Goal: Task Accomplishment & Management: Use online tool/utility

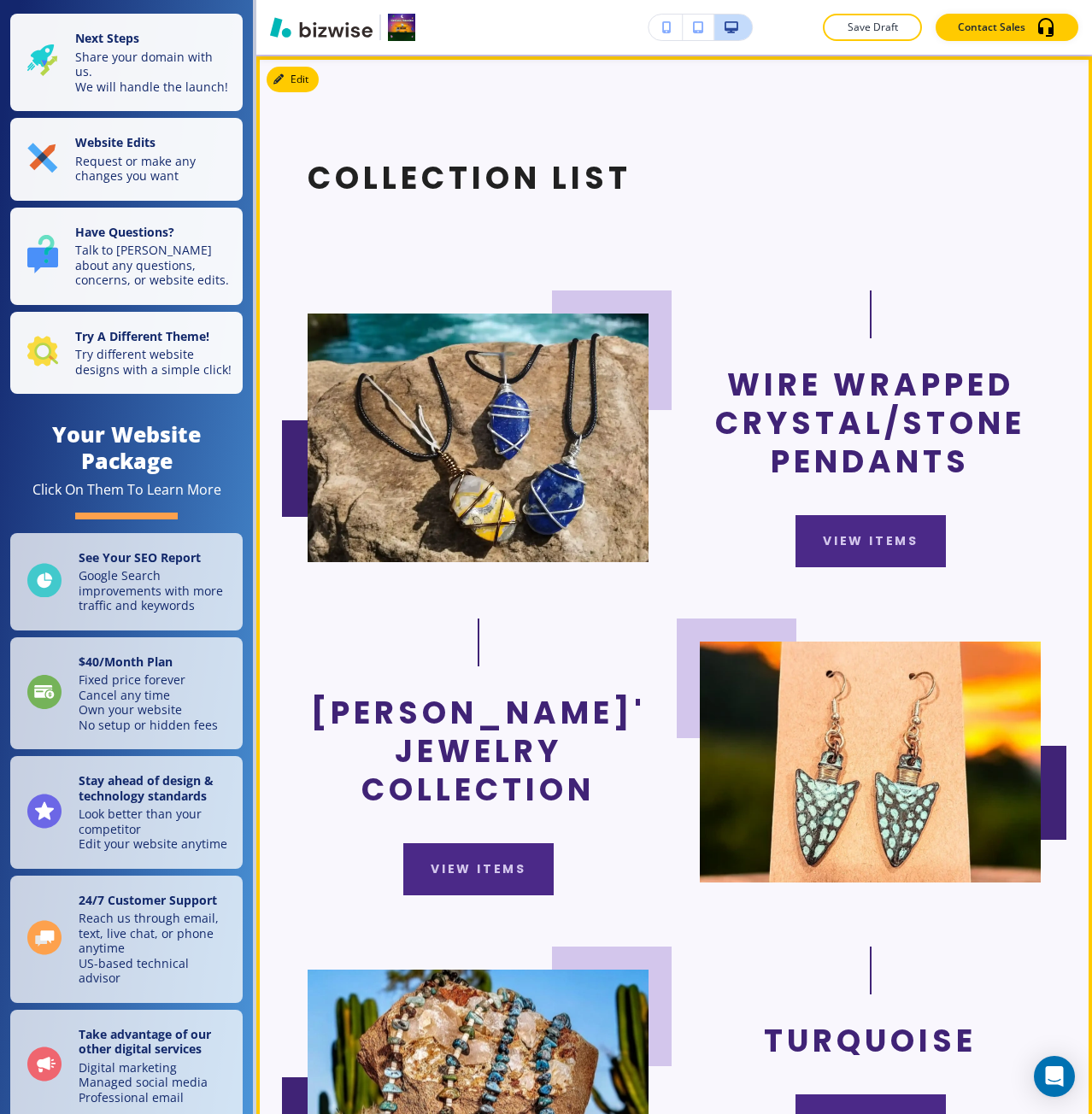
scroll to position [940, 0]
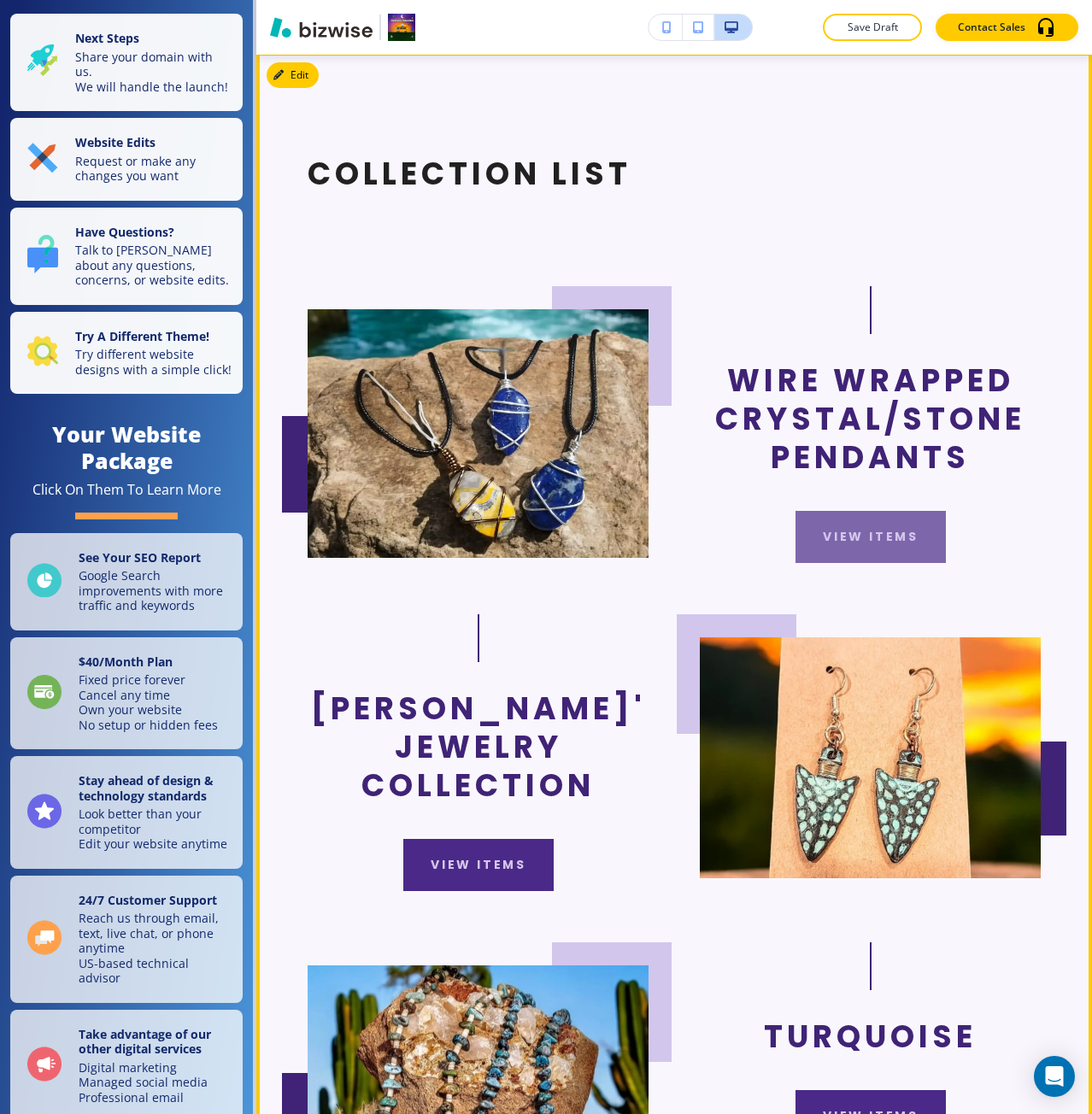
click at [806, 562] on button "view items" at bounding box center [869, 537] width 150 height 52
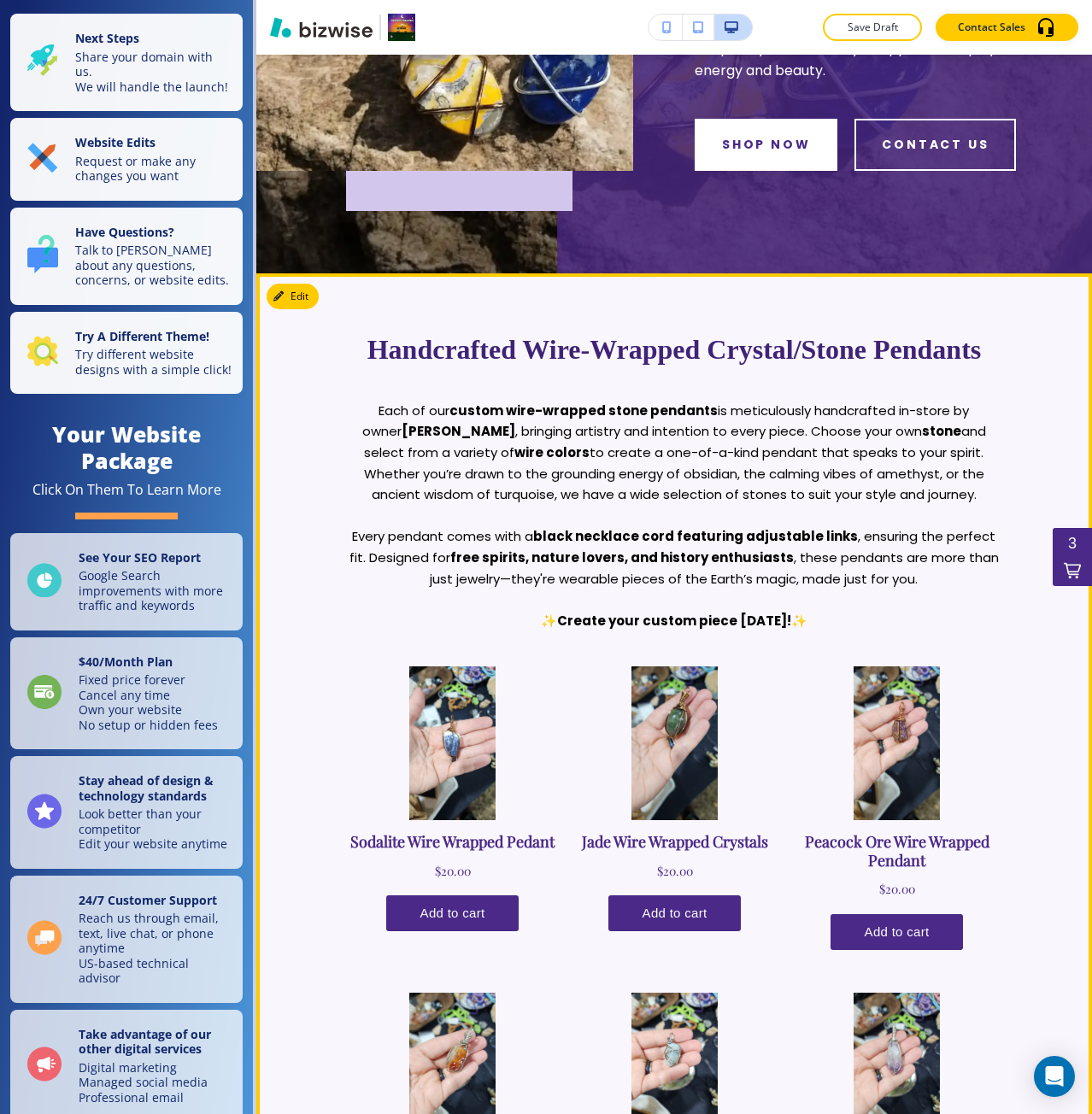
scroll to position [0, 0]
click at [318, 291] on button "Edit This Section" at bounding box center [324, 296] width 115 height 26
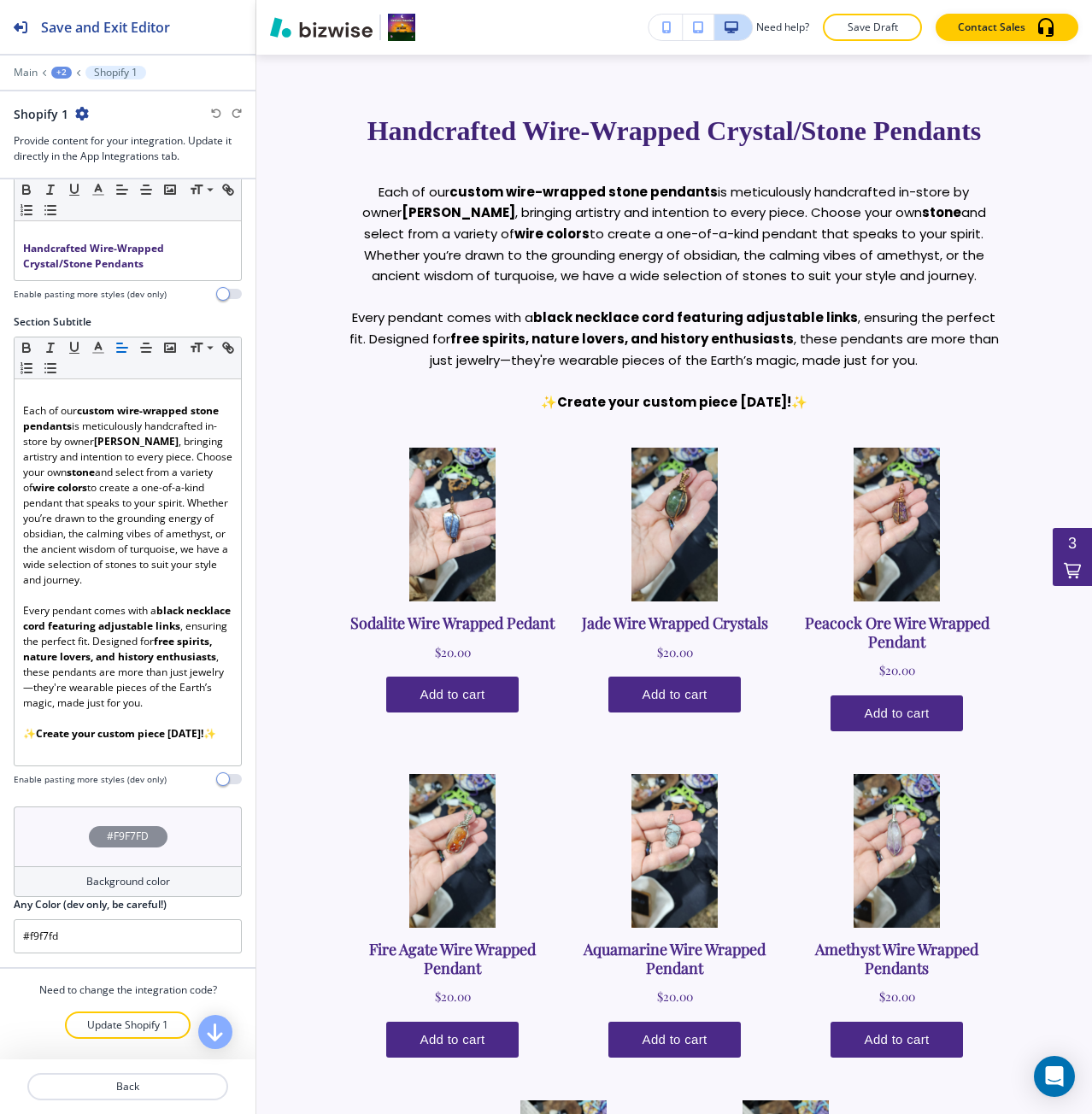
scroll to position [87, 0]
click at [108, 1024] on p "Update Shopify 1" at bounding box center [128, 1025] width 81 height 15
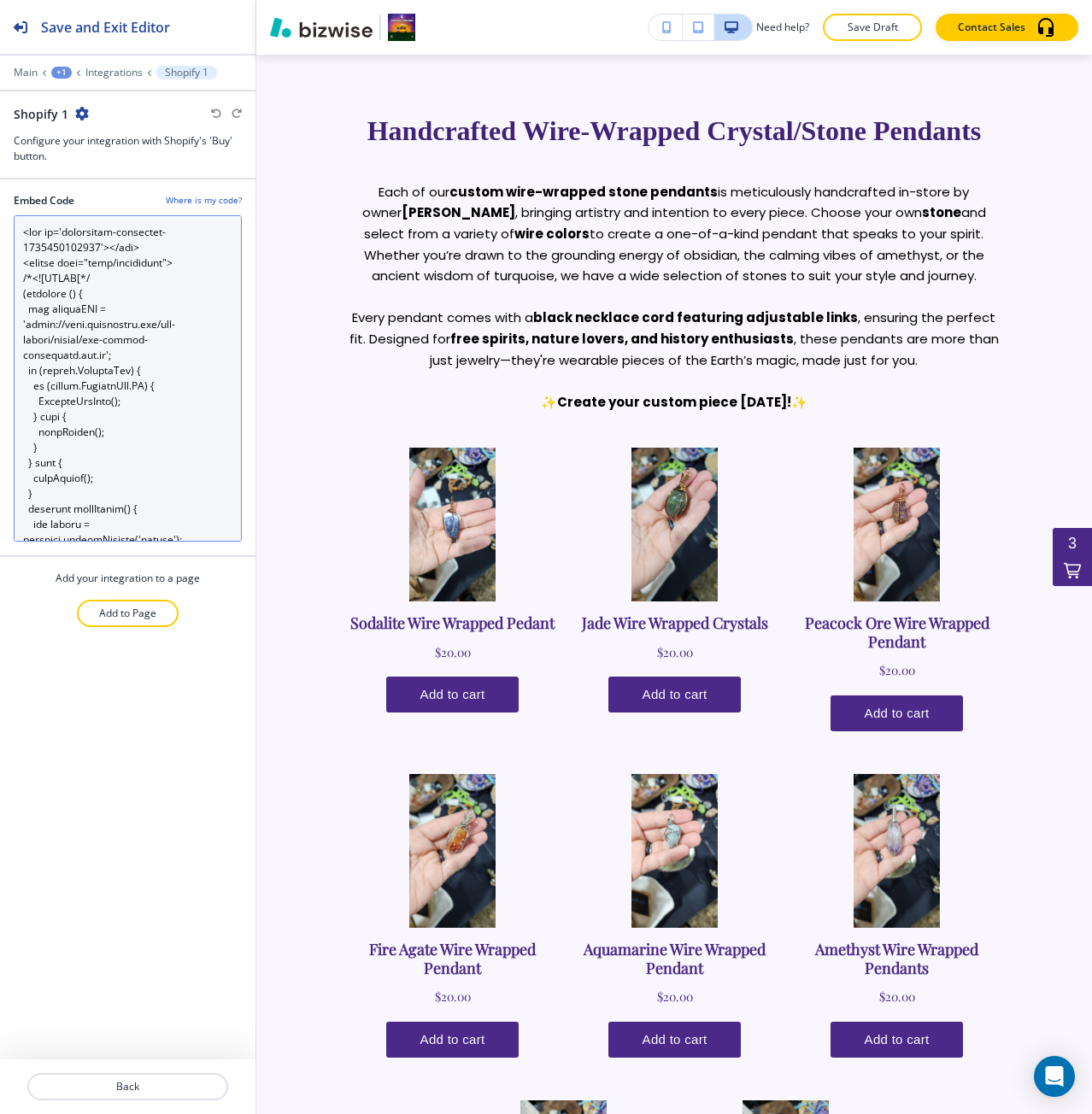
click at [57, 469] on Code "Embed Code" at bounding box center [128, 379] width 229 height 326
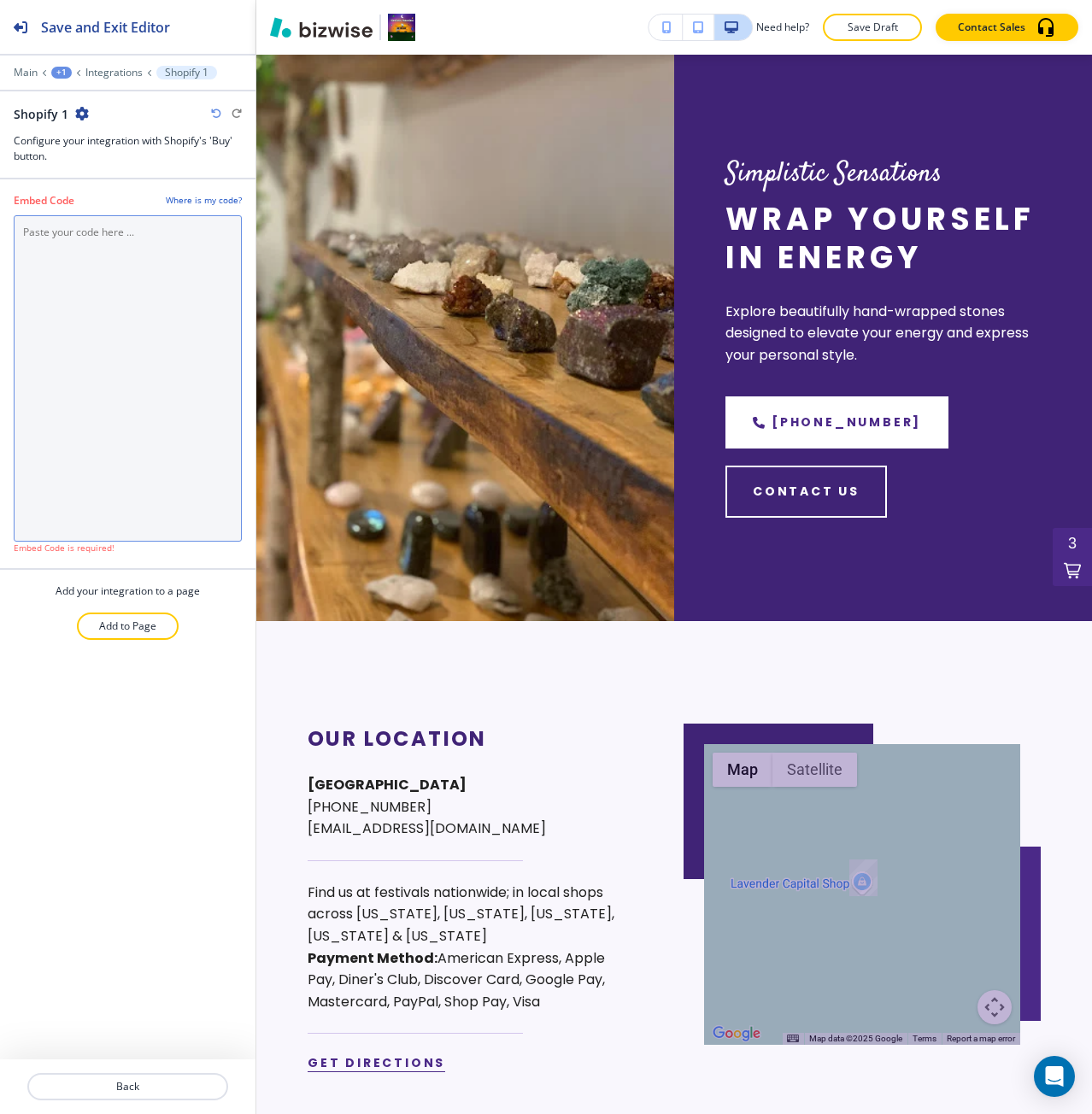
click at [138, 434] on Code "Embed Code" at bounding box center [128, 379] width 229 height 326
paste Code "<div id='collection-component-1755702032692'></div> <script type="text/javascri…"
type Code "<div id='collection-component-1755702032692'></div> <script type="text/javascri…"
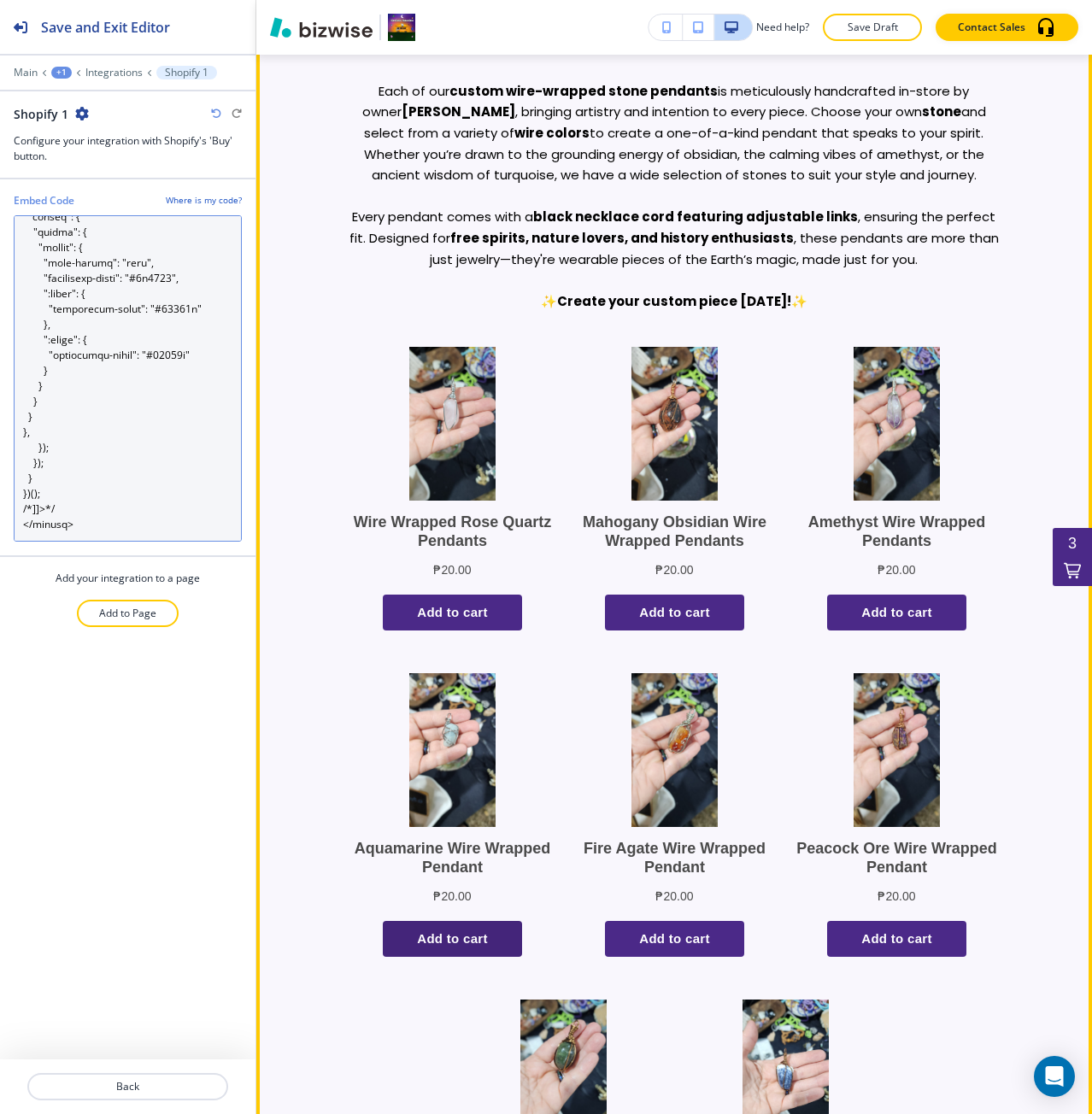
scroll to position [902, 0]
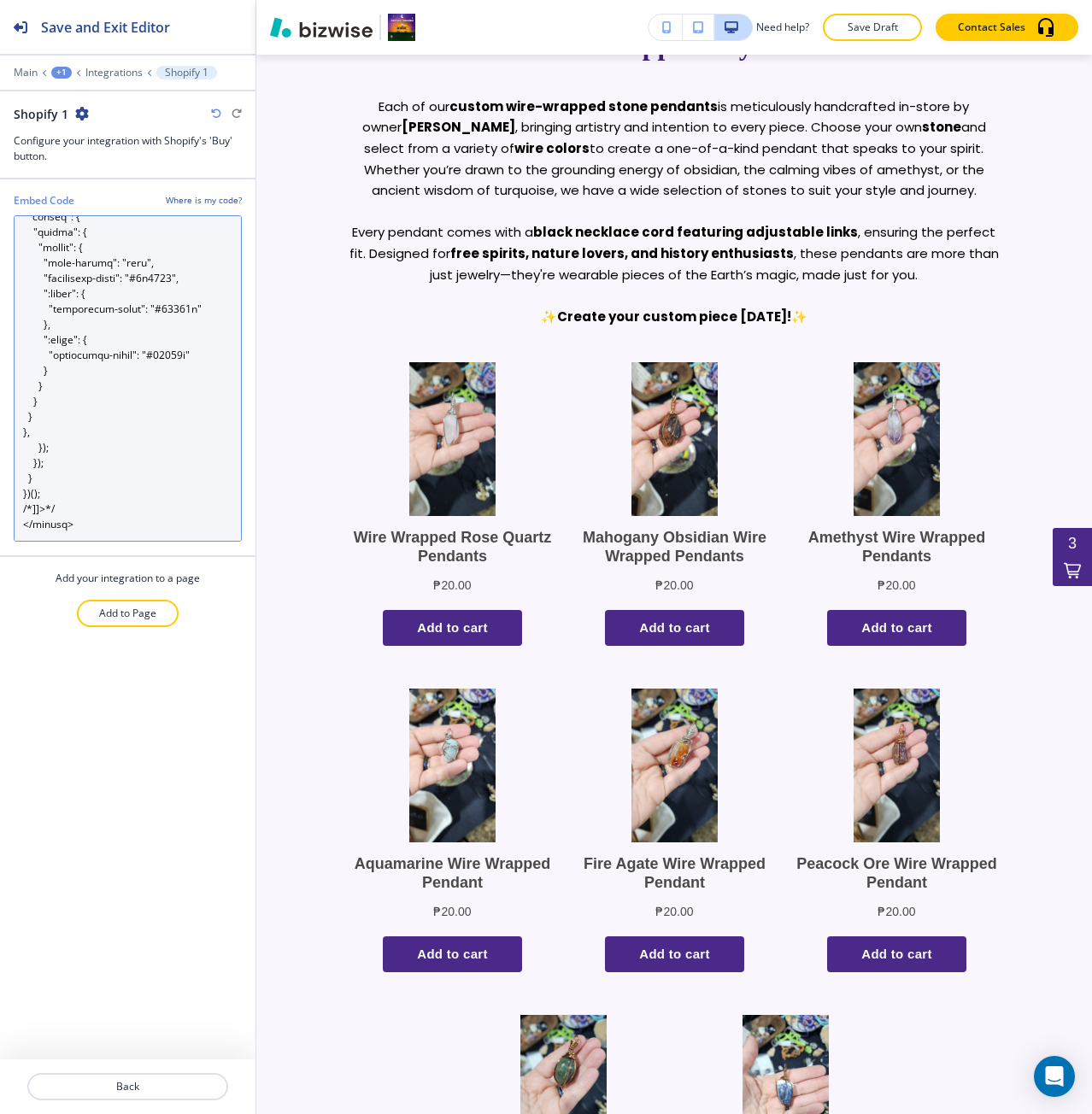
click at [143, 301] on Code "Embed Code" at bounding box center [128, 379] width 229 height 326
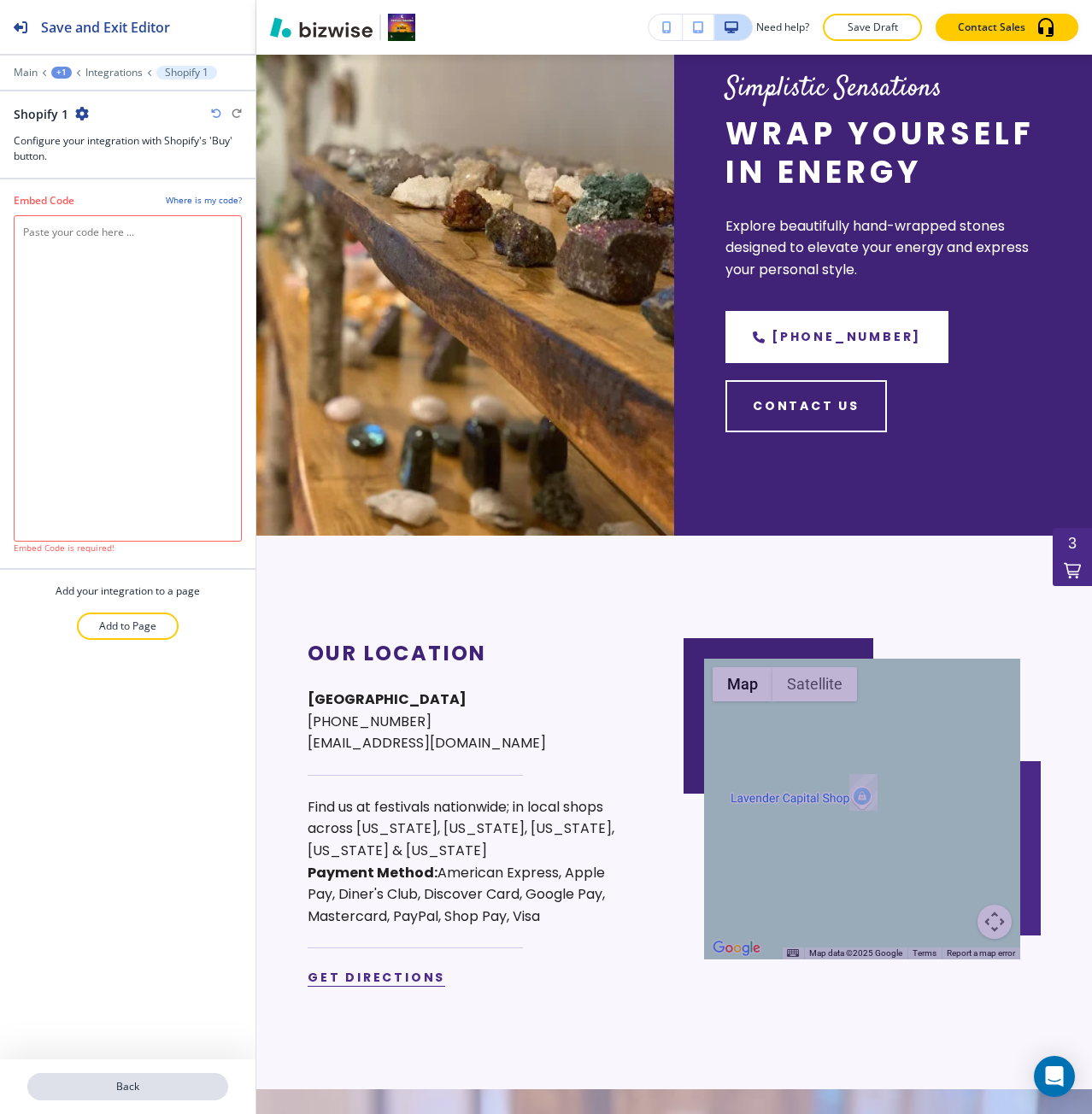
click at [169, 1083] on p "Back" at bounding box center [127, 1086] width 198 height 15
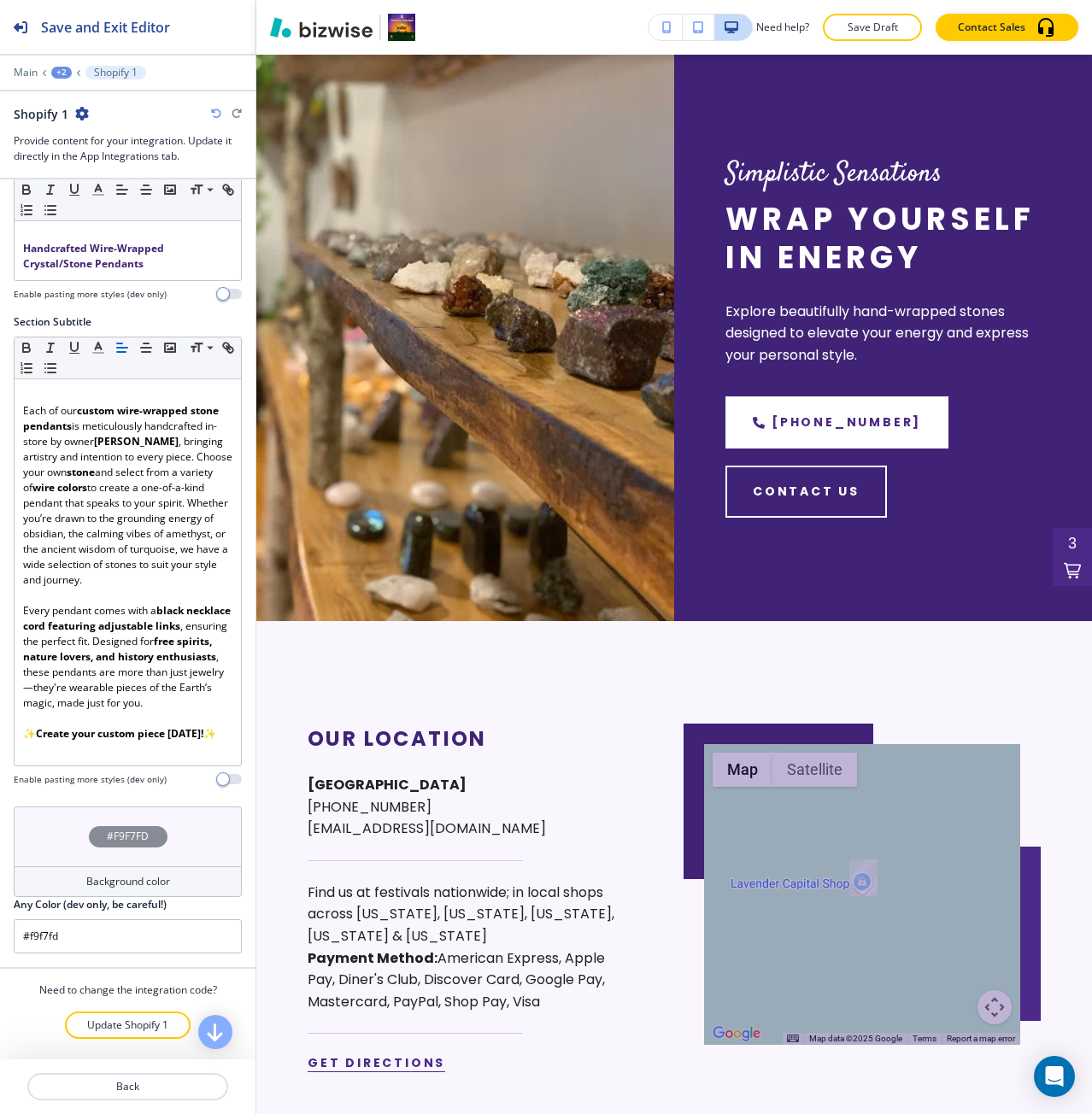
scroll to position [87, 0]
click at [119, 1020] on p "Update Shopify 1" at bounding box center [128, 1025] width 81 height 15
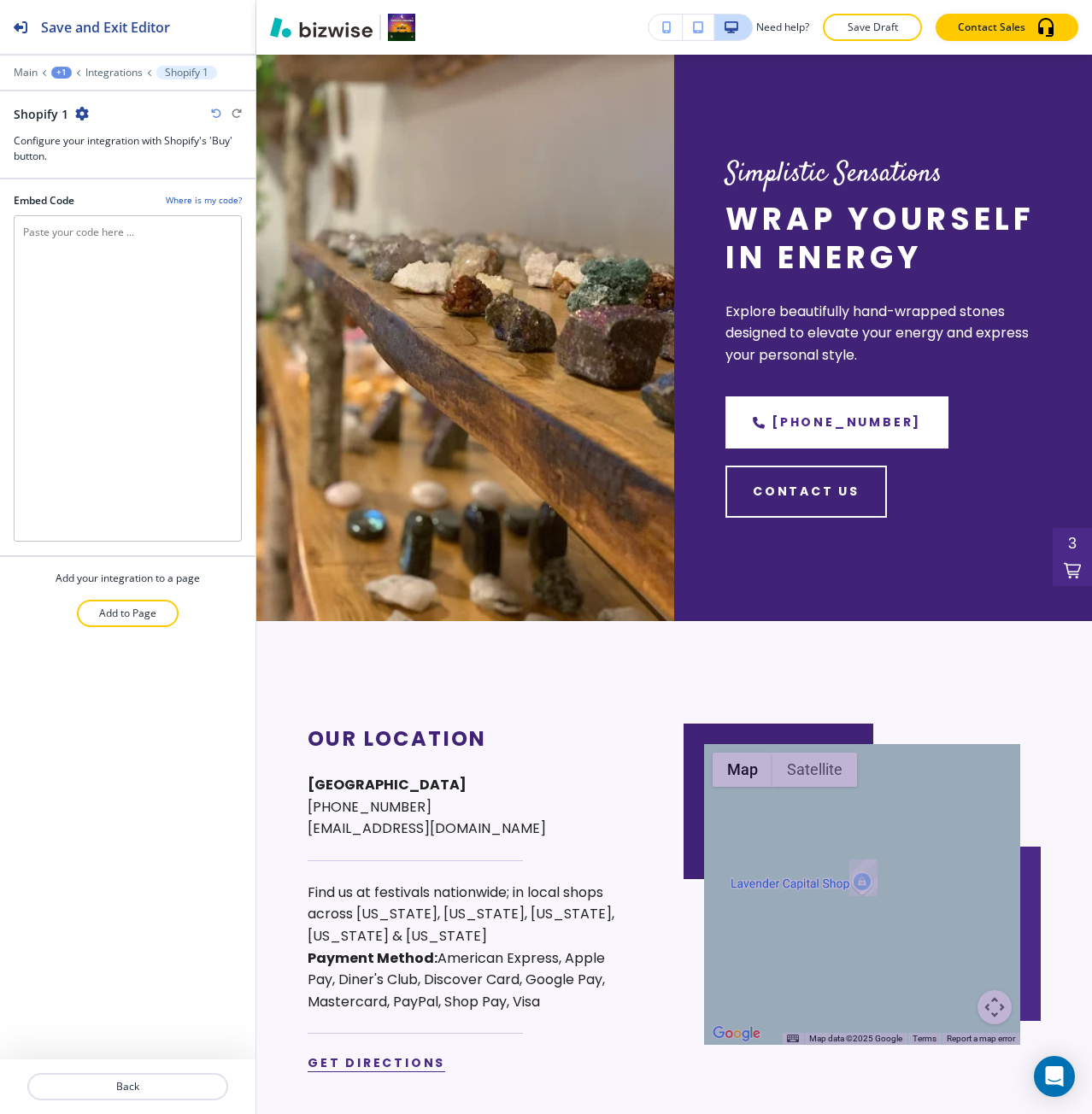
click at [138, 579] on h4 "Add your integration to a page" at bounding box center [127, 577] width 144 height 15
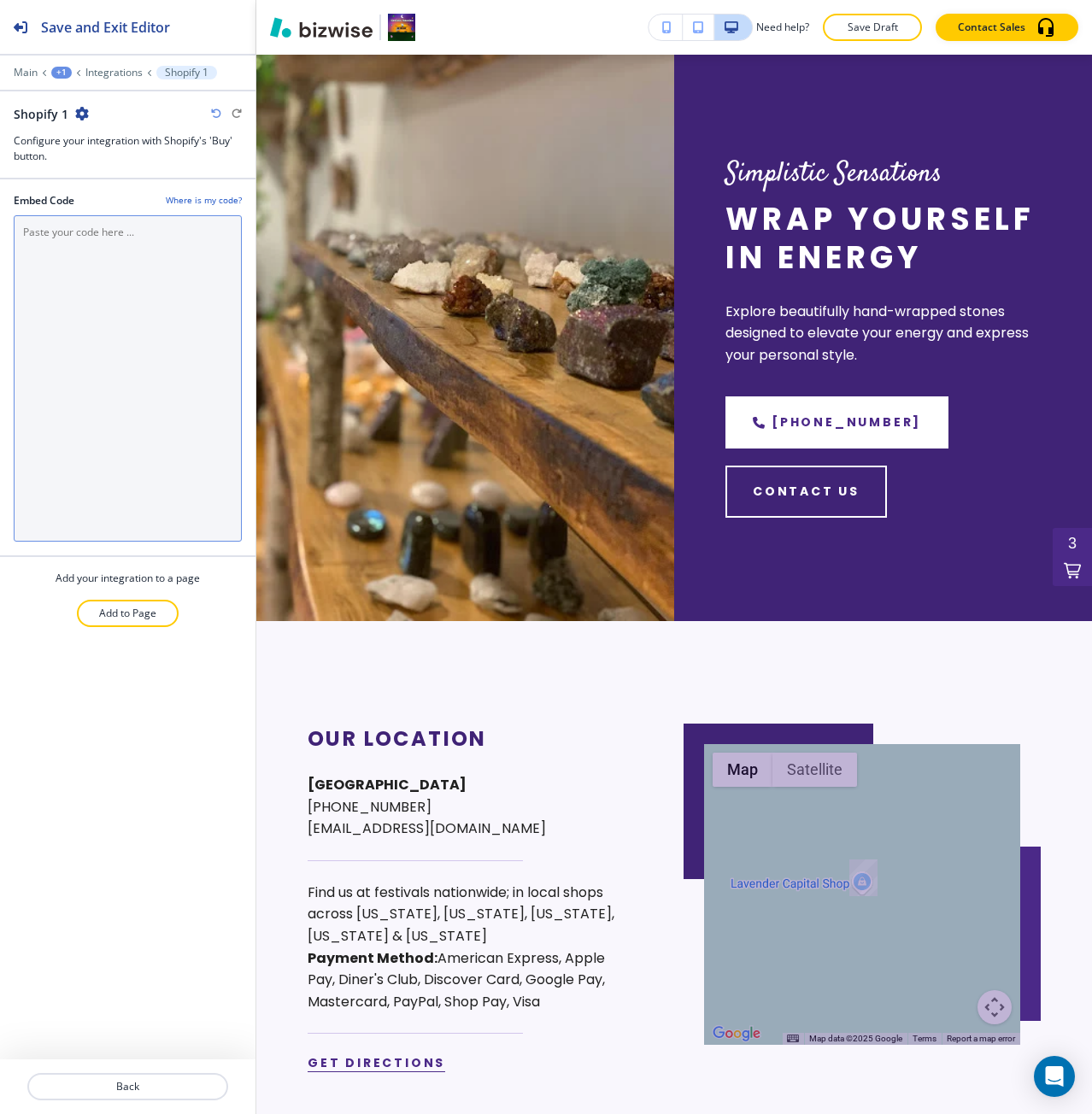
click at [125, 514] on Code "Embed Code" at bounding box center [128, 379] width 229 height 326
click at [137, 376] on Code "Embed Code" at bounding box center [128, 379] width 229 height 326
paste Code "<div id='collection-component-1755702032692'></div> <script type="text/javascri…"
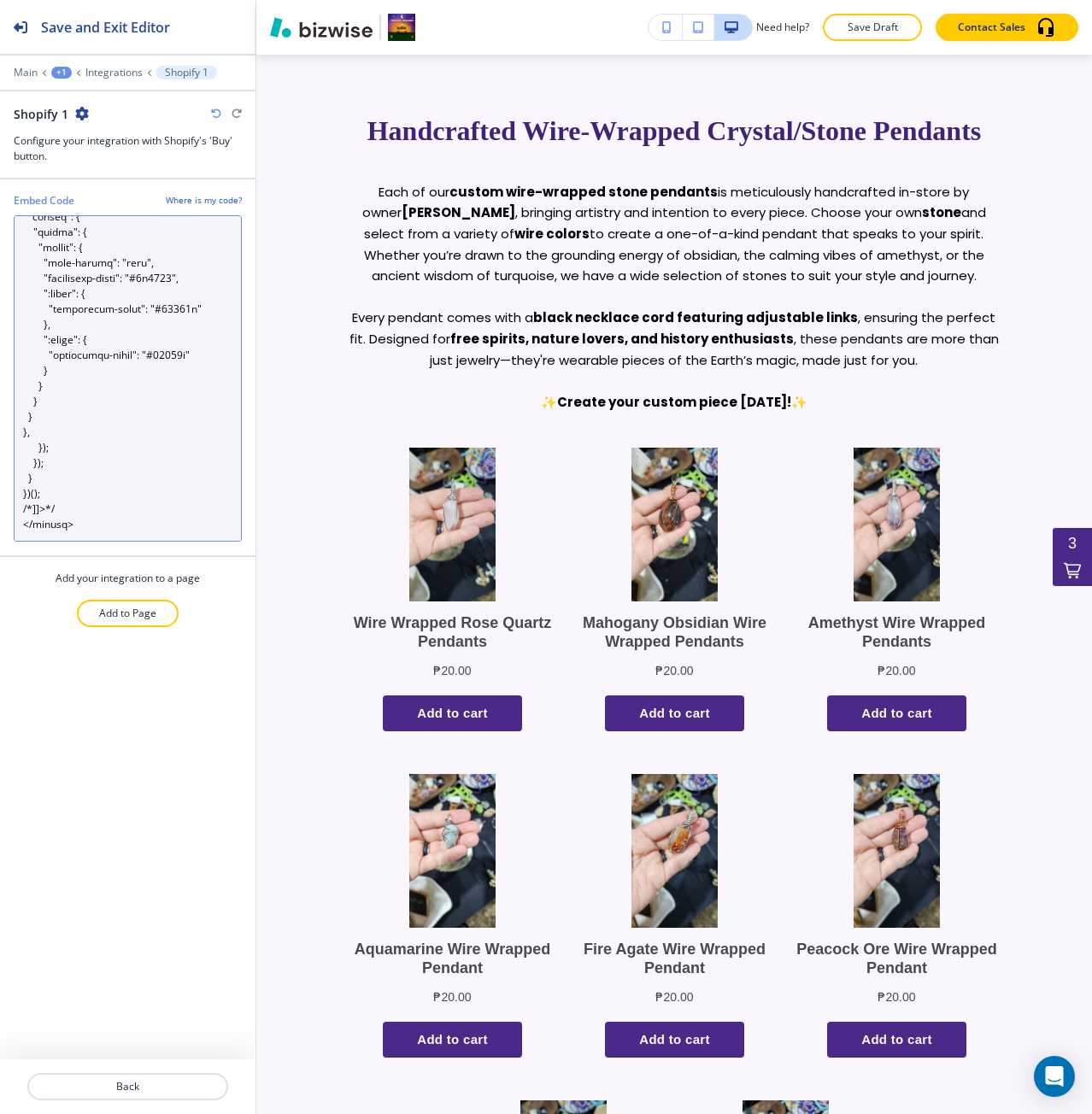
scroll to position [0, 0]
type Code "<div id='collection-component-1755702032692'></div> <script type="text/javascri…"
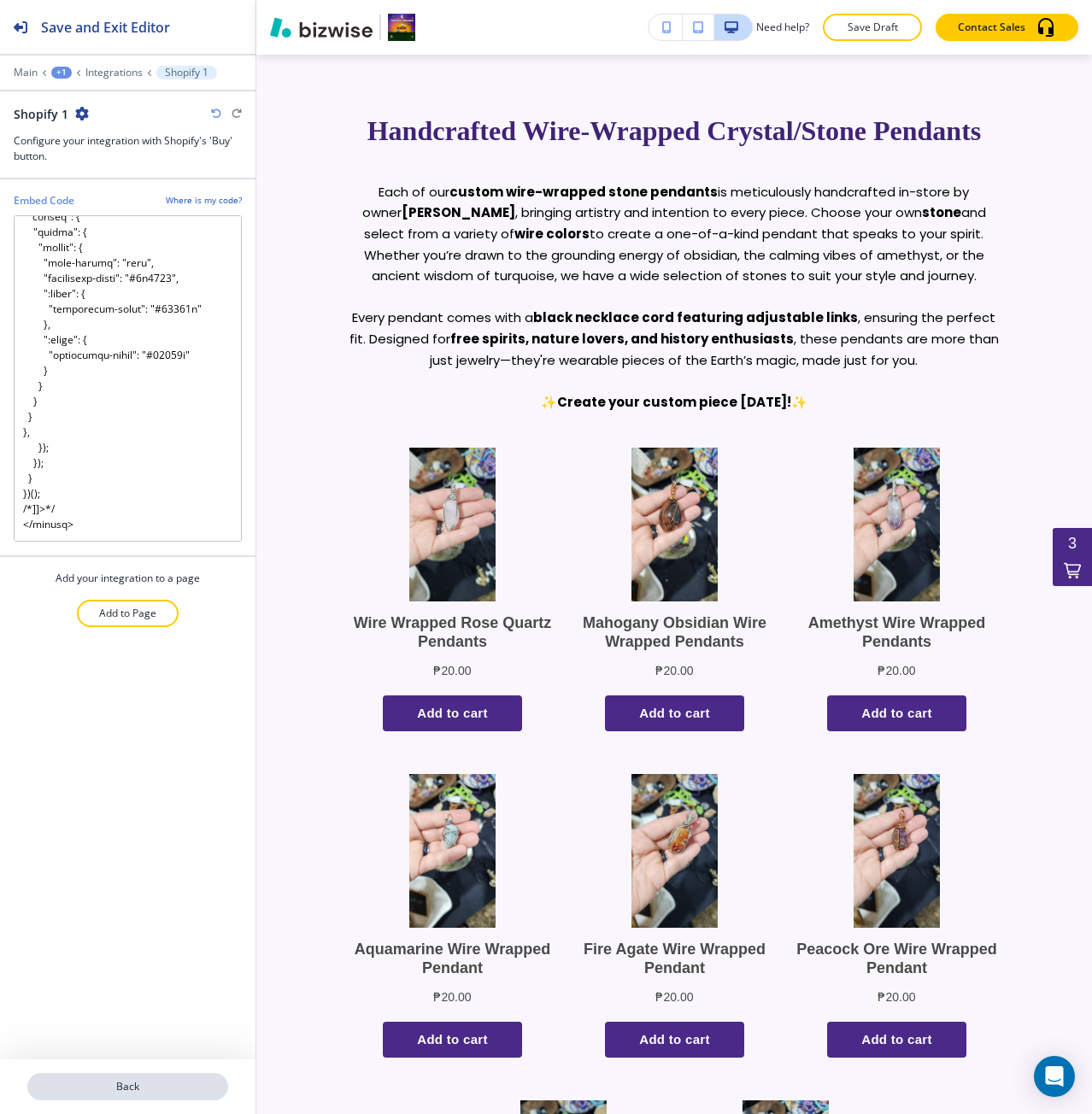
click at [217, 1082] on p "Back" at bounding box center [127, 1086] width 198 height 15
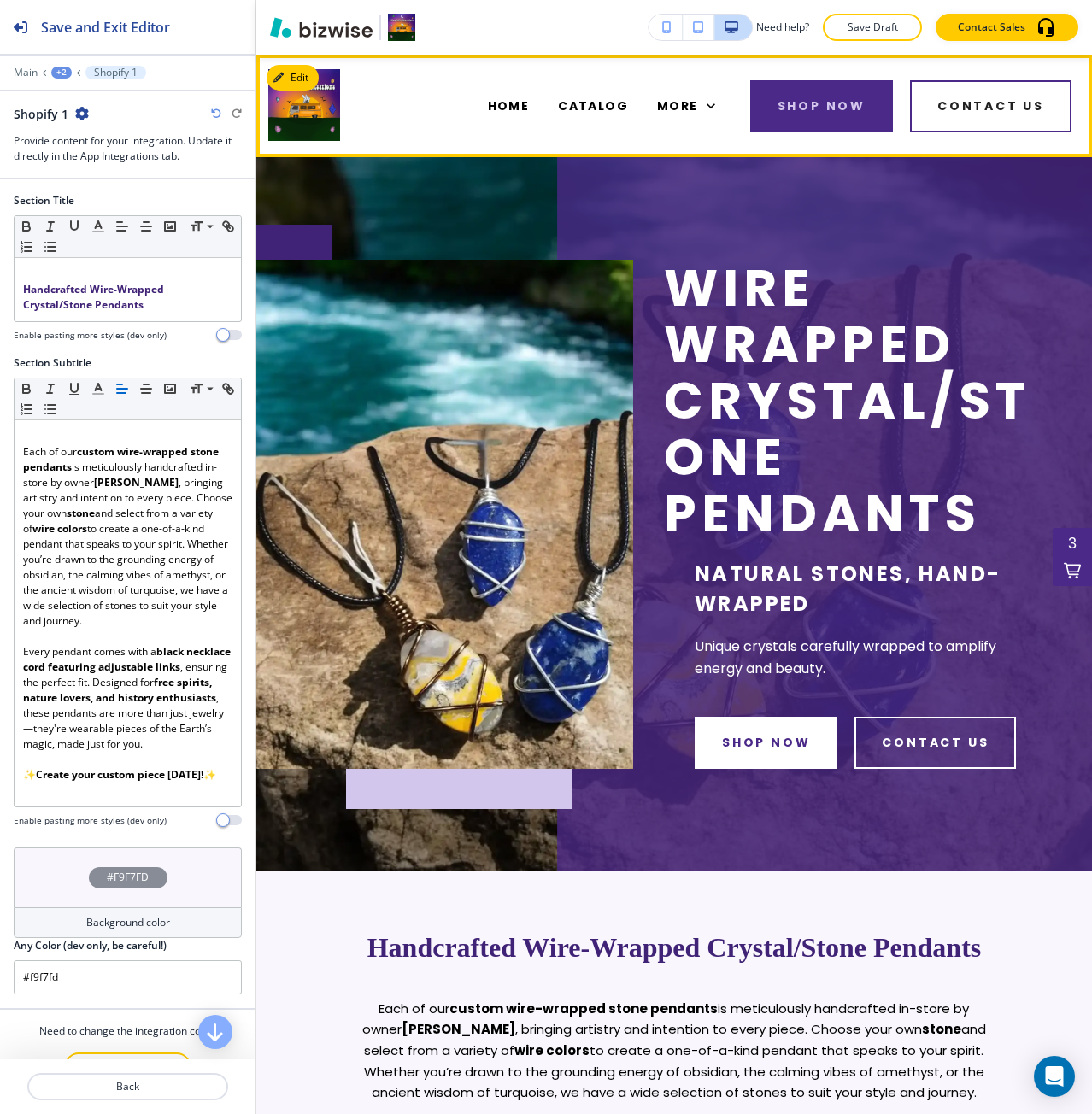
click at [588, 122] on div "CATALOG" at bounding box center [593, 105] width 99 height 69
click at [580, 114] on span "CATALOG" at bounding box center [592, 106] width 70 height 18
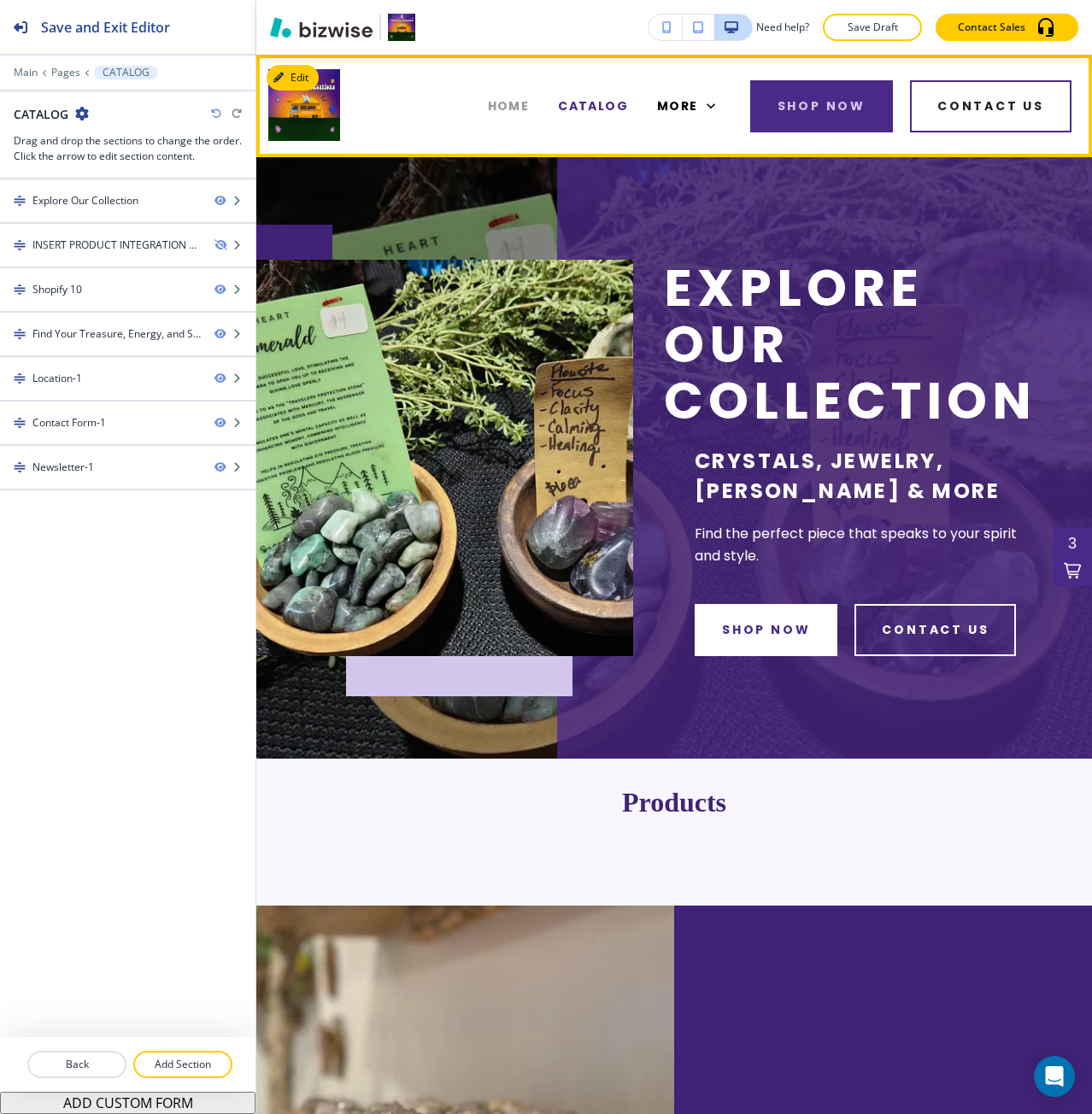
click at [517, 102] on span "HOME" at bounding box center [509, 106] width 42 height 18
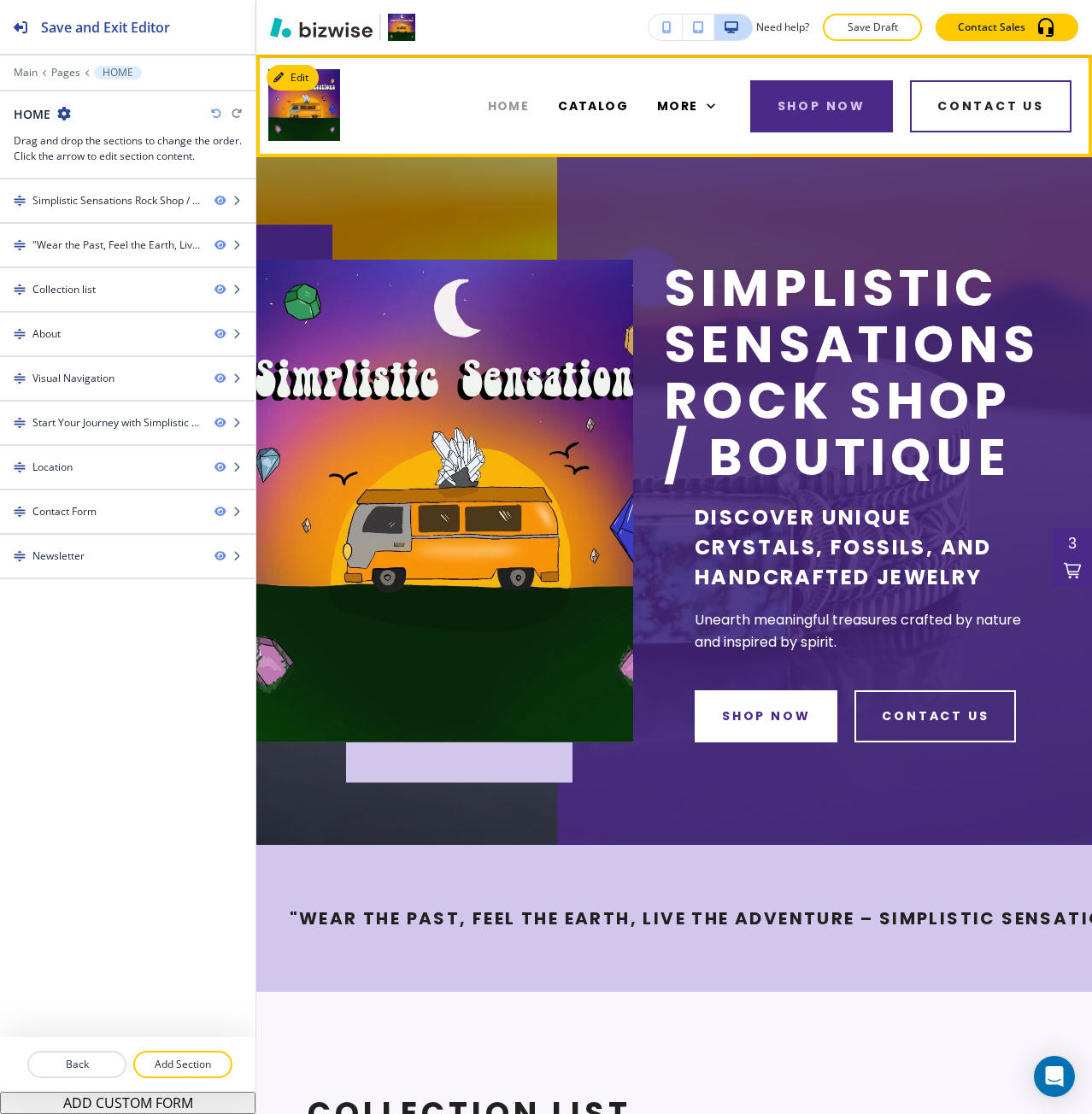
click at [504, 110] on span "HOME" at bounding box center [509, 106] width 42 height 18
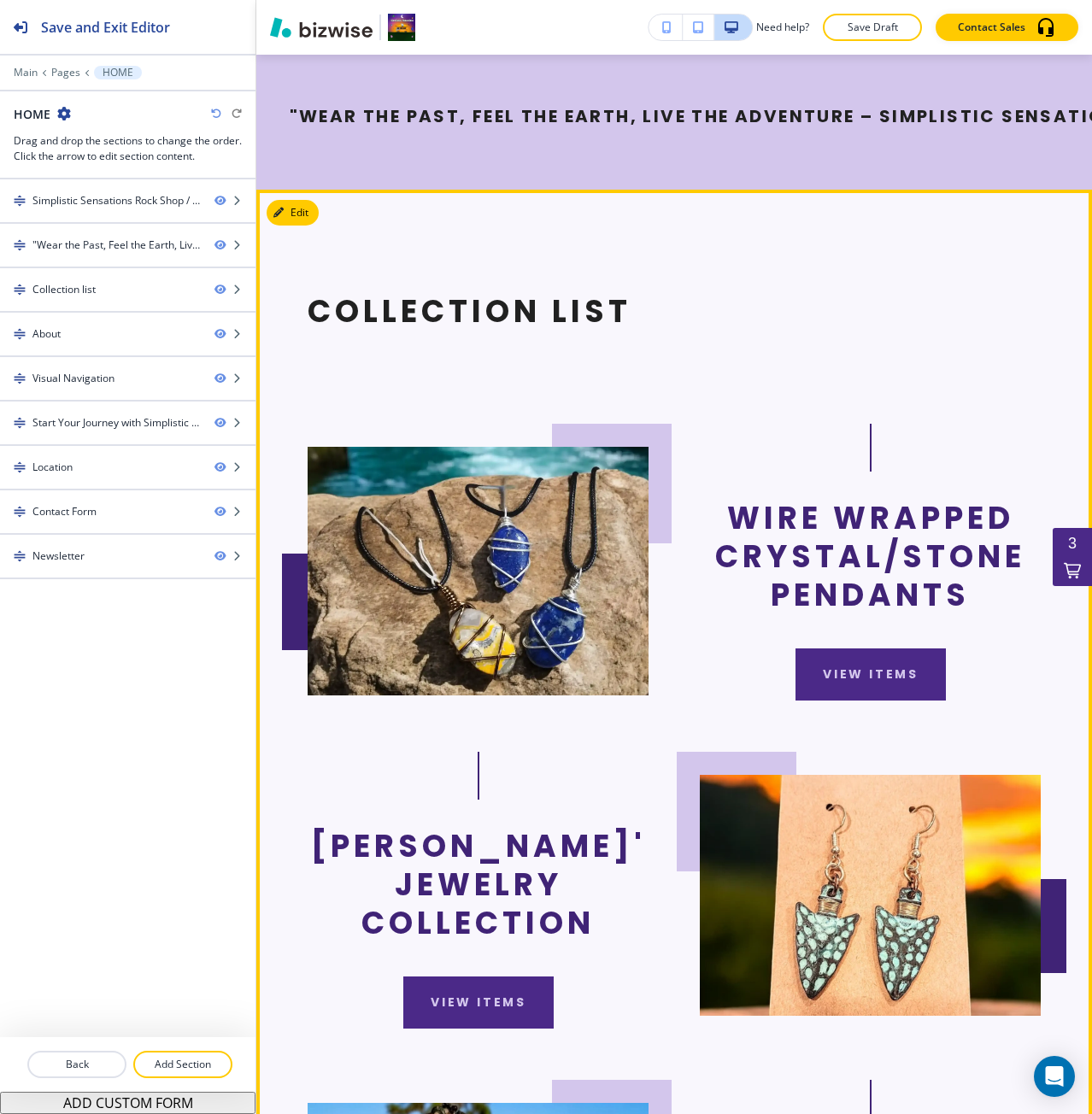
scroll to position [855, 0]
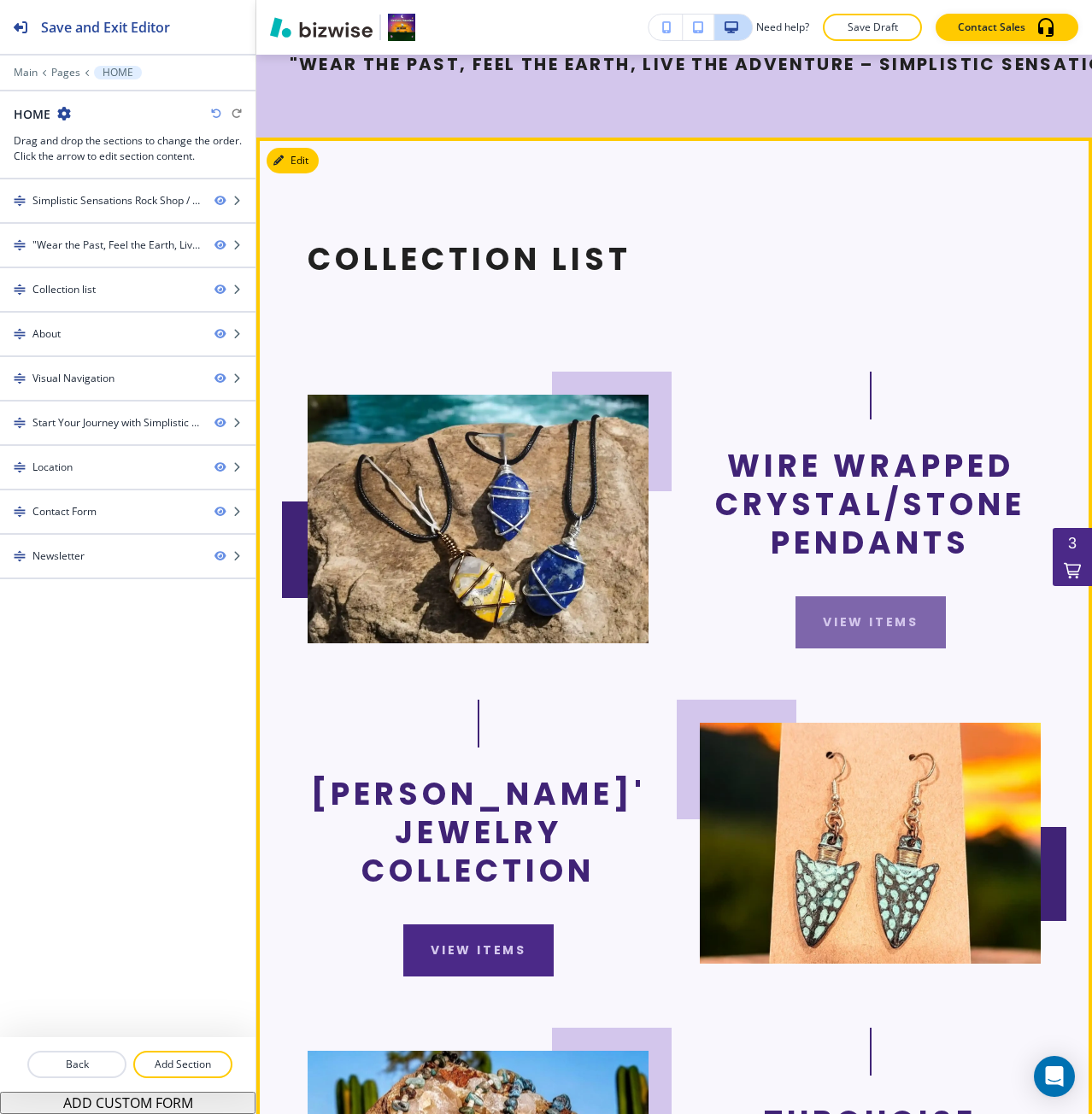
click at [837, 648] on button "view items" at bounding box center [869, 622] width 150 height 52
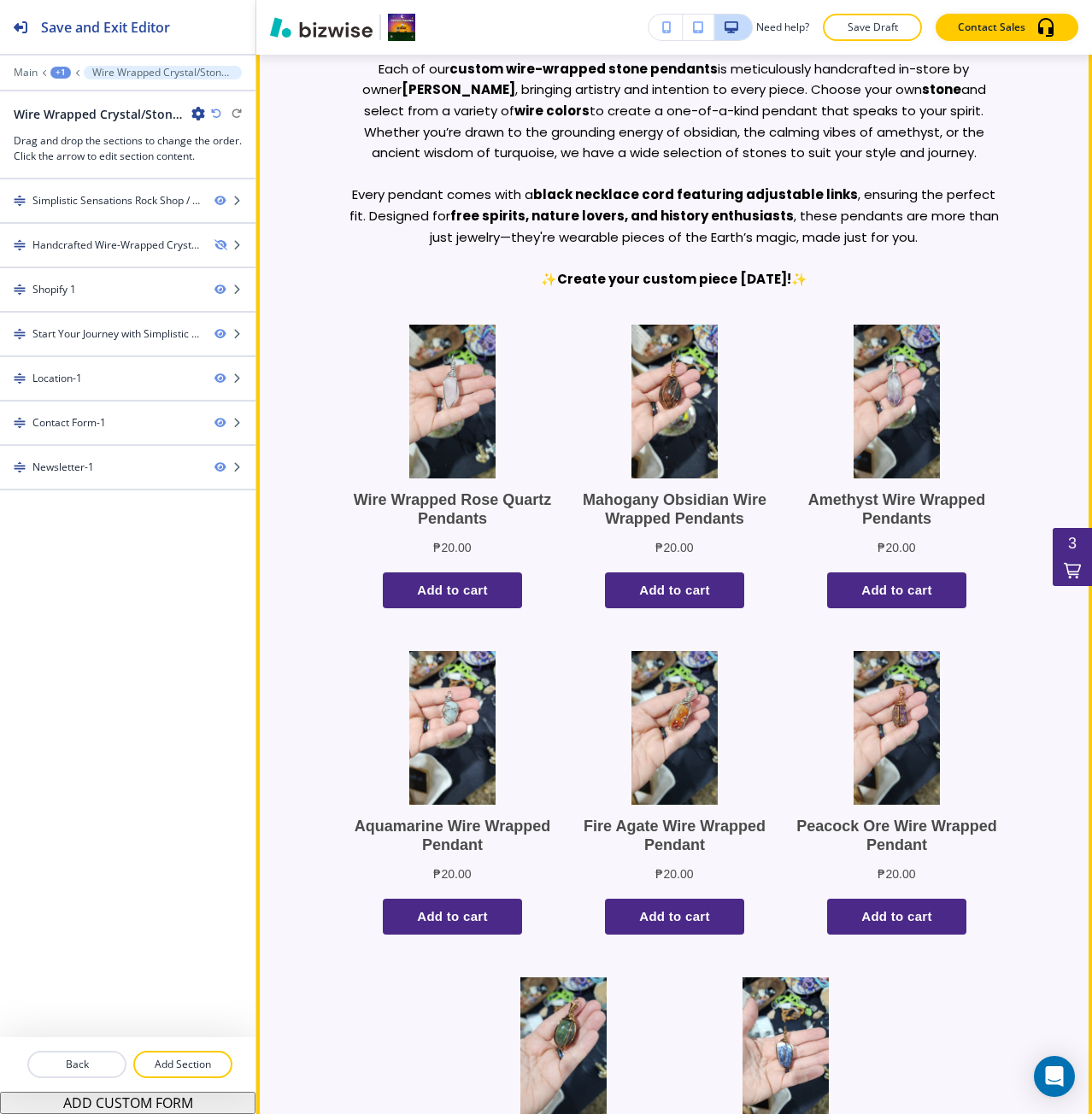
scroll to position [1026, 0]
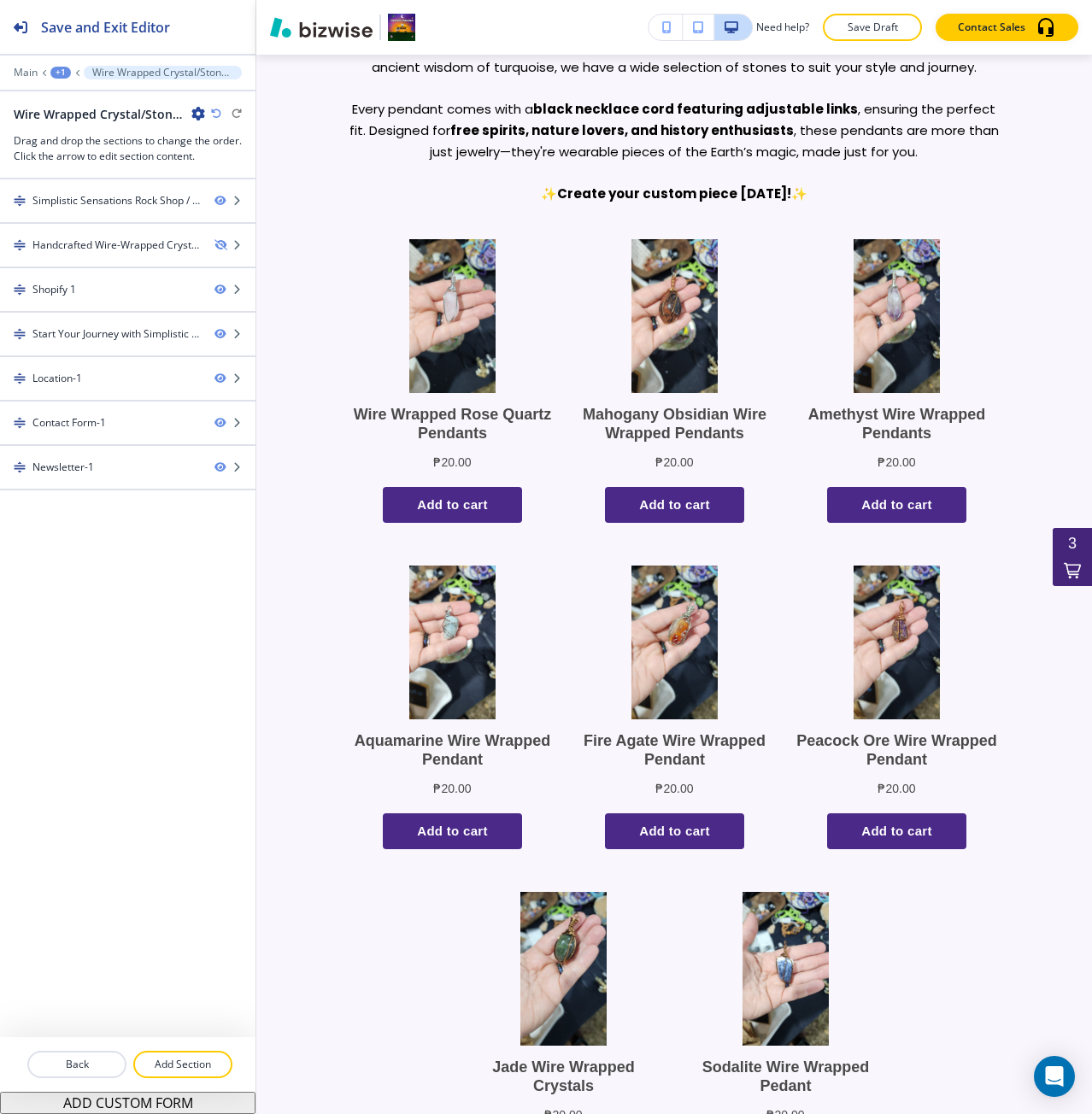
click at [1062, 571] on div "3 cart" at bounding box center [1072, 557] width 40 height 58
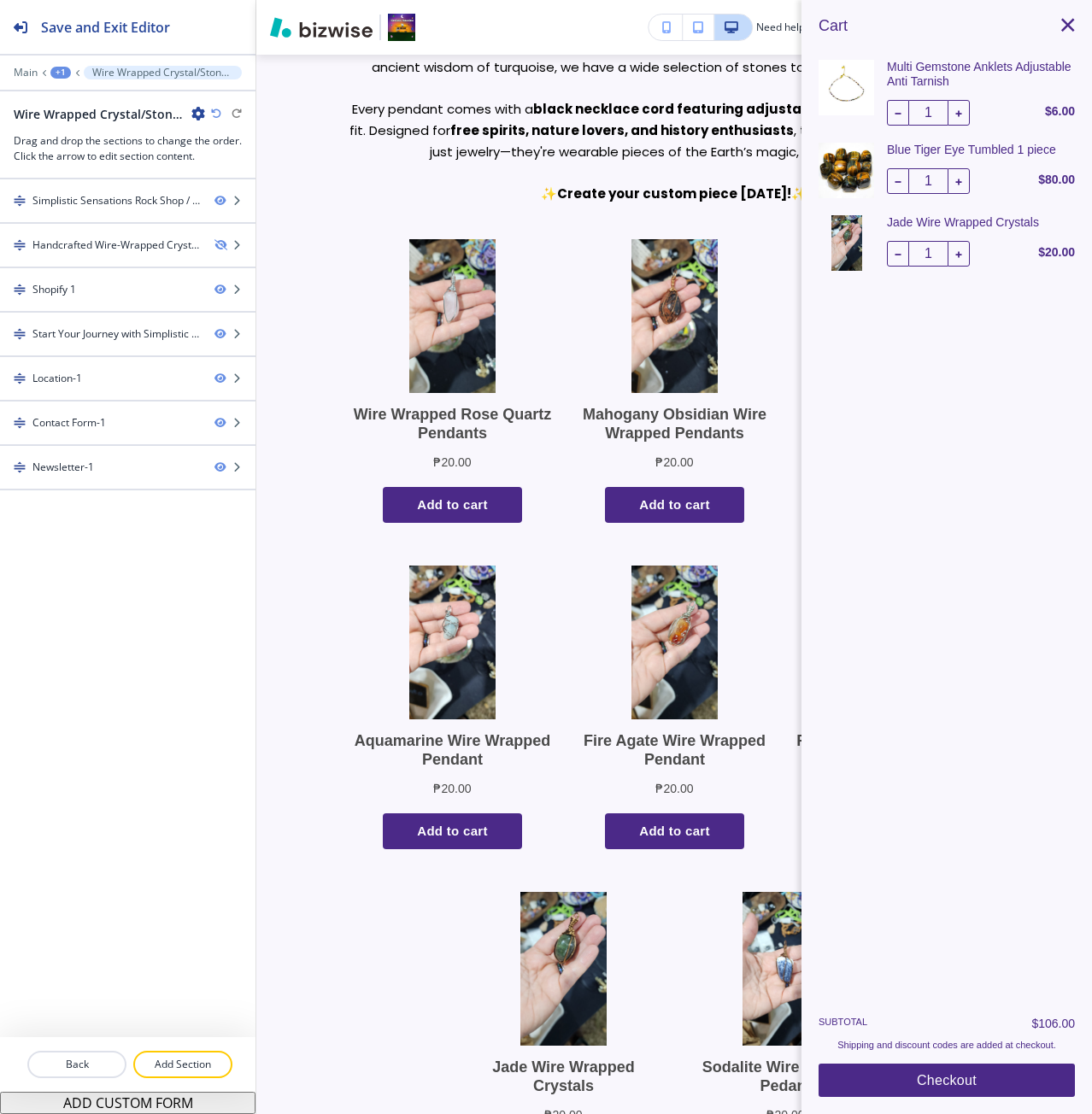
click at [903, 116] on button "Reduce item quantity by one" at bounding box center [897, 113] width 22 height 26
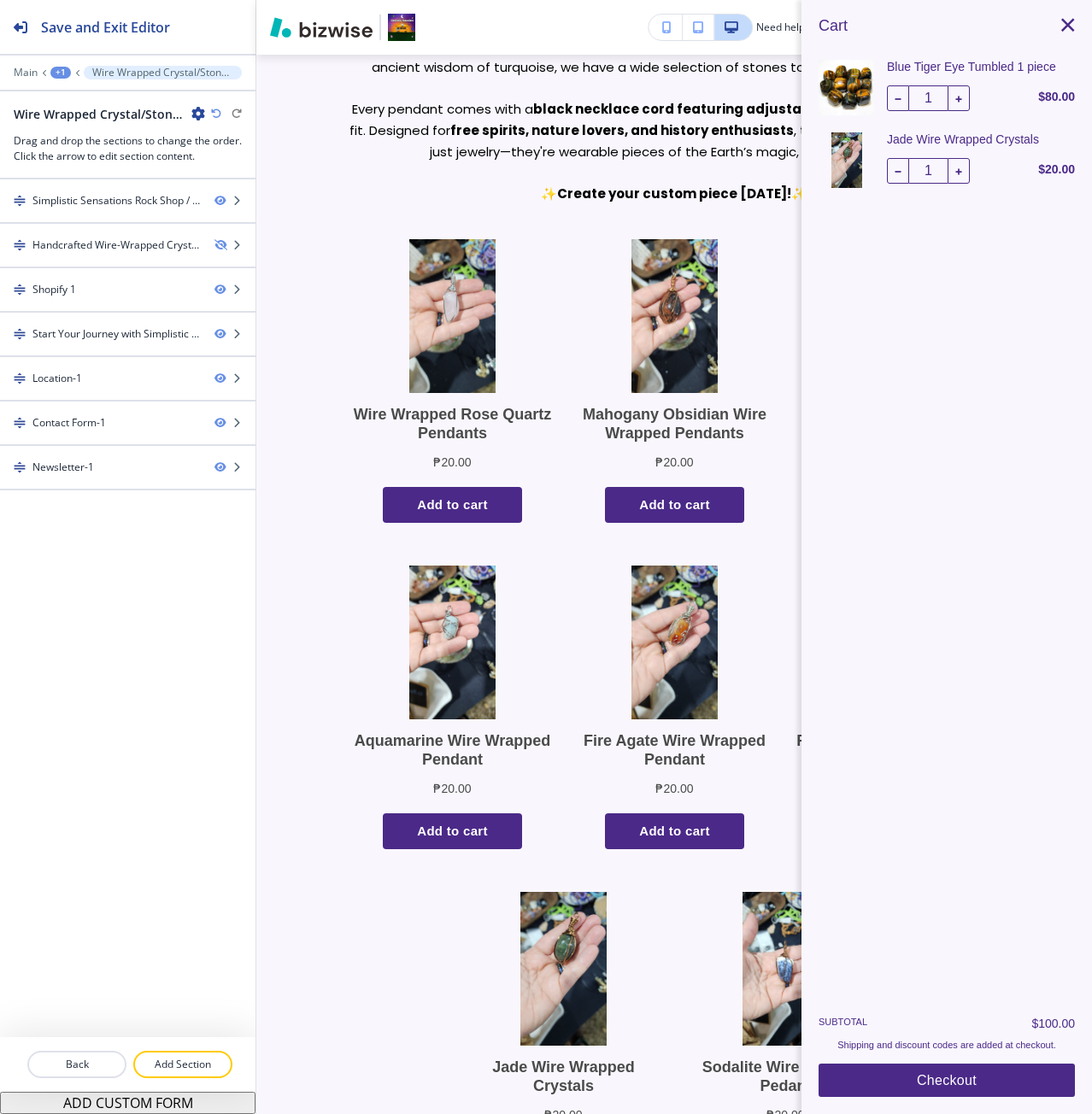
click at [901, 159] on button "Reduce item quantity by one" at bounding box center [897, 171] width 22 height 26
click at [895, 106] on button "Reduce item quantity by one" at bounding box center [897, 98] width 22 height 26
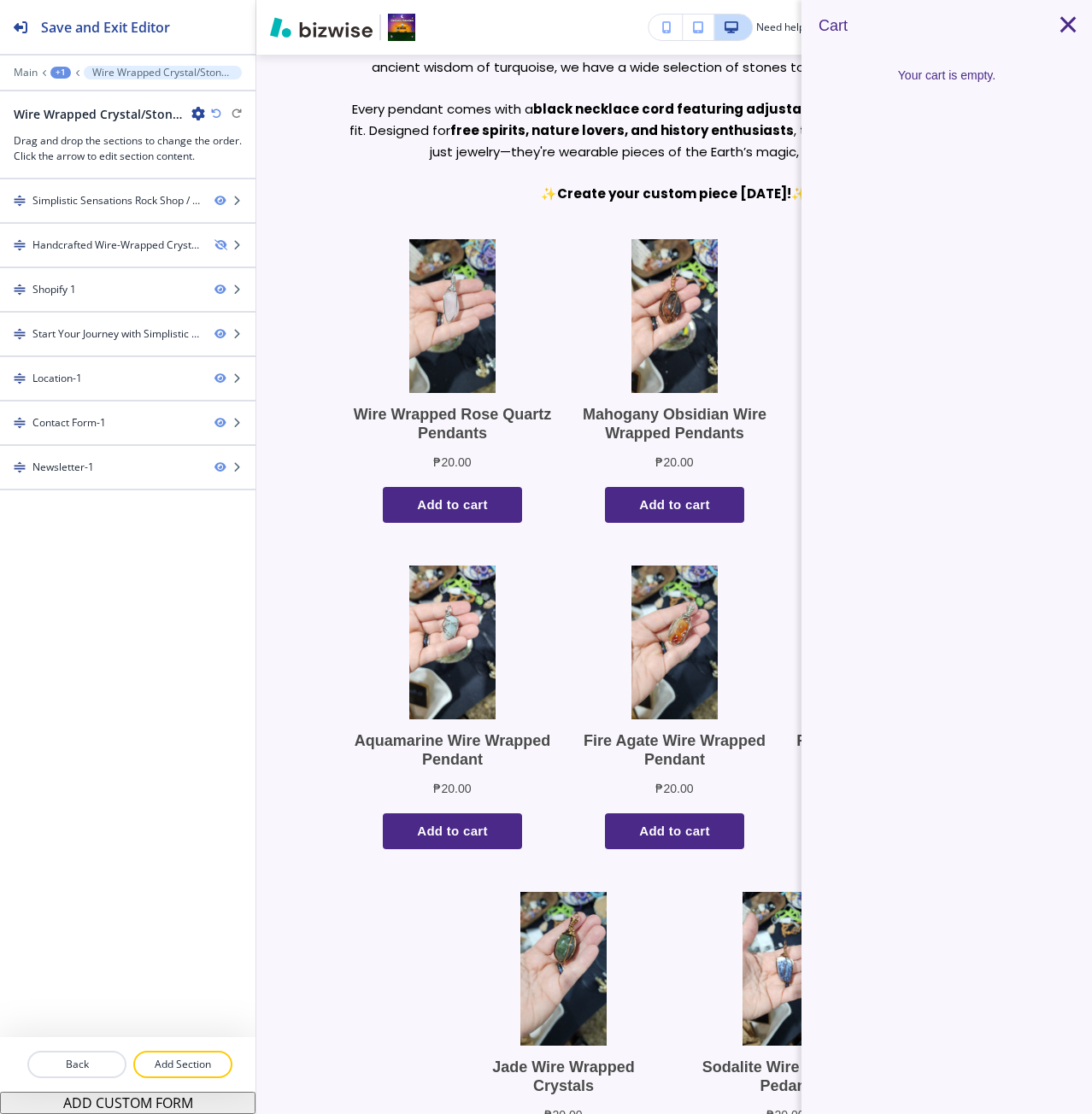
click at [1069, 28] on span "×" at bounding box center [1066, 24] width 21 height 40
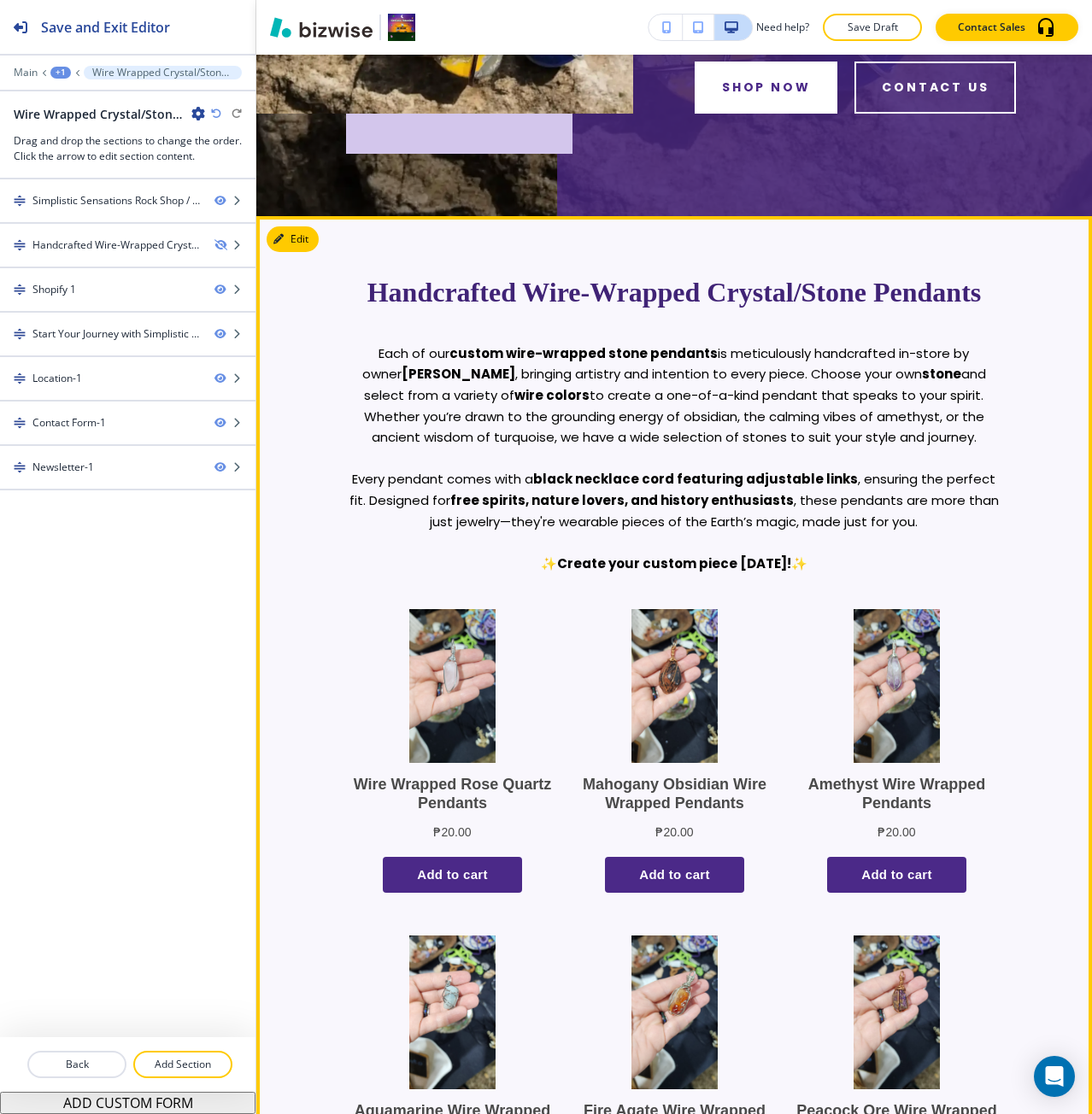
scroll to position [513, 0]
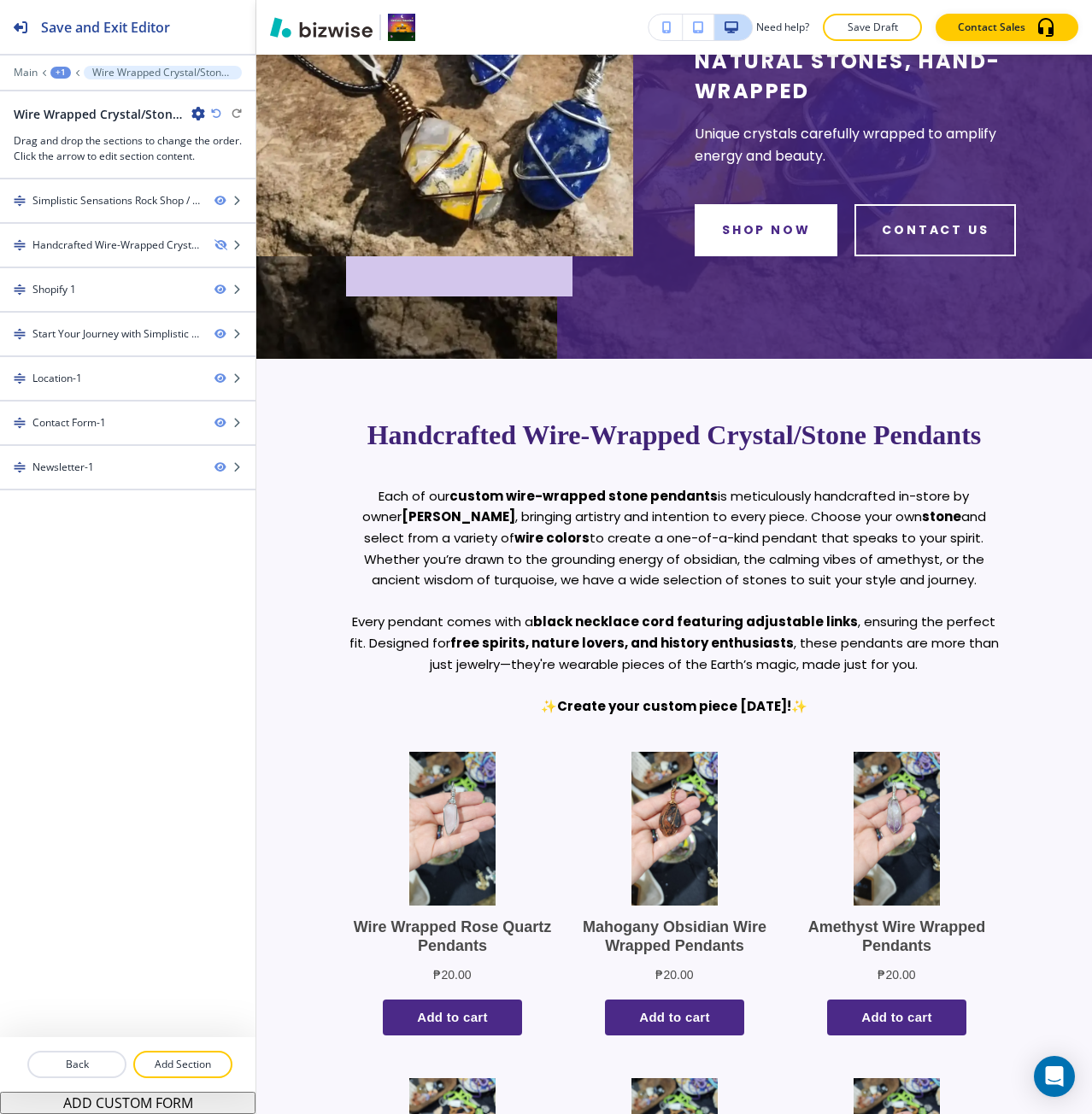
click at [61, 77] on div "+1" at bounding box center [61, 73] width 21 height 12
click at [77, 100] on p "Pages" at bounding box center [105, 100] width 87 height 15
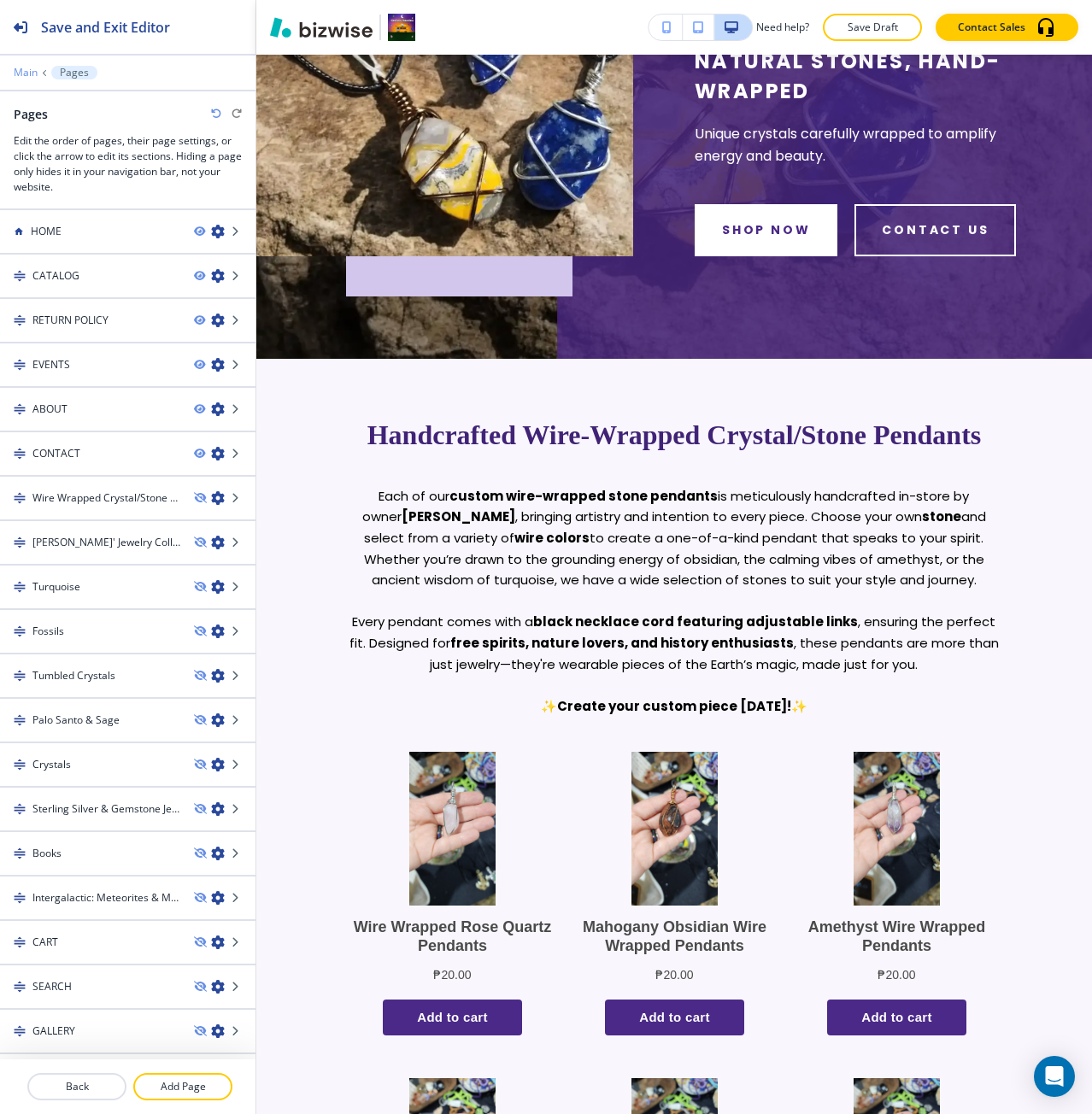
click at [30, 77] on p "Main" at bounding box center [26, 73] width 24 height 12
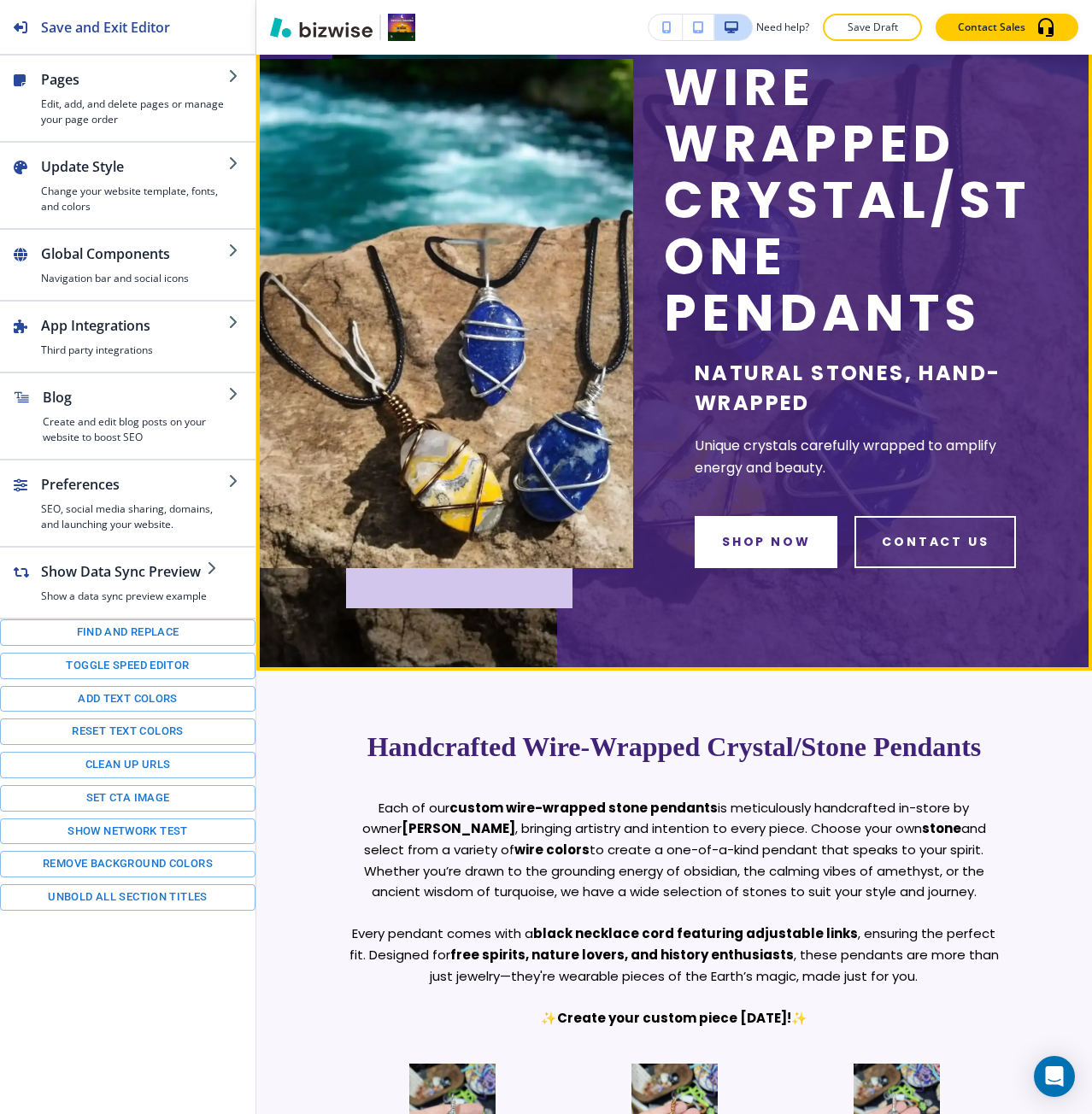
scroll to position [0, 0]
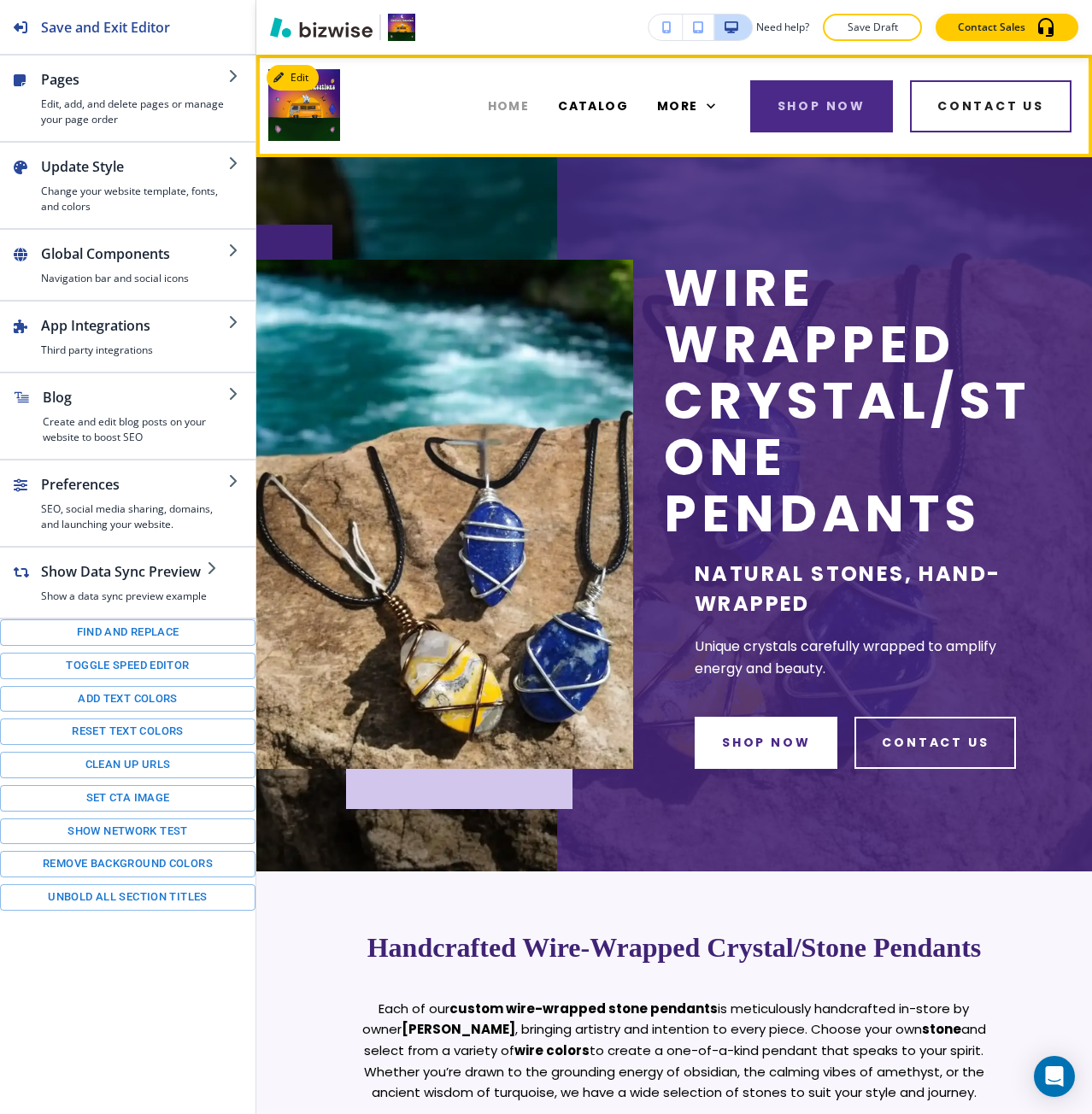
click at [518, 108] on span "HOME" at bounding box center [509, 106] width 42 height 18
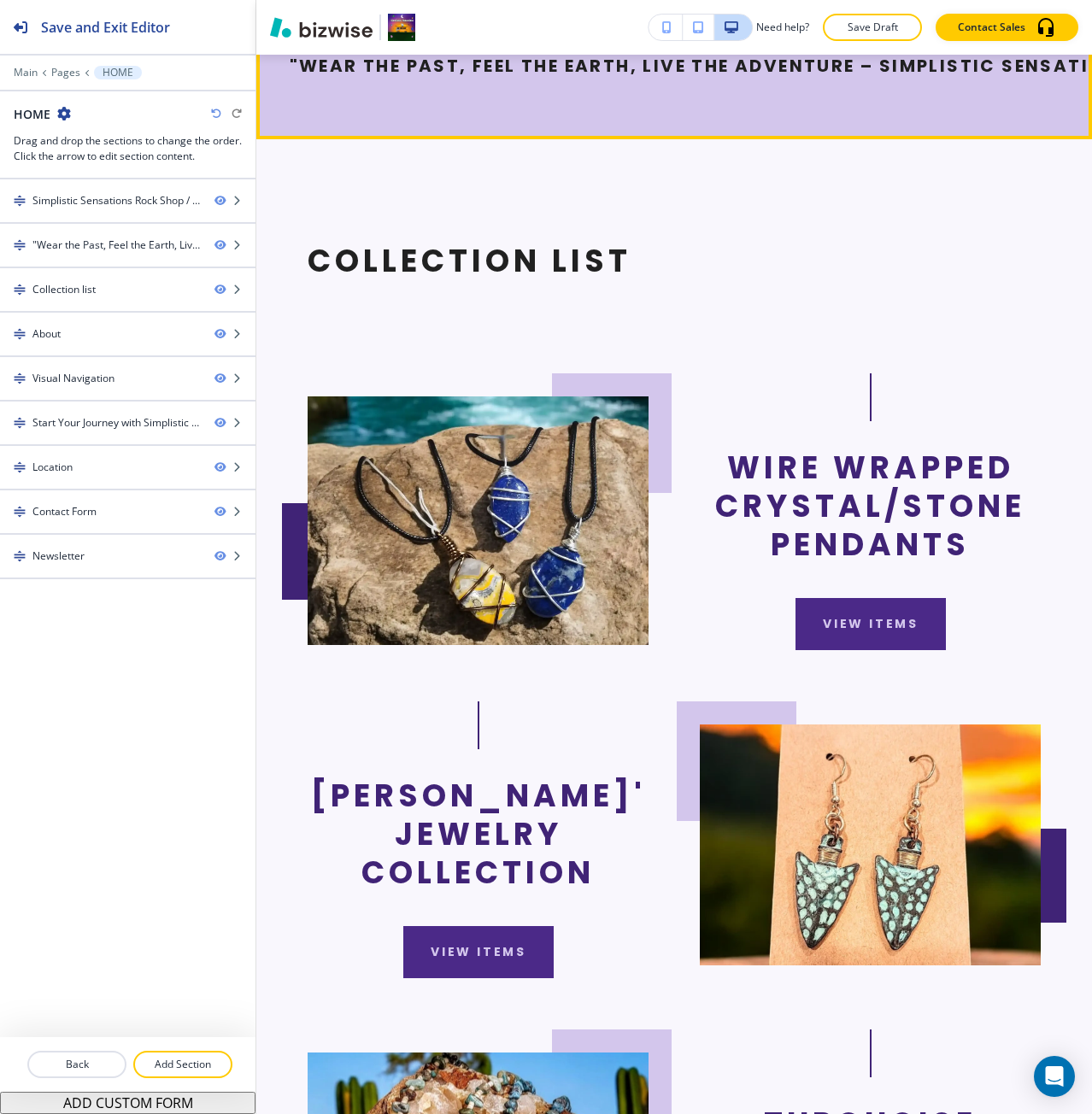
scroll to position [855, 0]
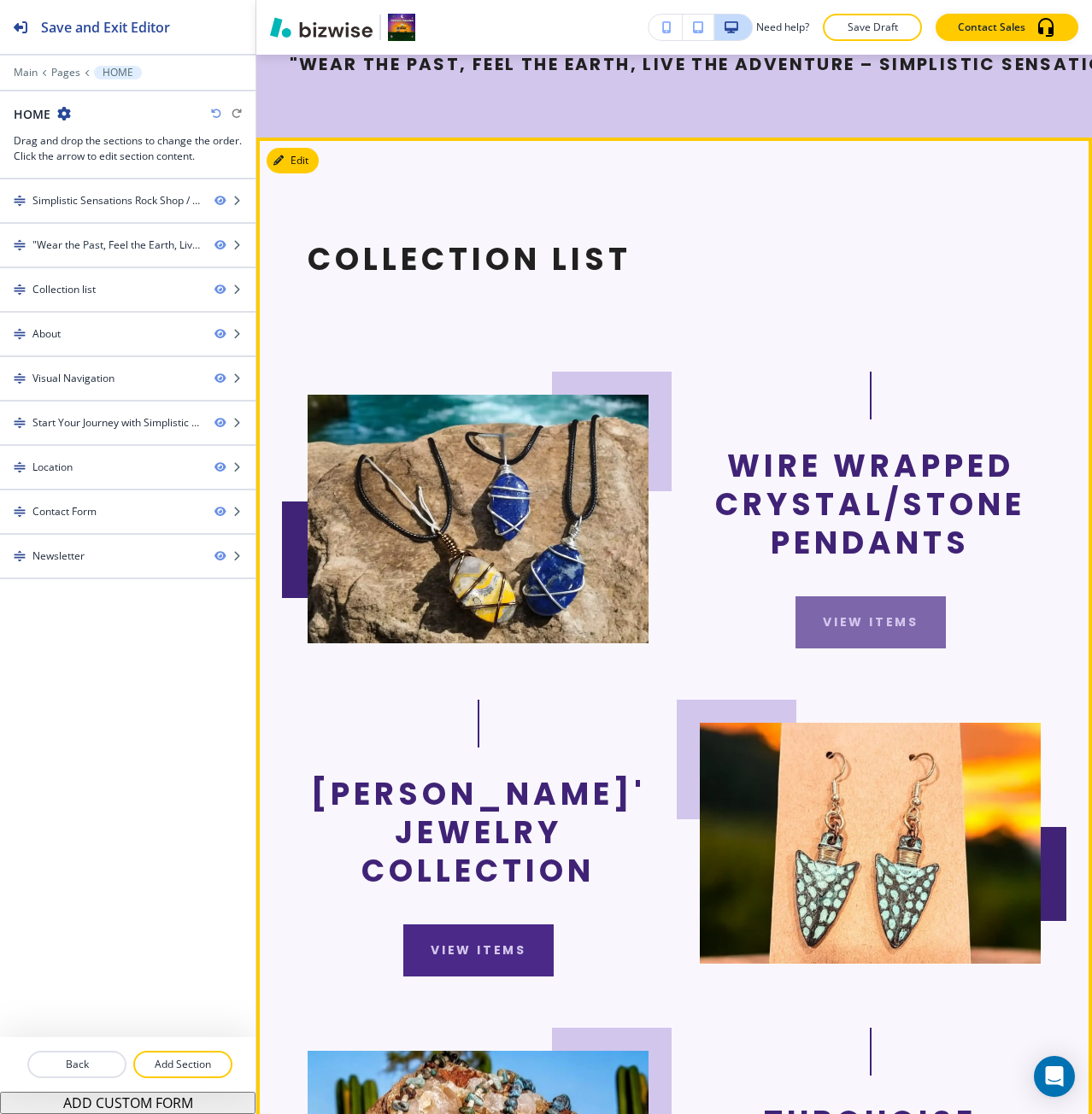
click at [819, 648] on button "view items" at bounding box center [869, 622] width 150 height 52
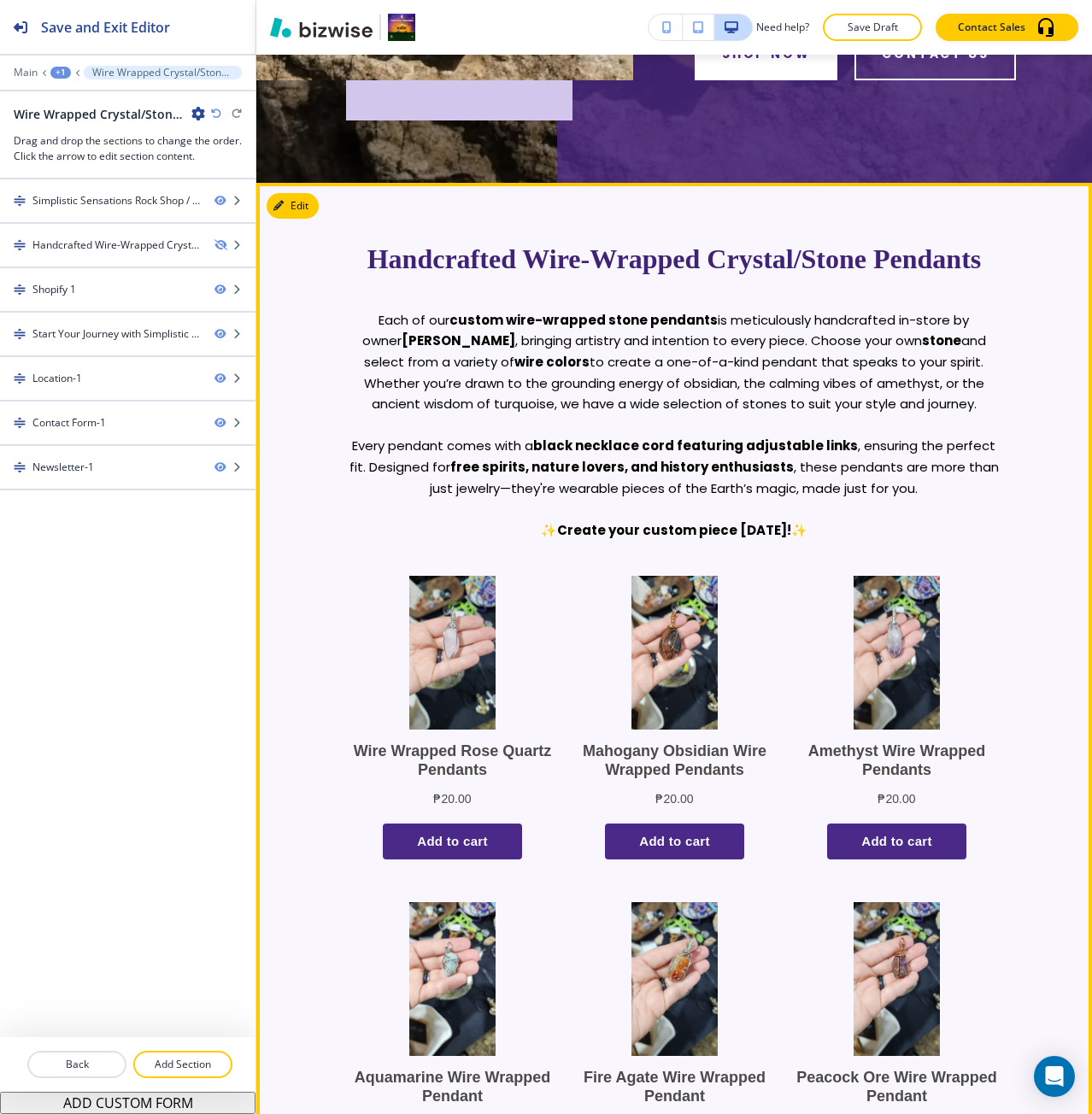
scroll to position [598, 0]
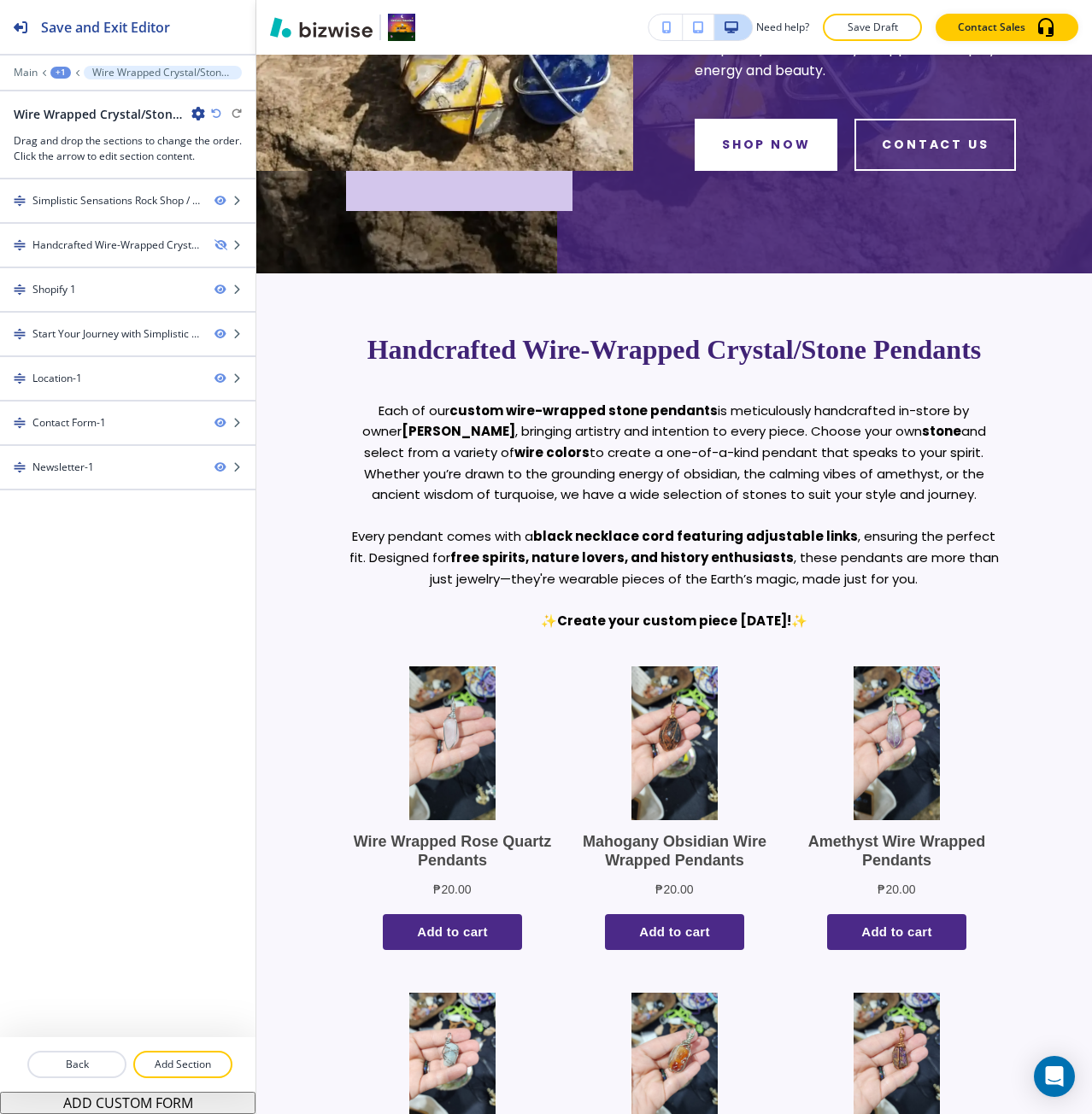
click at [59, 77] on div "+1" at bounding box center [61, 73] width 21 height 12
click at [24, 70] on p "Main" at bounding box center [26, 73] width 24 height 12
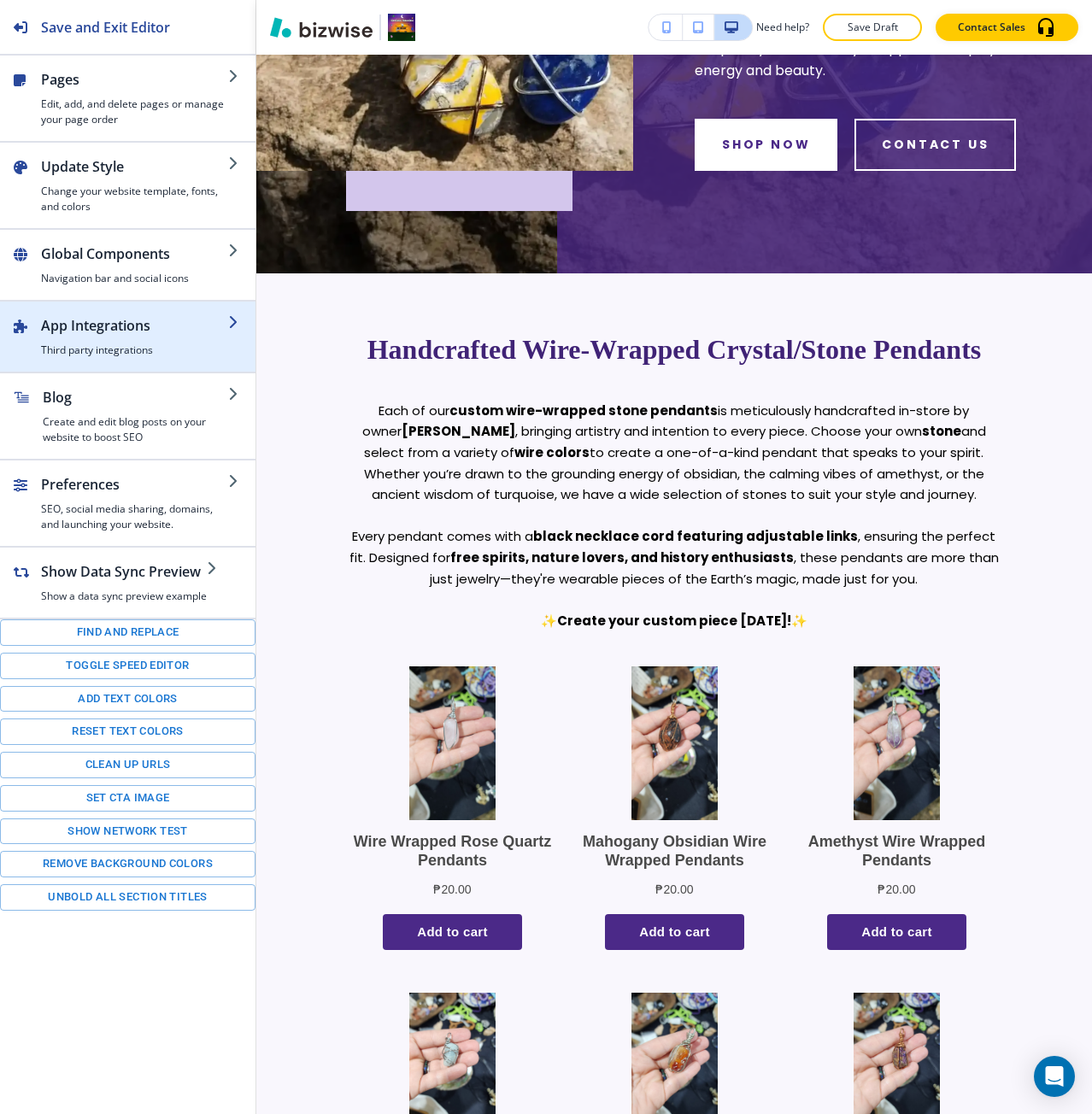
click at [155, 334] on h2 "App Integrations" at bounding box center [134, 325] width 187 height 21
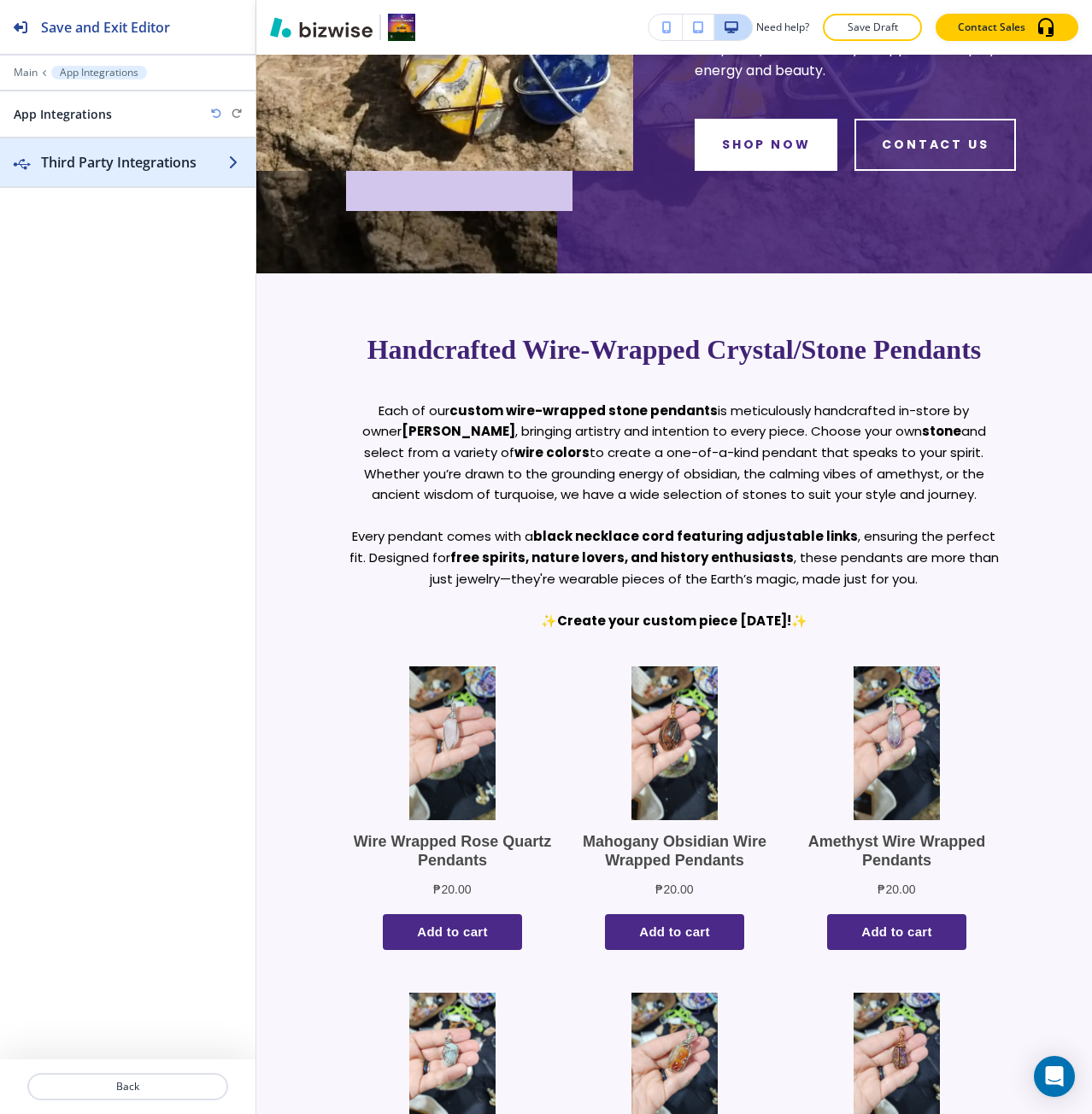
click at [126, 183] on div "button" at bounding box center [127, 180] width 255 height 14
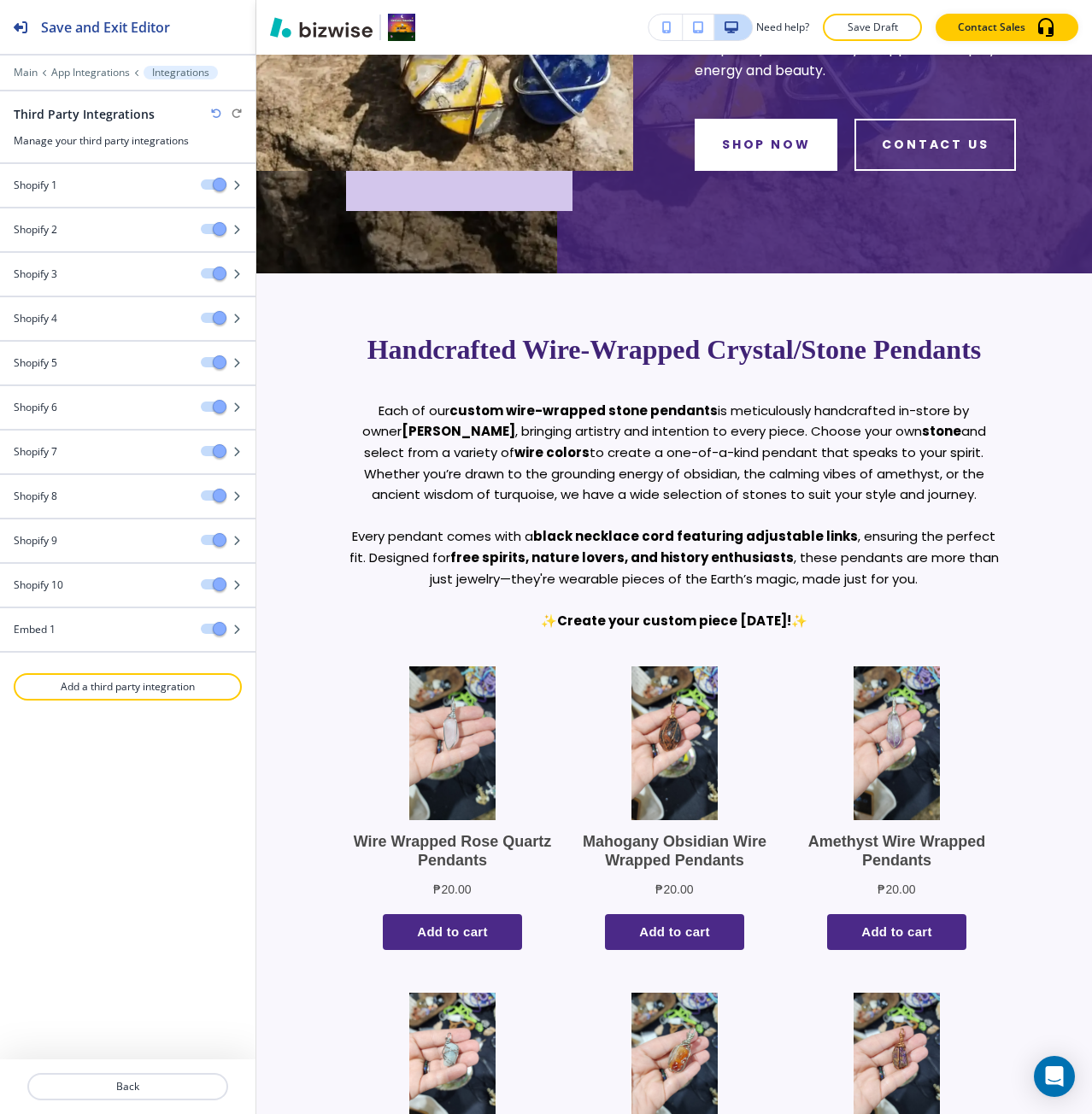
click at [118, 185] on div "Shopify 1" at bounding box center [93, 185] width 187 height 15
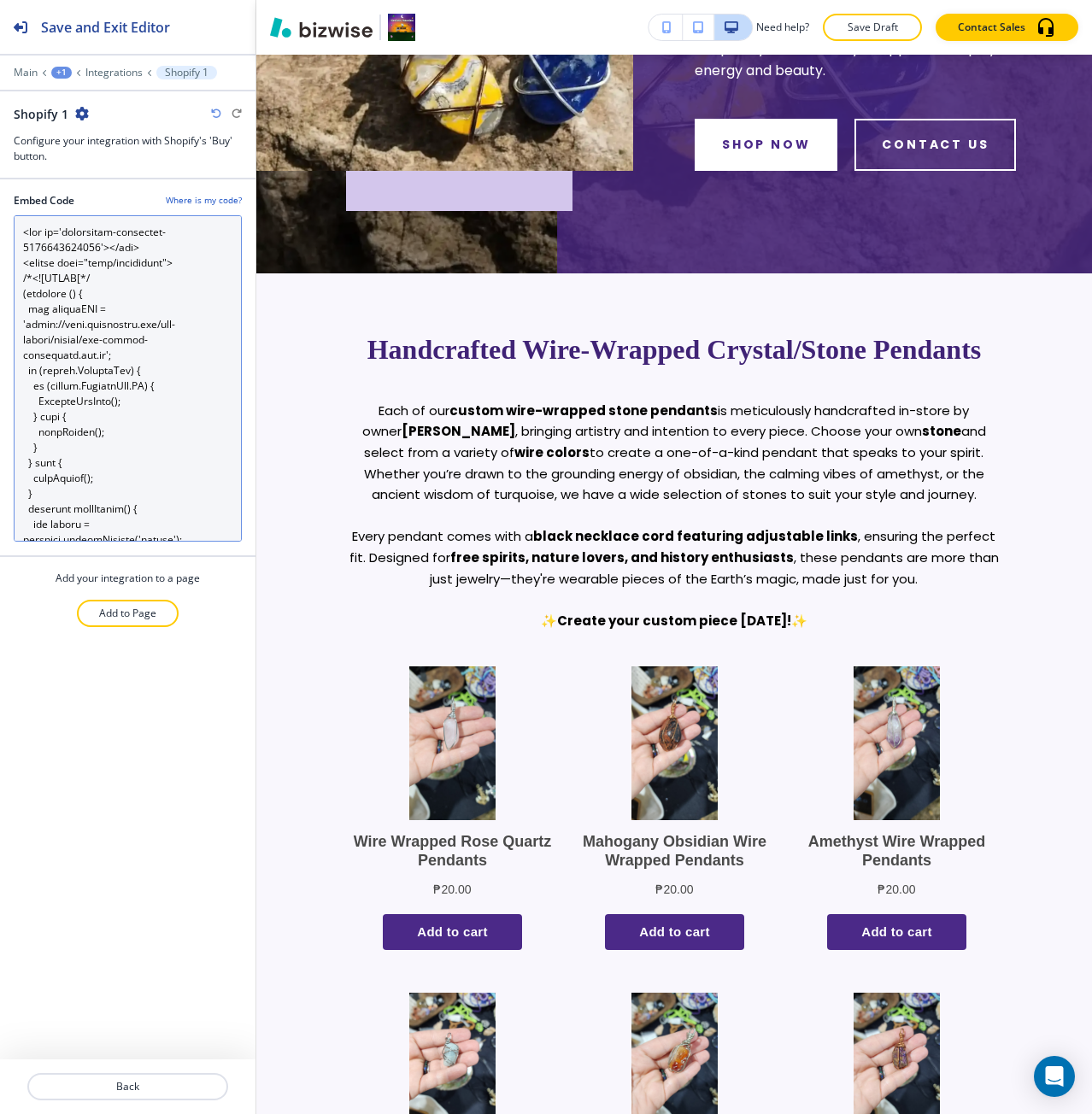
click at [152, 328] on Code "Embed Code" at bounding box center [128, 379] width 229 height 326
click at [78, 446] on Code "Embed Code" at bounding box center [128, 379] width 229 height 326
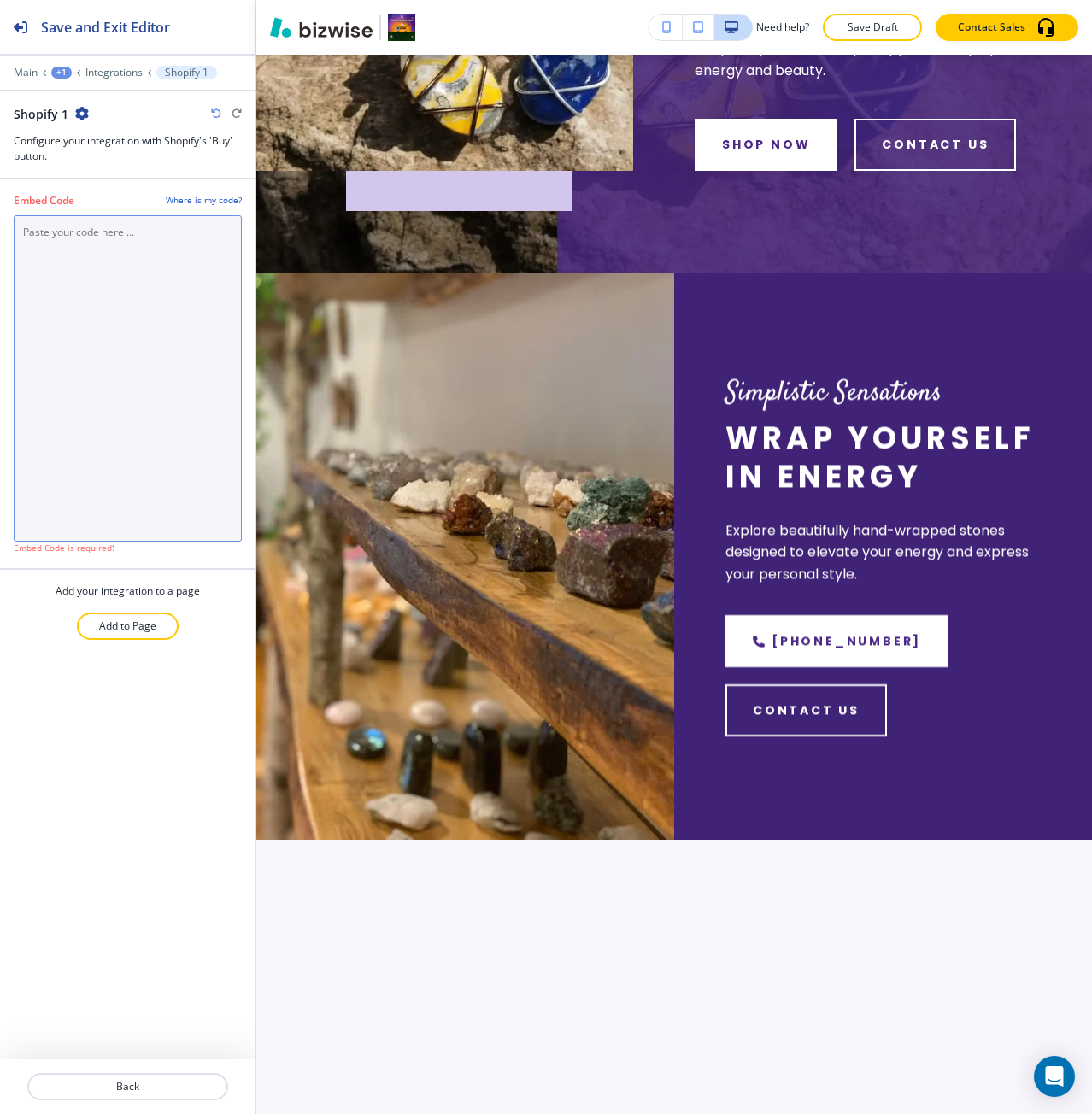
paste Code "<div id='collection-component-1755702032692'></div> <script type="text/javascri…"
type Code "<div id='collection-component-1755702032692'></div> <script type="text/javascri…"
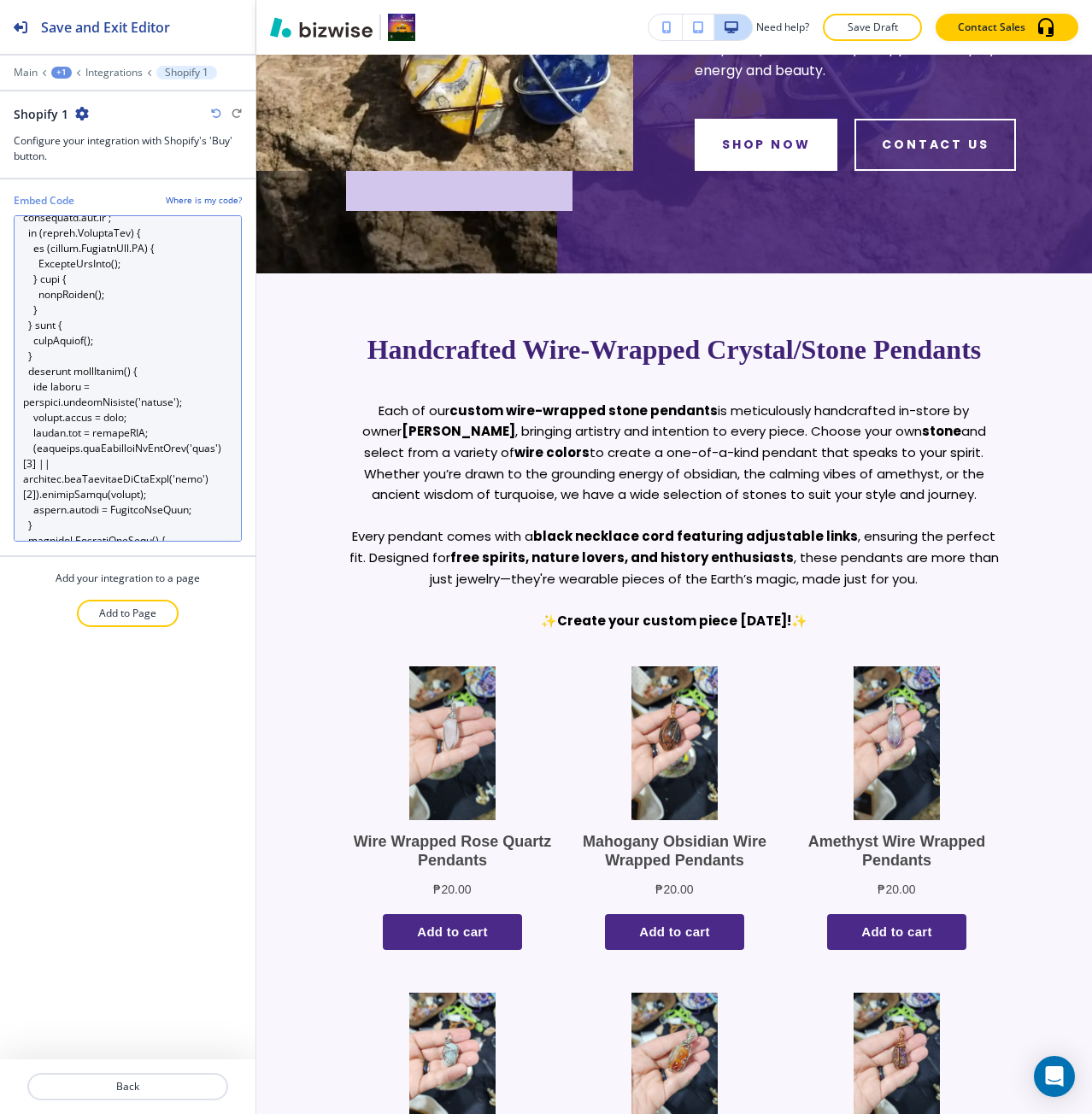
scroll to position [0, 0]
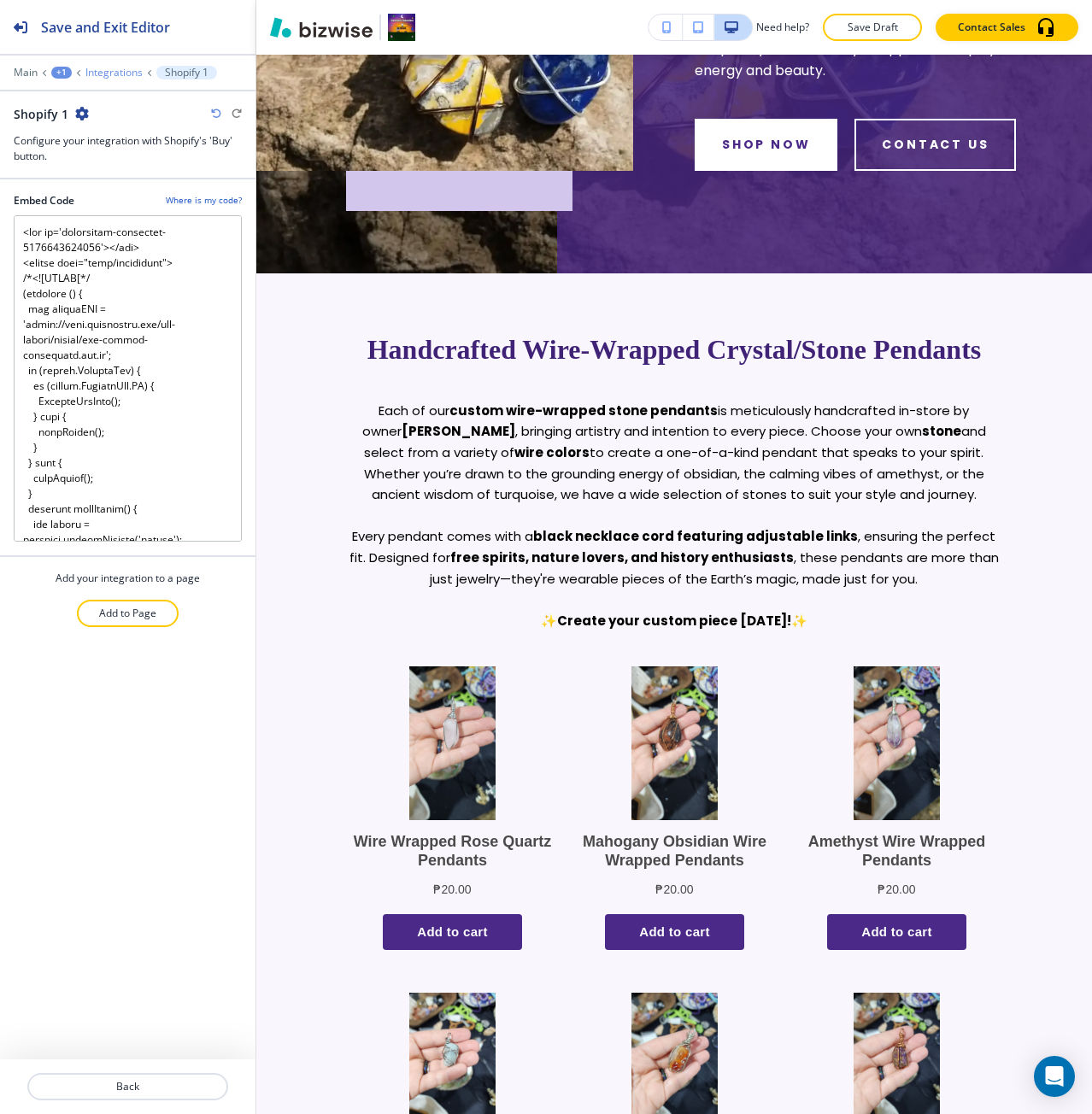
click at [106, 75] on p "Integrations" at bounding box center [114, 73] width 58 height 12
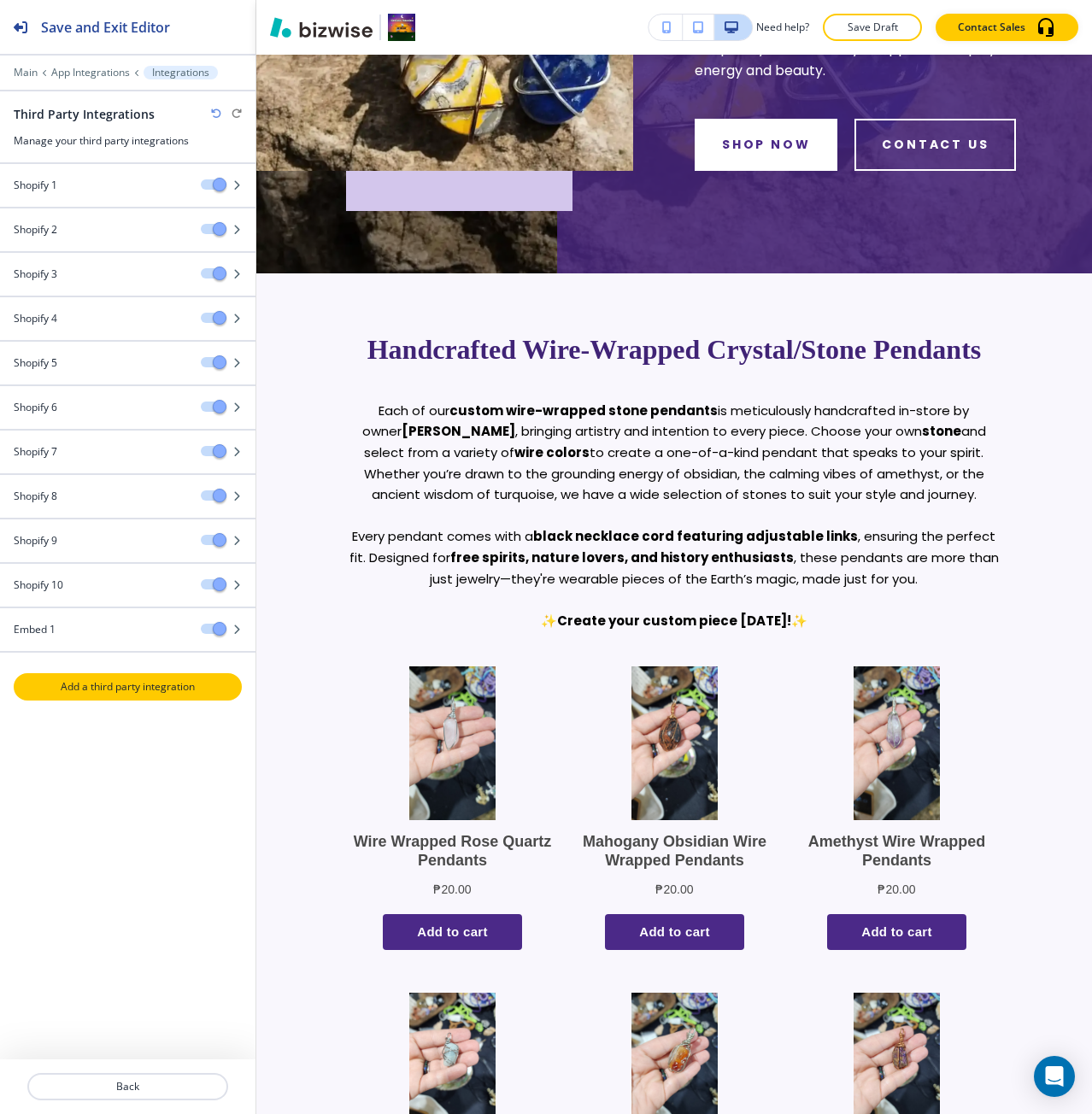
click at [154, 700] on button "Add a third party integration" at bounding box center [128, 687] width 229 height 28
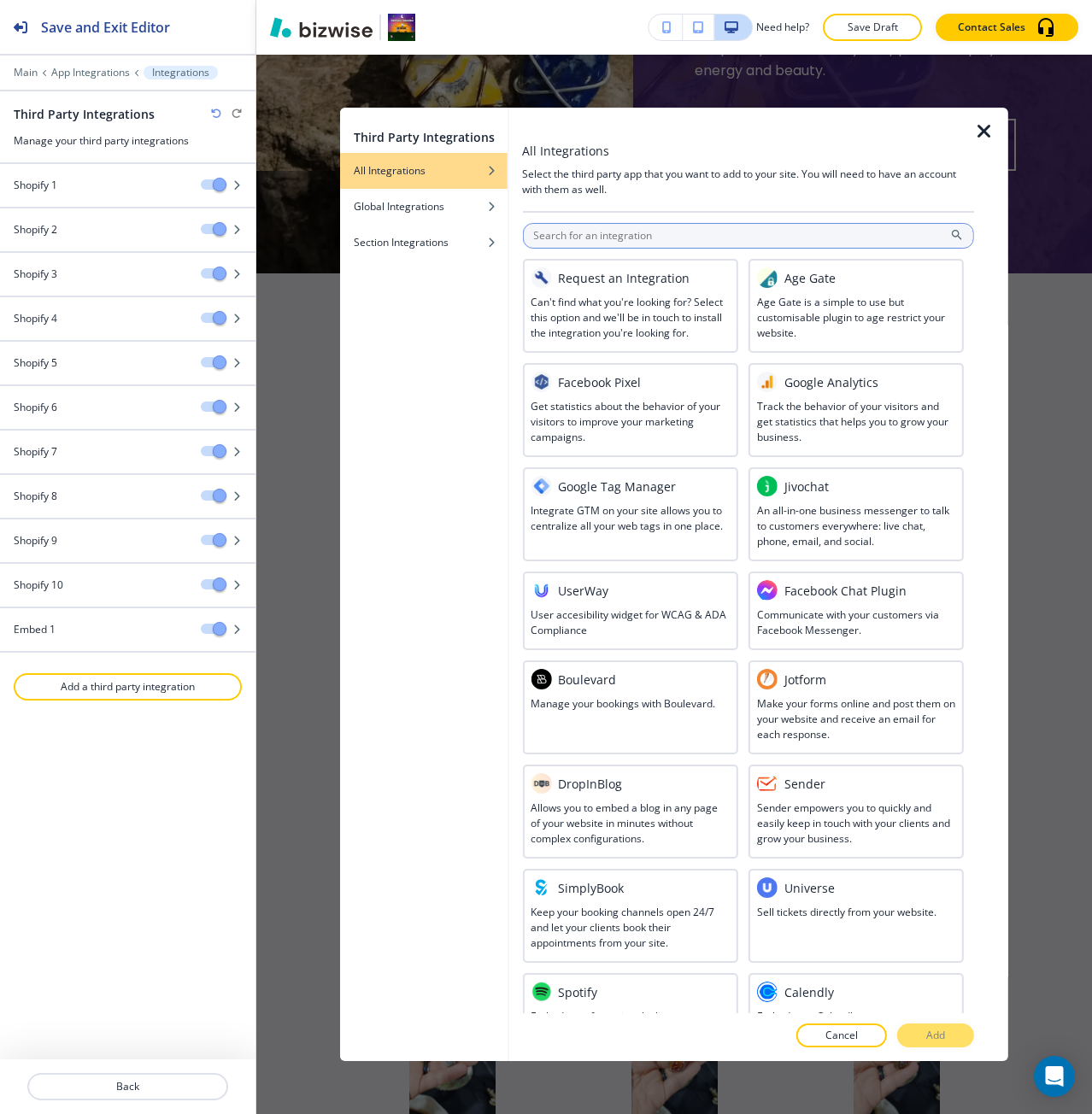
click at [567, 244] on input "text" at bounding box center [747, 236] width 452 height 26
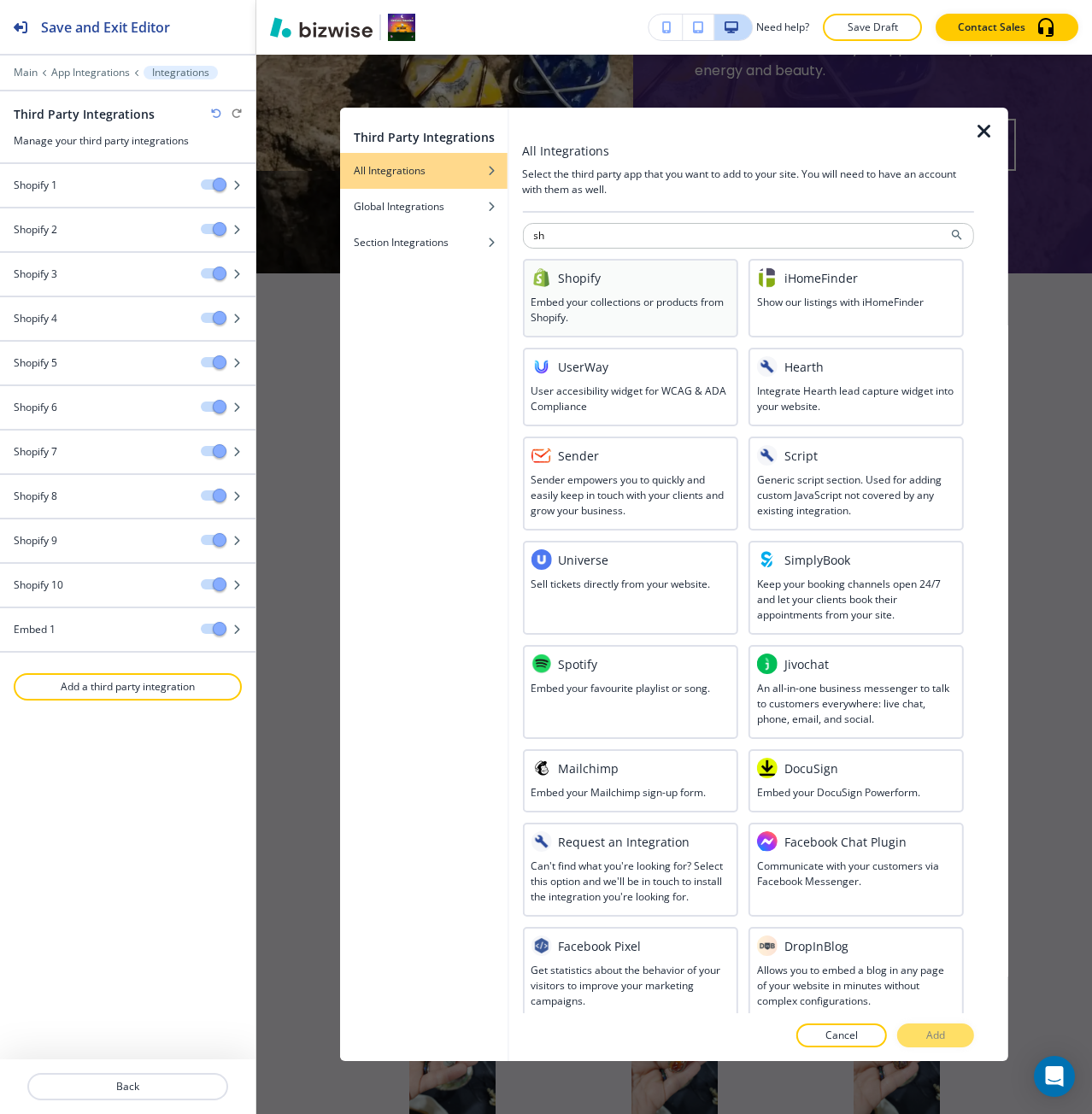
type input "sh"
click at [586, 271] on h3 "Shopify" at bounding box center [578, 278] width 43 height 18
click at [930, 1033] on p "Add" at bounding box center [935, 1034] width 19 height 15
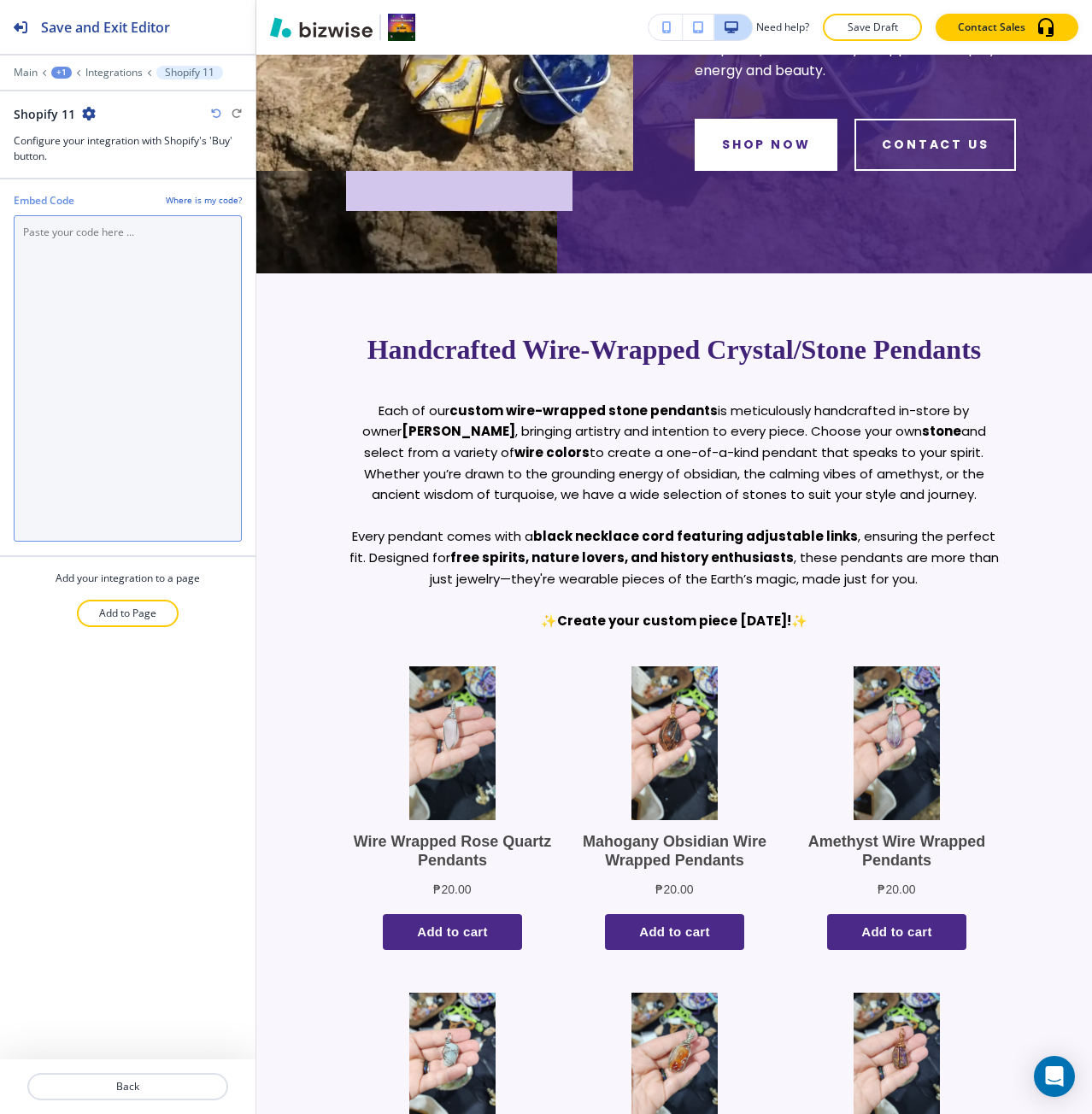
click at [173, 432] on Code "Embed Code" at bounding box center [128, 379] width 229 height 326
paste Code "<div id='collection-component-1755702032692'></div> <script type="text/javascri…"
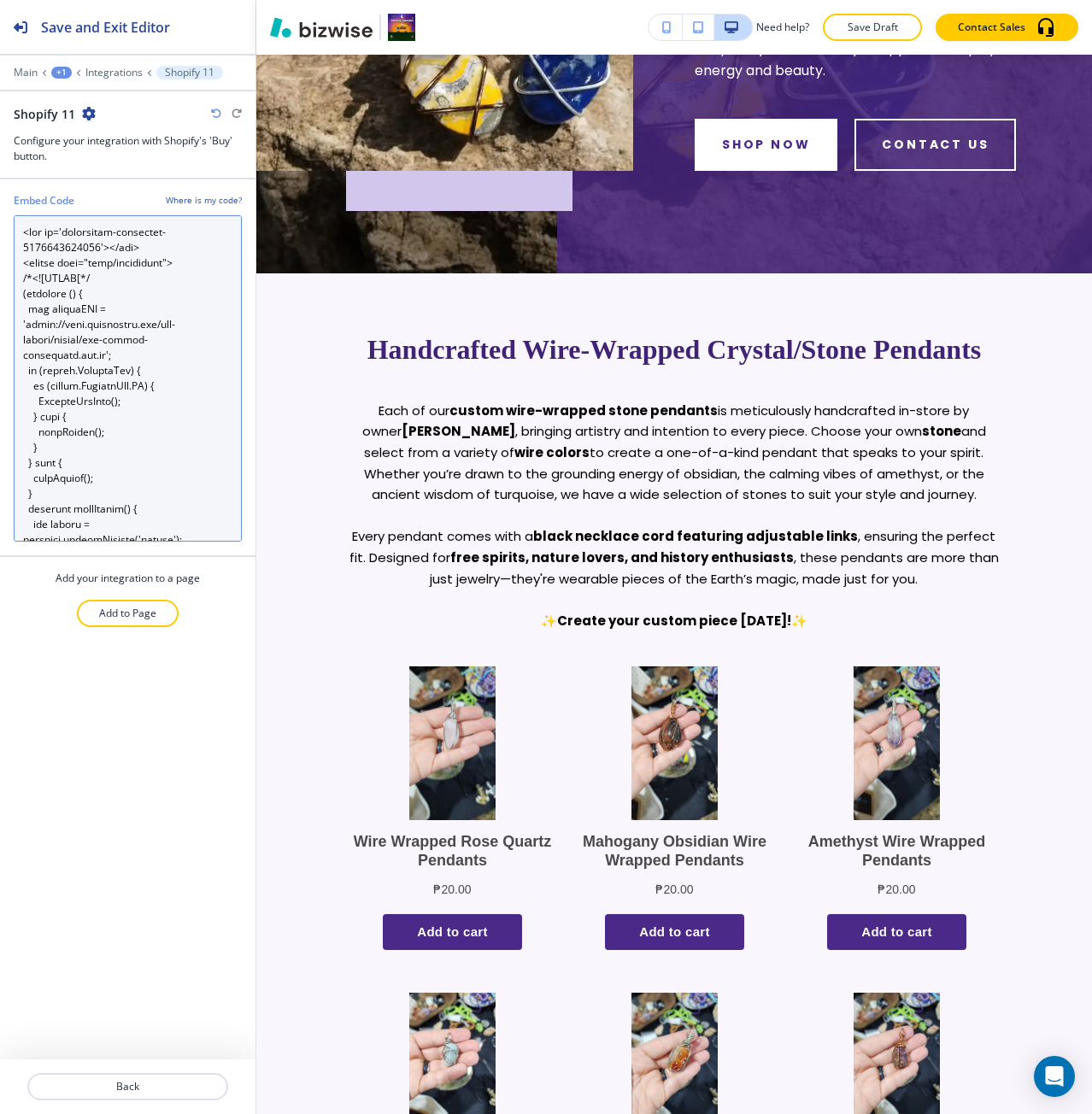
click at [99, 252] on Code "Embed Code" at bounding box center [128, 379] width 229 height 326
type Code "<div id='collection-component-1755702032691'></div> <script type="text/javascri…"
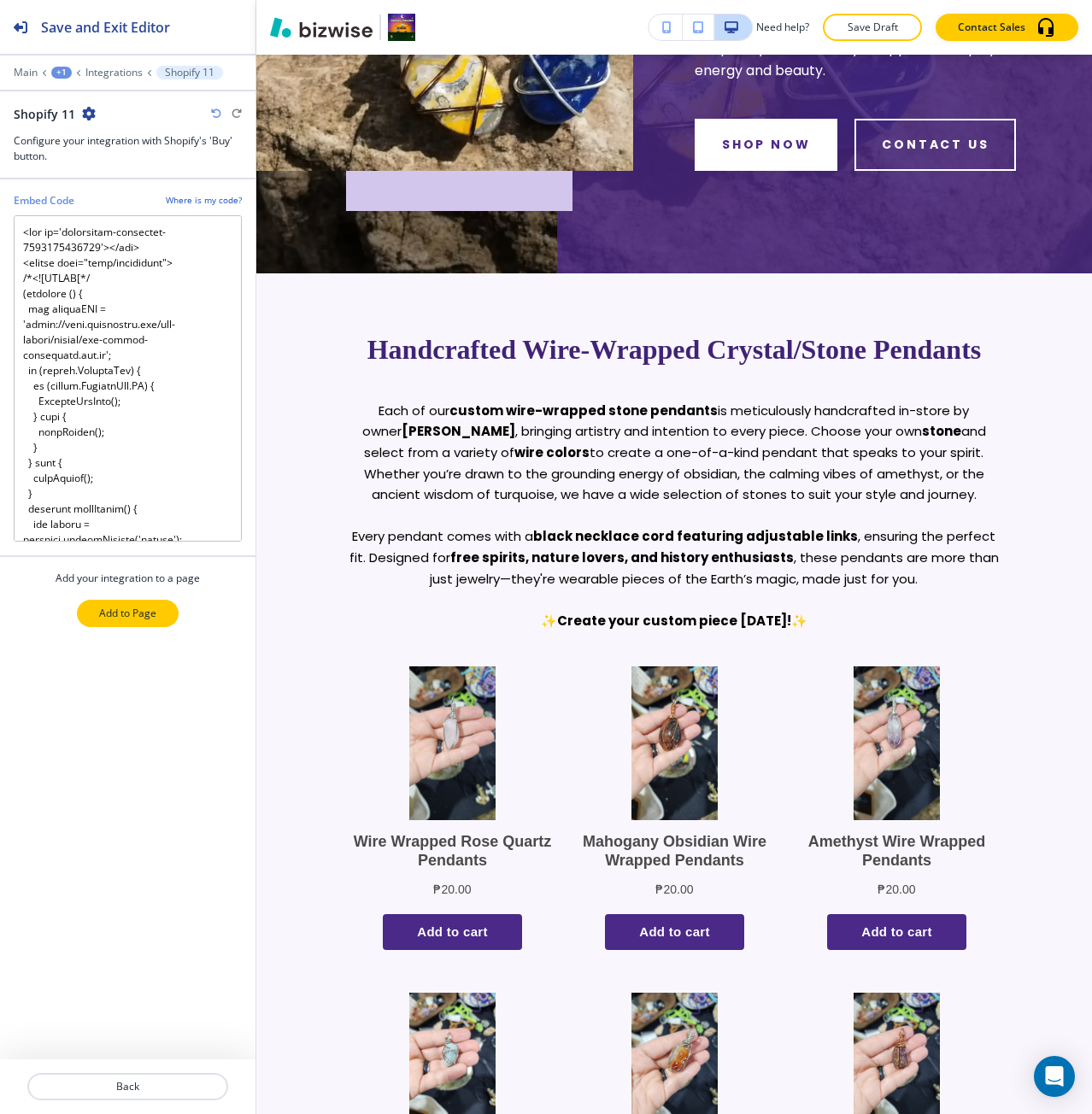
click at [130, 619] on p "Add to Page" at bounding box center [128, 612] width 58 height 15
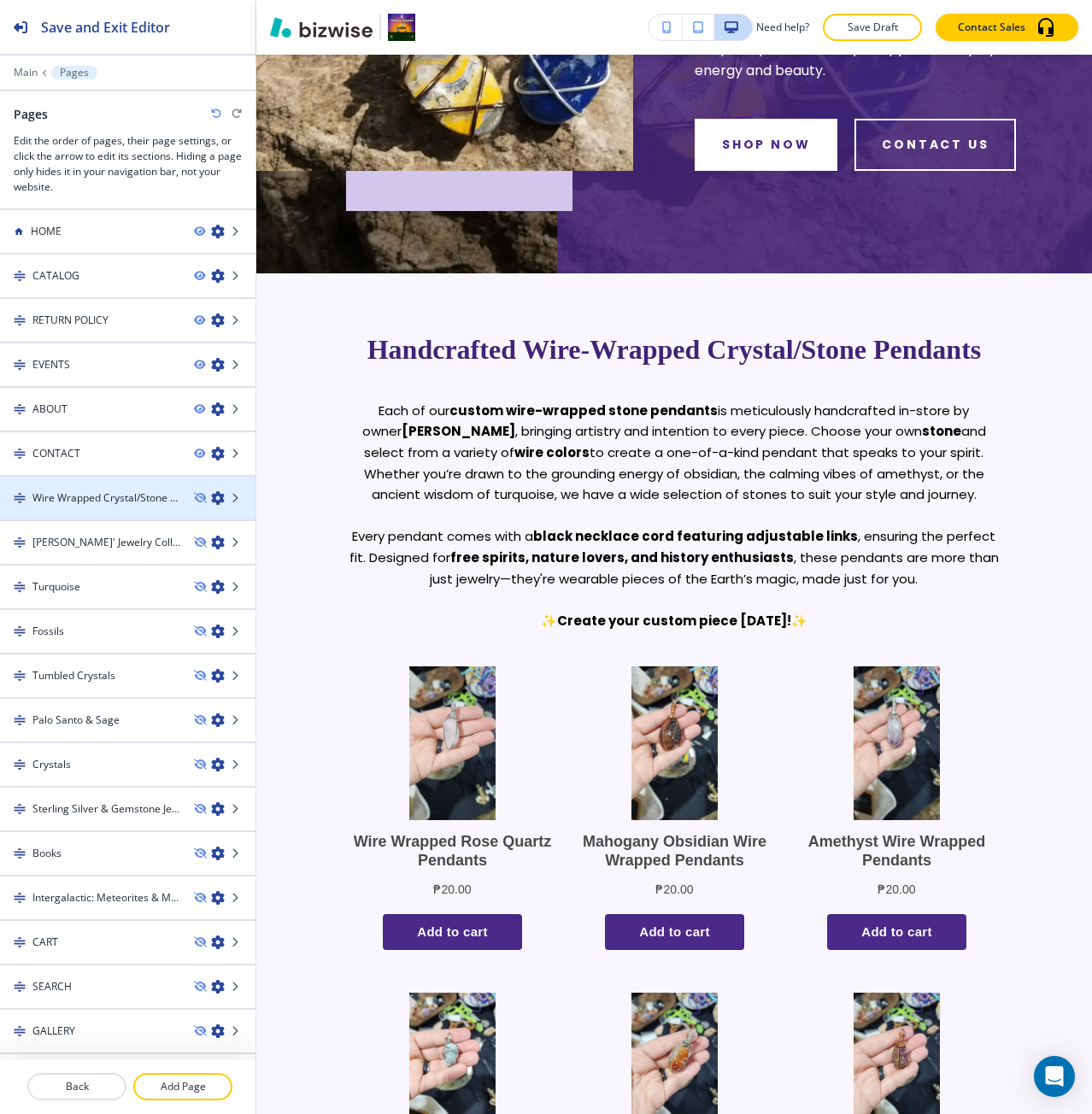
click at [117, 495] on h4 "Wire Wrapped Crystal/Stone Pendants" at bounding box center [106, 497] width 148 height 15
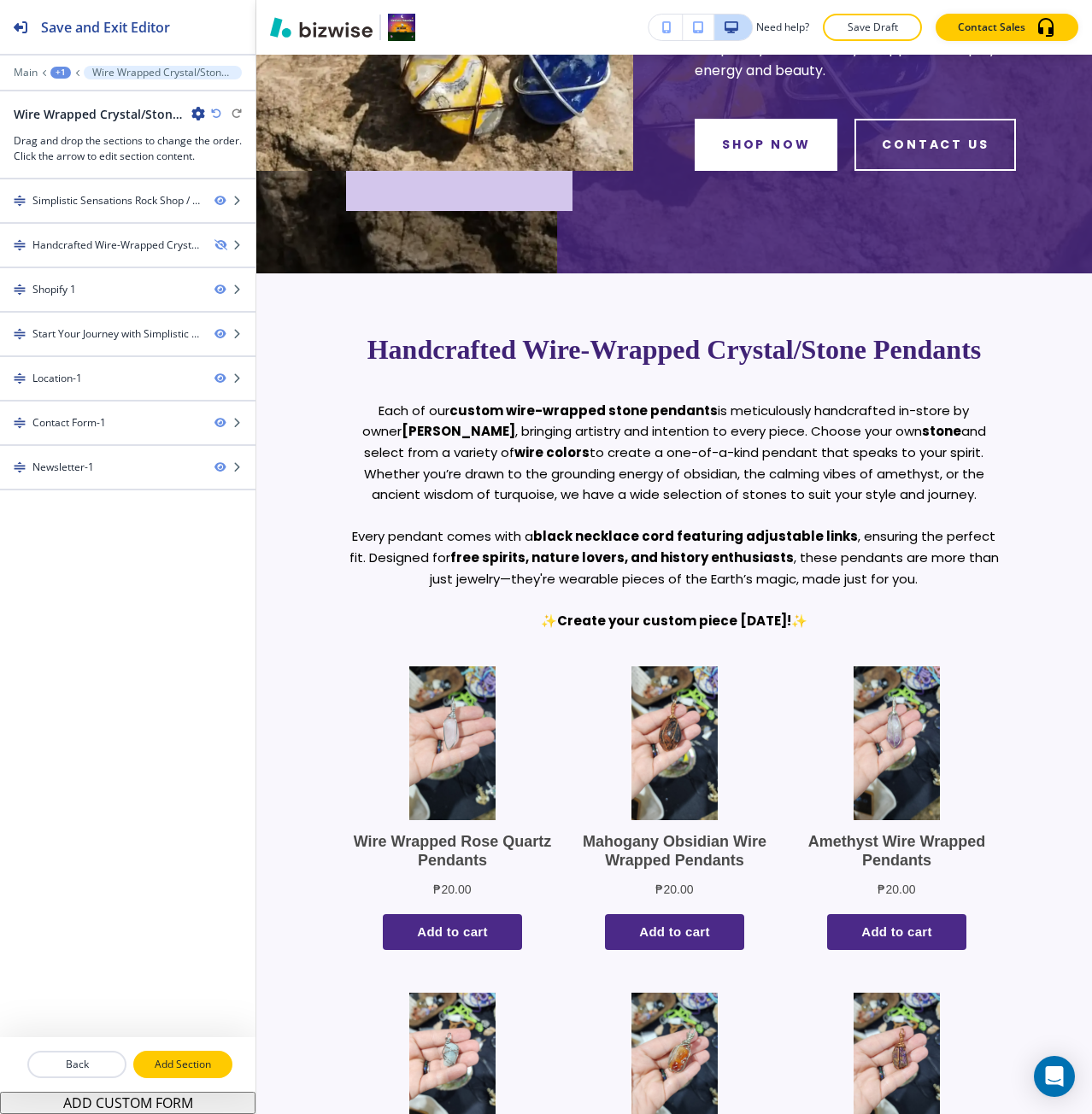
click at [194, 1060] on p "Add Section" at bounding box center [183, 1063] width 95 height 15
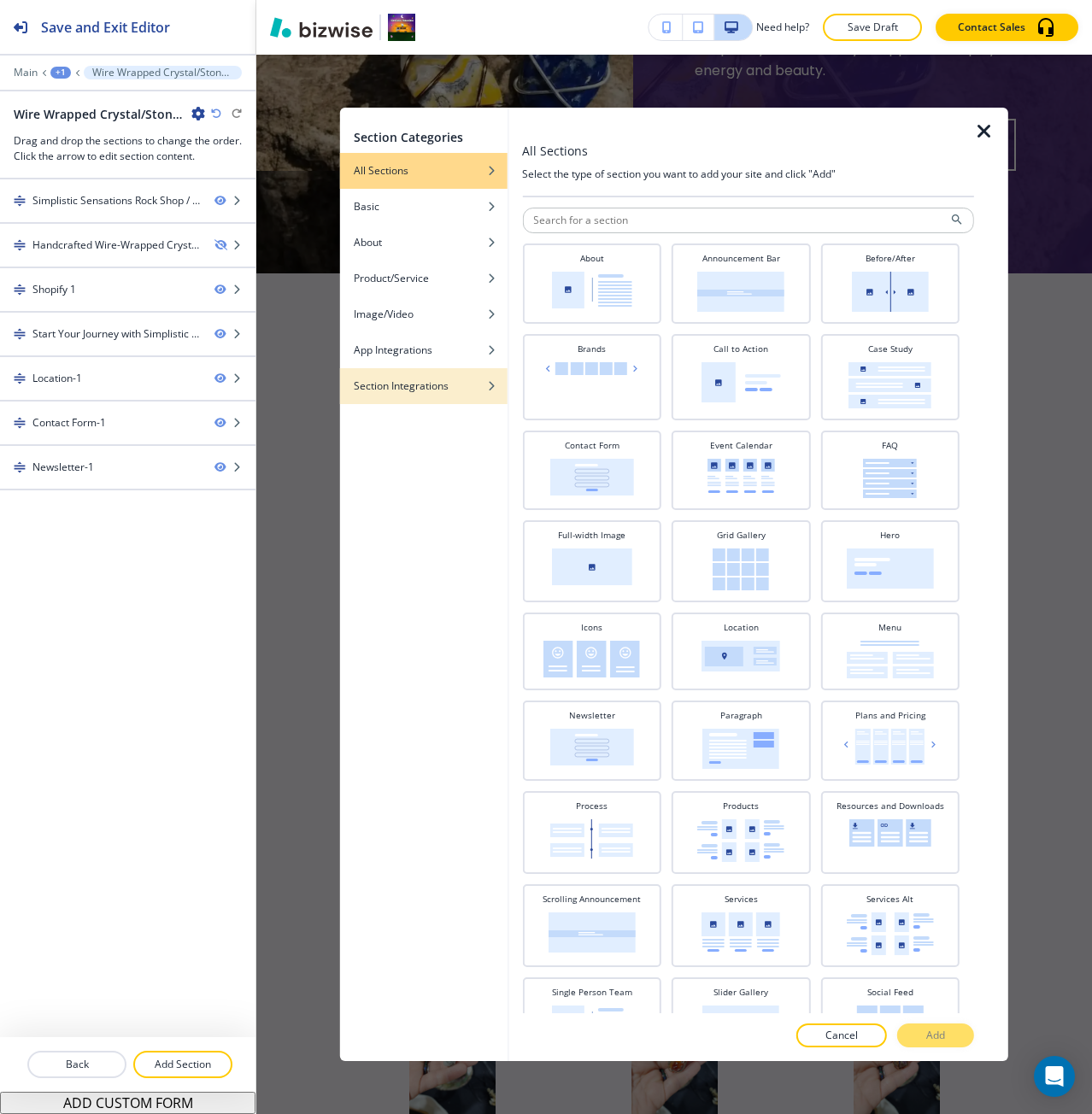
click at [447, 388] on h4 "Section Integrations" at bounding box center [400, 386] width 94 height 15
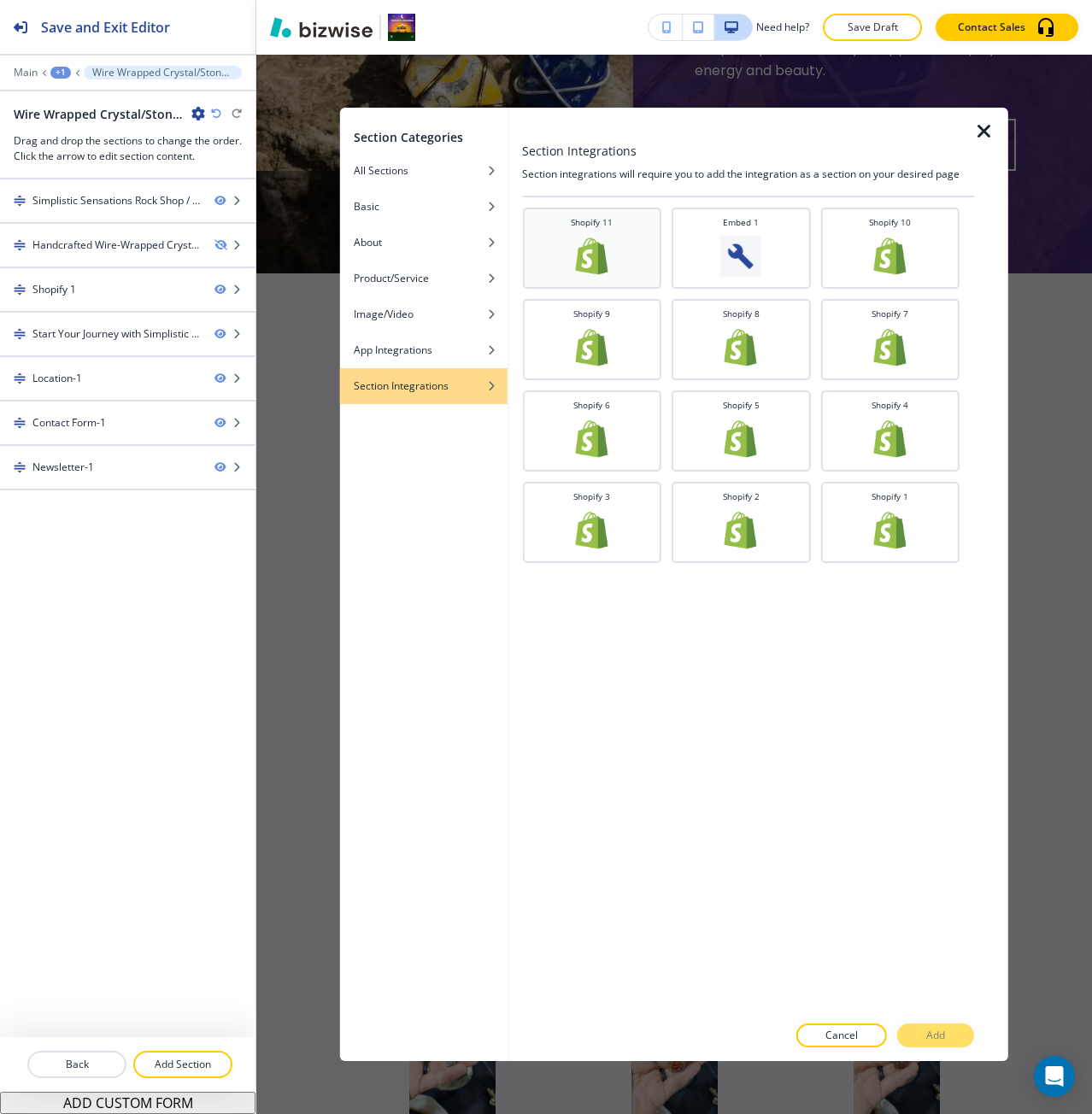
click at [603, 260] on img at bounding box center [591, 255] width 41 height 41
click at [944, 1049] on div at bounding box center [747, 1054] width 452 height 14
click at [948, 1037] on button "Add" at bounding box center [935, 1035] width 77 height 24
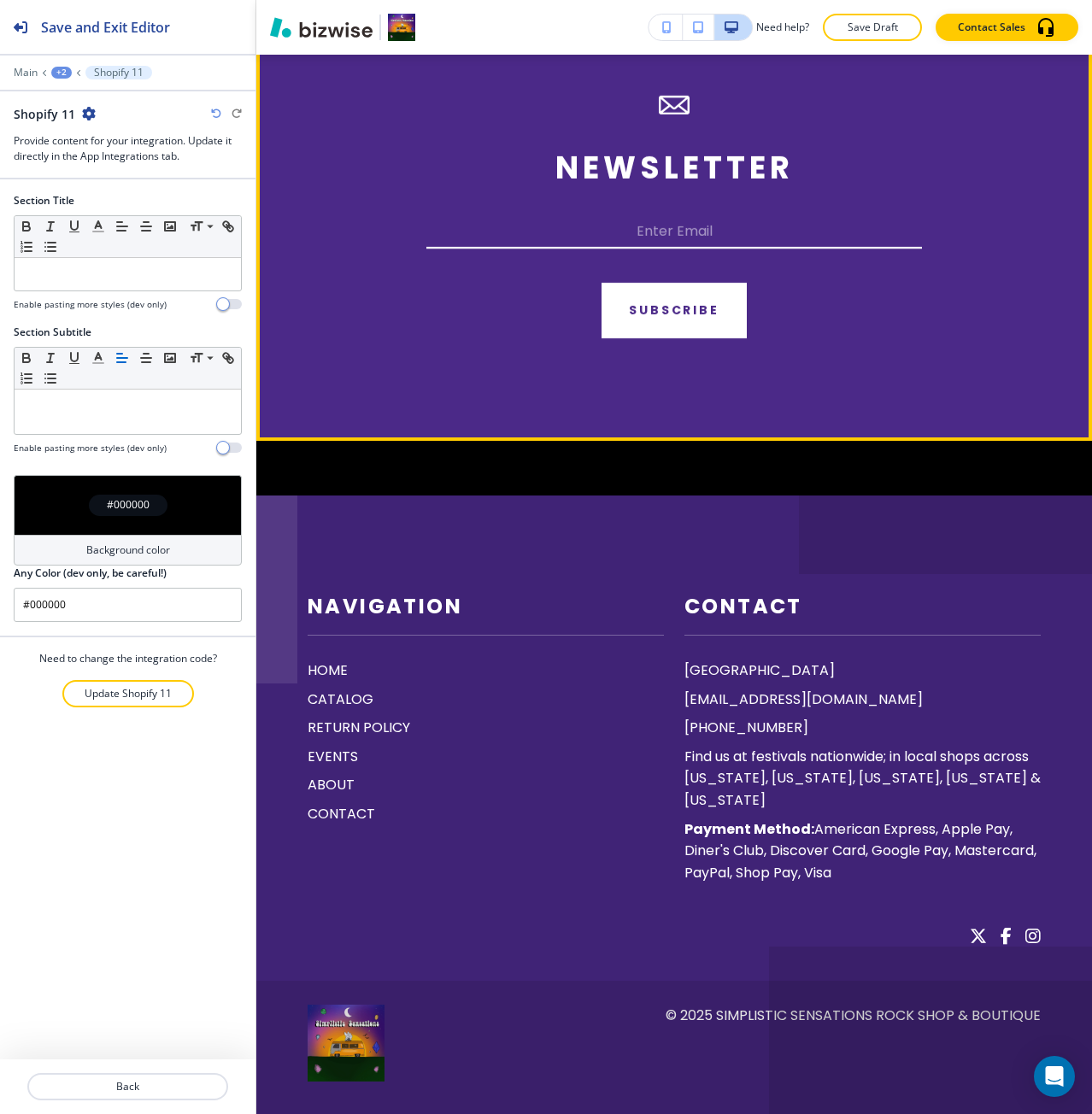
scroll to position [4359, 0]
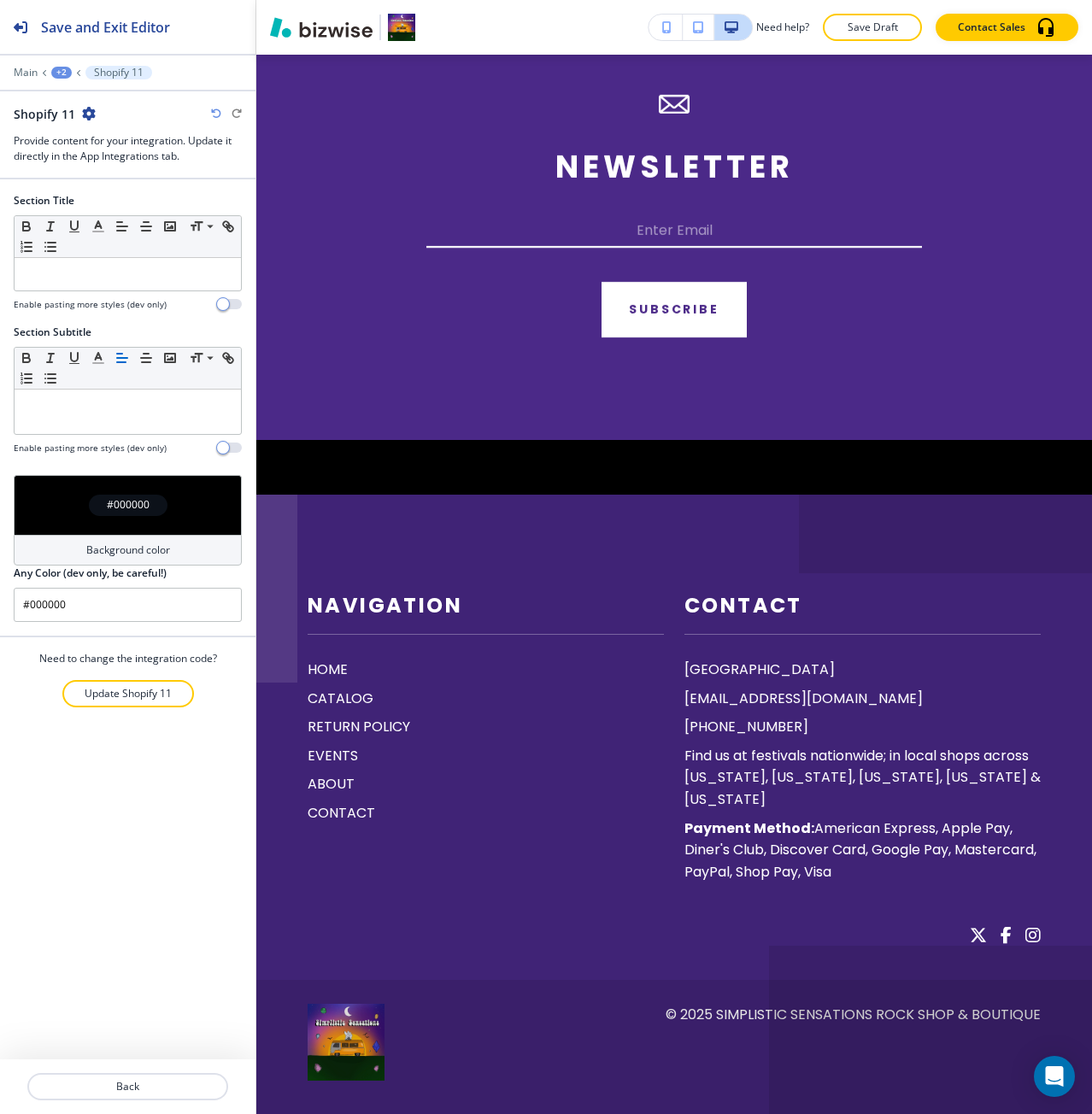
click at [118, 513] on h4 "#000000" at bounding box center [127, 504] width 43 height 15
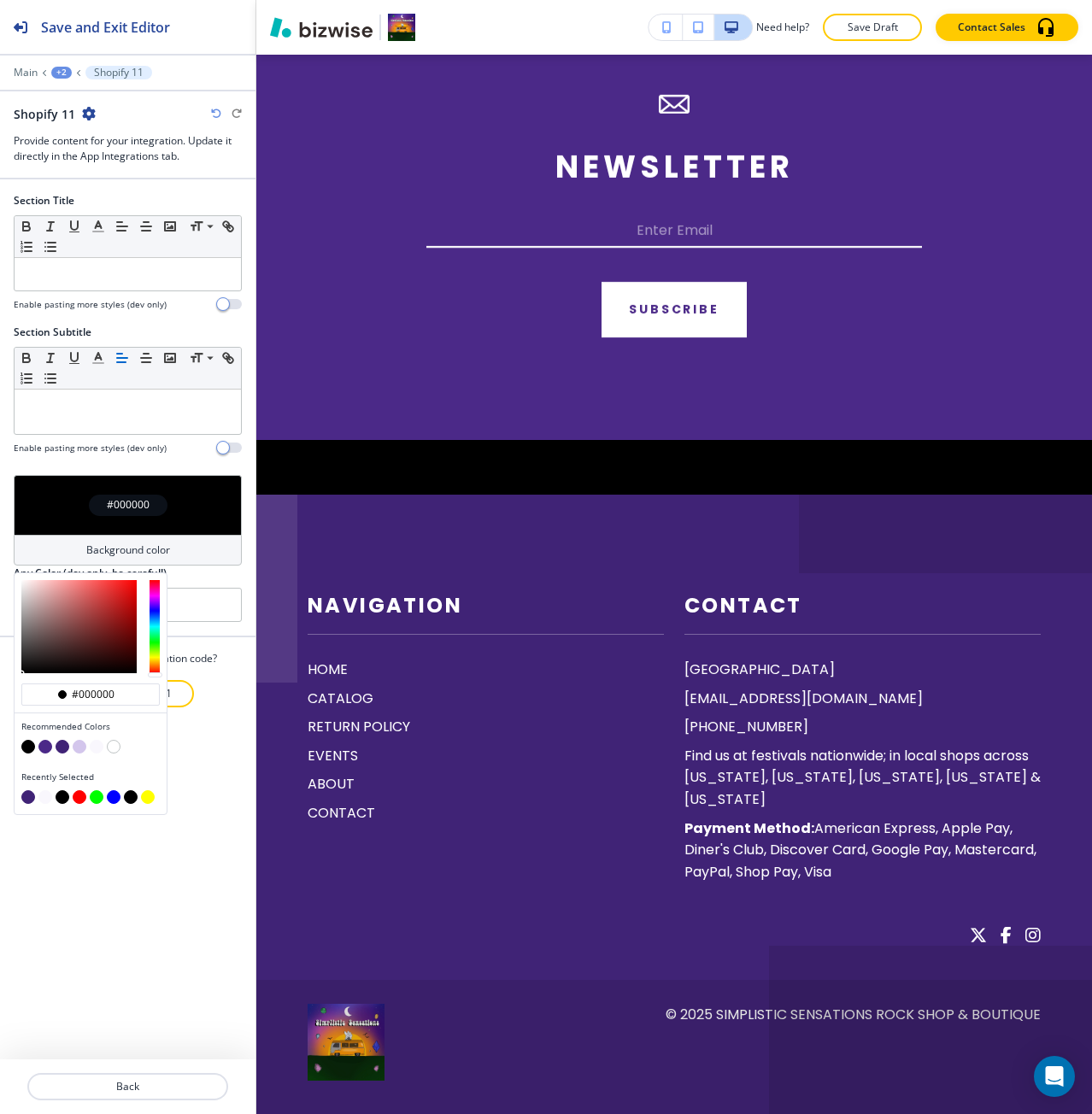
click at [93, 748] on button "button" at bounding box center [96, 746] width 14 height 14
type input "#f9f7fd"
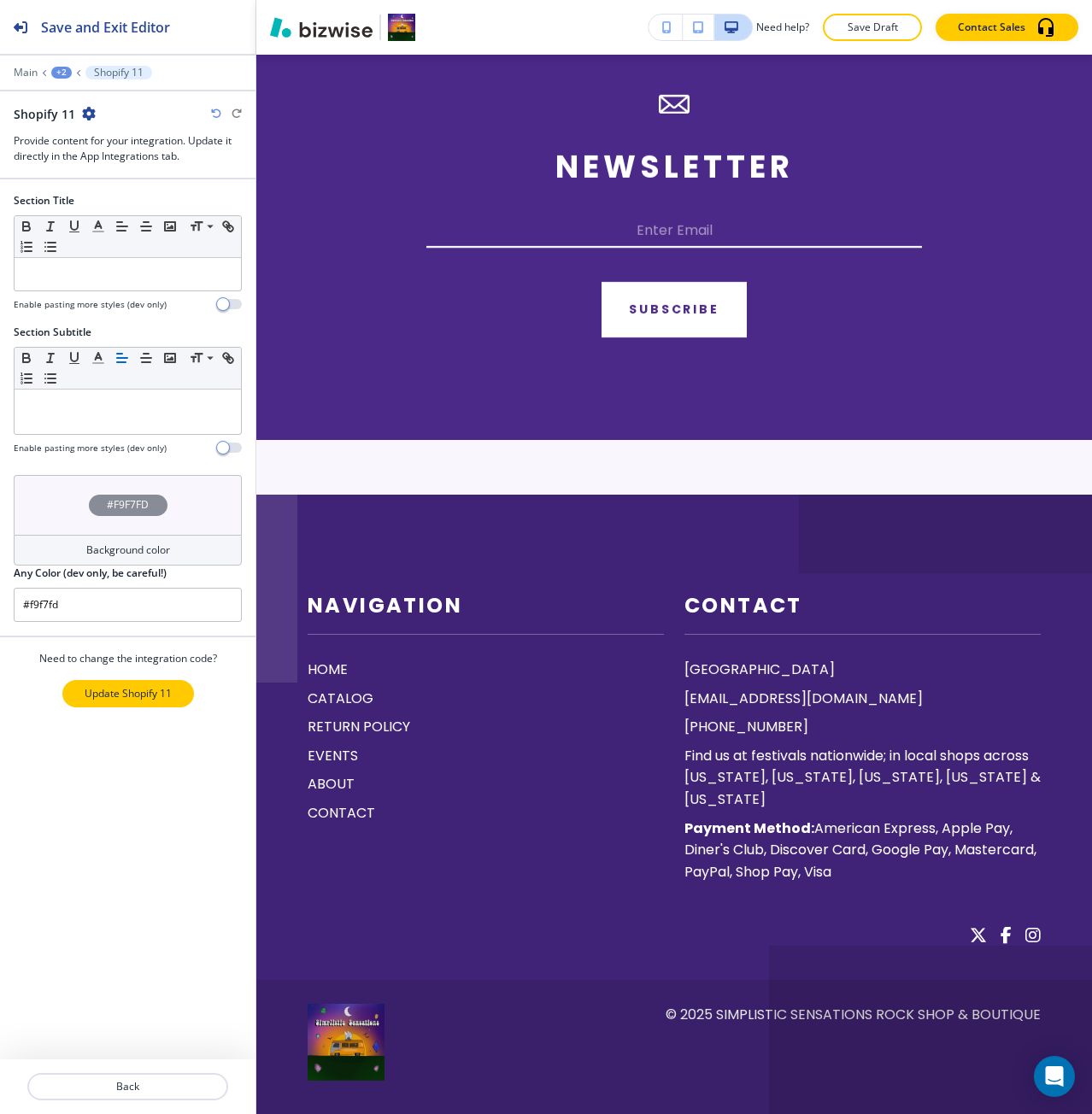
click at [164, 689] on p "Update Shopify 11" at bounding box center [128, 693] width 87 height 15
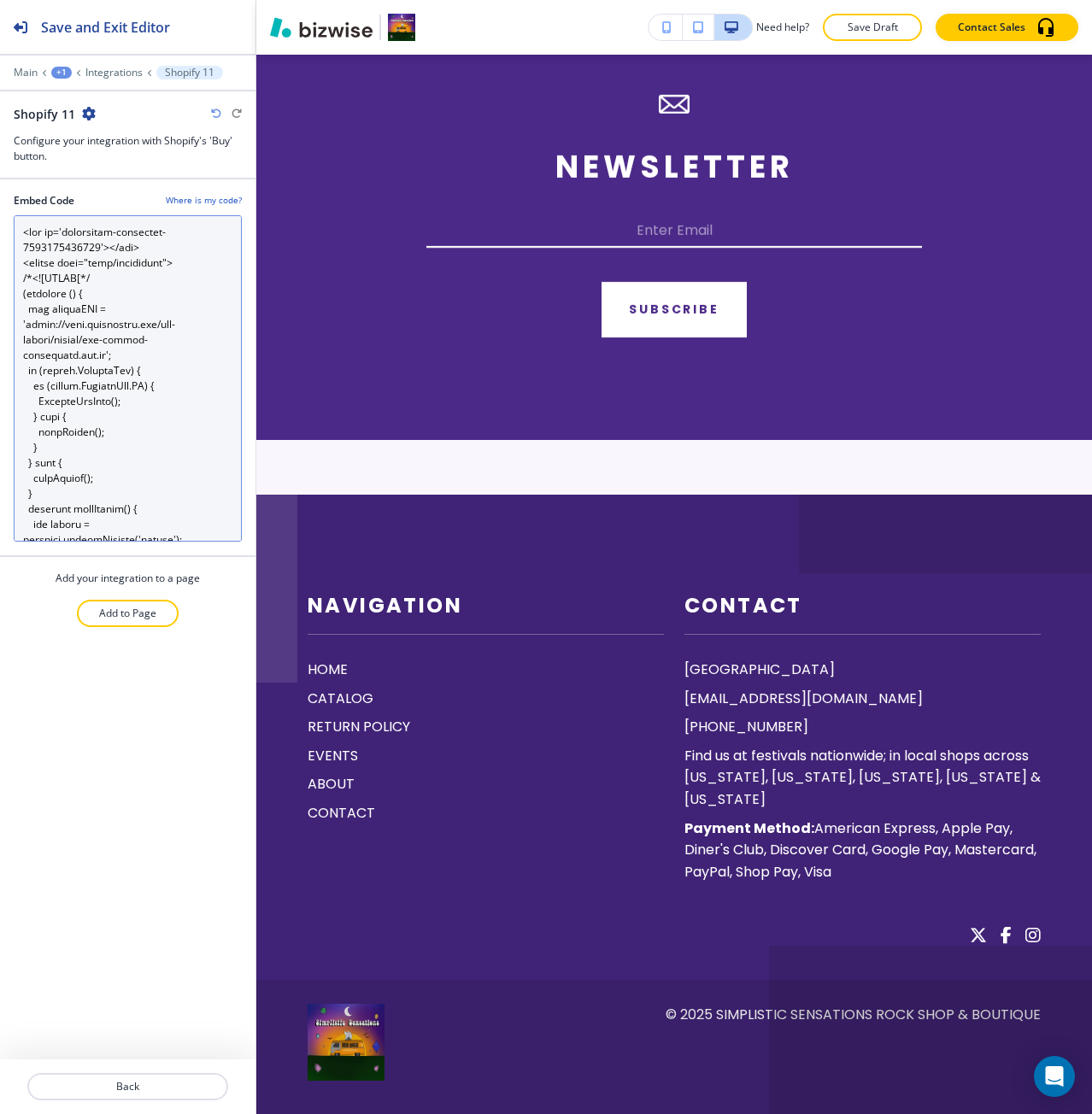
click at [136, 461] on Code "Embed Code" at bounding box center [128, 379] width 229 height 326
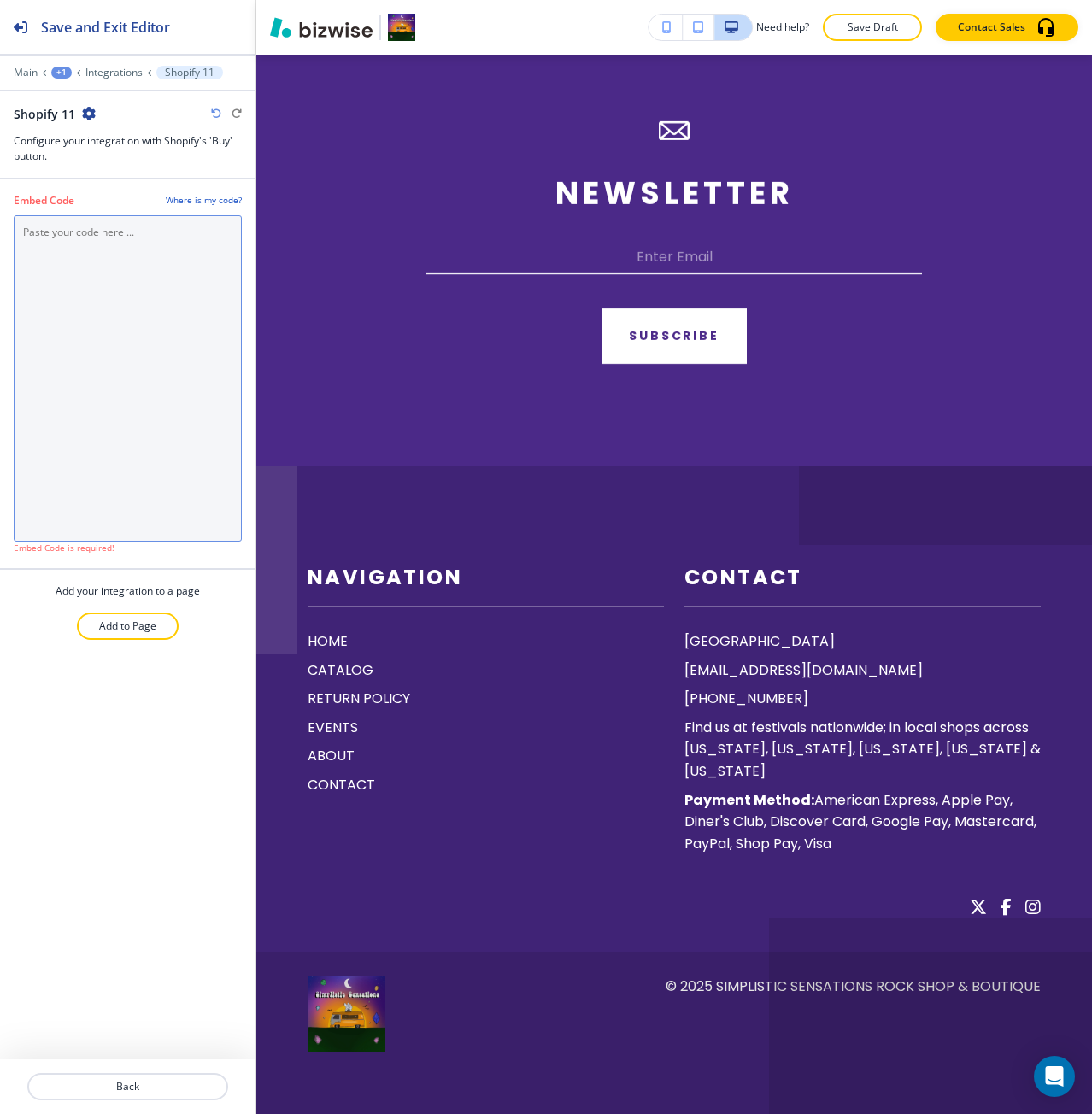
paste Code "<div id='collection-component-1755702032692'></div> <script type="text/javascri…"
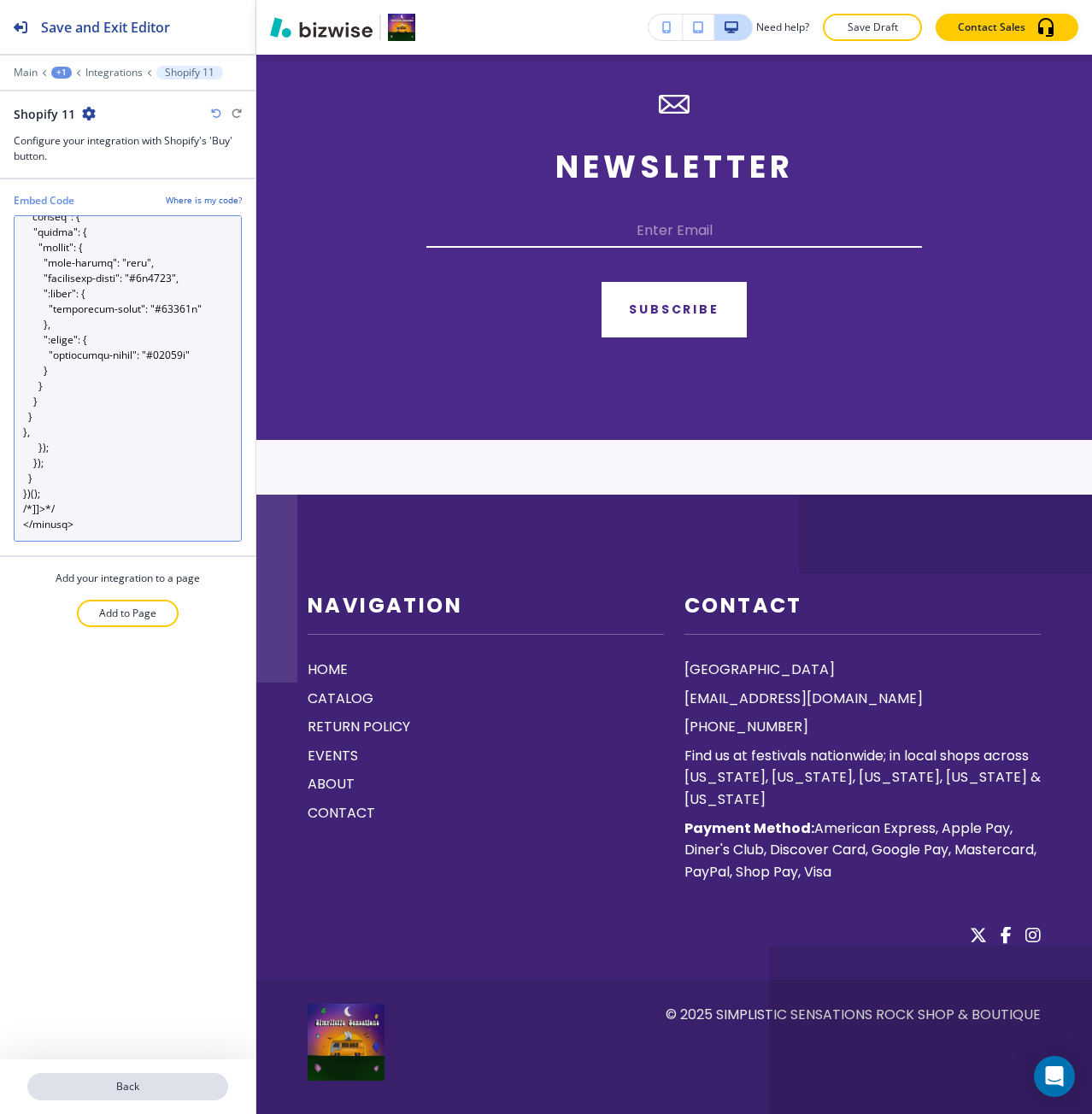
type Code "<div id='collection-component-1755702032692'></div> <script type="text/javascri…"
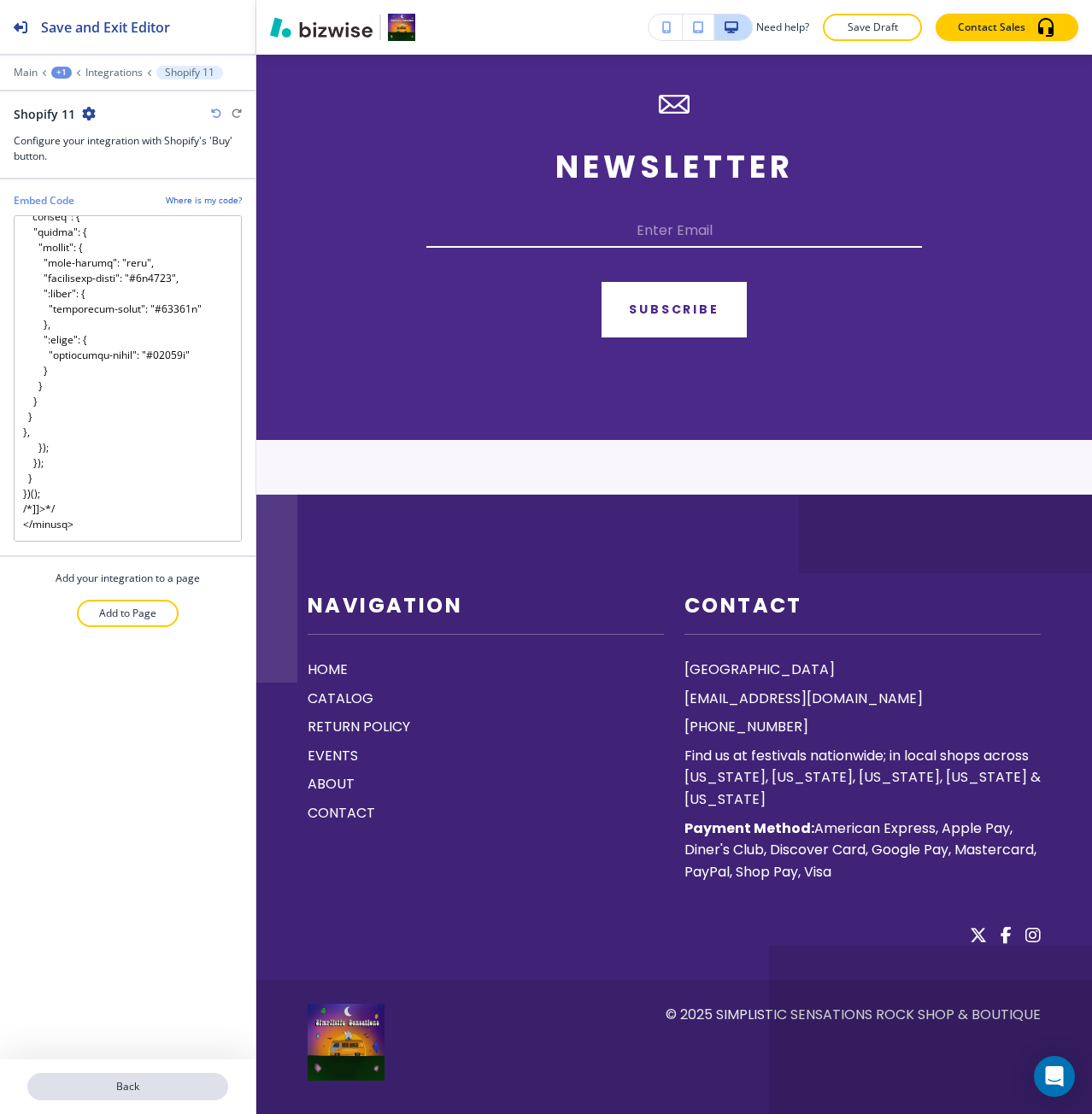
click at [162, 1080] on p "Back" at bounding box center [127, 1086] width 198 height 15
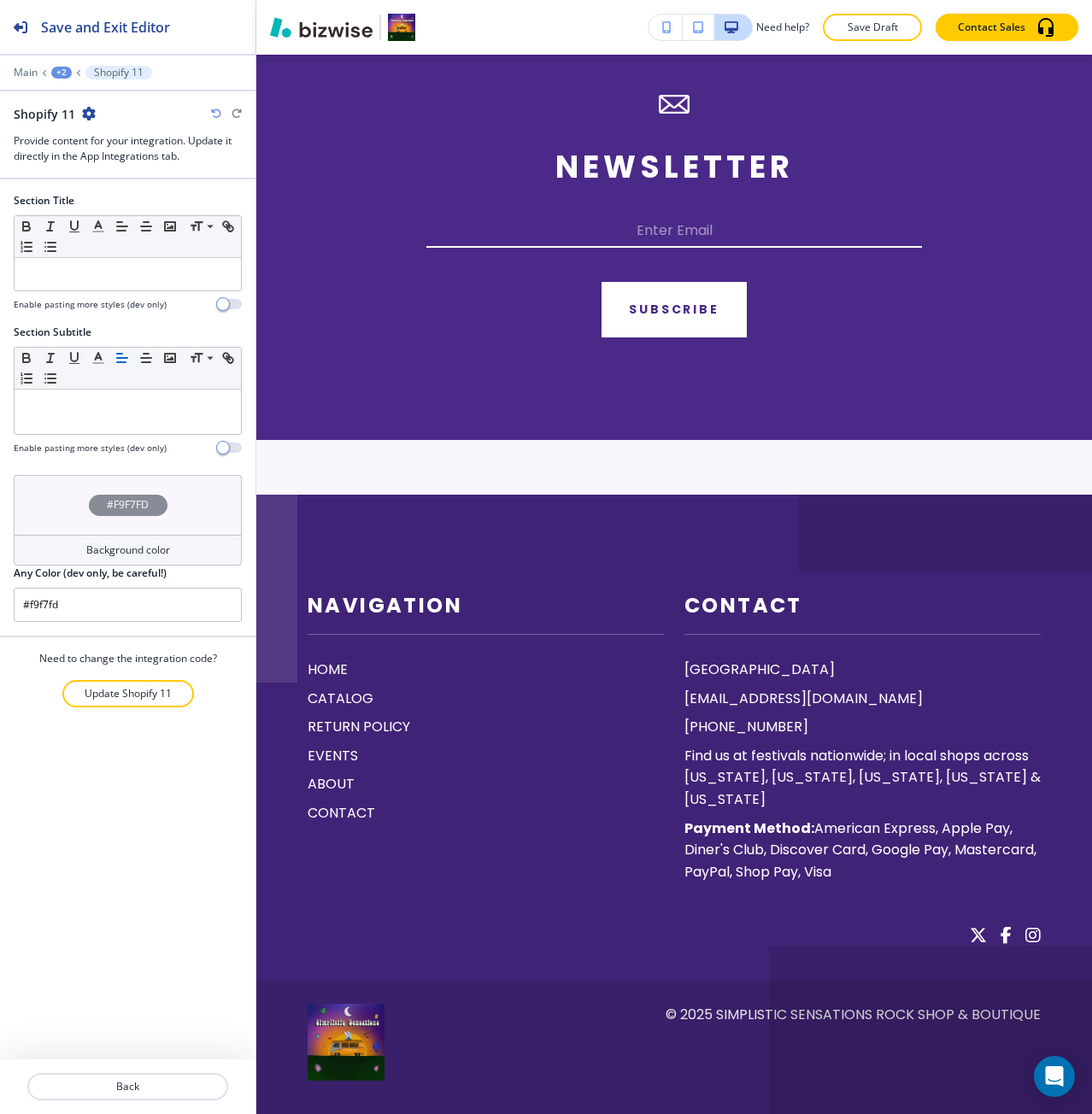
scroll to position [4425, 0]
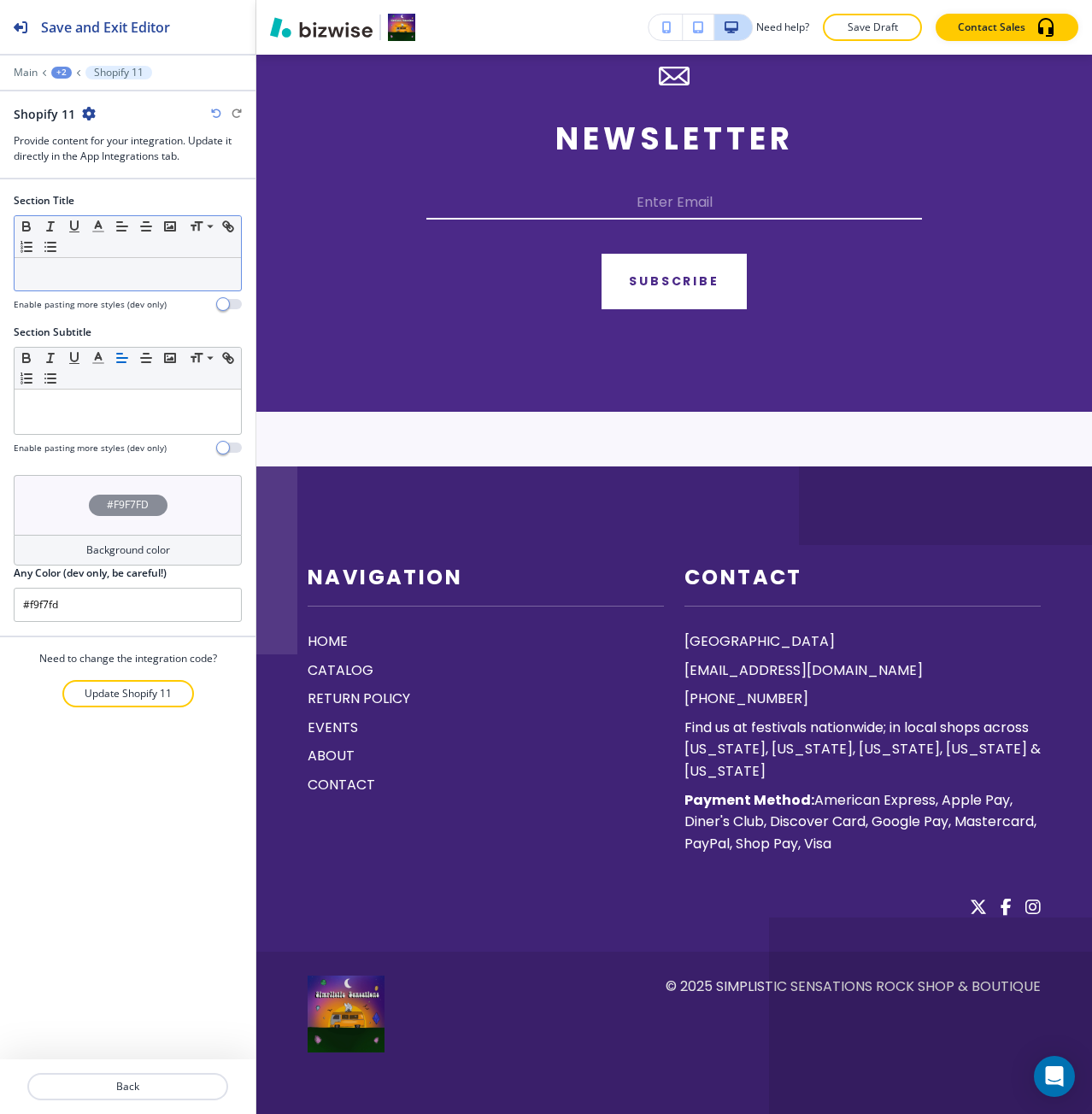
click at [176, 281] on p at bounding box center [127, 273] width 210 height 15
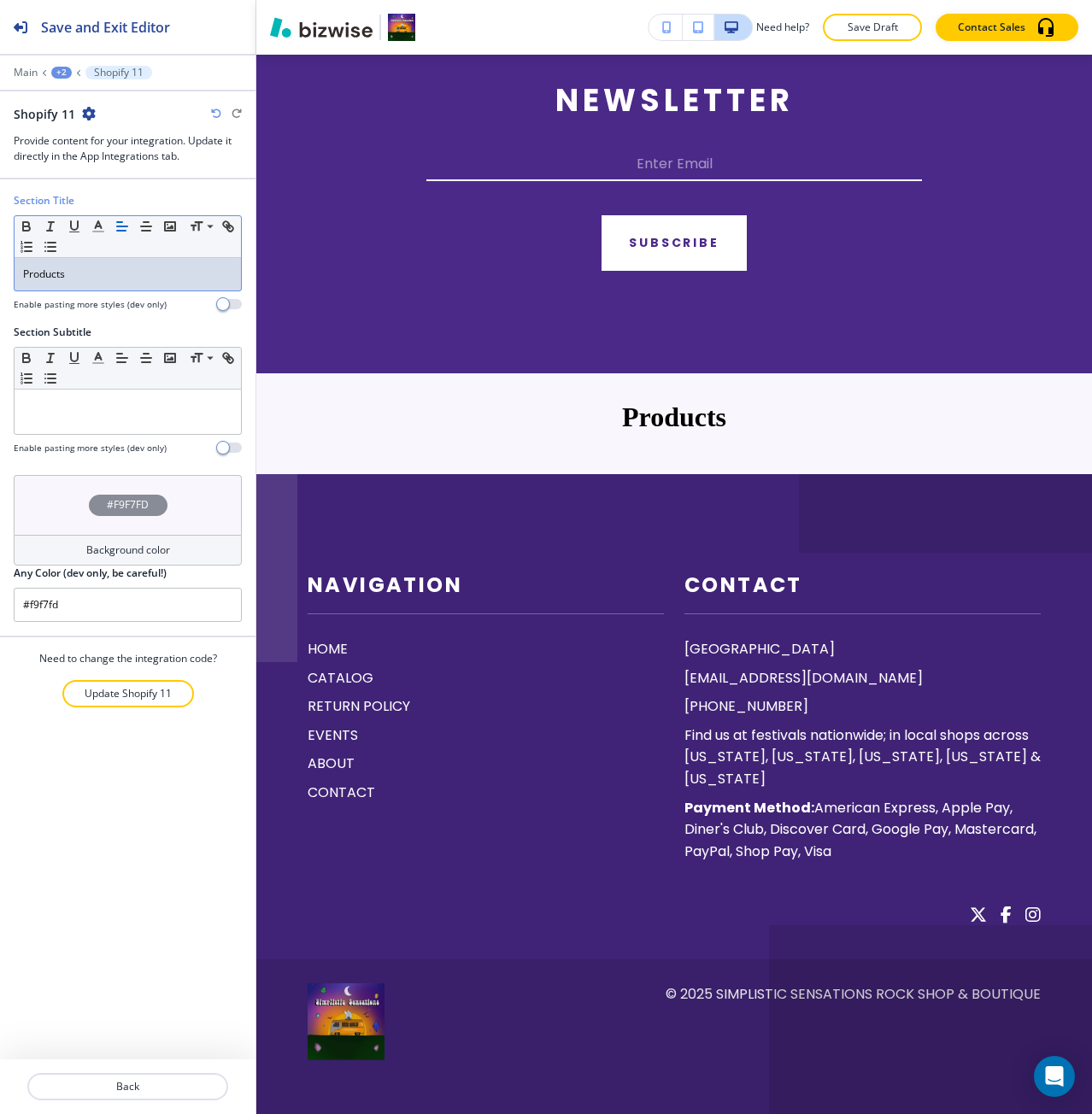
click at [54, 69] on div "+2" at bounding box center [62, 73] width 21 height 12
click at [34, 77] on p "Main" at bounding box center [26, 73] width 24 height 12
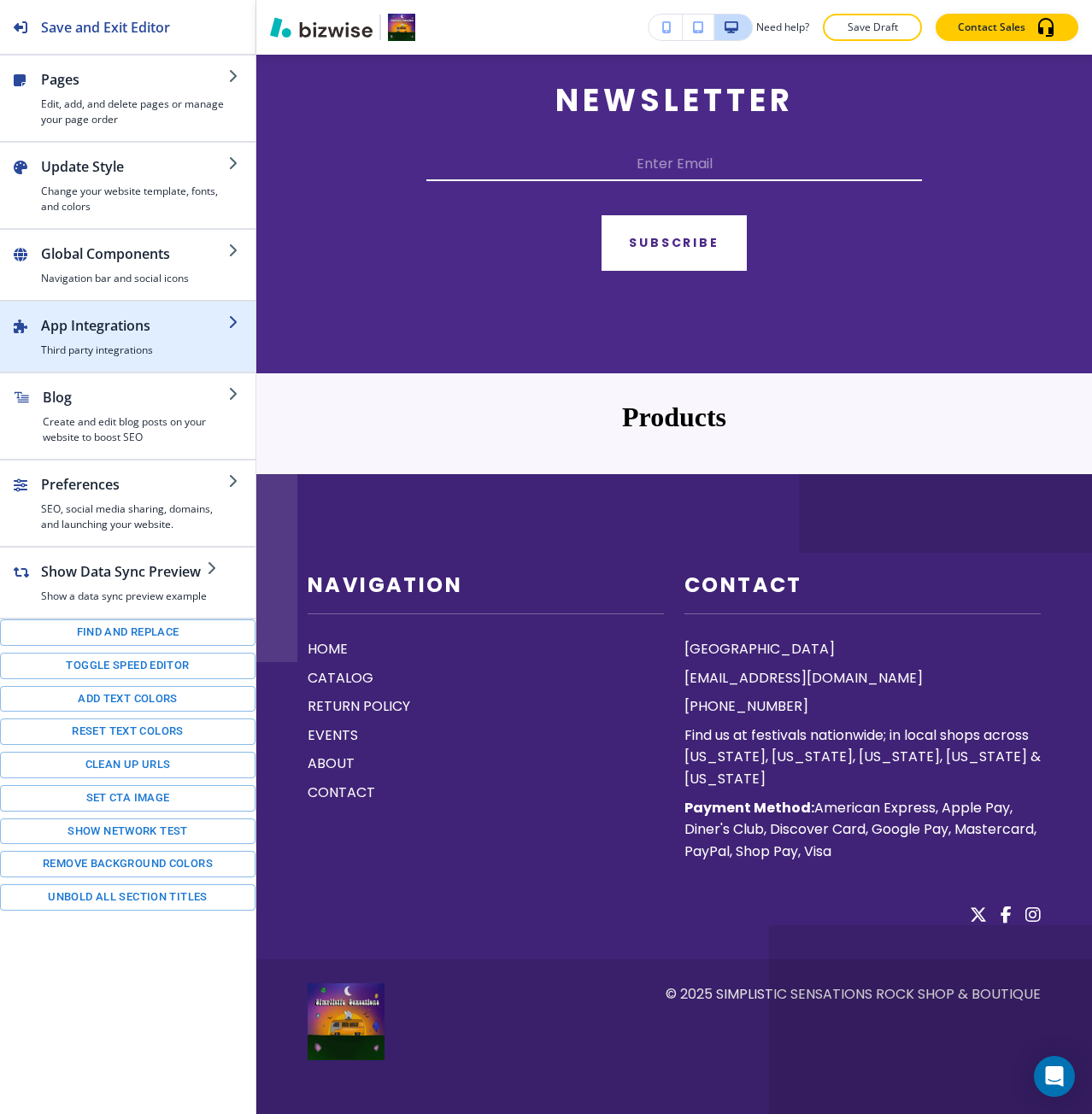
click at [169, 345] on h4 "Third party integrations" at bounding box center [134, 350] width 187 height 15
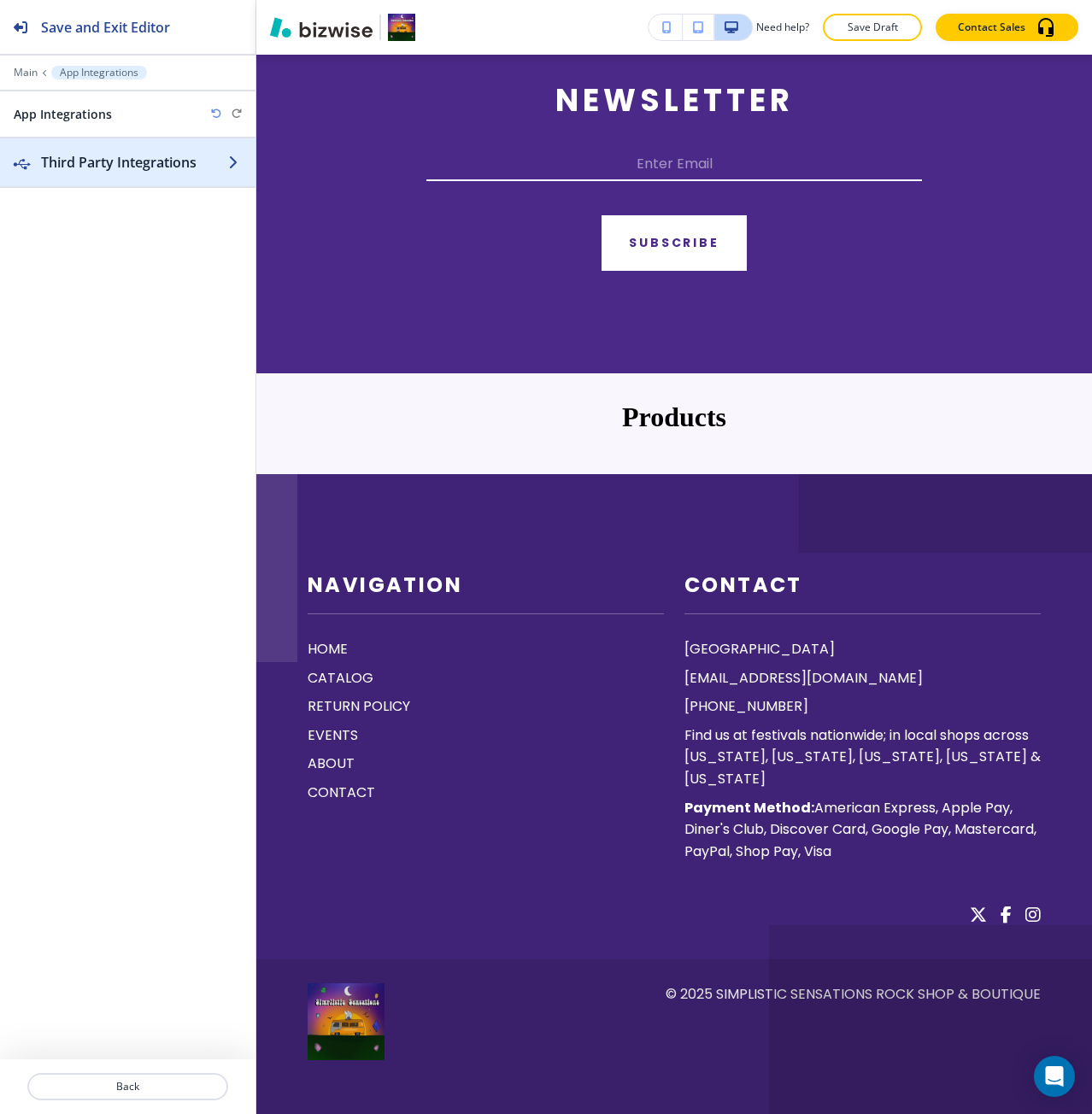
click at [131, 176] on div "button" at bounding box center [127, 180] width 255 height 14
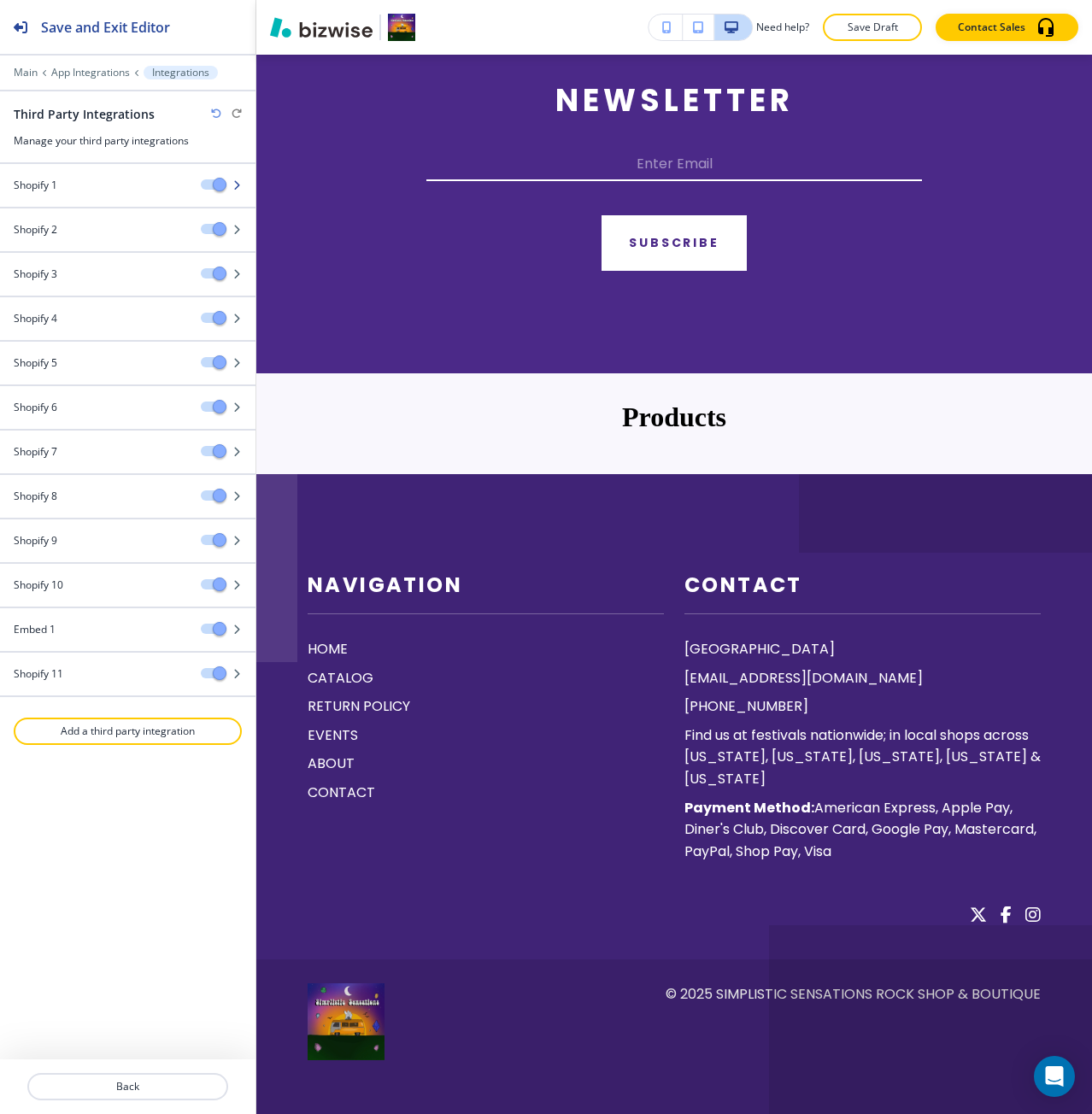
click at [242, 195] on div at bounding box center [127, 200] width 255 height 14
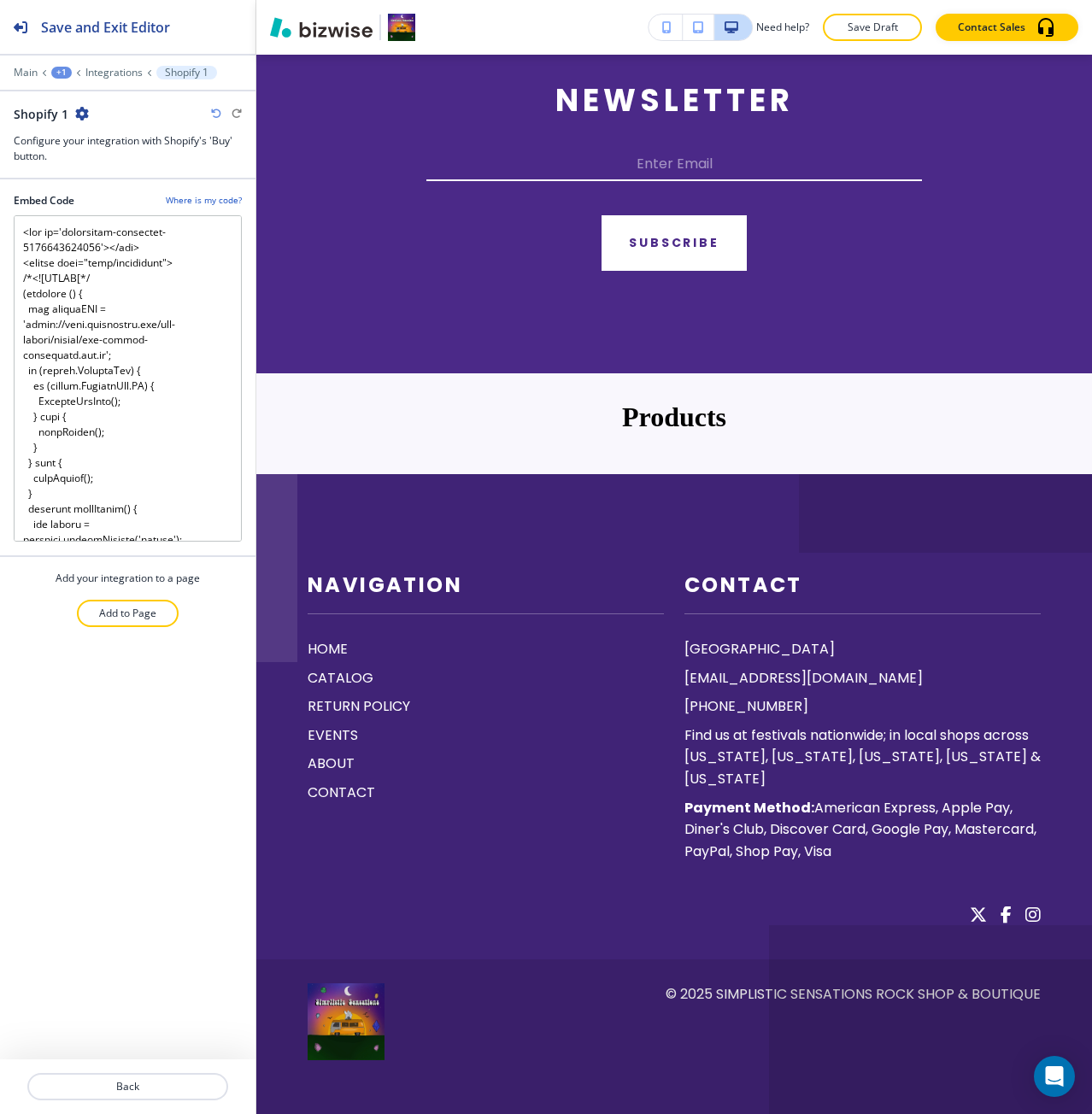
click at [85, 115] on icon "button" at bounding box center [82, 113] width 14 height 14
click at [117, 167] on p "Delete Shopify 1" at bounding box center [128, 173] width 87 height 15
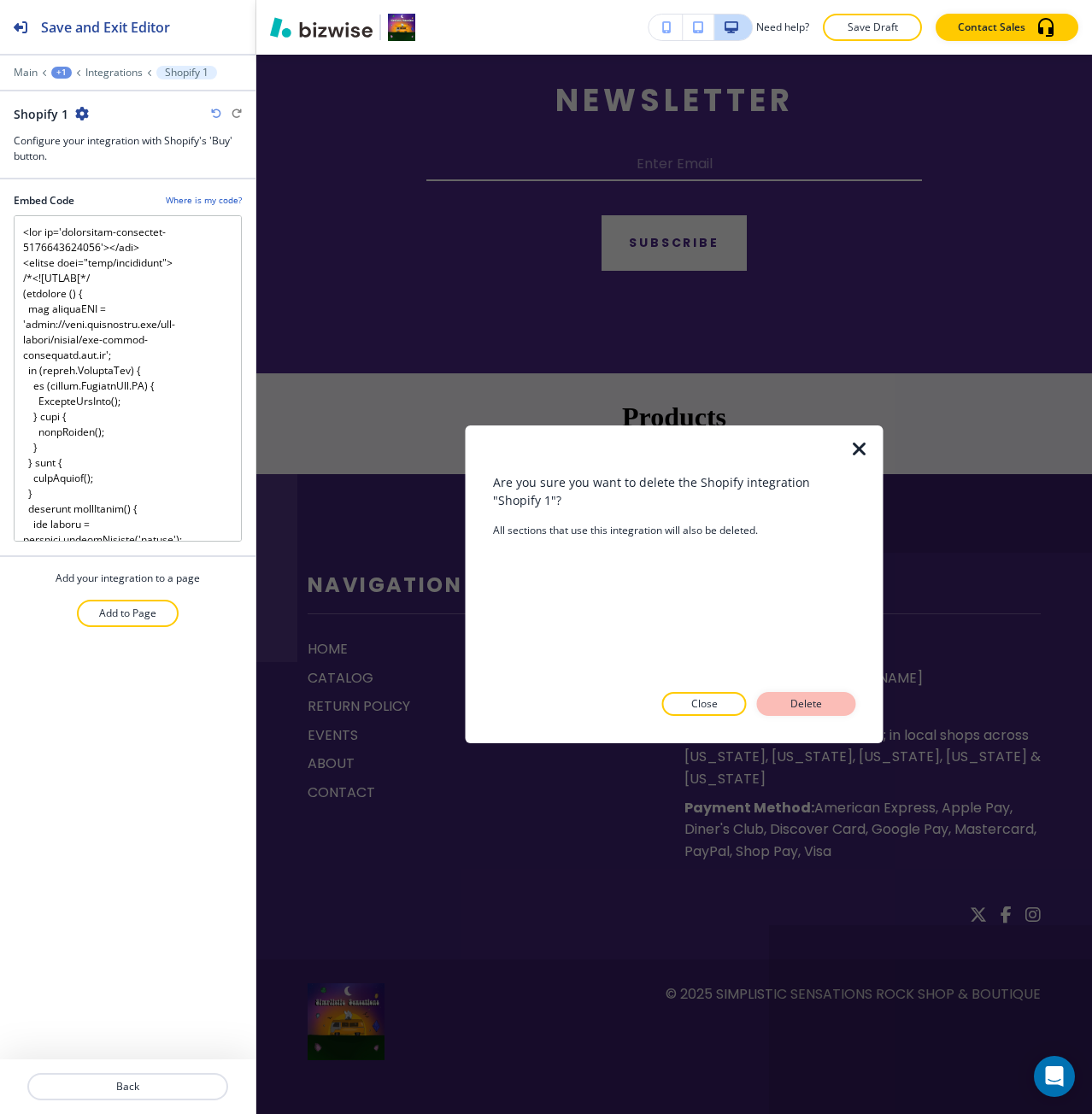
click at [782, 697] on button "Delete" at bounding box center [807, 704] width 99 height 24
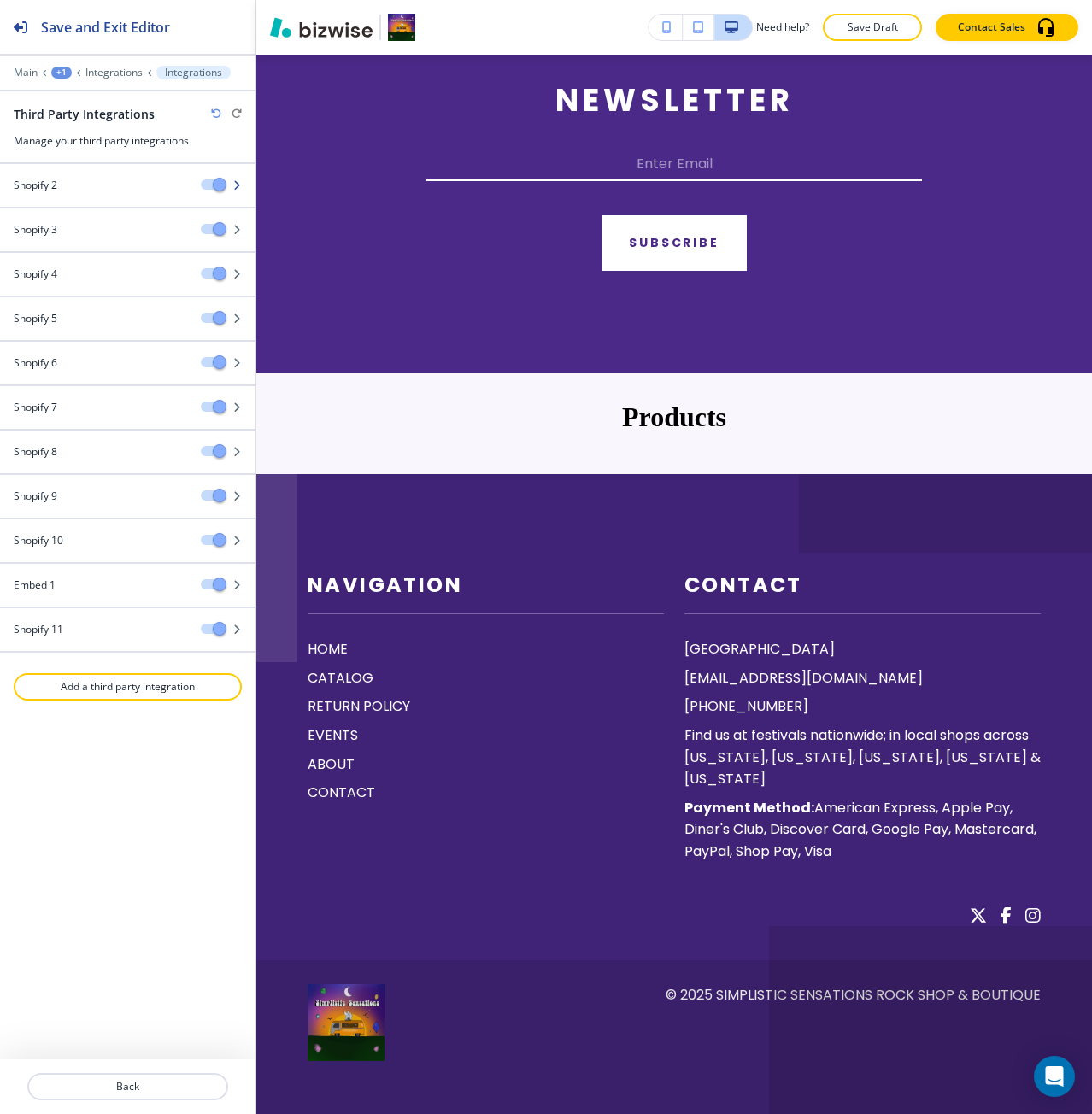
click at [161, 183] on div "Shopify 2" at bounding box center [93, 185] width 187 height 15
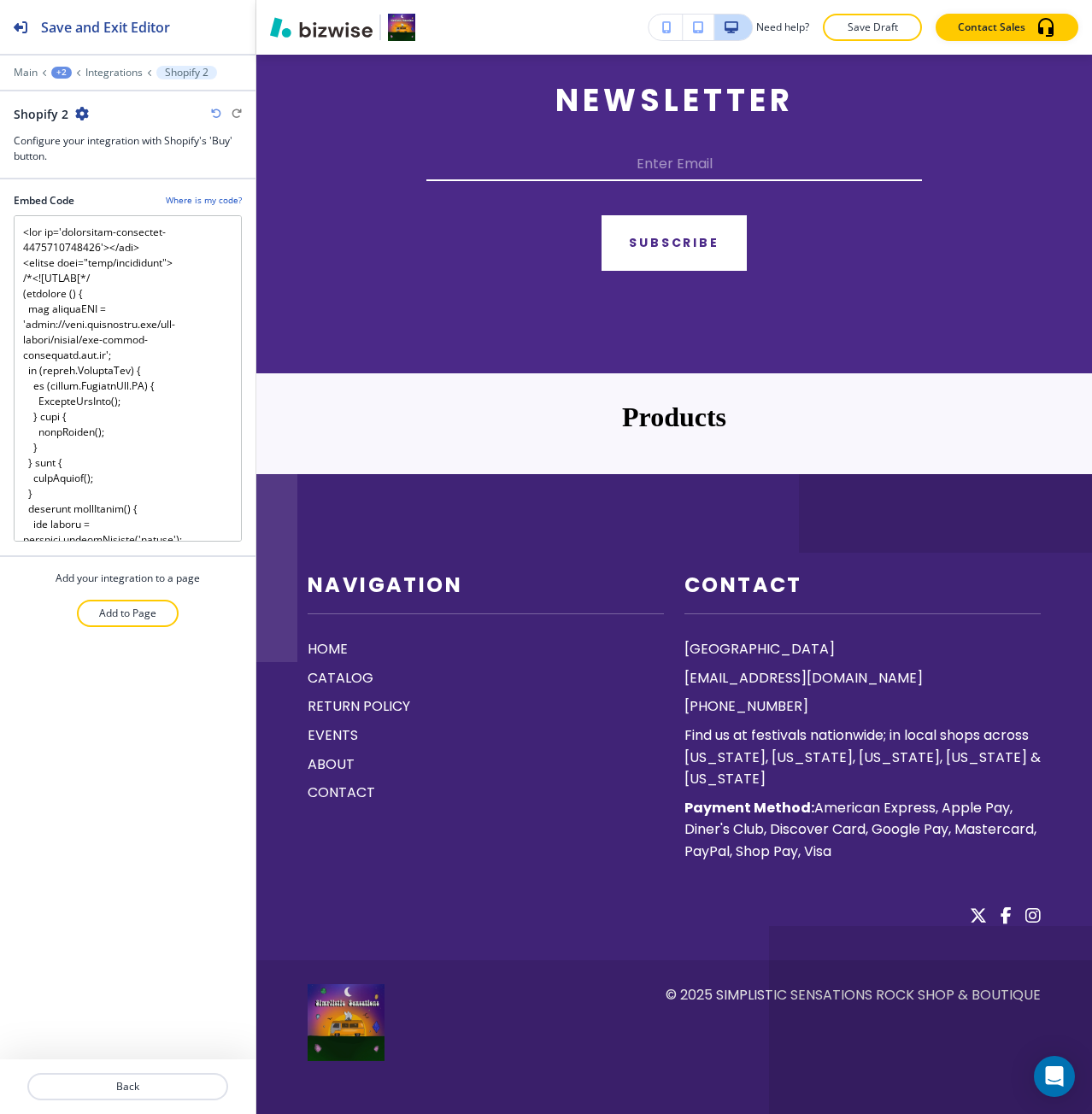
click at [84, 109] on icon "button" at bounding box center [82, 113] width 14 height 14
click at [127, 164] on button "Delete Shopify 2" at bounding box center [128, 173] width 109 height 31
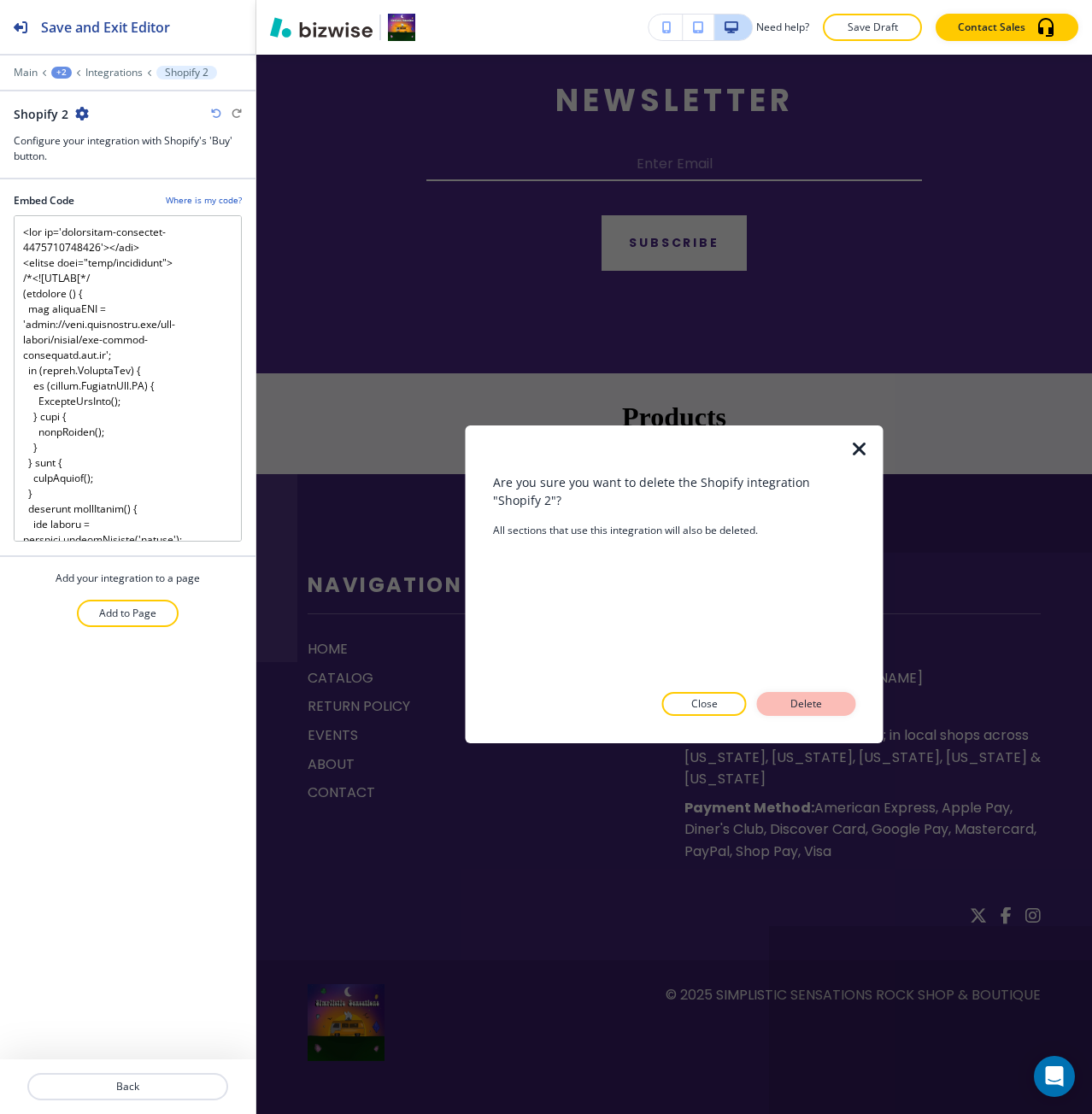
click at [818, 703] on p "Delete" at bounding box center [806, 704] width 41 height 15
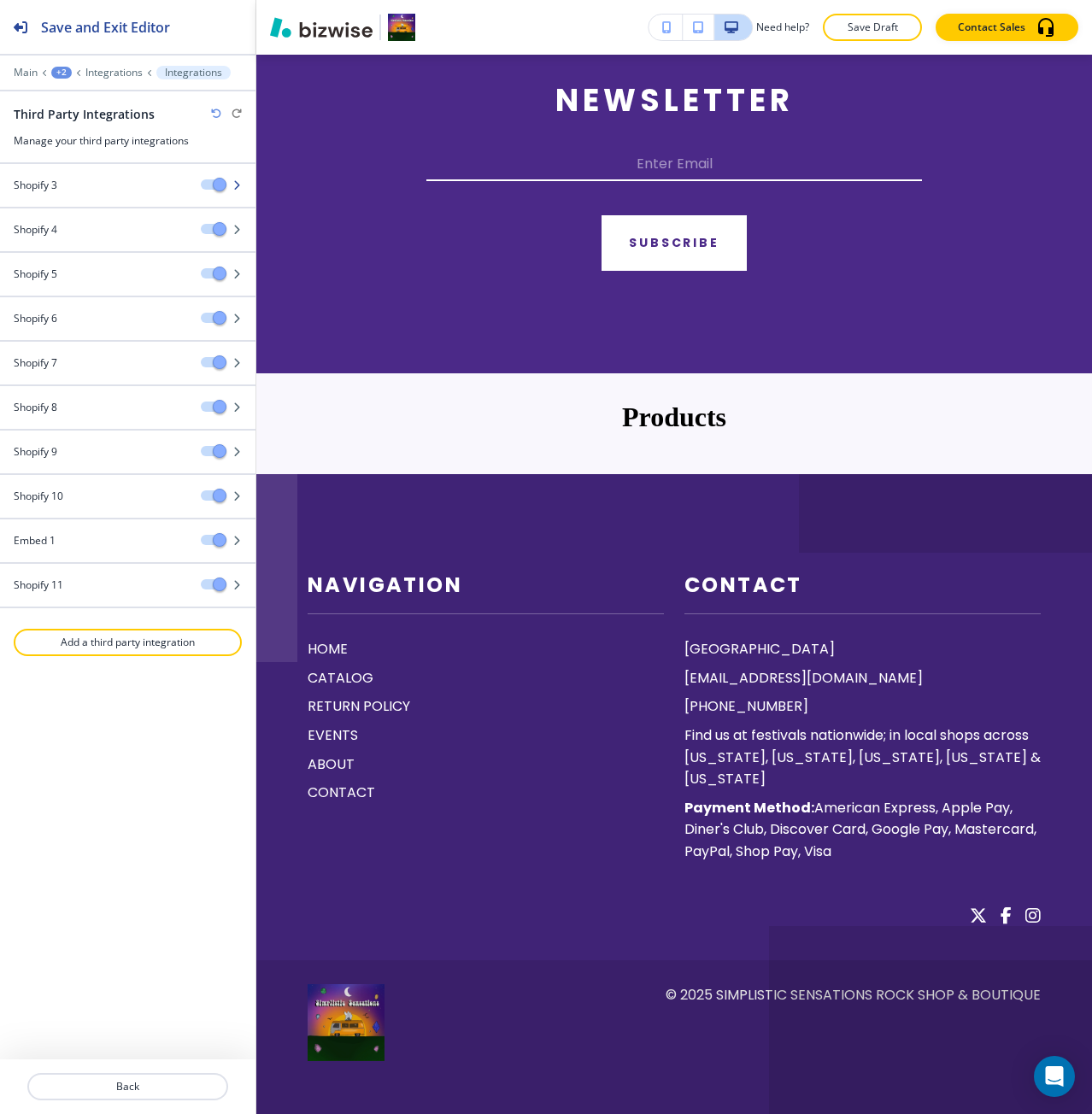
click at [96, 184] on div "Shopify 3" at bounding box center [93, 185] width 187 height 15
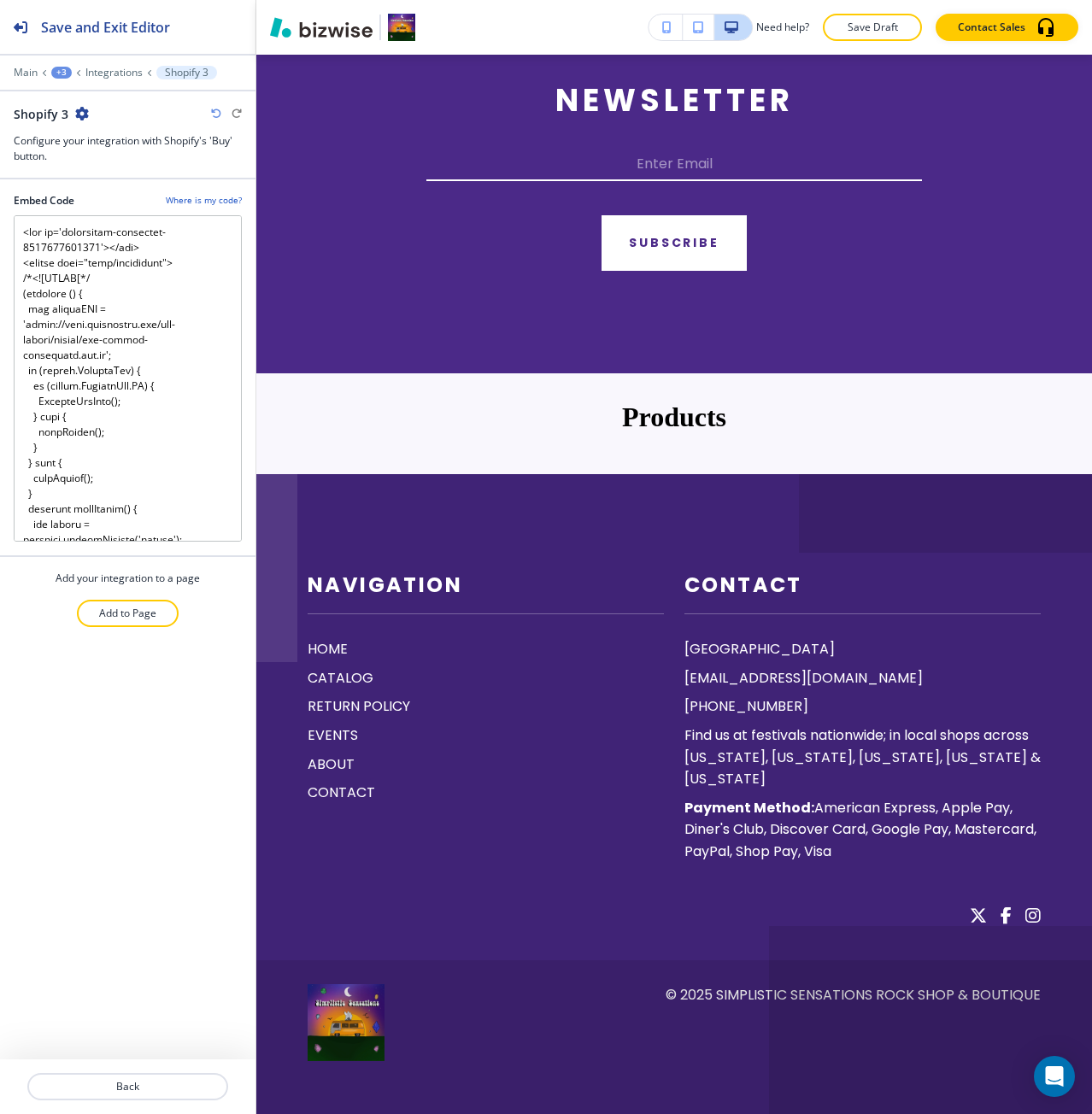
click at [82, 115] on icon "button" at bounding box center [82, 113] width 14 height 14
click at [121, 167] on p "Delete Shopify 3" at bounding box center [128, 173] width 87 height 15
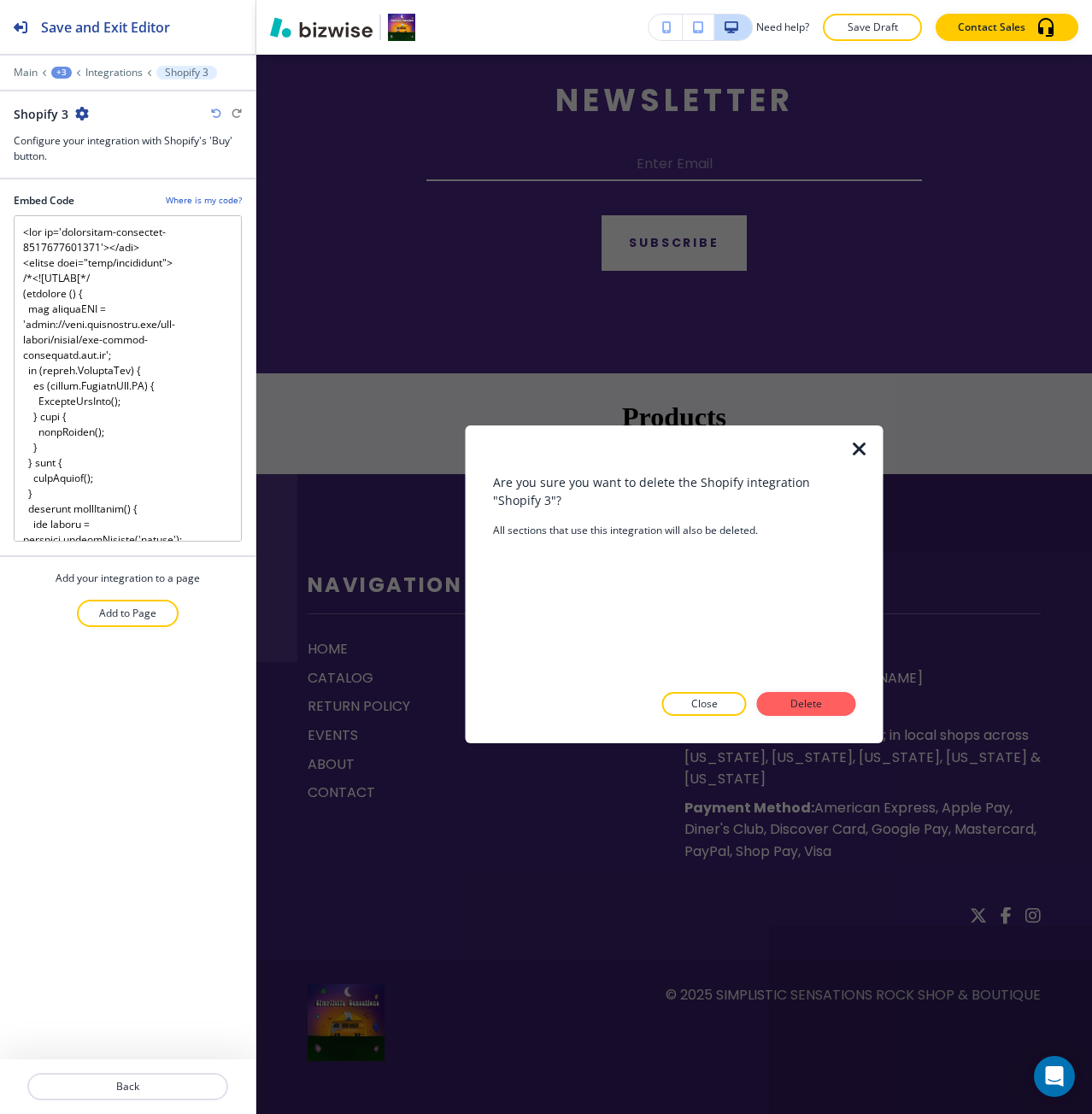
click at [806, 717] on div at bounding box center [674, 729] width 363 height 28
click at [830, 706] on button "Delete" at bounding box center [807, 704] width 99 height 24
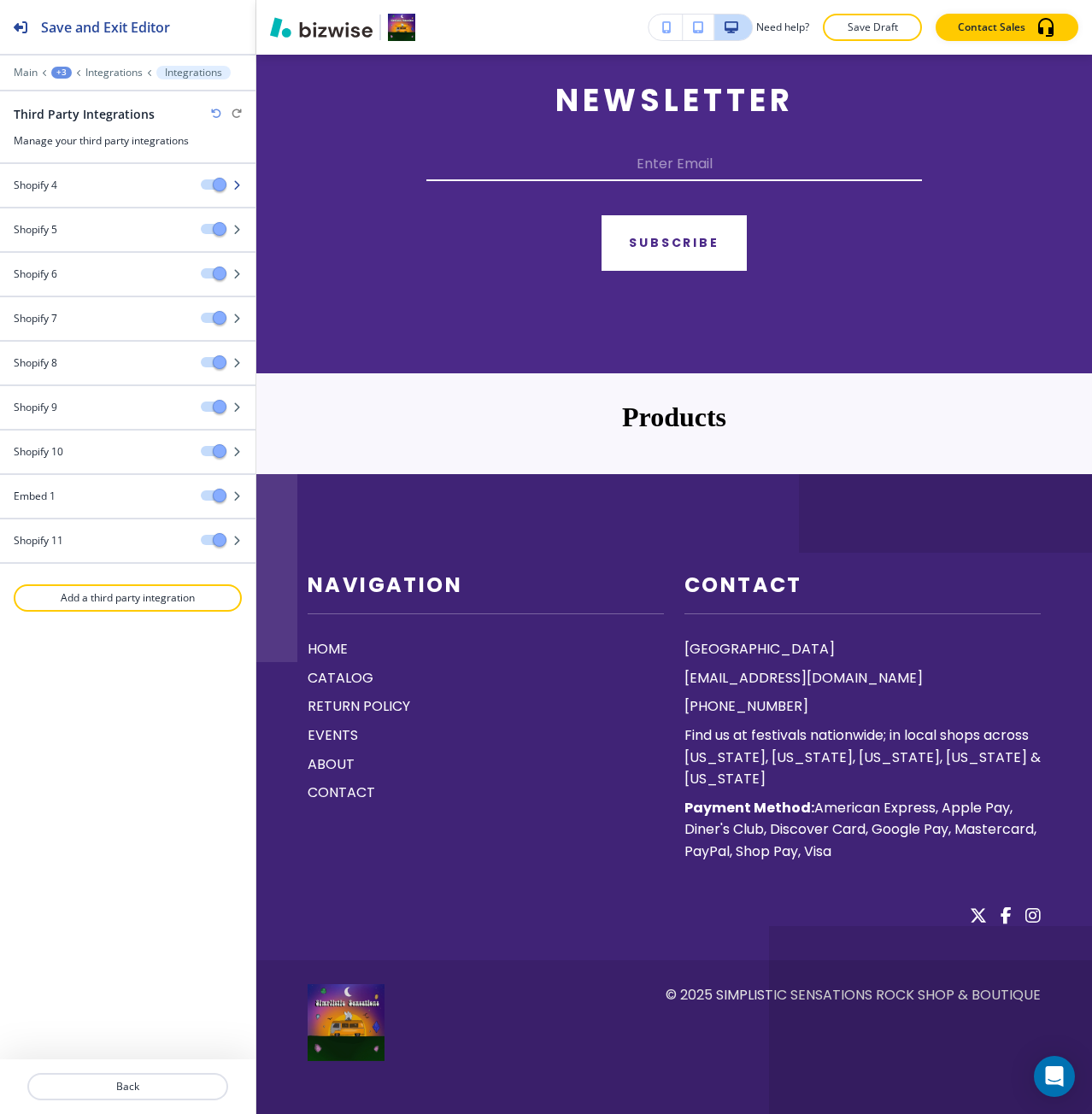
click at [80, 175] on div at bounding box center [127, 171] width 255 height 14
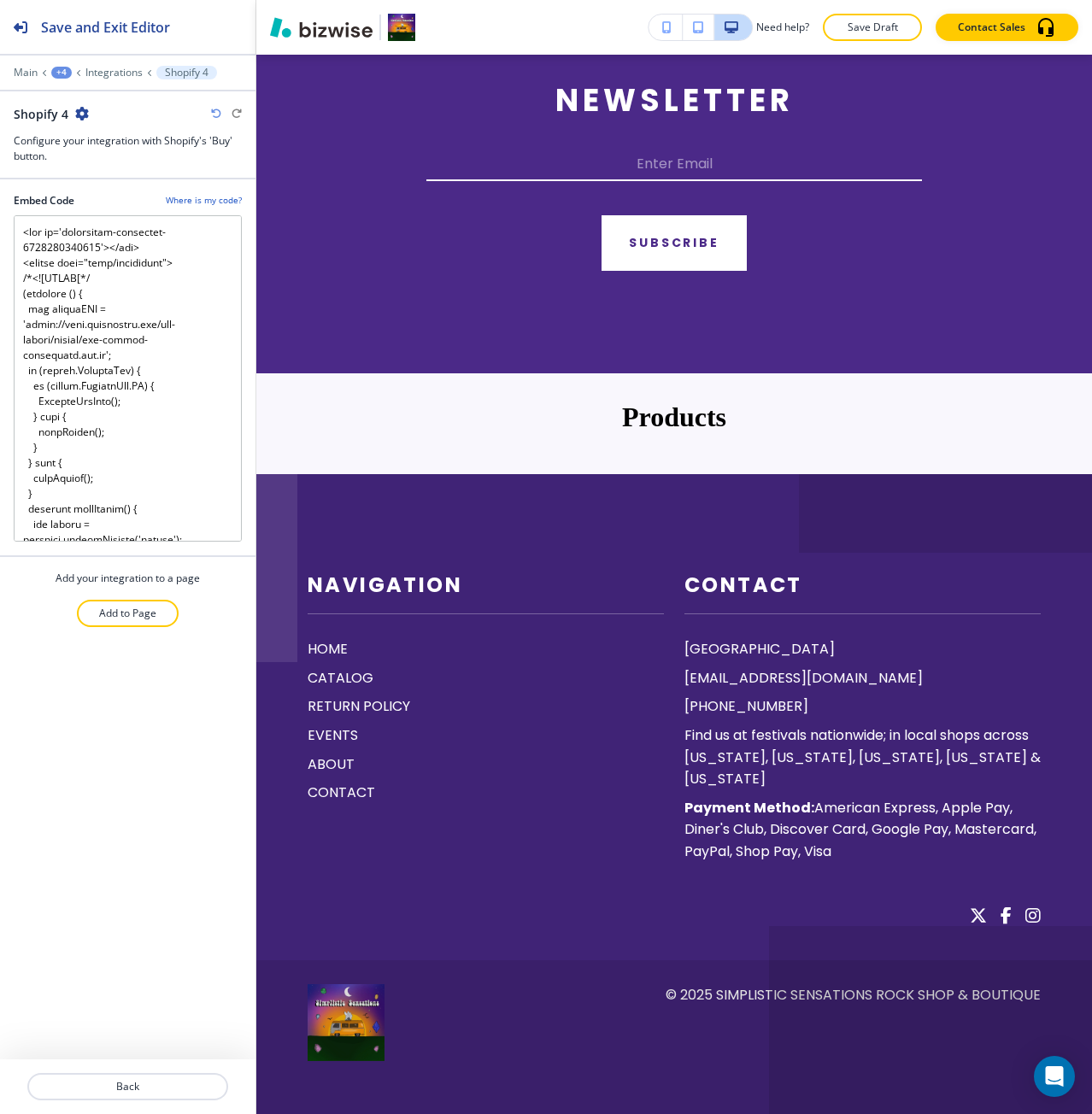
click at [81, 103] on div at bounding box center [127, 98] width 255 height 14
click at [79, 109] on icon "button" at bounding box center [82, 113] width 14 height 14
click at [106, 178] on p "Delete Shopify 4" at bounding box center [128, 173] width 87 height 15
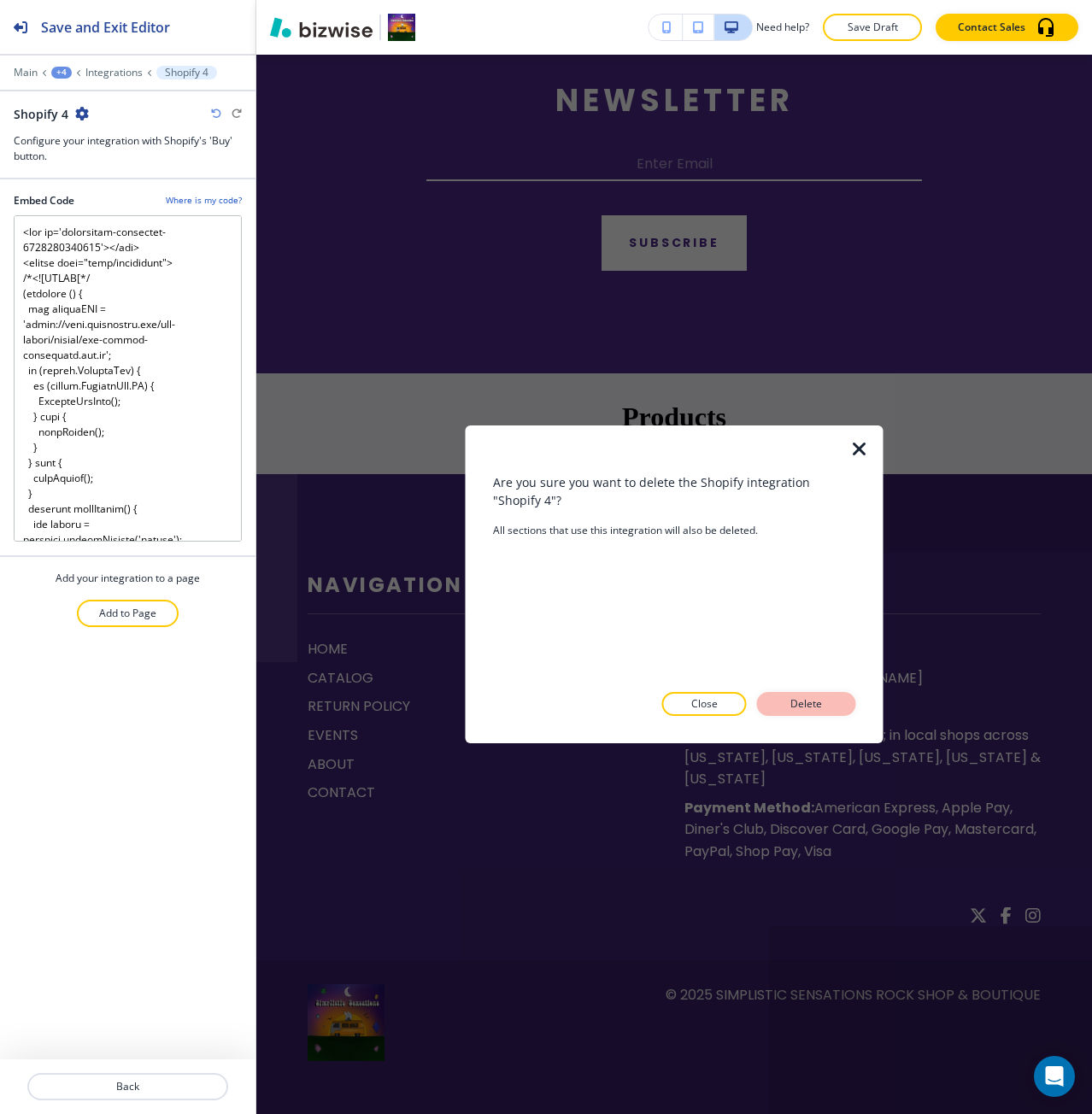
click at [828, 699] on button "Delete" at bounding box center [807, 704] width 99 height 24
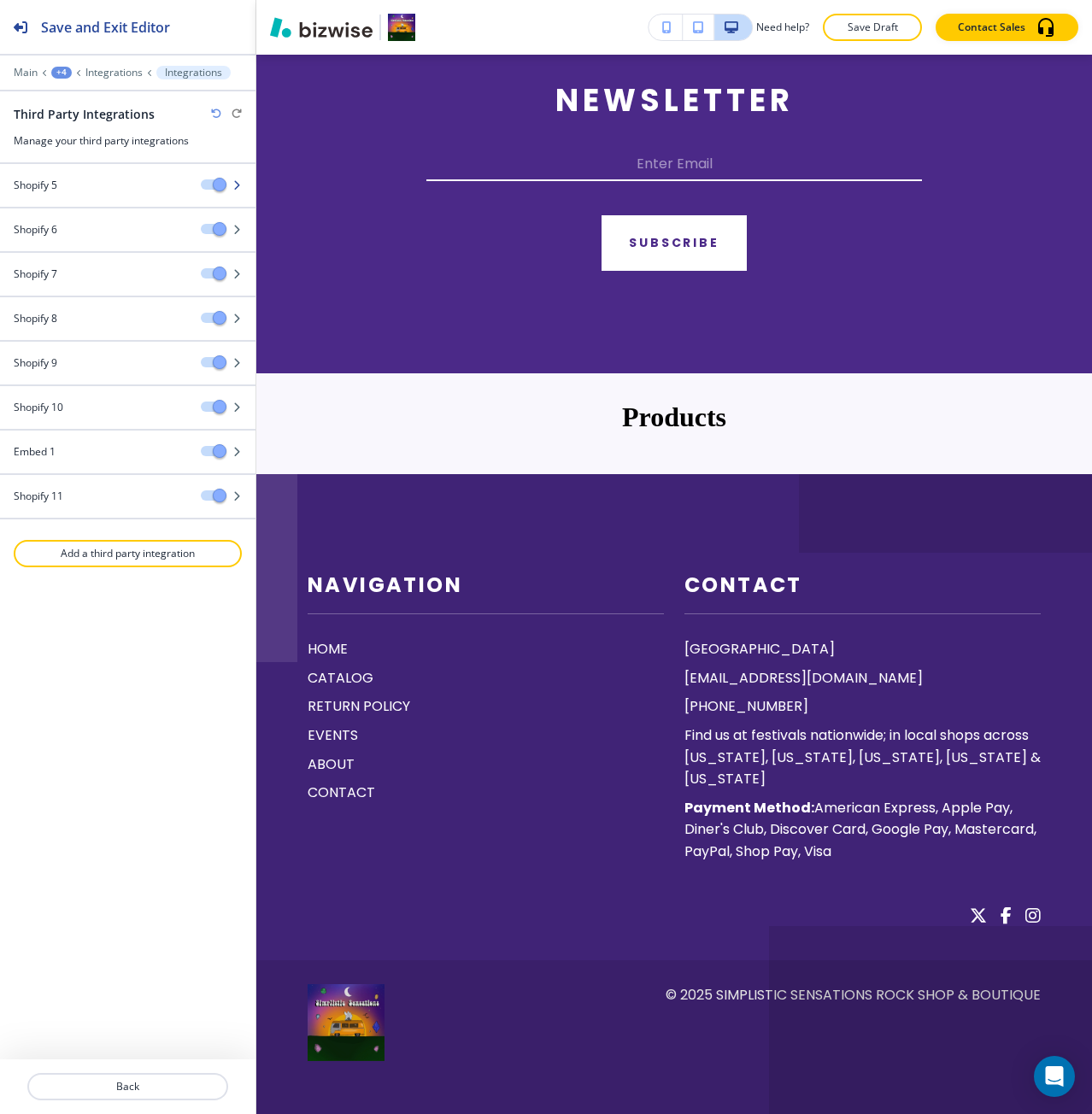
click at [105, 167] on div at bounding box center [127, 171] width 255 height 14
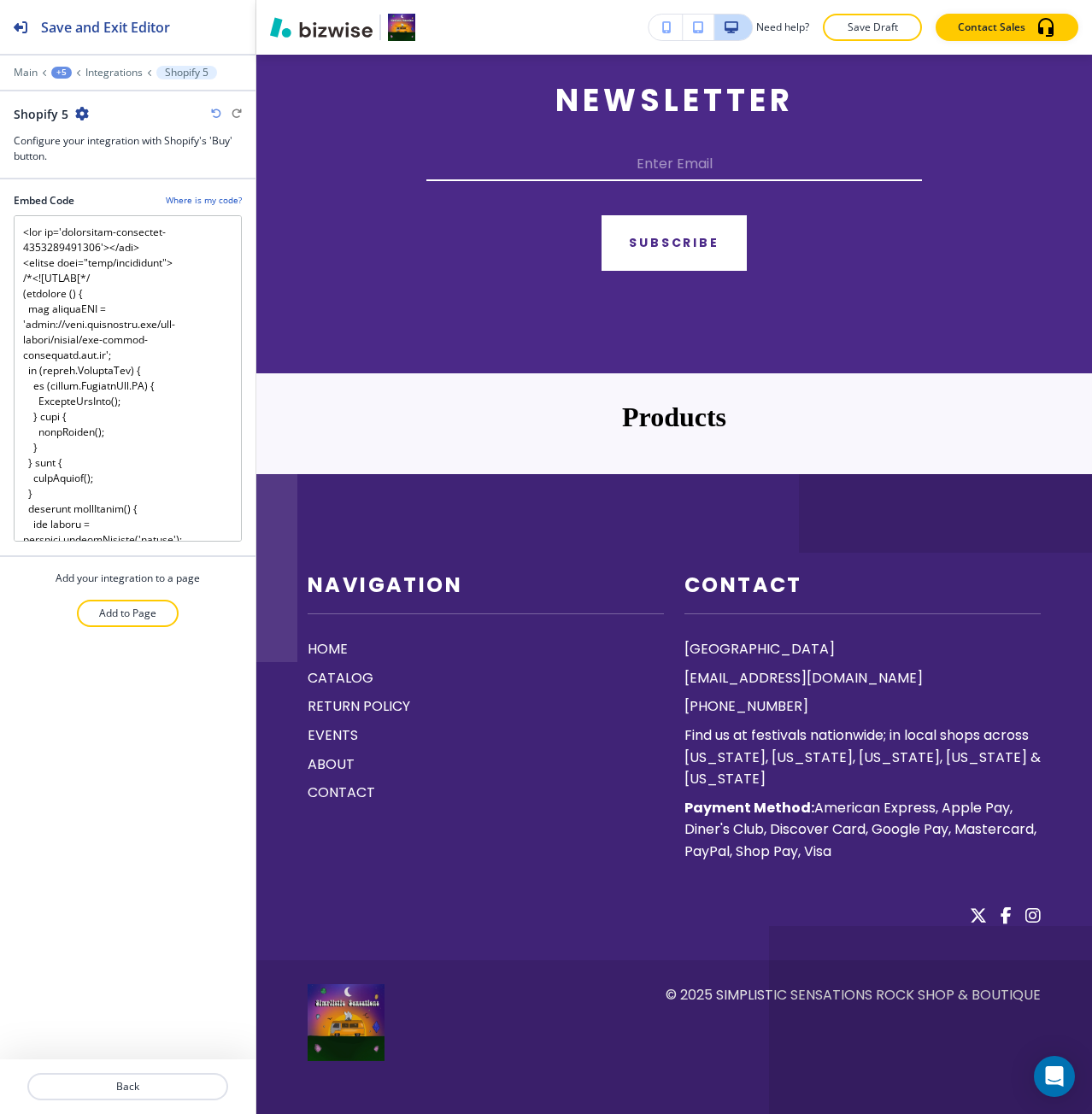
click at [77, 122] on div "Shopify 5" at bounding box center [52, 114] width 76 height 18
click at [81, 118] on icon "button" at bounding box center [82, 113] width 14 height 14
click at [107, 174] on p "Delete Shopify 5" at bounding box center [128, 173] width 87 height 15
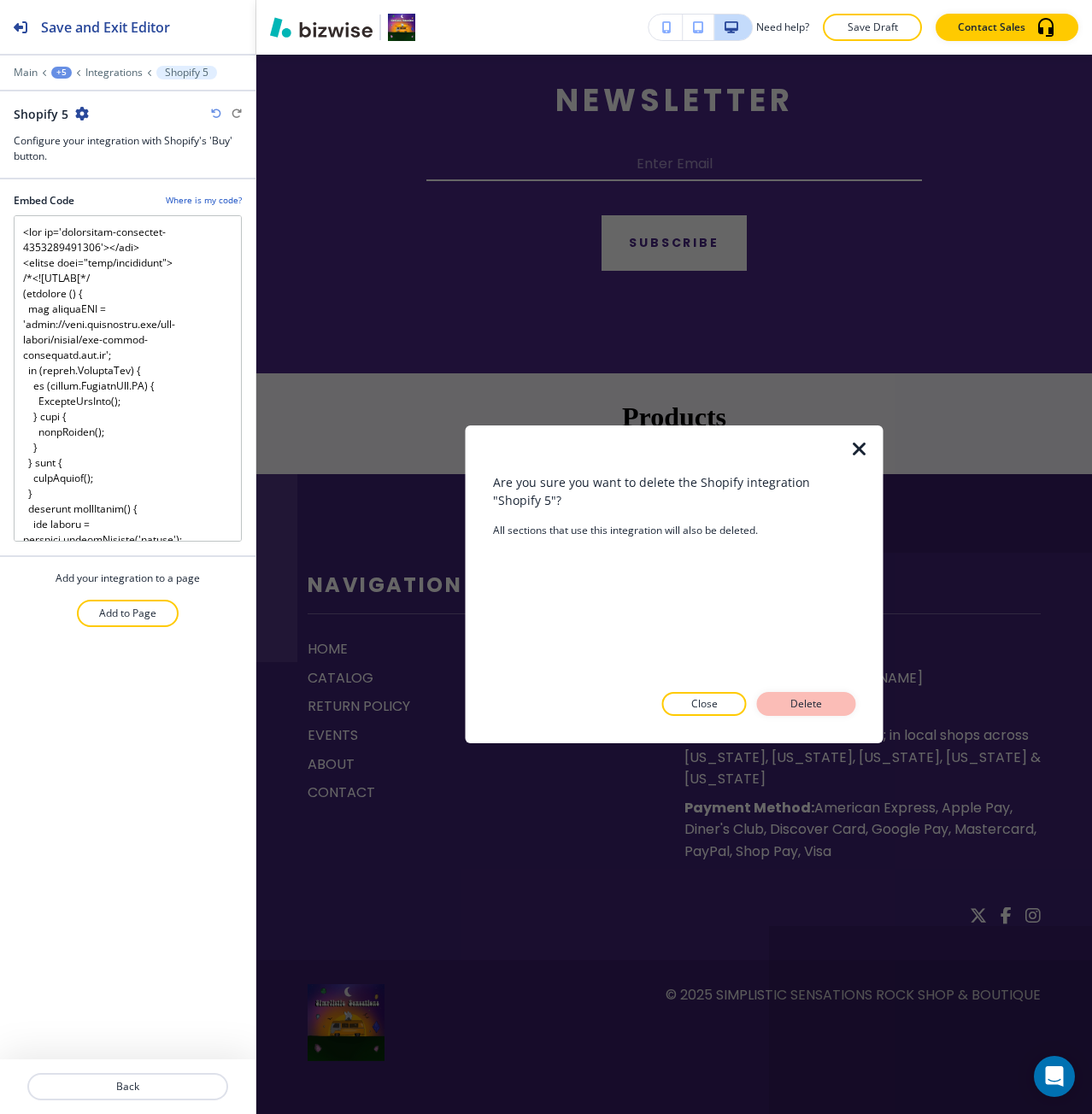
click at [800, 702] on p "Delete" at bounding box center [806, 704] width 41 height 15
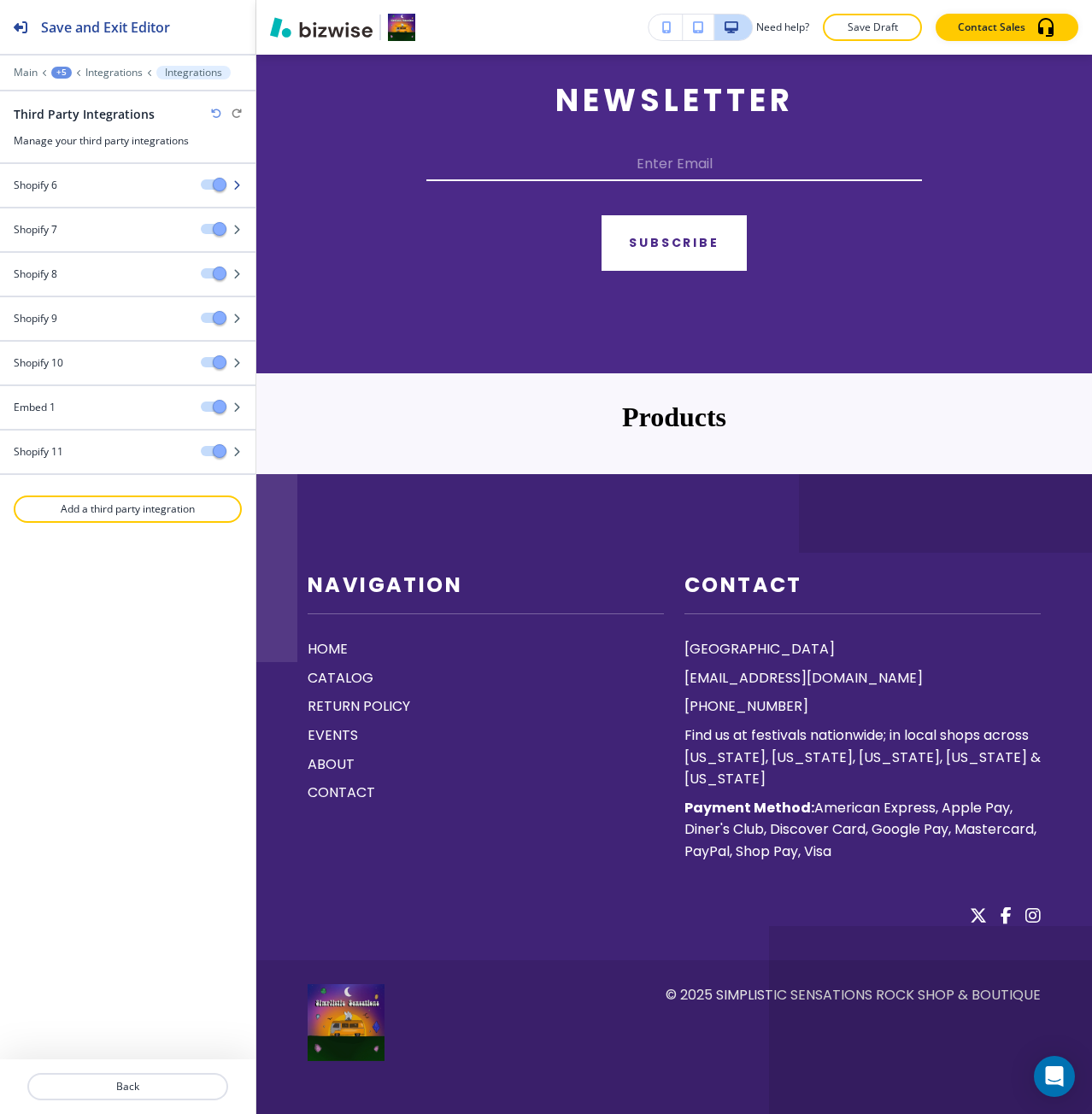
click at [100, 190] on div "Shopify 6" at bounding box center [93, 185] width 187 height 15
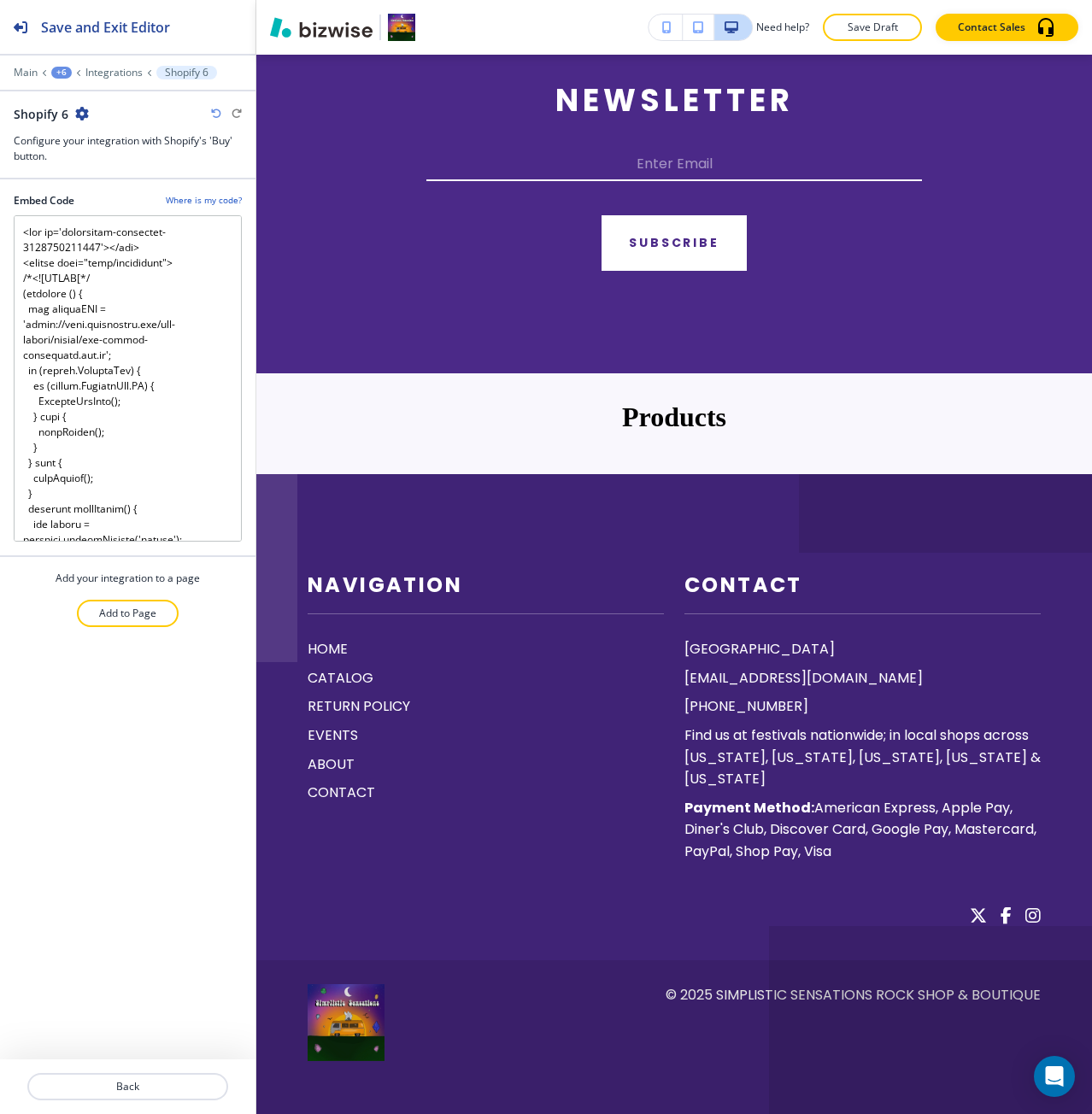
click at [77, 120] on button "button" at bounding box center [82, 113] width 14 height 15
click at [116, 180] on p "Delete Shopify 6" at bounding box center [128, 173] width 87 height 15
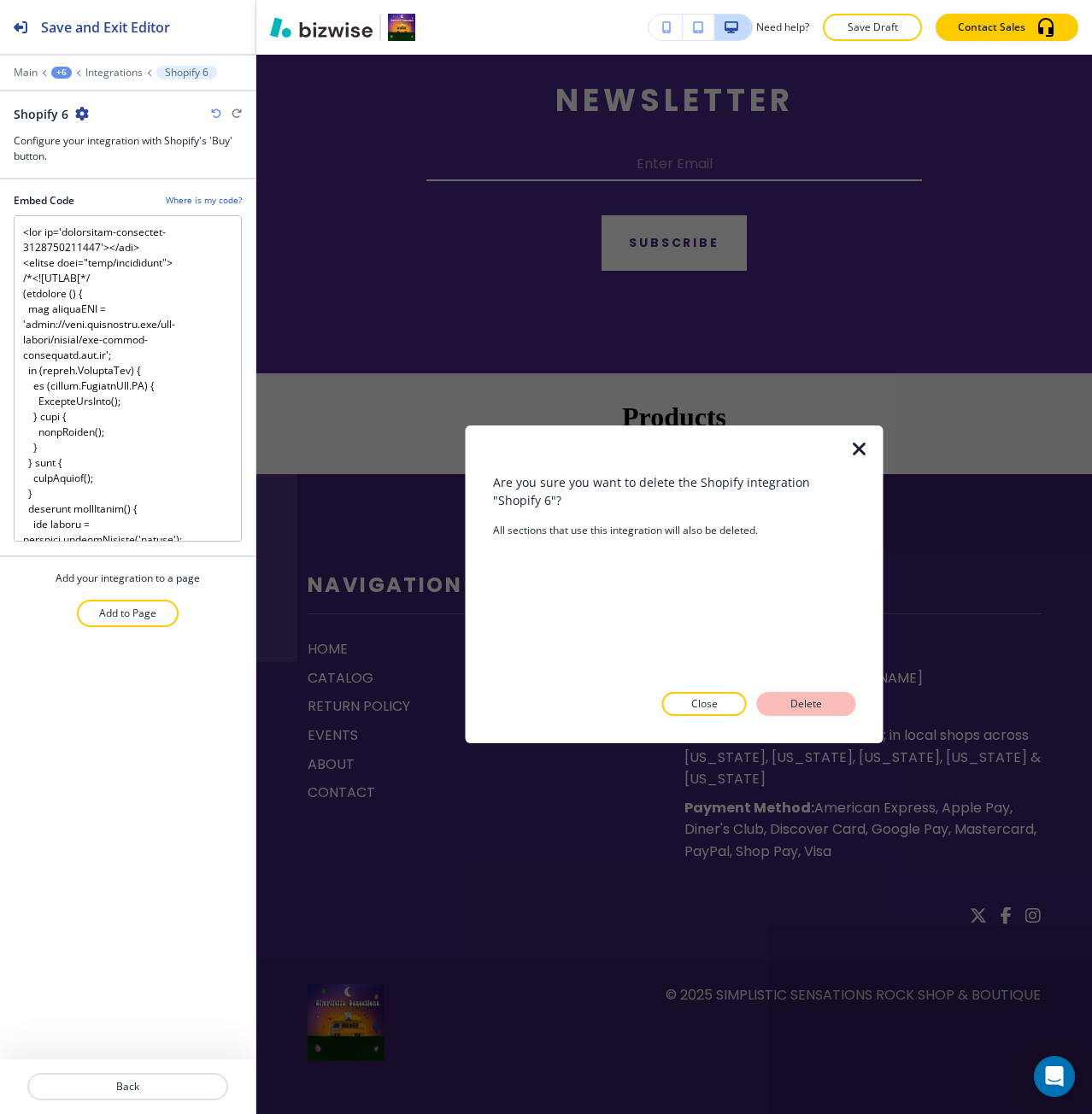
click at [802, 711] on p "Delete" at bounding box center [806, 704] width 41 height 15
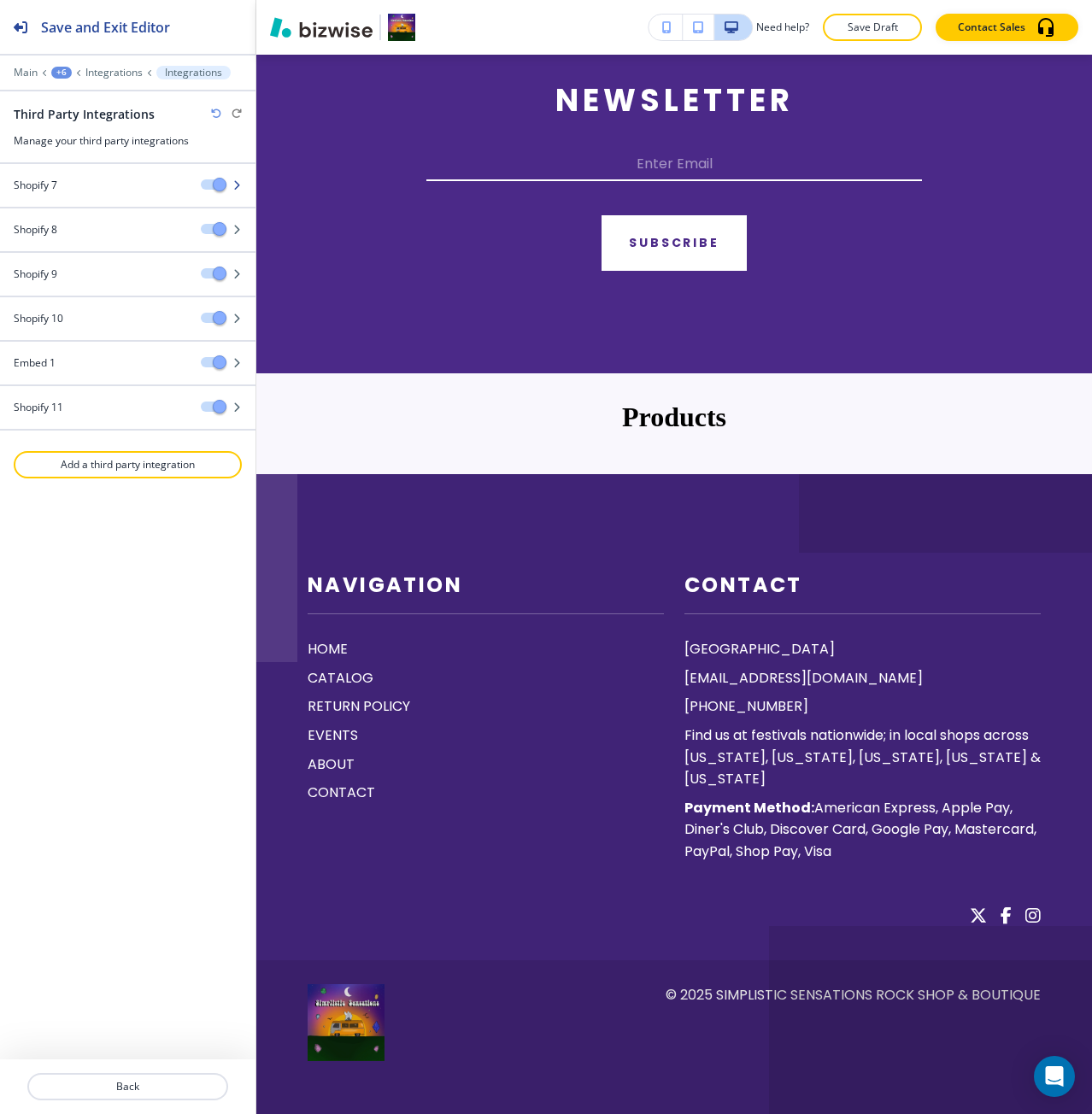
click at [54, 174] on div at bounding box center [127, 171] width 255 height 14
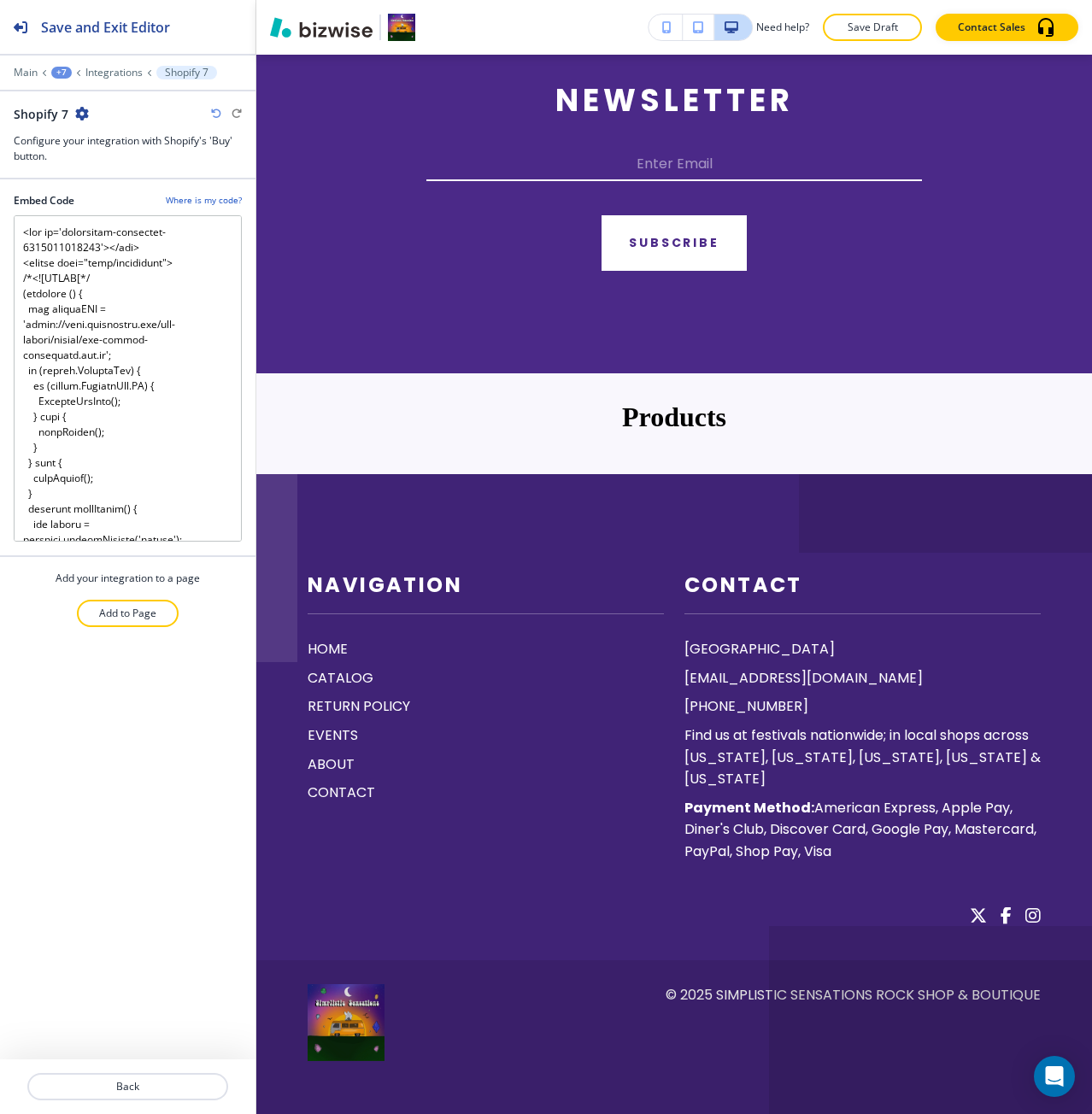
click at [77, 115] on icon "button" at bounding box center [82, 113] width 14 height 14
click at [102, 186] on button "Delete Shopify 7" at bounding box center [128, 173] width 109 height 31
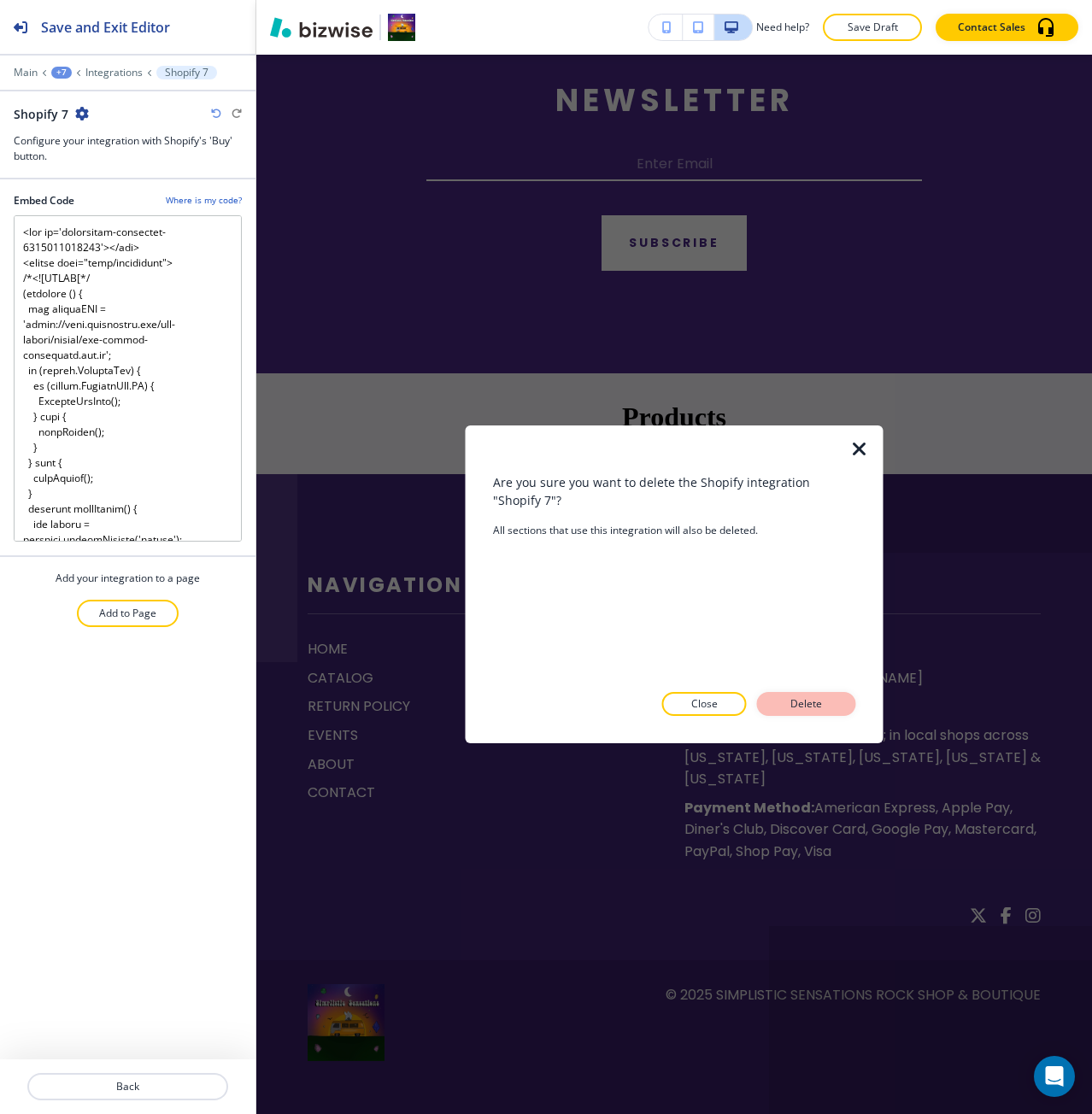
click at [779, 701] on button "Delete" at bounding box center [807, 704] width 99 height 24
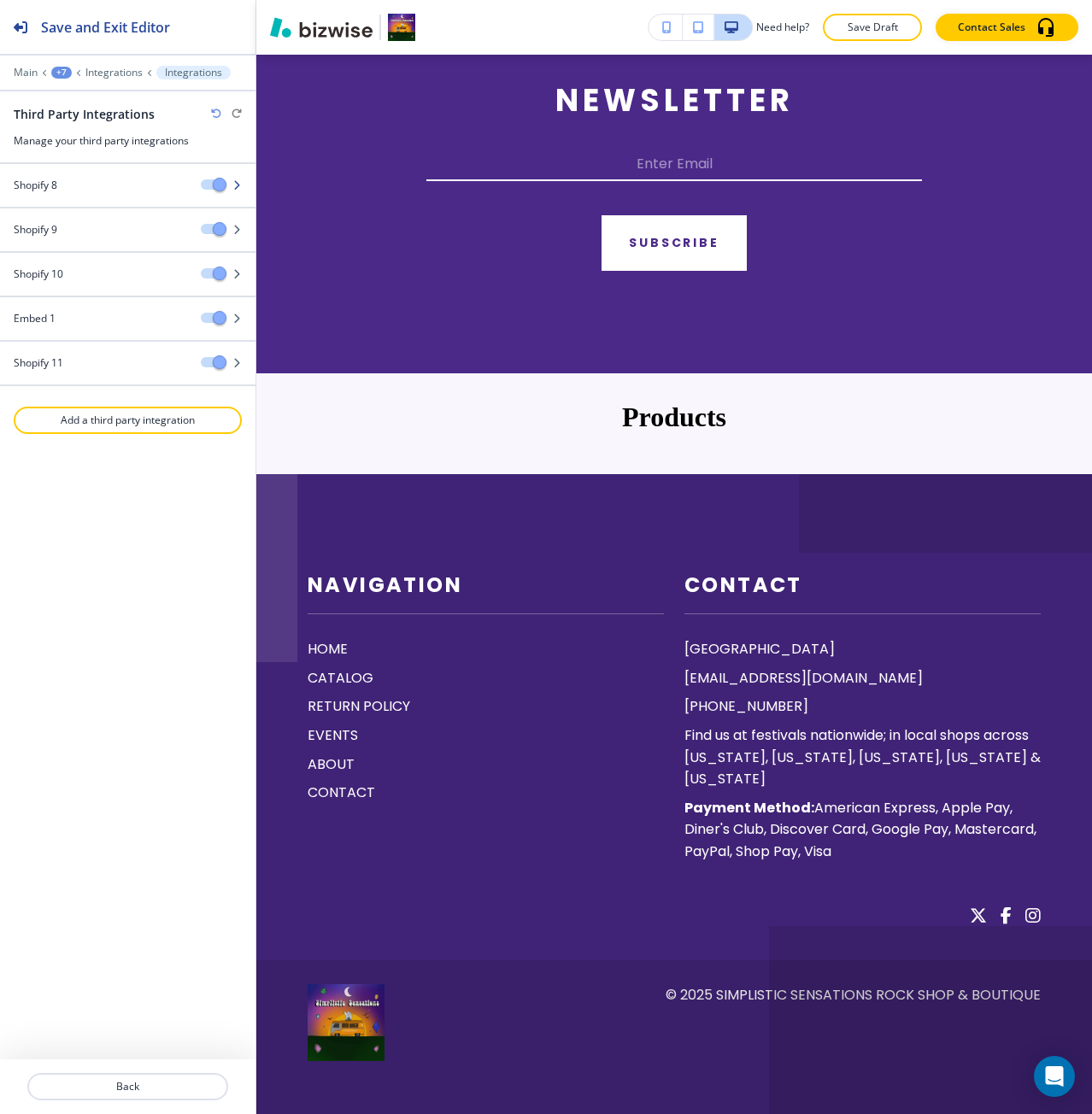
click at [120, 186] on div "Shopify 8" at bounding box center [93, 185] width 187 height 15
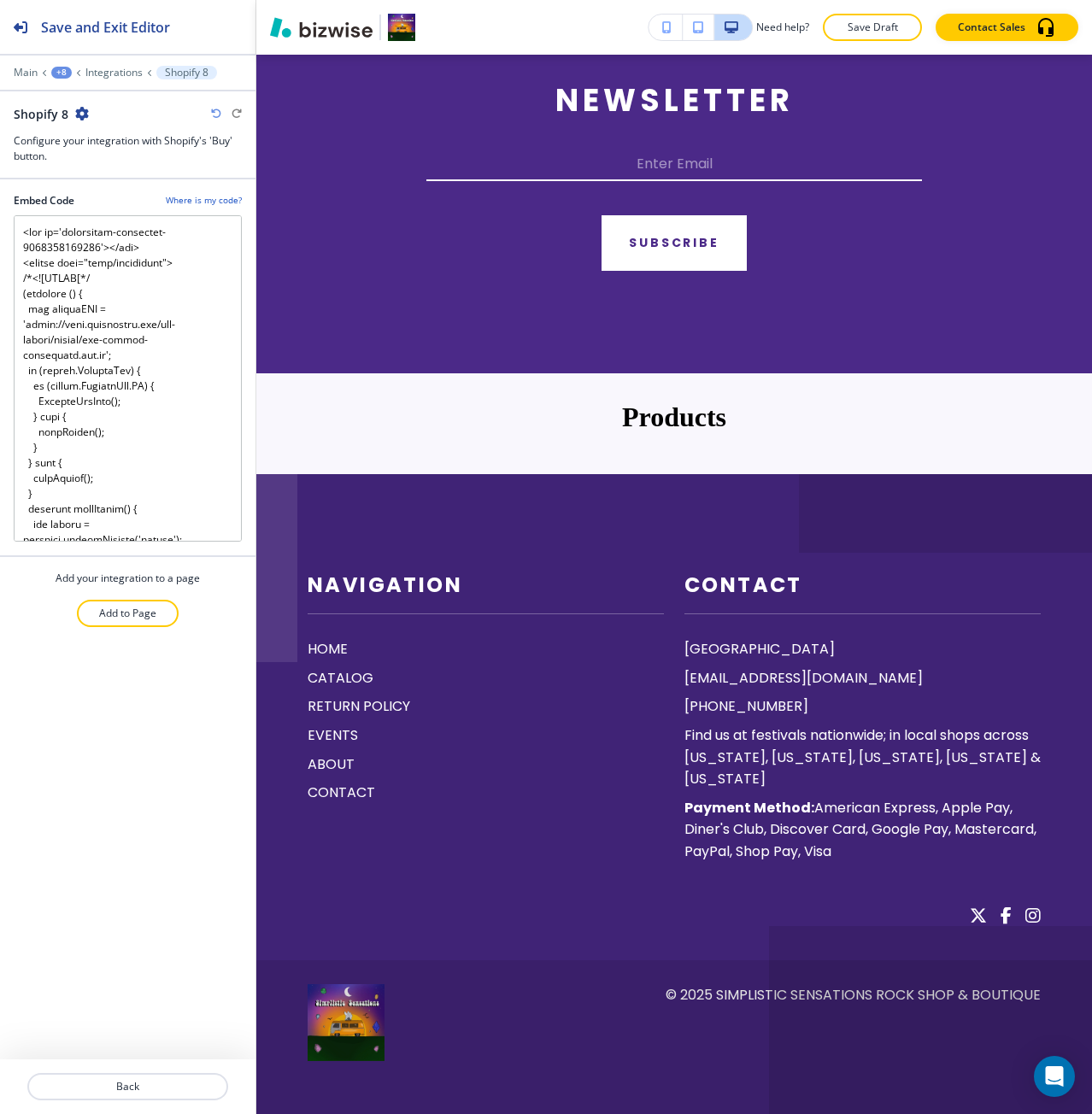
click at [83, 111] on icon "button" at bounding box center [82, 113] width 14 height 14
click at [114, 171] on p "Delete Shopify 8" at bounding box center [128, 173] width 87 height 15
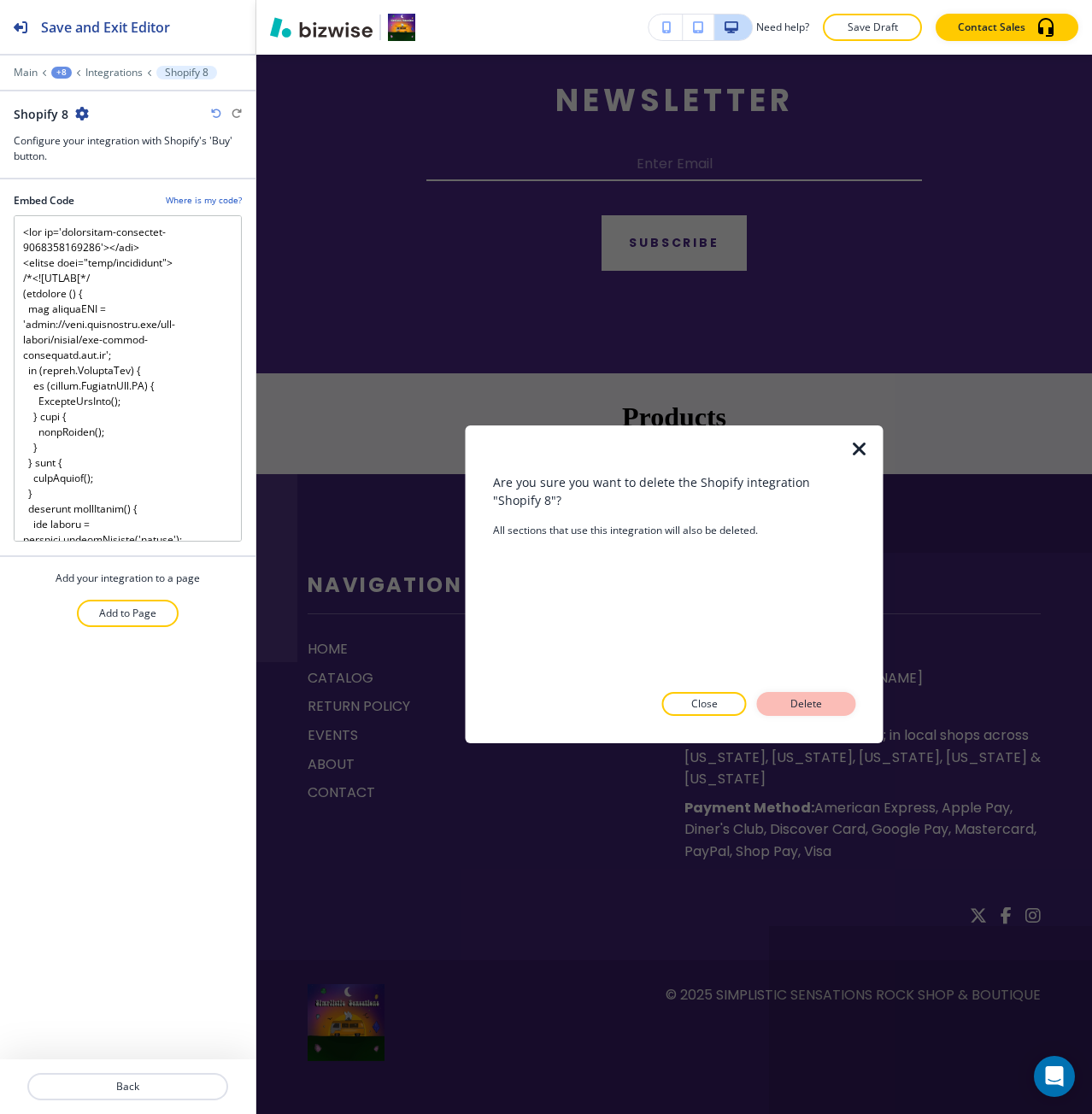
click at [799, 703] on p "Delete" at bounding box center [806, 704] width 41 height 15
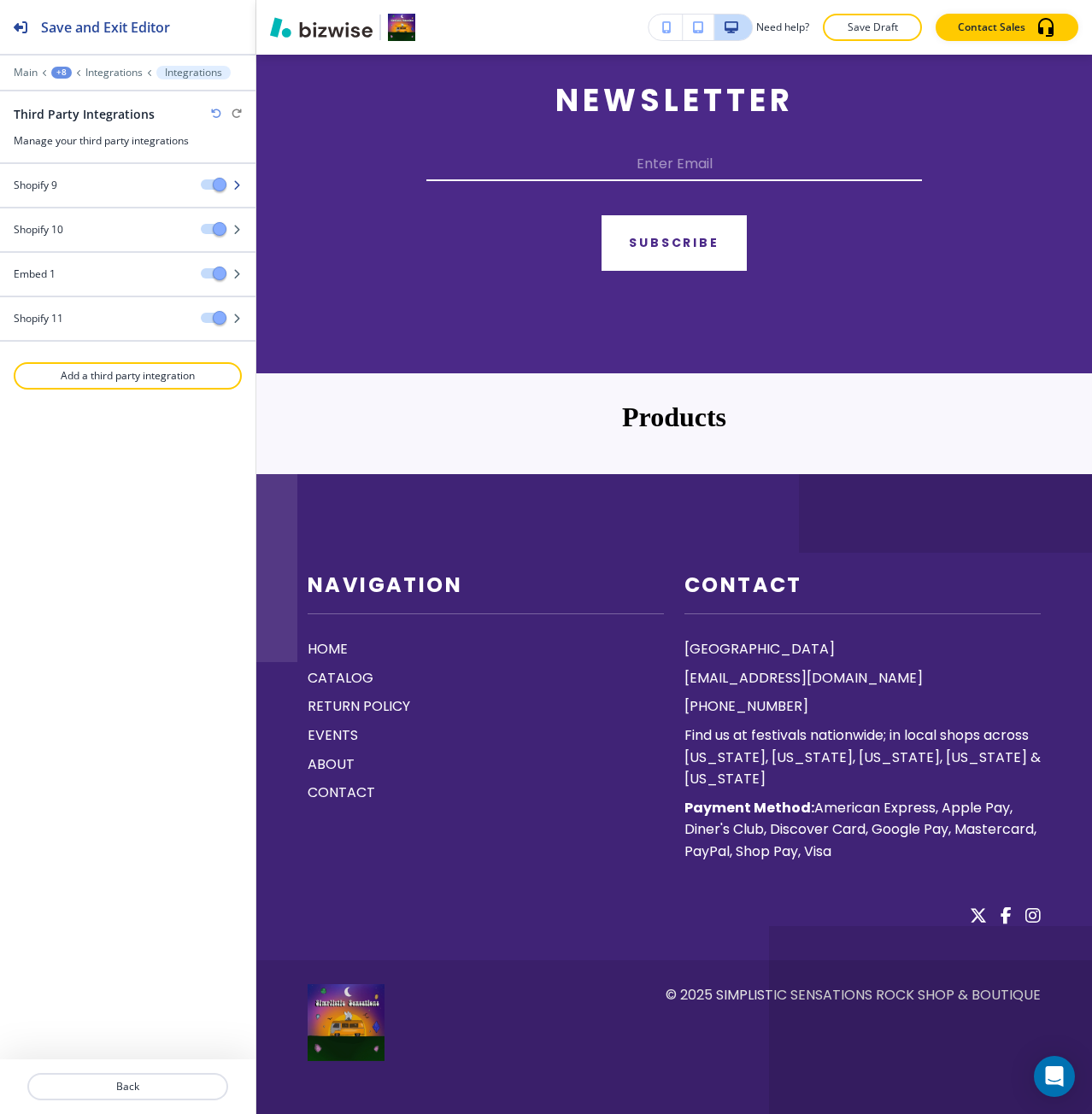
click at [71, 183] on div "Shopify 9" at bounding box center [93, 185] width 187 height 15
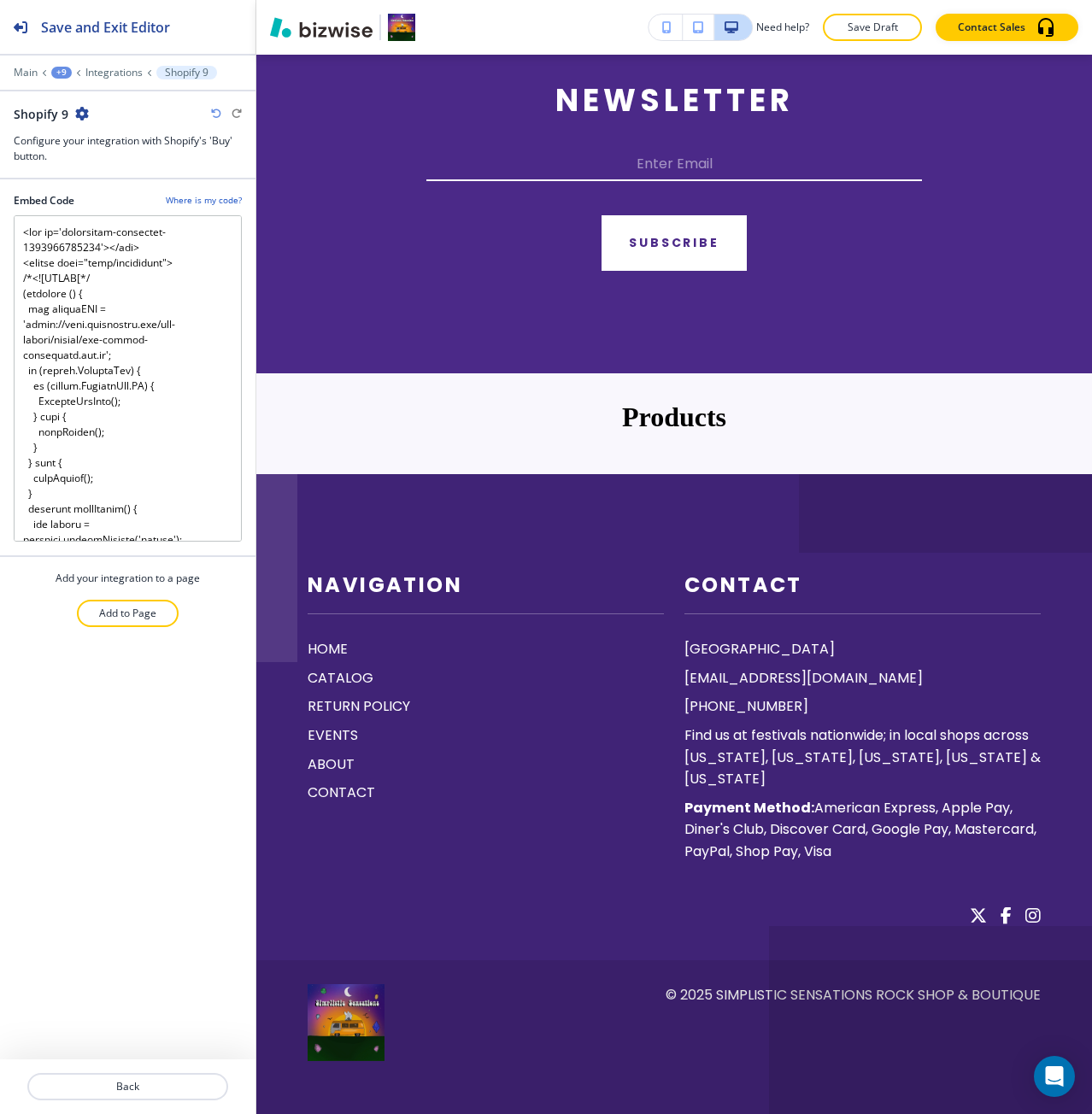
click at [74, 121] on div "Shopify 9" at bounding box center [52, 114] width 76 height 18
click at [81, 118] on icon "button" at bounding box center [82, 113] width 14 height 14
click at [108, 173] on p "Delete Shopify 9" at bounding box center [128, 173] width 87 height 15
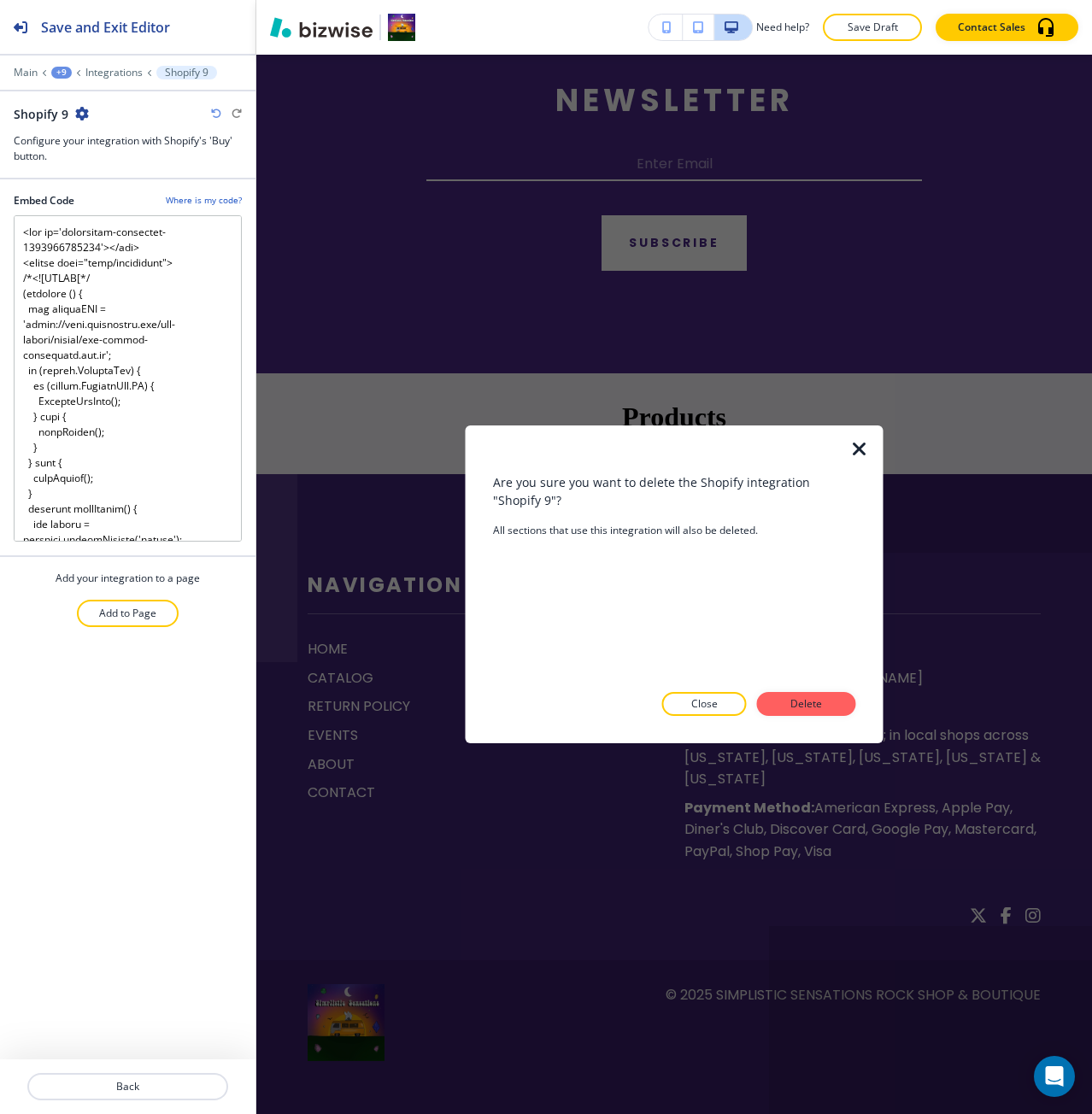
click at [792, 718] on div at bounding box center [674, 729] width 363 height 28
click at [772, 685] on div "Are you sure you want to delete the Shopify integration "Shopify 9"? All sectio…" at bounding box center [674, 584] width 363 height 263
click at [786, 703] on p "Delete" at bounding box center [806, 704] width 41 height 15
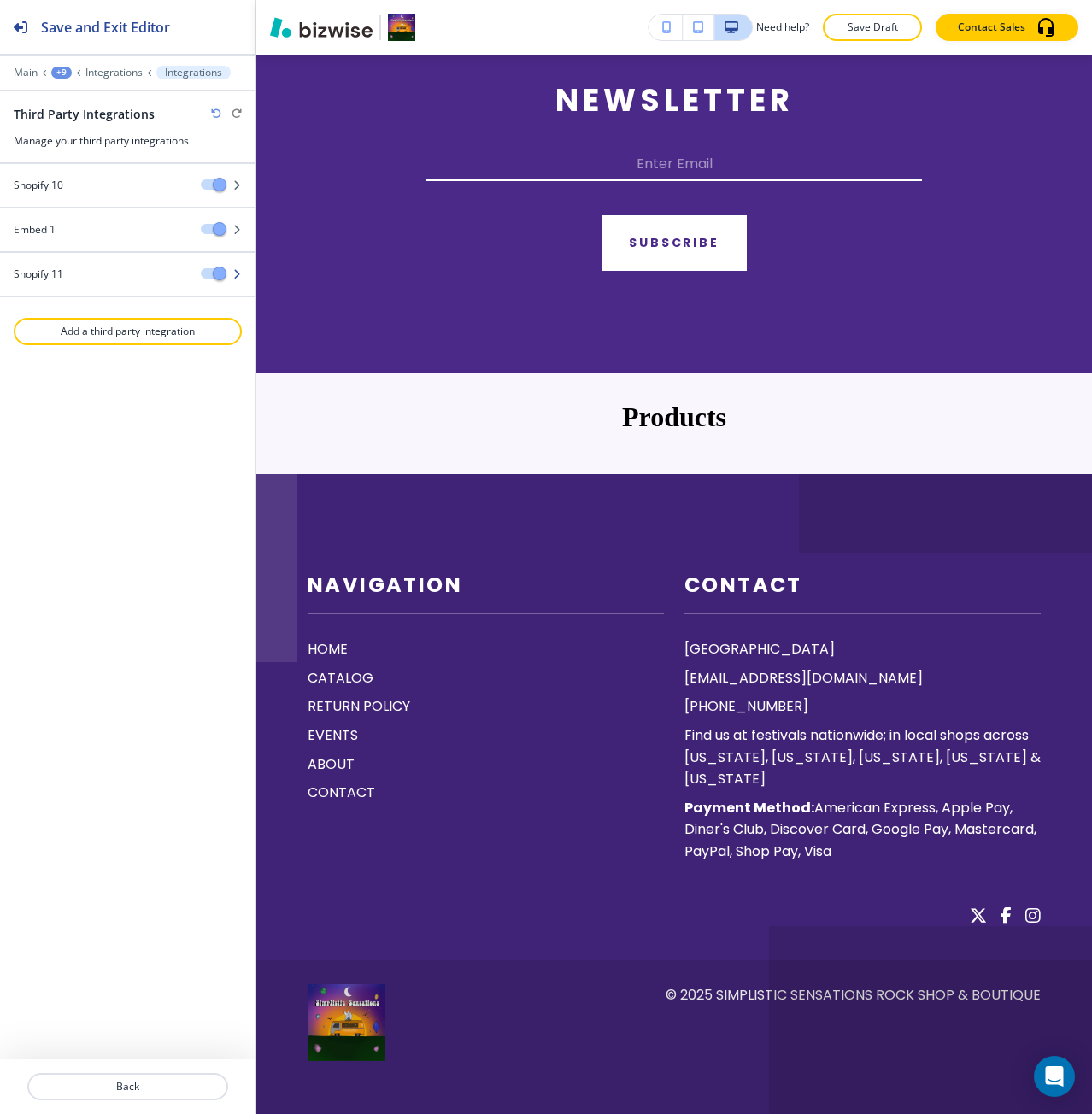
click at [121, 277] on div "Shopify 11" at bounding box center [93, 273] width 187 height 15
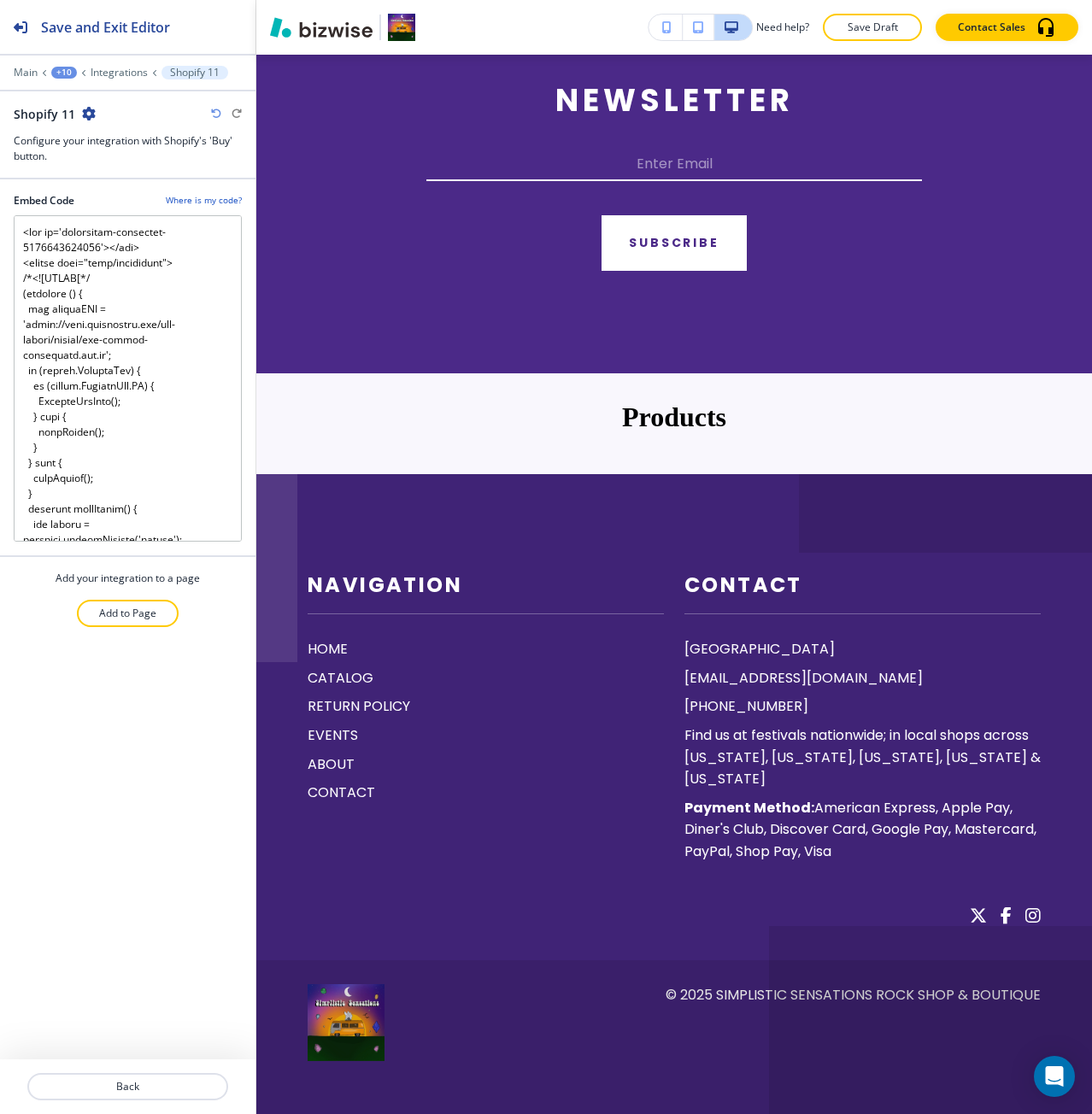
click at [88, 120] on button "button" at bounding box center [89, 113] width 14 height 15
click at [126, 173] on p "Delete Shopify 11" at bounding box center [135, 173] width 87 height 15
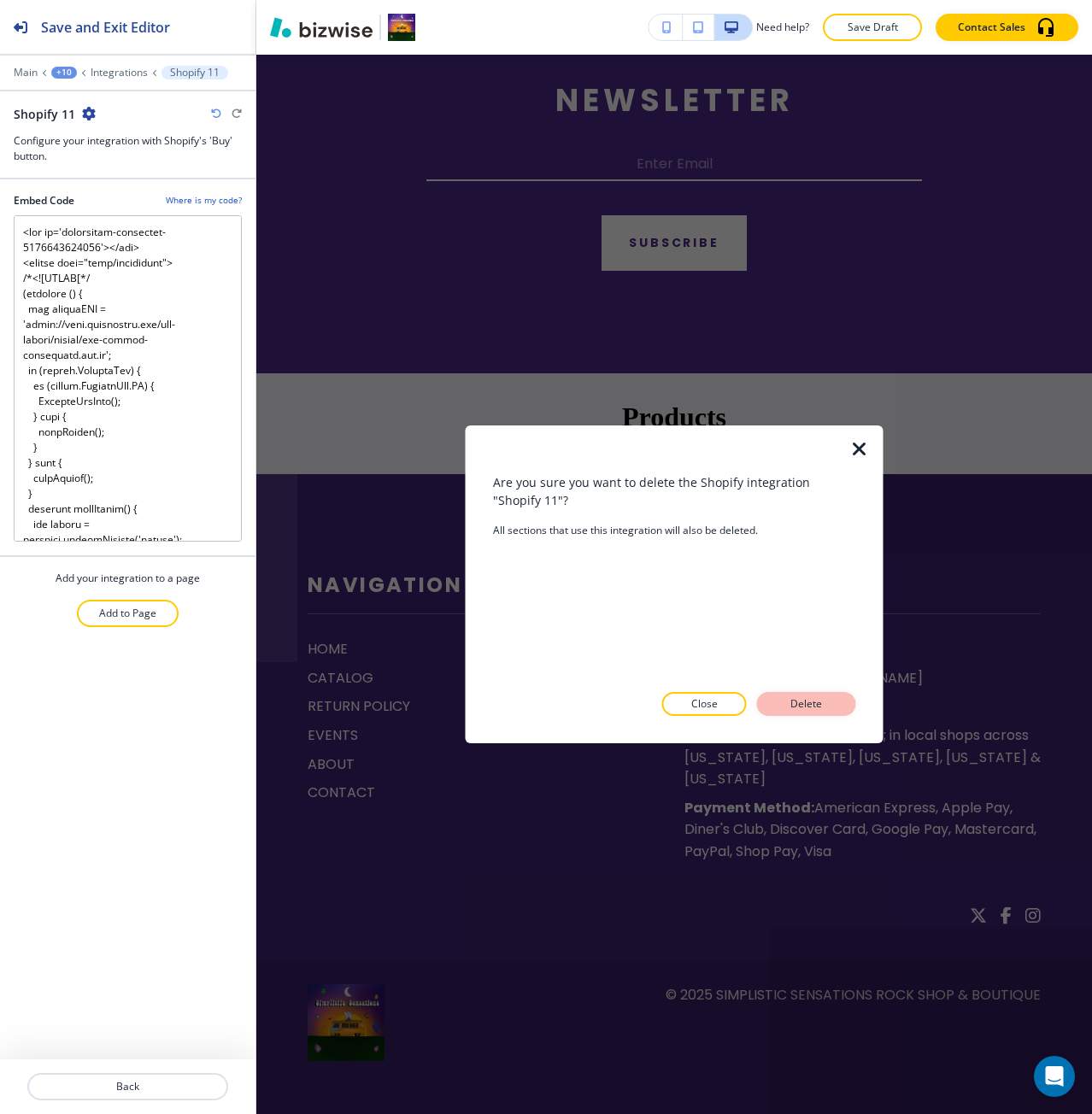
click at [831, 716] on button "Delete" at bounding box center [807, 704] width 99 height 24
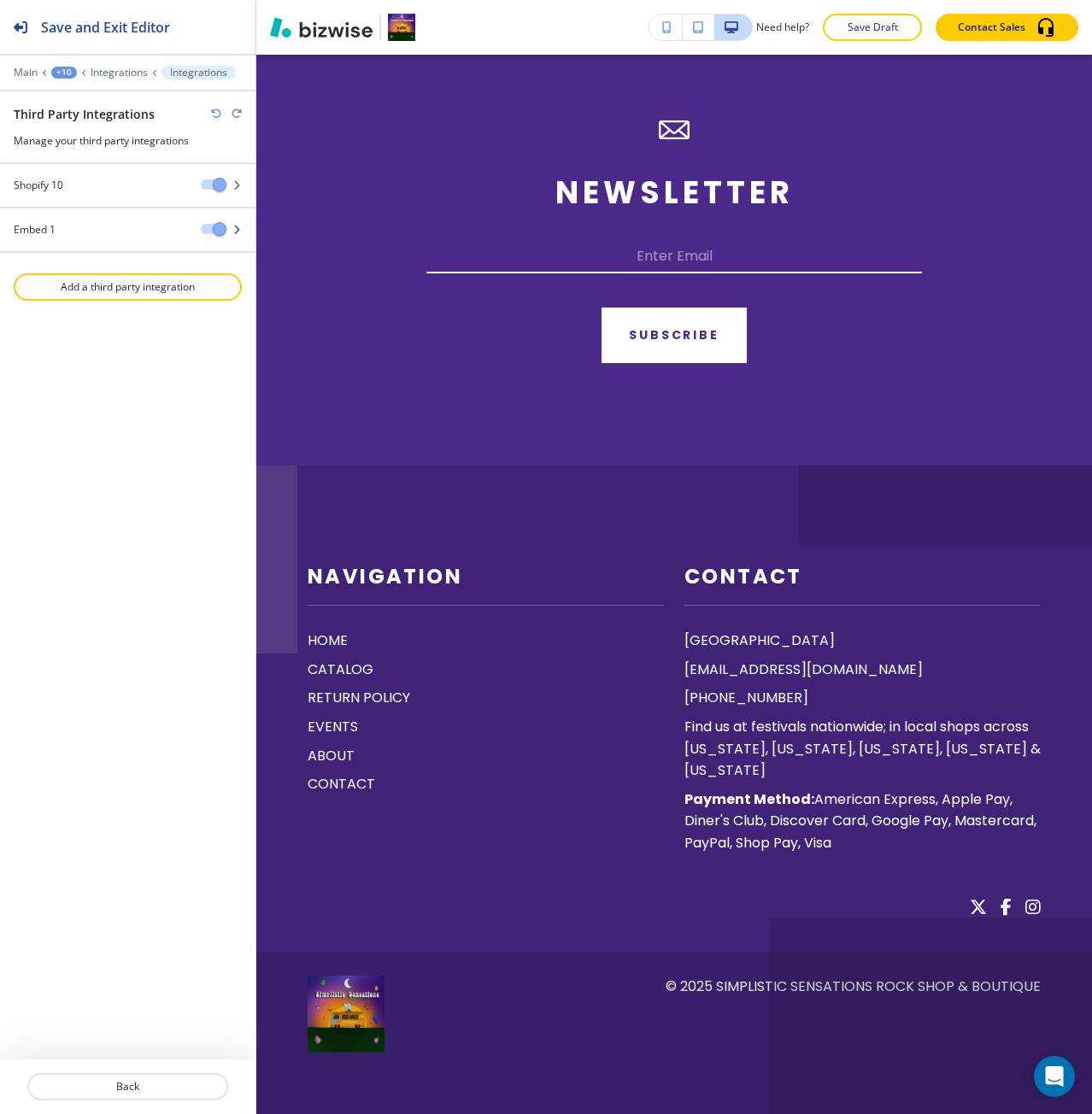
click at [132, 232] on div "Embed 1" at bounding box center [93, 230] width 187 height 15
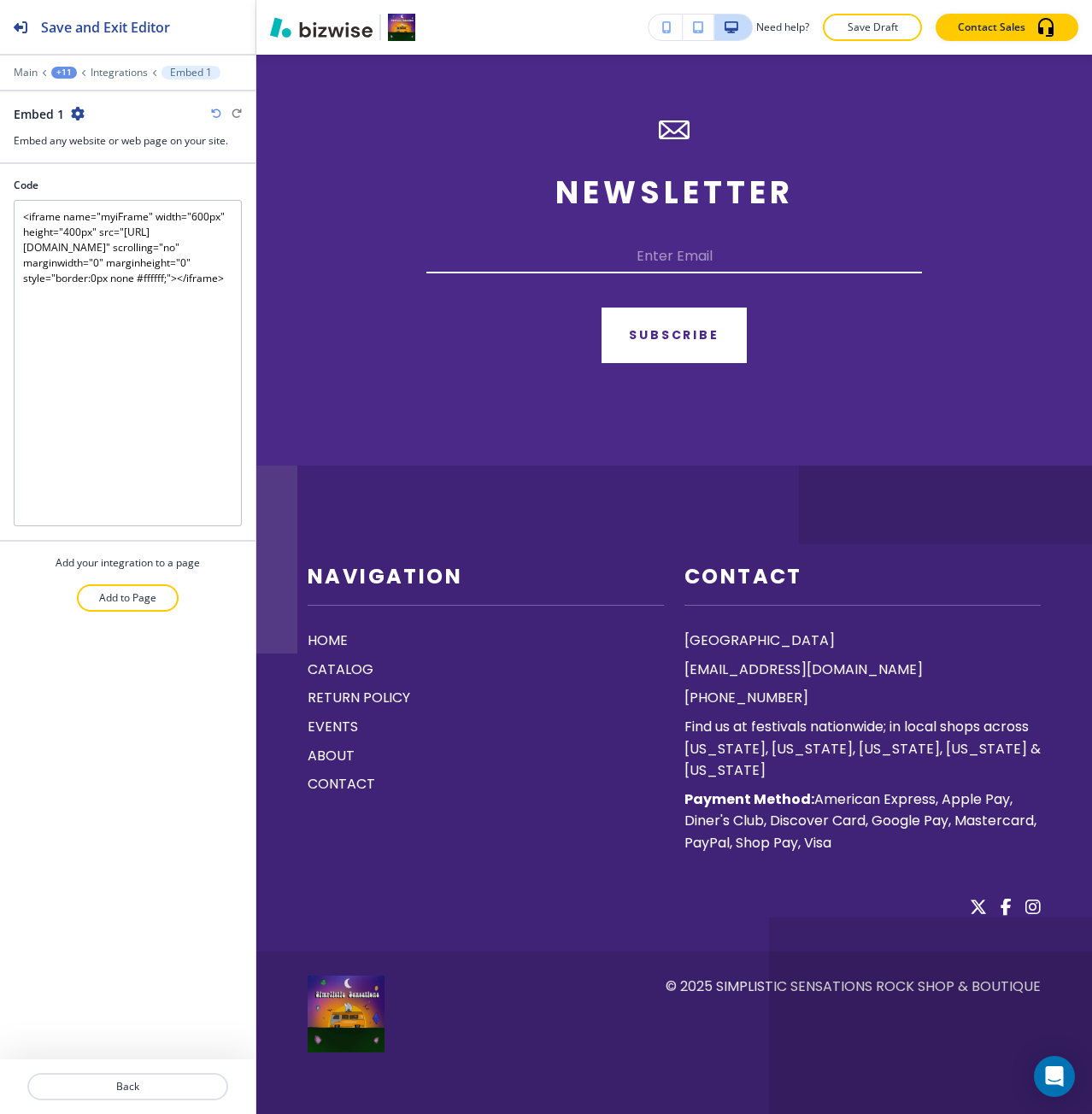
click at [78, 116] on icon "button" at bounding box center [78, 113] width 14 height 14
click at [121, 174] on p "Delete Embed 1" at bounding box center [125, 173] width 87 height 15
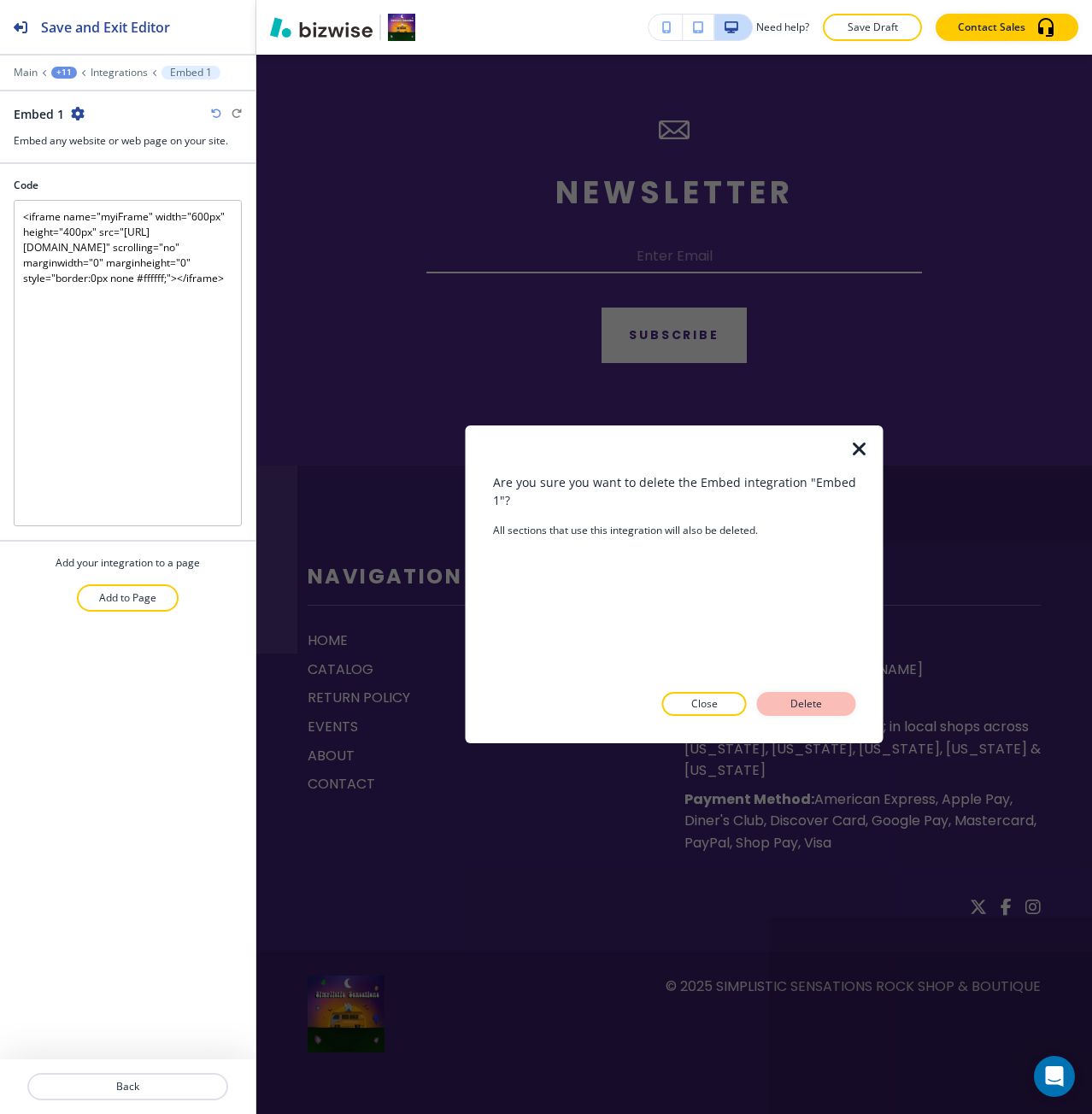
click at [811, 692] on button "Delete" at bounding box center [807, 704] width 99 height 24
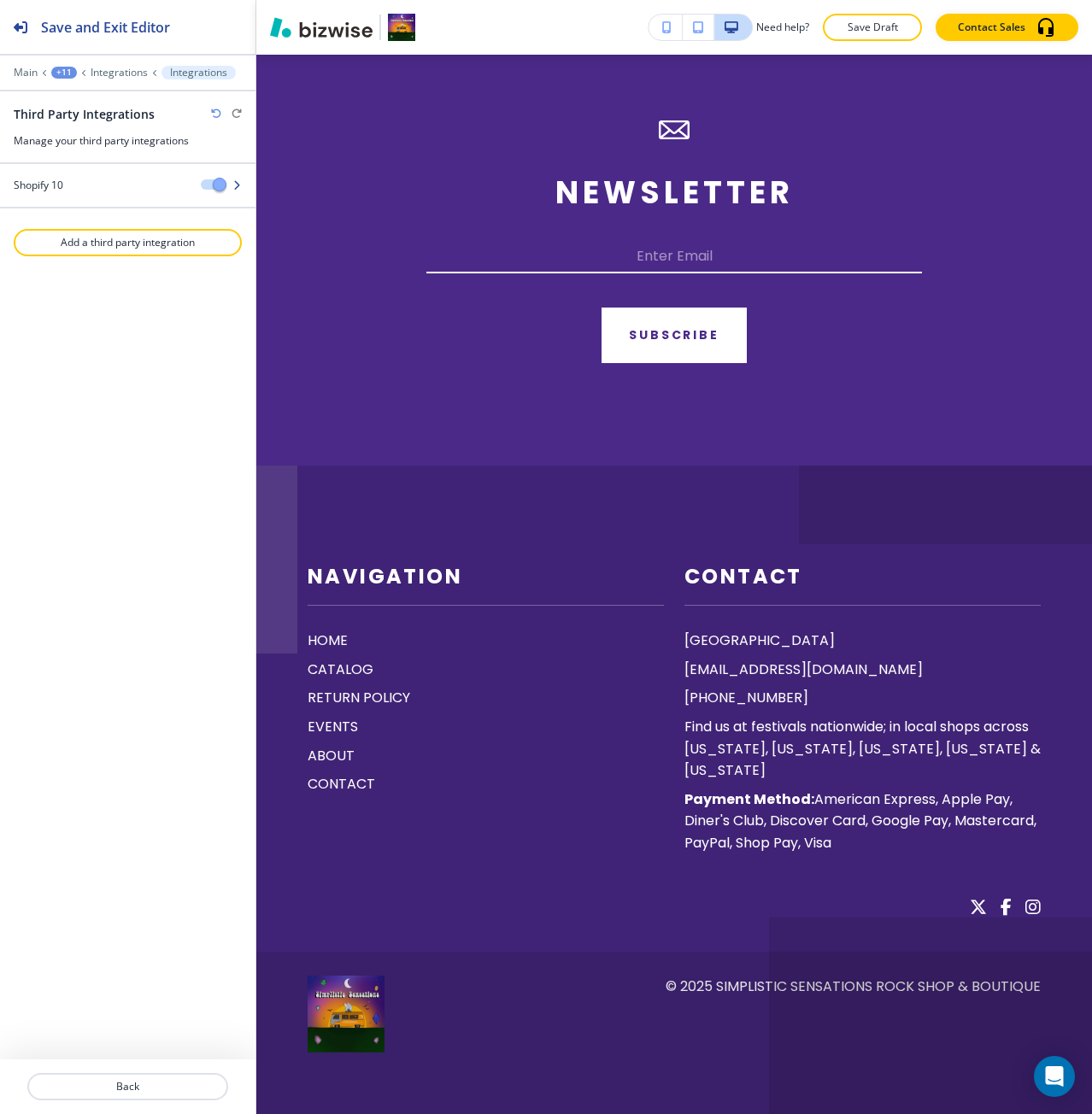
click at [76, 188] on div "Shopify 10" at bounding box center [93, 185] width 187 height 15
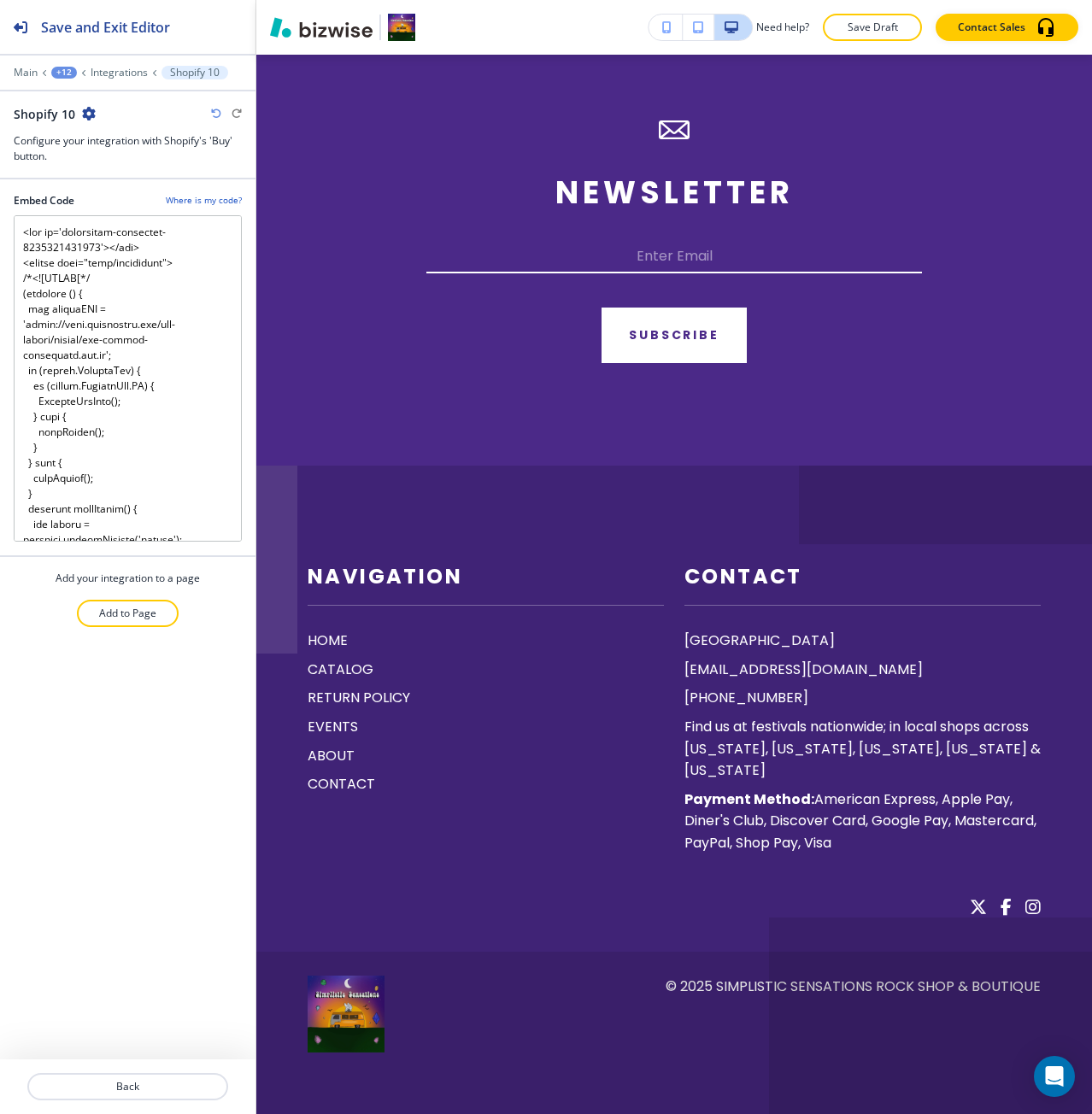
click at [82, 115] on icon "button" at bounding box center [89, 113] width 14 height 14
click at [99, 141] on p "Rename Shopify 10" at bounding box center [135, 143] width 87 height 15
click at [89, 129] on input "Shopify 10" at bounding box center [102, 113] width 177 height 34
type input "Shopify 1"
click at [149, 160] on h3 "Configure your integration with Shopify's 'Buy' button." at bounding box center [128, 148] width 229 height 31
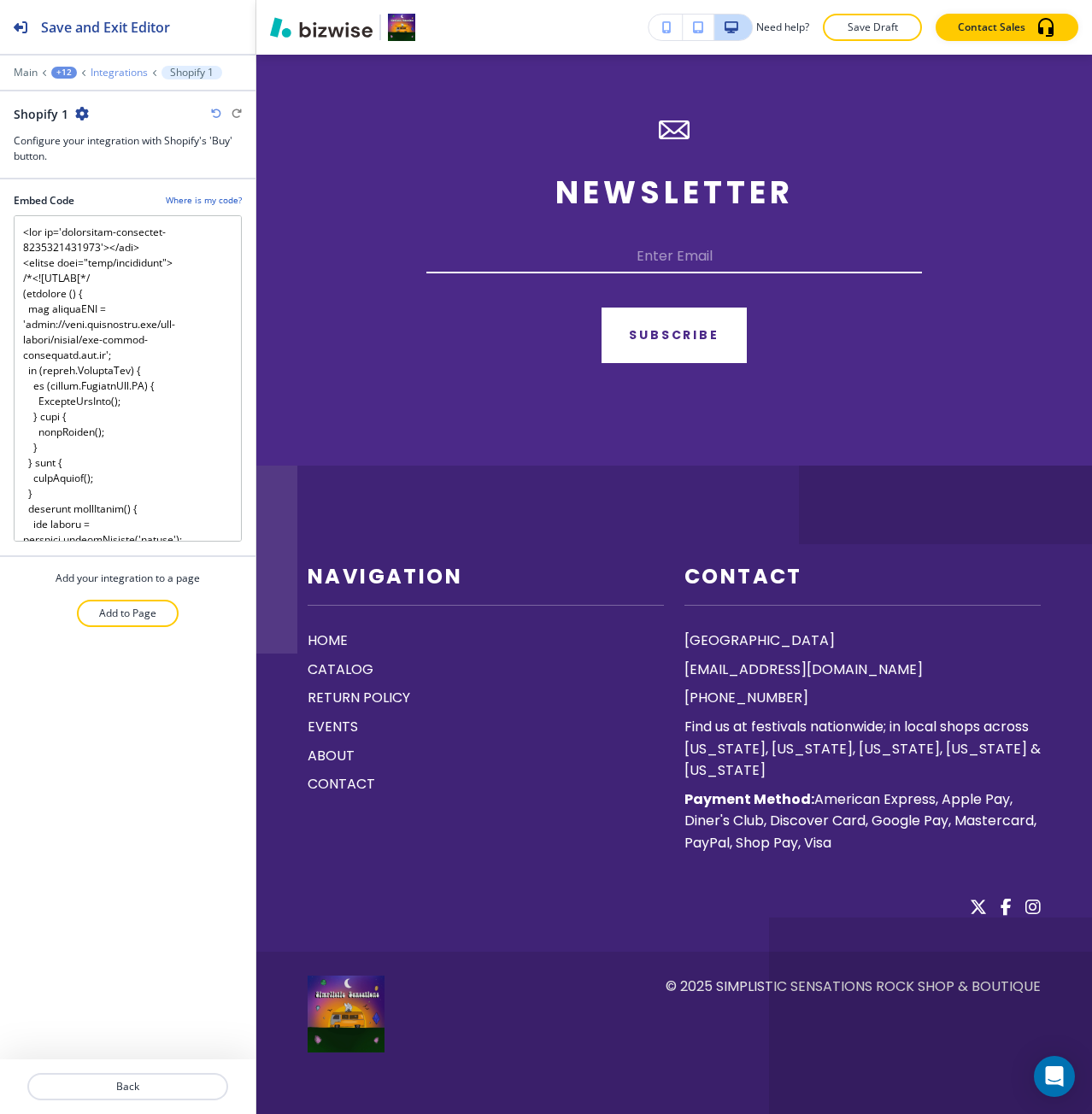
click at [120, 71] on p "Integrations" at bounding box center [119, 73] width 58 height 12
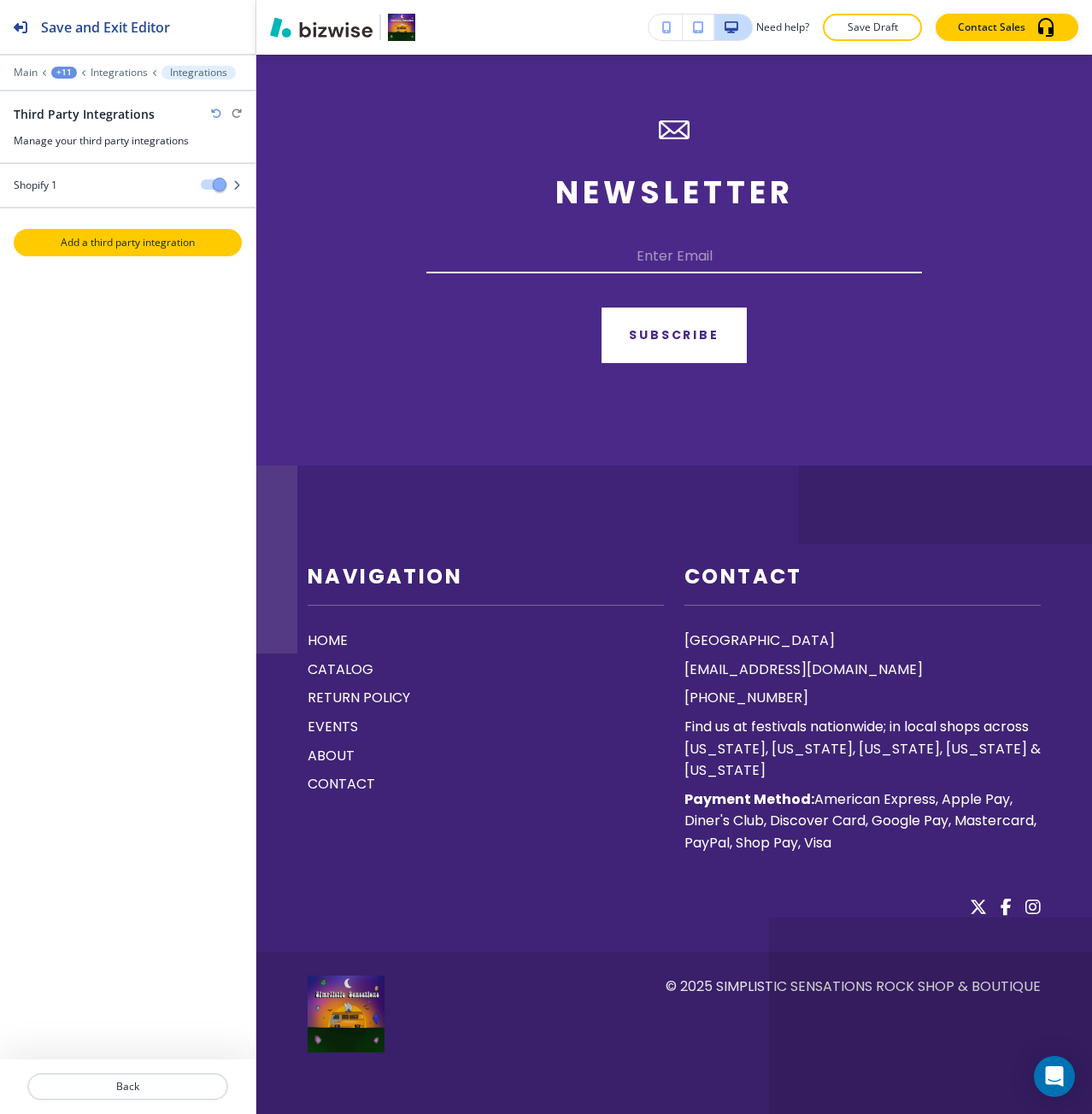
click at [145, 245] on p "Add a third party integration" at bounding box center [127, 241] width 225 height 15
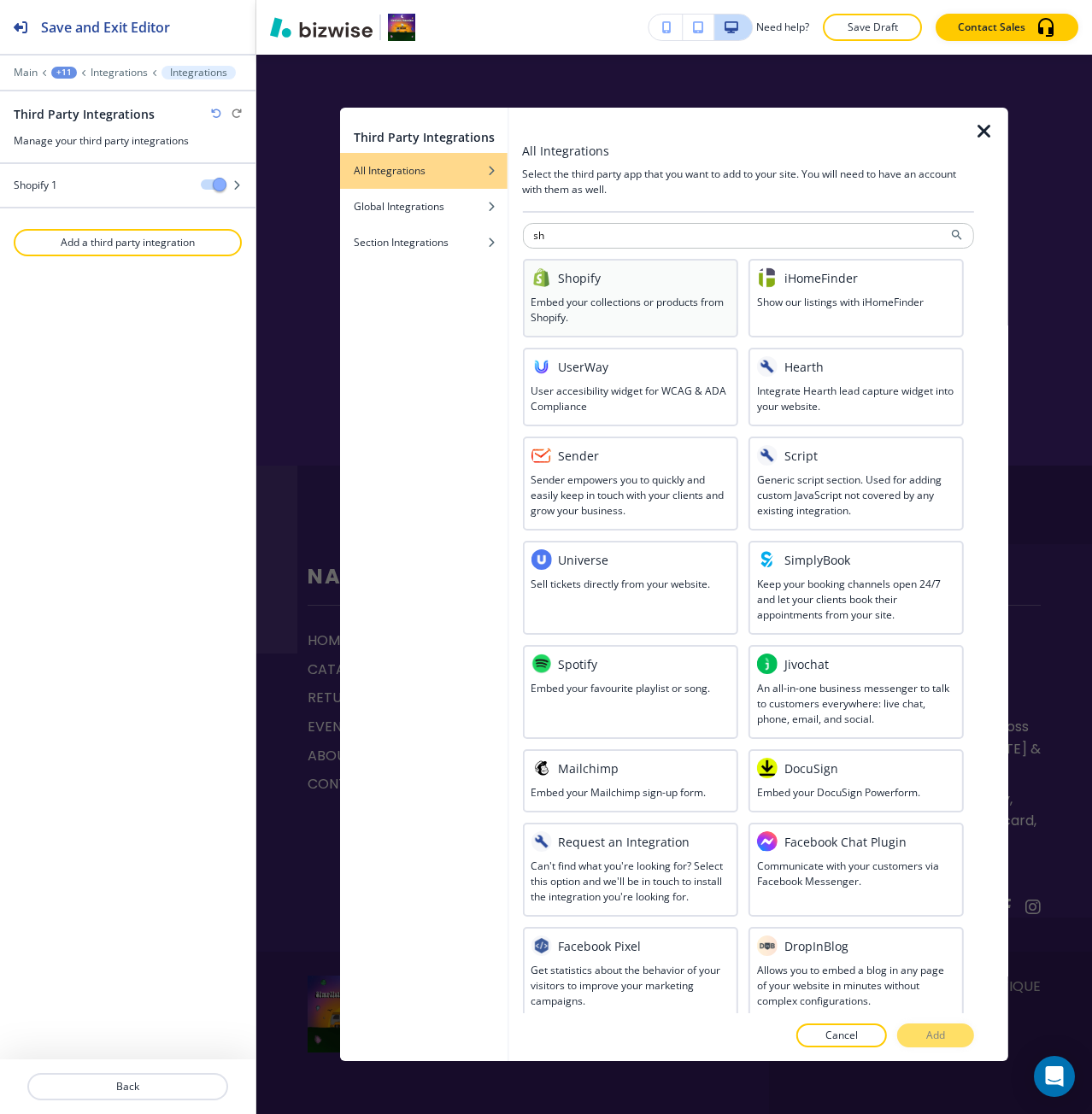
type input "sh"
click at [622, 279] on div "Shopify" at bounding box center [629, 277] width 198 height 21
click at [580, 285] on h3 "Shopify" at bounding box center [578, 278] width 43 height 18
click at [936, 1044] on button "Add" at bounding box center [935, 1035] width 77 height 24
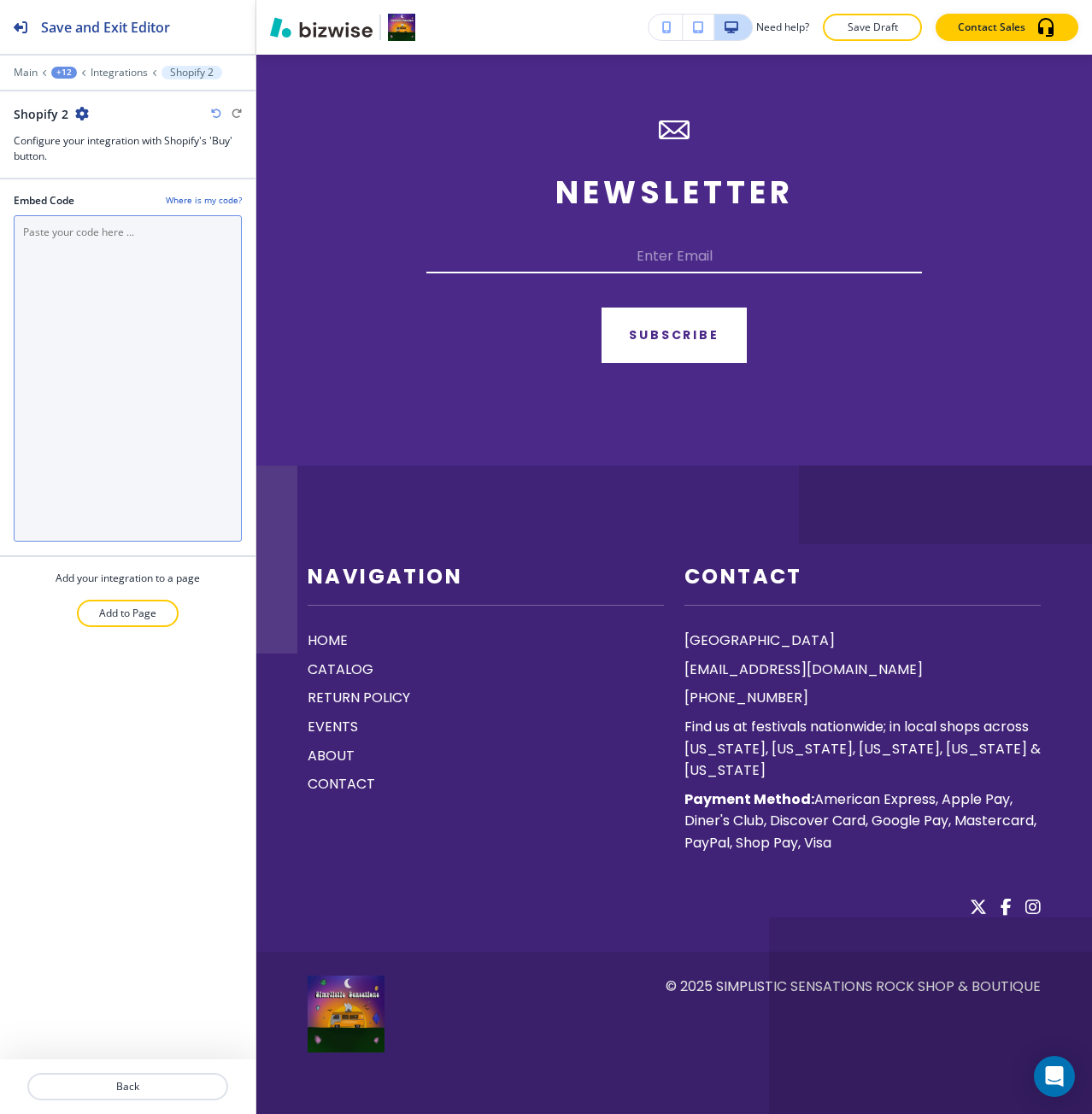
click at [184, 311] on Code "Embed Code" at bounding box center [128, 379] width 229 height 326
paste Code "<div id='collection-component-1755702562233'></div> <script type="text/javascri…"
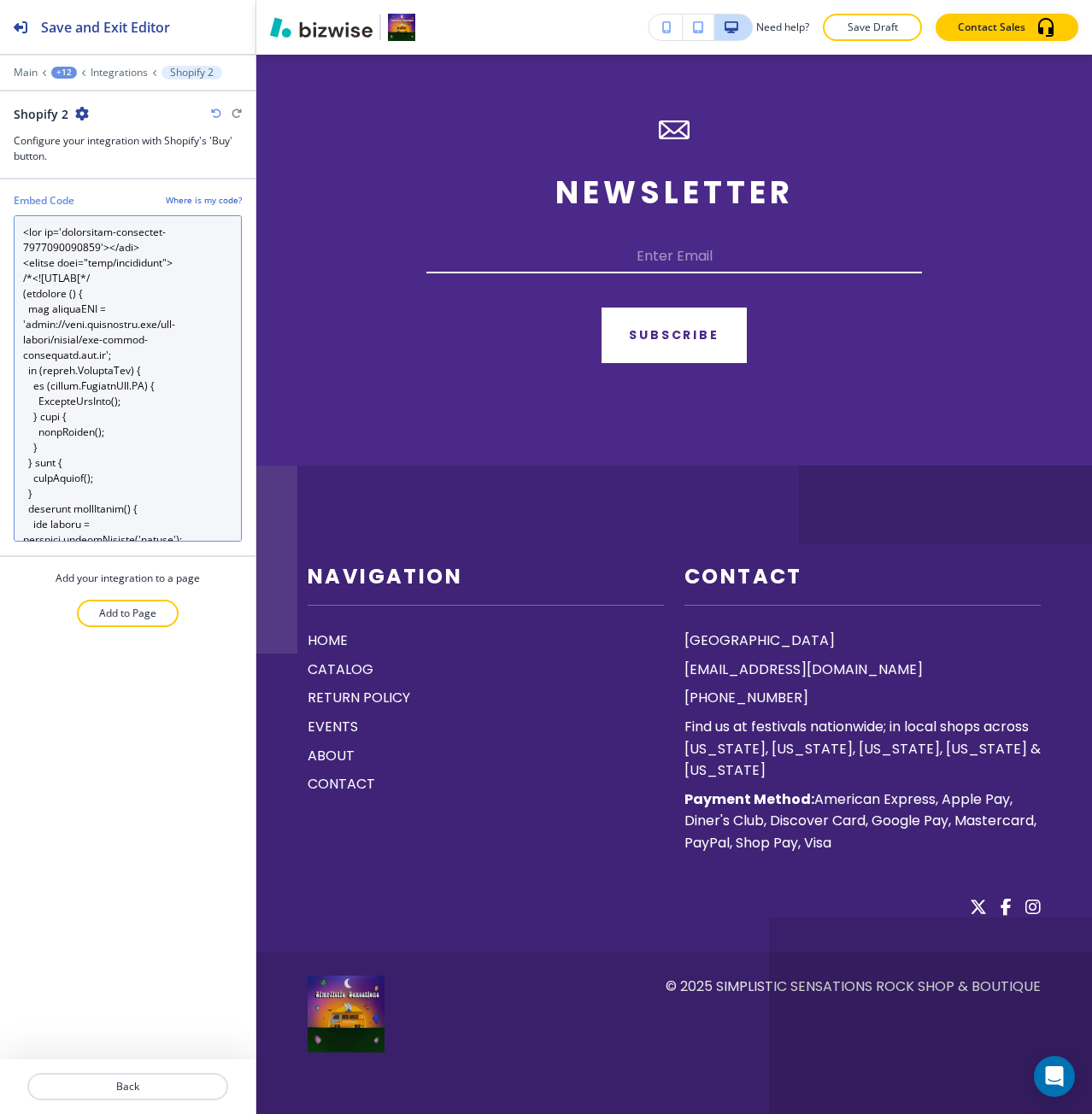
scroll to position [2327, 0]
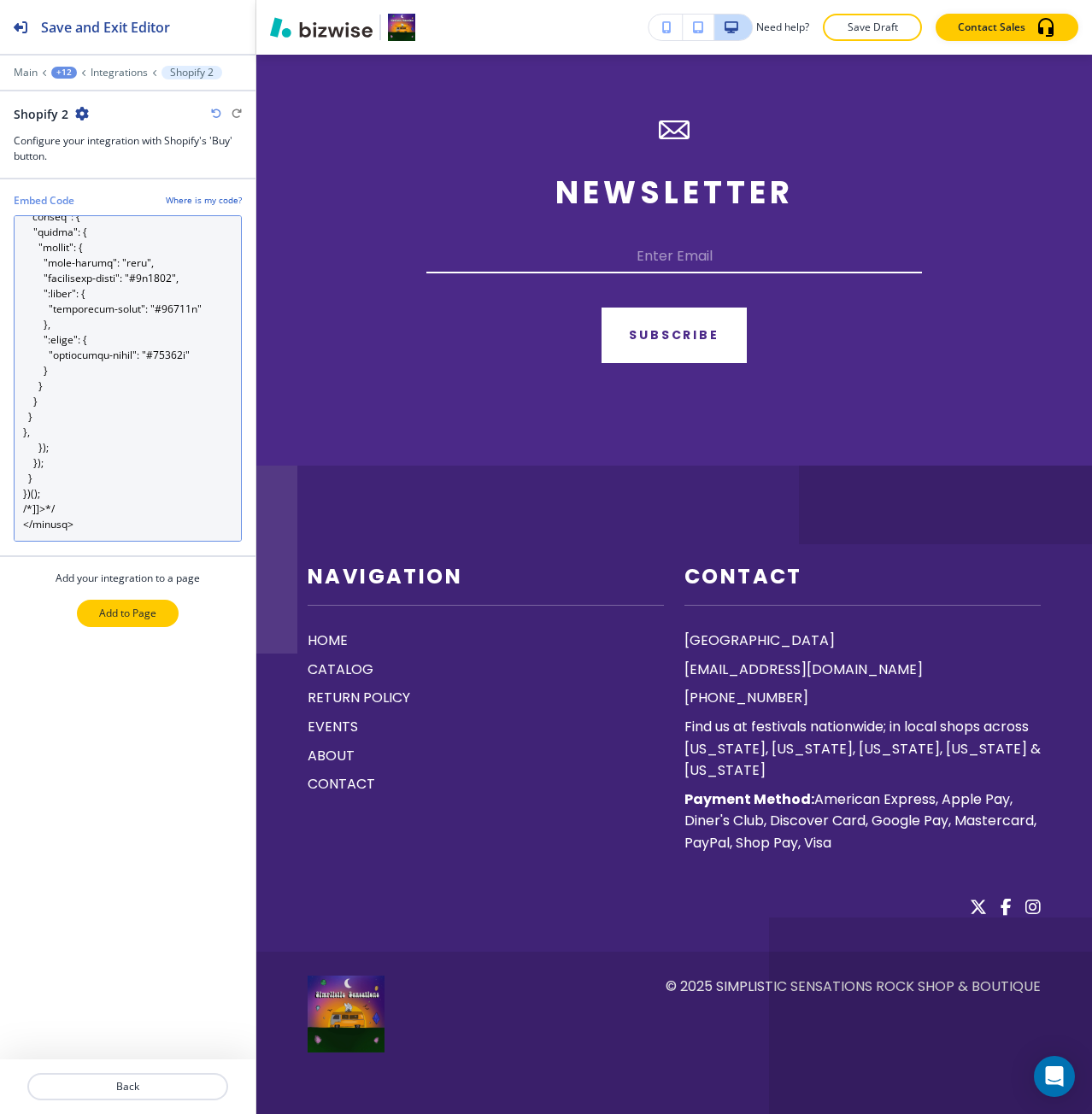
type Code "<div id='collection-component-1755702562233'></div> <script type="text/javascri…"
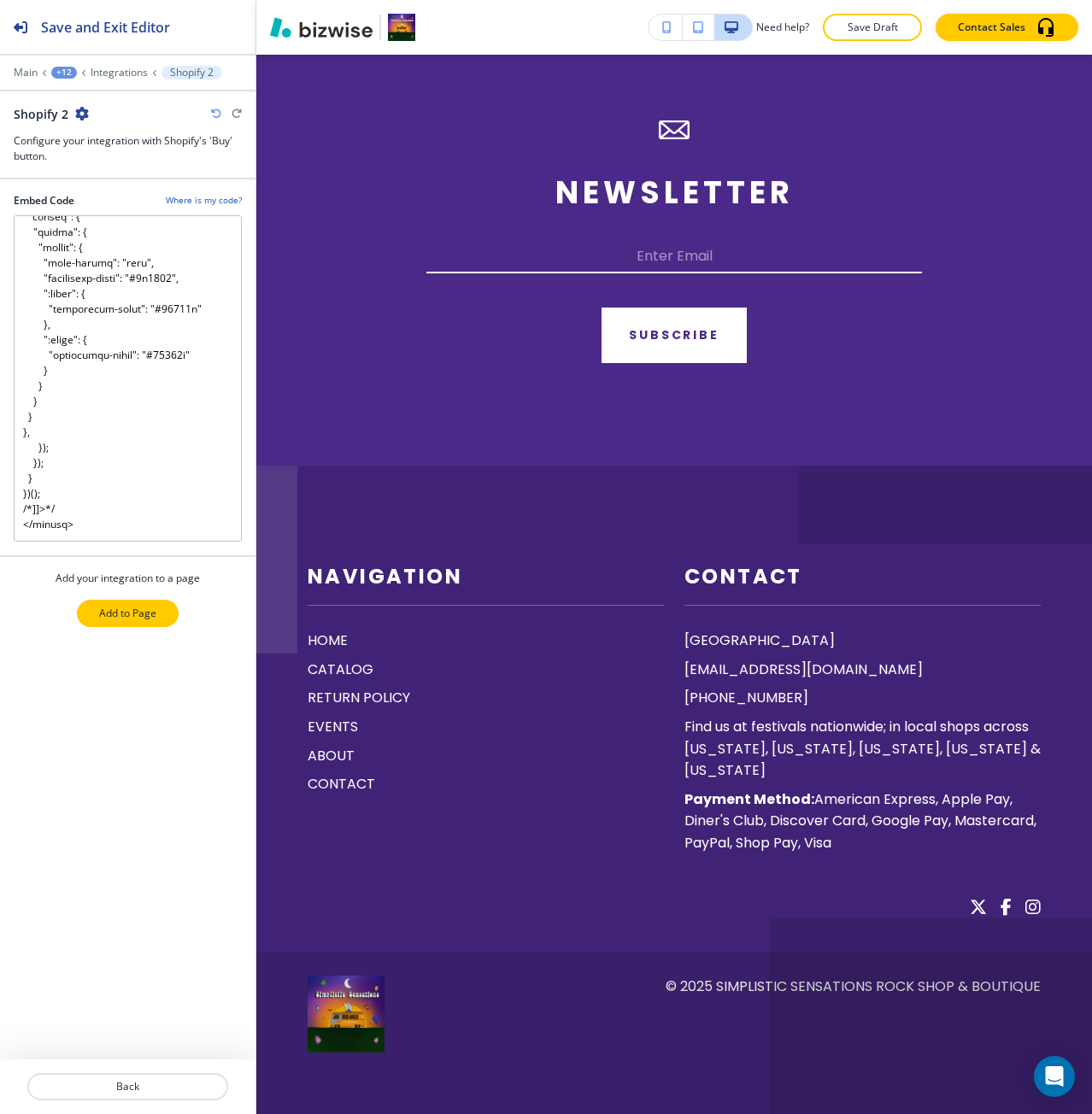
click at [143, 605] on p "Add to Page" at bounding box center [128, 612] width 58 height 15
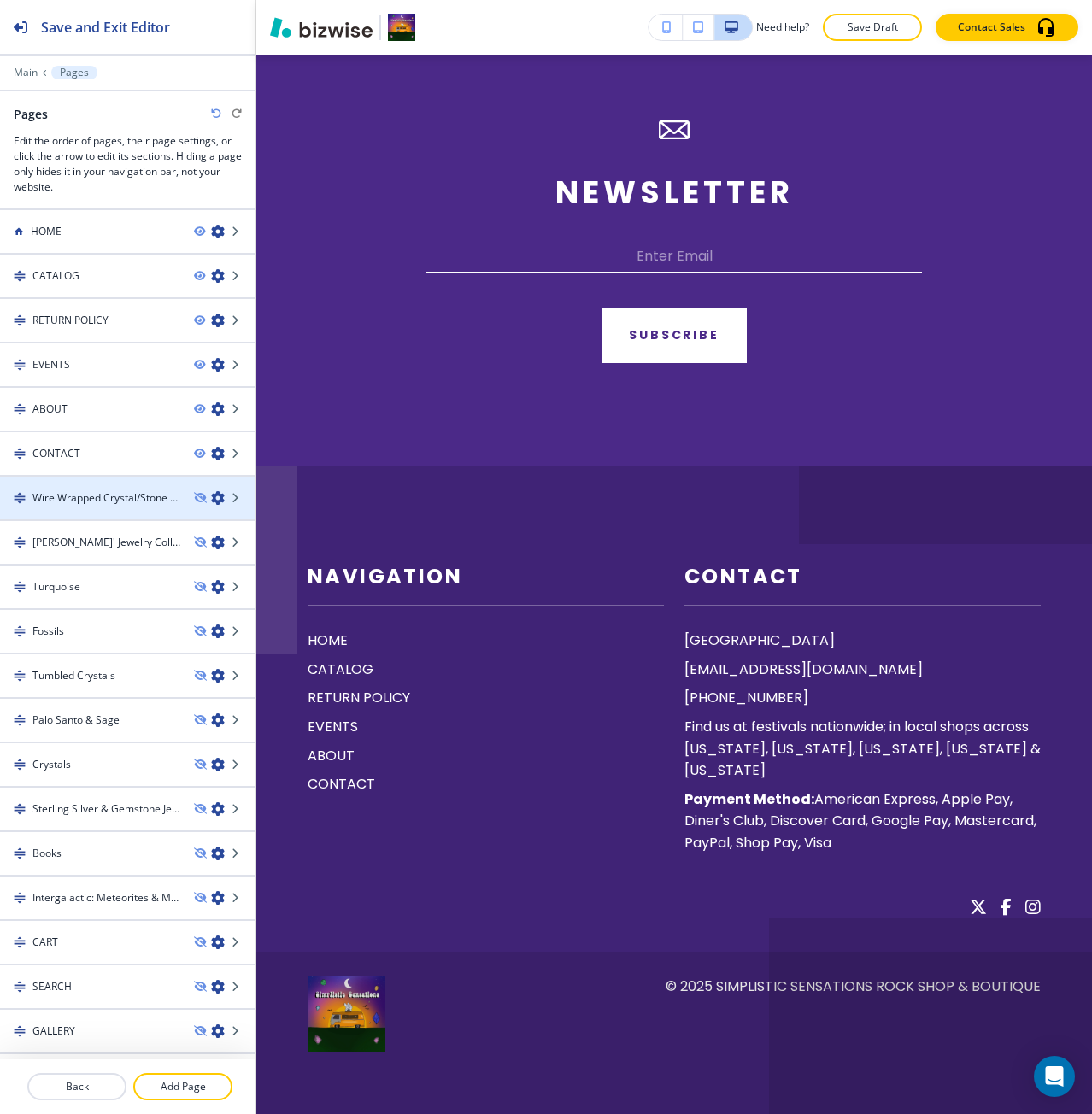
click at [113, 507] on div at bounding box center [127, 513] width 255 height 14
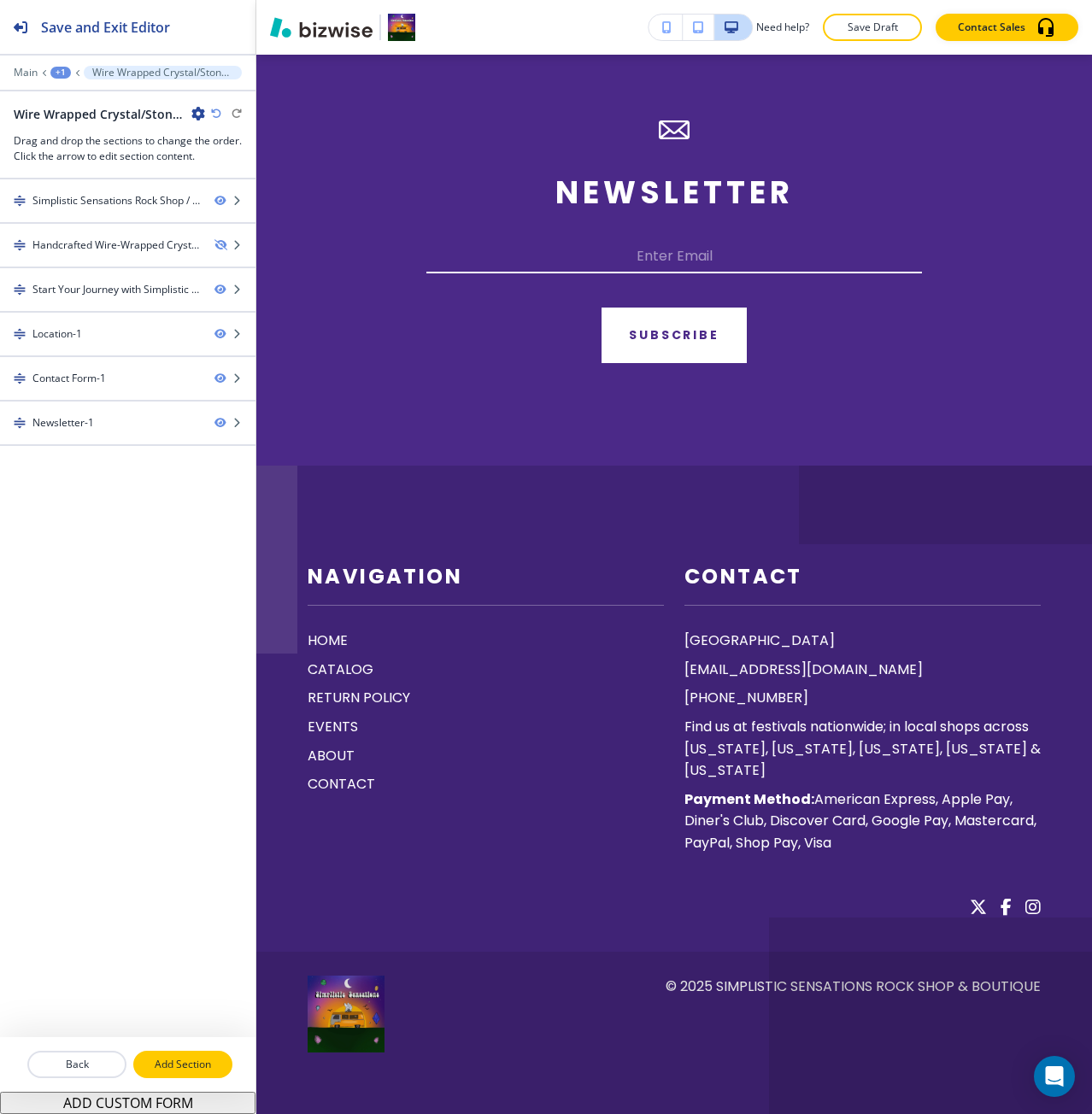
click at [199, 1061] on p "Add Section" at bounding box center [183, 1063] width 95 height 15
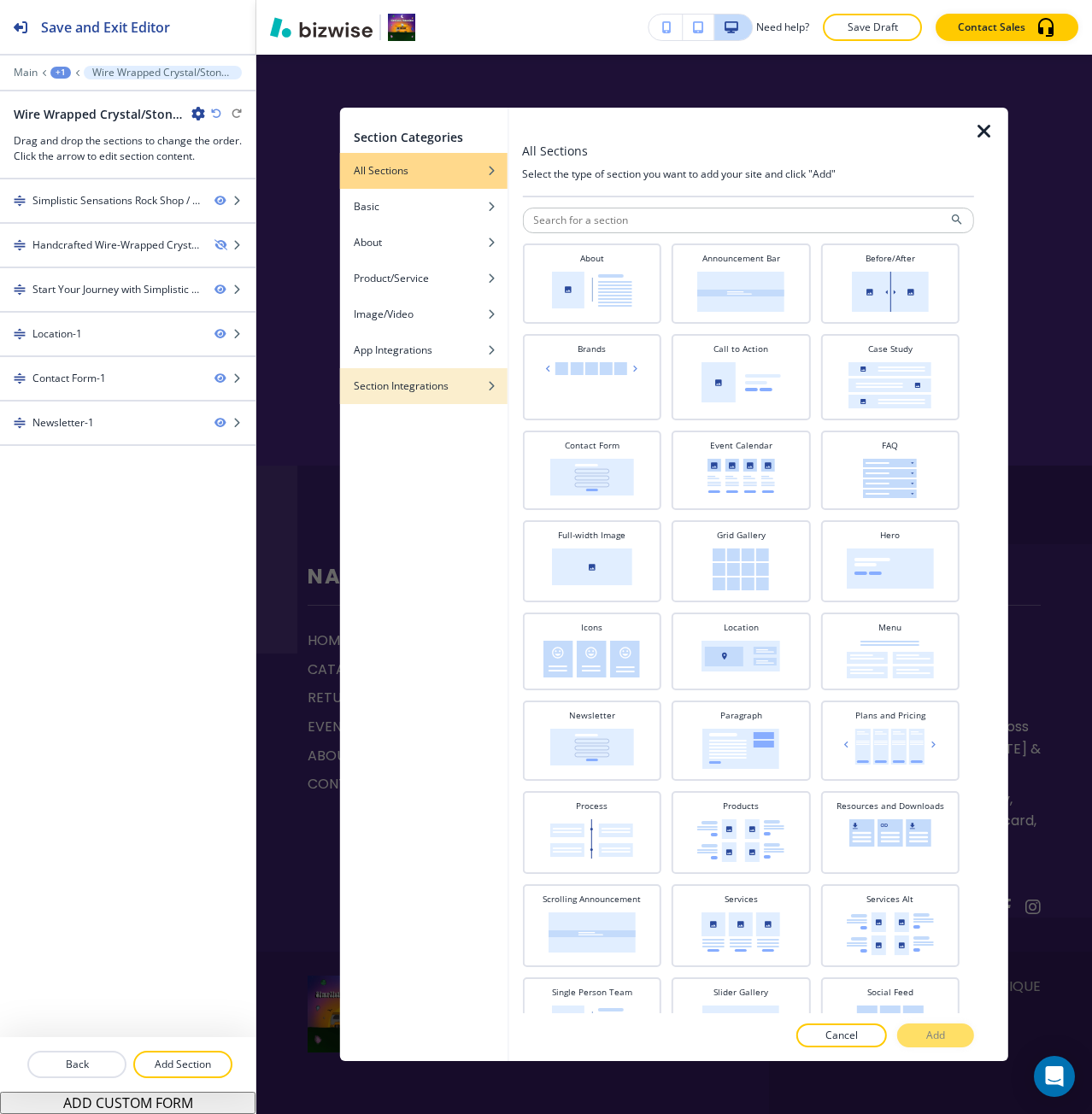
click at [478, 392] on div "Section Integrations" at bounding box center [423, 386] width 167 height 15
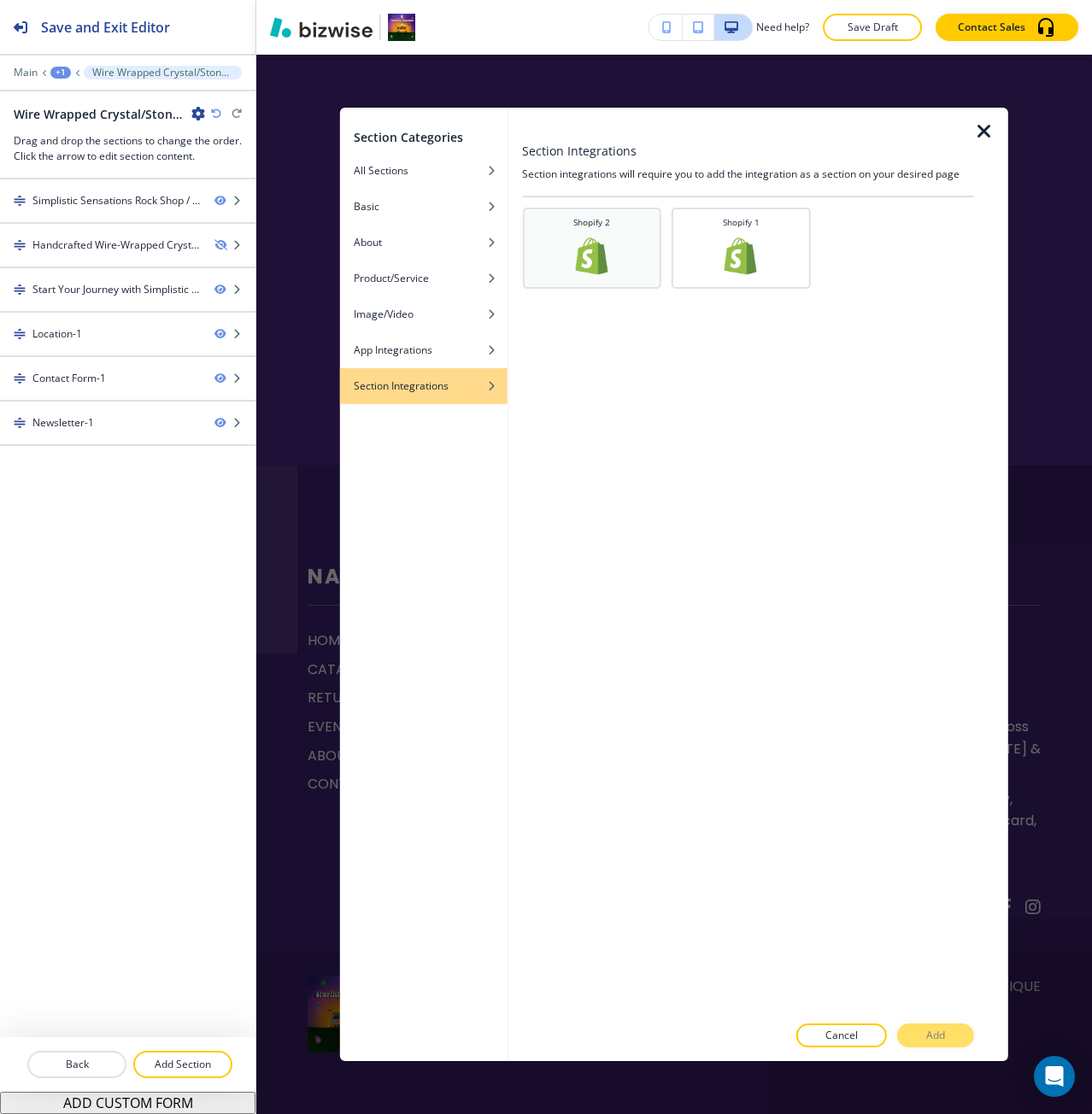
click at [618, 245] on div "Shopify 2" at bounding box center [591, 245] width 122 height 61
click at [942, 1034] on p "Add" at bounding box center [935, 1034] width 19 height 15
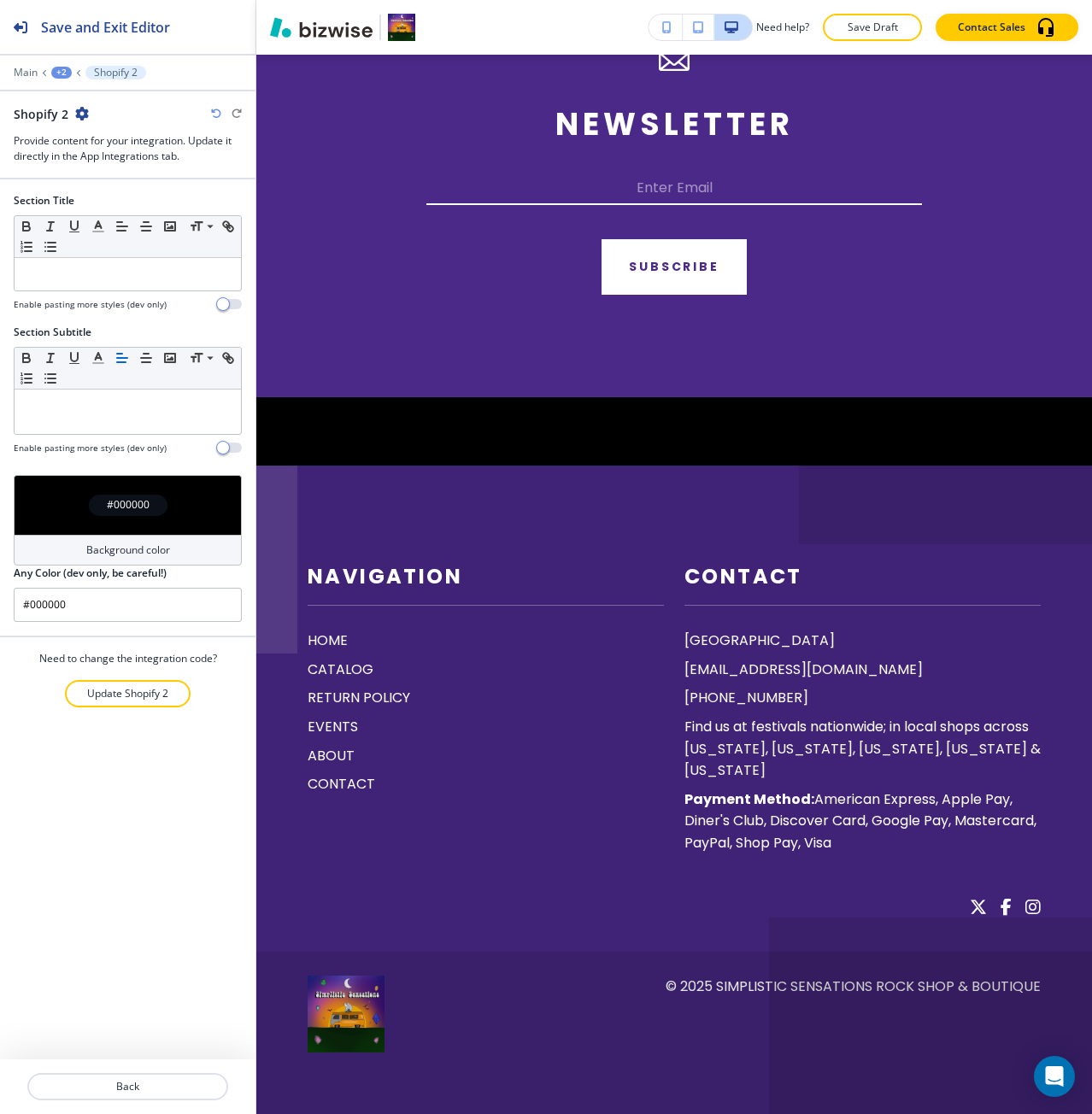
scroll to position [0, 0]
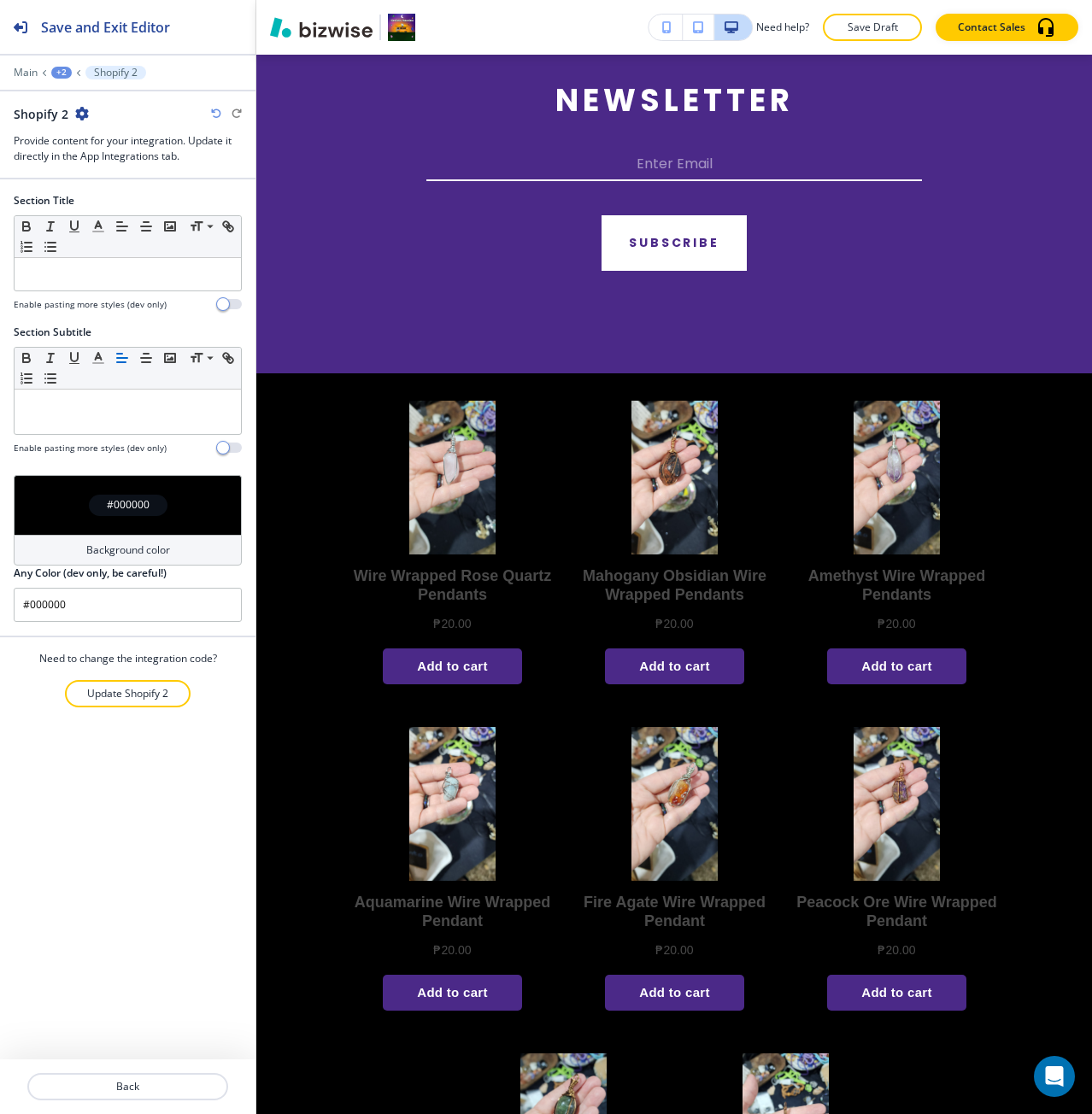
click at [128, 509] on h4 "#000000" at bounding box center [127, 504] width 43 height 15
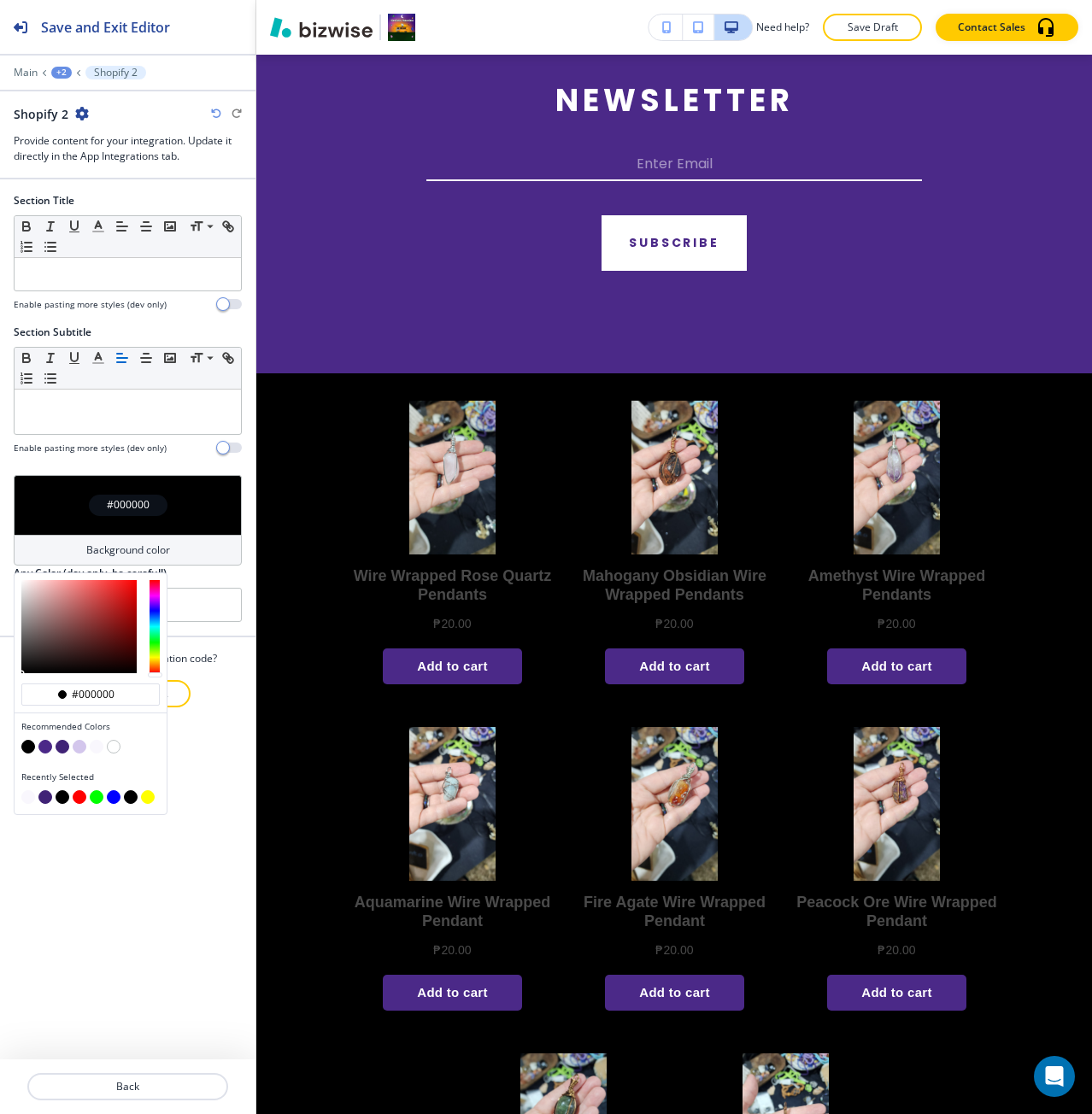
click at [94, 740] on button "button" at bounding box center [96, 746] width 14 height 14
type input "#f9f7fd"
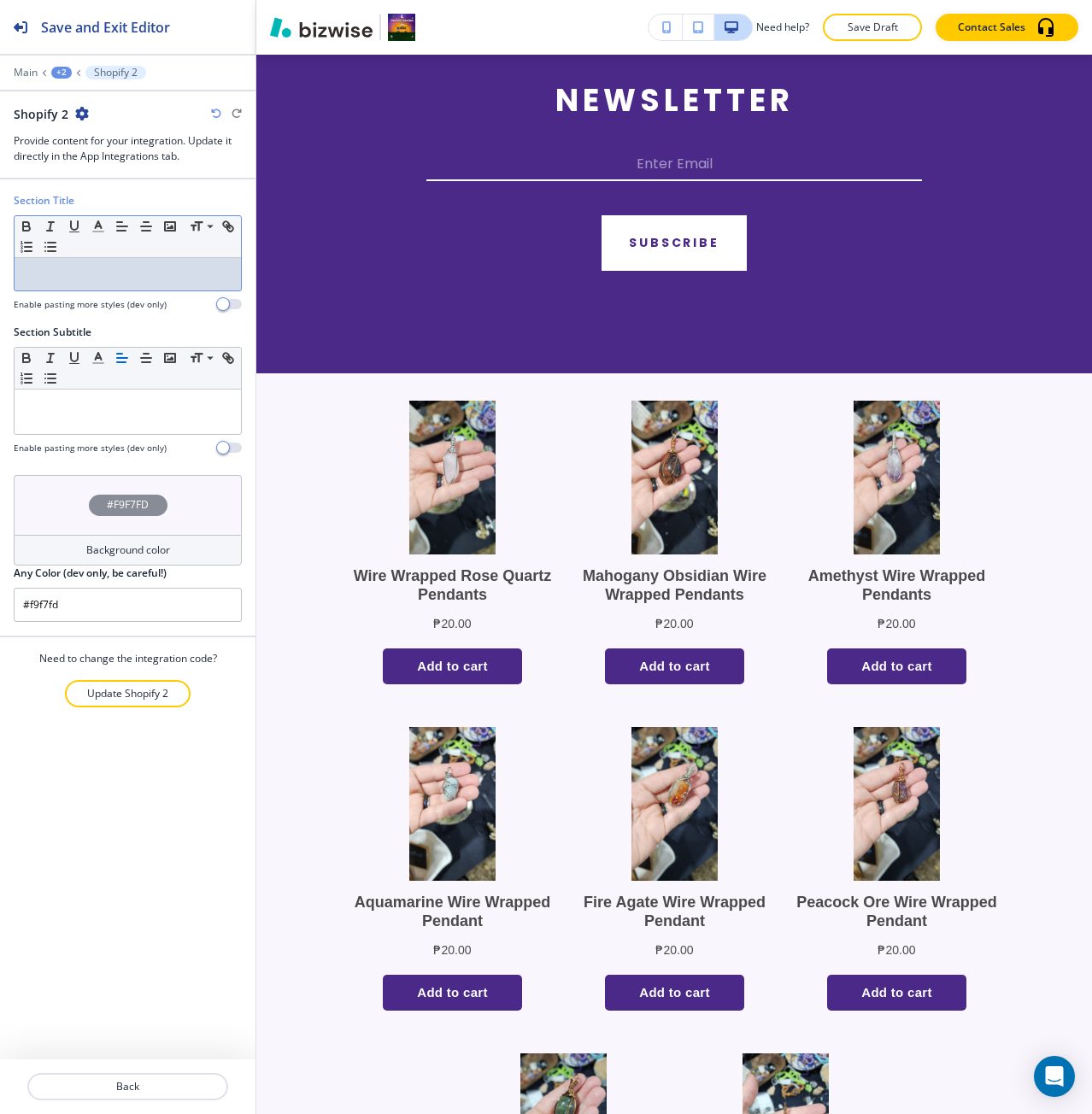
click at [153, 277] on p at bounding box center [127, 273] width 210 height 15
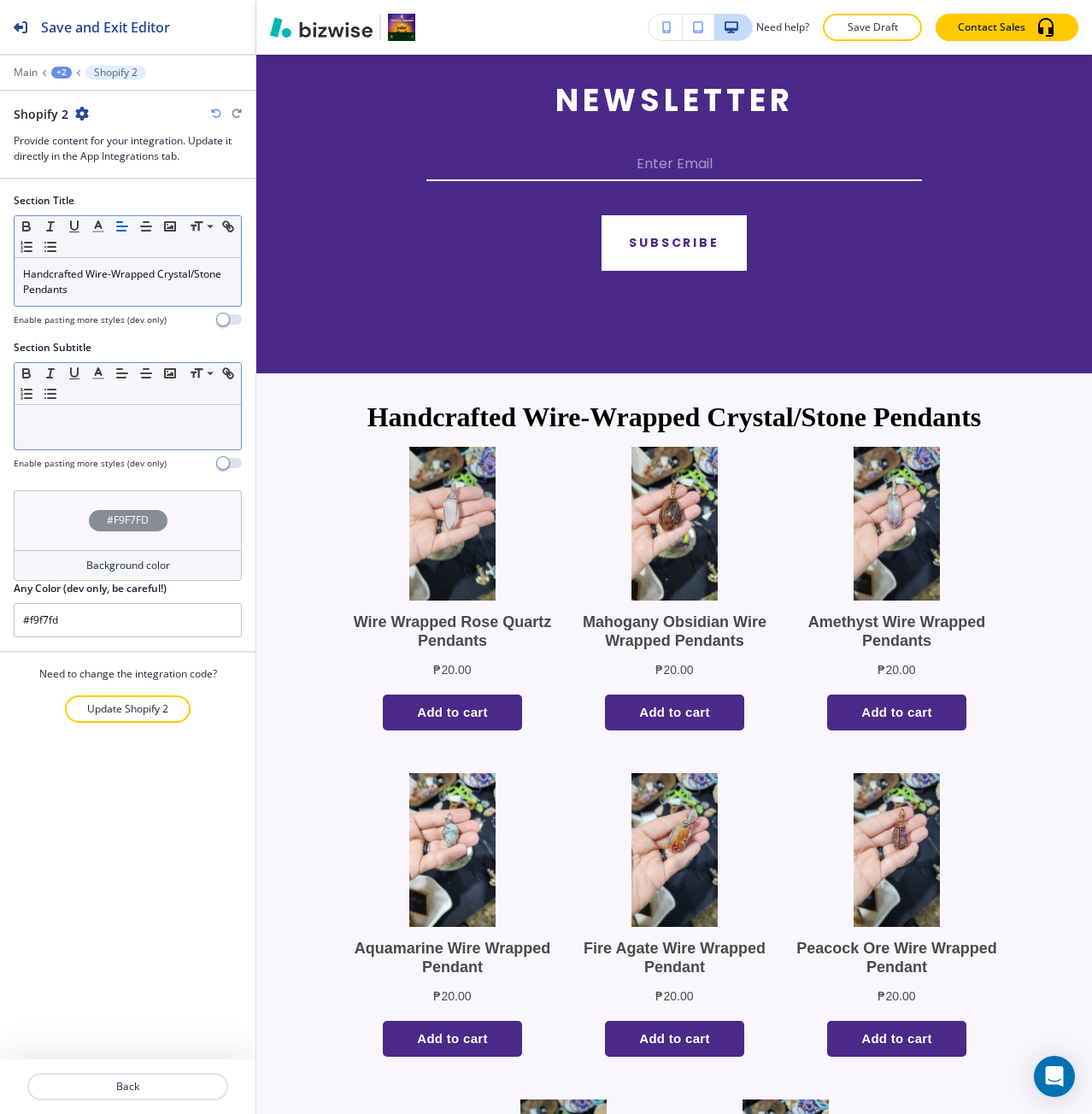
click at [185, 417] on p at bounding box center [127, 420] width 210 height 15
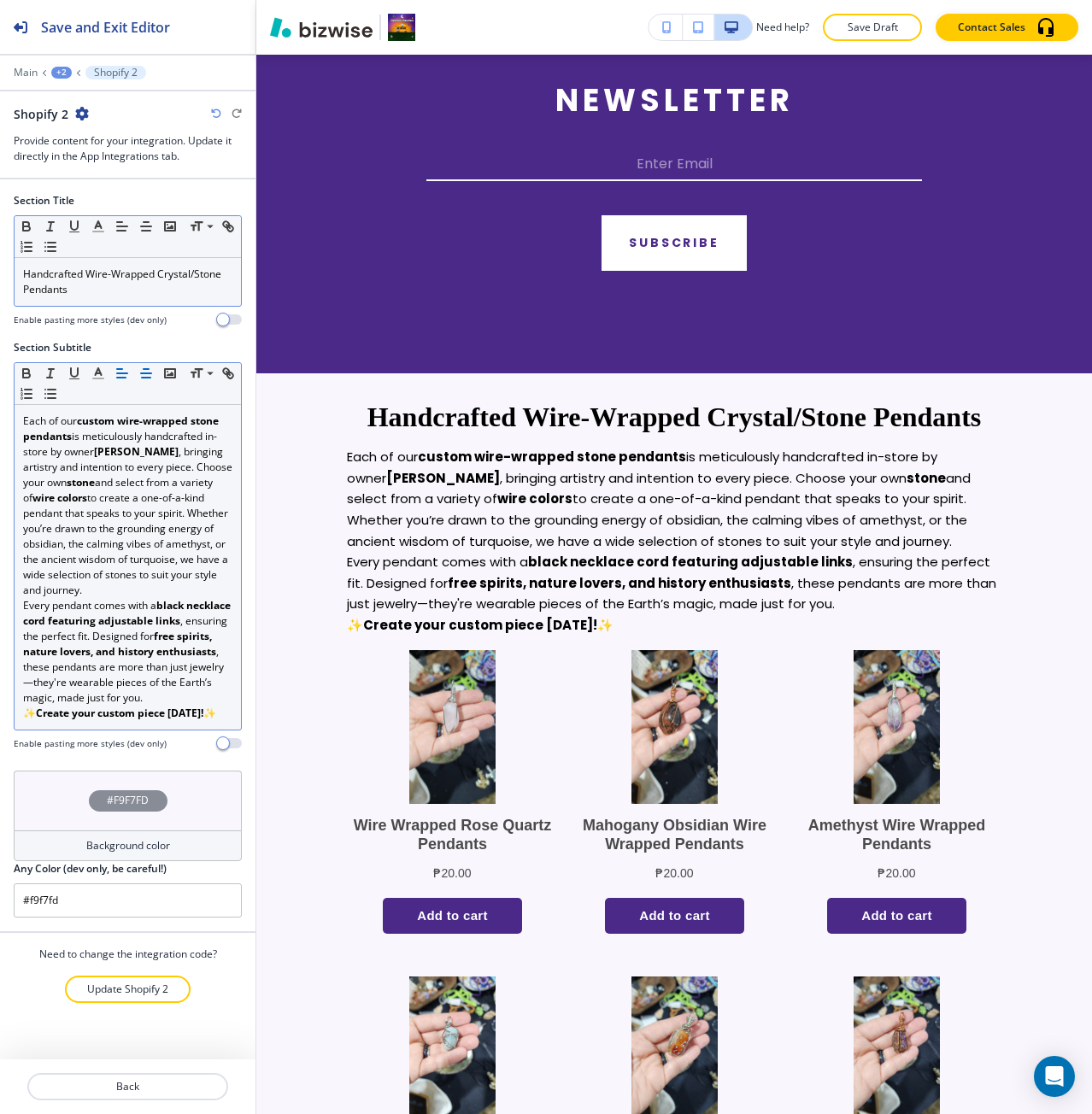
click at [145, 378] on line "button" at bounding box center [146, 378] width 9 height 0
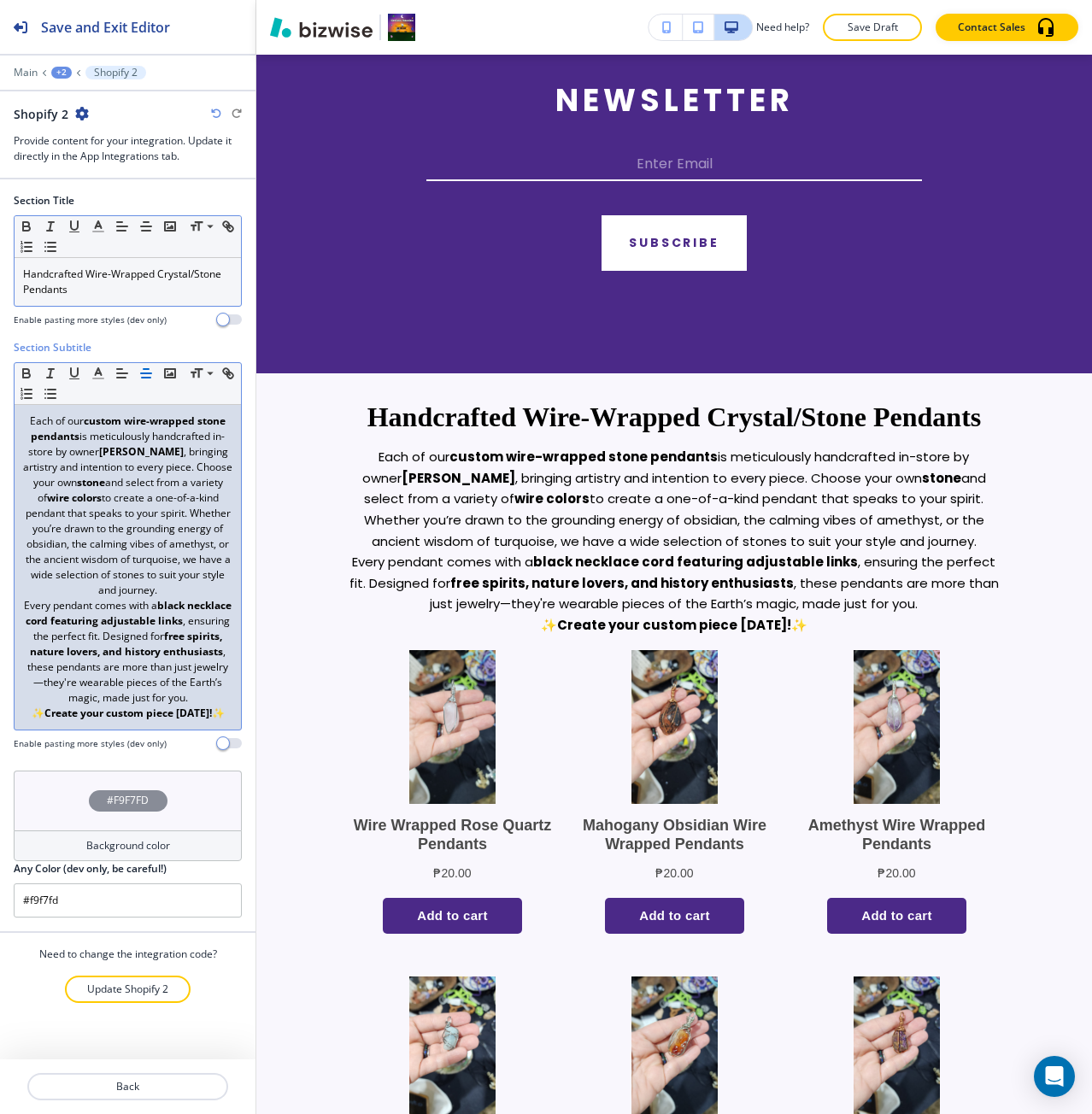
click at [153, 602] on p "Every pendant comes with a black necklace cord featuring adjustable links , ens…" at bounding box center [127, 652] width 210 height 107
click at [164, 595] on p "Each of our custom wire-wrapped stone pendants is meticulously handcrafted in-s…" at bounding box center [127, 506] width 210 height 185
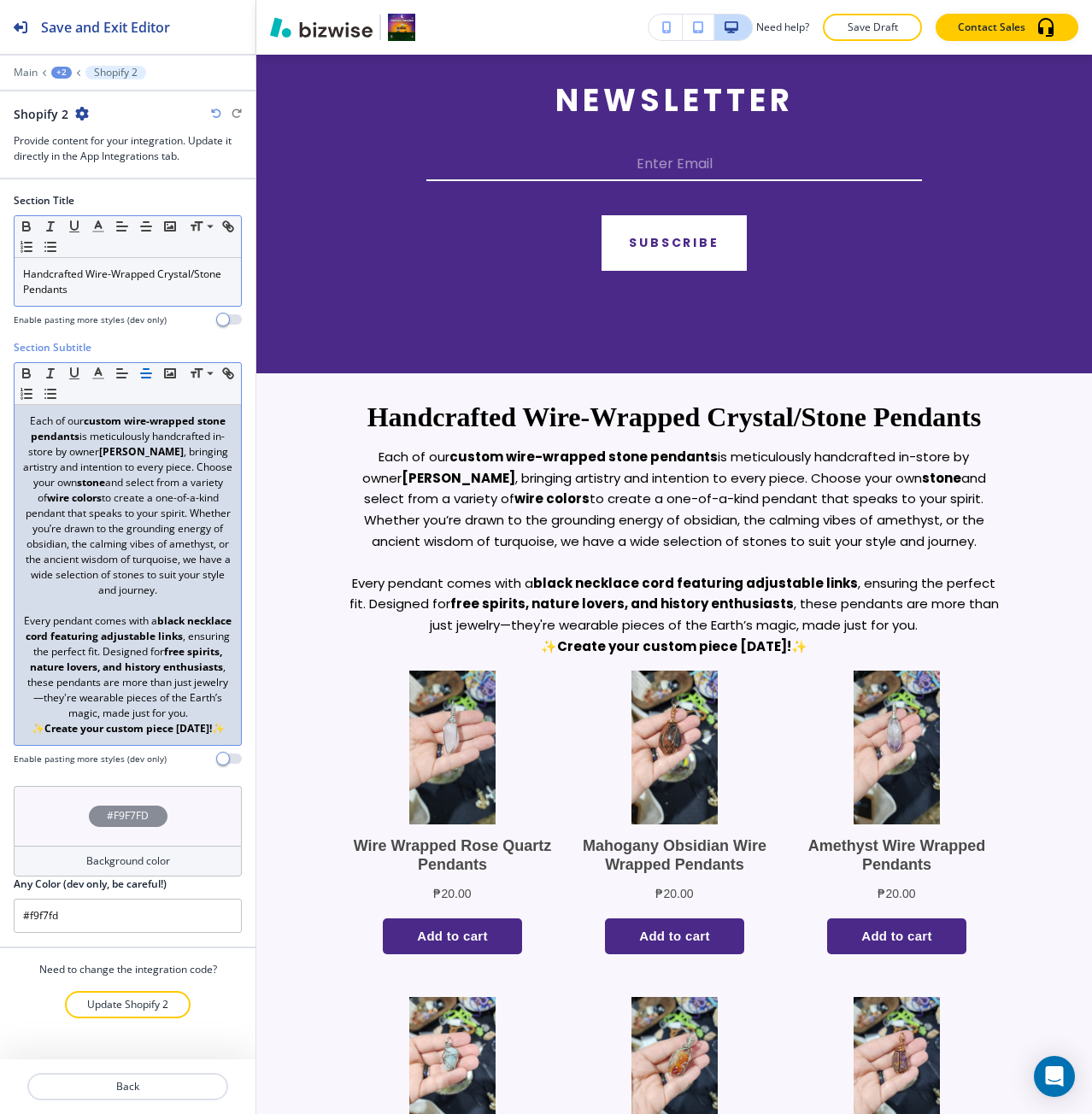
click at [232, 712] on p "Every pendant comes with a black necklace cord featuring adjustable links , ens…" at bounding box center [127, 667] width 210 height 107
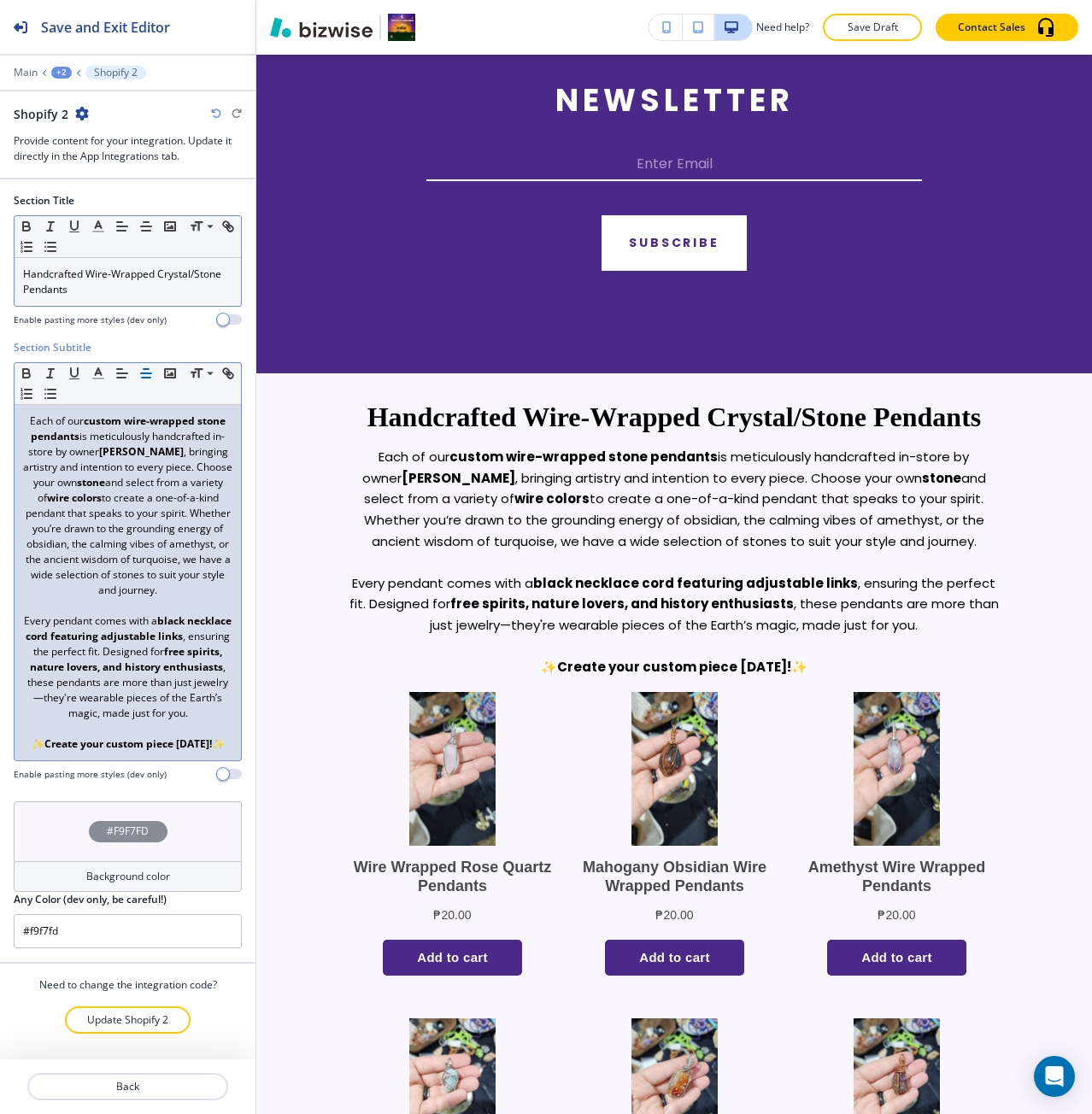
click at [231, 744] on p "✨ Create your custom piece [DATE]! ✨" at bounding box center [127, 743] width 210 height 15
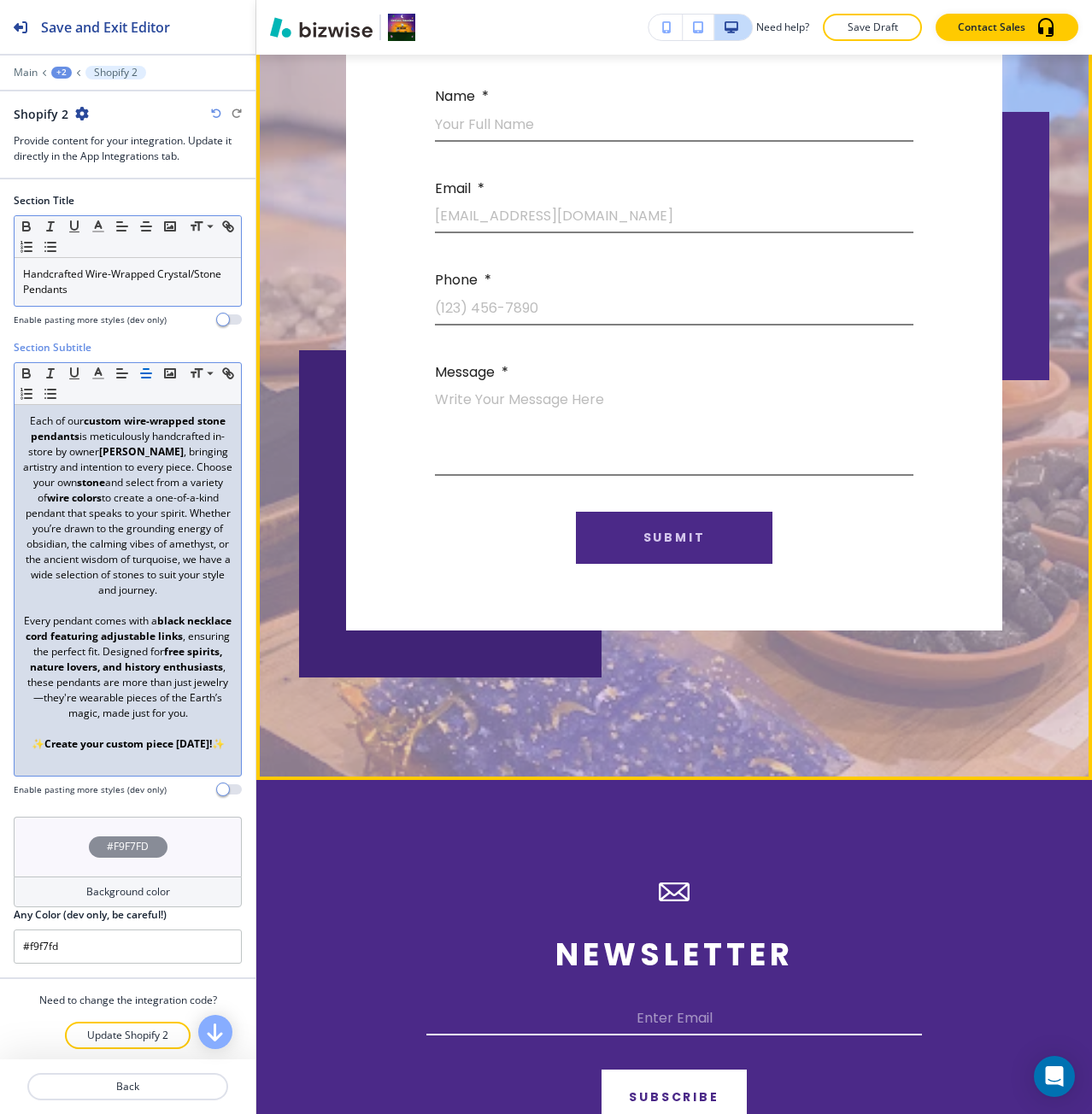
scroll to position [2596, 0]
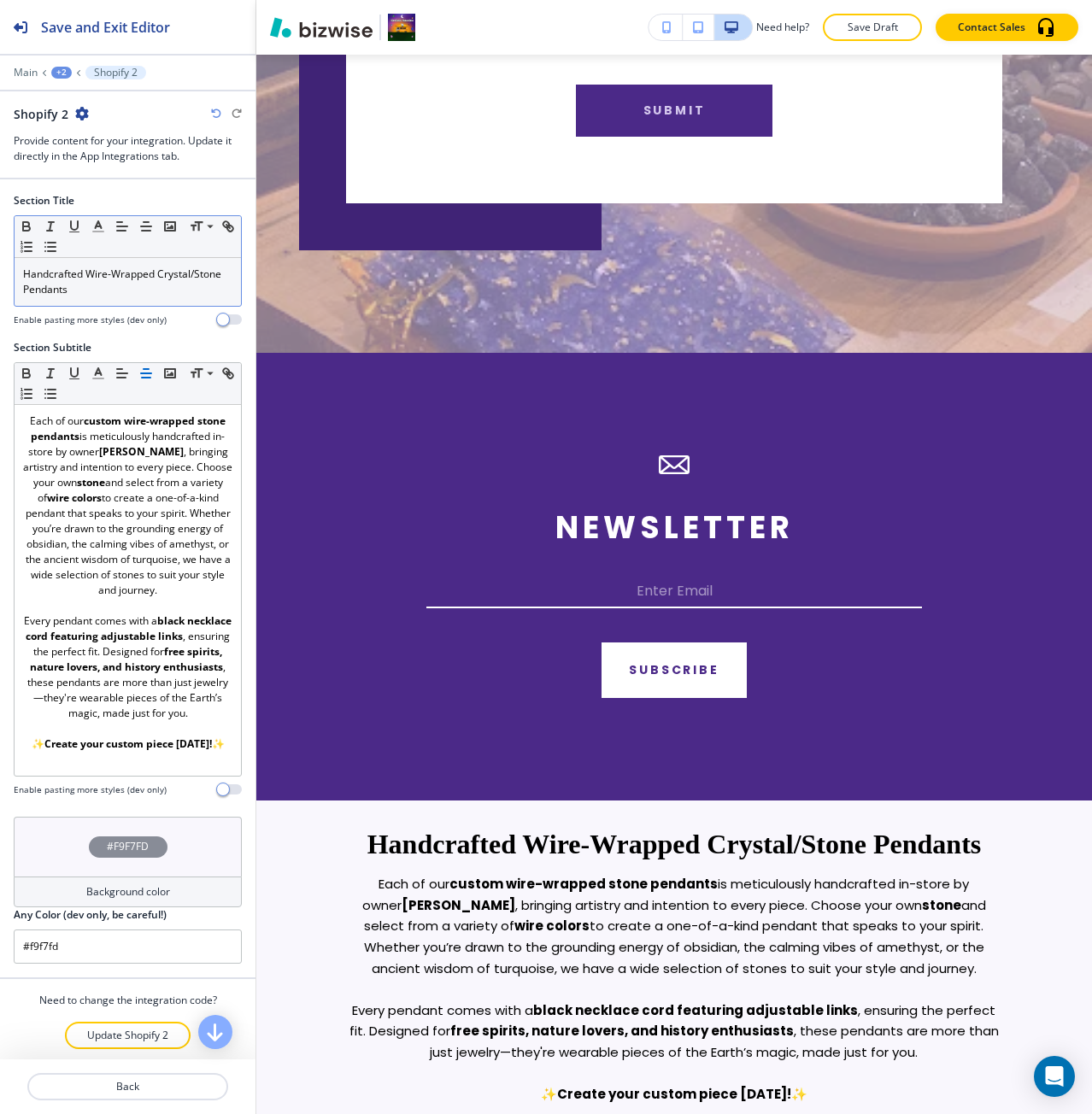
click at [60, 75] on div "+2" at bounding box center [62, 73] width 21 height 12
click at [90, 121] on button "Wire Wrapped Crystal/Stone Pendants" at bounding box center [106, 130] width 109 height 31
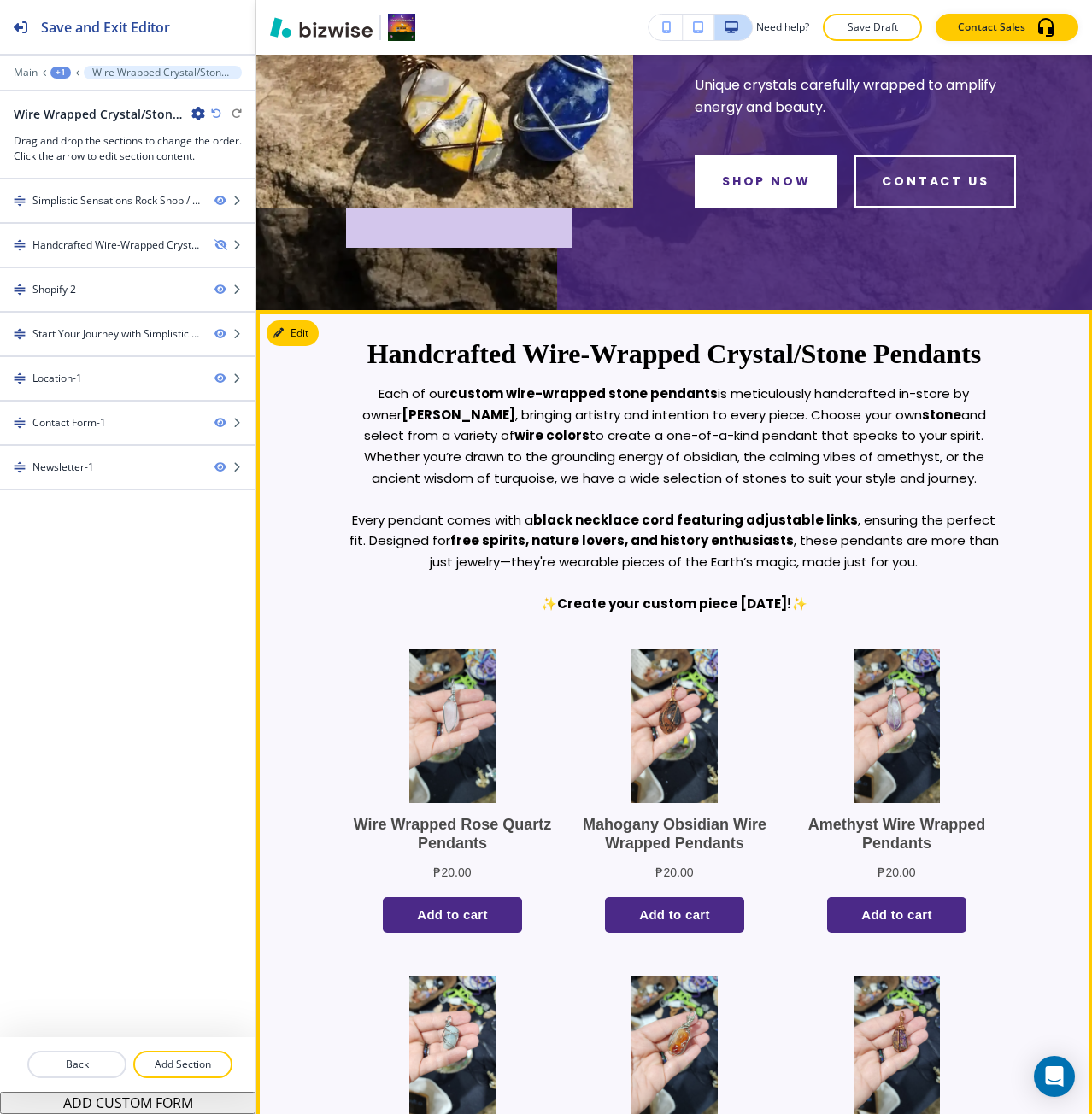
scroll to position [560, 0]
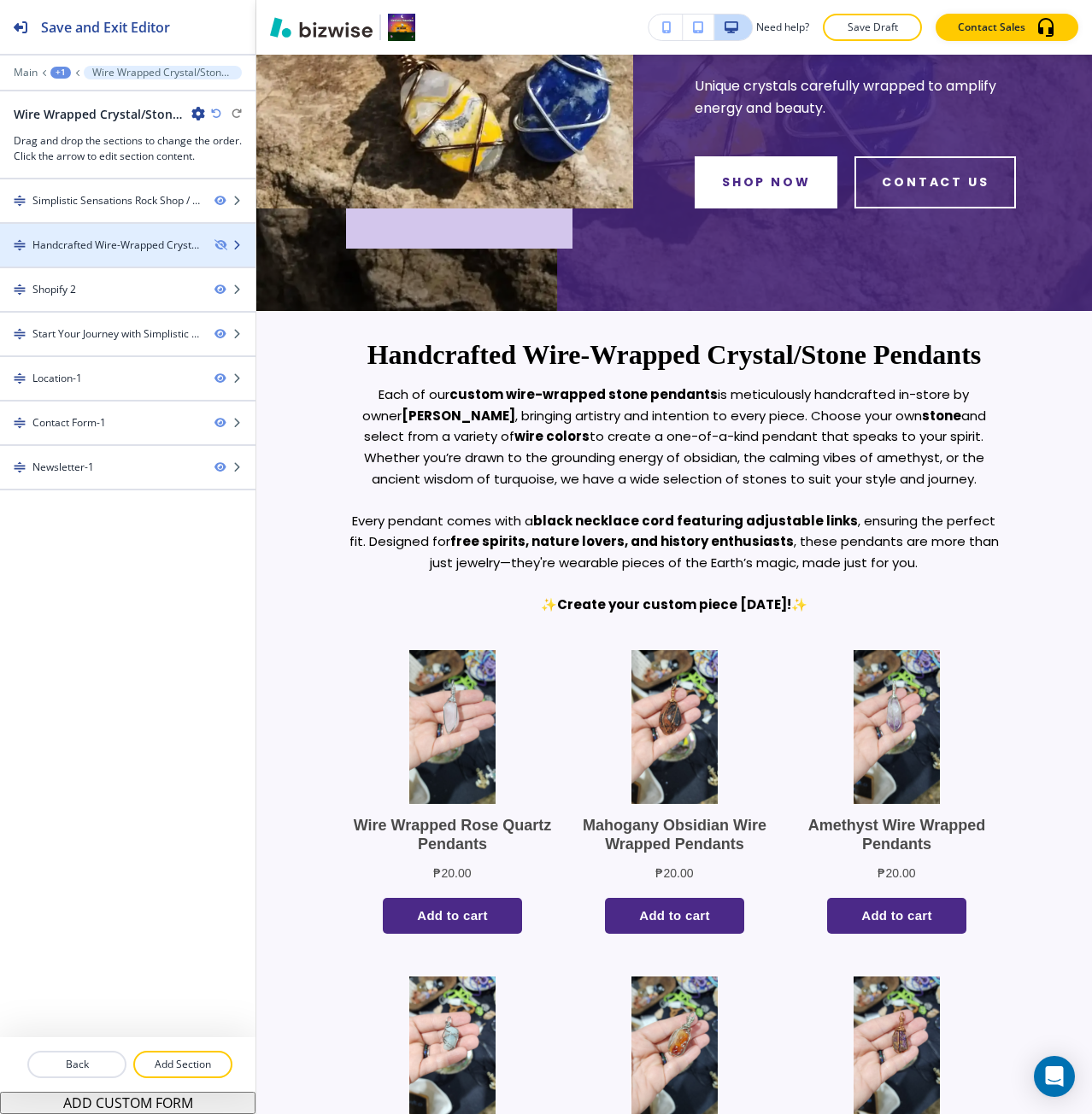
click at [136, 244] on div "Handcrafted Wire-Wrapped Crystal/Stone Pendants" at bounding box center [116, 244] width 168 height 15
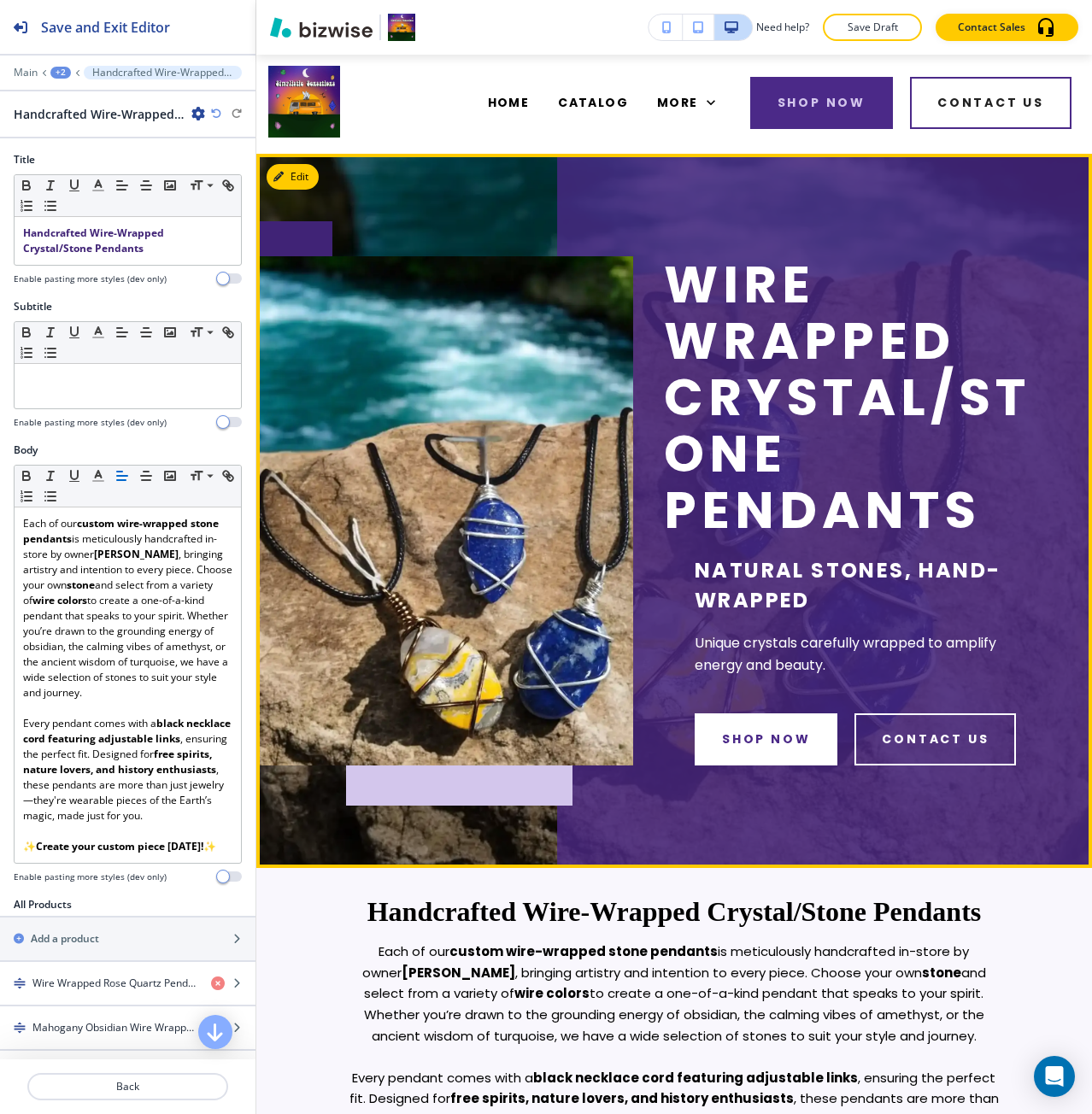
scroll to position [0, 0]
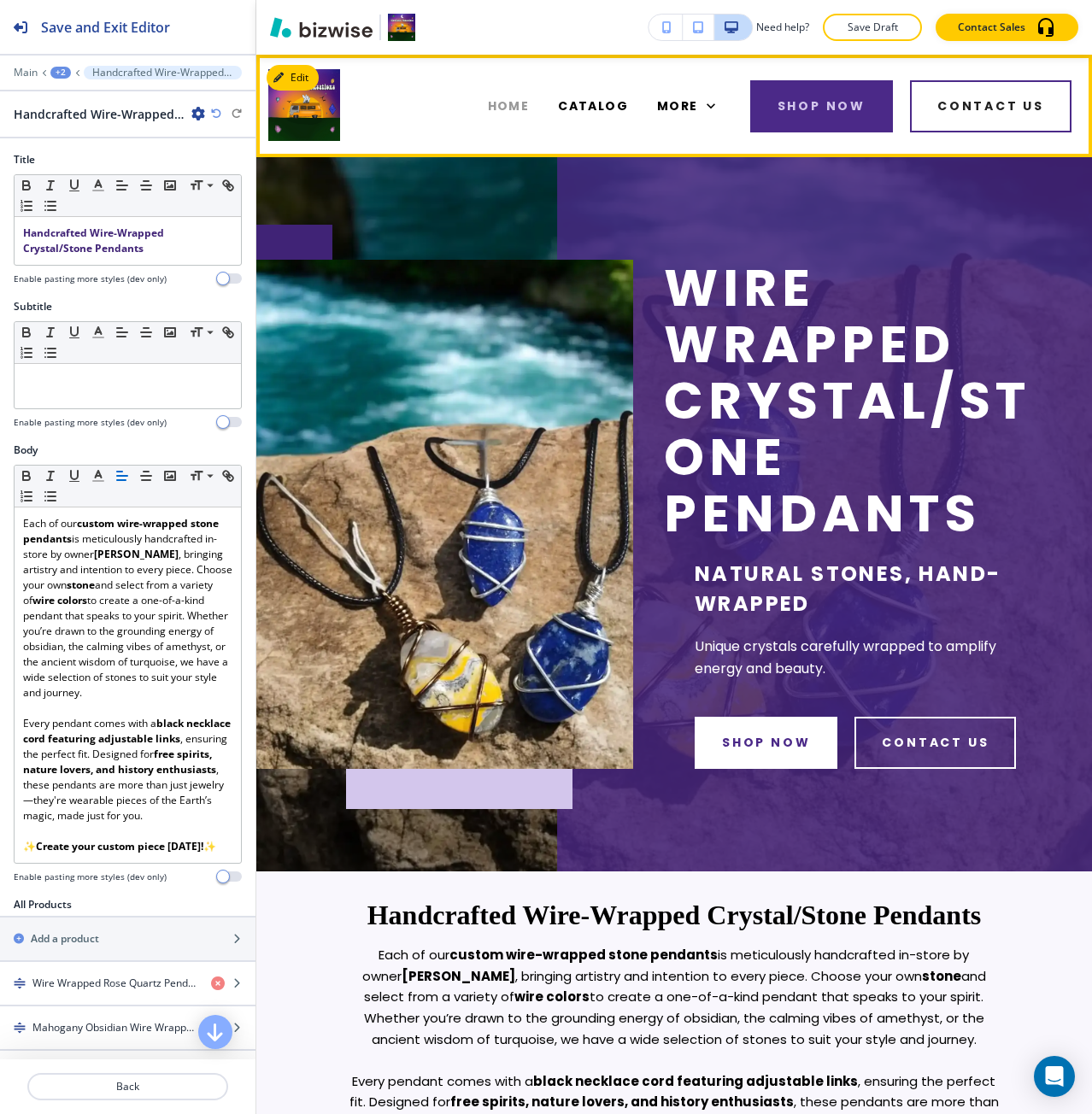
click at [508, 104] on span "HOME" at bounding box center [509, 106] width 42 height 18
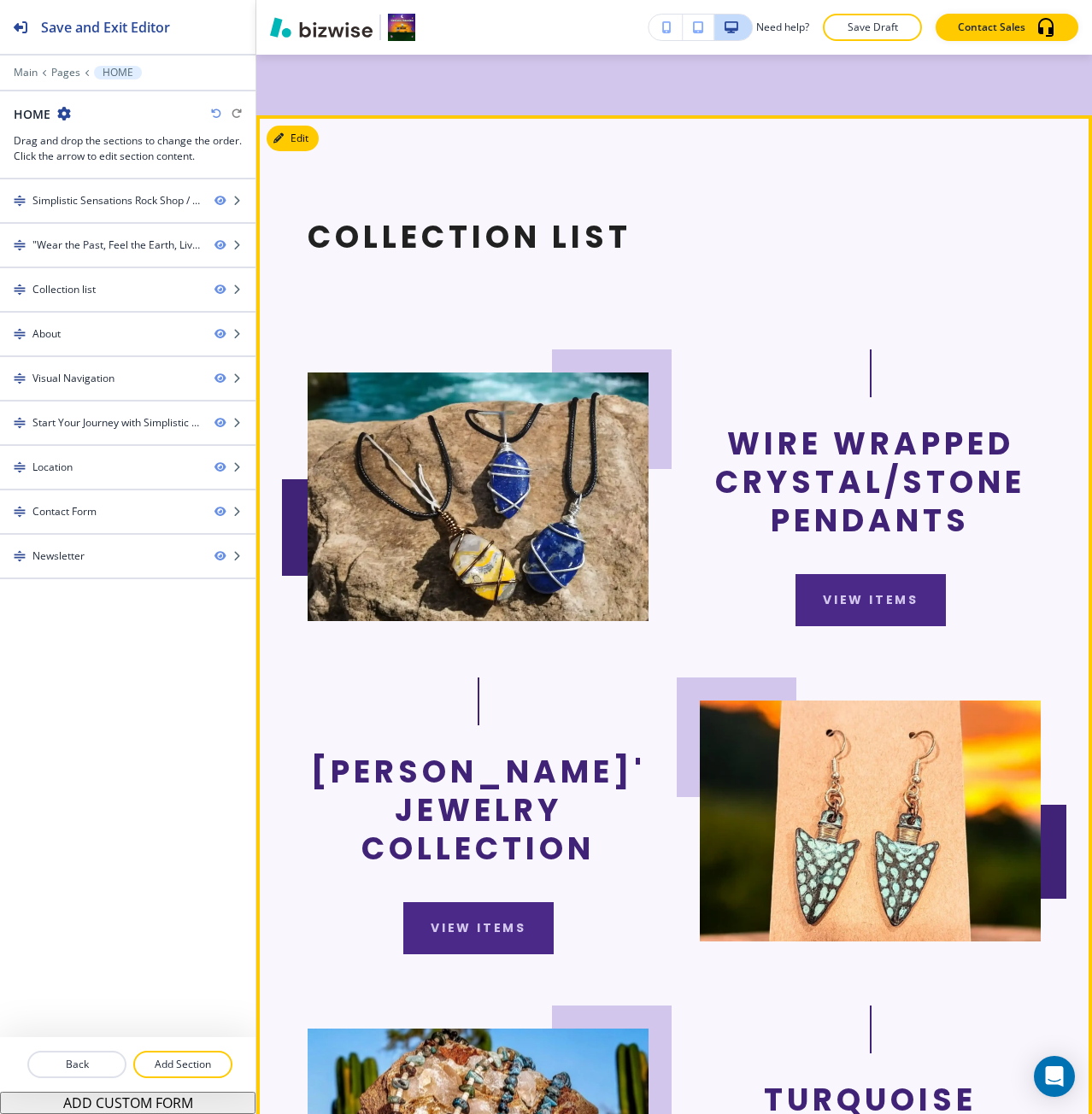
scroll to position [940, 0]
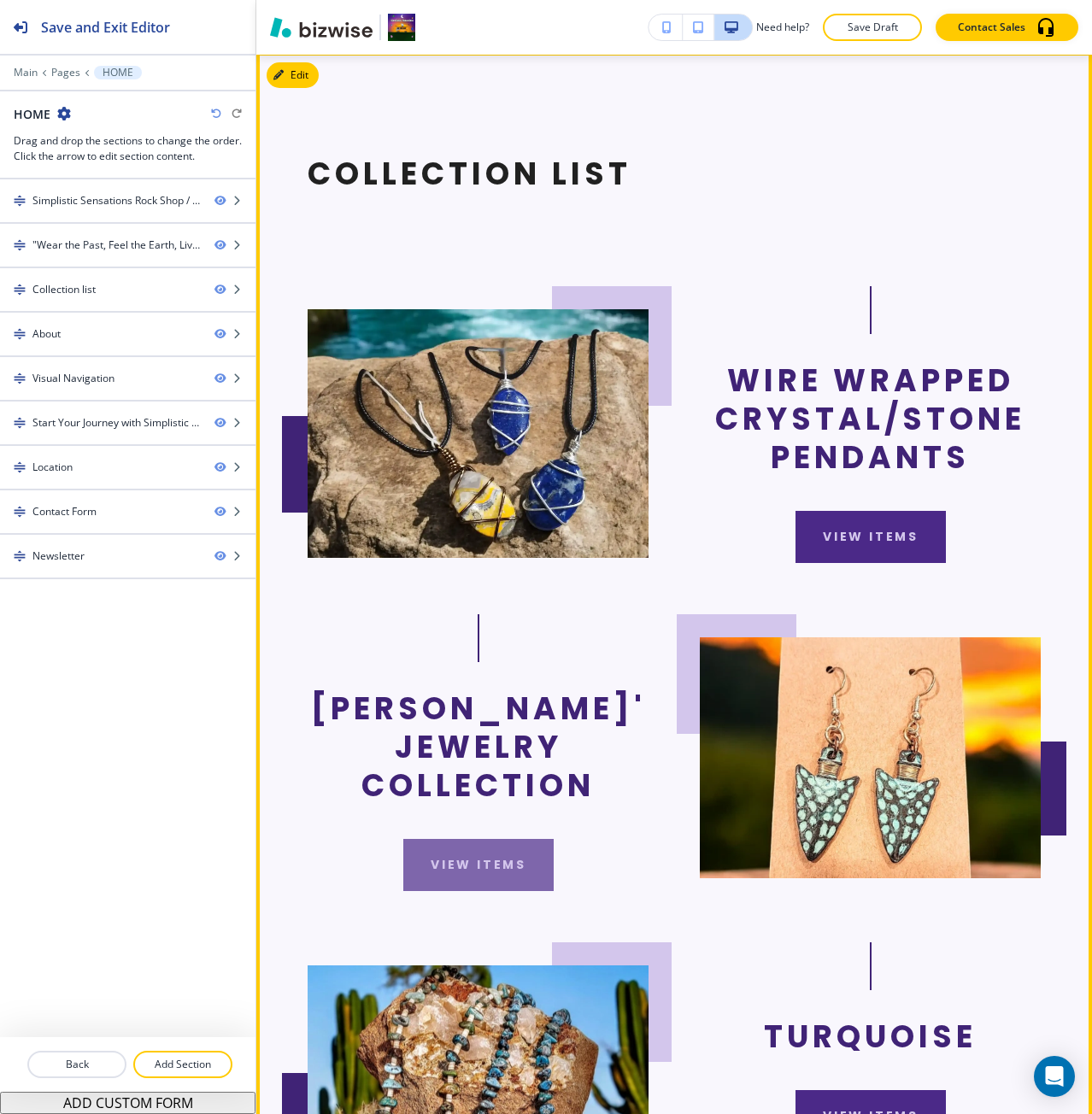
click at [496, 891] on button "view items" at bounding box center [478, 865] width 150 height 52
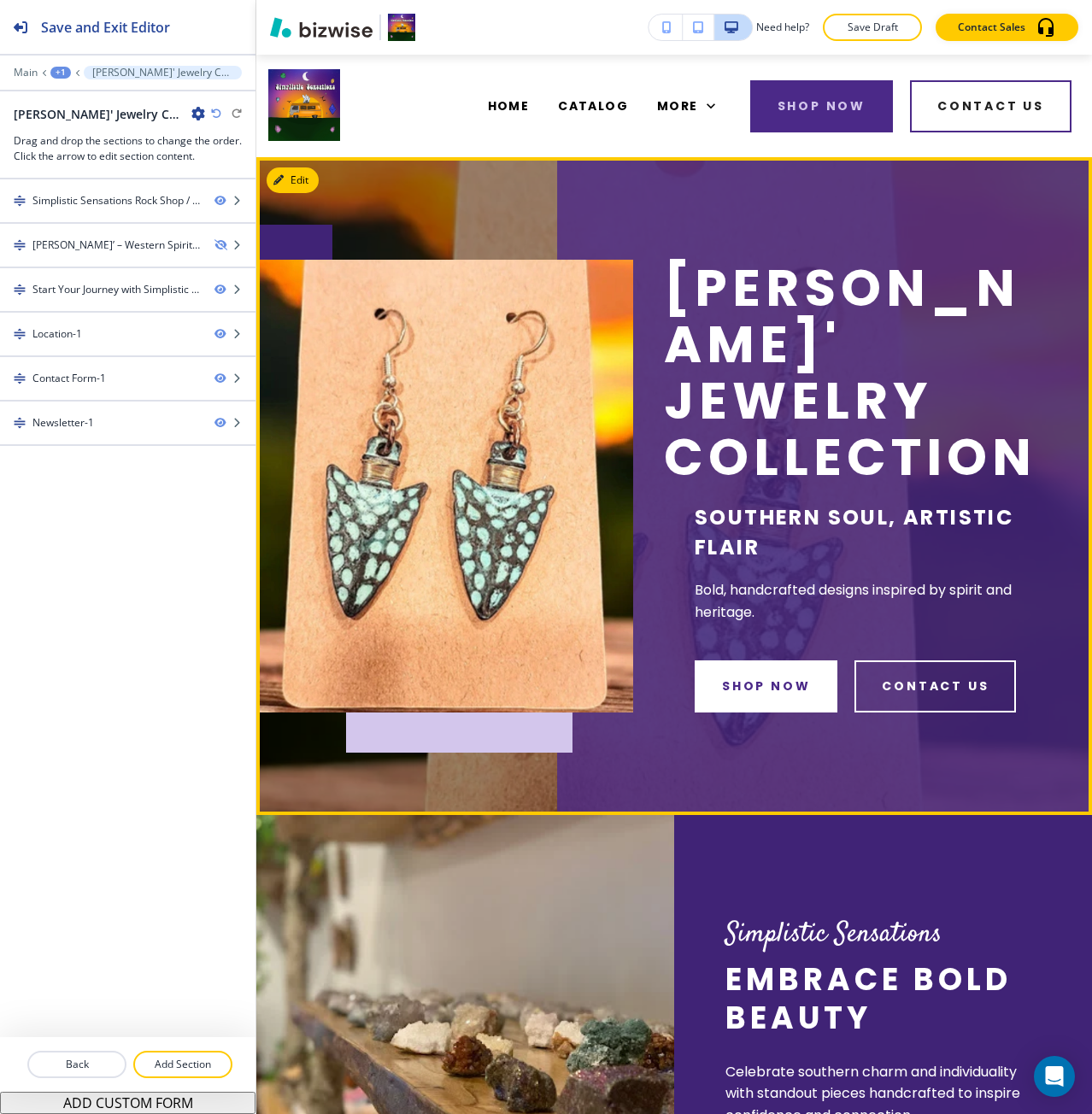
click at [813, 381] on p "[PERSON_NAME]' Jewelry Collection" at bounding box center [852, 372] width 377 height 226
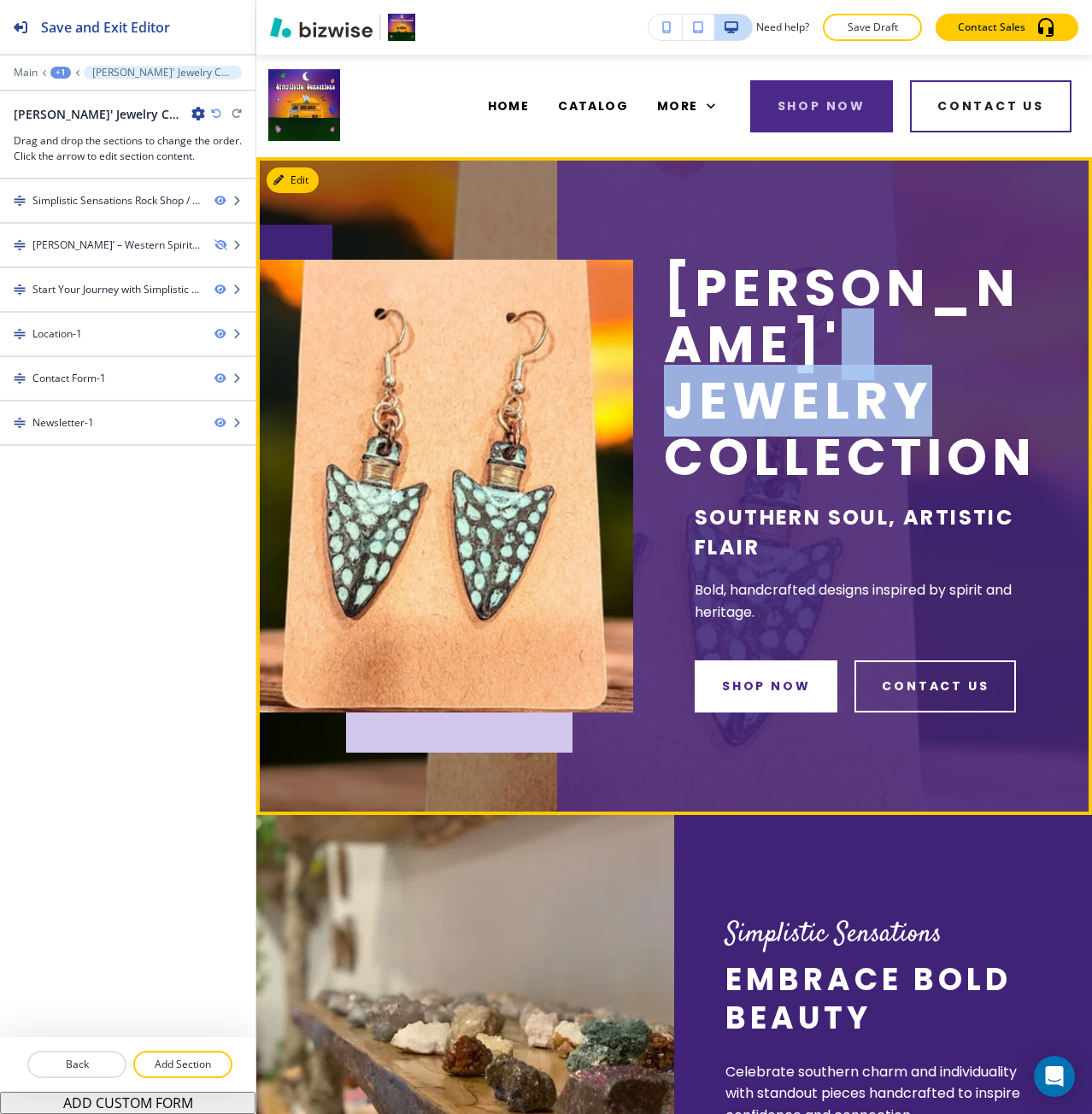
click at [813, 381] on p "[PERSON_NAME]' Jewelry Collection" at bounding box center [852, 372] width 377 height 226
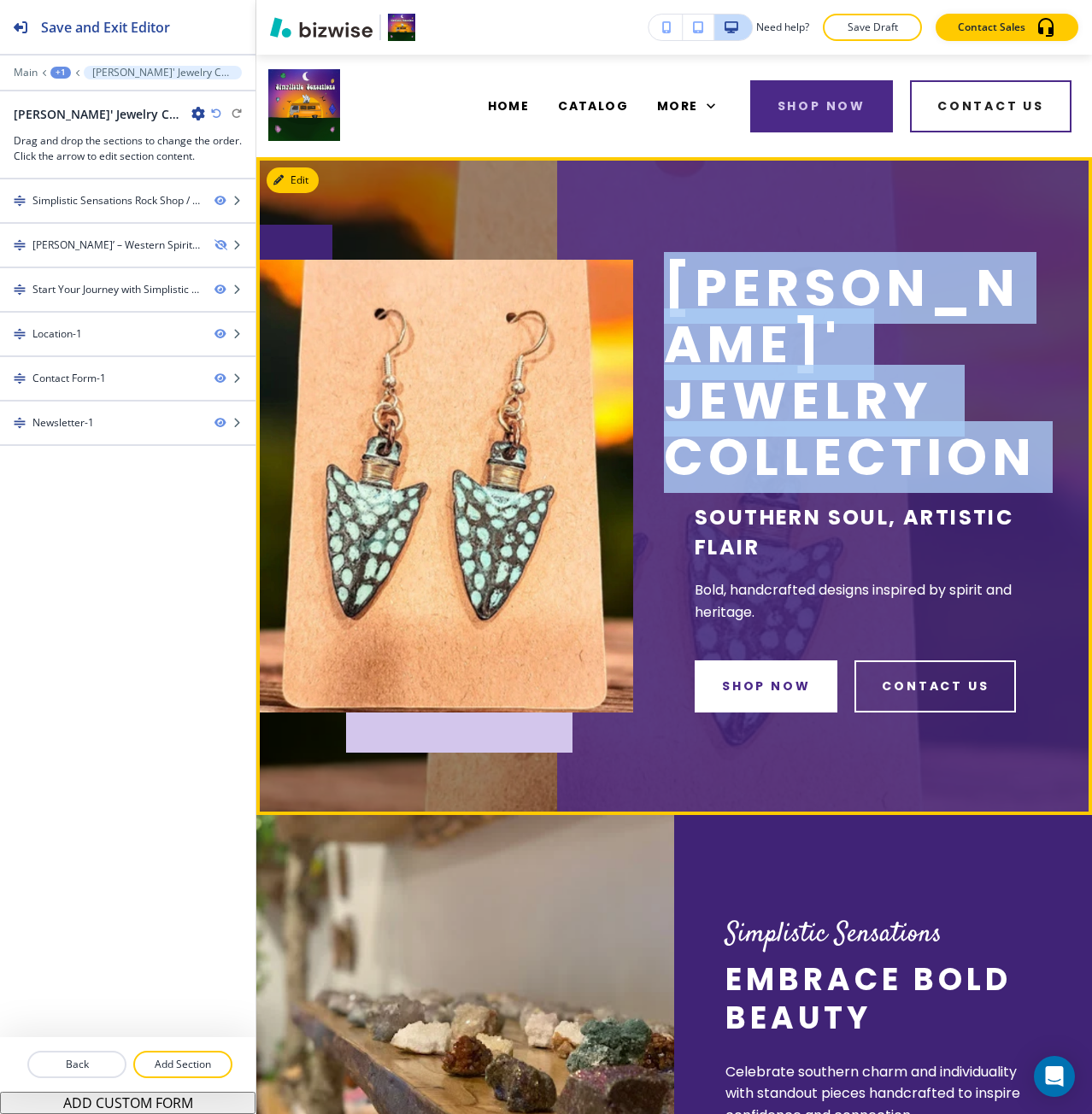
click at [813, 381] on p "[PERSON_NAME]' Jewelry Collection" at bounding box center [852, 372] width 377 height 226
copy p "[PERSON_NAME]' Jewelry Collection"
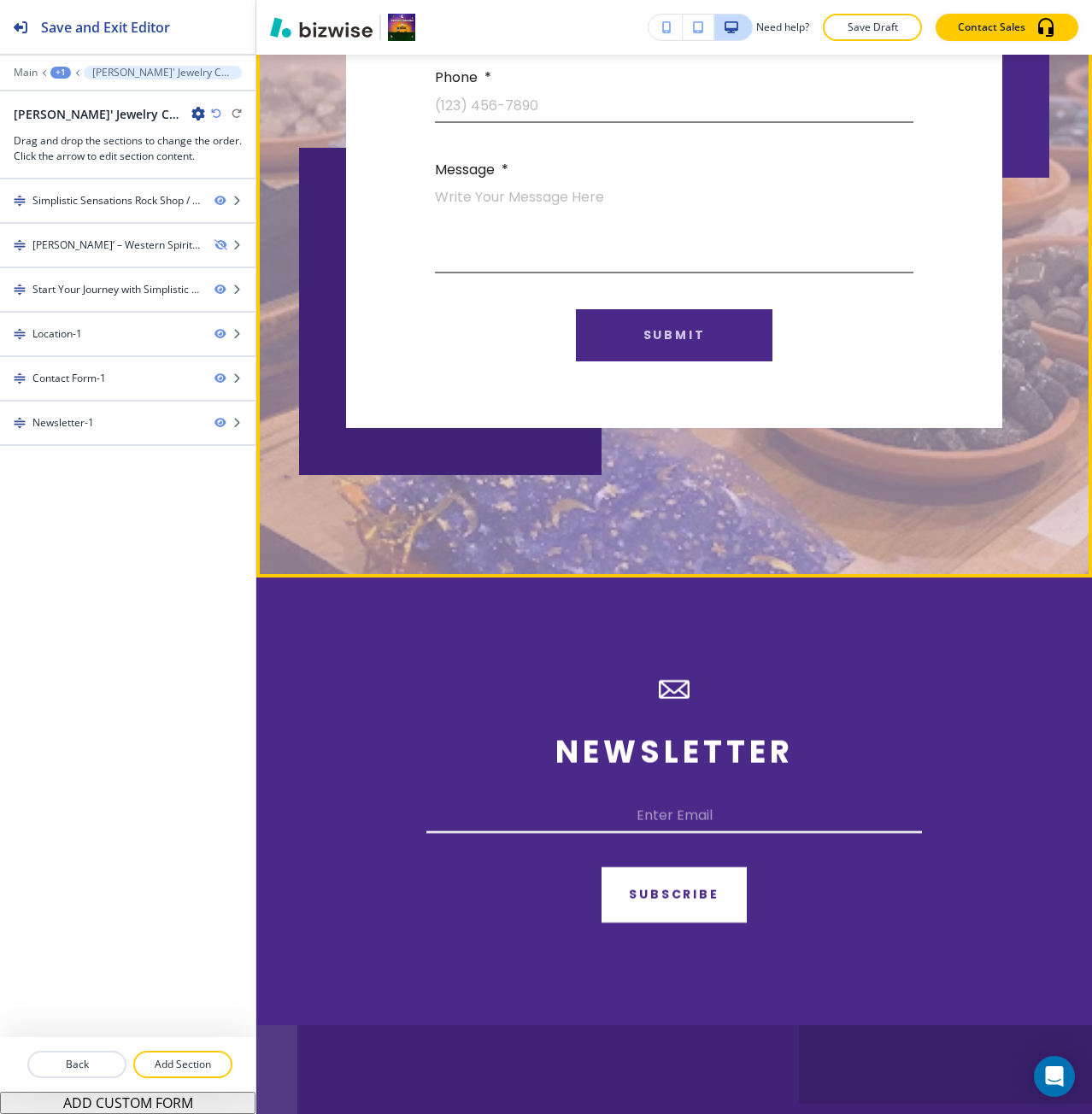
scroll to position [2648, 0]
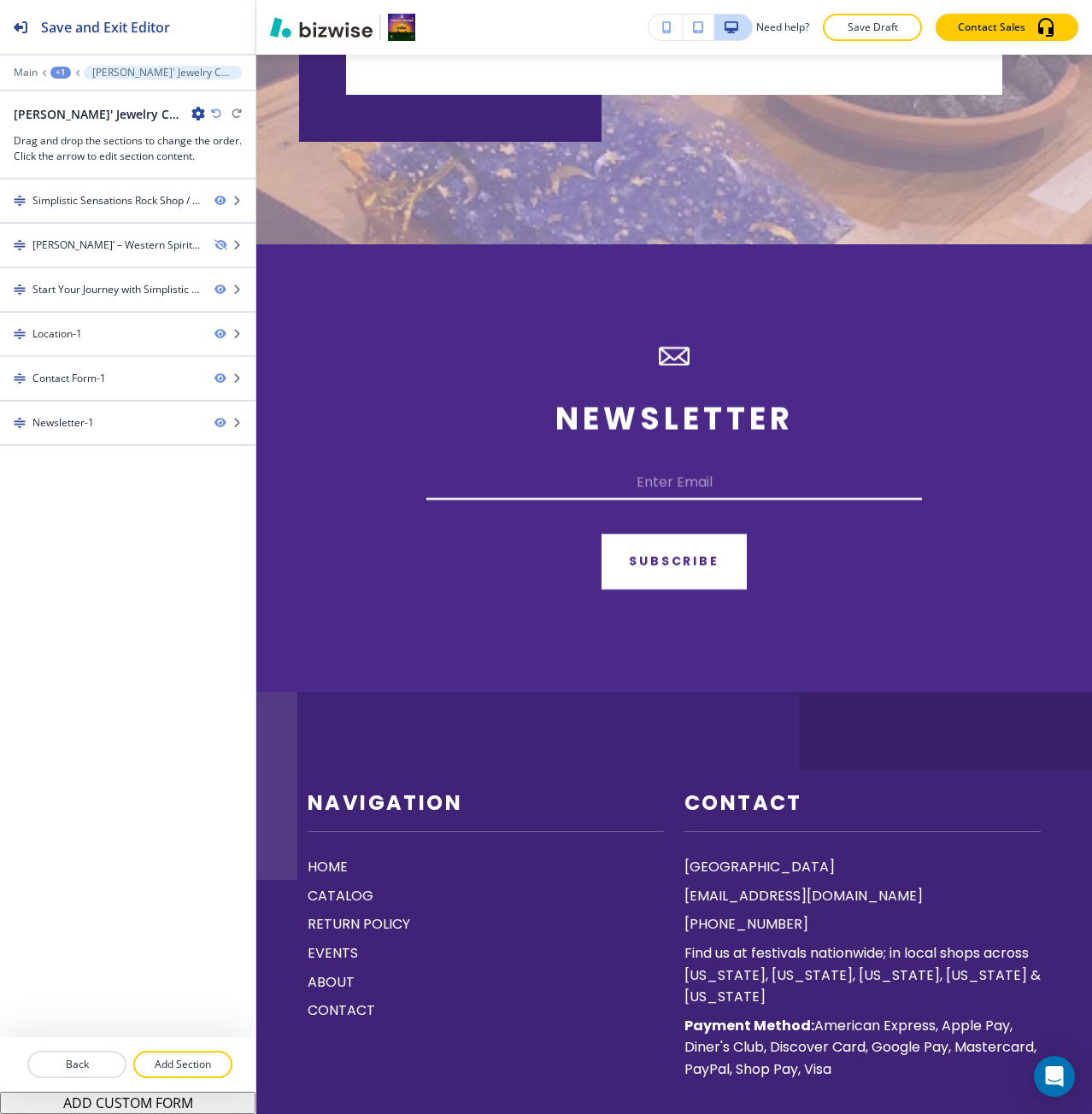
click at [27, 80] on div at bounding box center [127, 84] width 255 height 10
click at [27, 71] on p "Main" at bounding box center [26, 73] width 24 height 12
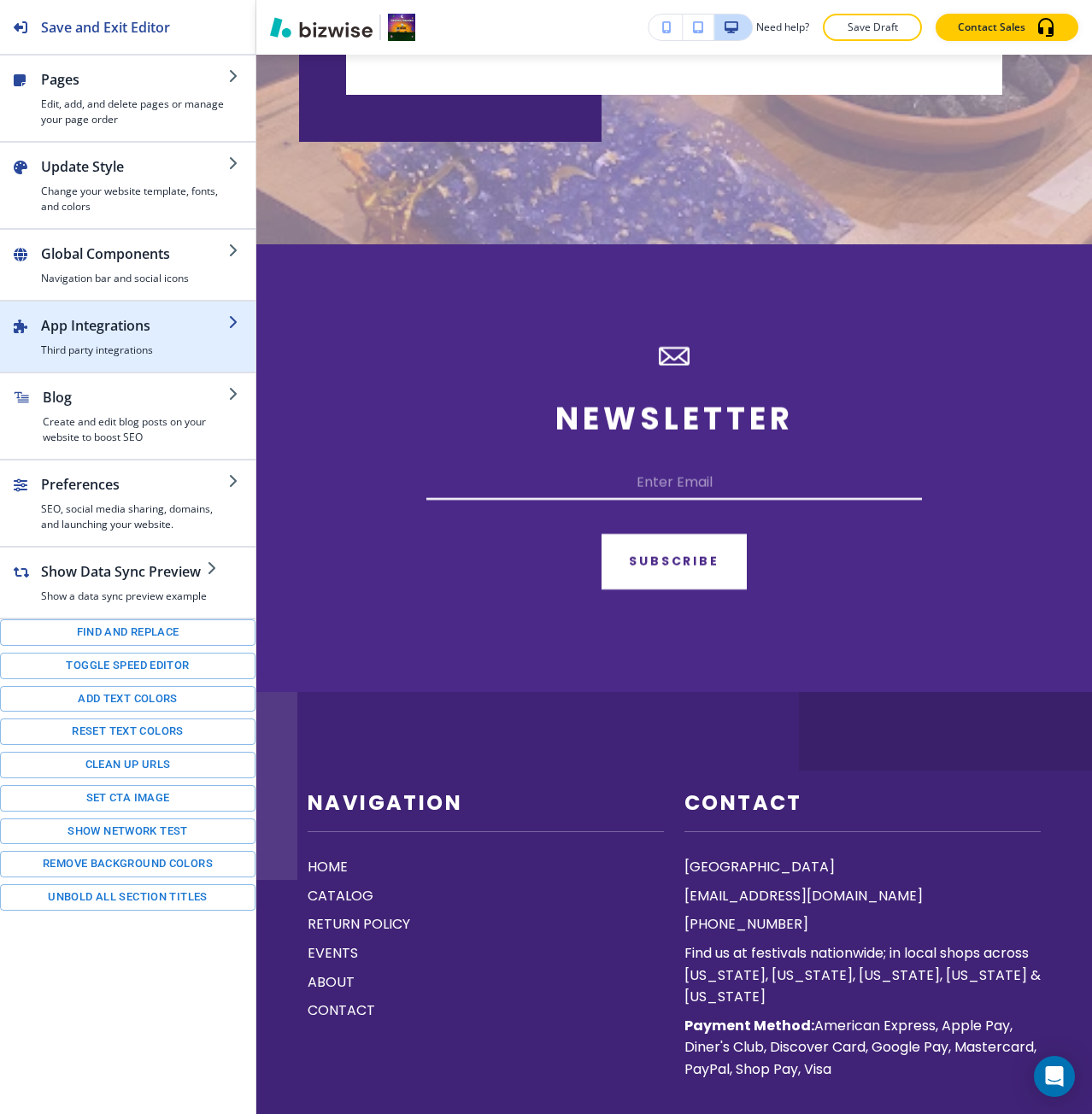
click at [160, 338] on div "button" at bounding box center [134, 339] width 187 height 7
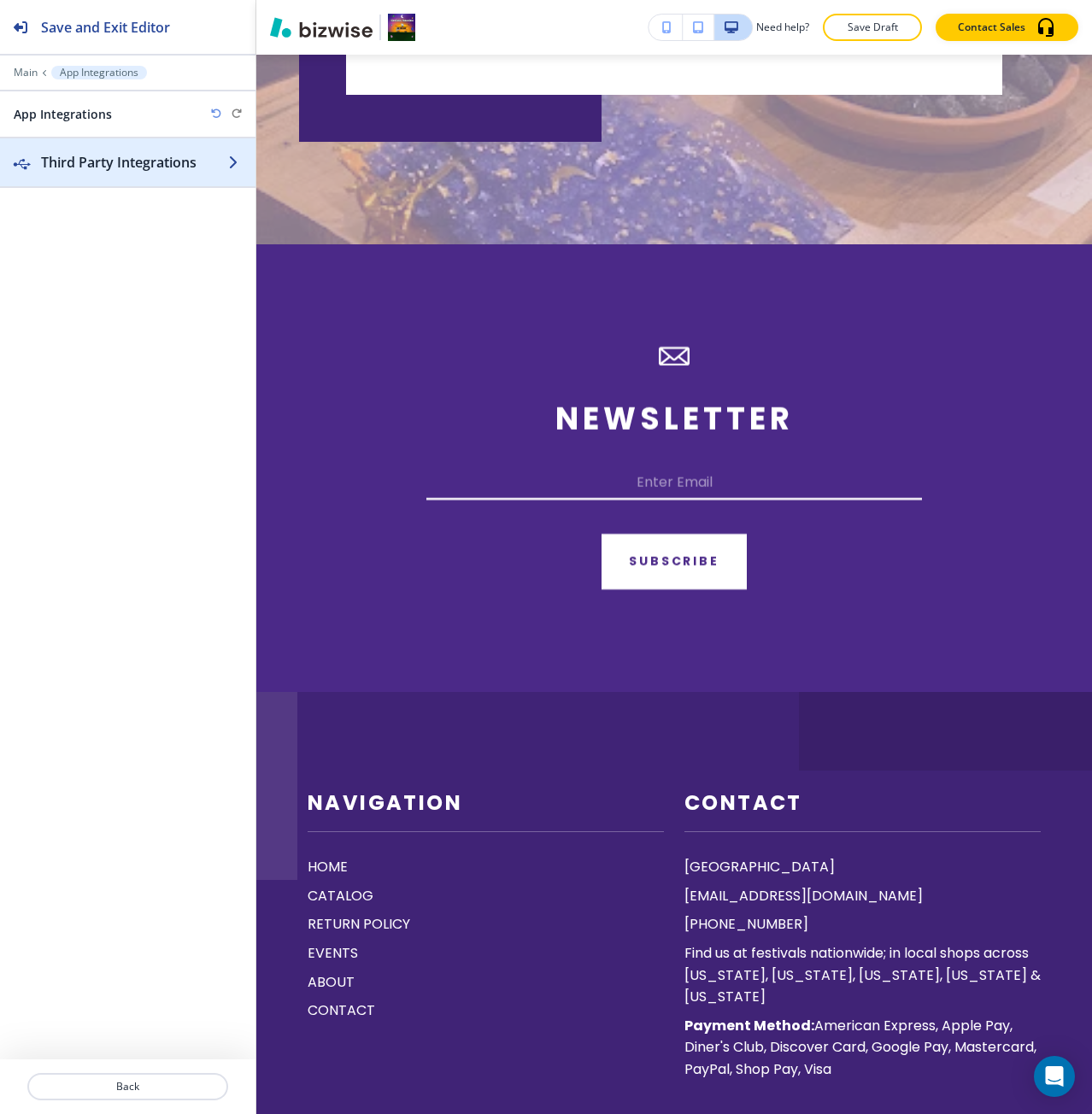
click at [131, 163] on h2 "Third Party Integrations" at bounding box center [134, 162] width 187 height 21
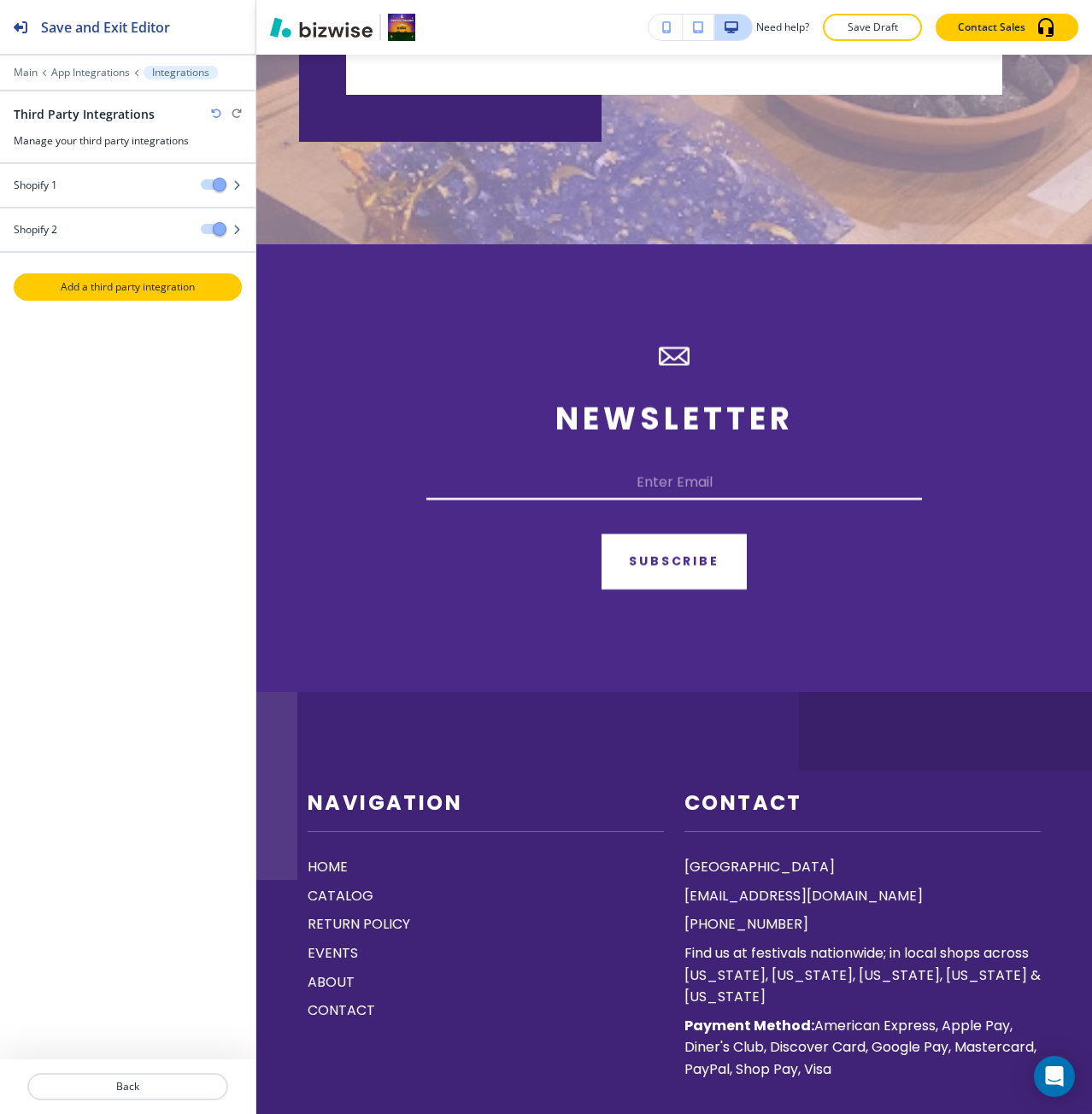
click at [131, 294] on p "Add a third party integration" at bounding box center [127, 286] width 225 height 15
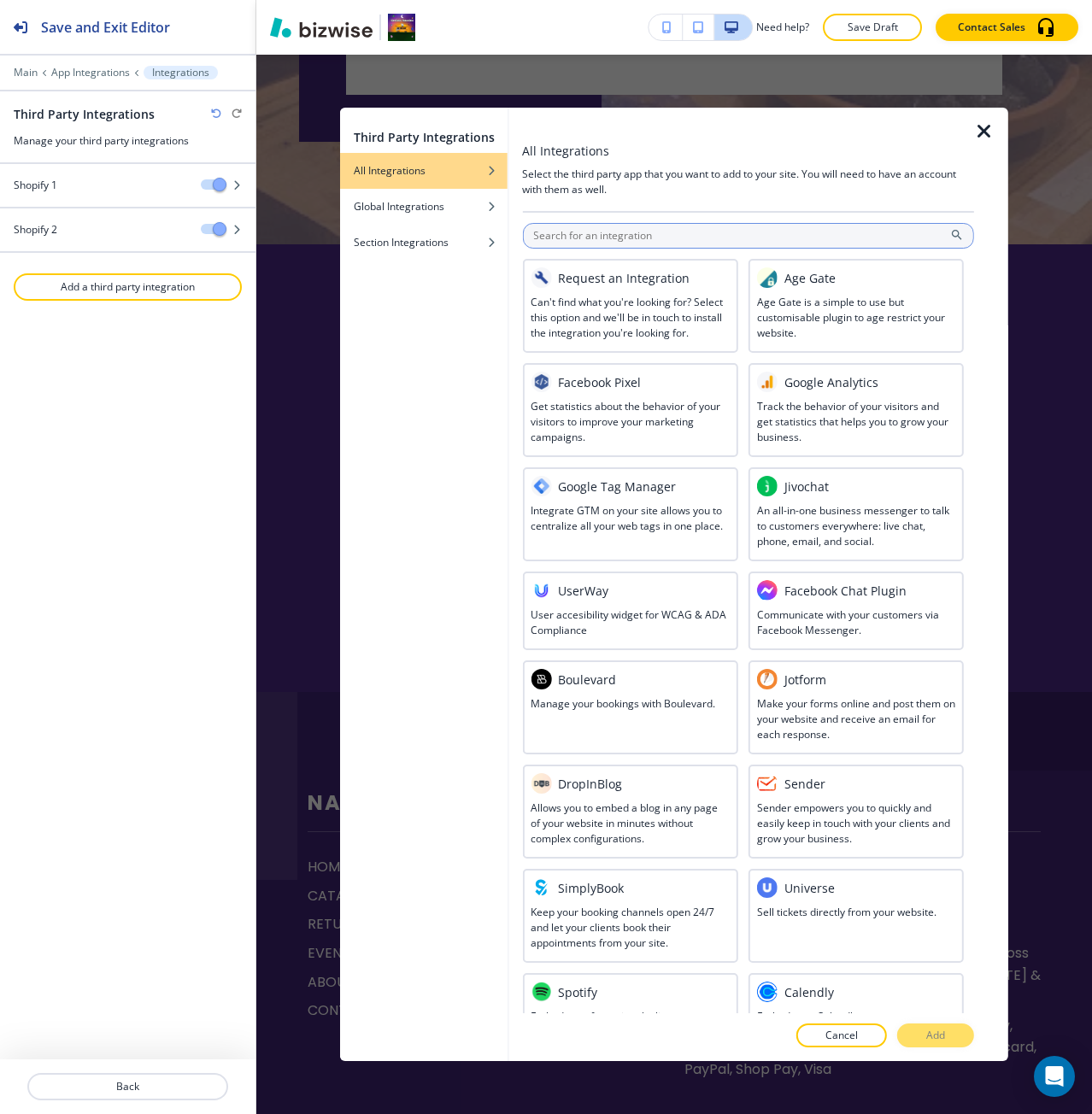
click at [587, 238] on input "text" at bounding box center [747, 236] width 452 height 26
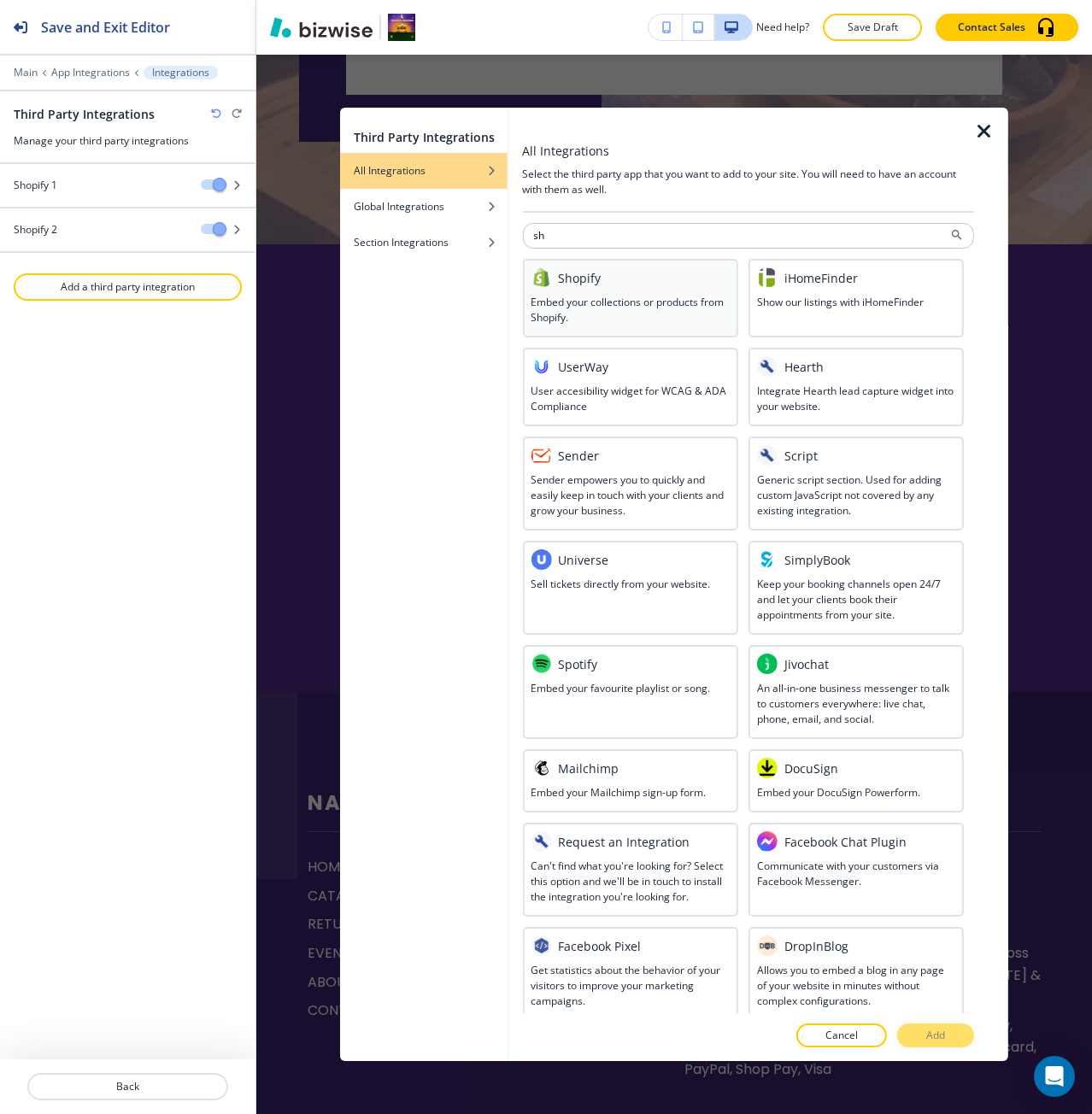
type input "sh"
click at [590, 291] on div at bounding box center [629, 291] width 198 height 7
click at [934, 1048] on div at bounding box center [747, 1054] width 452 height 14
click at [952, 1034] on button "Add" at bounding box center [935, 1035] width 77 height 24
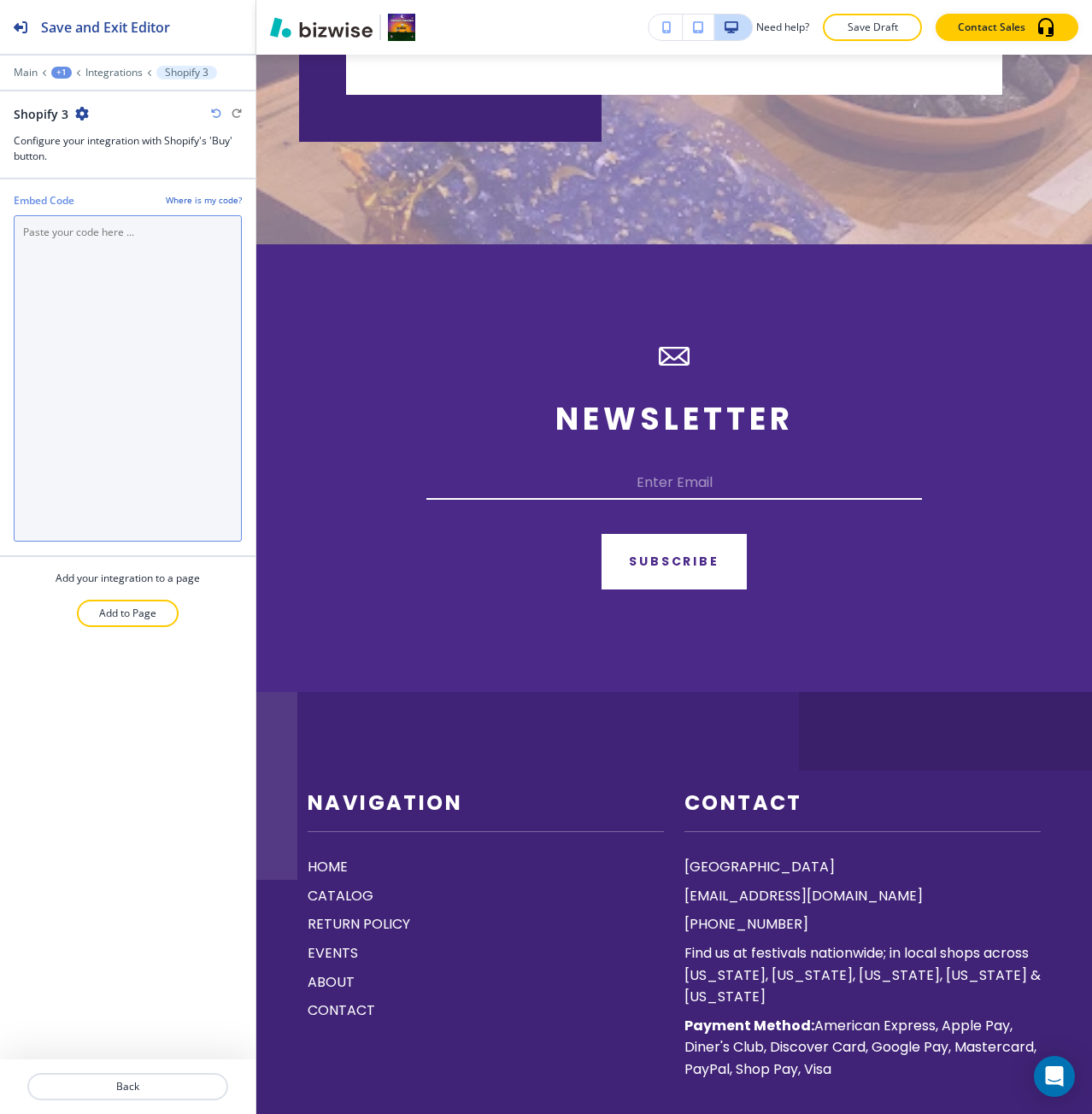
click at [212, 391] on Code "Embed Code" at bounding box center [128, 379] width 229 height 326
paste Code "<div id='collection-component-1755703700137'></div> <script type="text/javascri…"
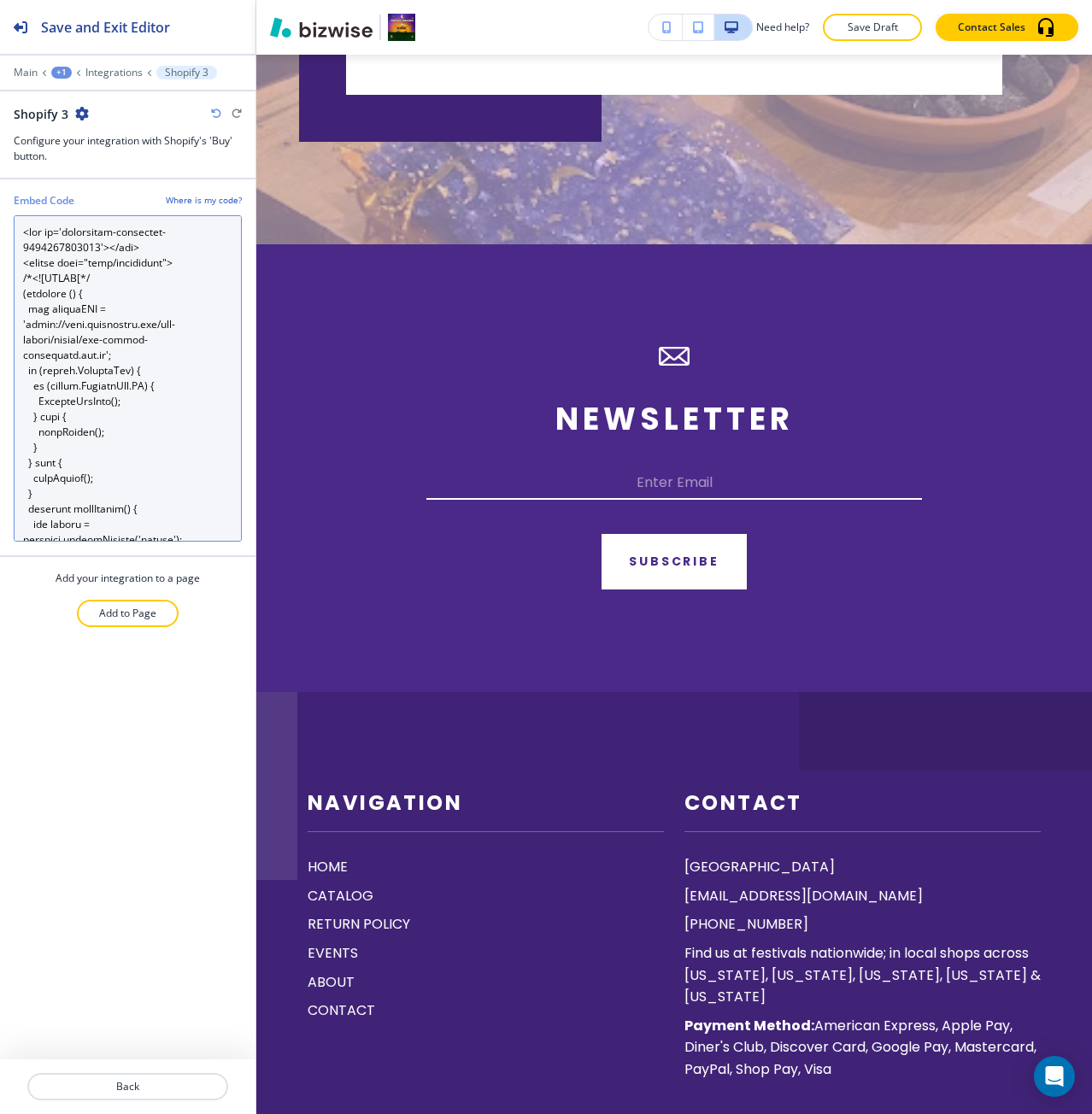
scroll to position [2327, 0]
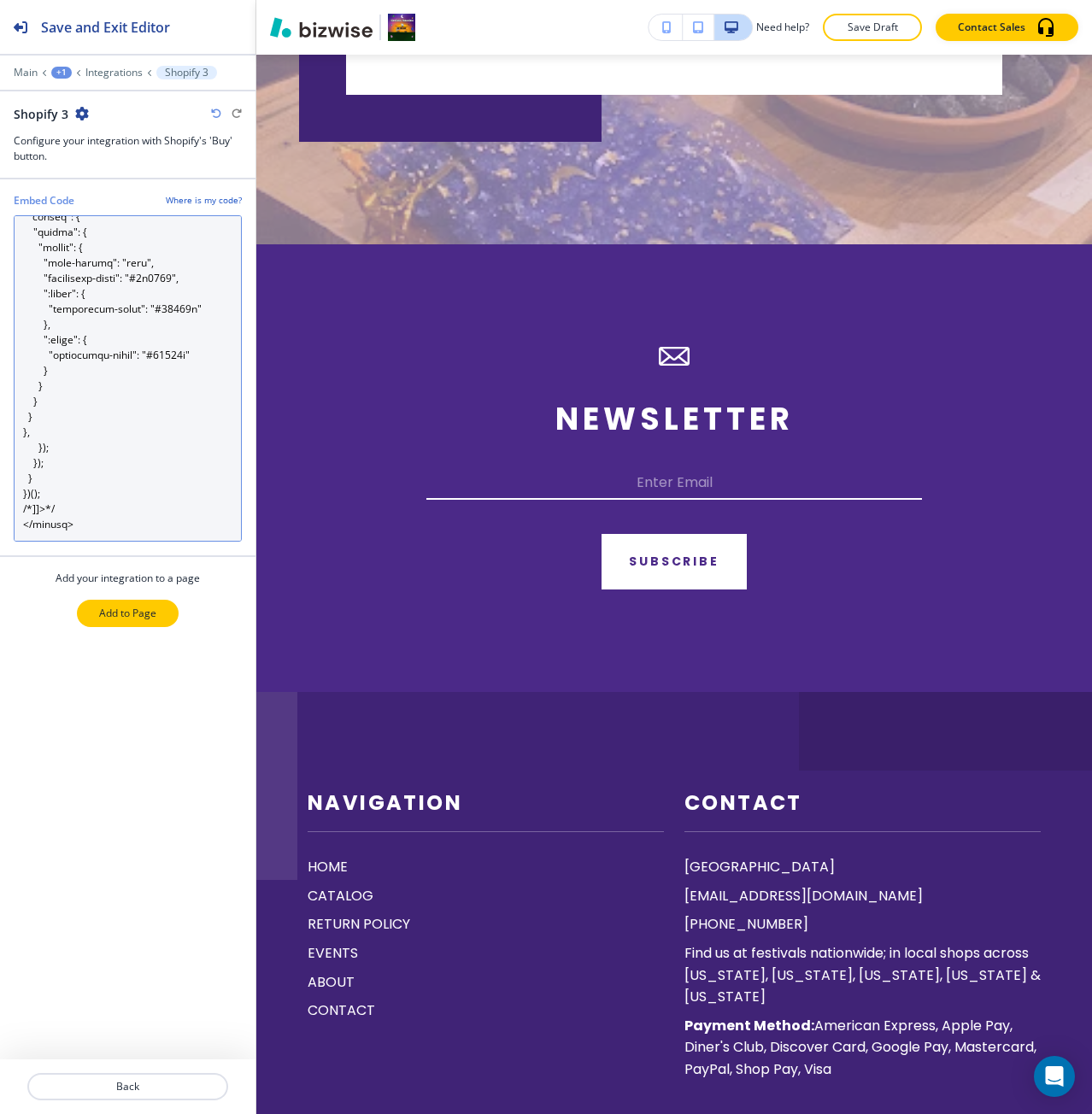
type Code "<div id='collection-component-1755703700137'></div> <script type="text/javascri…"
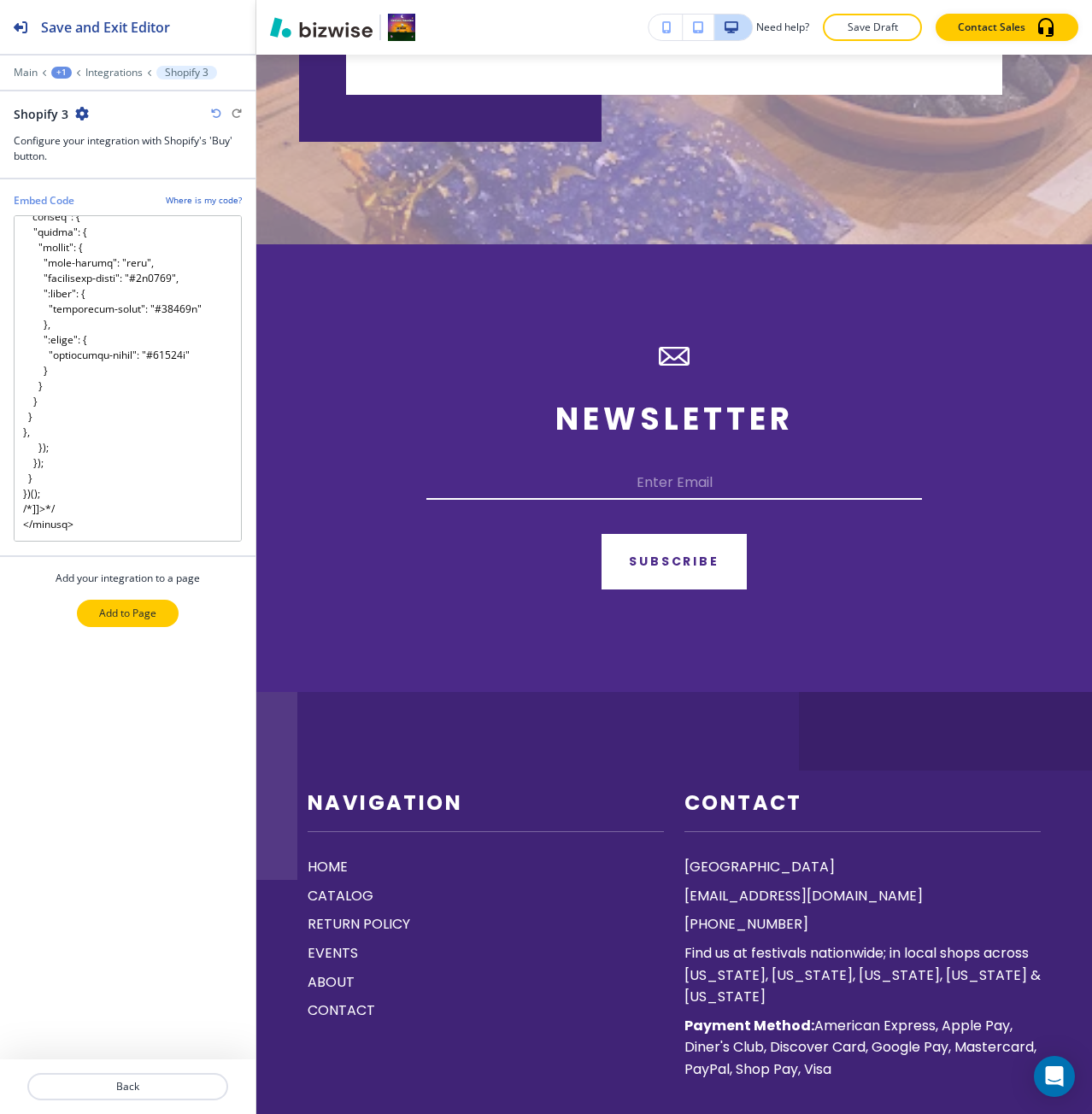
click at [137, 620] on p "Add to Page" at bounding box center [128, 612] width 58 height 15
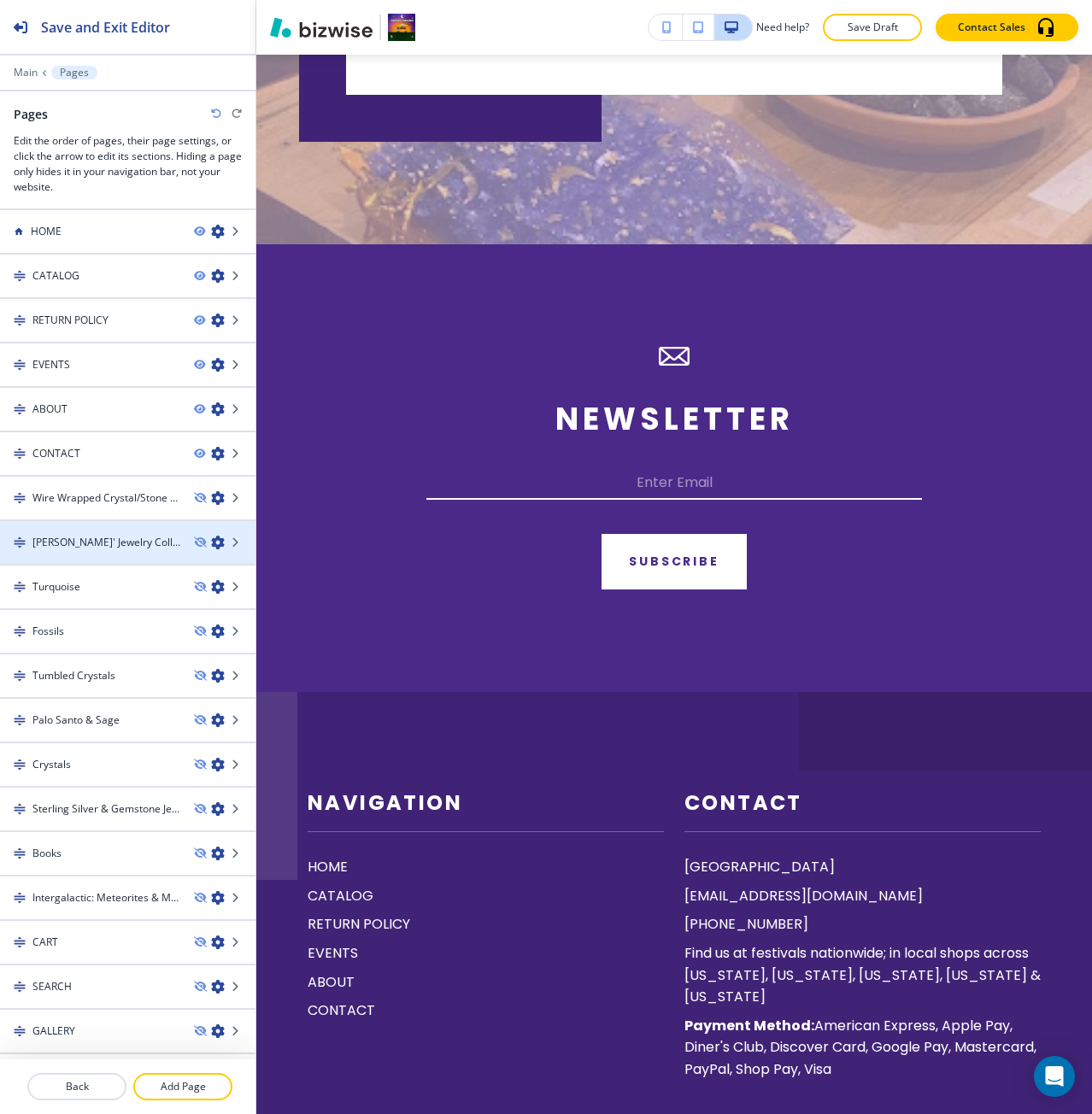
click at [100, 545] on h4 "[PERSON_NAME]' Jewelry Collection" at bounding box center [106, 542] width 148 height 15
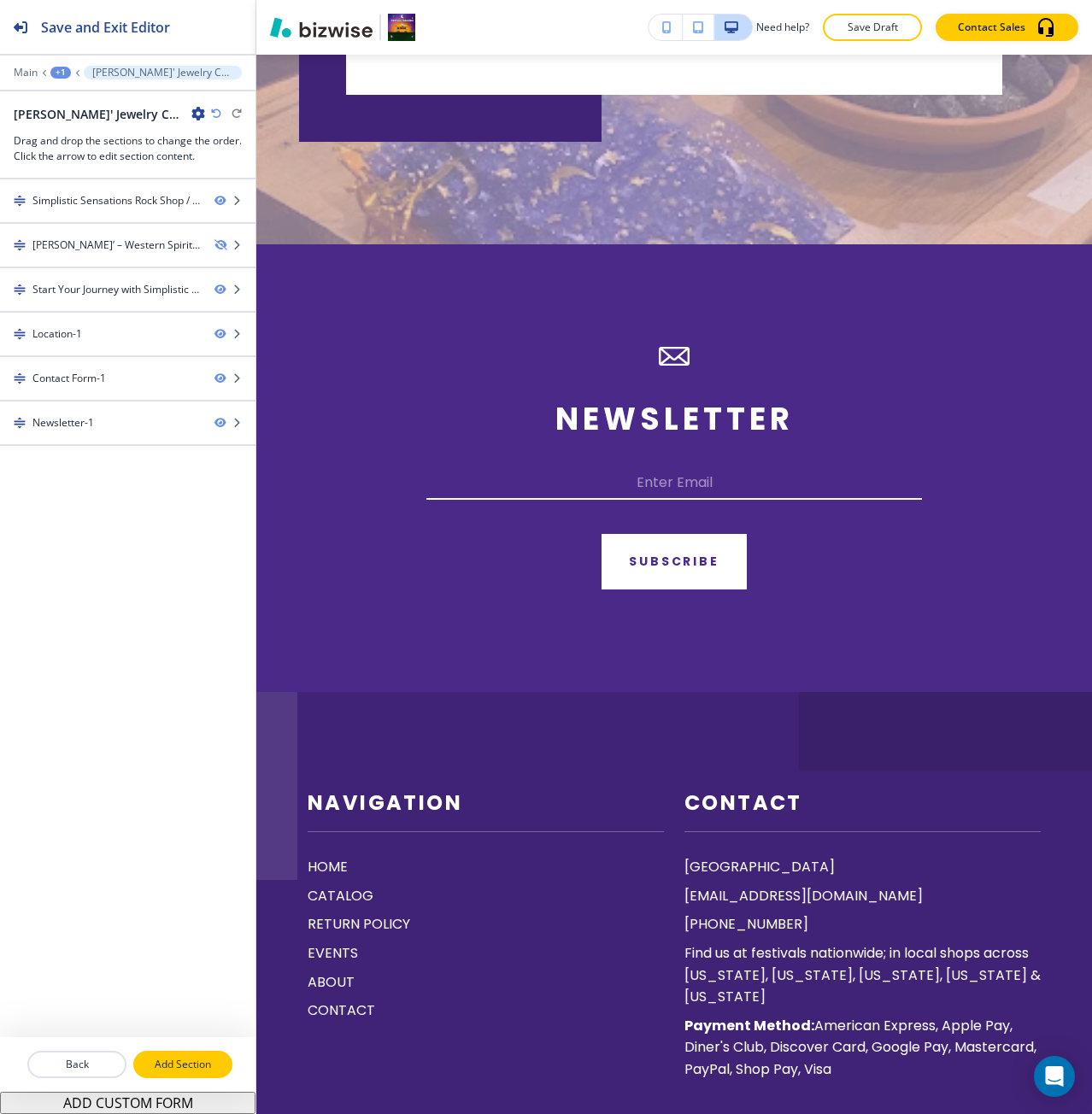
click at [157, 1068] on p "Add Section" at bounding box center [183, 1063] width 95 height 15
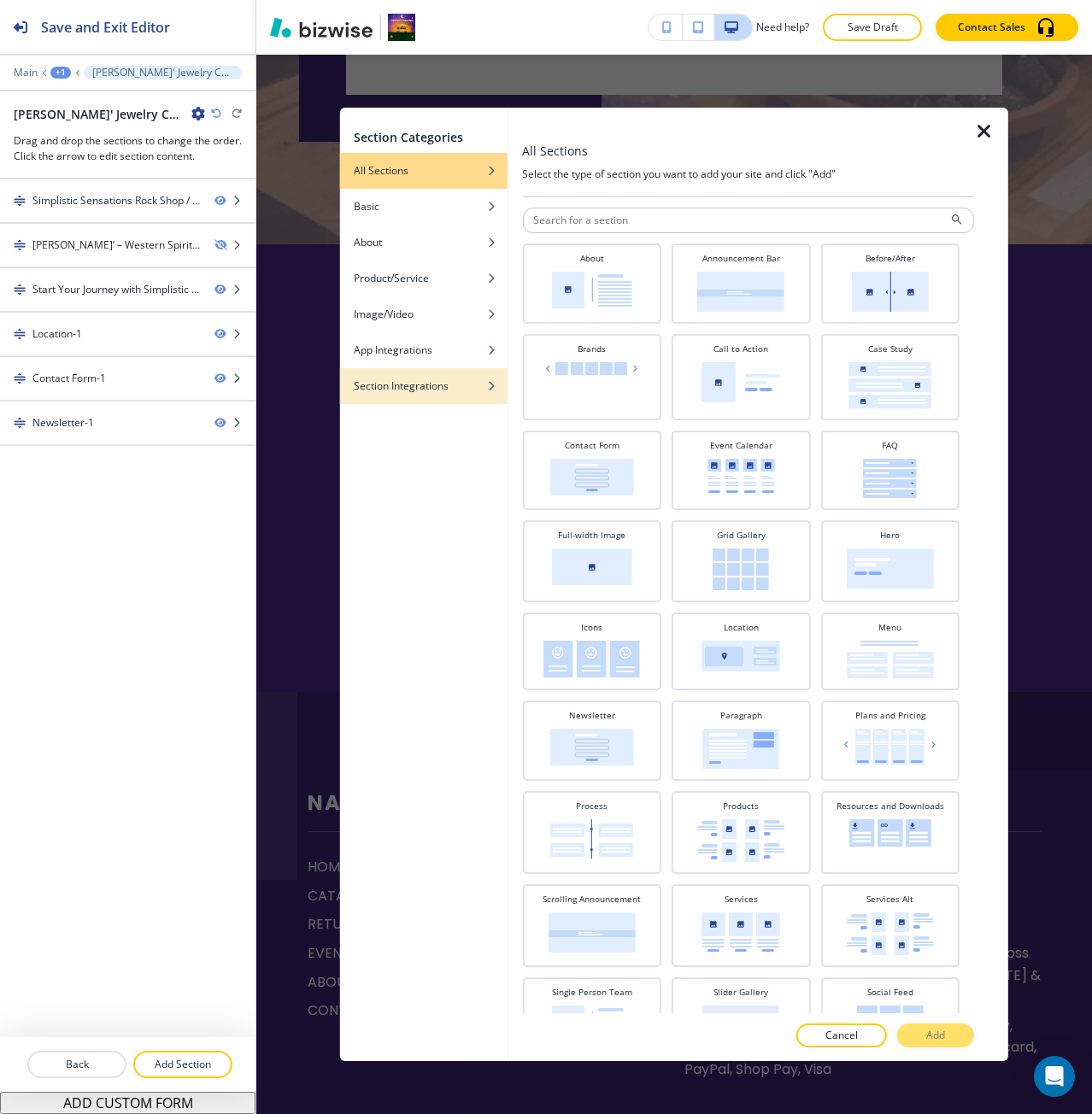
click at [468, 384] on div "Section Integrations" at bounding box center [423, 386] width 167 height 15
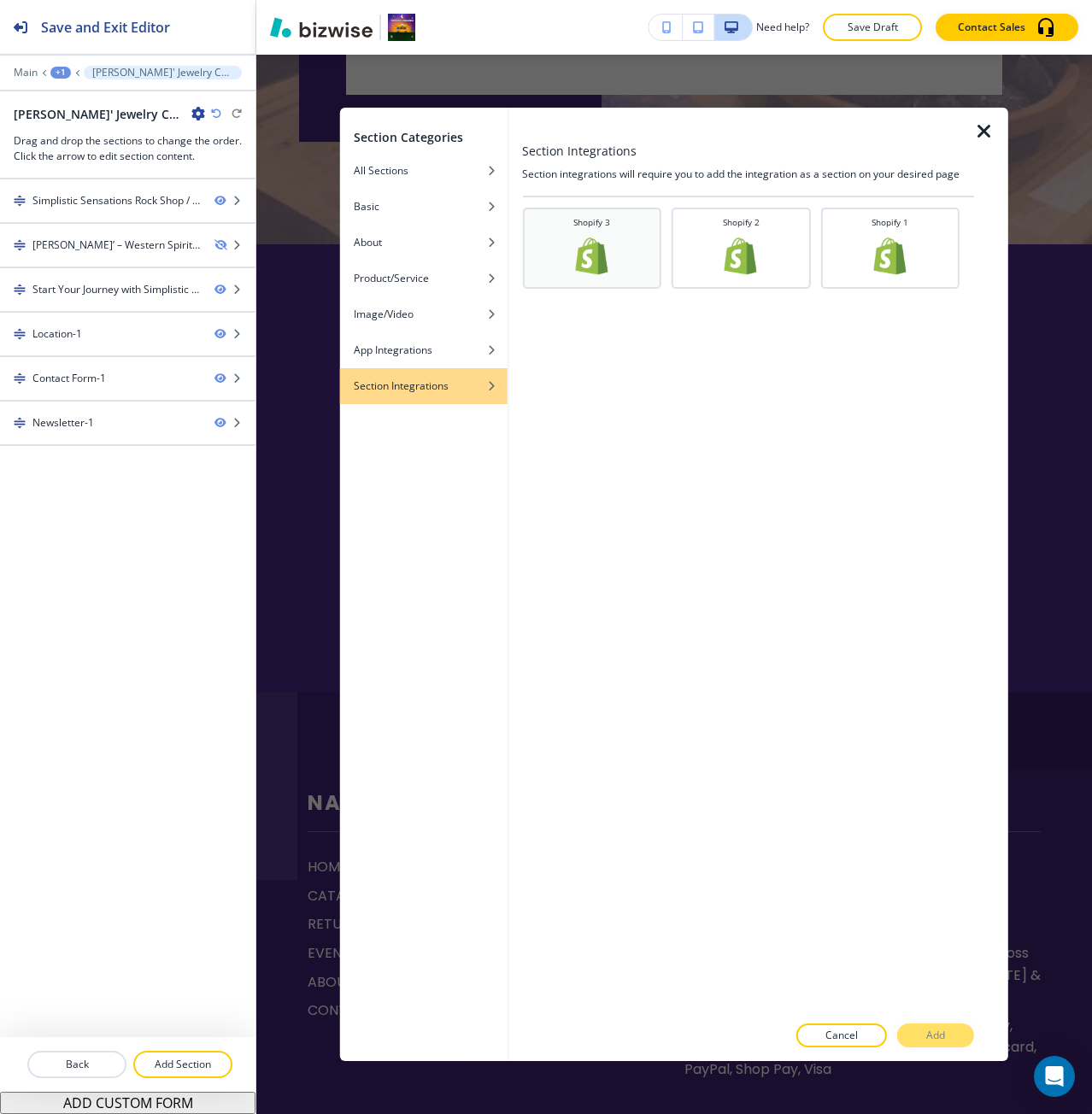
click at [553, 264] on div "Shopify 3" at bounding box center [591, 245] width 122 height 61
click at [927, 1037] on p "Add" at bounding box center [935, 1034] width 19 height 15
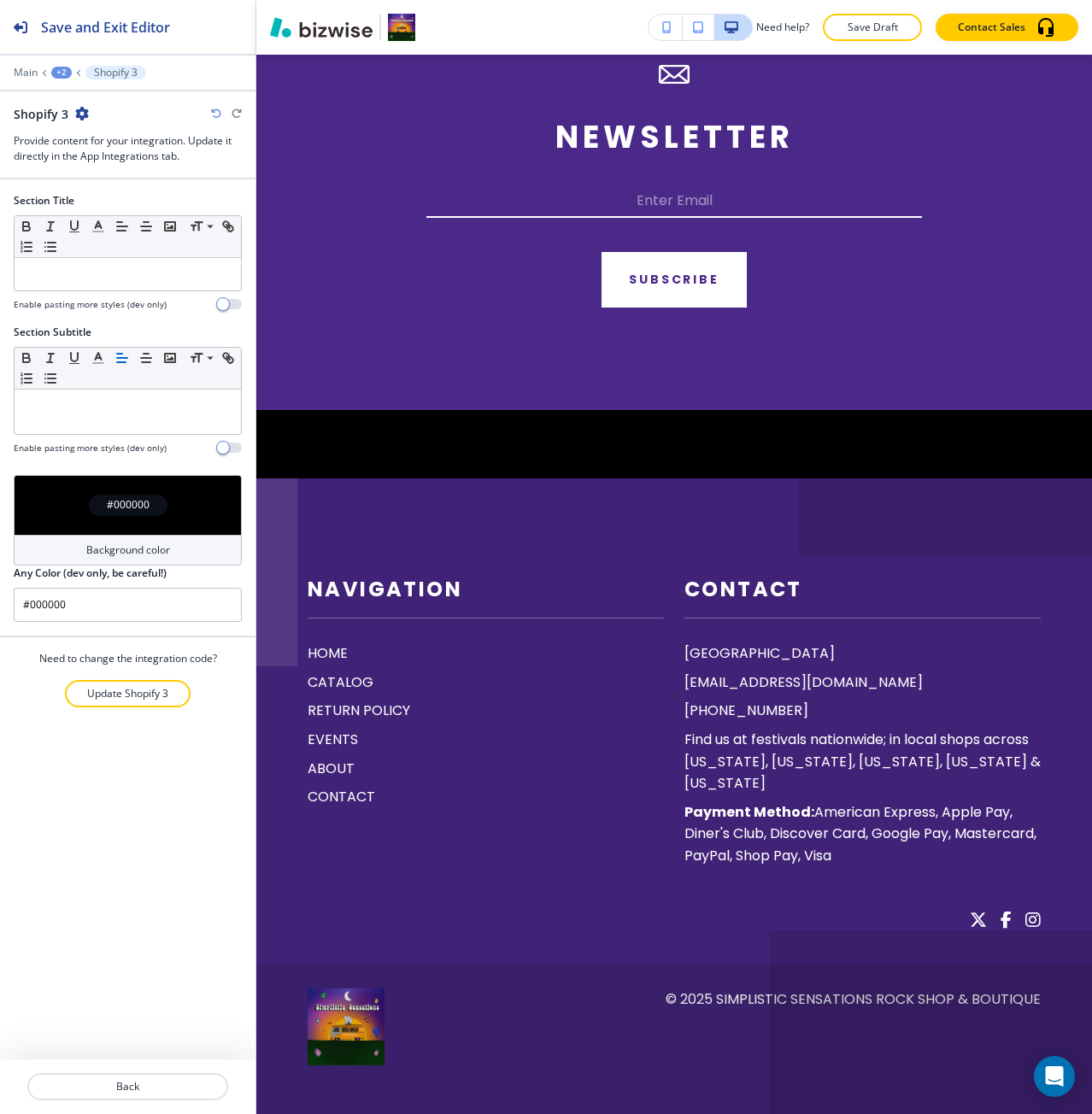
scroll to position [2932, 0]
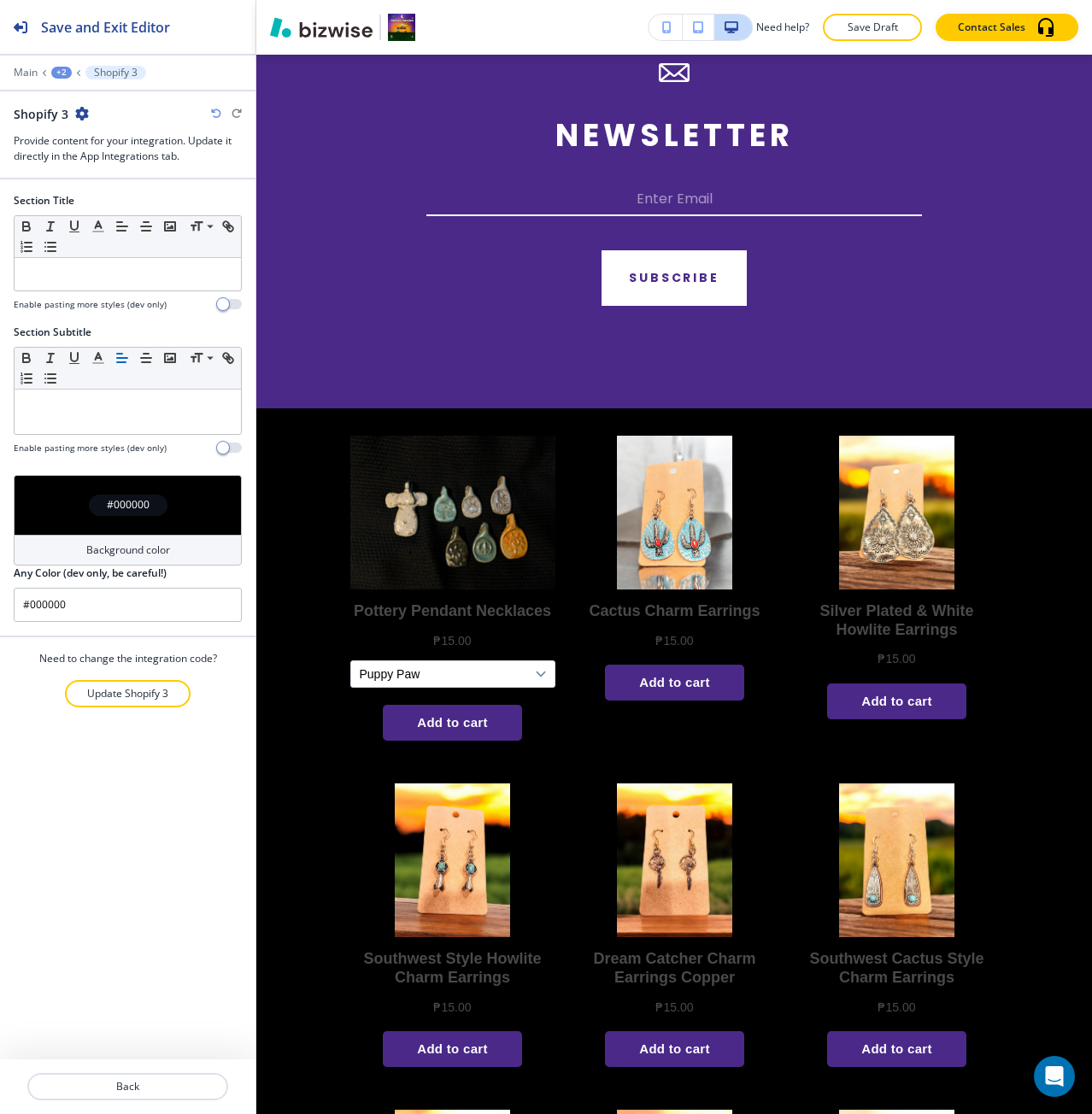
click at [152, 521] on div "#000000" at bounding box center [128, 505] width 229 height 60
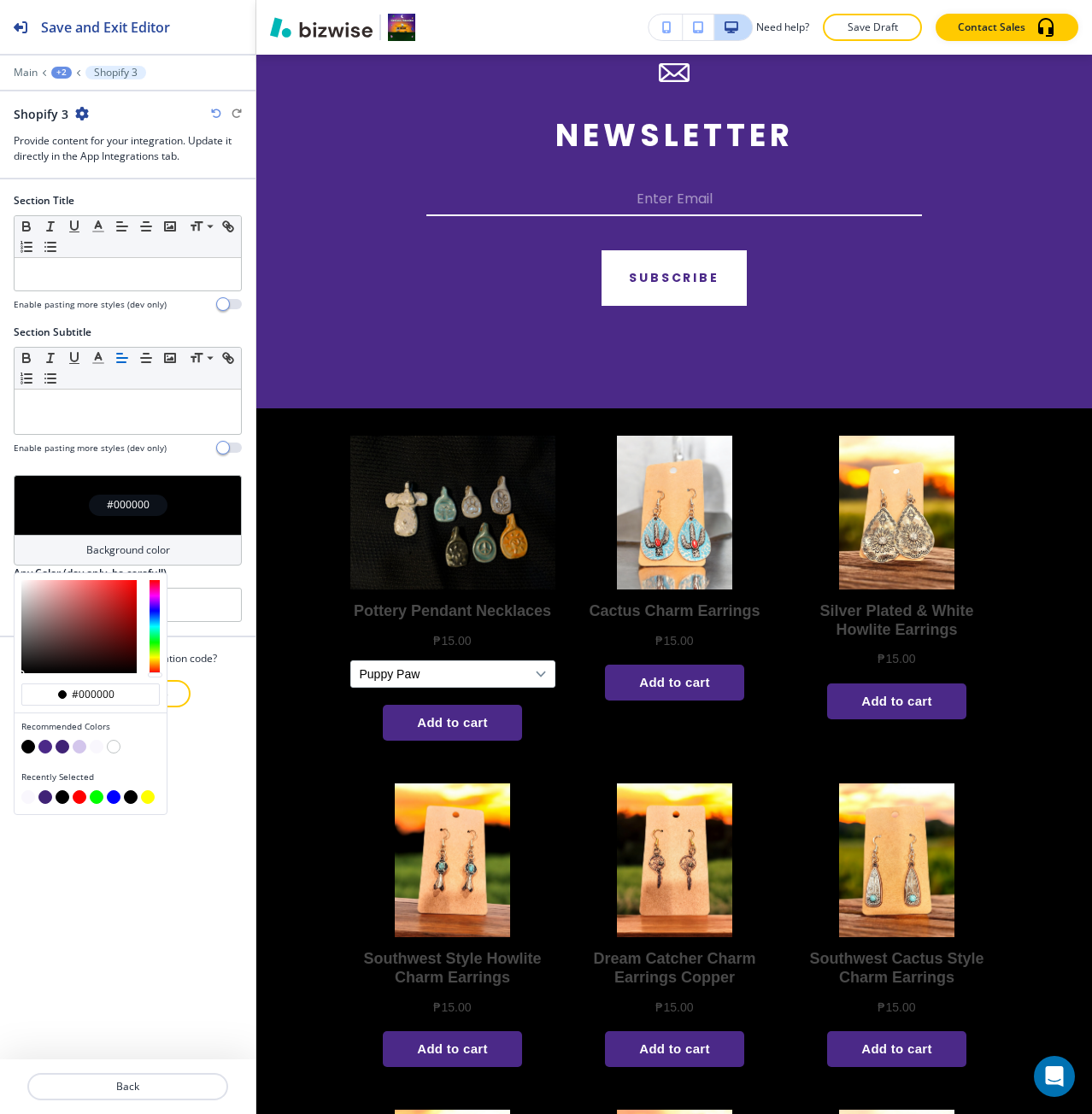
click at [97, 751] on button "button" at bounding box center [96, 746] width 14 height 14
type input "#f9f7fd"
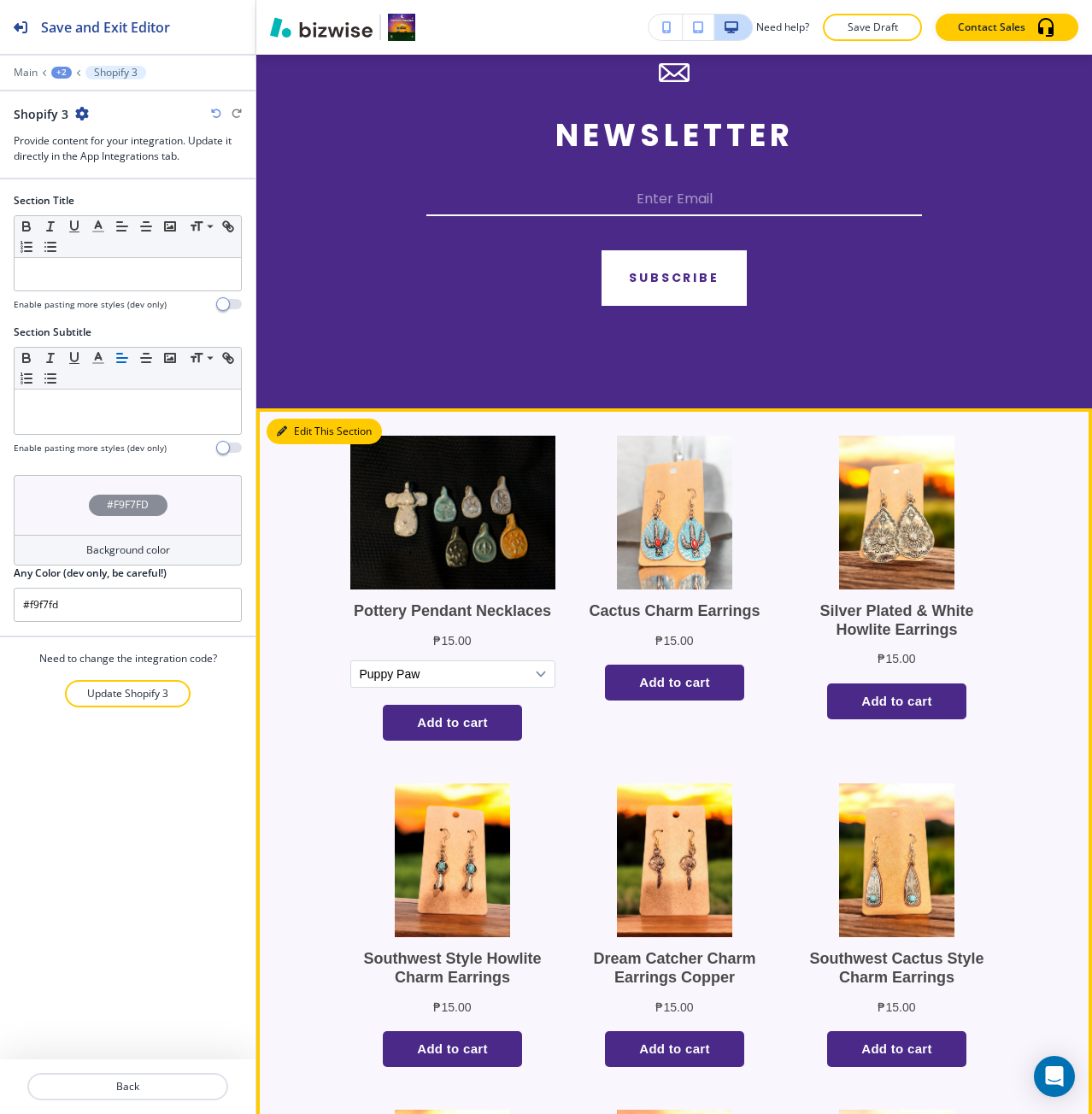
click at [312, 444] on button "Edit This Section" at bounding box center [324, 431] width 115 height 26
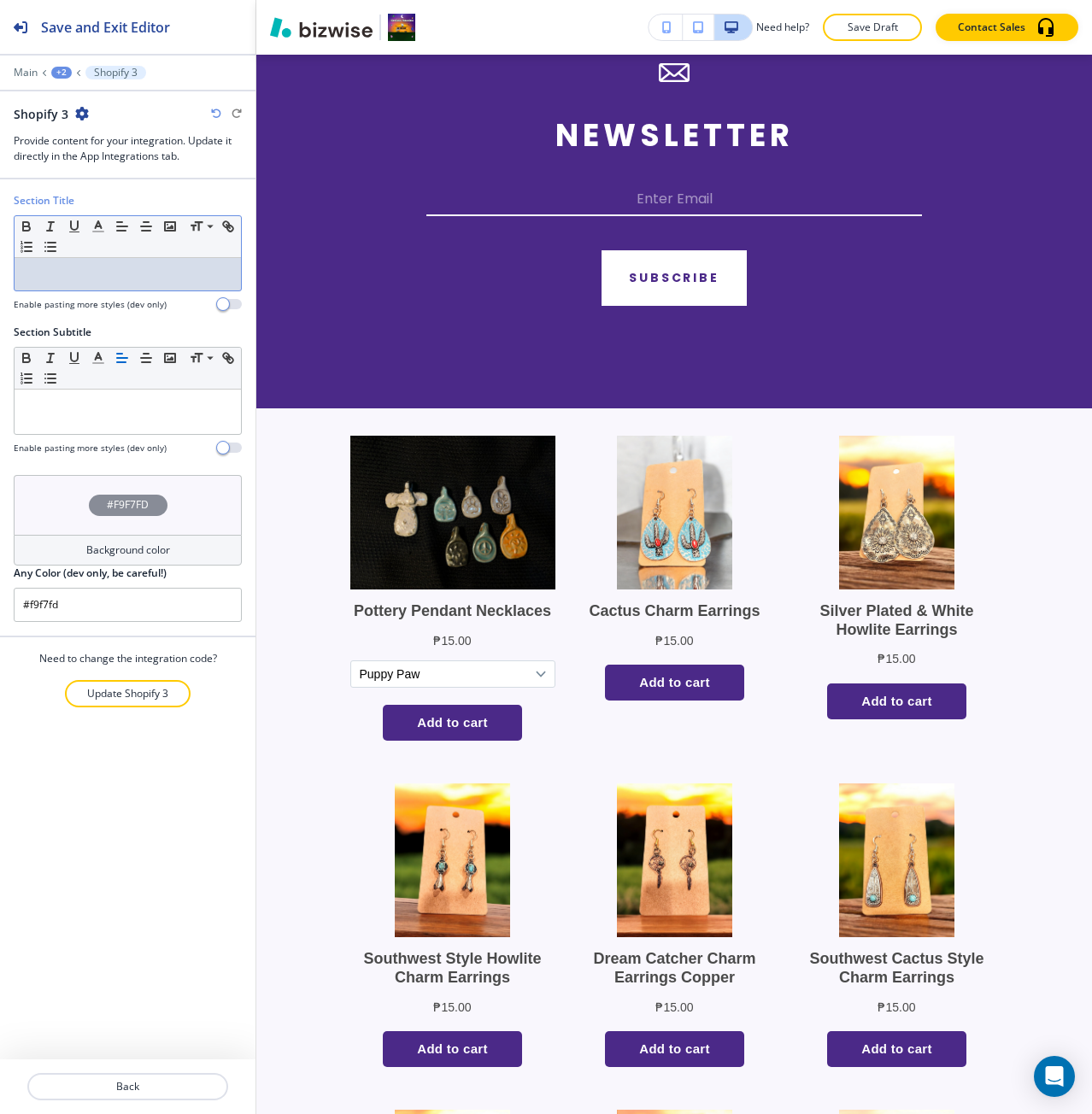
click at [110, 274] on p at bounding box center [127, 273] width 210 height 15
click at [154, 282] on div at bounding box center [128, 274] width 227 height 33
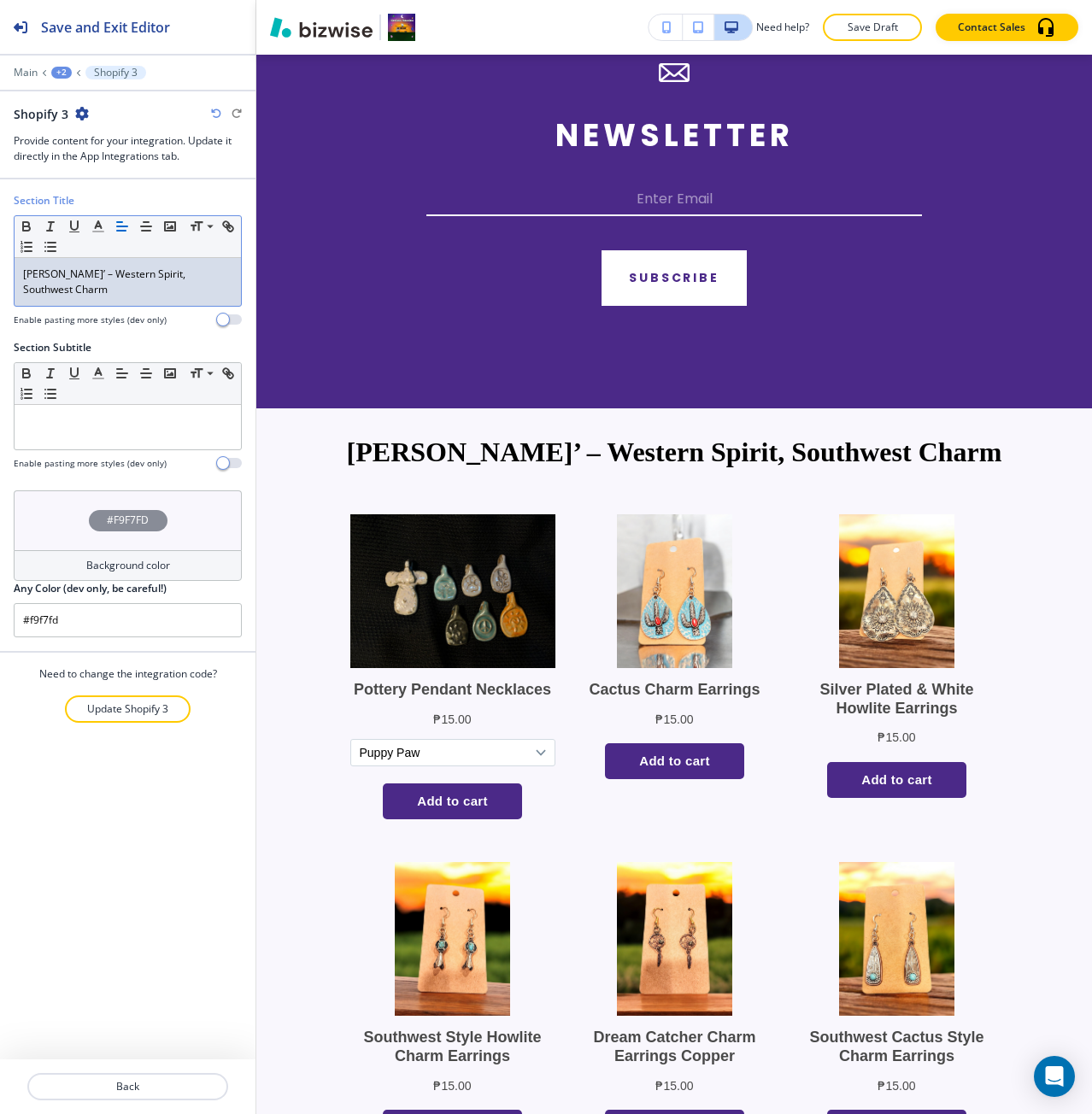
scroll to position [0, 0]
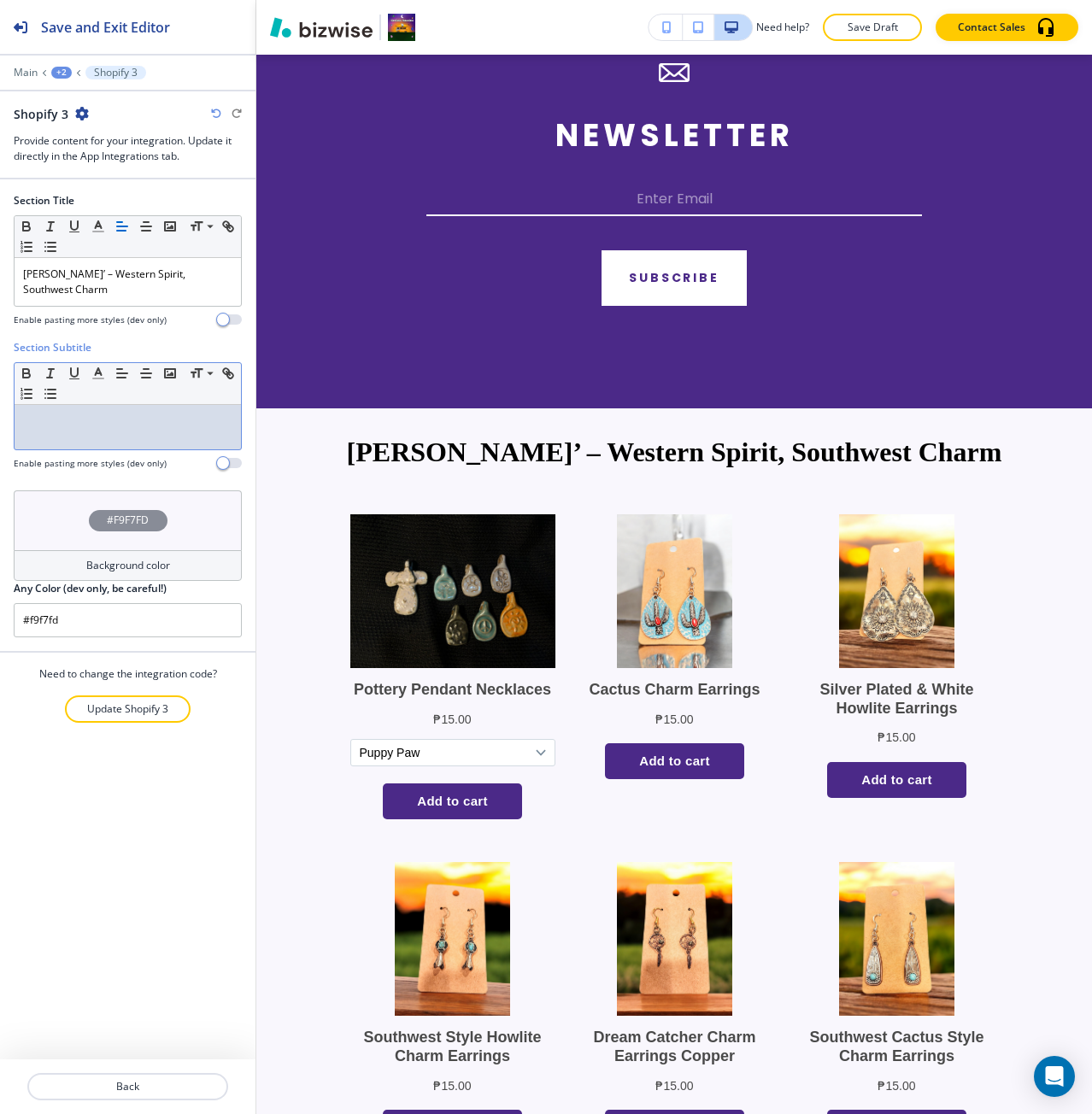
click at [85, 439] on div at bounding box center [128, 426] width 227 height 45
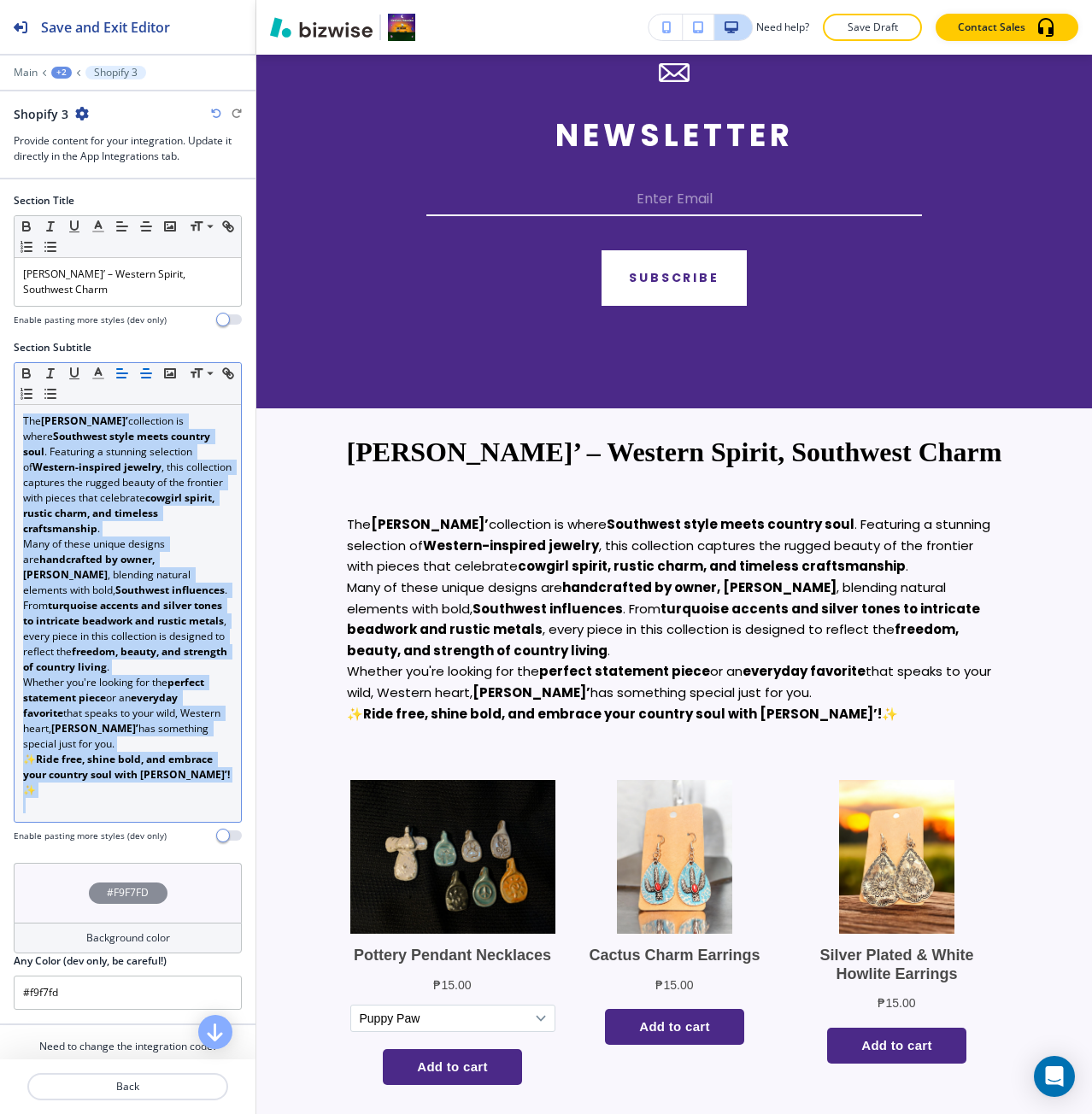
click at [138, 369] on icon "button" at bounding box center [145, 373] width 15 height 15
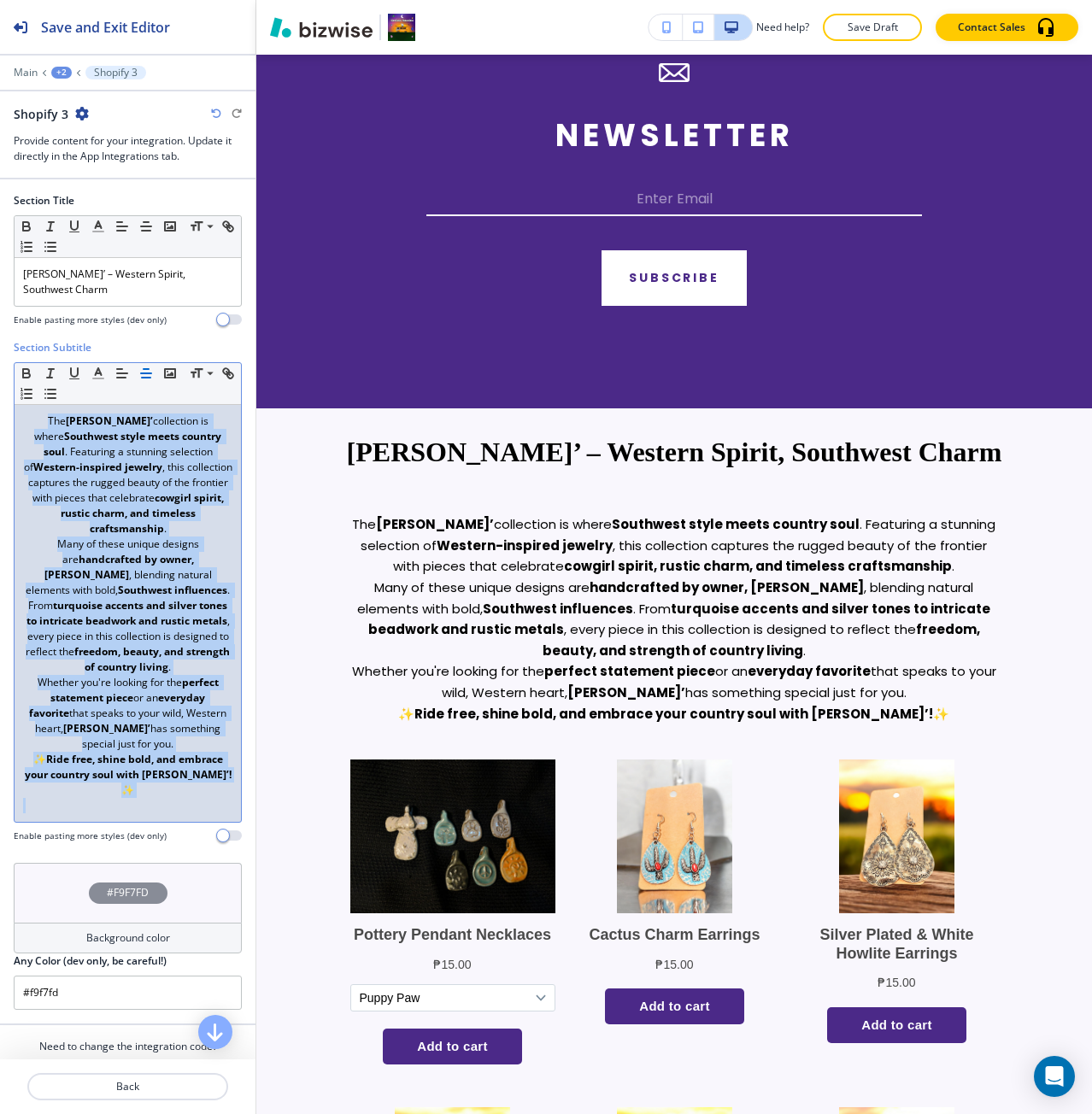
click at [193, 637] on p "Many of these unique designs are handcrafted by owner, [PERSON_NAME] , blending…" at bounding box center [127, 605] width 210 height 138
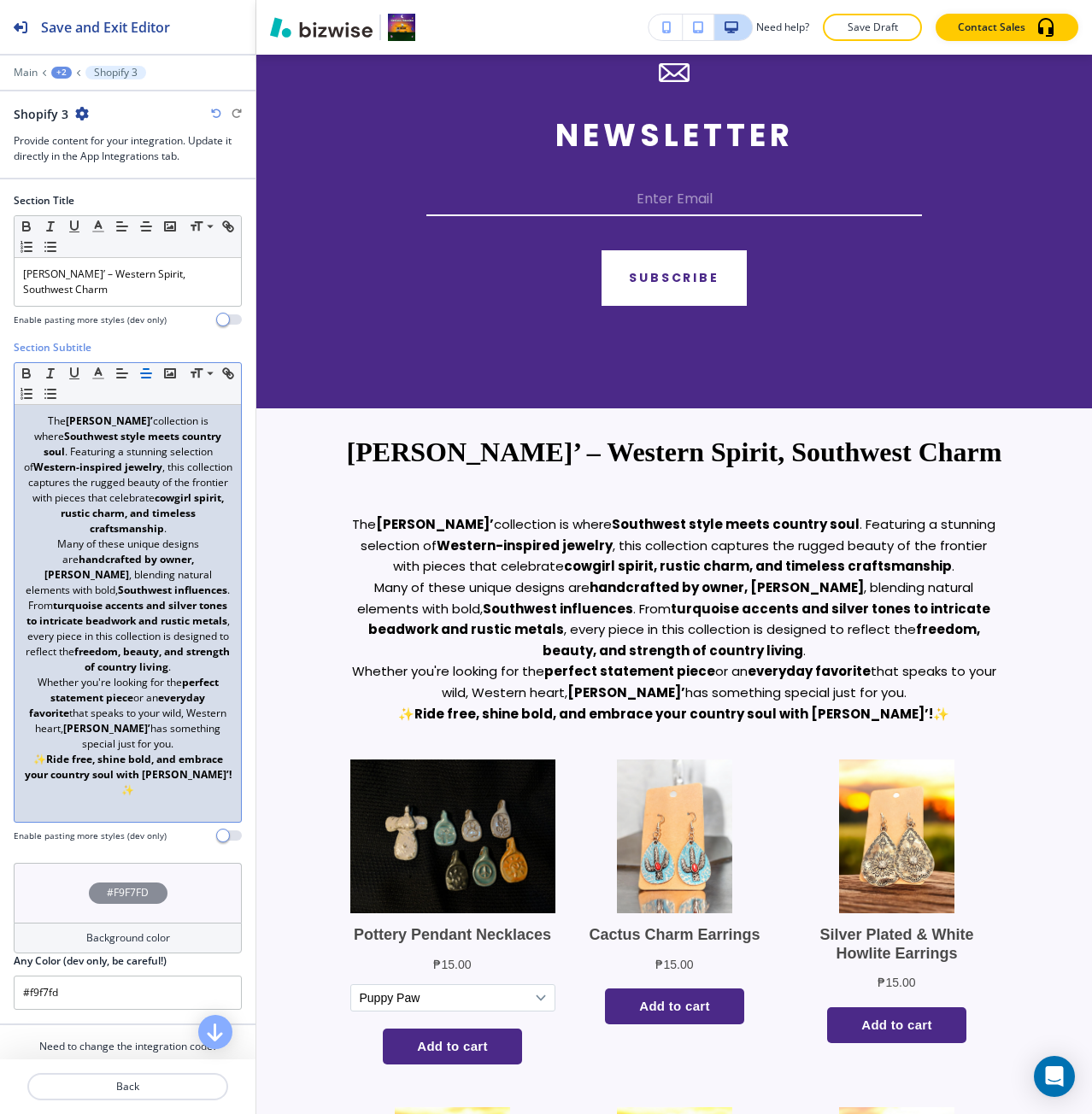
click at [205, 592] on p "Many of these unique designs are handcrafted by owner, [PERSON_NAME] , blending…" at bounding box center [127, 605] width 210 height 138
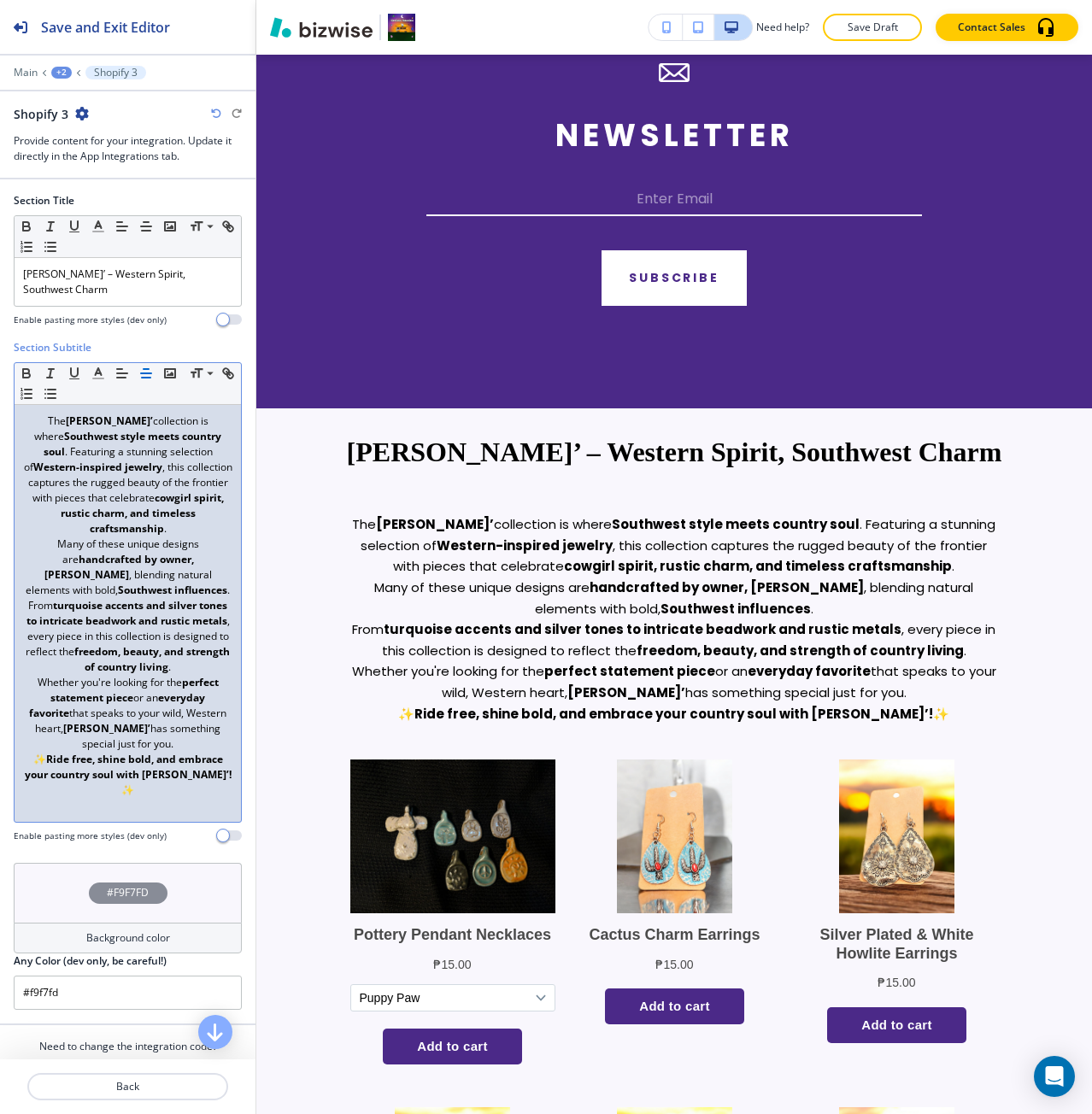
click at [201, 675] on p "From turquoise accents and silver tones to intricate beadwork and rustic metals…" at bounding box center [127, 636] width 210 height 77
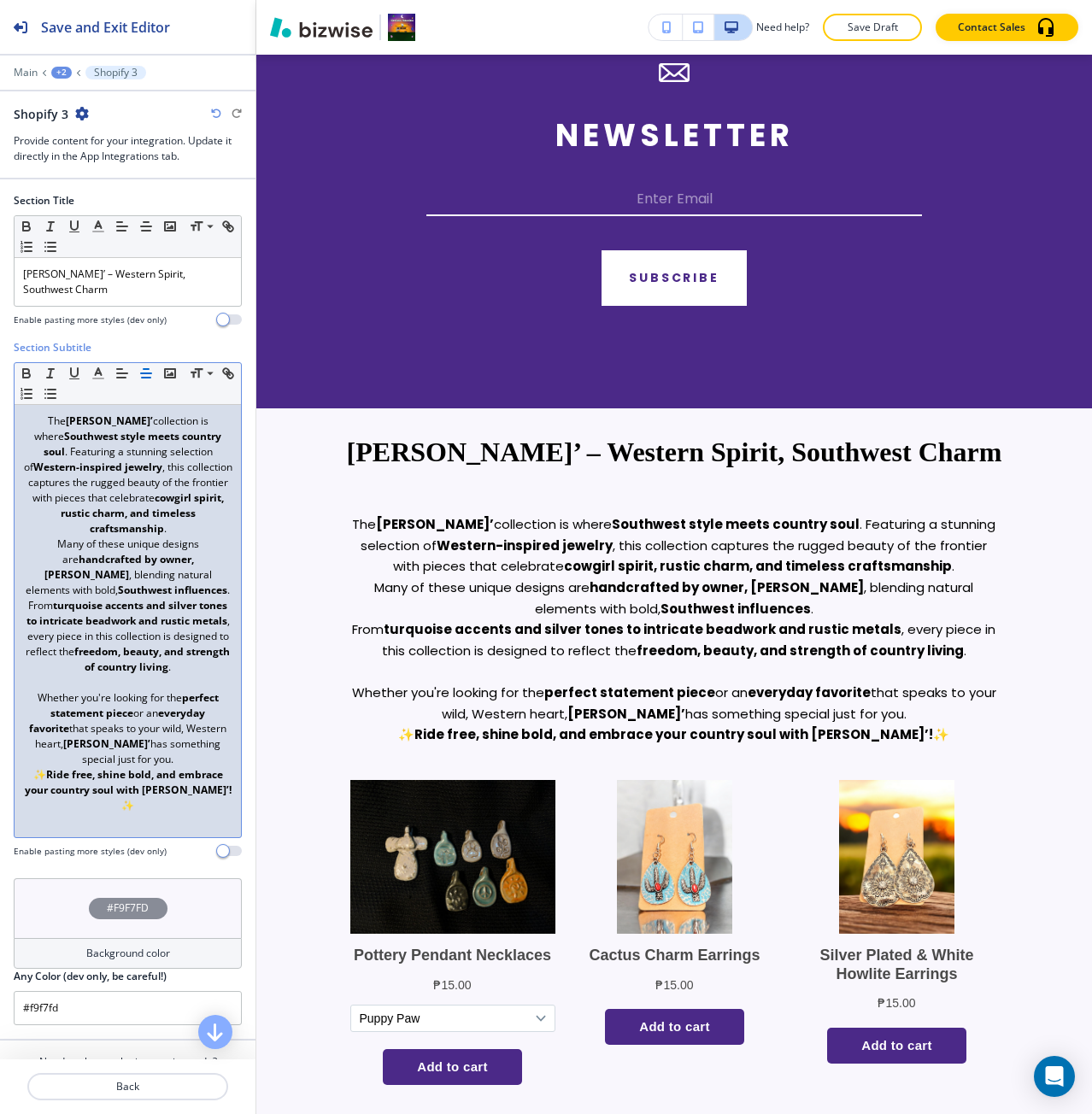
click at [197, 584] on p "Many of these unique designs are handcrafted by owner, [PERSON_NAME] , blending…" at bounding box center [127, 567] width 210 height 62
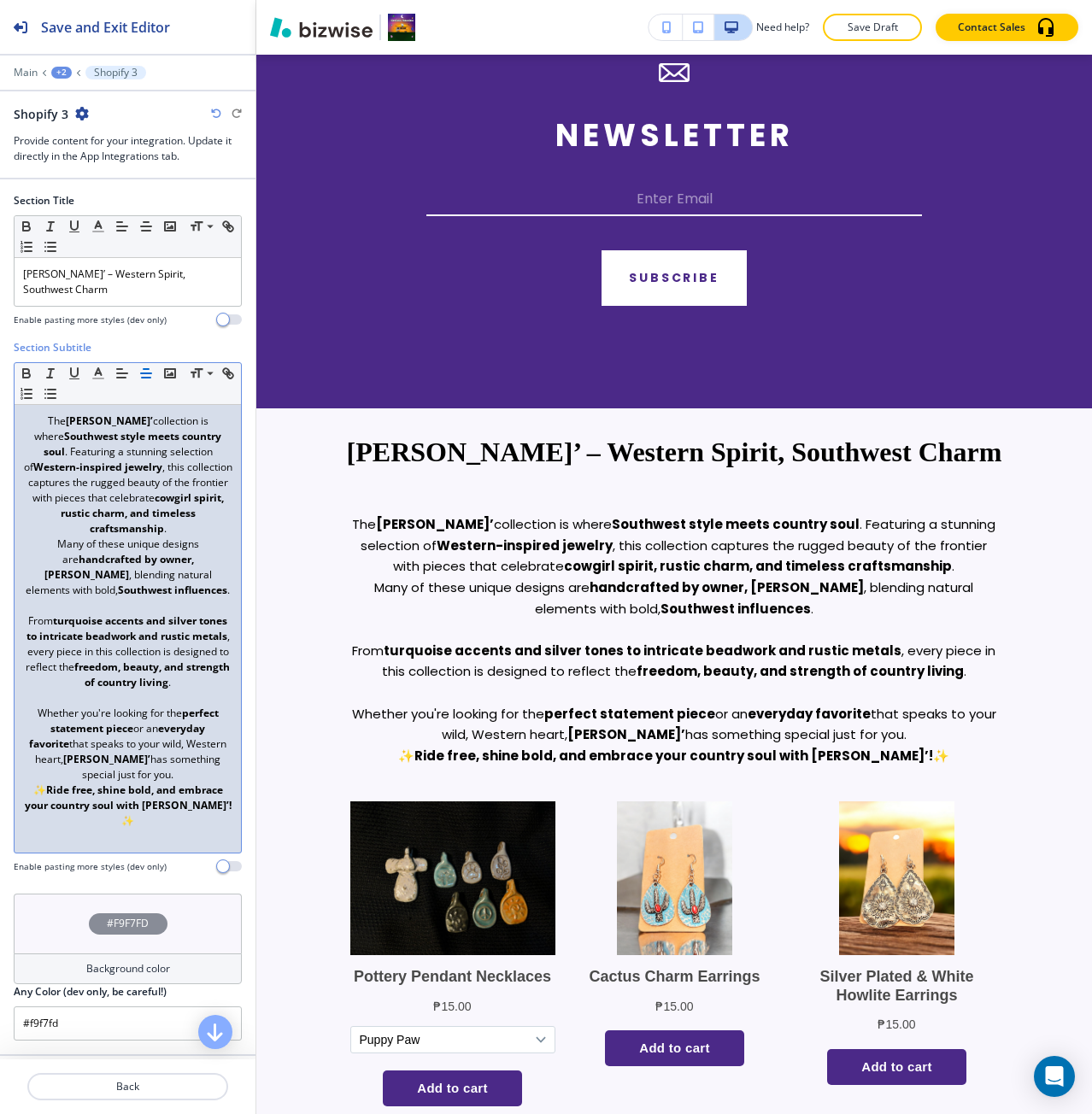
click at [47, 549] on p "Many of these unique designs are handcrafted by owner, [PERSON_NAME] , blending…" at bounding box center [127, 567] width 210 height 62
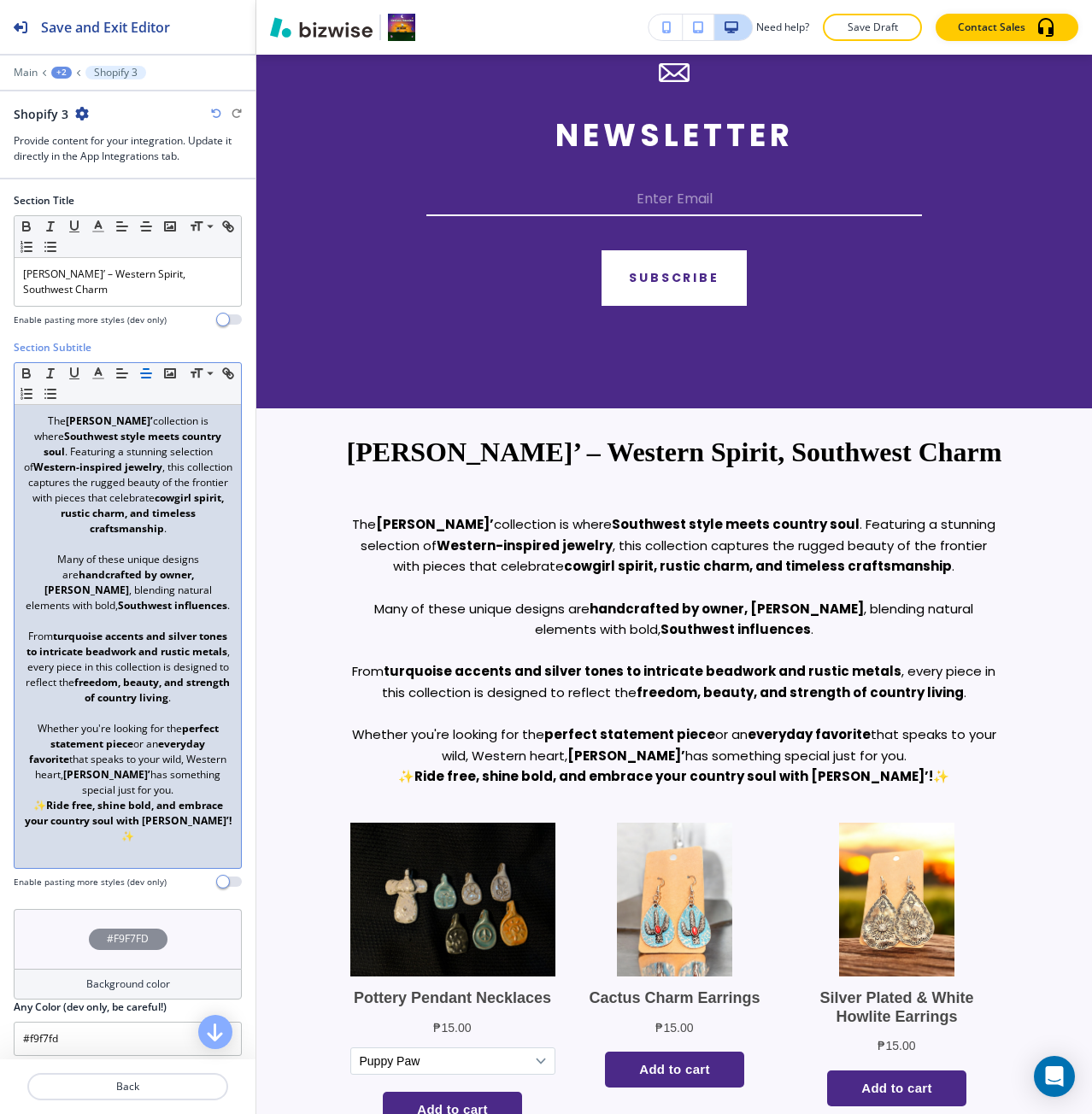
click at [200, 798] on p "Whether you're looking for the perfect statement piece or an everyday favorite …" at bounding box center [127, 759] width 210 height 77
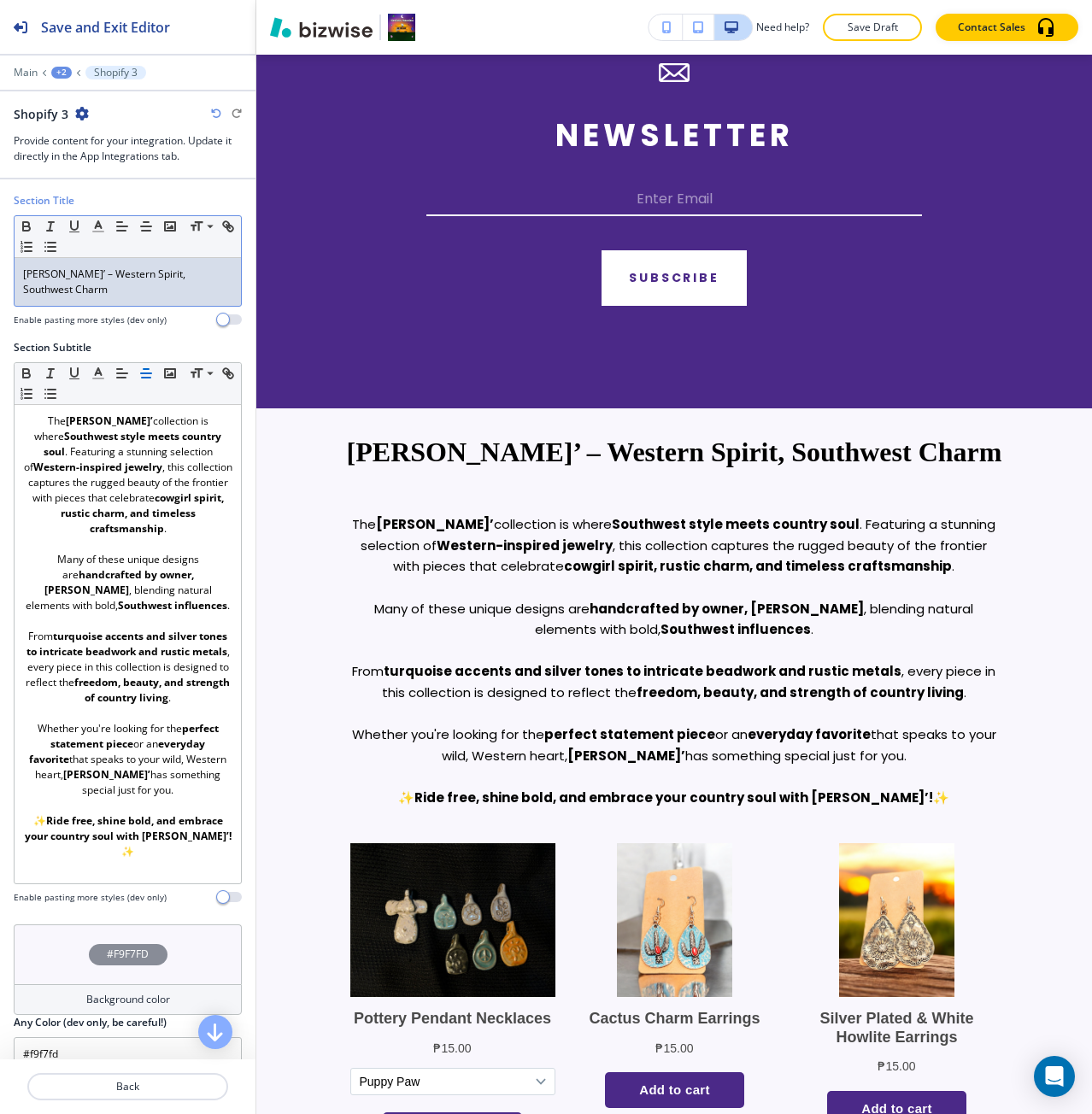
click at [121, 284] on p "[PERSON_NAME]’ – Western Spirit, Southwest Charm" at bounding box center [127, 281] width 210 height 31
click at [120, 284] on p "[PERSON_NAME]’ – Western Spirit, Southwest Charm" at bounding box center [127, 281] width 210 height 31
click at [102, 223] on icon "button" at bounding box center [97, 226] width 15 height 15
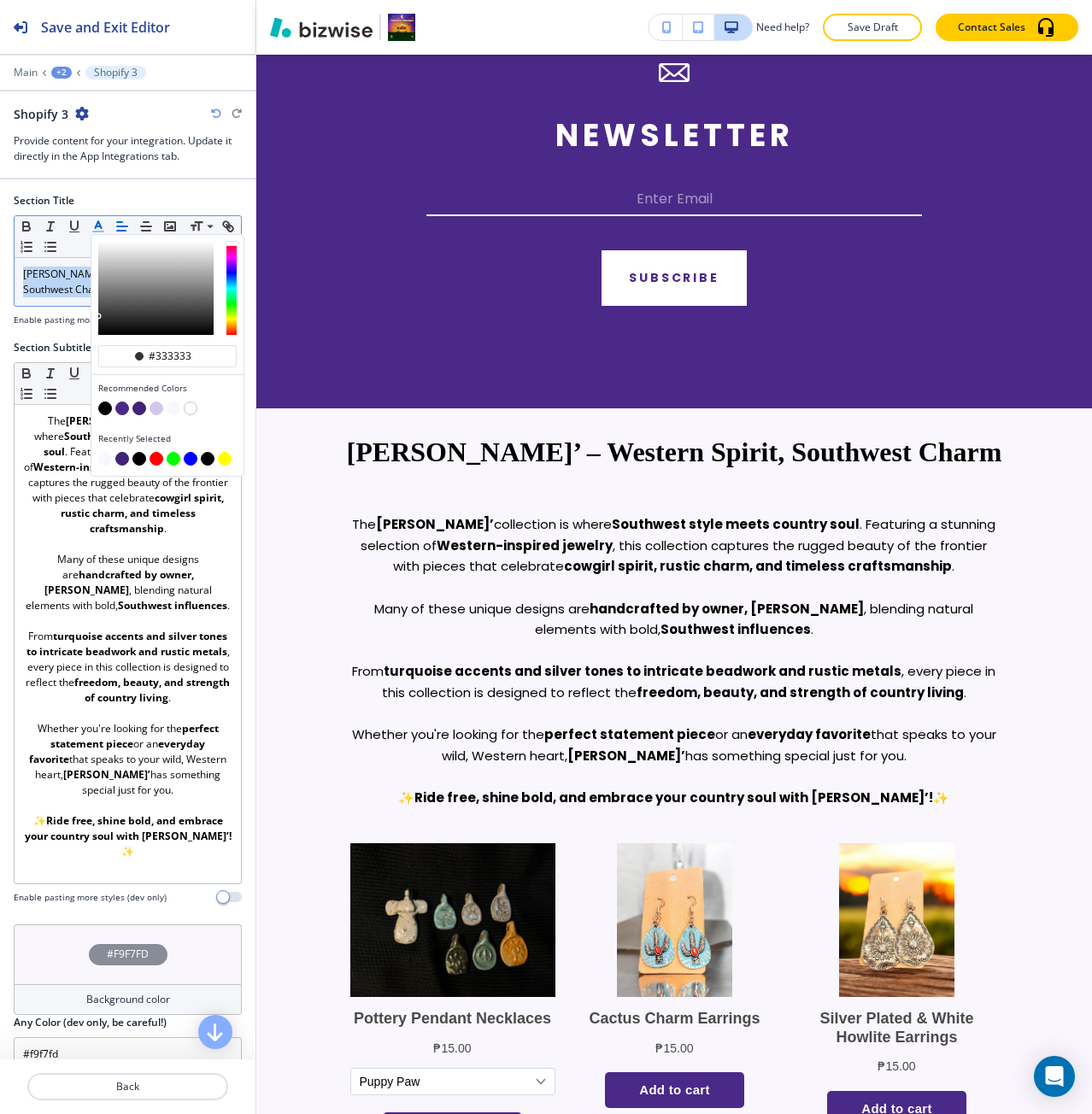
click at [137, 409] on button "button" at bounding box center [139, 408] width 14 height 14
type input "#402376"
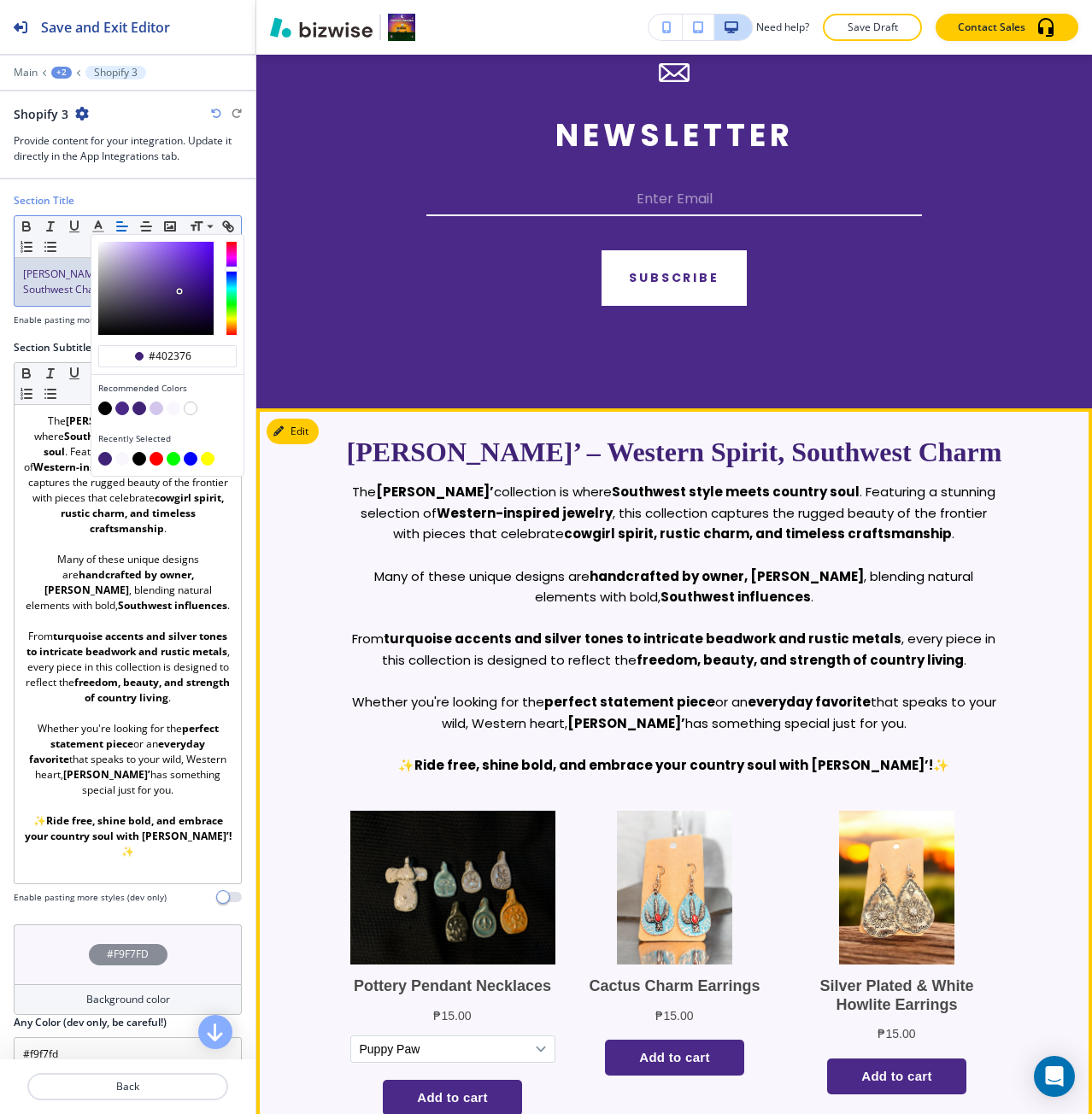
click at [378, 545] on p "The [PERSON_NAME]’ collection is where Southwest style meets country soul . Fea…" at bounding box center [674, 514] width 655 height 64
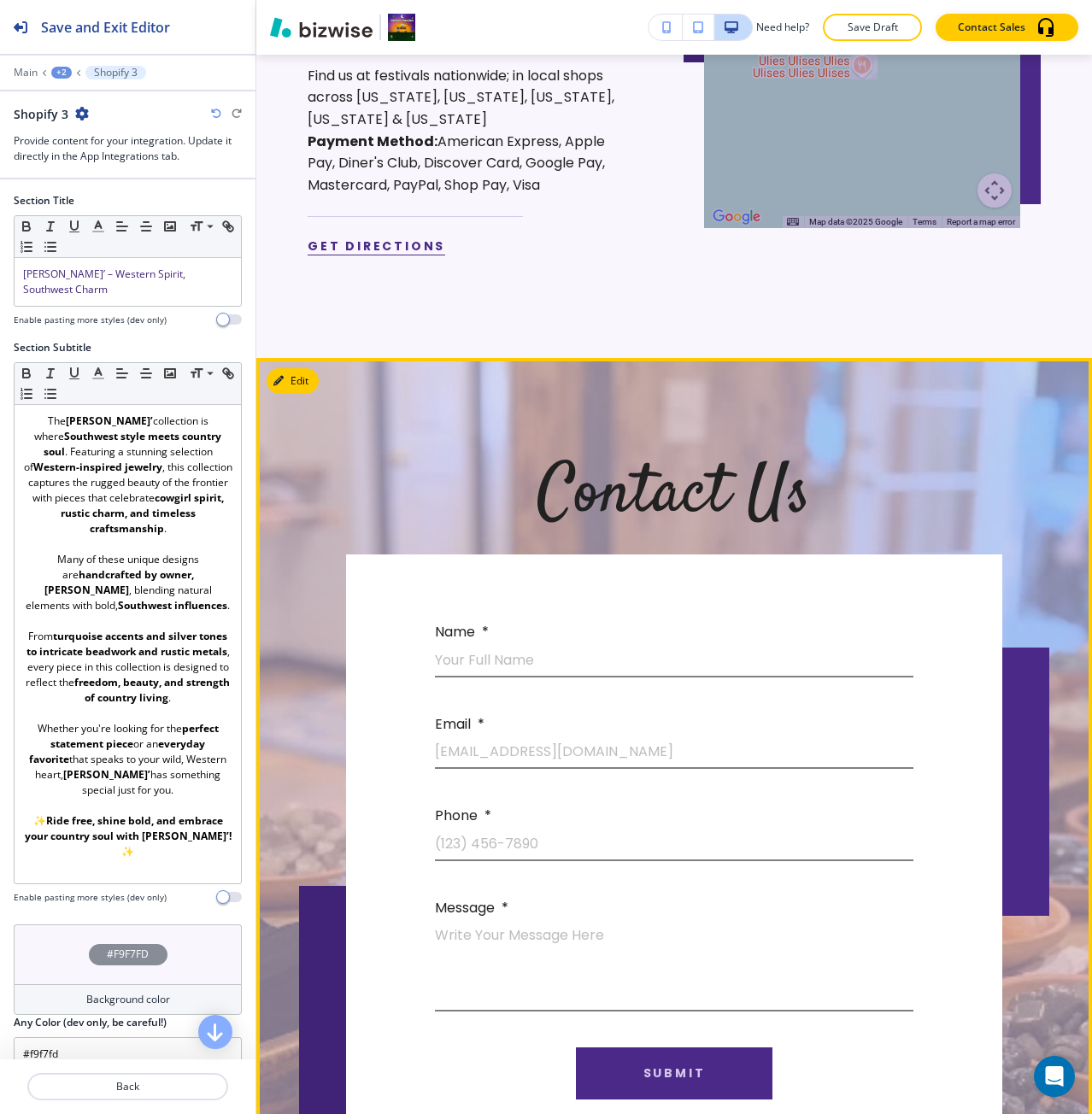
scroll to position [1565, 0]
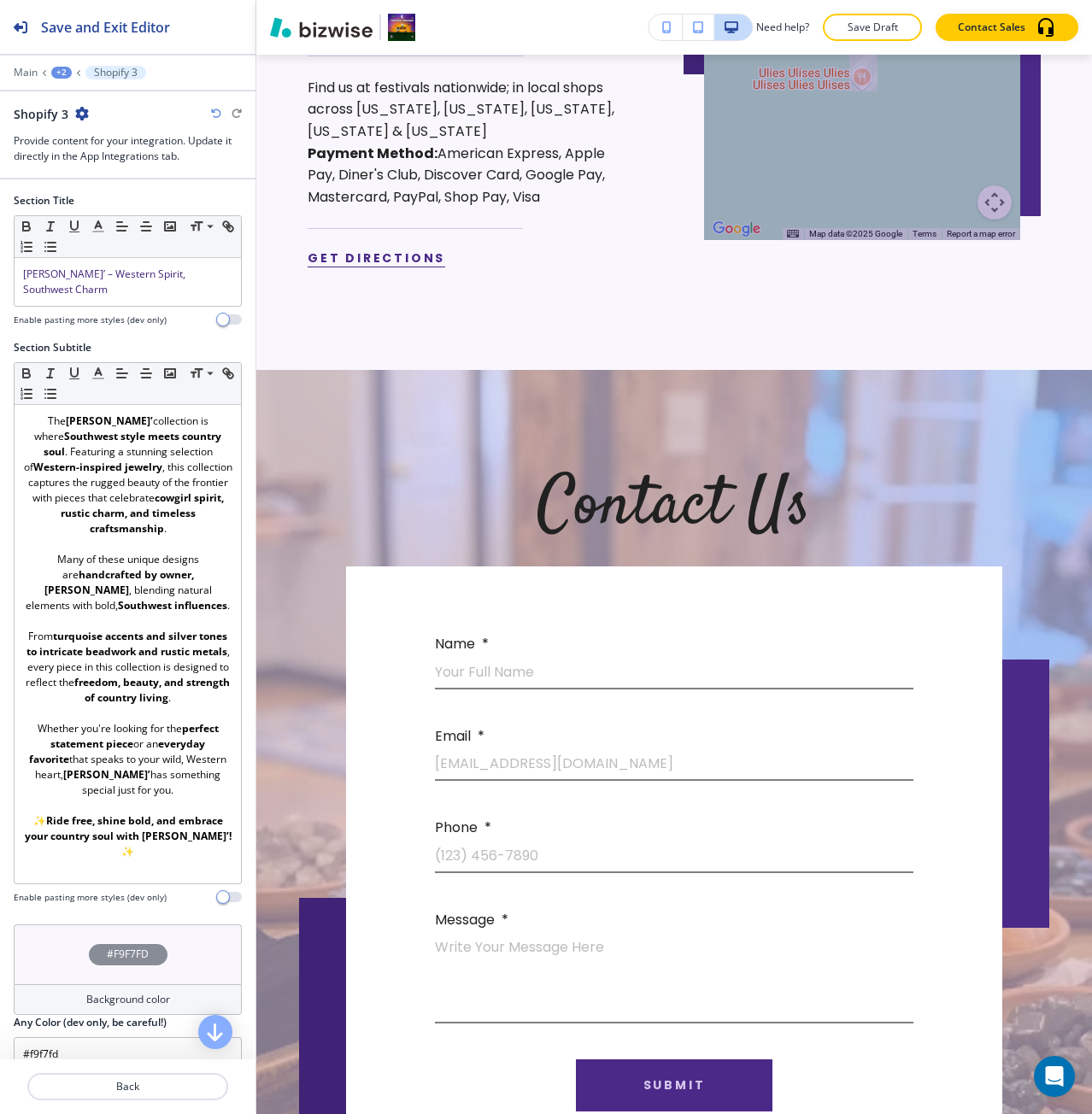
click at [52, 70] on button "+2" at bounding box center [62, 73] width 21 height 12
click at [78, 105] on p "Pages" at bounding box center [106, 100] width 87 height 15
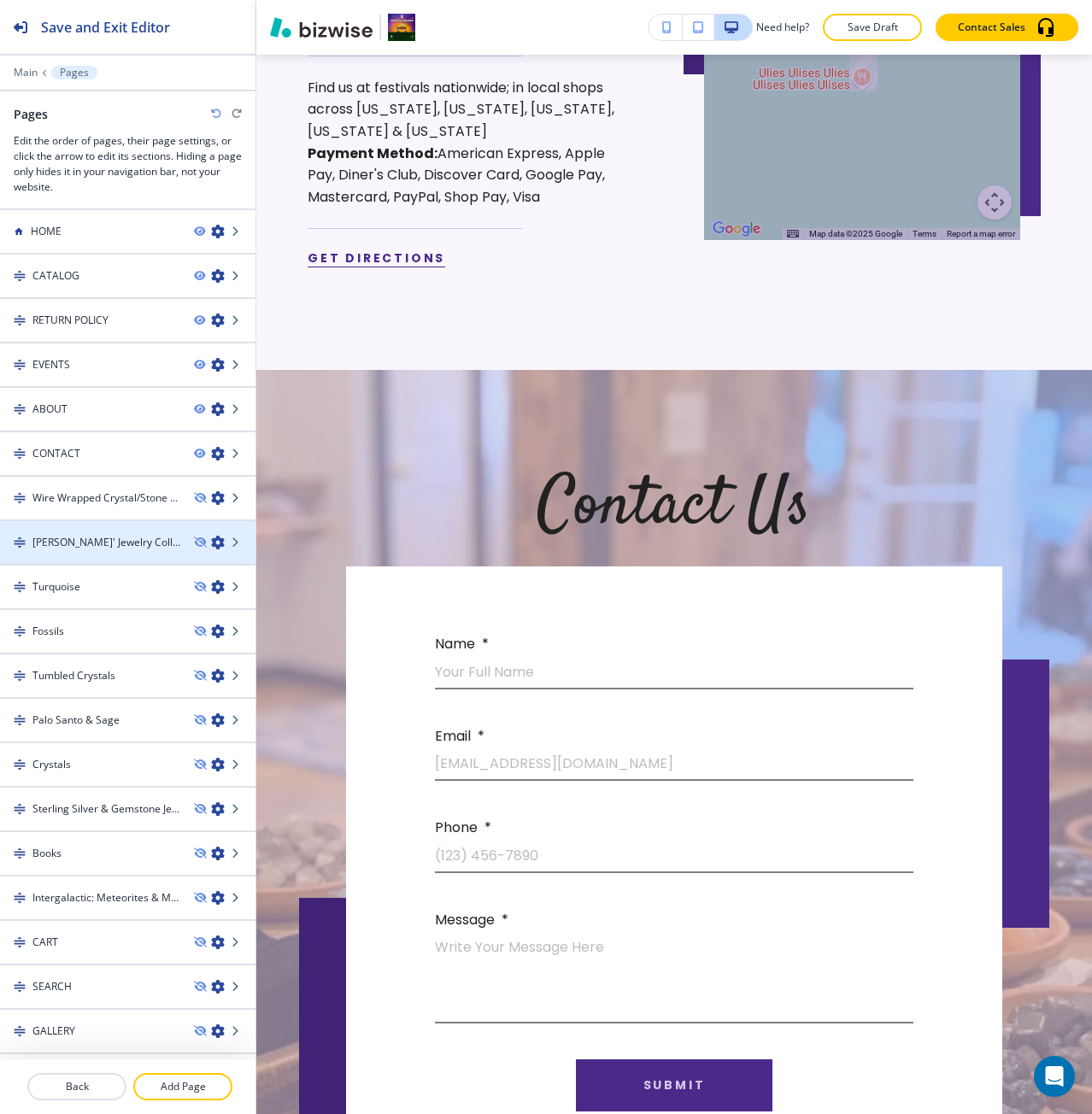
click at [86, 539] on h4 "[PERSON_NAME]' Jewelry Collection" at bounding box center [106, 542] width 148 height 15
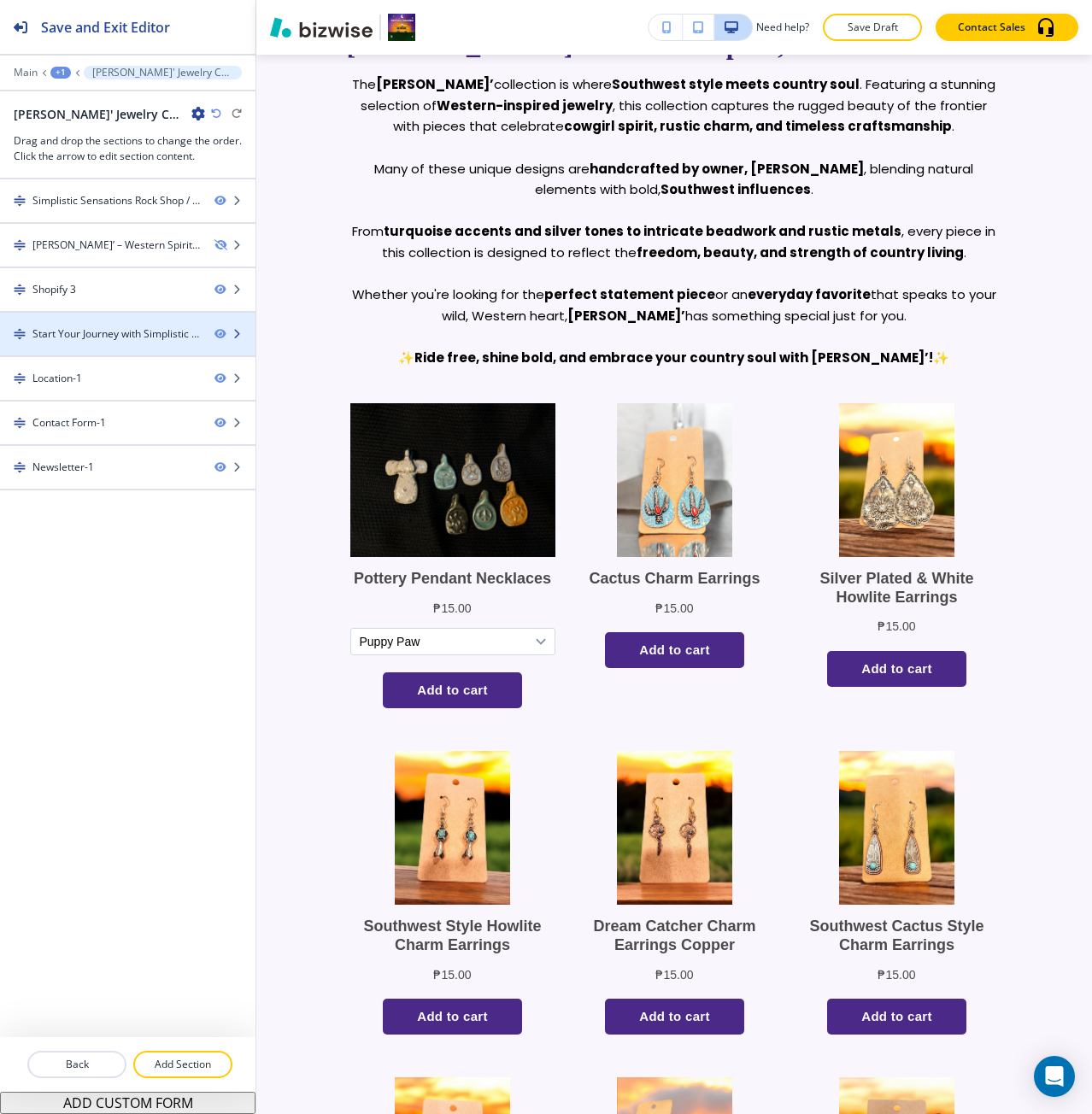
scroll to position [817, 0]
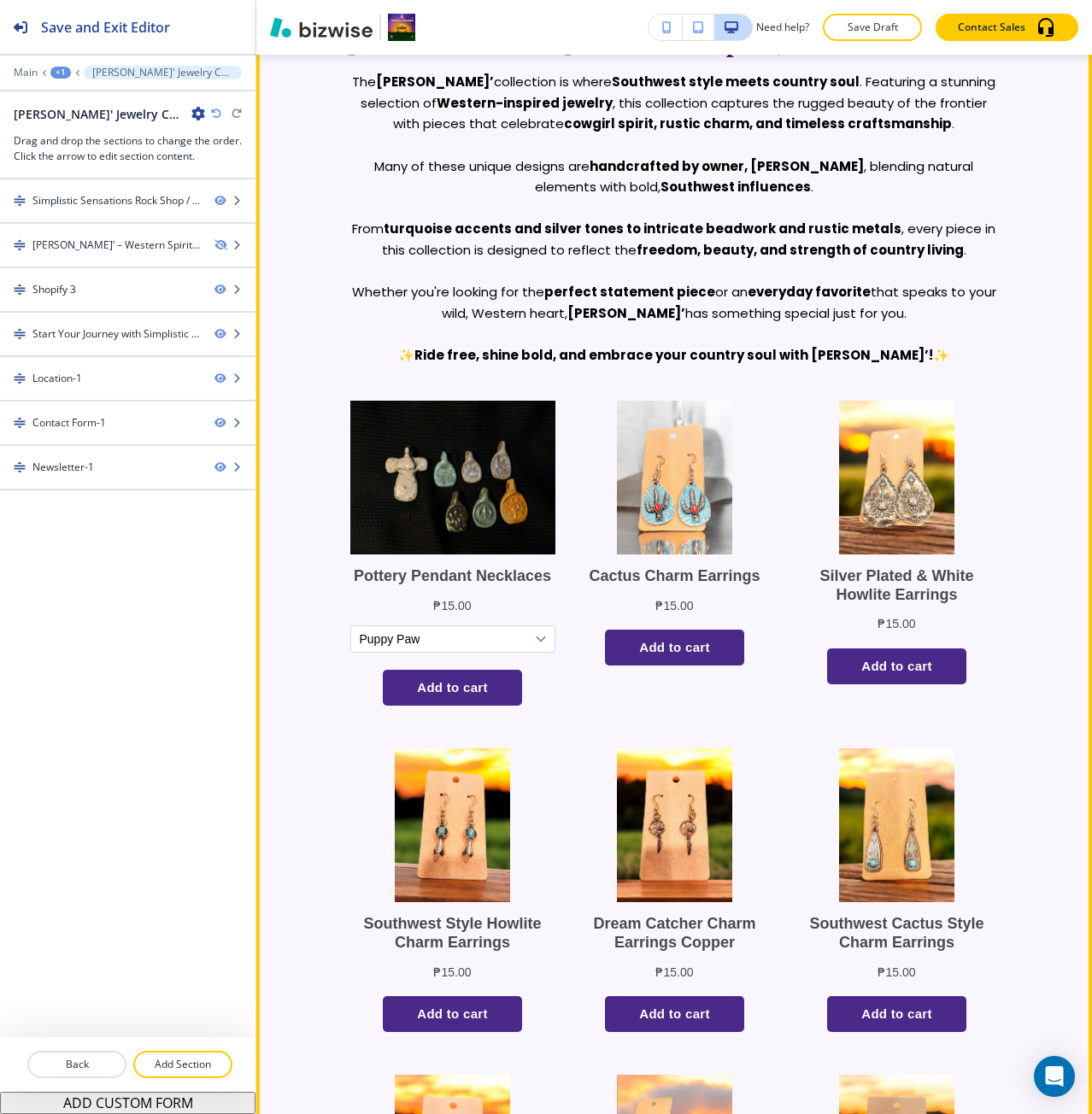
click at [545, 641] on select "Puppy Paw Dragonfly" at bounding box center [451, 639] width 204 height 26
click at [590, 691] on div "Pottery Pendant Necklaces Regular price ₱15.00 Pendant Style Puppy Paw Dragonfl…" at bounding box center [665, 900] width 673 height 1001
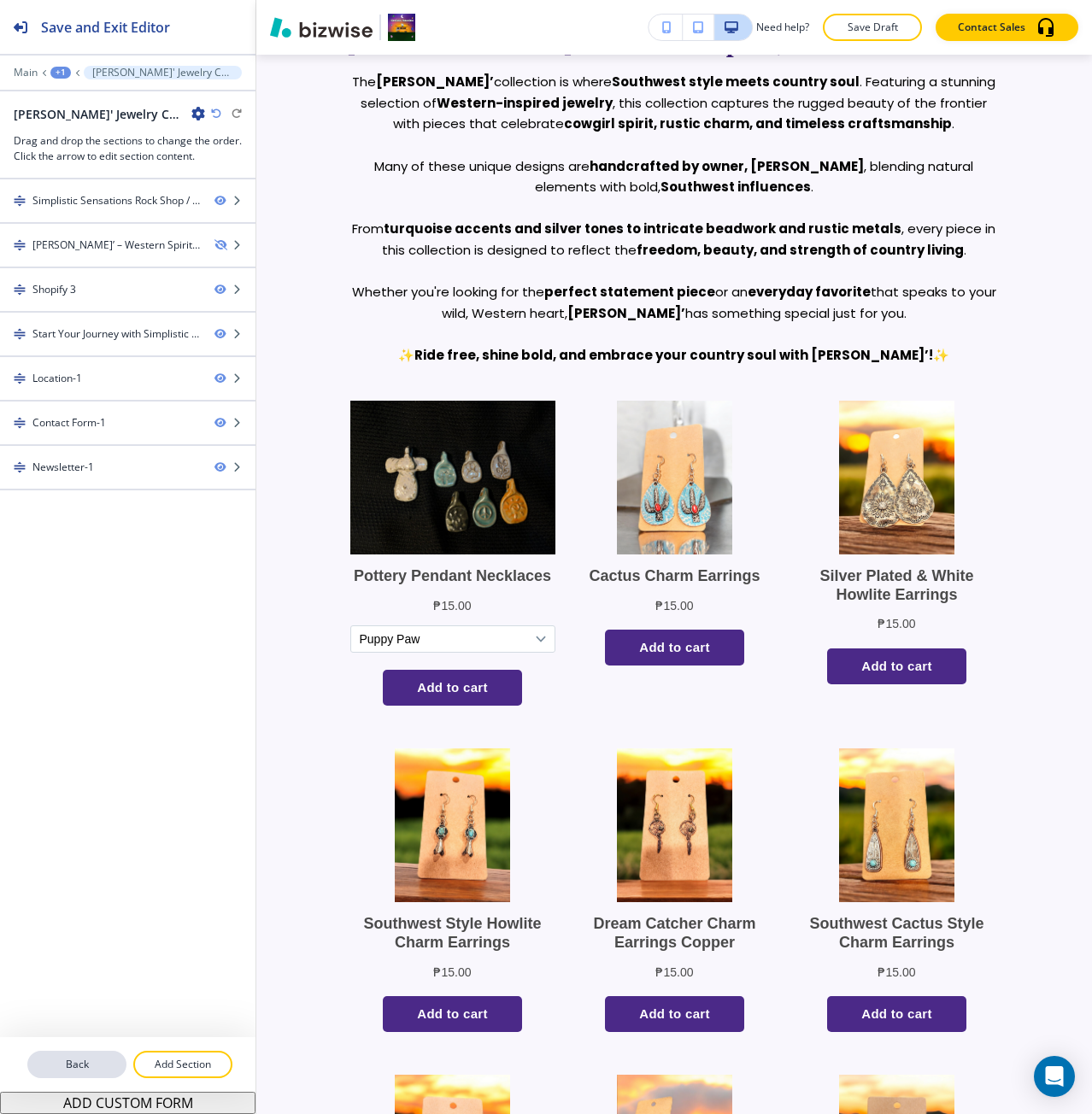
click at [71, 1071] on p "Back" at bounding box center [77, 1063] width 95 height 15
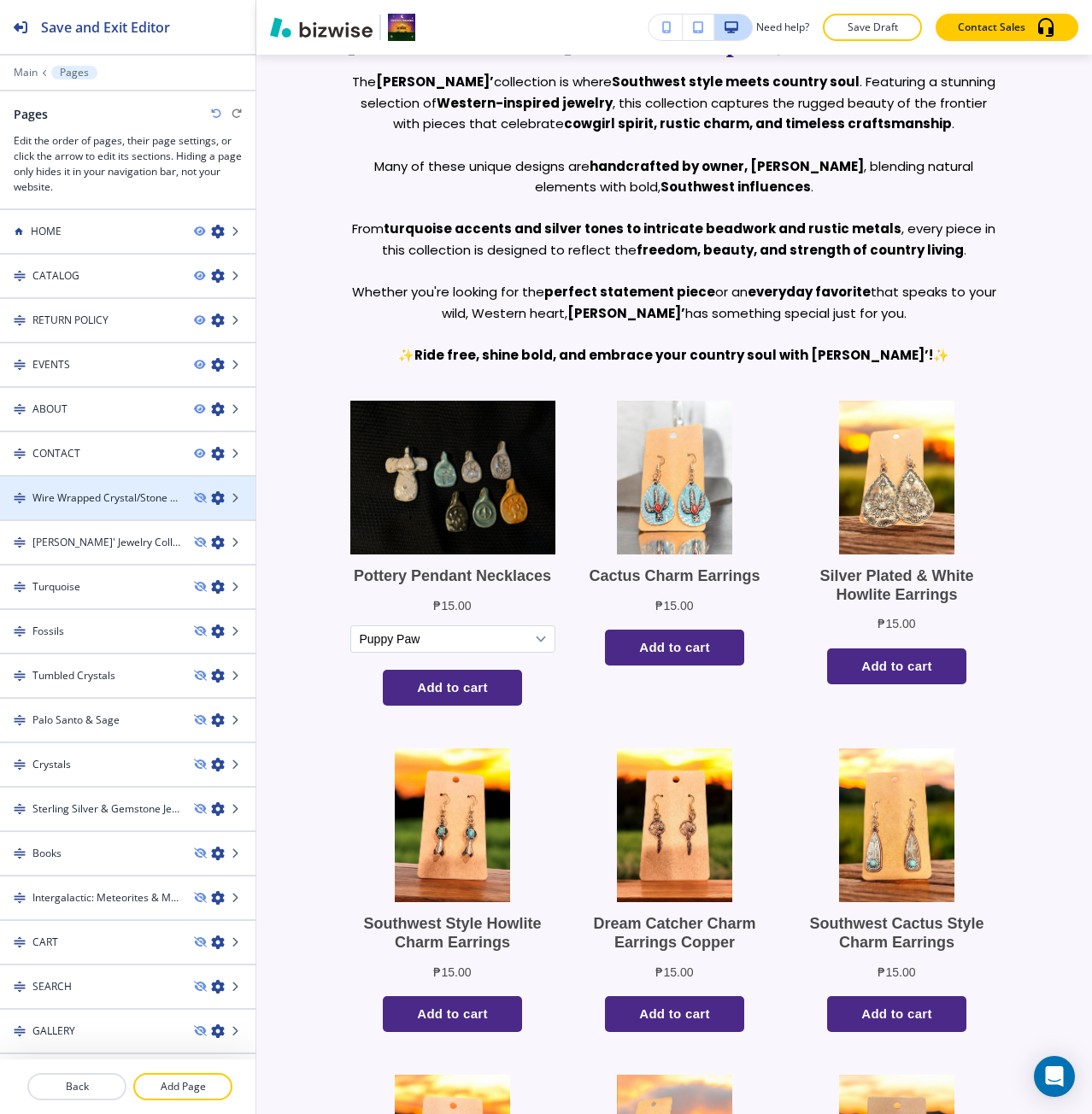
click at [104, 509] on div at bounding box center [127, 513] width 255 height 14
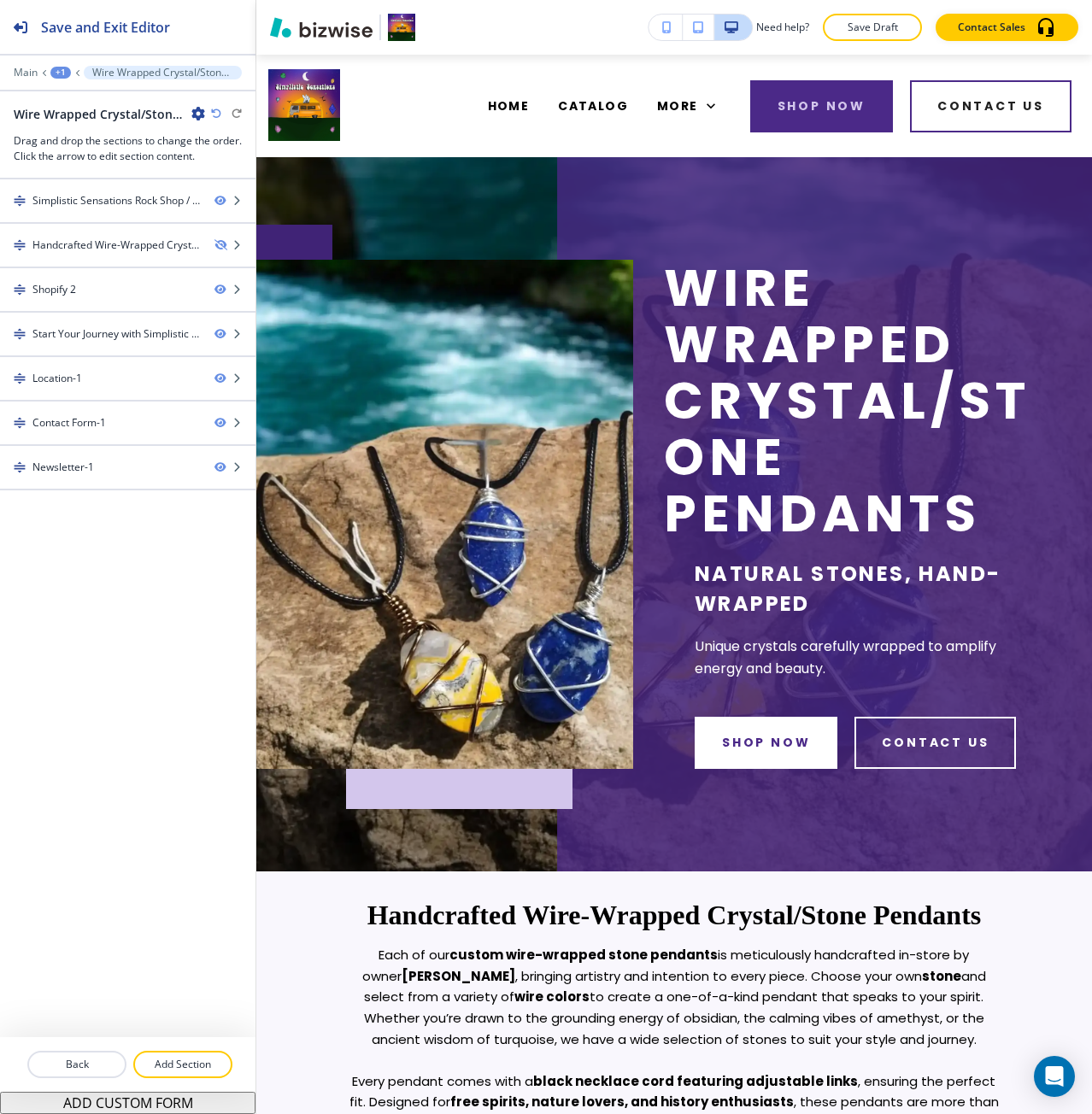
scroll to position [0, 0]
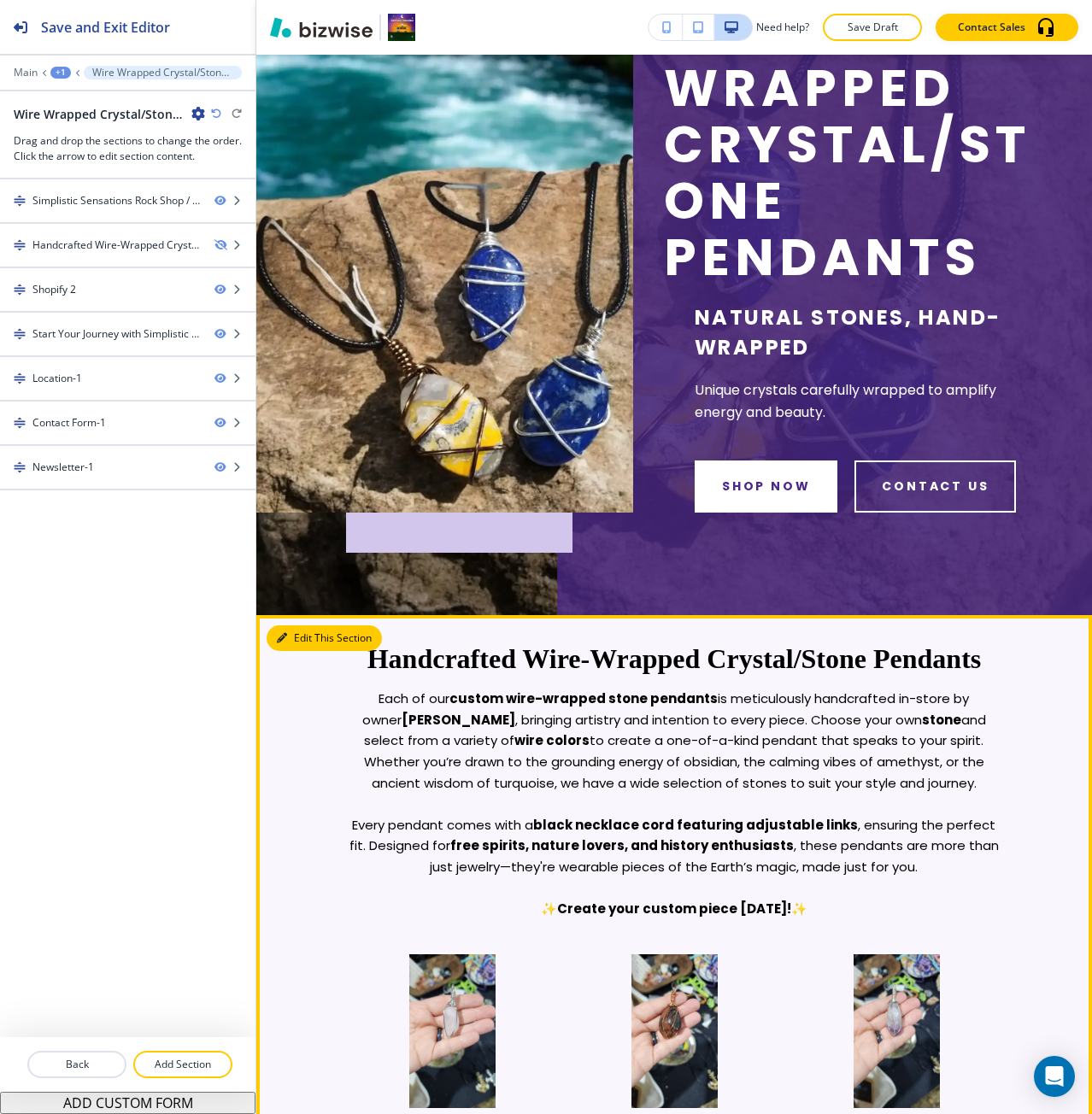
click at [295, 633] on button "Edit This Section" at bounding box center [324, 638] width 115 height 26
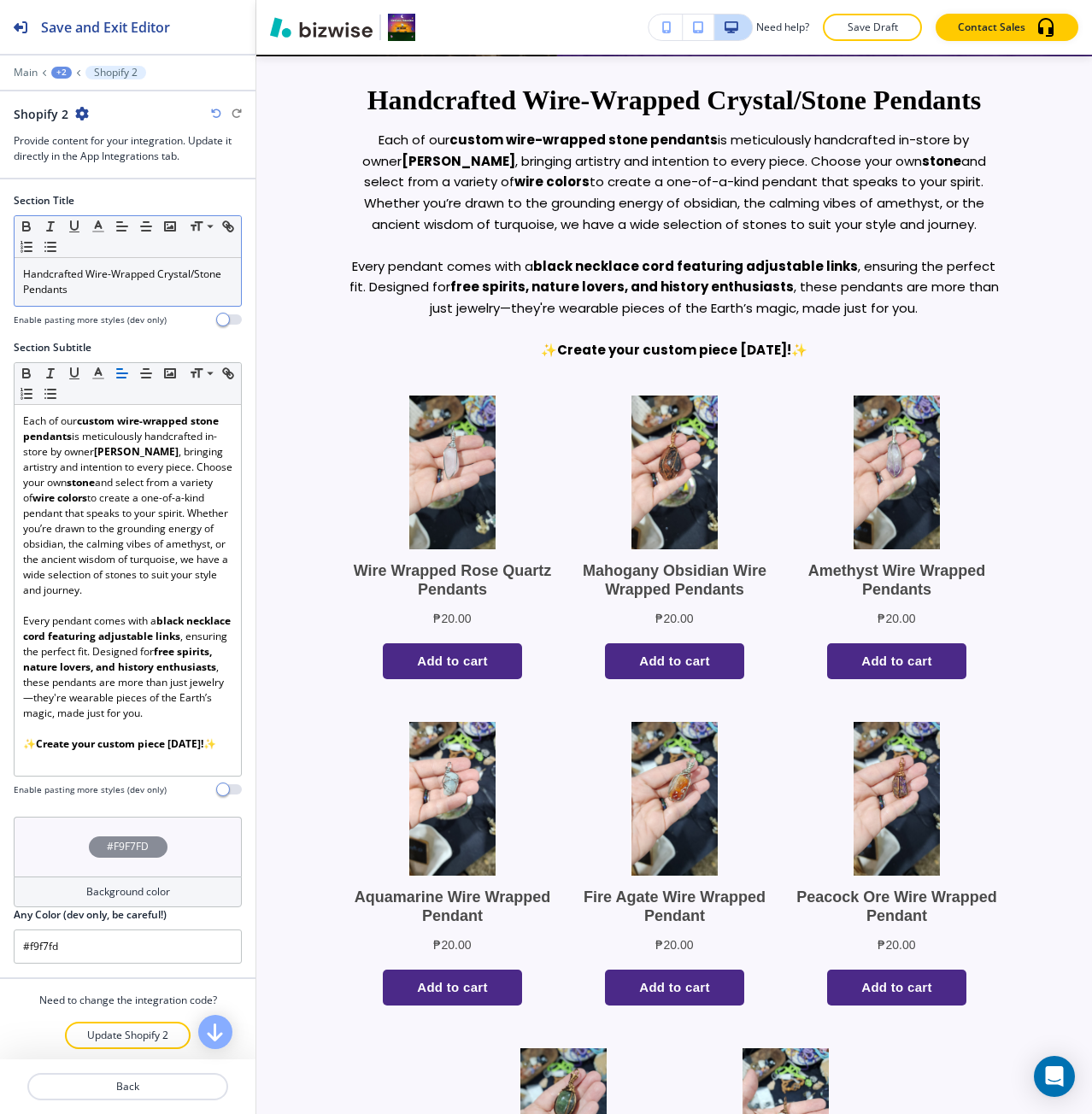
scroll to position [817, 0]
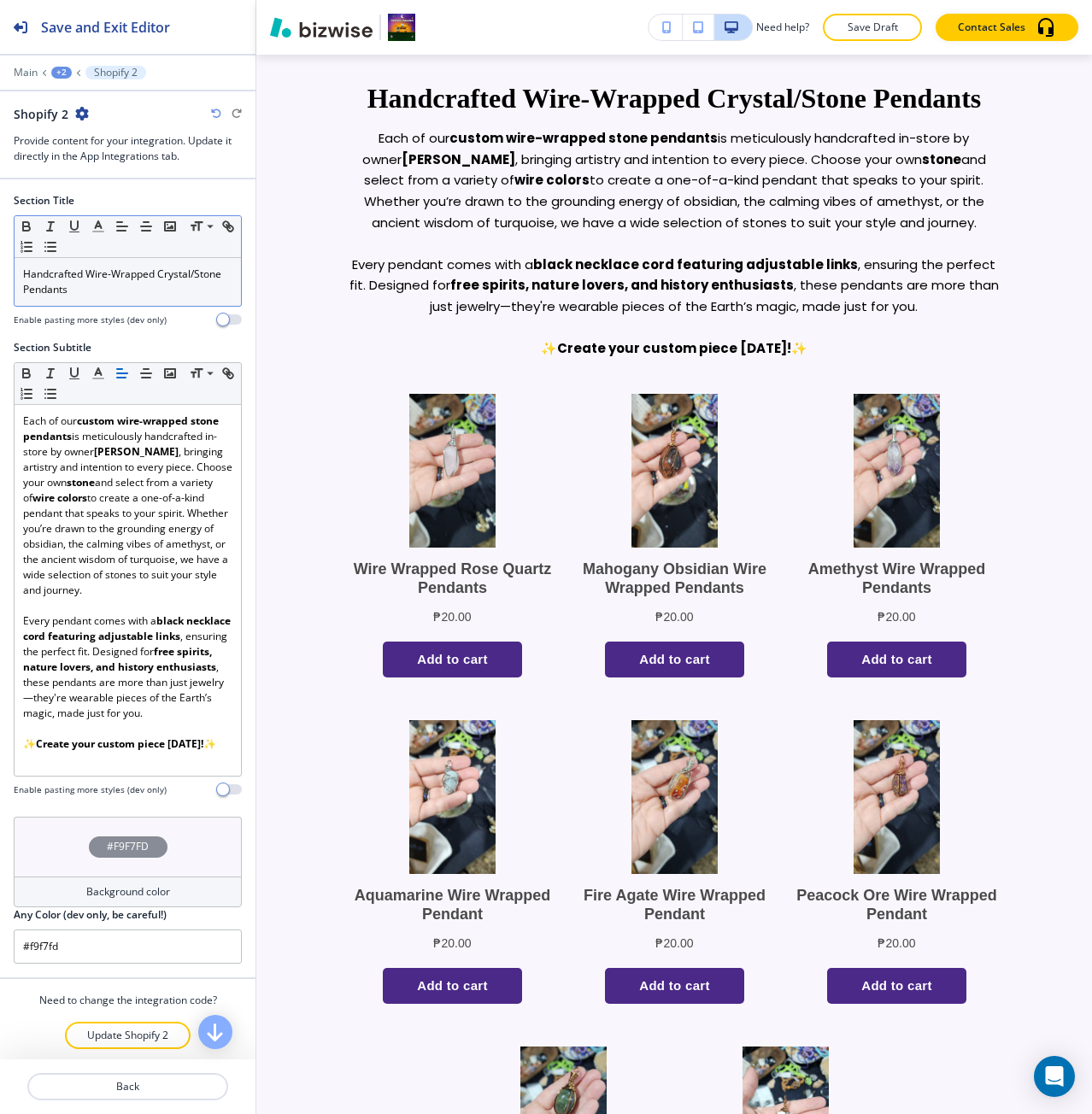
click at [111, 283] on p "Handcrafted Wire-Wrapped Crystal/Stone Pendants" at bounding box center [127, 281] width 210 height 31
click at [102, 227] on icon "button" at bounding box center [97, 226] width 15 height 15
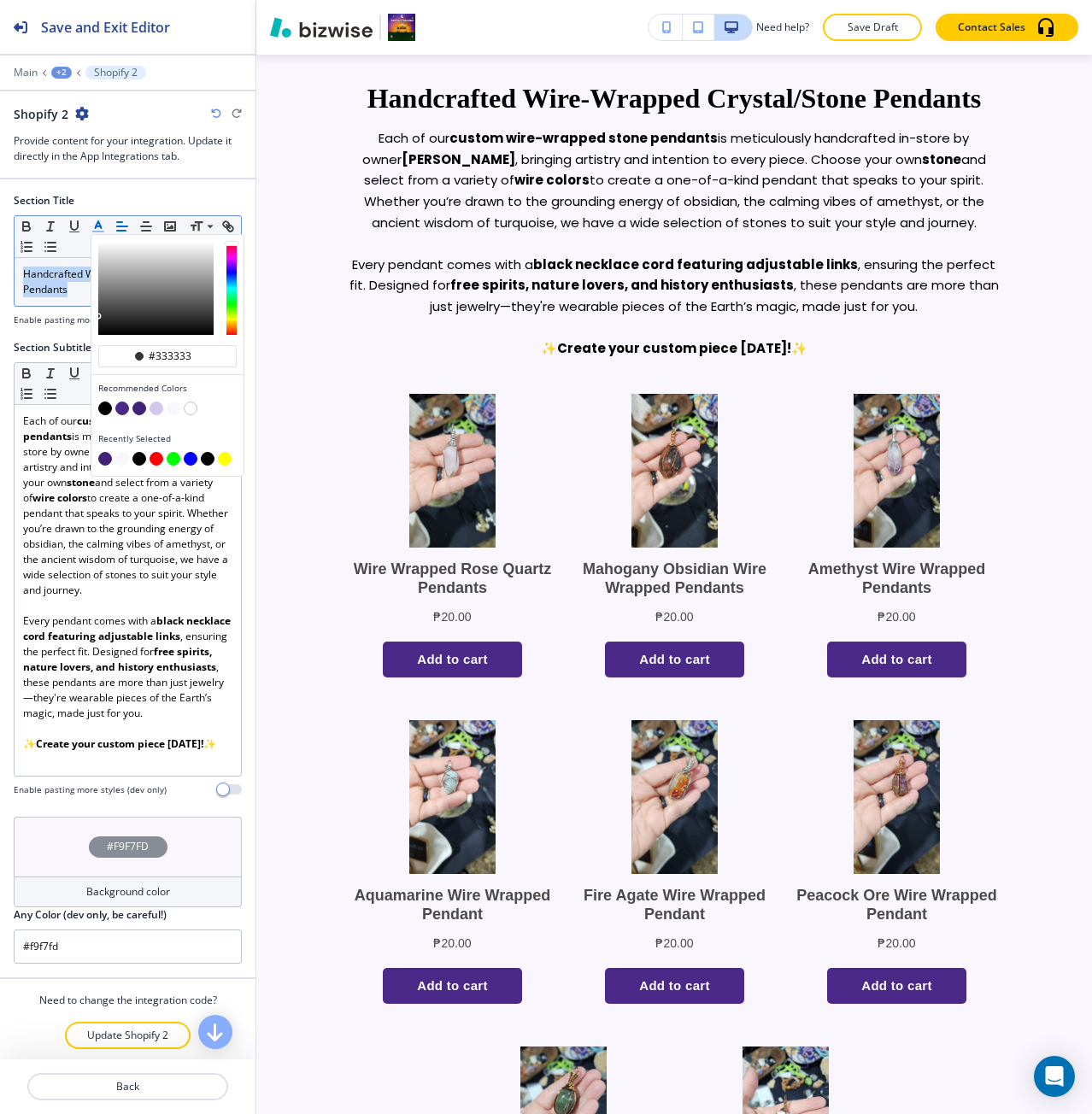
click at [133, 412] on button "button" at bounding box center [139, 408] width 14 height 14
type input "#402376"
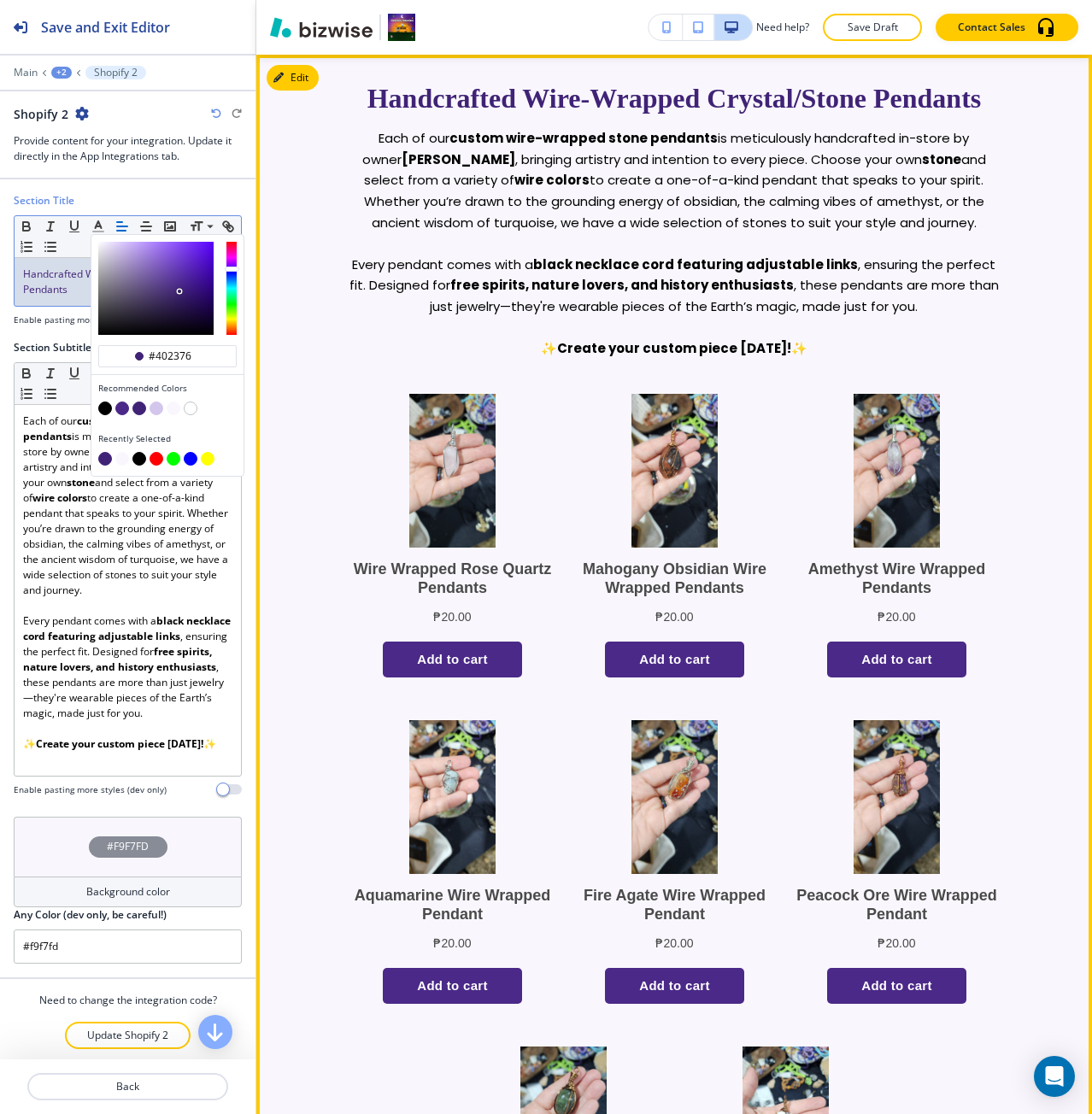
drag, startPoint x: 356, startPoint y: 521, endPoint x: 539, endPoint y: 821, distance: 351.4
click at [356, 521] on div at bounding box center [452, 477] width 205 height 167
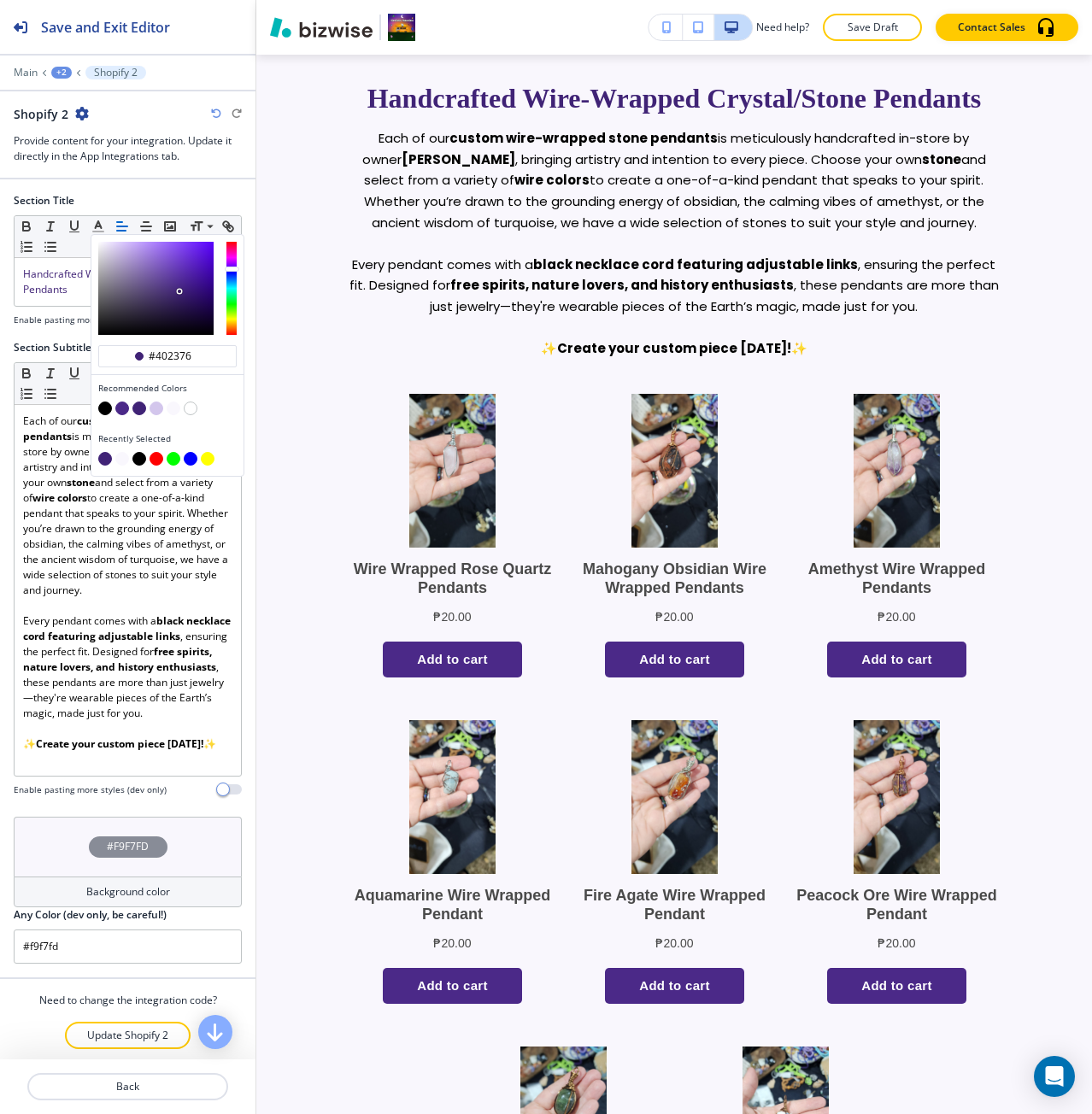
click at [65, 73] on div "+2" at bounding box center [62, 73] width 21 height 12
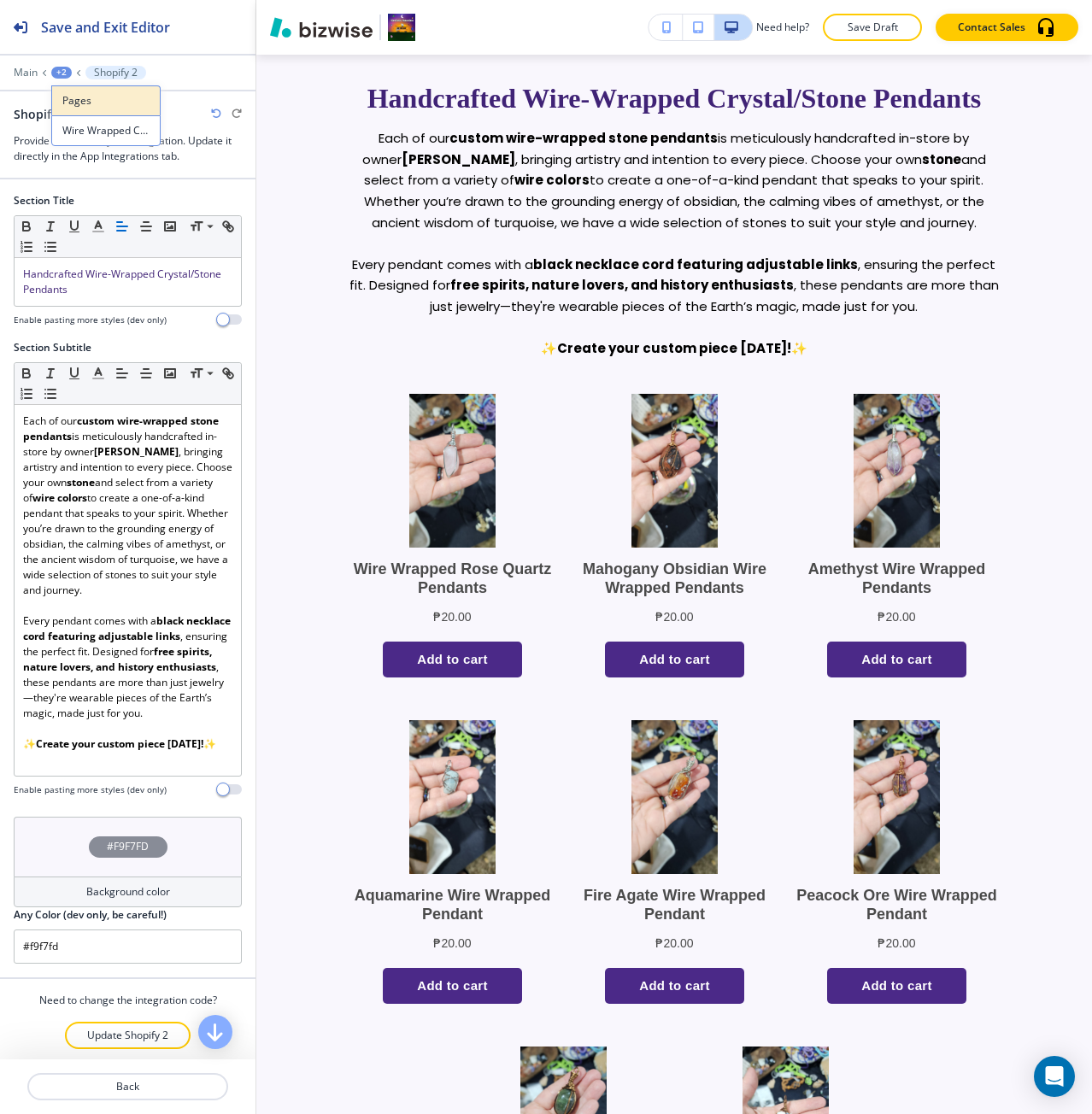
click at [74, 100] on p "Pages" at bounding box center [106, 100] width 87 height 15
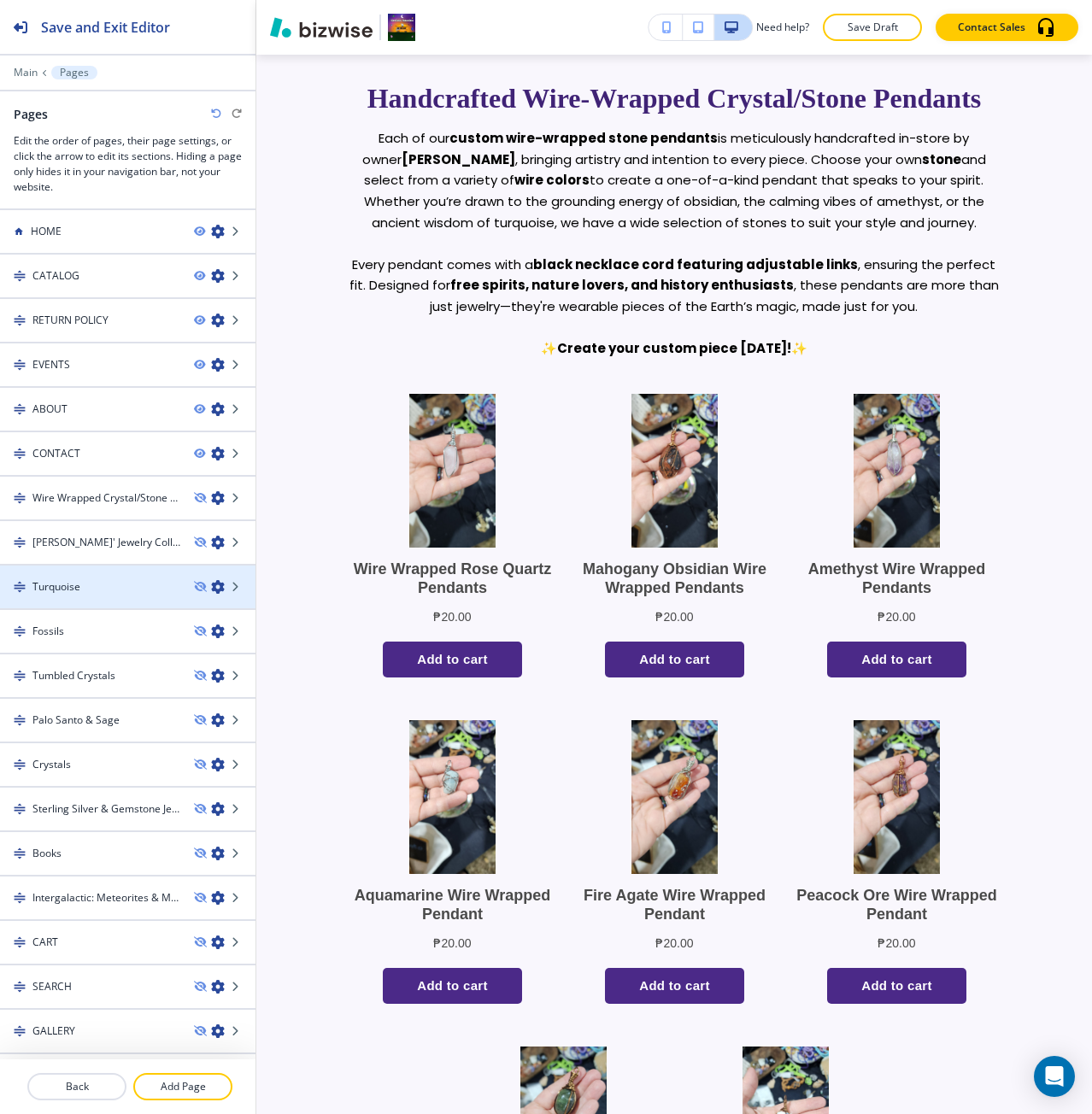
click at [105, 581] on div "Turquoise" at bounding box center [89, 586] width 180 height 15
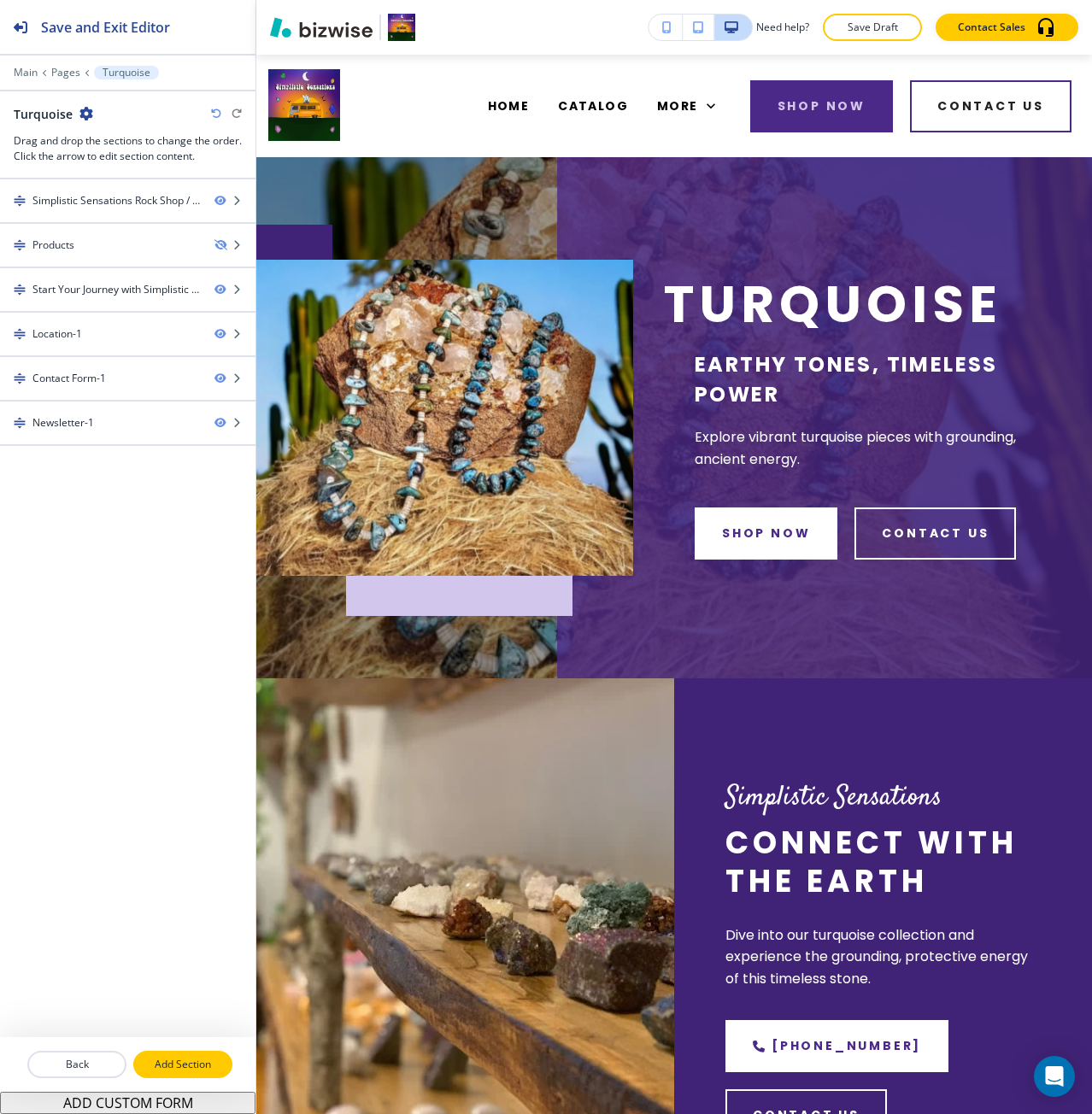
click at [183, 1068] on p "Add Section" at bounding box center [183, 1063] width 95 height 15
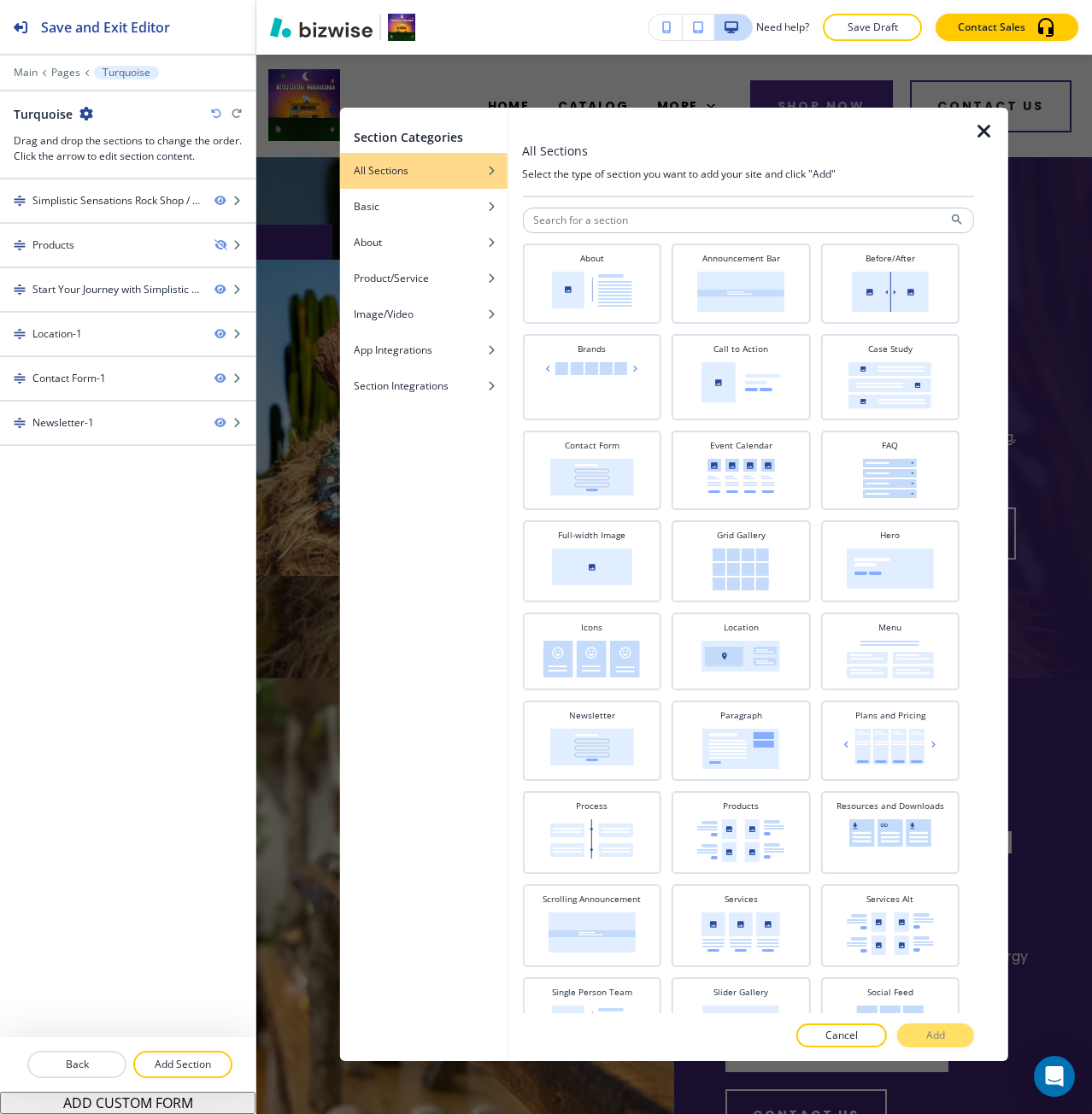
click at [313, 465] on div "Section Categories All Sections Basic About Product/Service Image/Video App Int…" at bounding box center [674, 584] width 836 height 1059
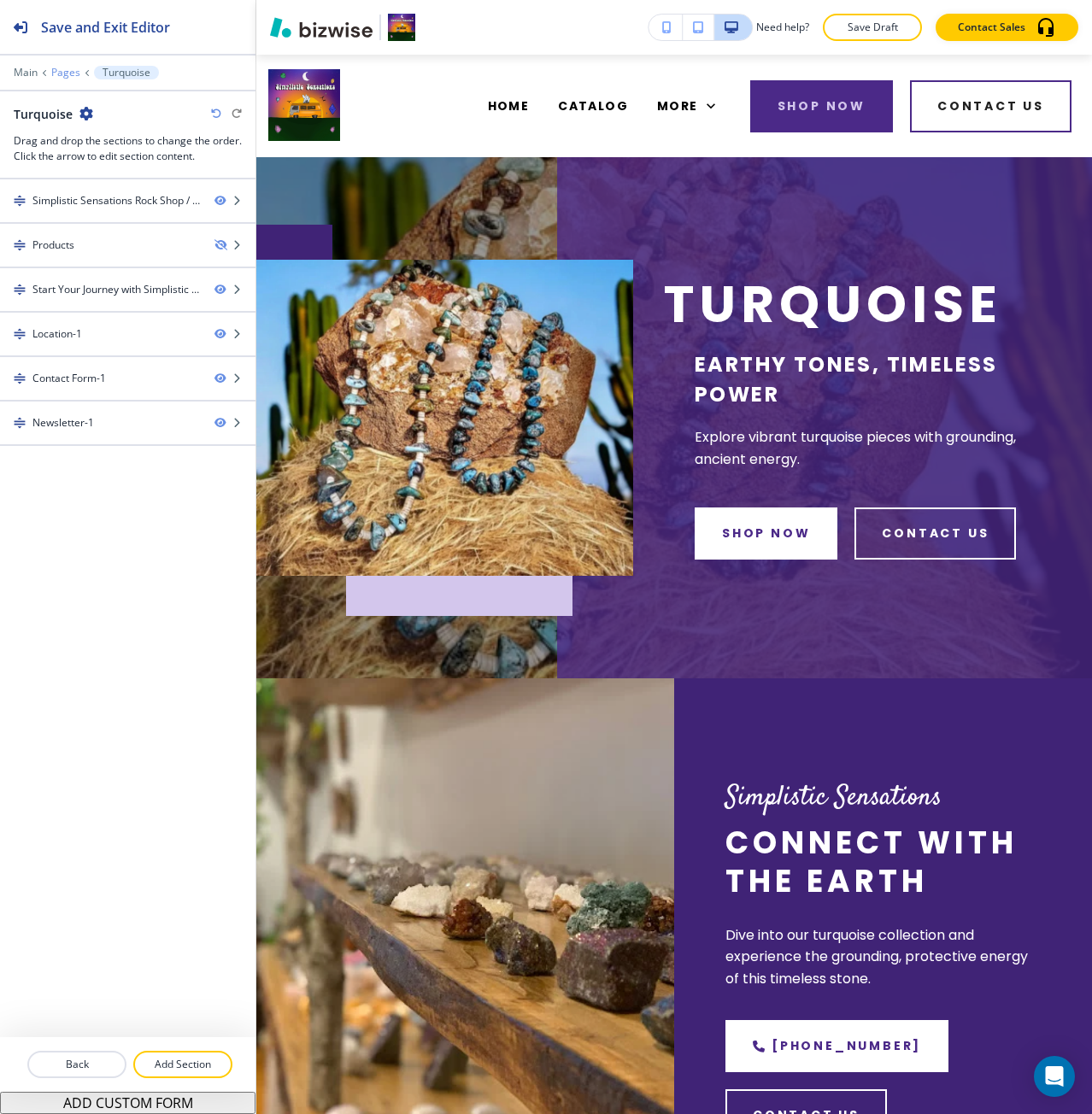
click at [63, 72] on p "Pages" at bounding box center [66, 73] width 29 height 12
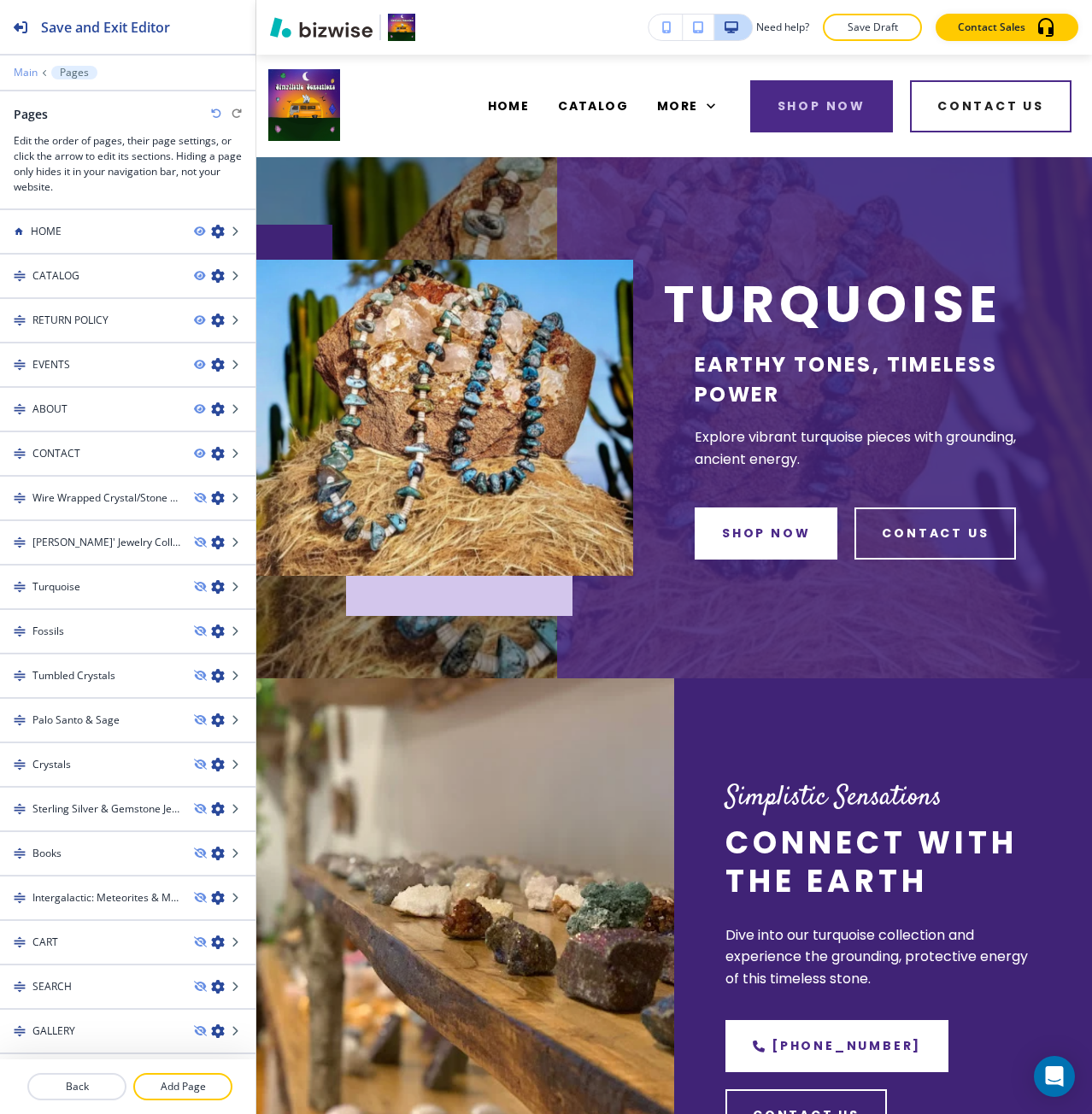
click at [31, 71] on p "Main" at bounding box center [26, 73] width 24 height 12
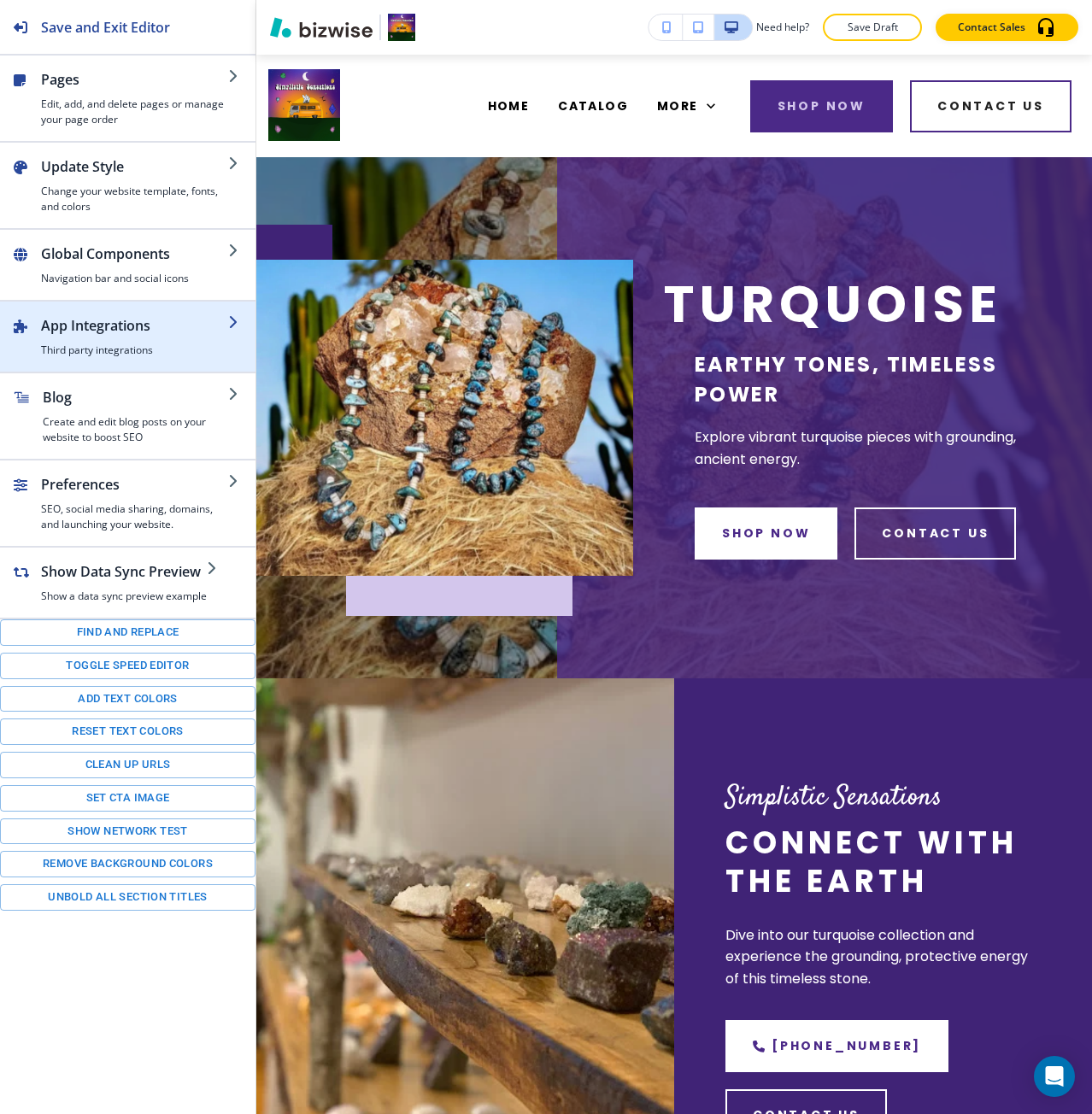
click at [139, 348] on h4 "Third party integrations" at bounding box center [134, 350] width 187 height 15
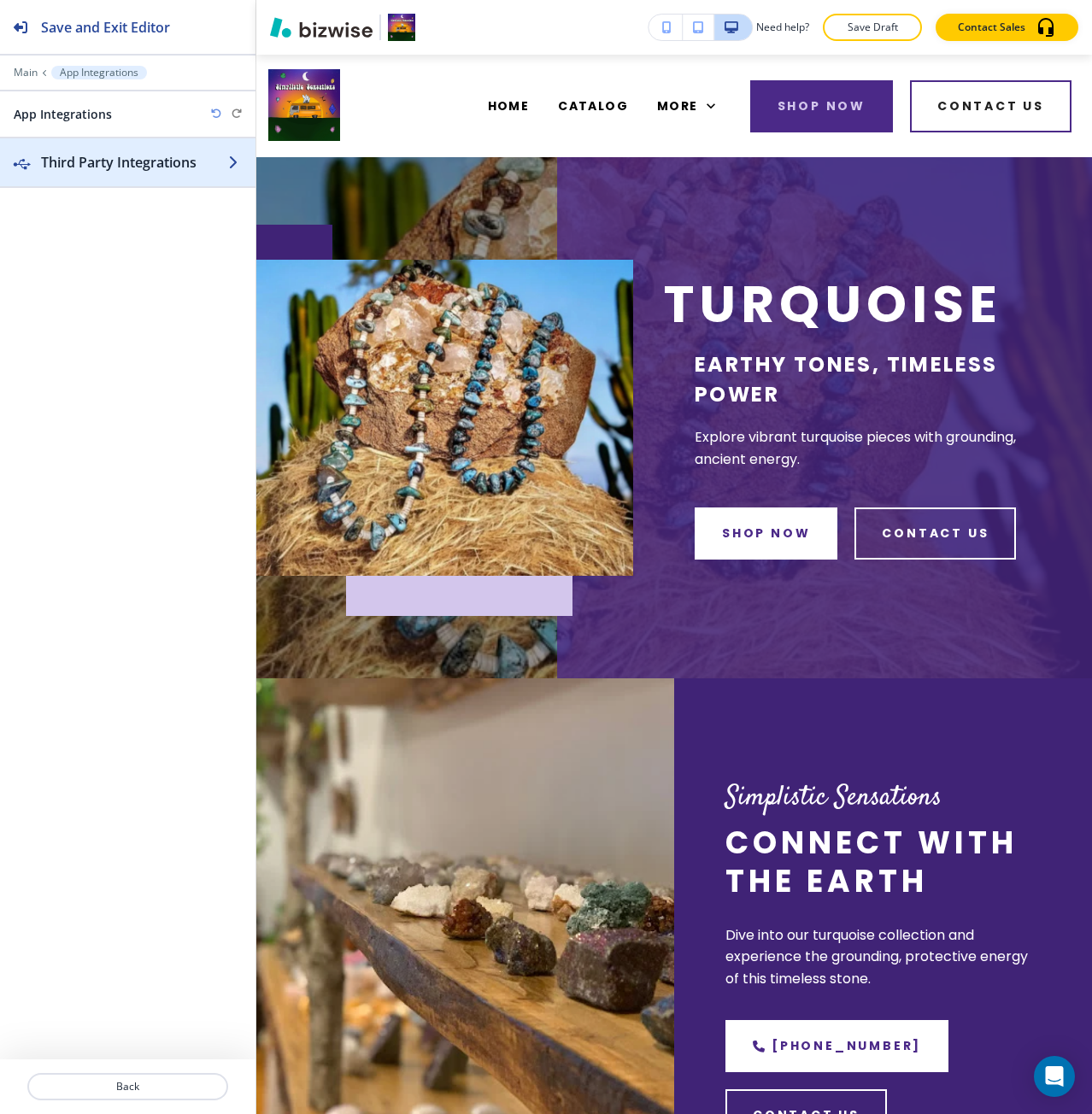
click at [116, 180] on div "button" at bounding box center [127, 180] width 255 height 14
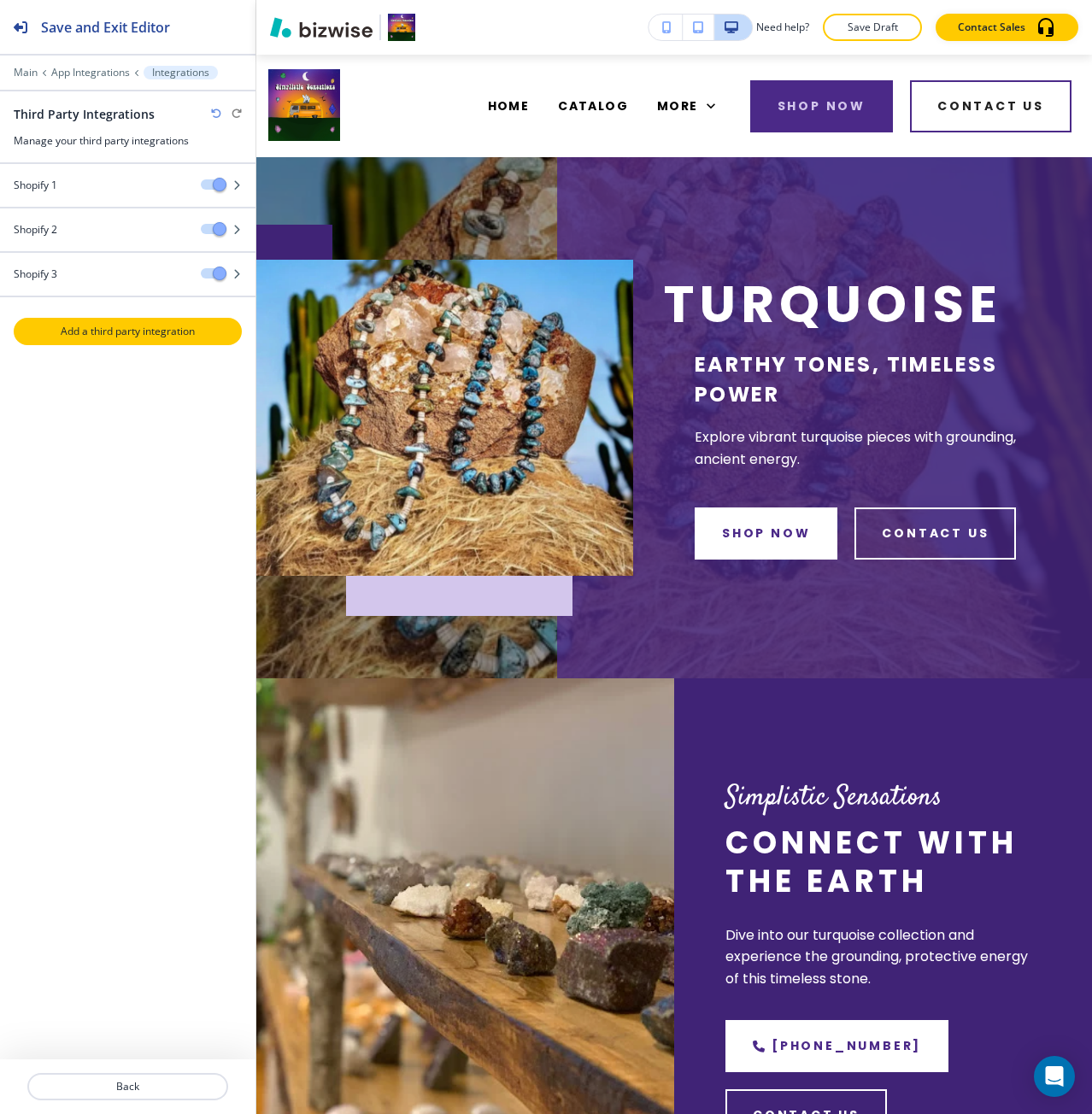
click at [114, 339] on button "Add a third party integration" at bounding box center [128, 332] width 229 height 28
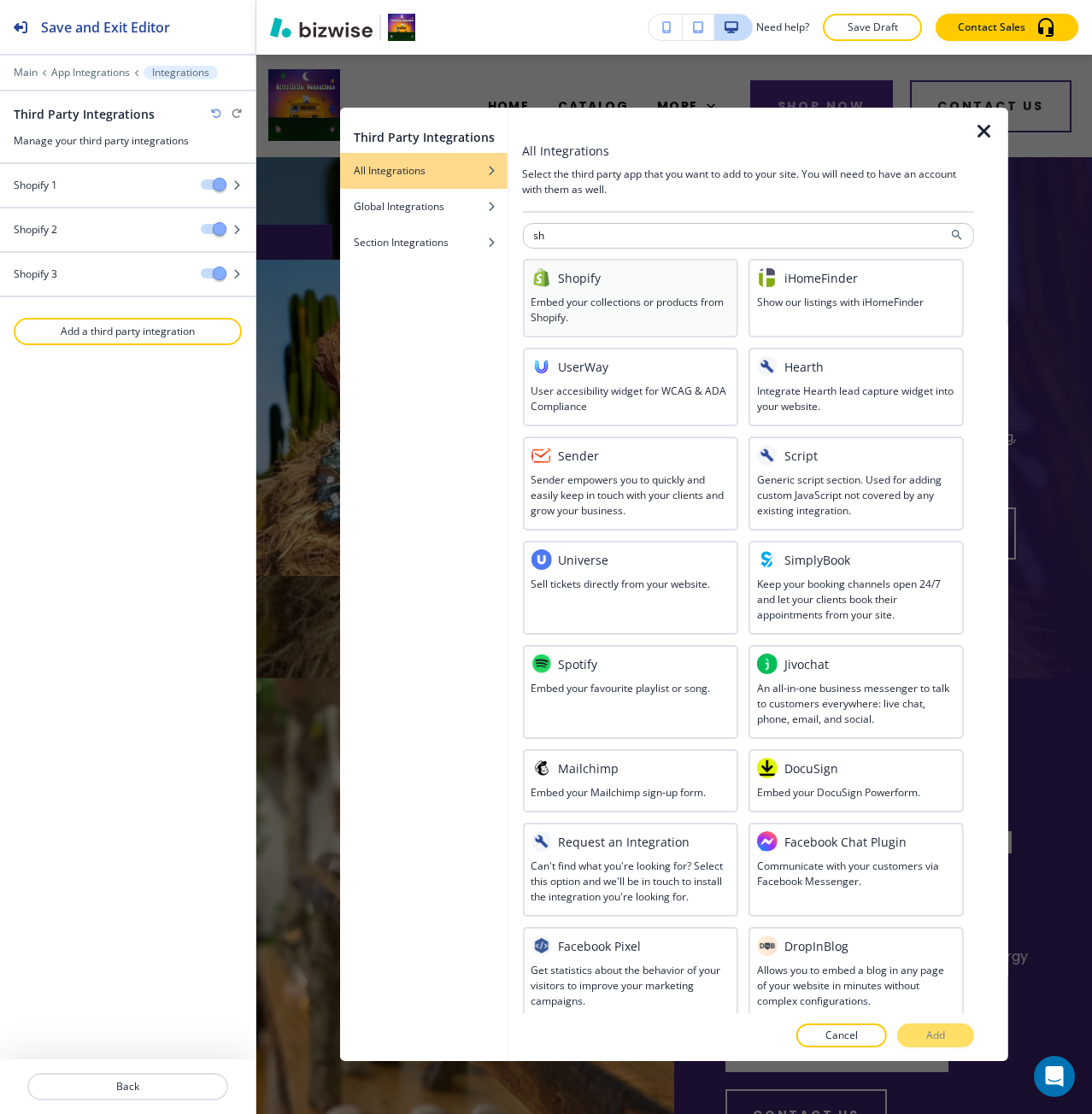
type input "sh"
click at [604, 284] on div "Shopify" at bounding box center [629, 277] width 198 height 21
click at [907, 1027] on button "Add" at bounding box center [935, 1035] width 77 height 24
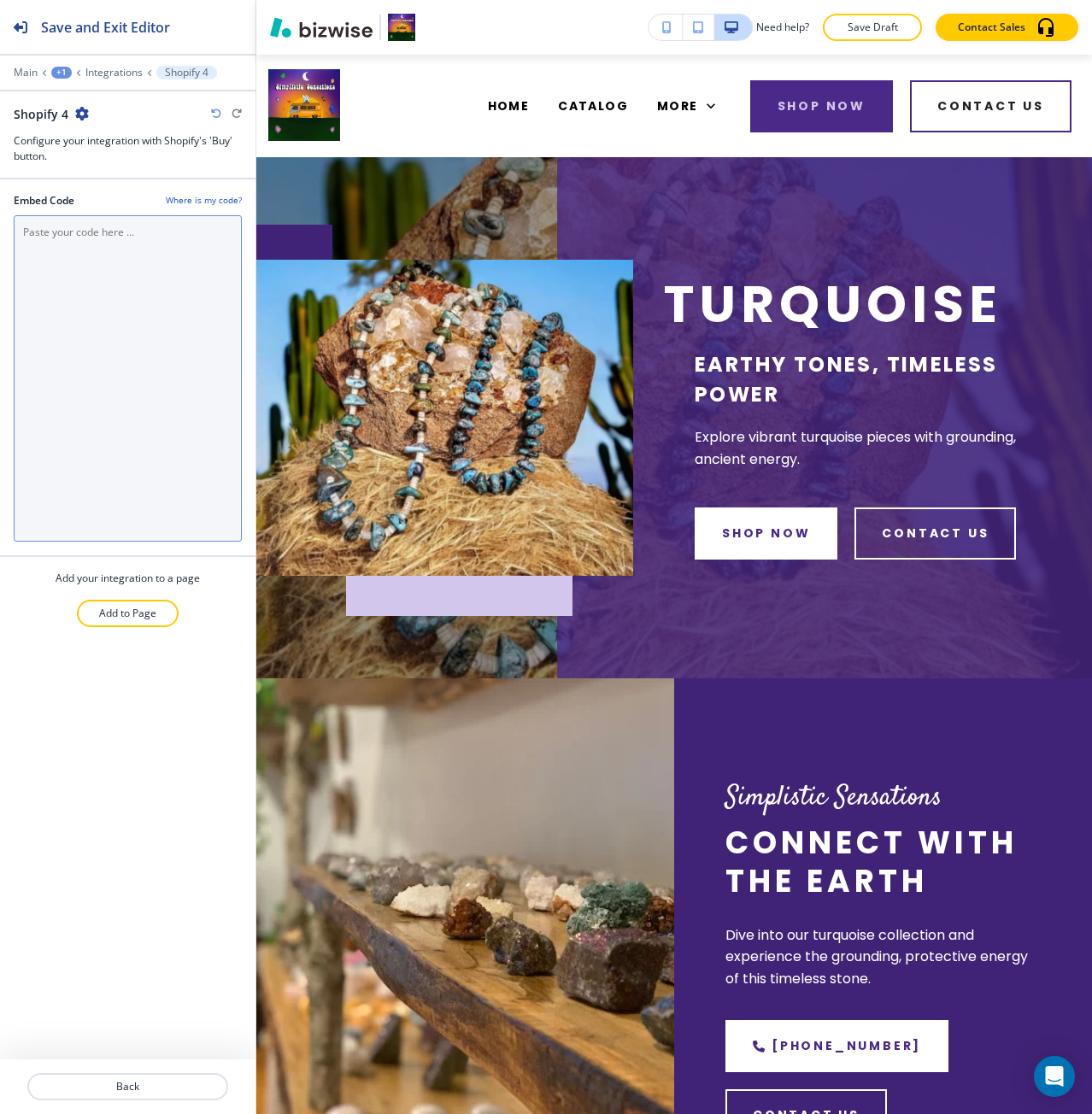
click at [70, 387] on Code "Embed Code" at bounding box center [128, 379] width 229 height 326
paste Code "<div id='collection-component-1755704029096'></div> <script type="text/javascri…"
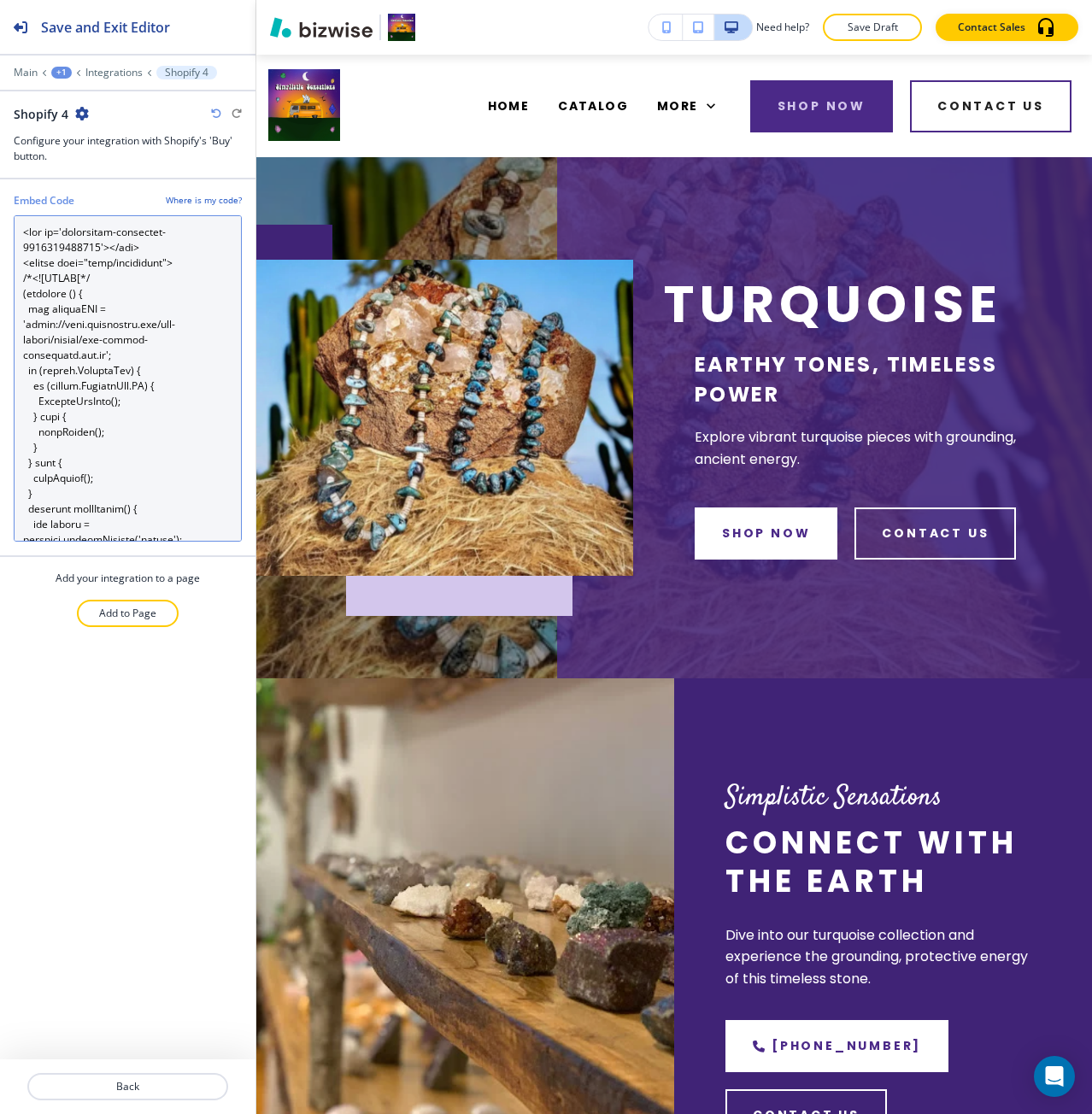
scroll to position [2327, 0]
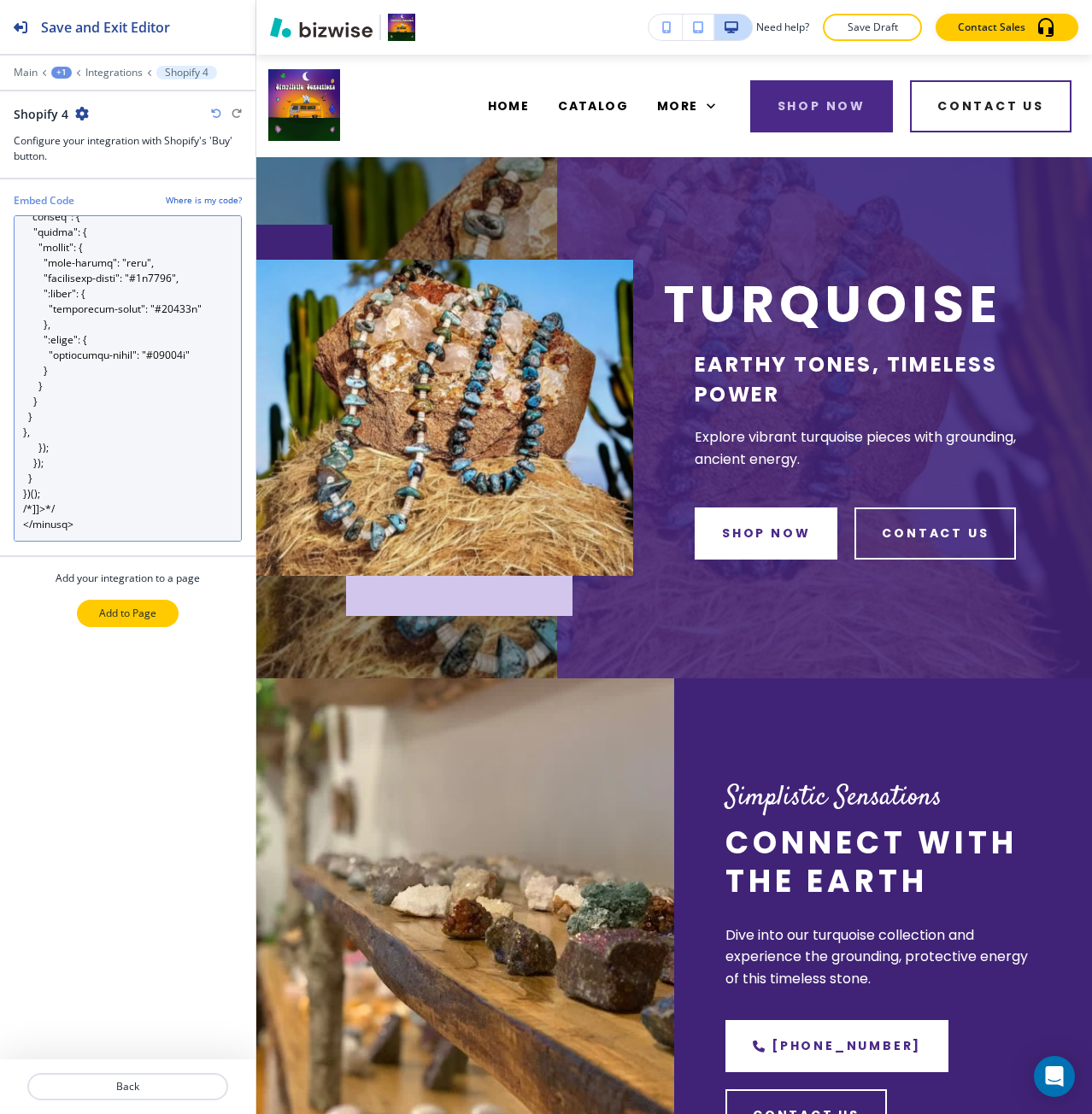
type Code "<div id='collection-component-1755704029096'></div> <script type="text/javascri…"
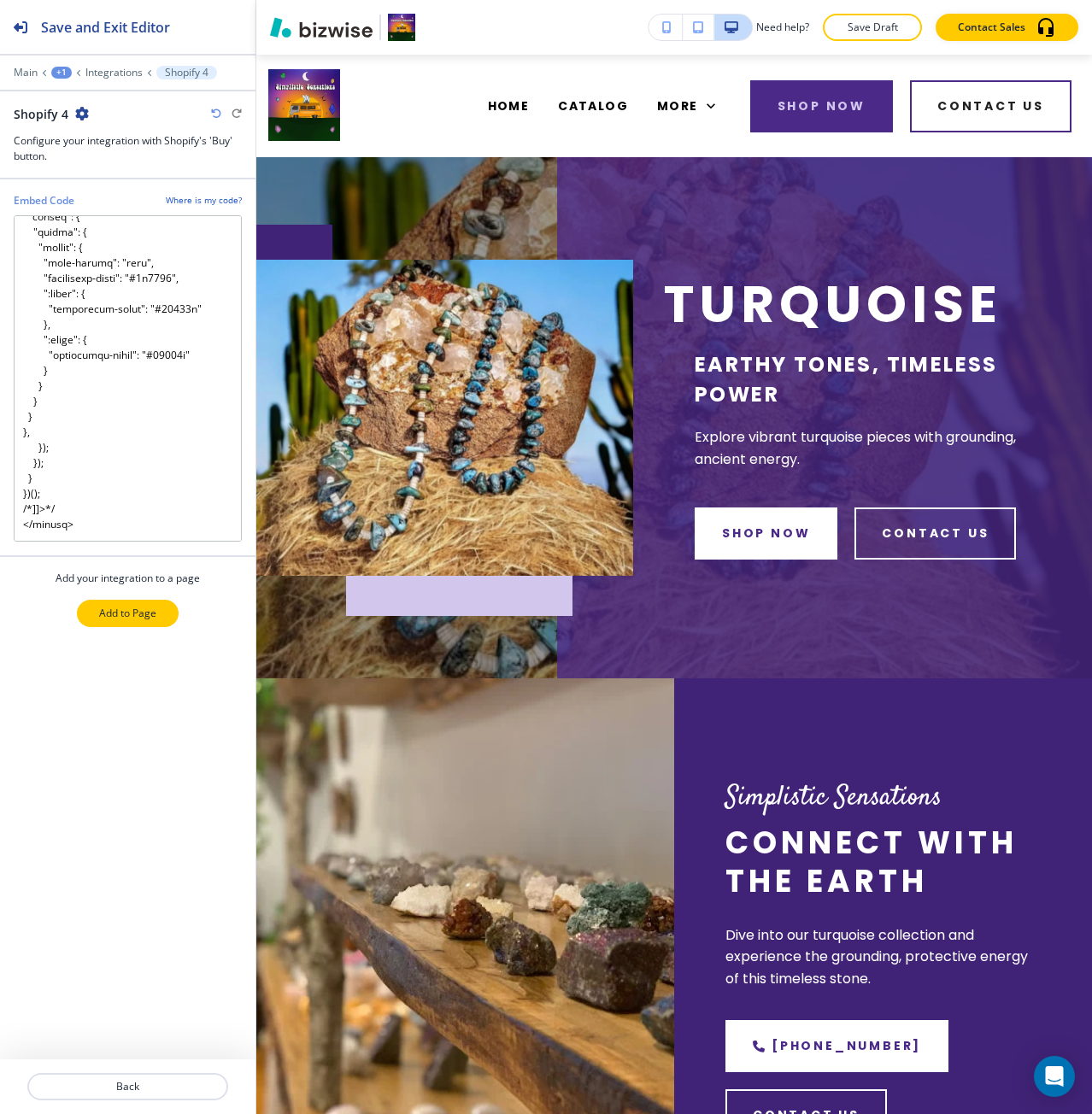
click at [107, 615] on p "Add to Page" at bounding box center [128, 612] width 58 height 15
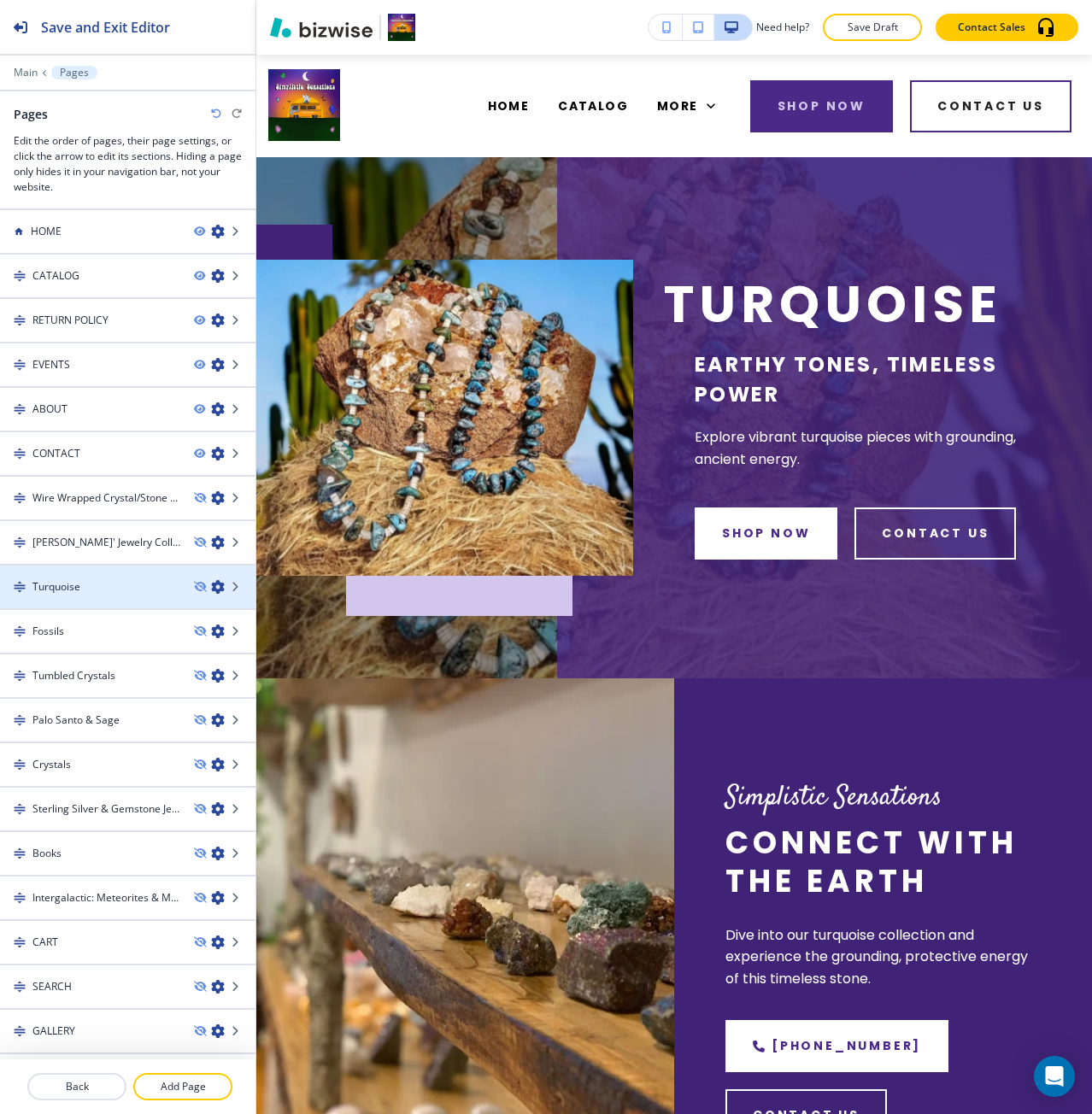
click at [94, 587] on div "Turquoise" at bounding box center [89, 586] width 180 height 15
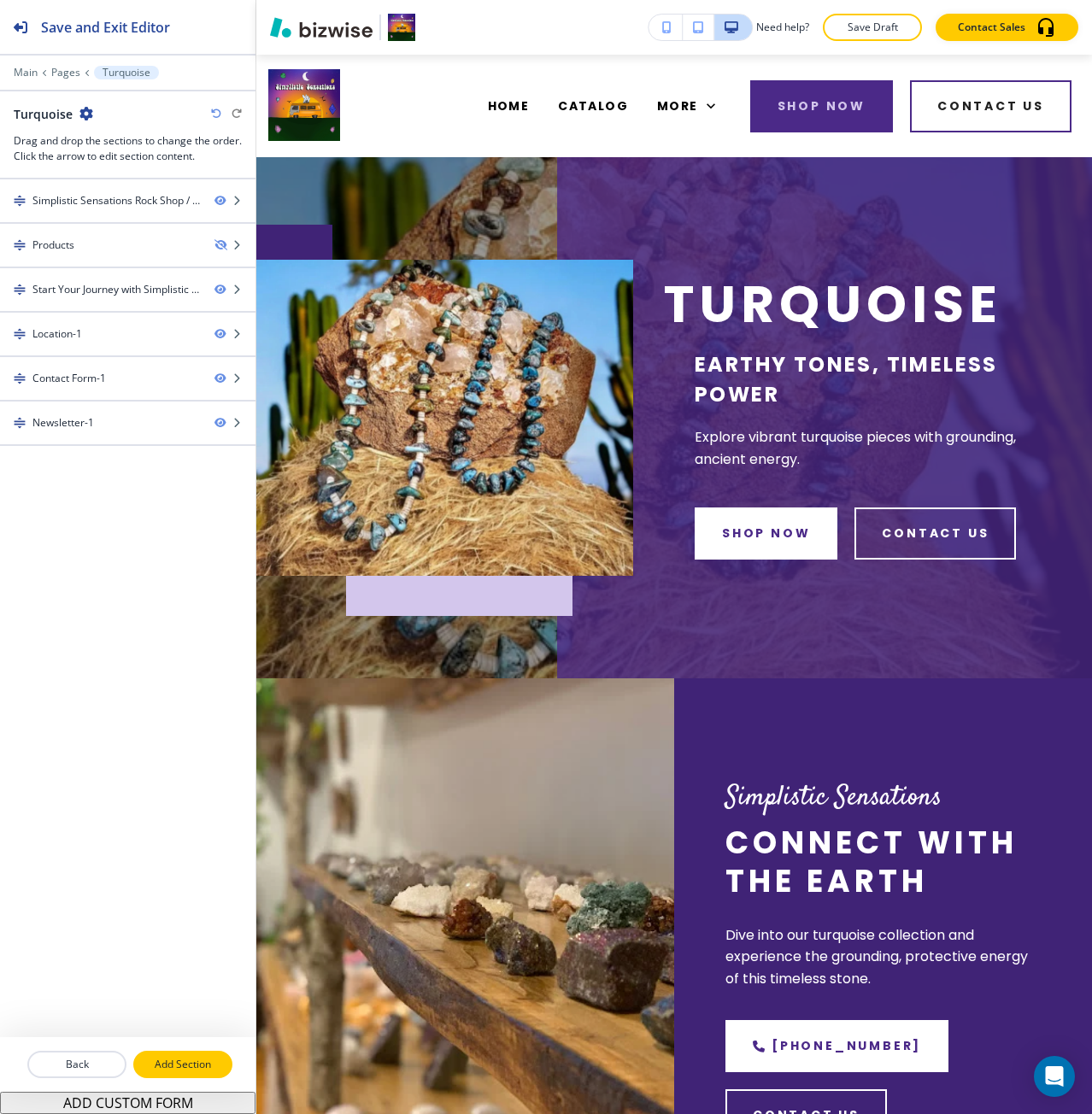
click at [198, 1056] on p "Add Section" at bounding box center [183, 1063] width 95 height 15
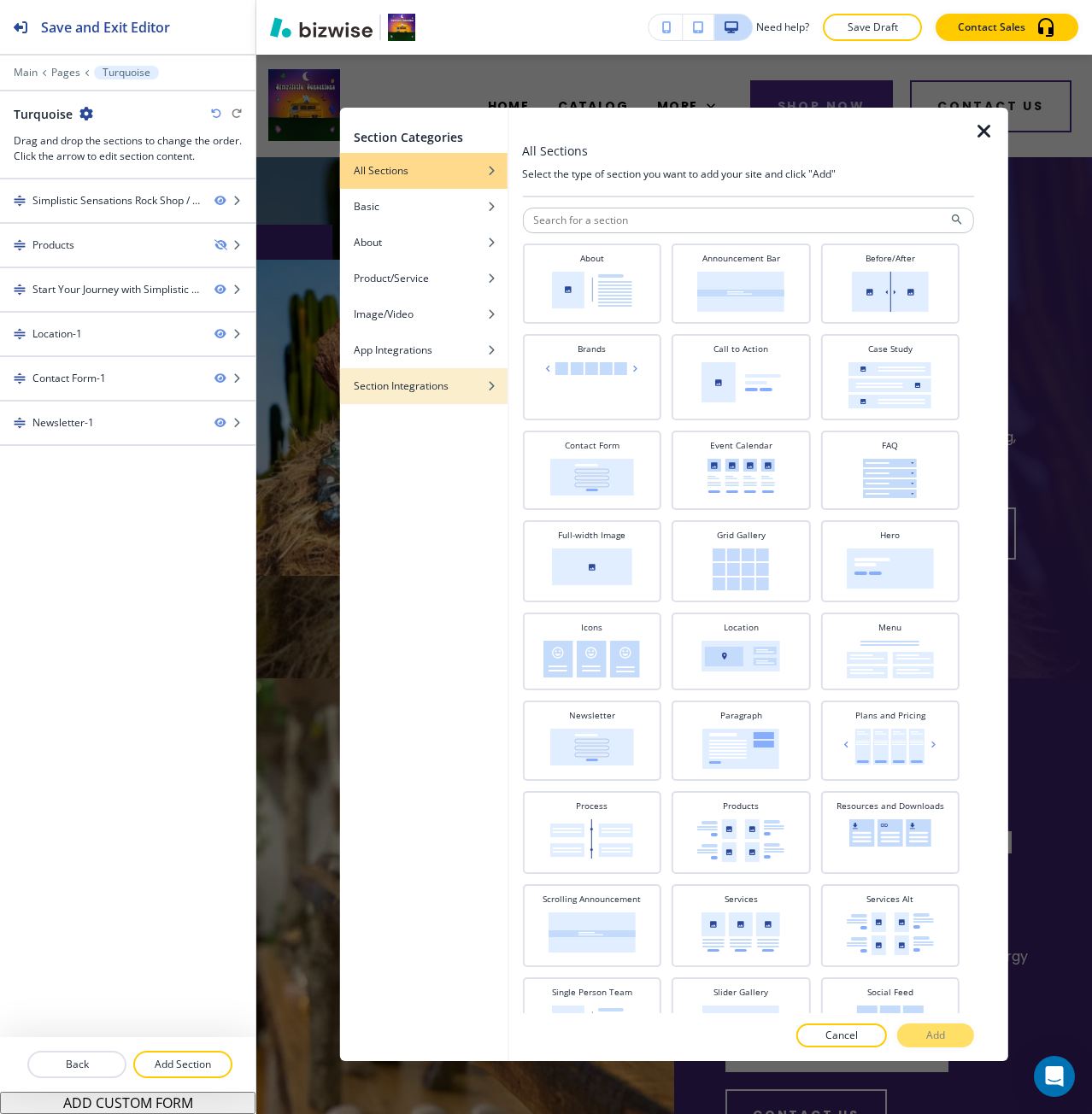
click at [404, 398] on div "button" at bounding box center [423, 398] width 167 height 10
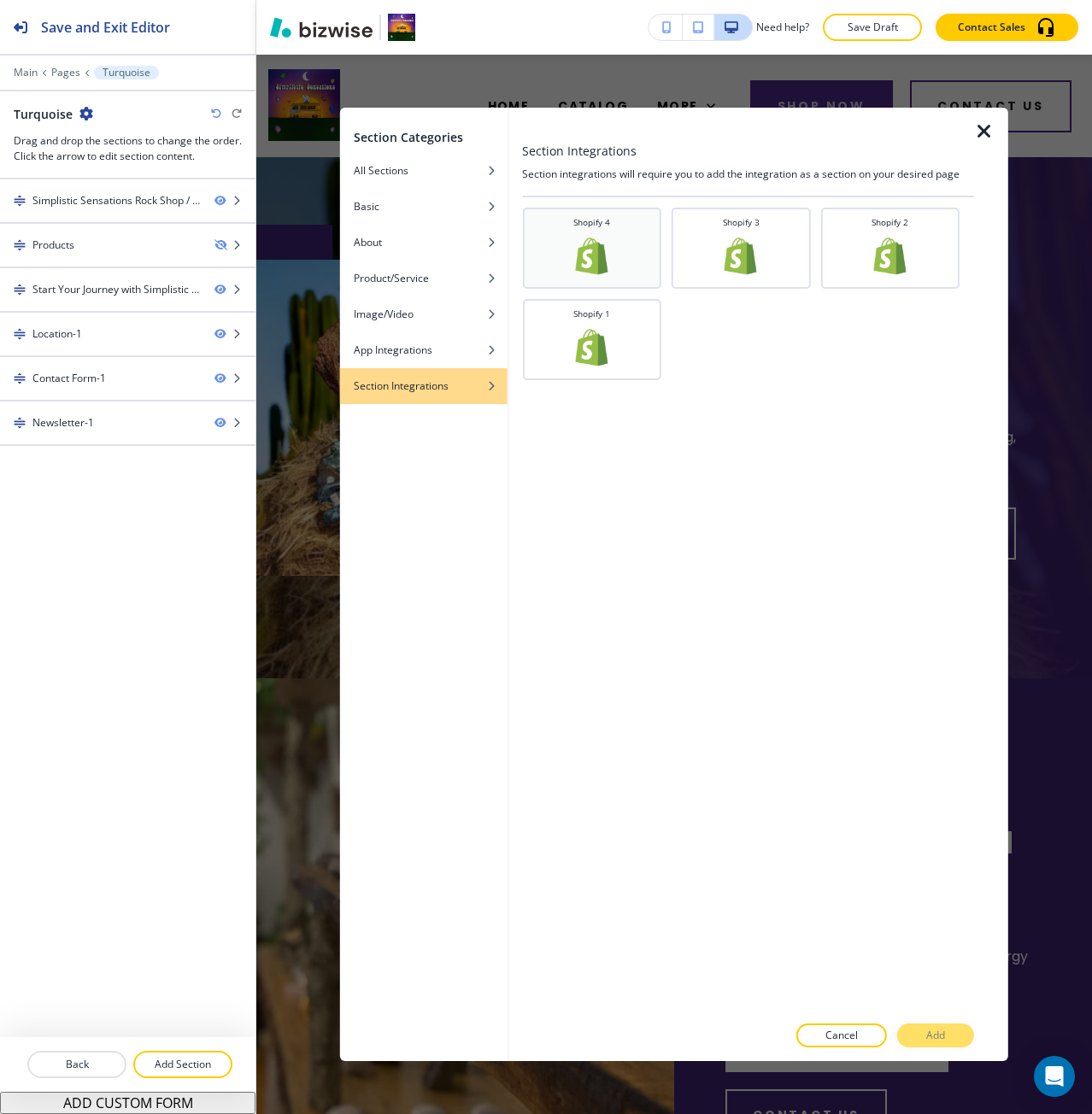
click at [585, 269] on img at bounding box center [591, 255] width 41 height 41
click at [958, 1033] on button "Add" at bounding box center [935, 1035] width 77 height 24
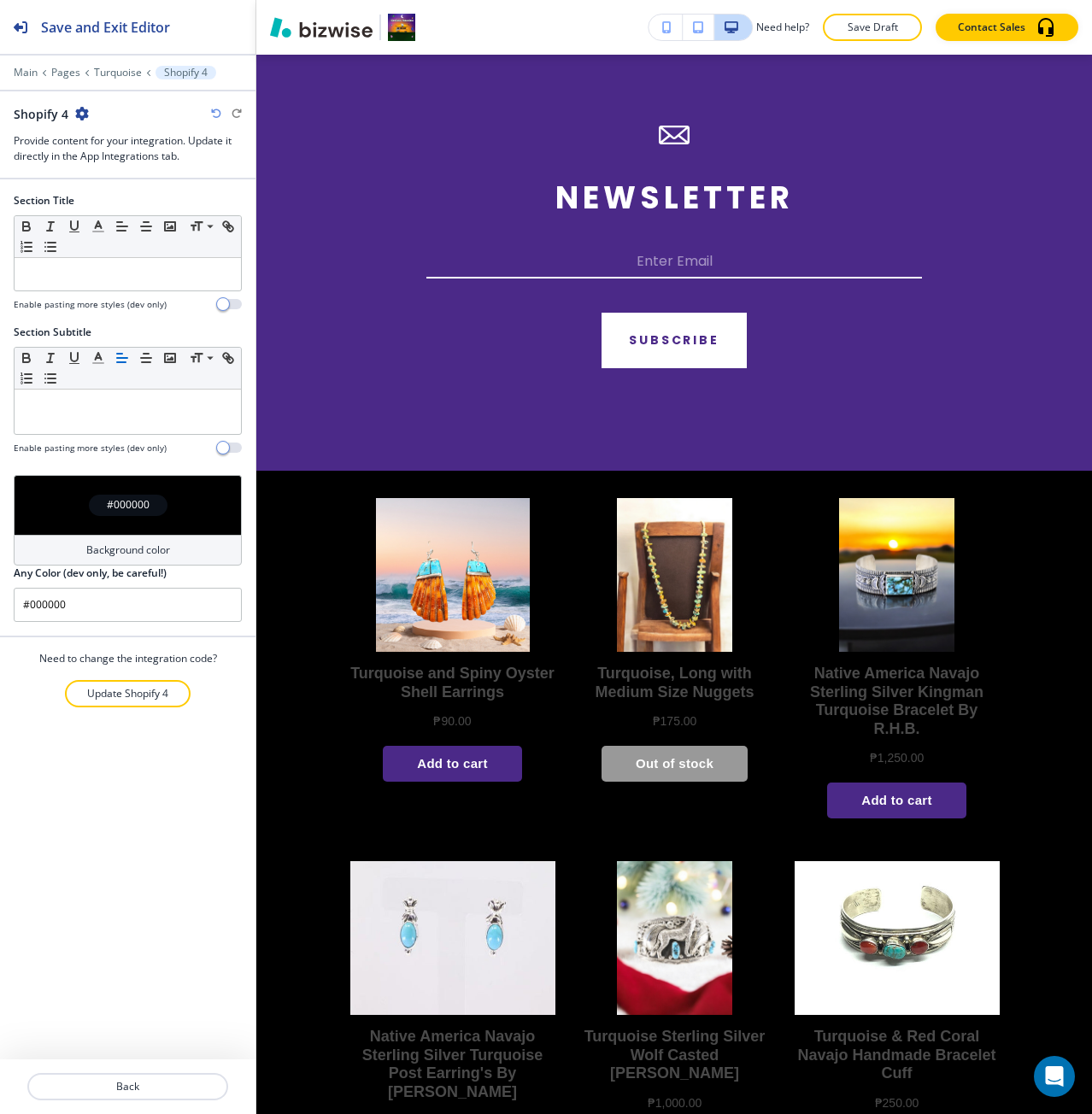
scroll to position [2749, 0]
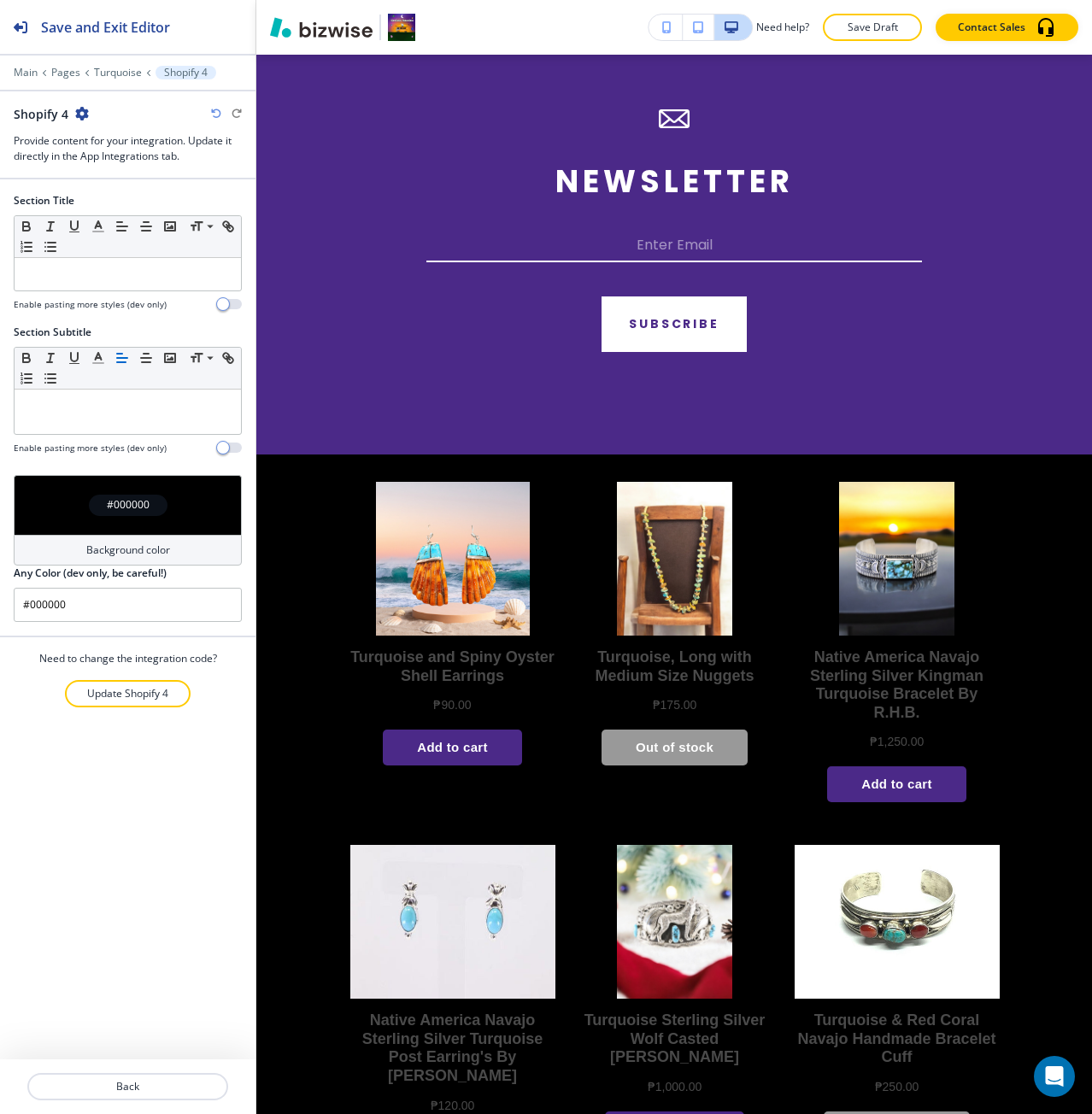
click at [197, 500] on div "#000000" at bounding box center [128, 505] width 229 height 60
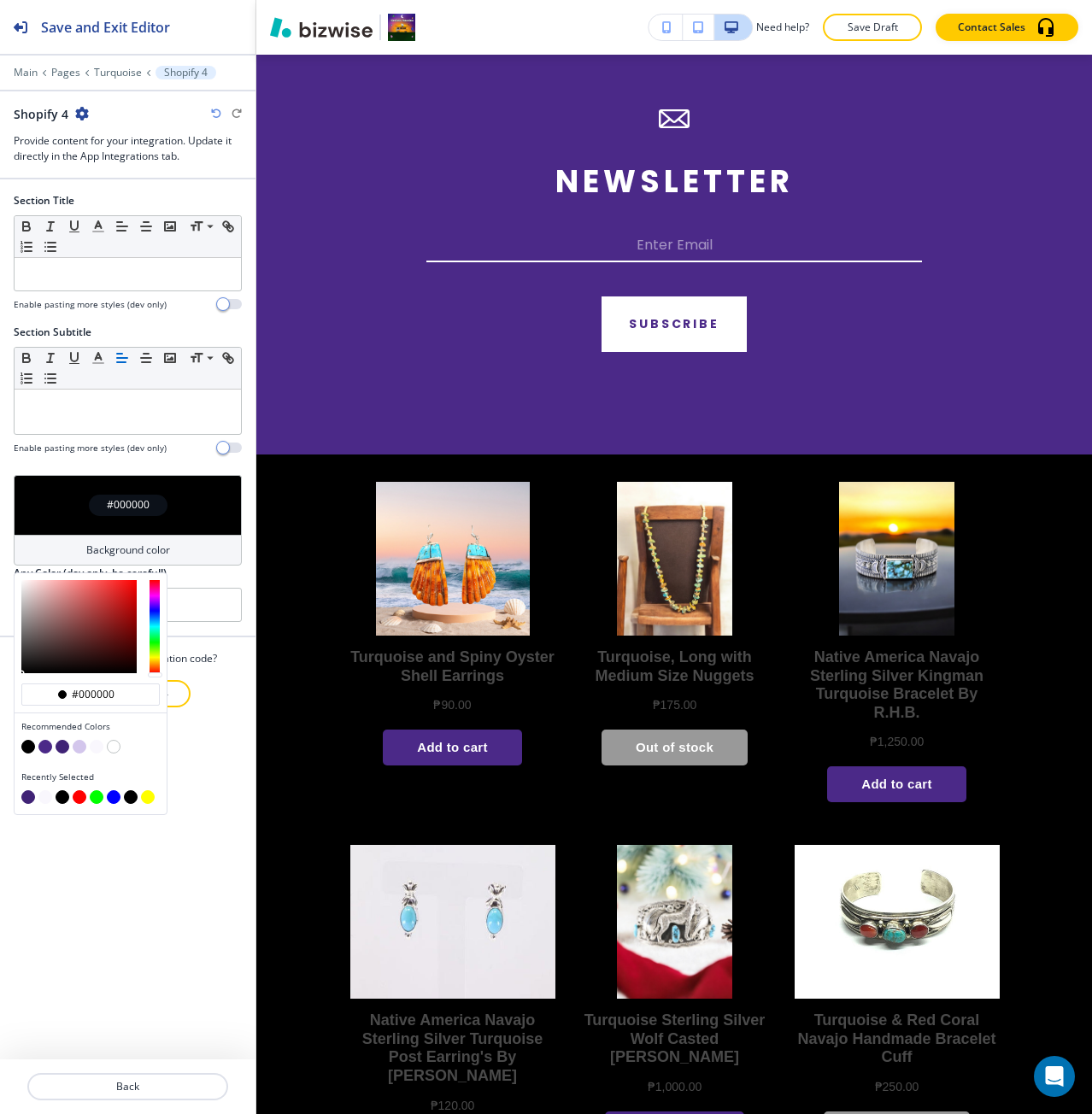
click at [94, 749] on button "button" at bounding box center [96, 746] width 14 height 14
type input "#f9f7fd"
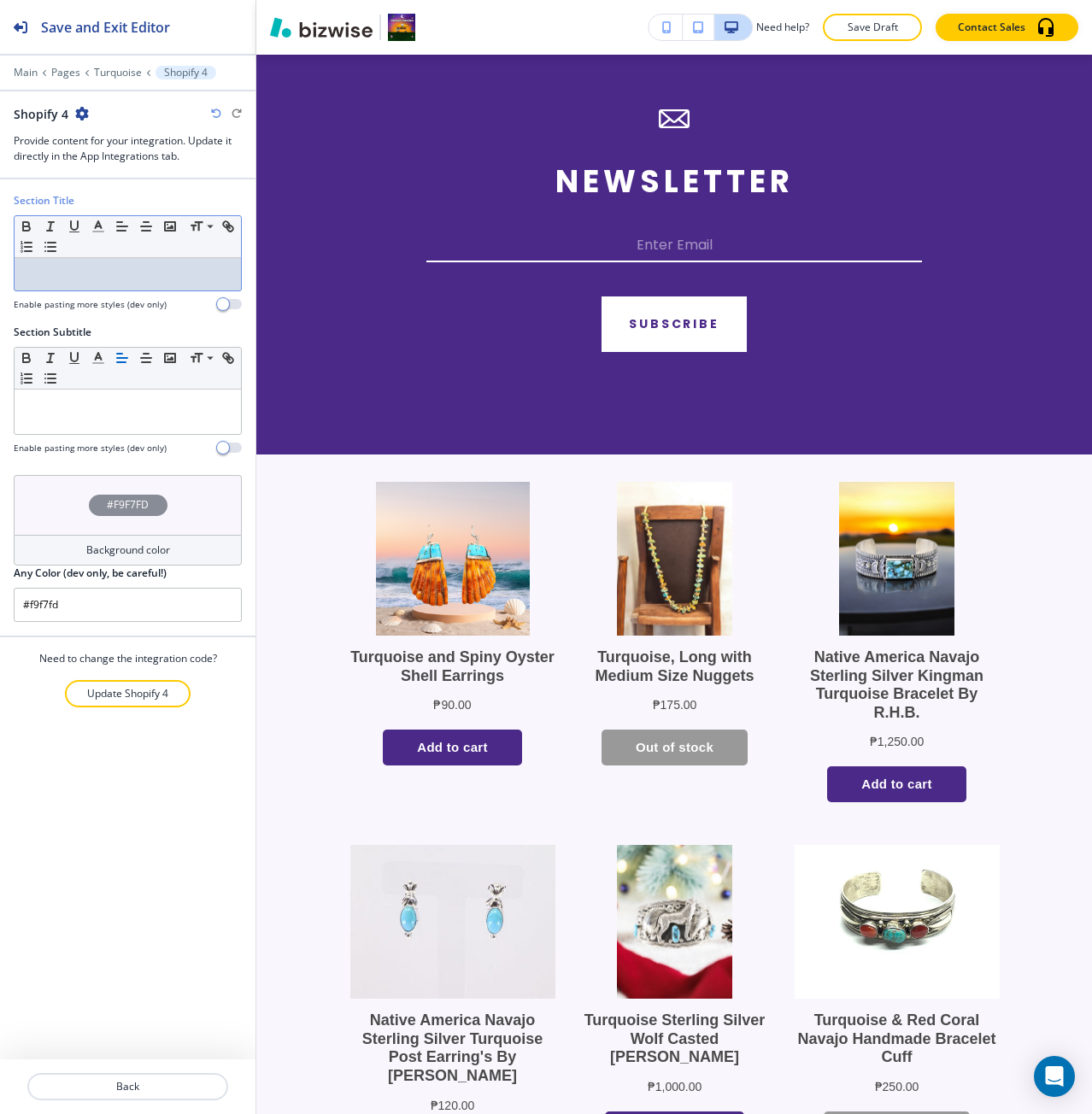
click at [88, 271] on p at bounding box center [127, 273] width 210 height 15
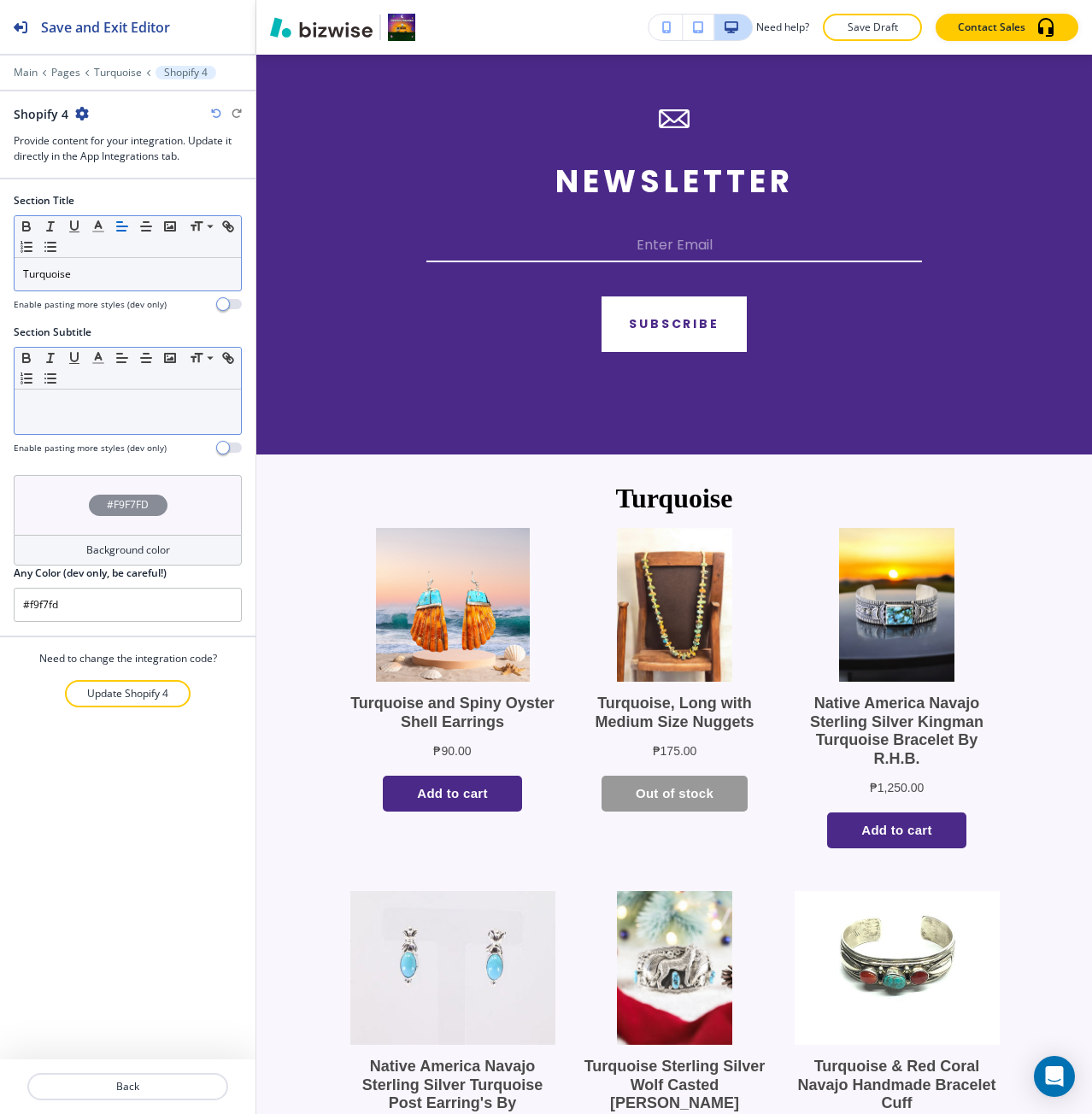
click at [161, 415] on div at bounding box center [128, 411] width 227 height 45
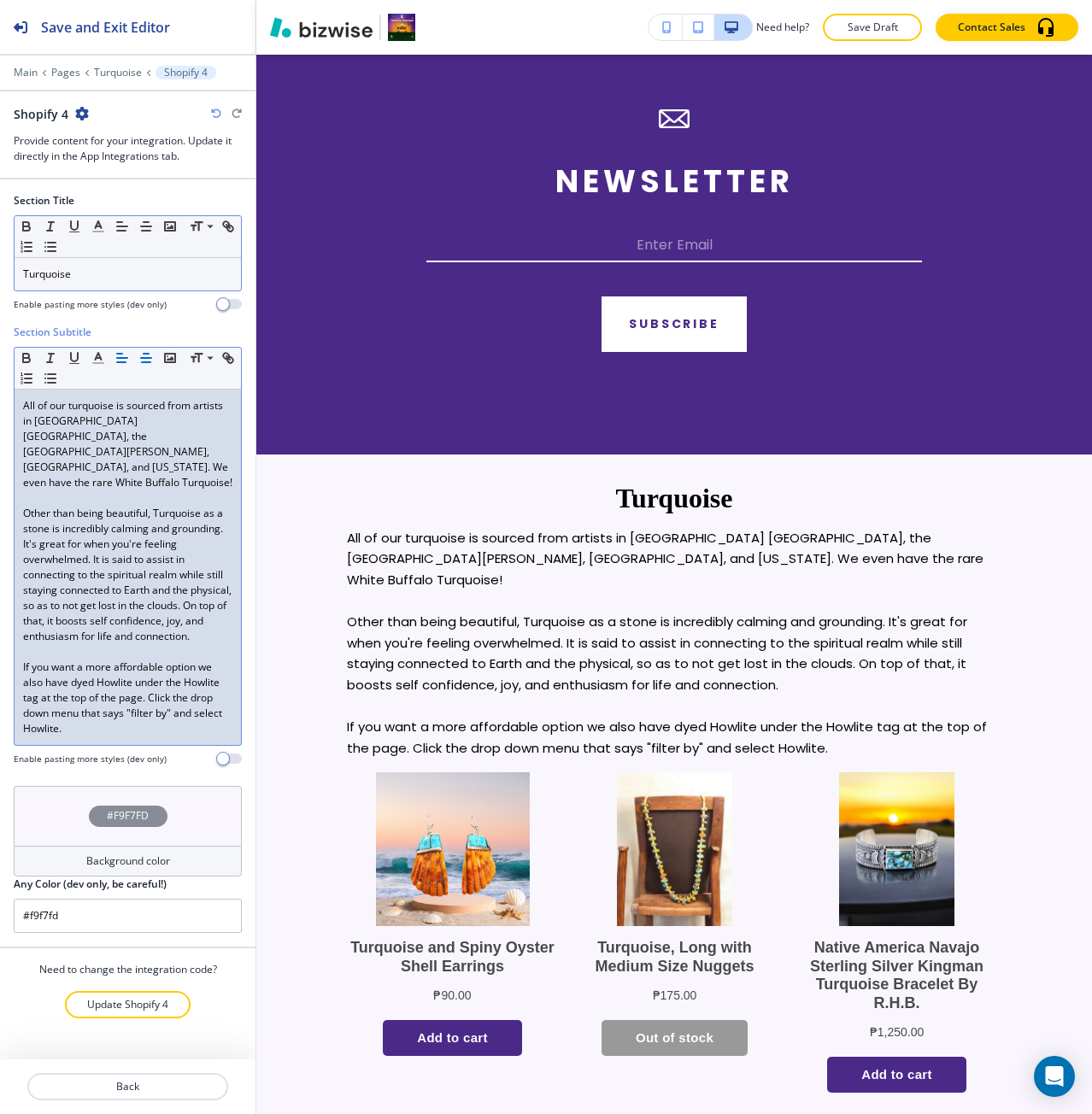
click at [143, 351] on icon "button" at bounding box center [145, 357] width 15 height 15
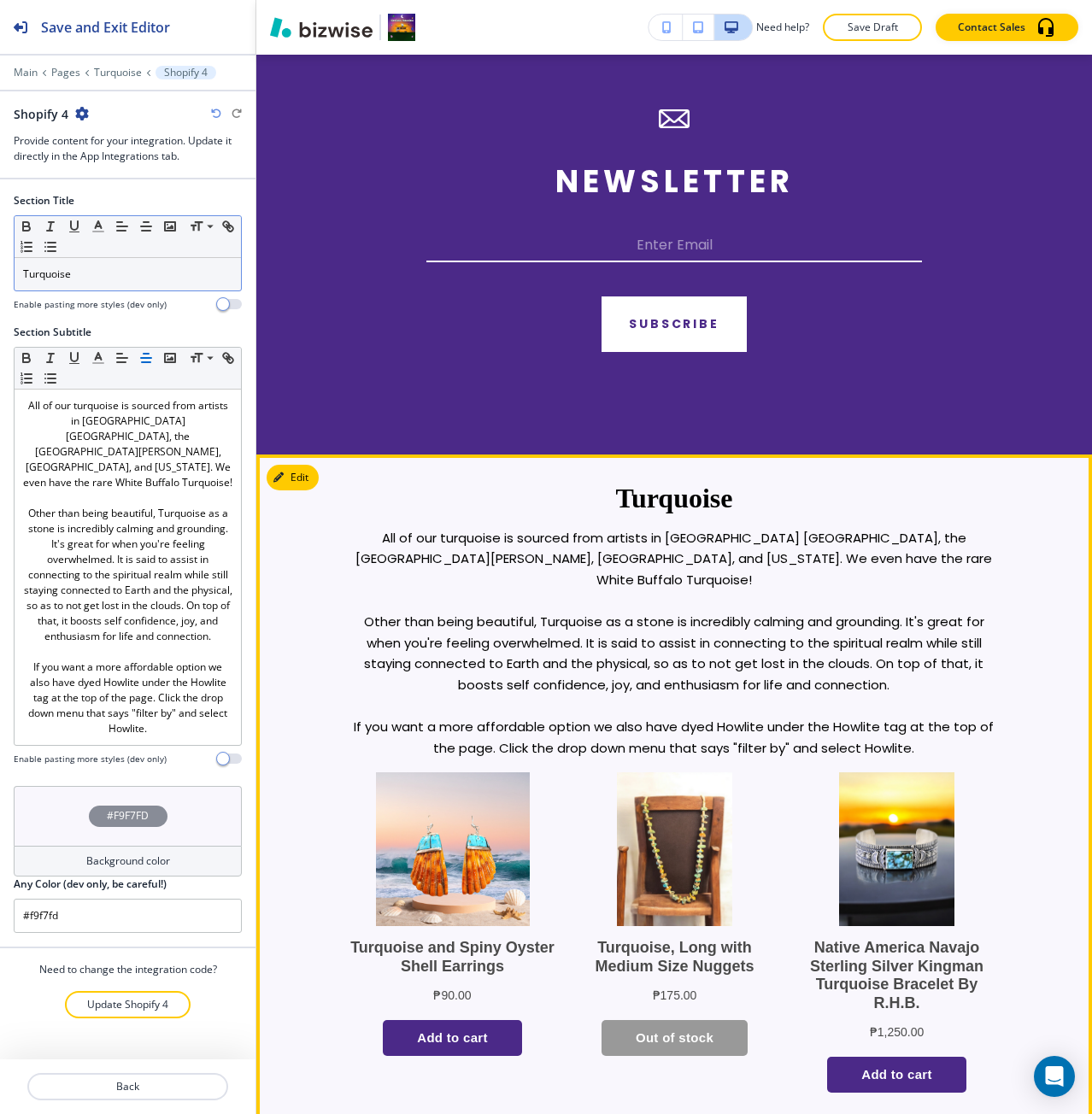
click at [347, 533] on p "All of our turquoise is sourced from artists in [GEOGRAPHIC_DATA] [GEOGRAPHIC_D…" at bounding box center [674, 559] width 655 height 64
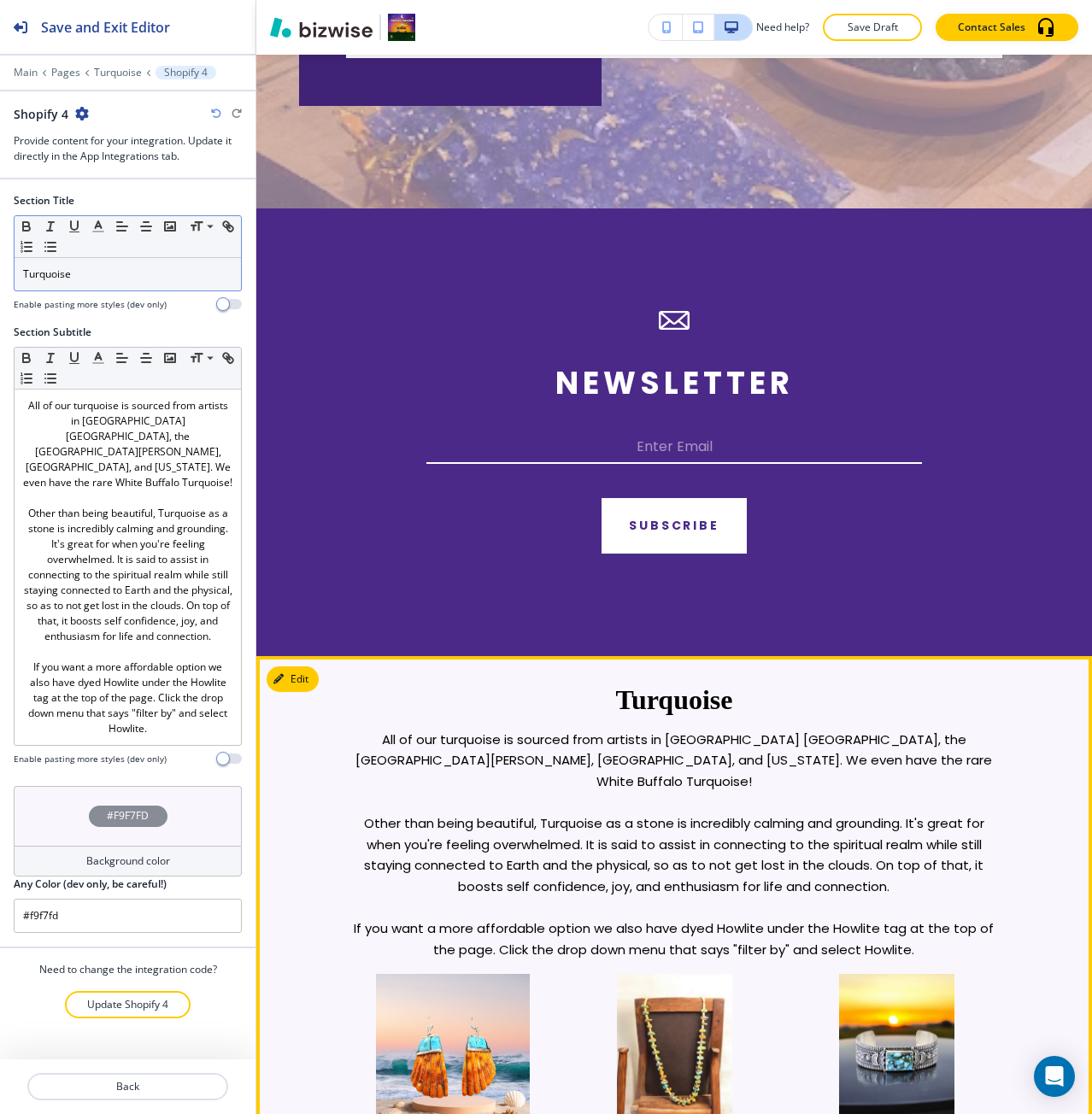
scroll to position [2407, 0]
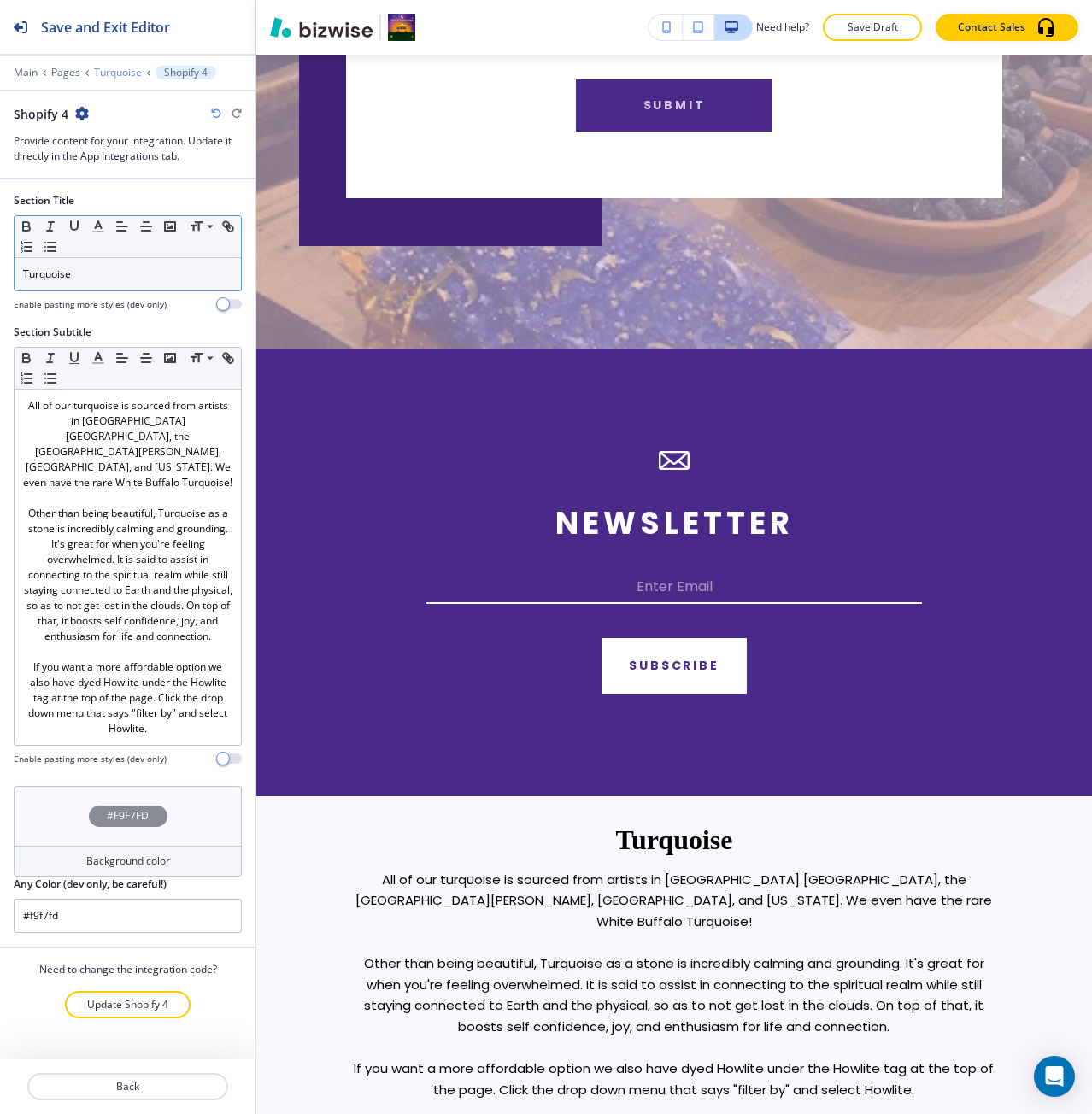
click at [104, 70] on p "Turquoise" at bounding box center [118, 73] width 48 height 12
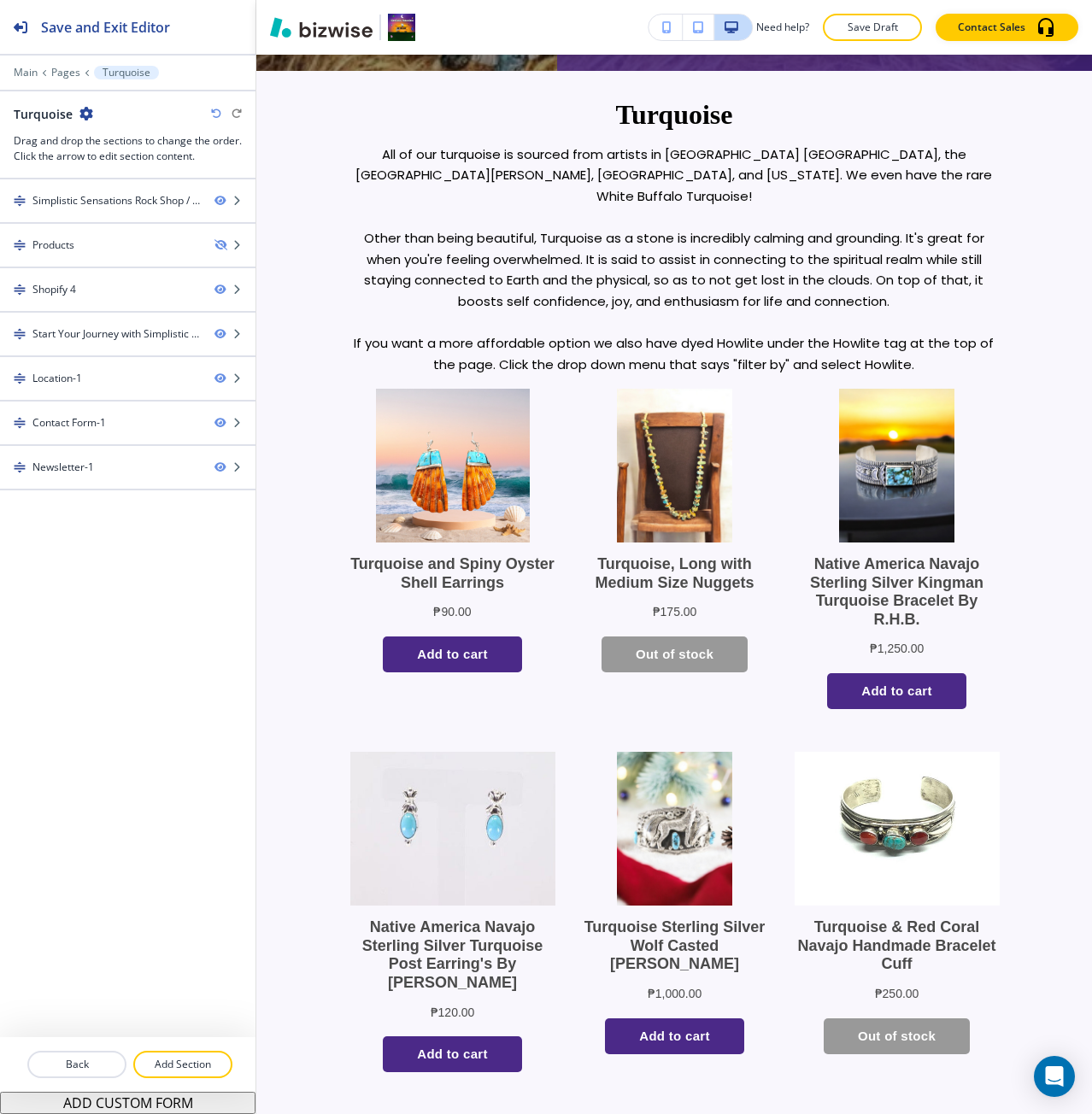
scroll to position [618, 0]
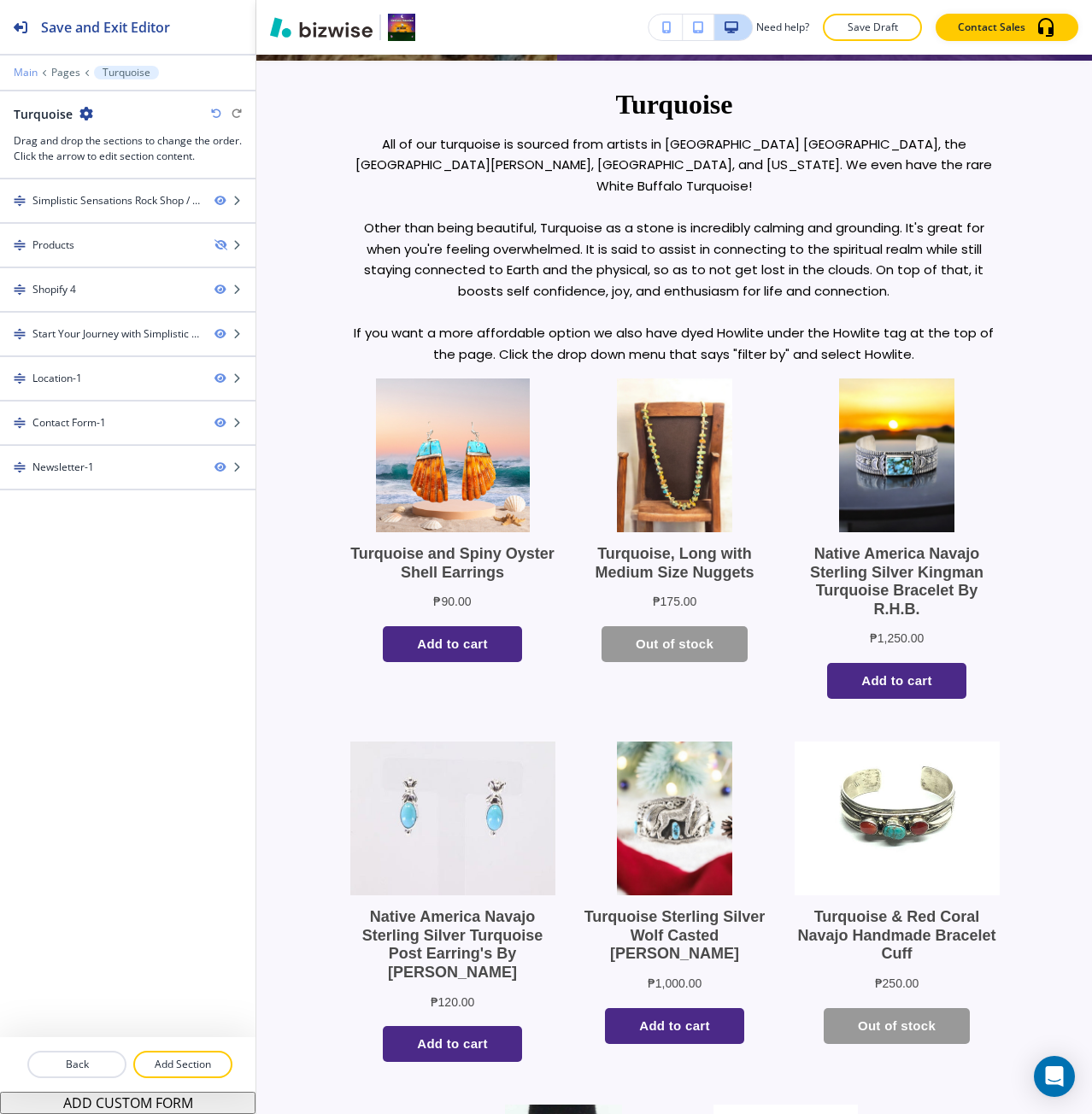
click at [34, 70] on p "Main" at bounding box center [26, 73] width 24 height 12
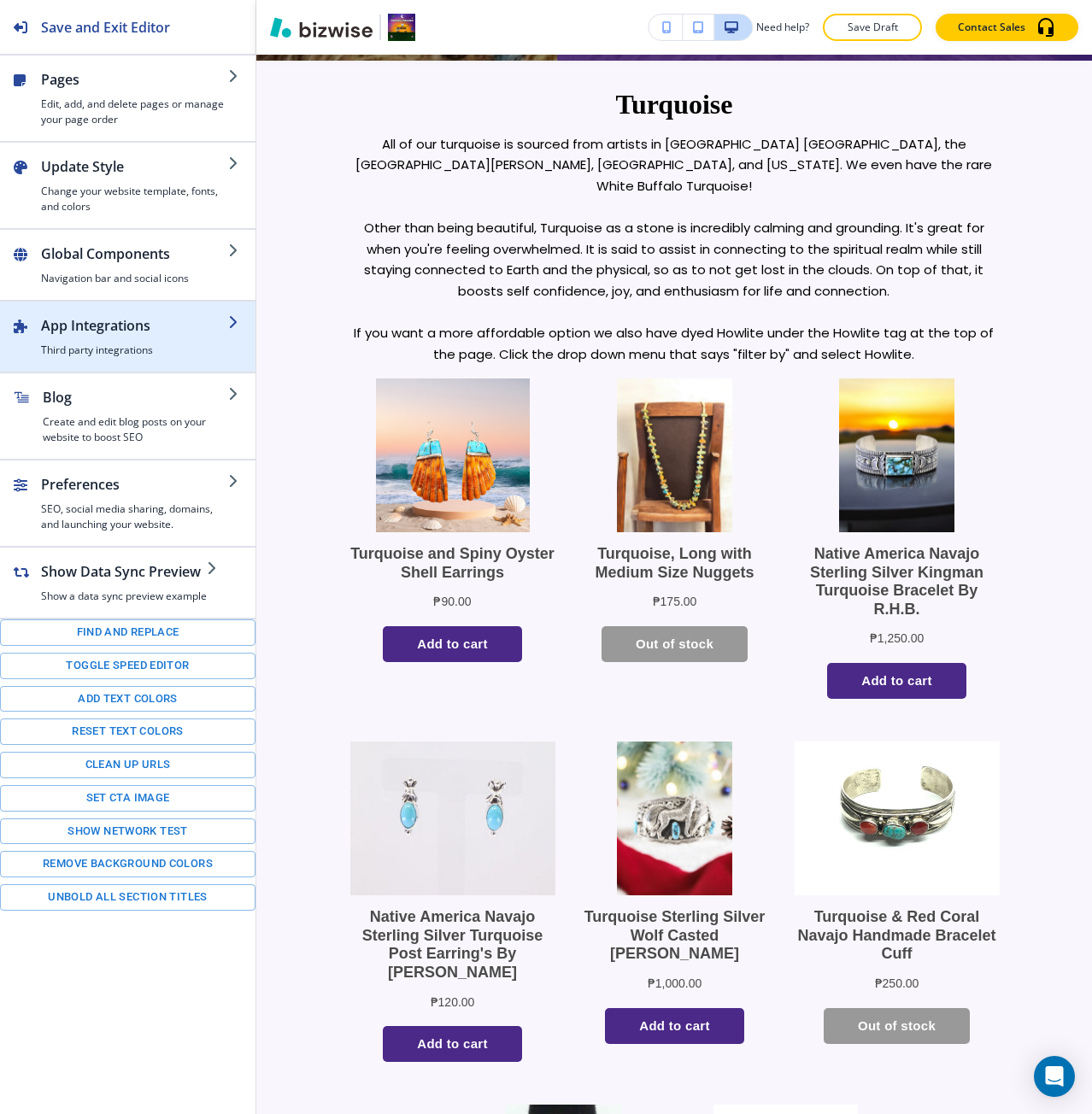
click at [104, 331] on h2 "App Integrations" at bounding box center [134, 325] width 187 height 21
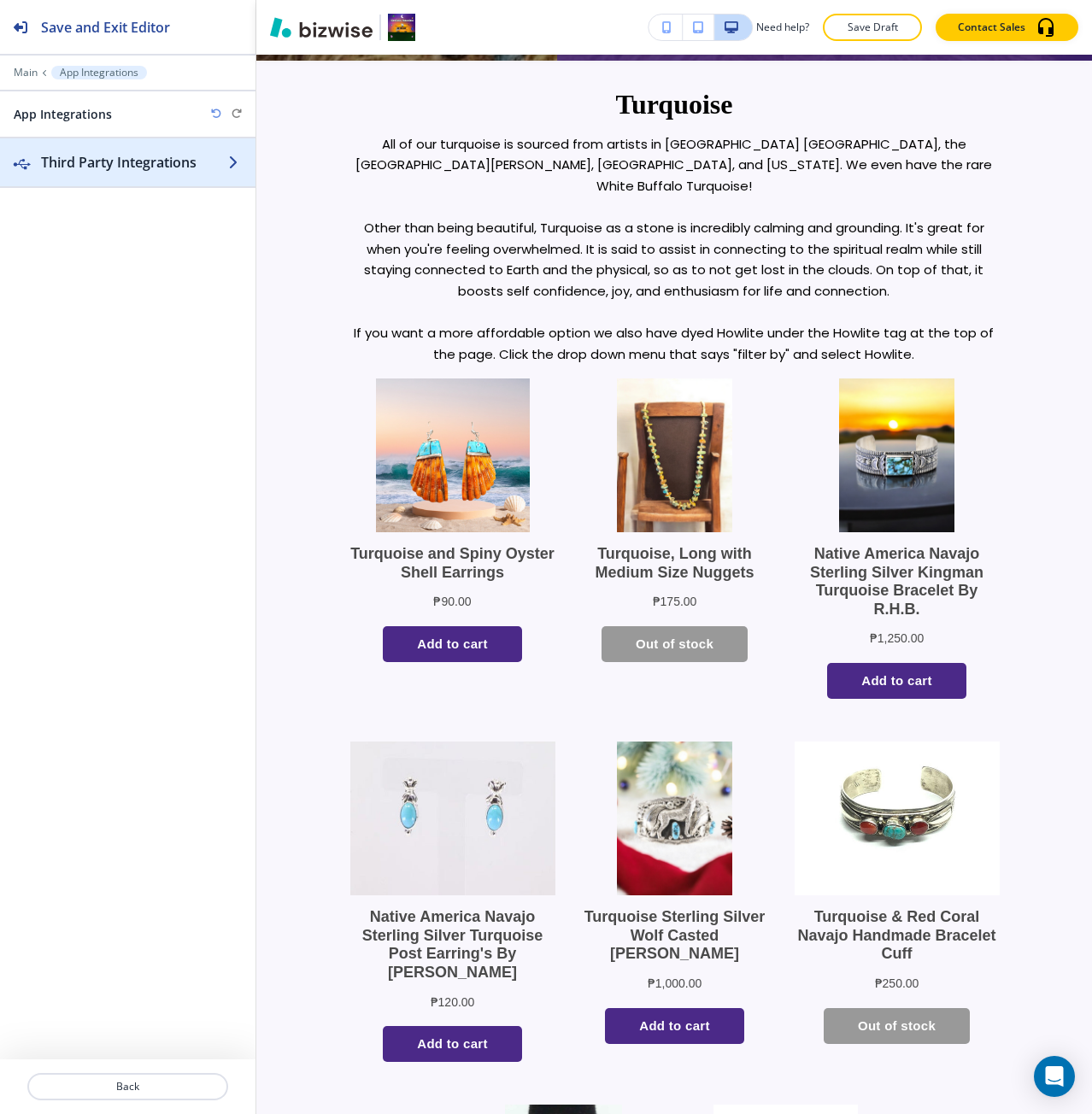
click at [85, 166] on h2 "Third Party Integrations" at bounding box center [134, 162] width 187 height 21
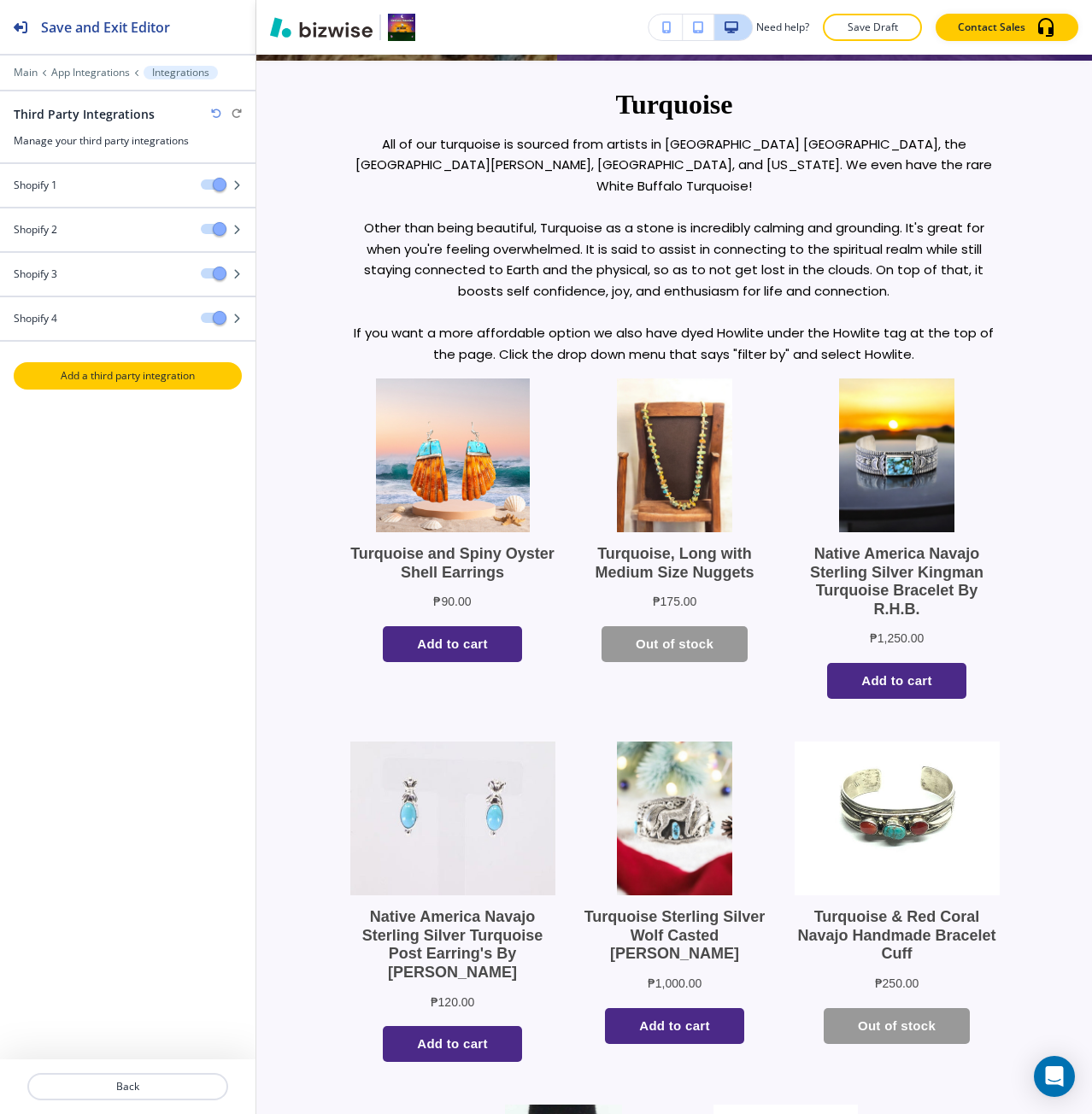
click at [132, 368] on p "Add a third party integration" at bounding box center [127, 375] width 225 height 15
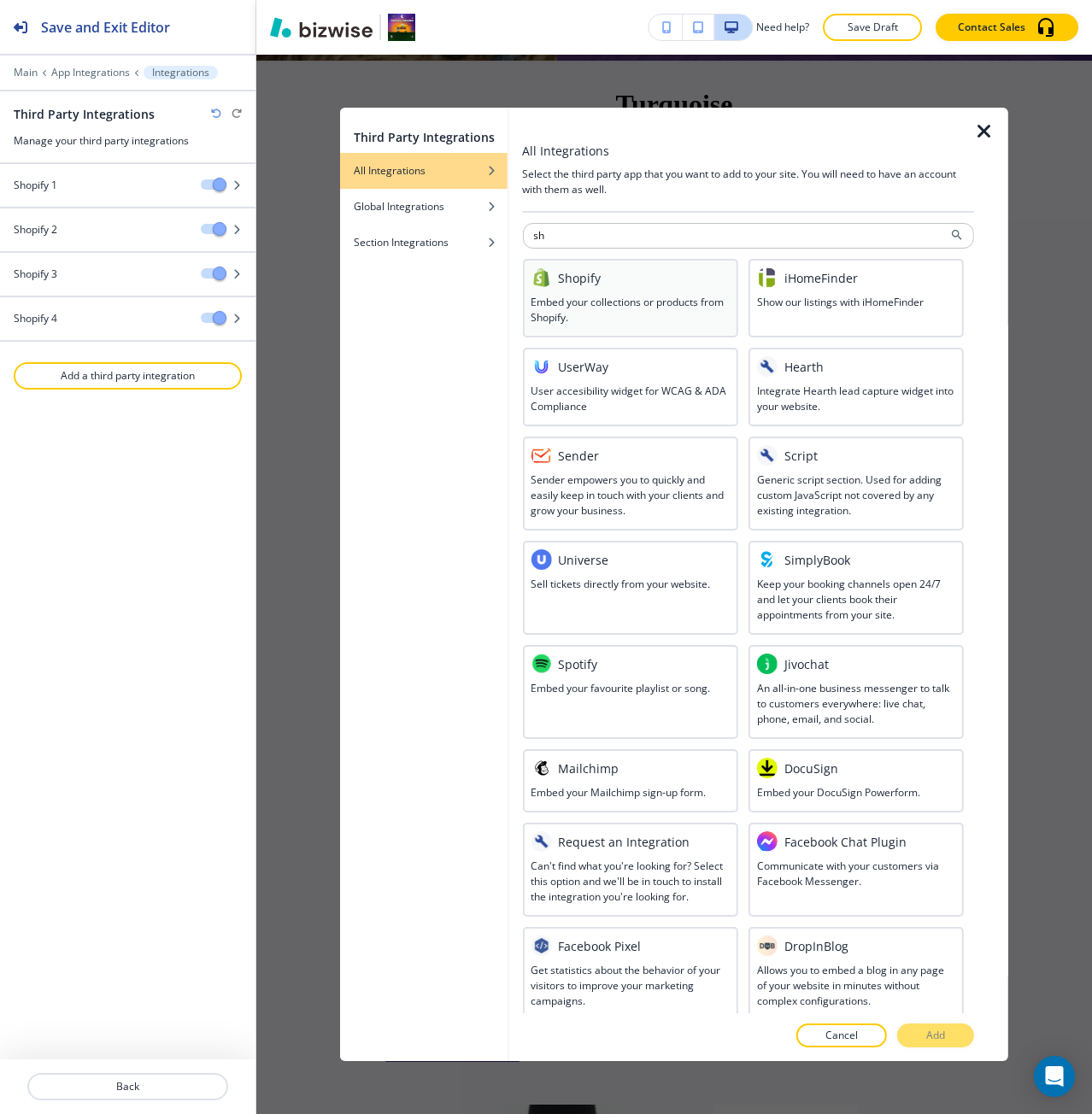
type input "sh"
click at [608, 300] on h3 "Embed your collections or products from Shopify." at bounding box center [629, 310] width 198 height 31
click at [965, 1036] on button "Add" at bounding box center [935, 1035] width 77 height 24
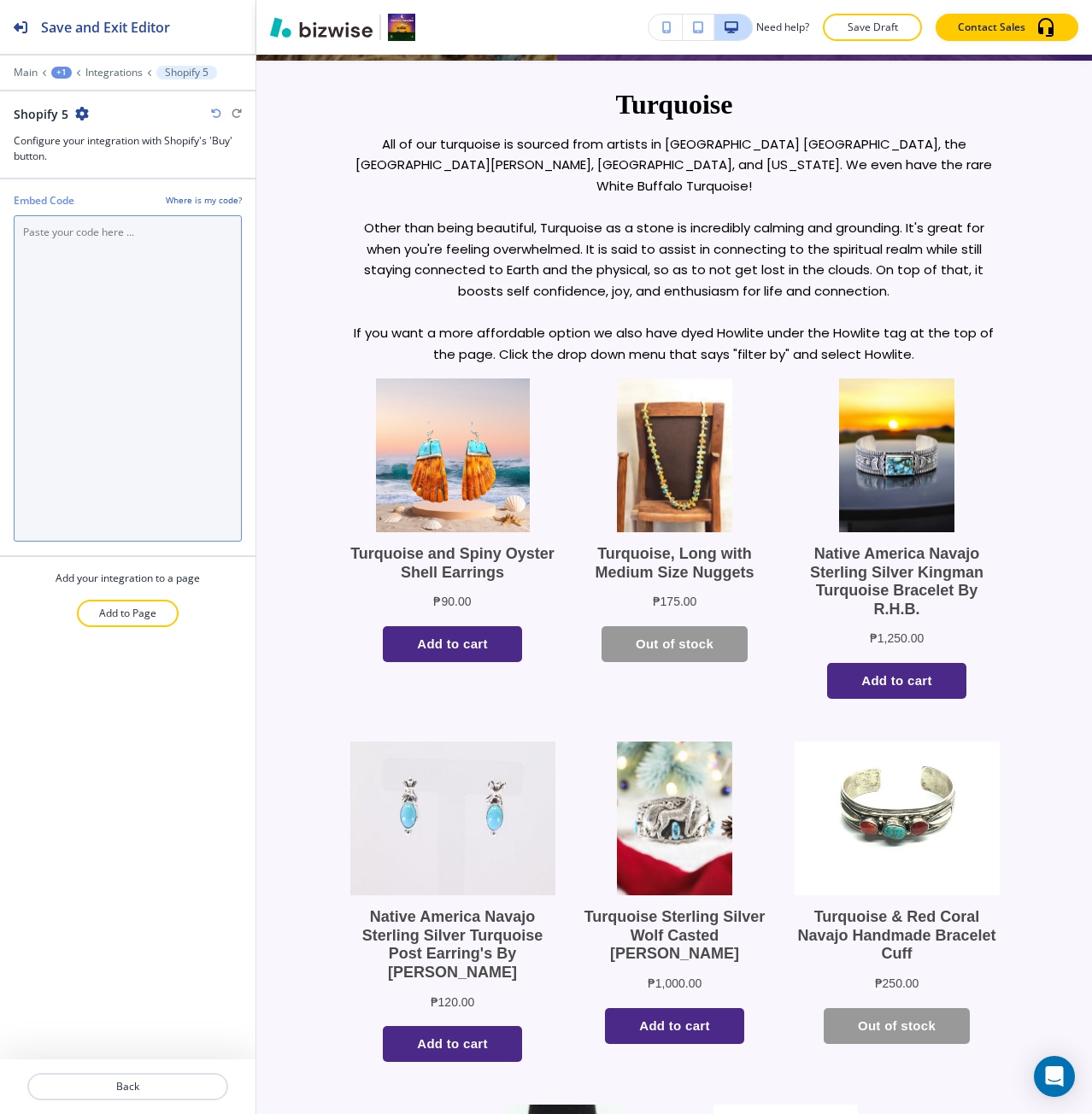
click at [70, 331] on Code "Embed Code" at bounding box center [128, 379] width 229 height 326
paste Code "<div id='collection-component-1755704094760'></div> <script type="text/javascri…"
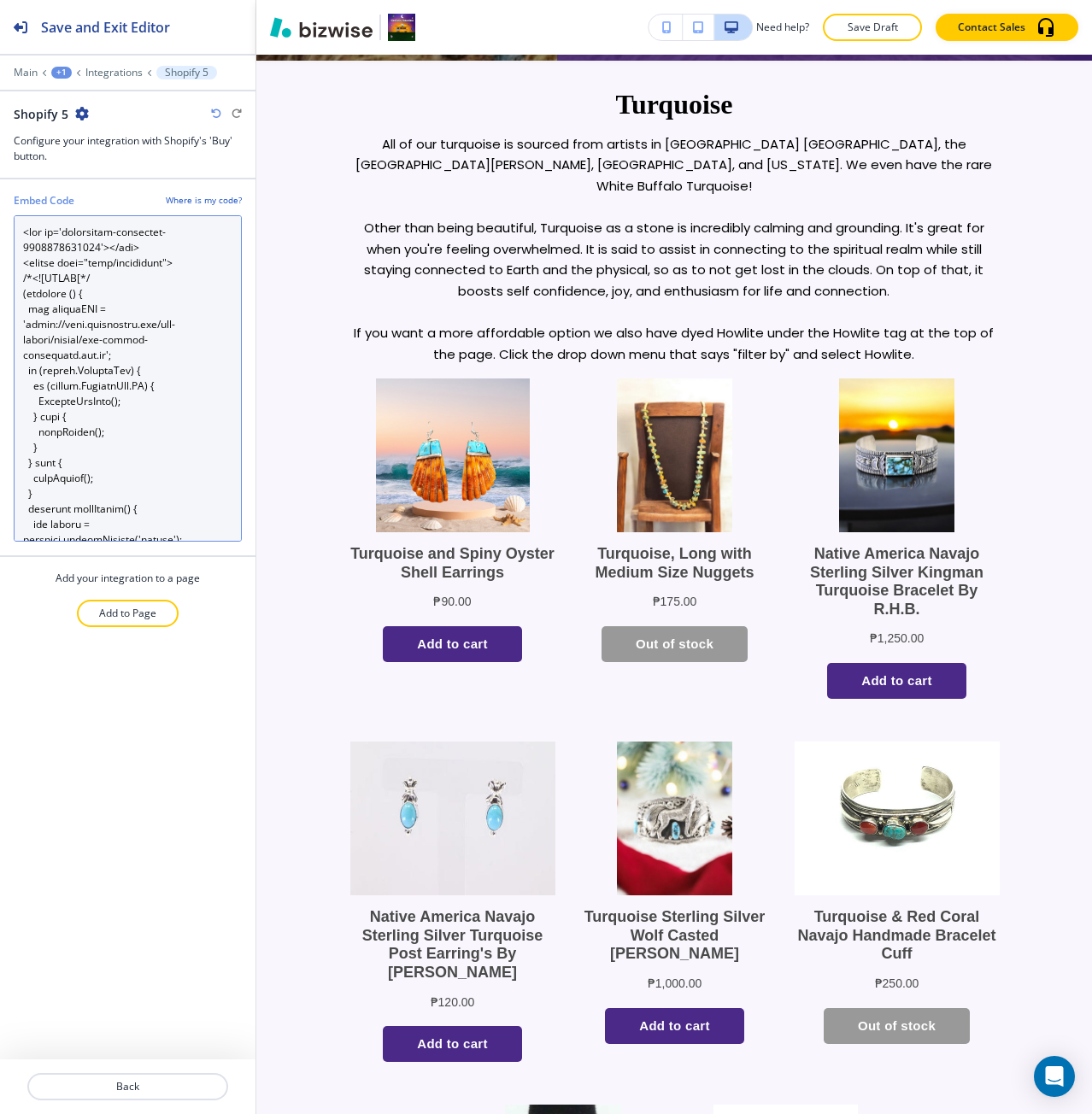
scroll to position [2327, 0]
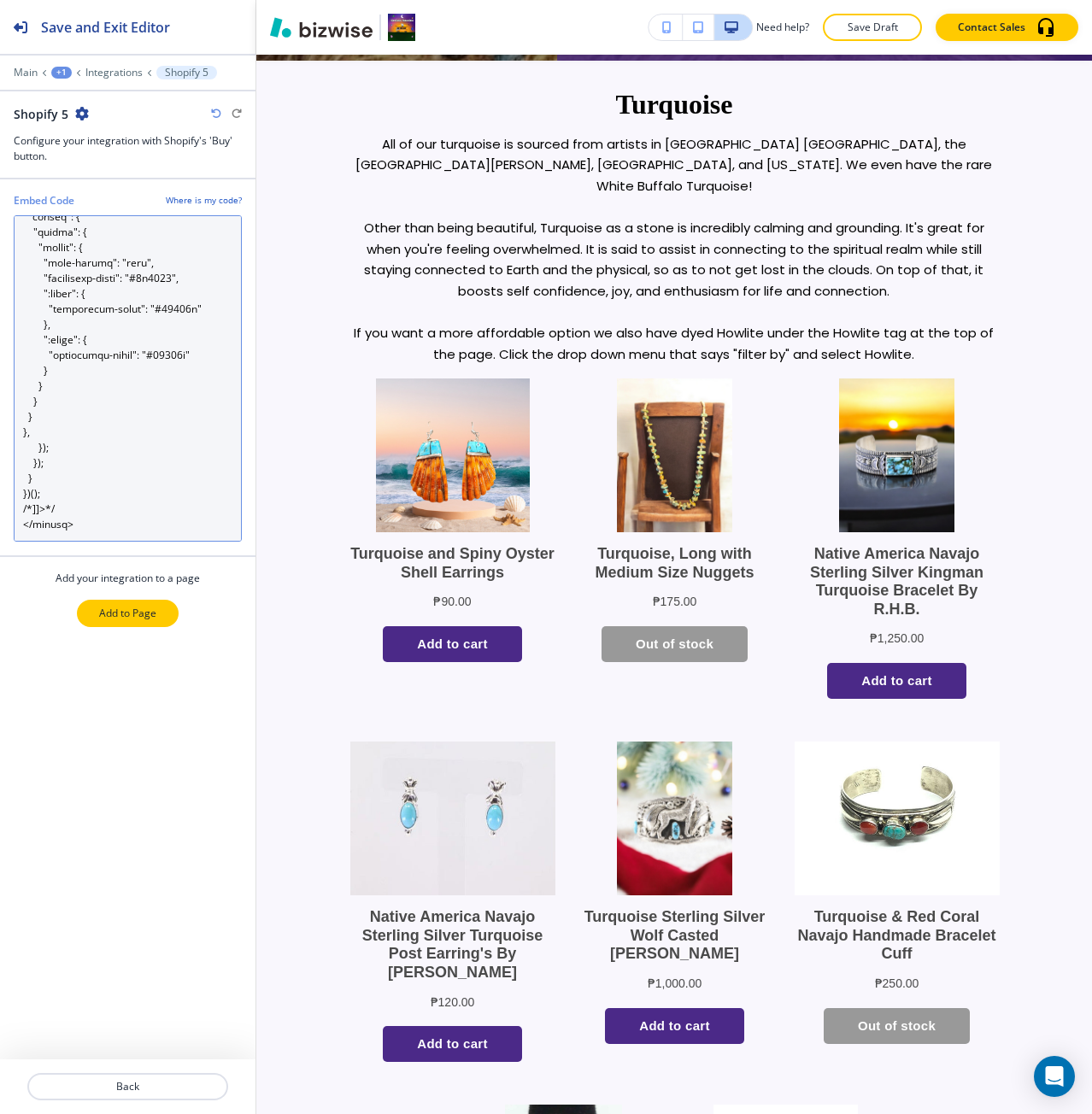
type Code "<div id='collection-component-1755704094760'></div> <script type="text/javascri…"
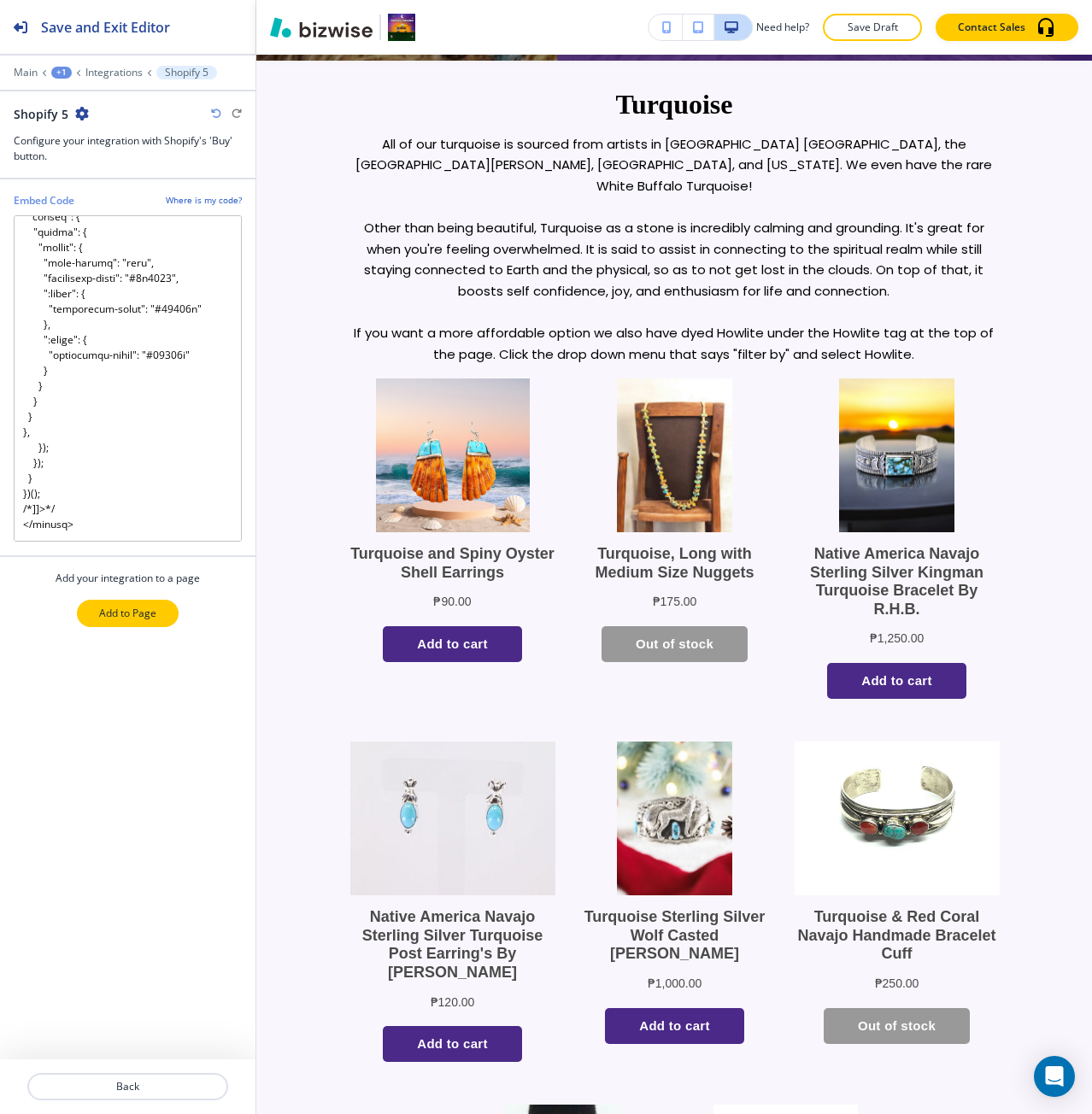
click at [143, 624] on button "Add to Page" at bounding box center [127, 613] width 101 height 28
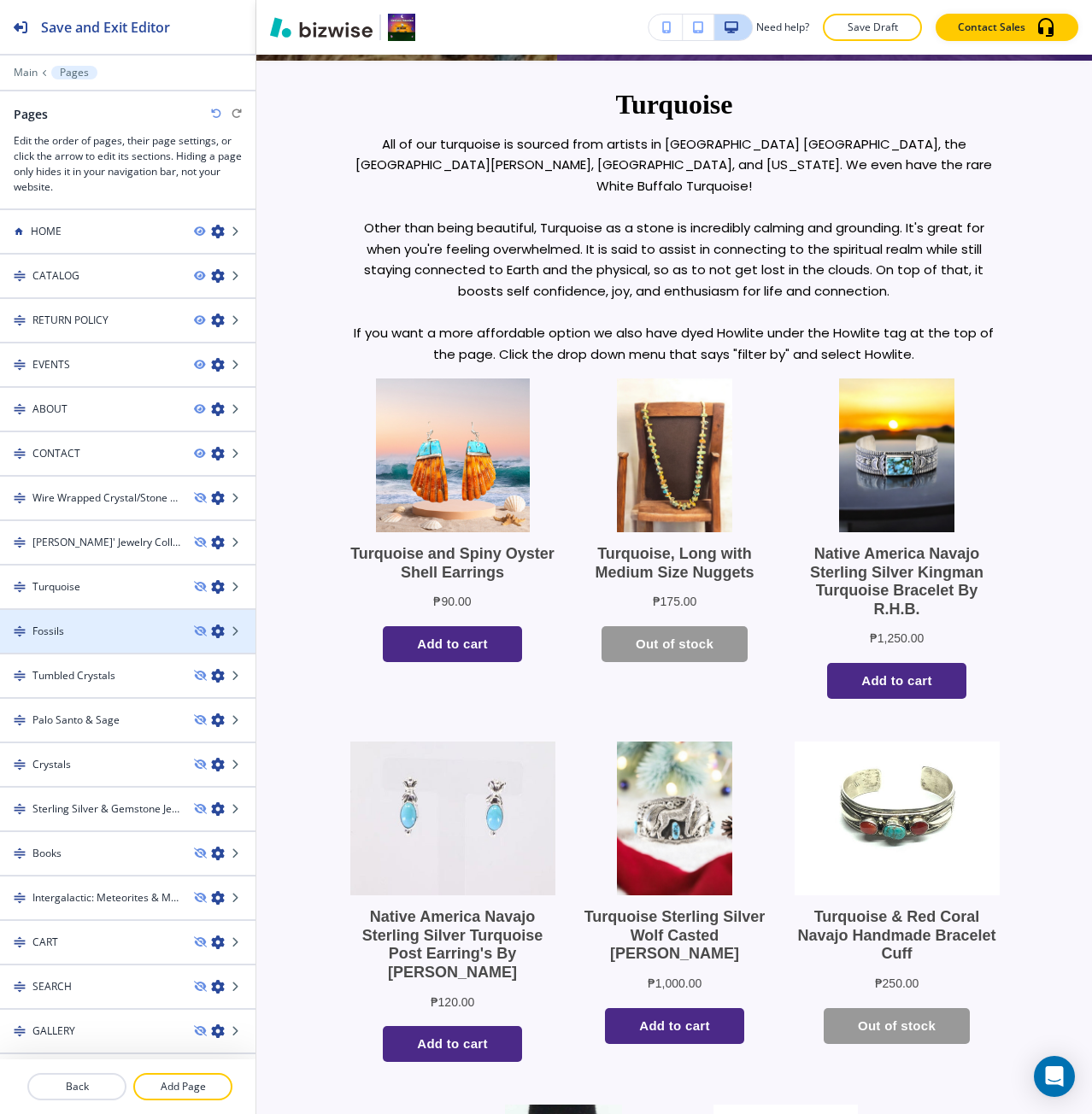
click at [98, 630] on div "Fossils" at bounding box center [89, 631] width 180 height 15
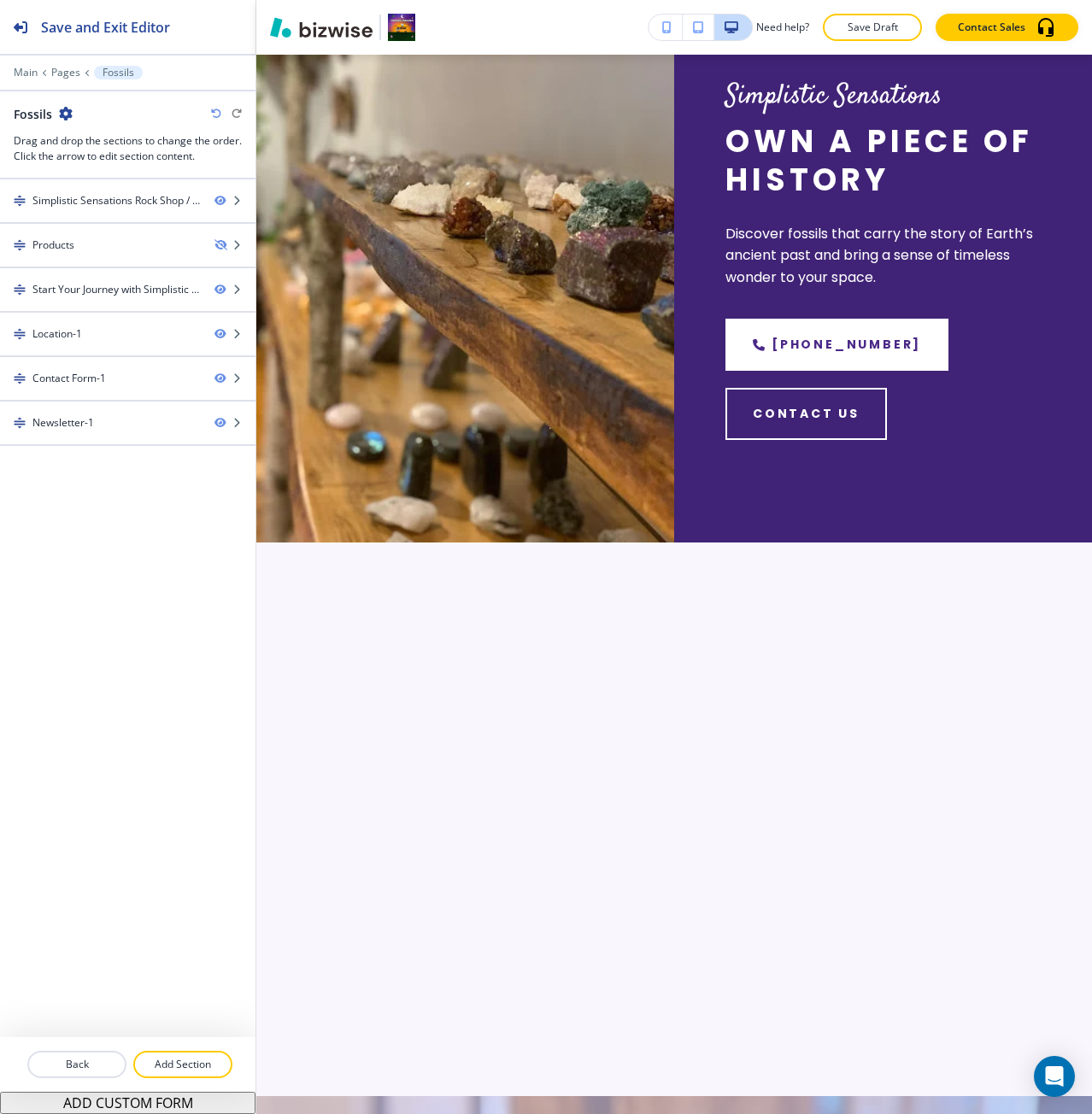
scroll to position [0, 0]
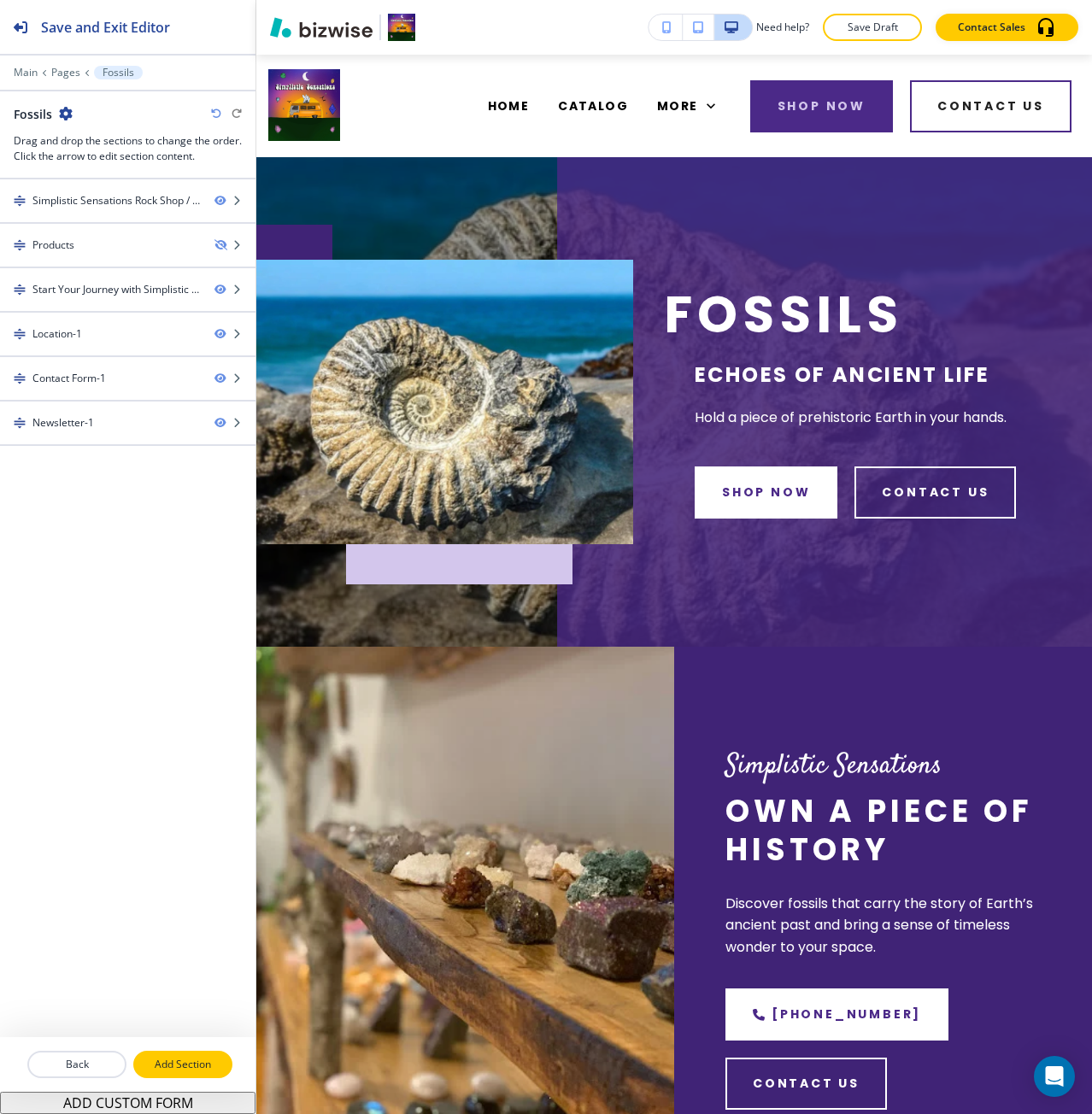
click at [171, 1068] on p "Add Section" at bounding box center [183, 1063] width 95 height 15
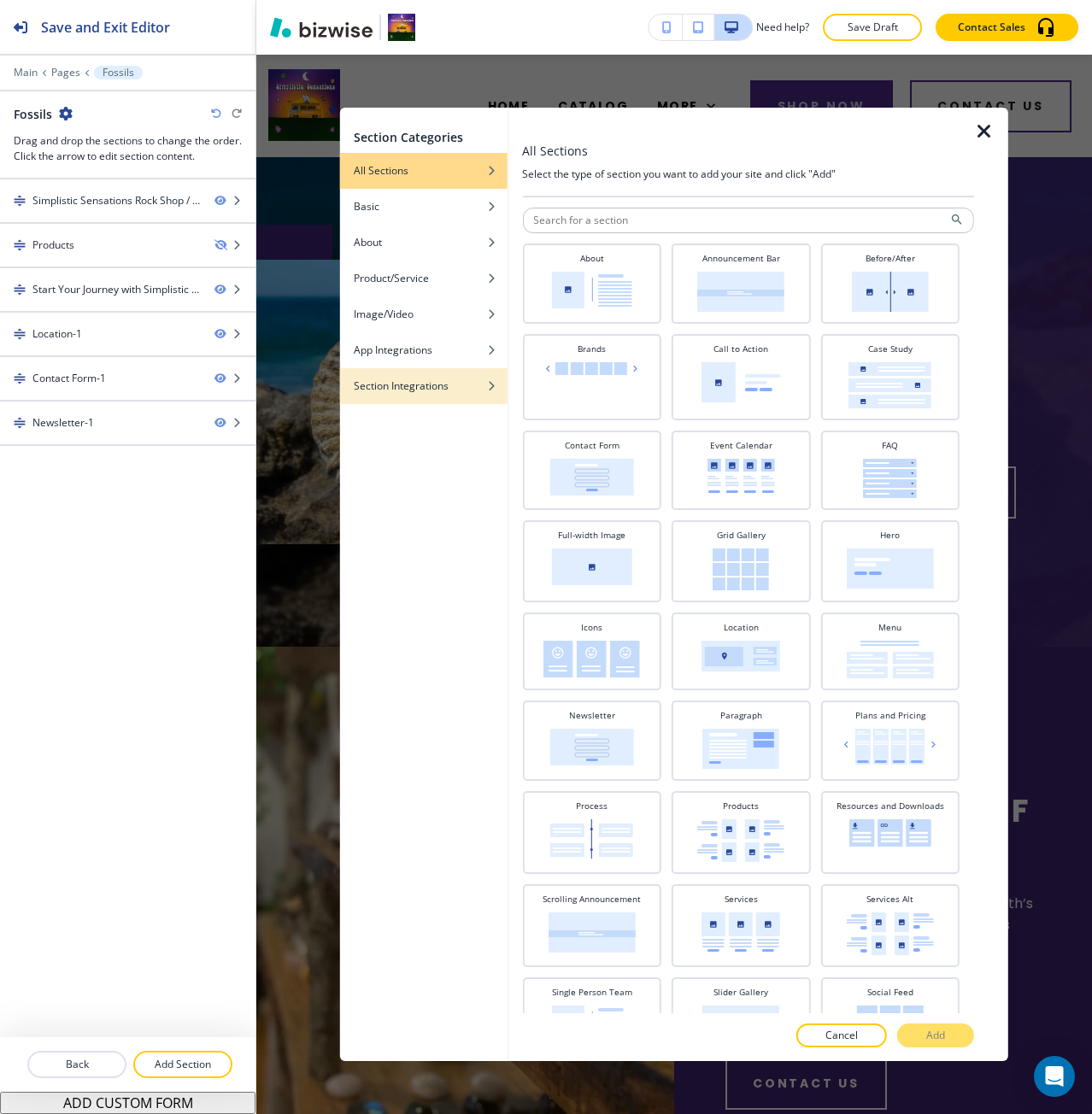
click at [439, 400] on div "button" at bounding box center [423, 398] width 167 height 10
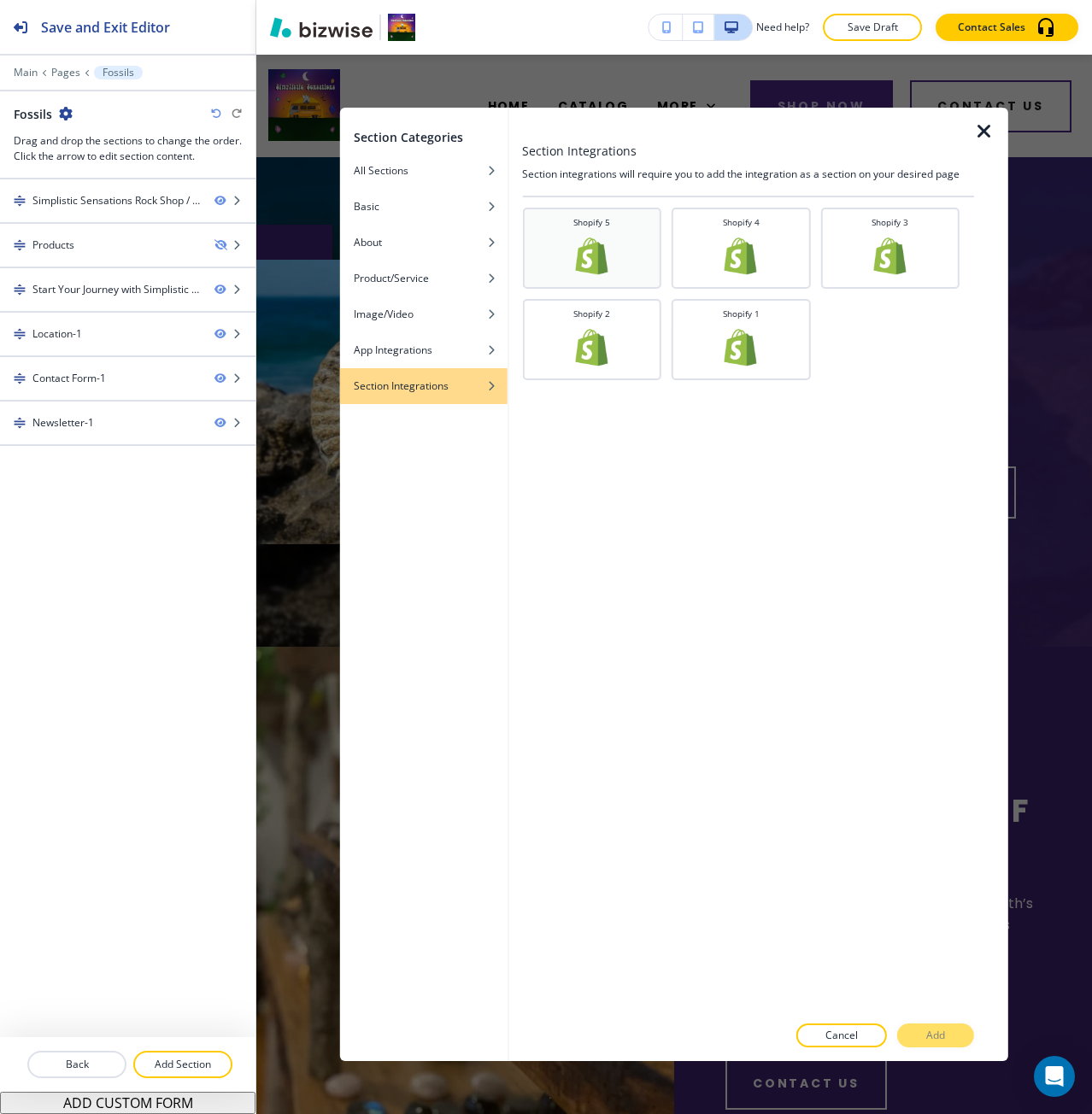
click at [561, 261] on div "Shopify 5" at bounding box center [591, 245] width 122 height 61
click at [910, 1041] on button "Add" at bounding box center [935, 1035] width 77 height 24
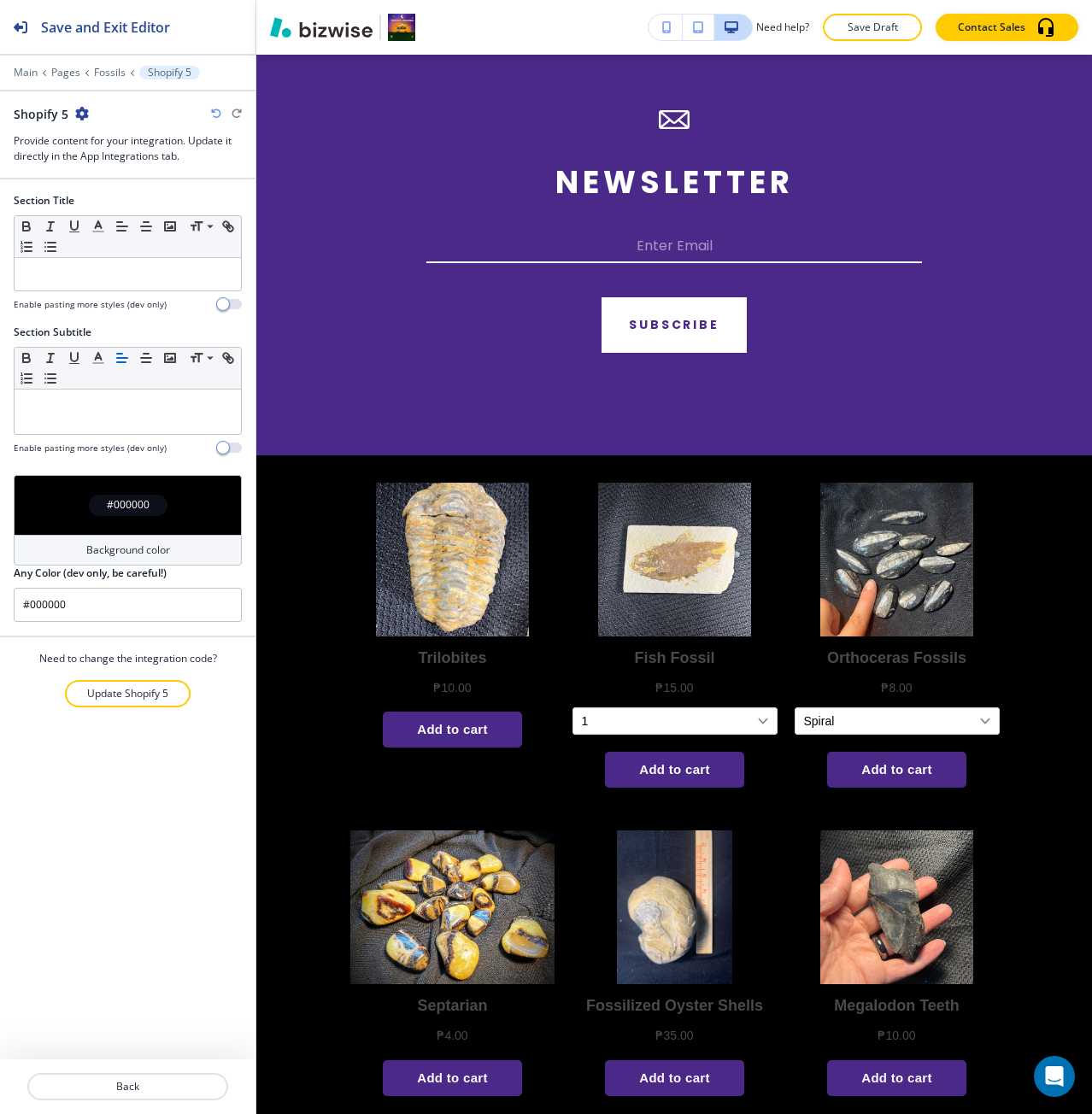
scroll to position [2718, 0]
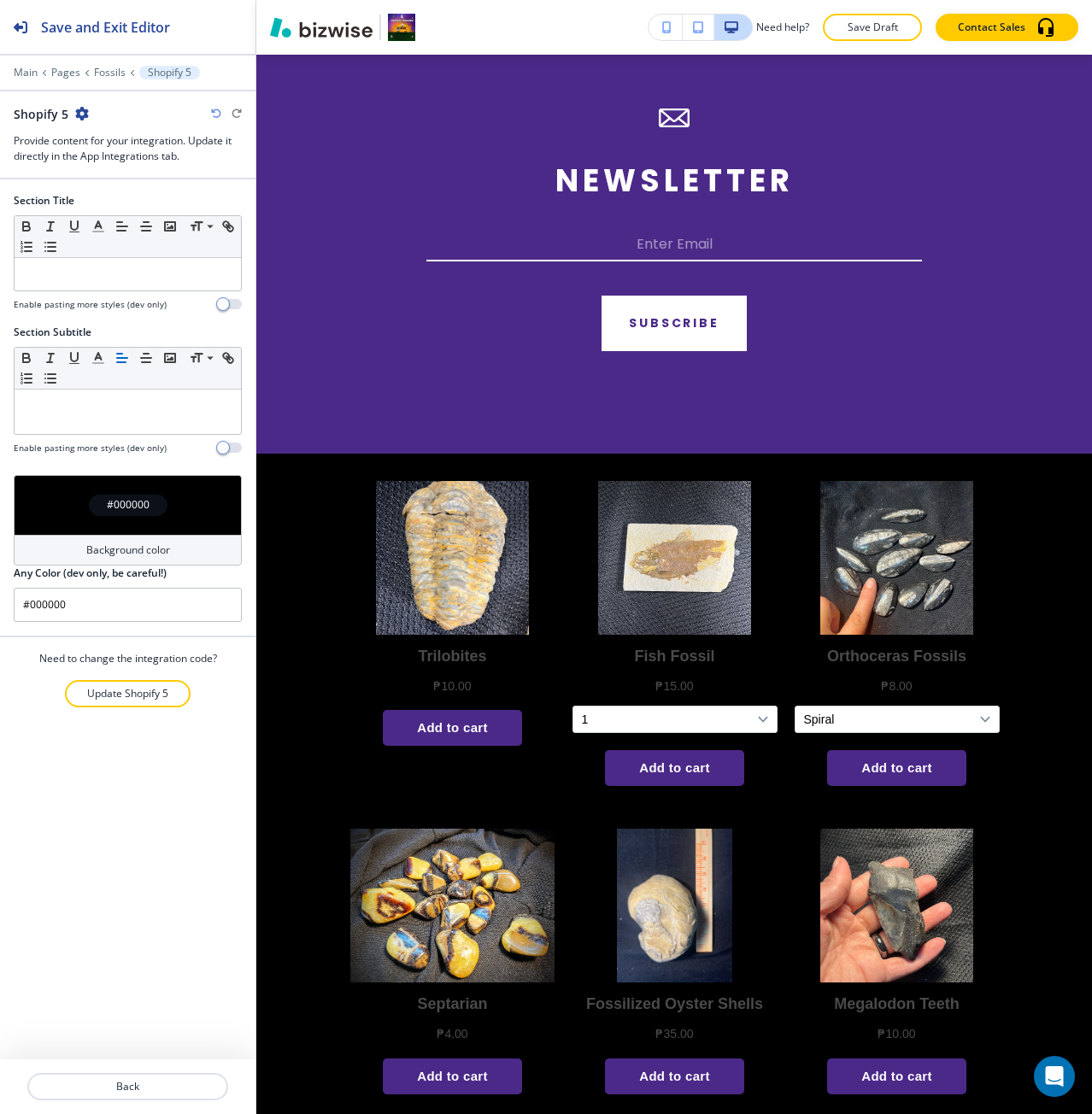
click at [155, 522] on div "#000000" at bounding box center [128, 505] width 229 height 60
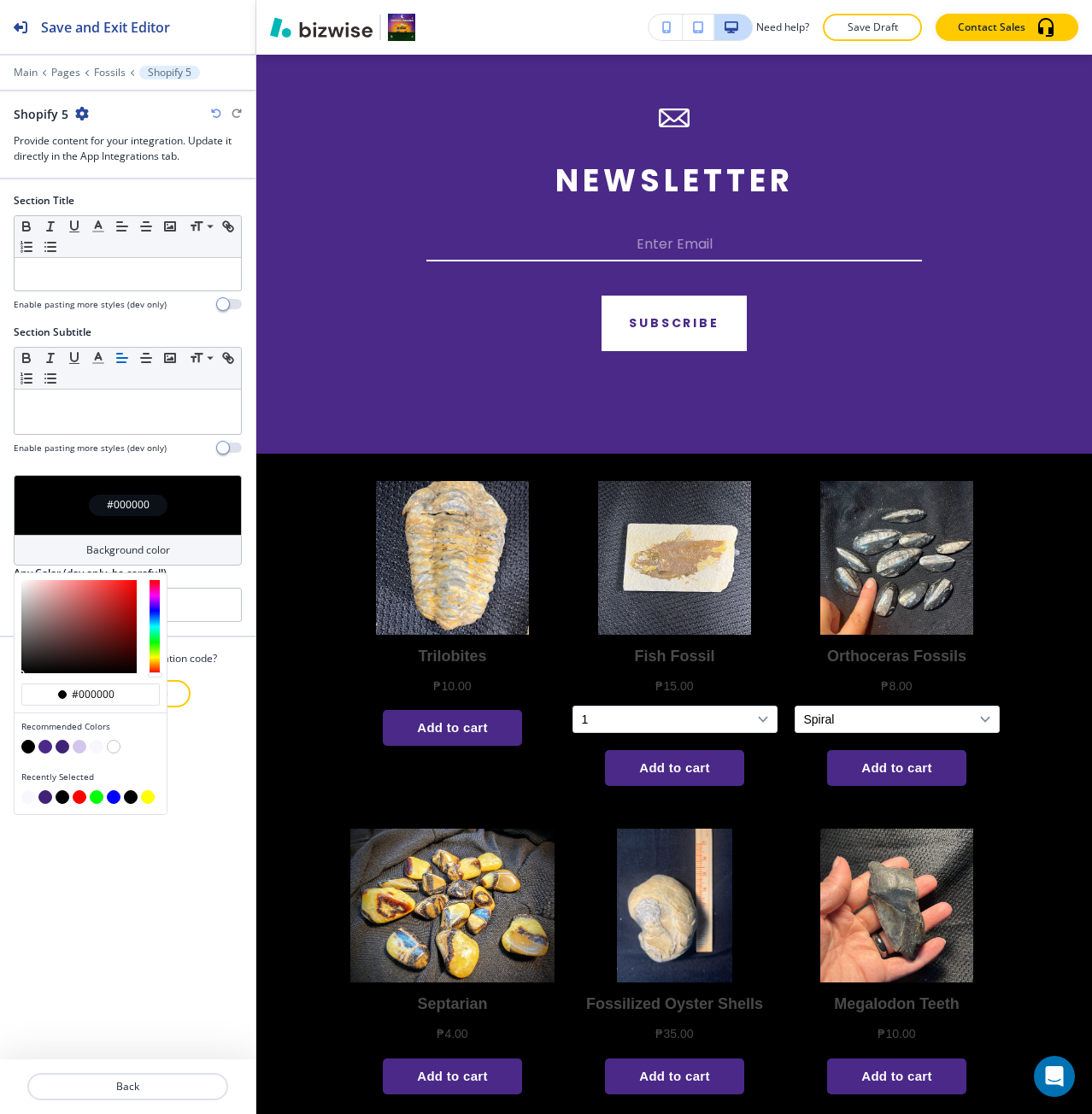
click at [83, 750] on button "button" at bounding box center [79, 746] width 14 height 14
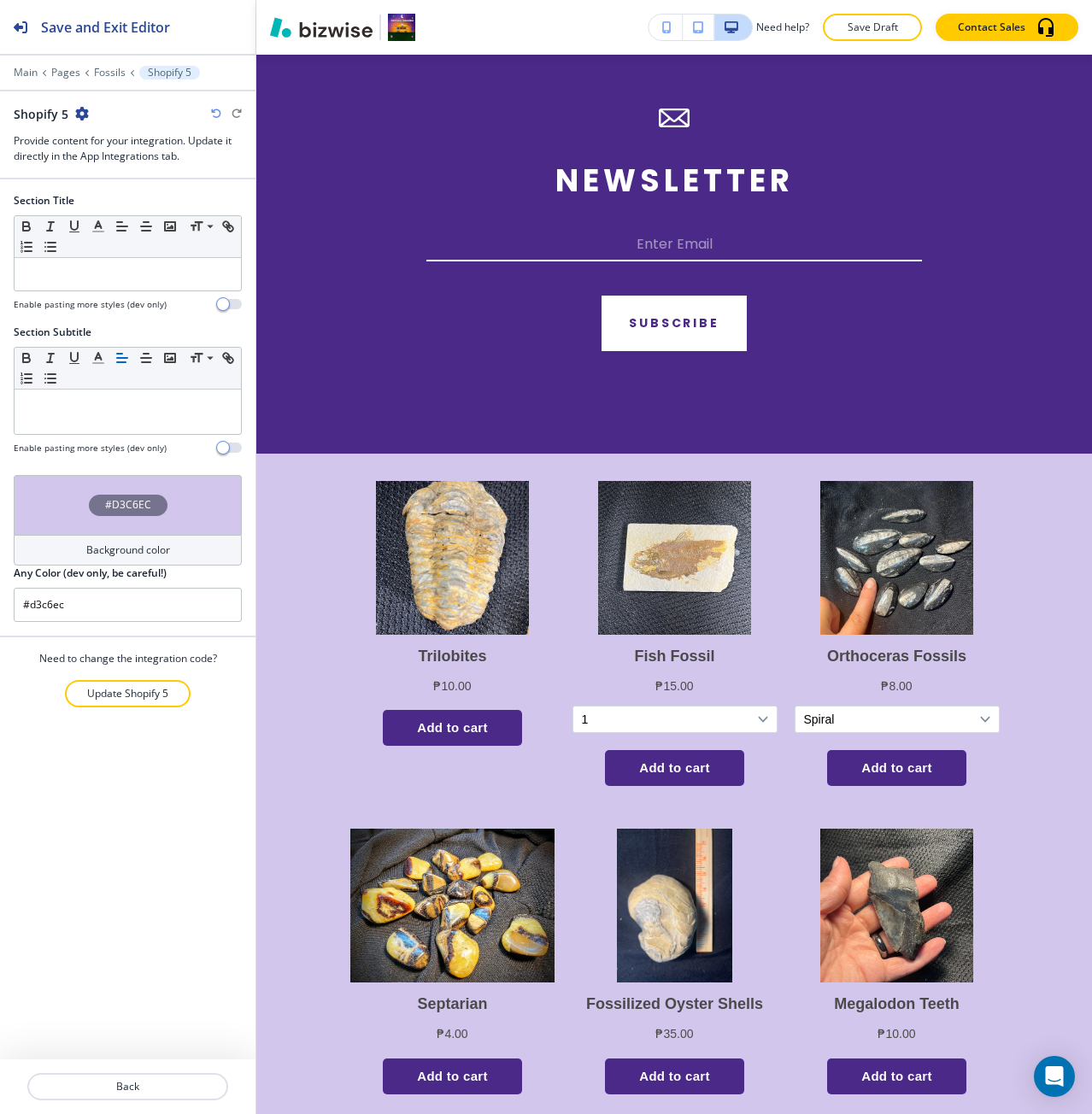
click at [130, 528] on div "#D3C6EC" at bounding box center [128, 505] width 229 height 60
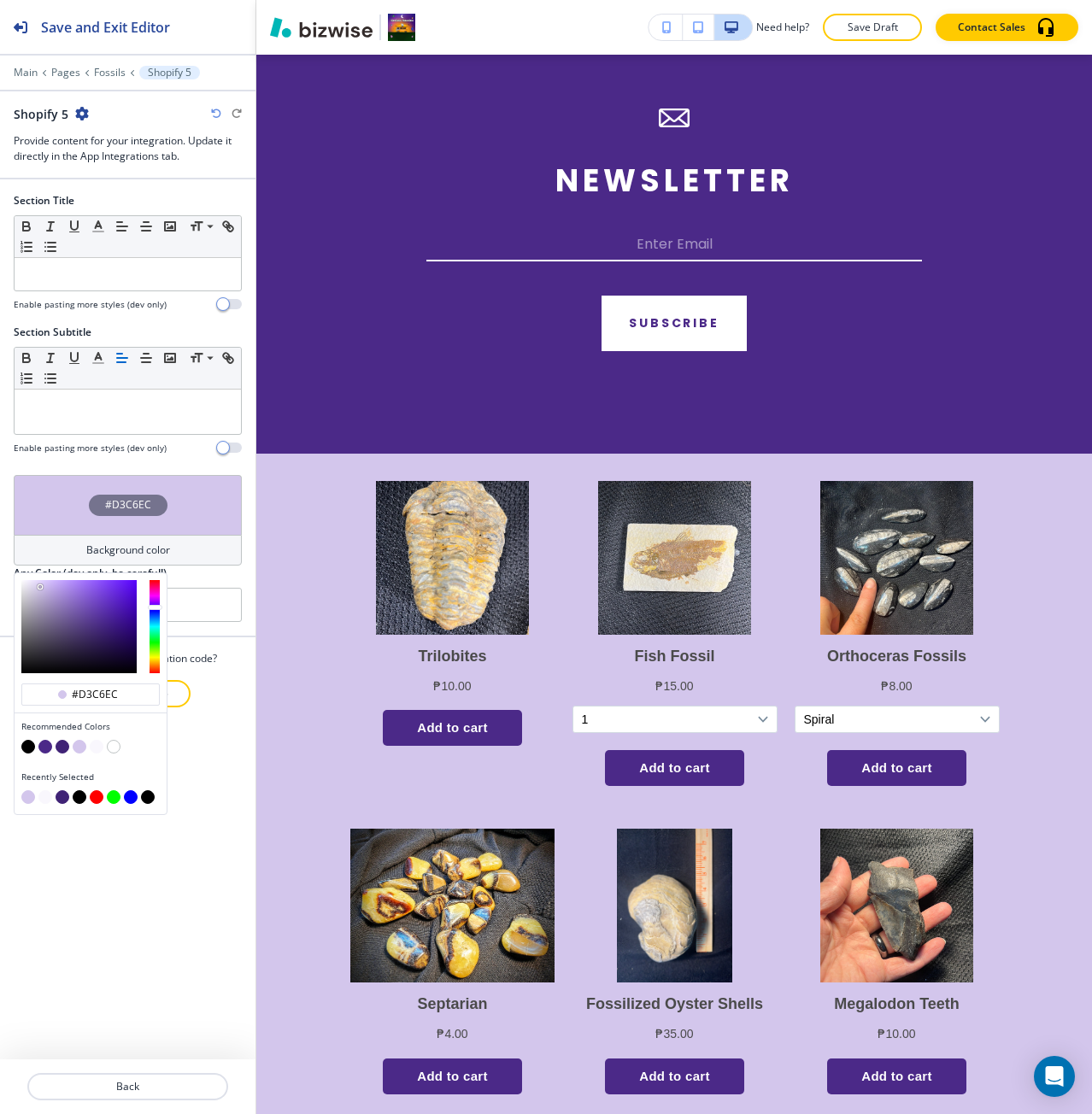
click at [93, 742] on button "button" at bounding box center [96, 746] width 14 height 14
type input "#f9f7fd"
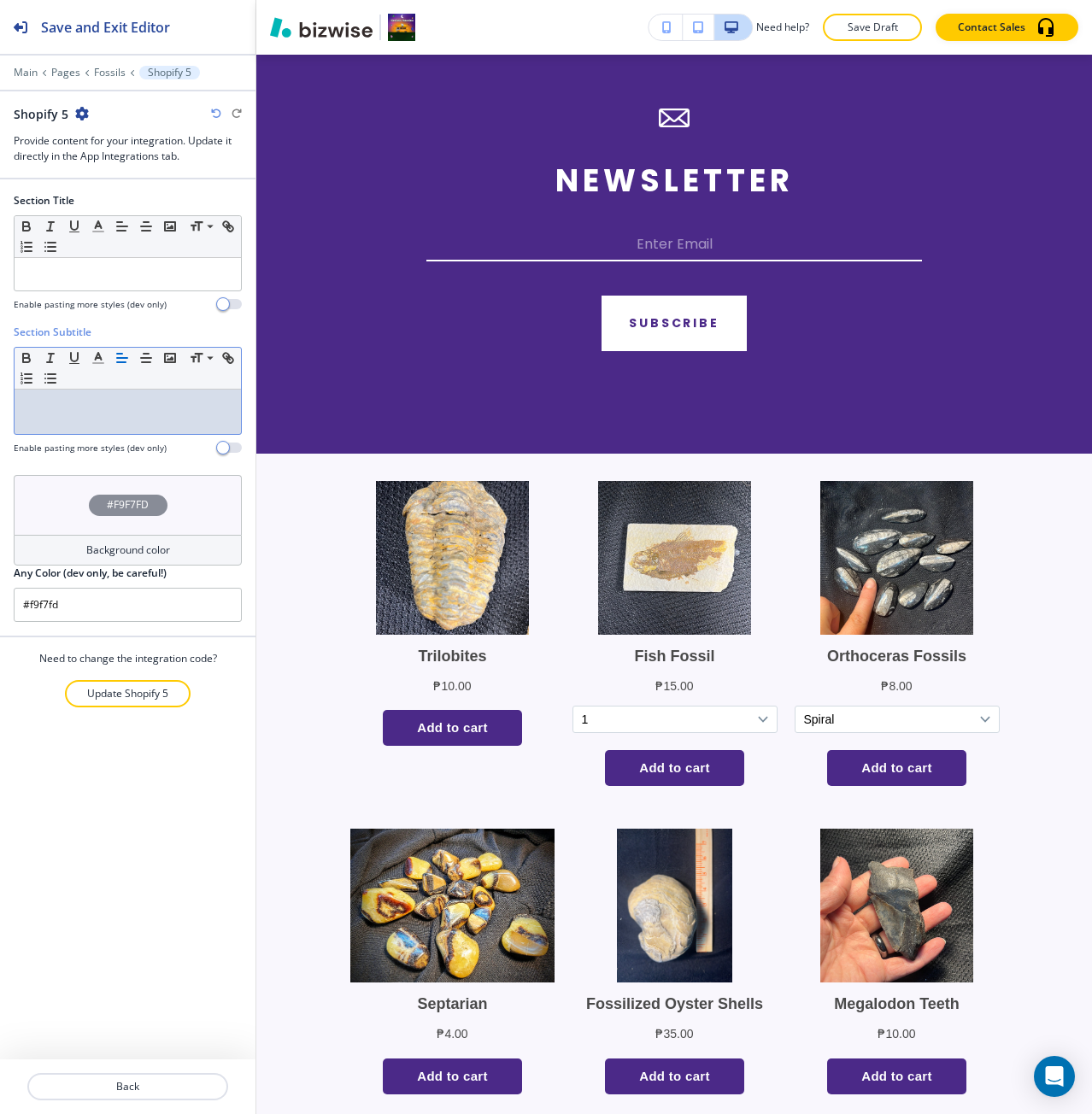
click at [186, 417] on div at bounding box center [128, 411] width 227 height 45
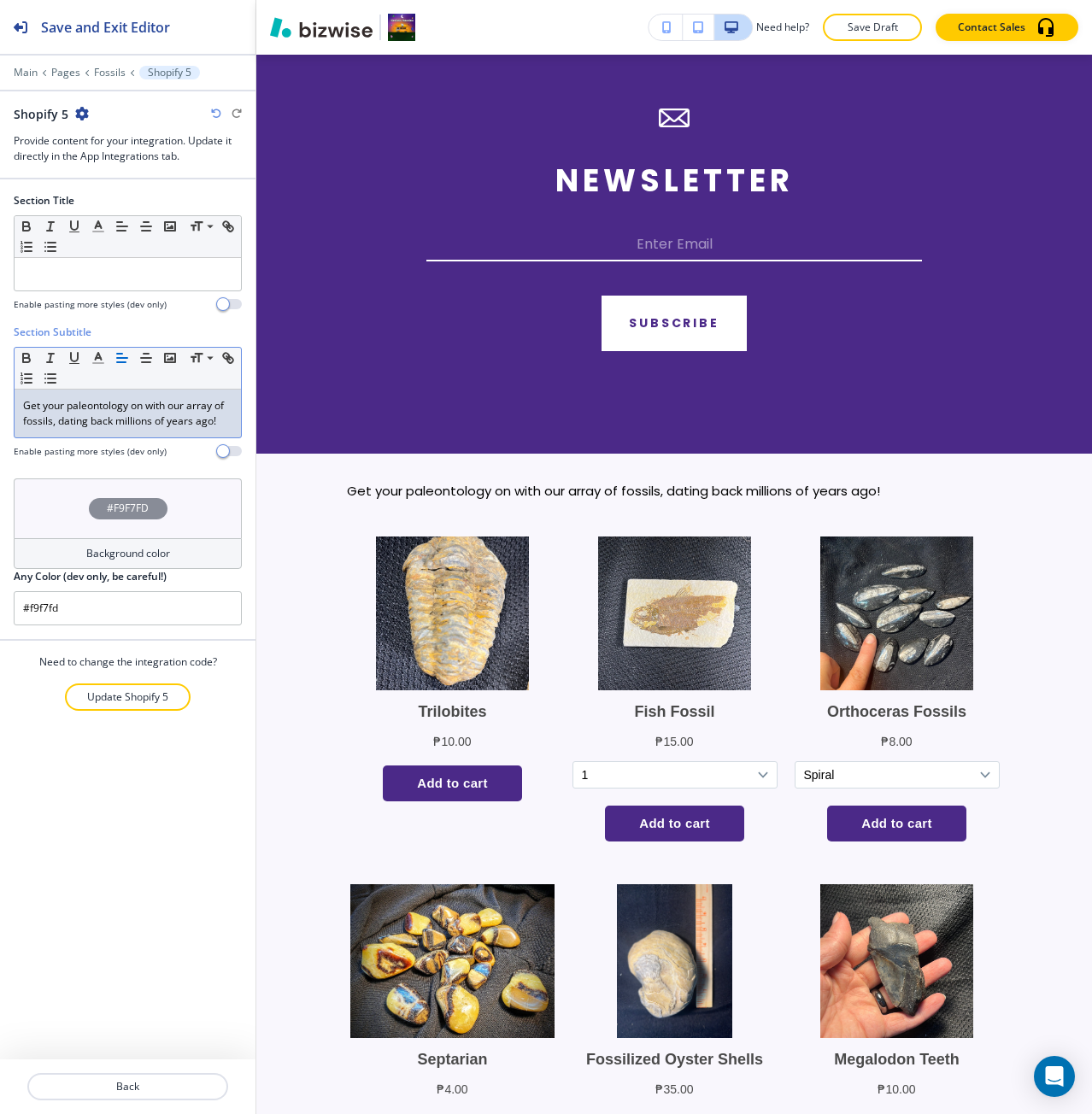
scroll to position [0, 0]
click at [150, 359] on icon "button" at bounding box center [145, 357] width 15 height 15
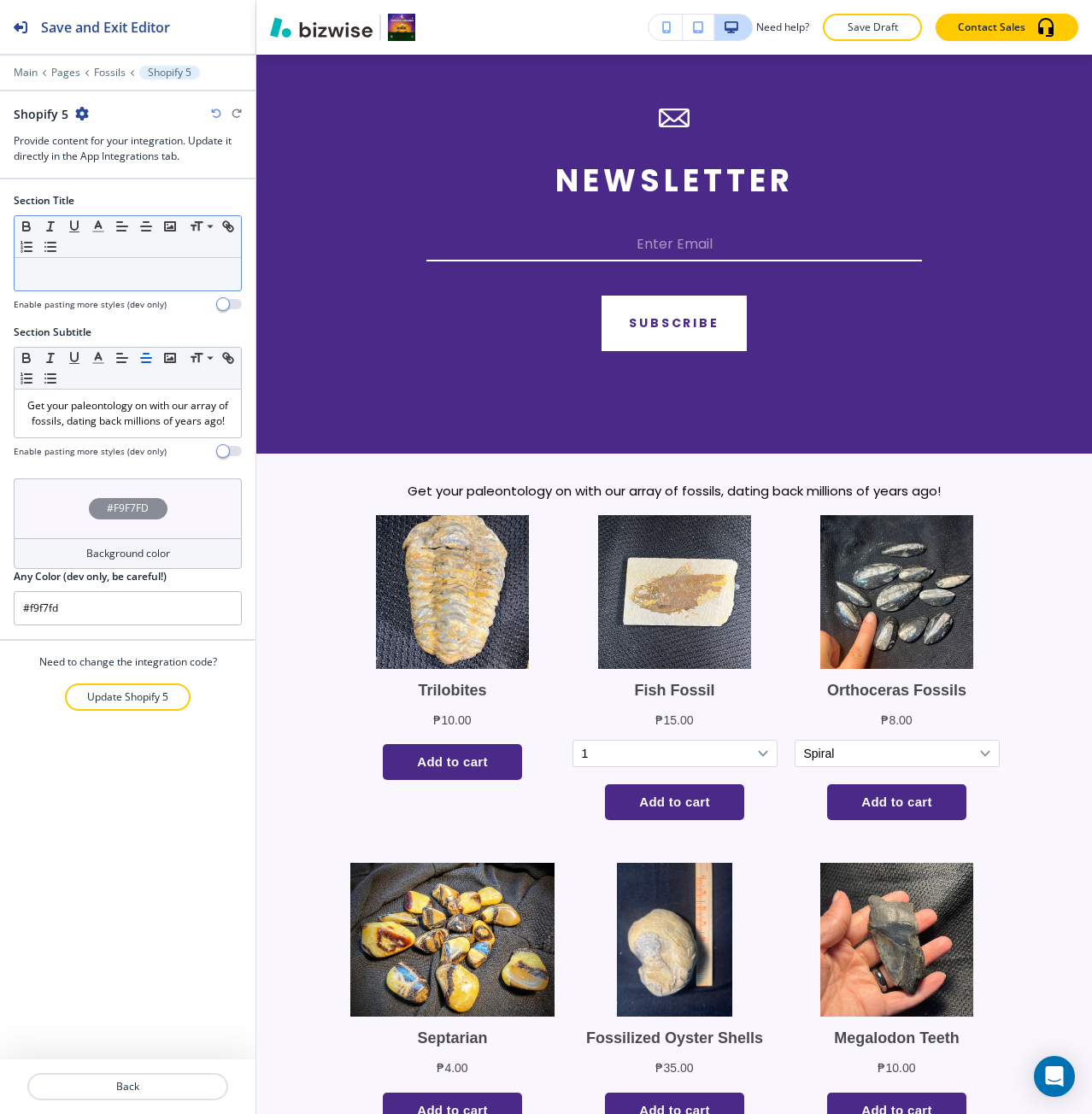
click at [179, 277] on p at bounding box center [127, 273] width 210 height 15
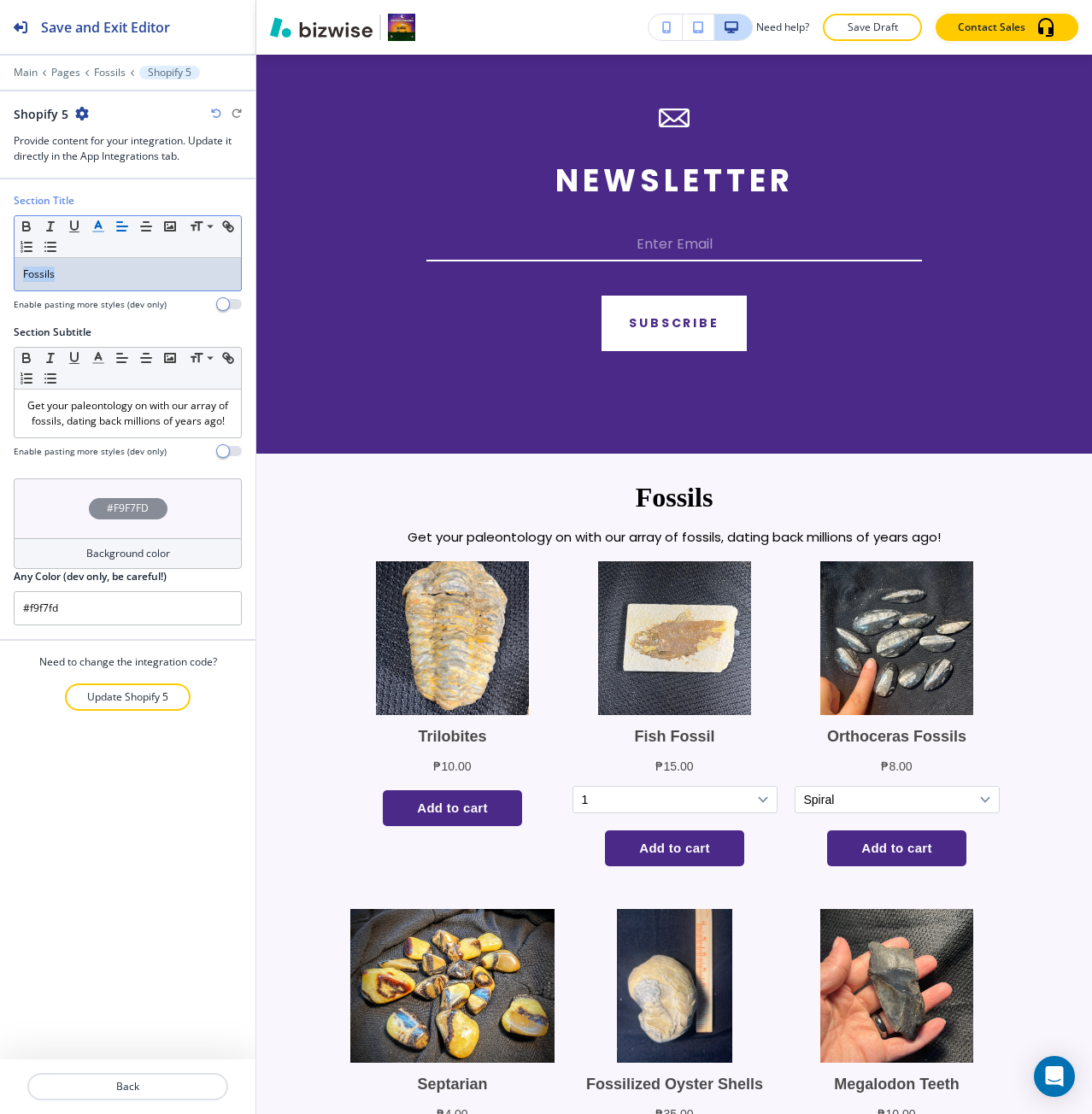
click at [98, 227] on line "button" at bounding box center [97, 227] width 4 height 0
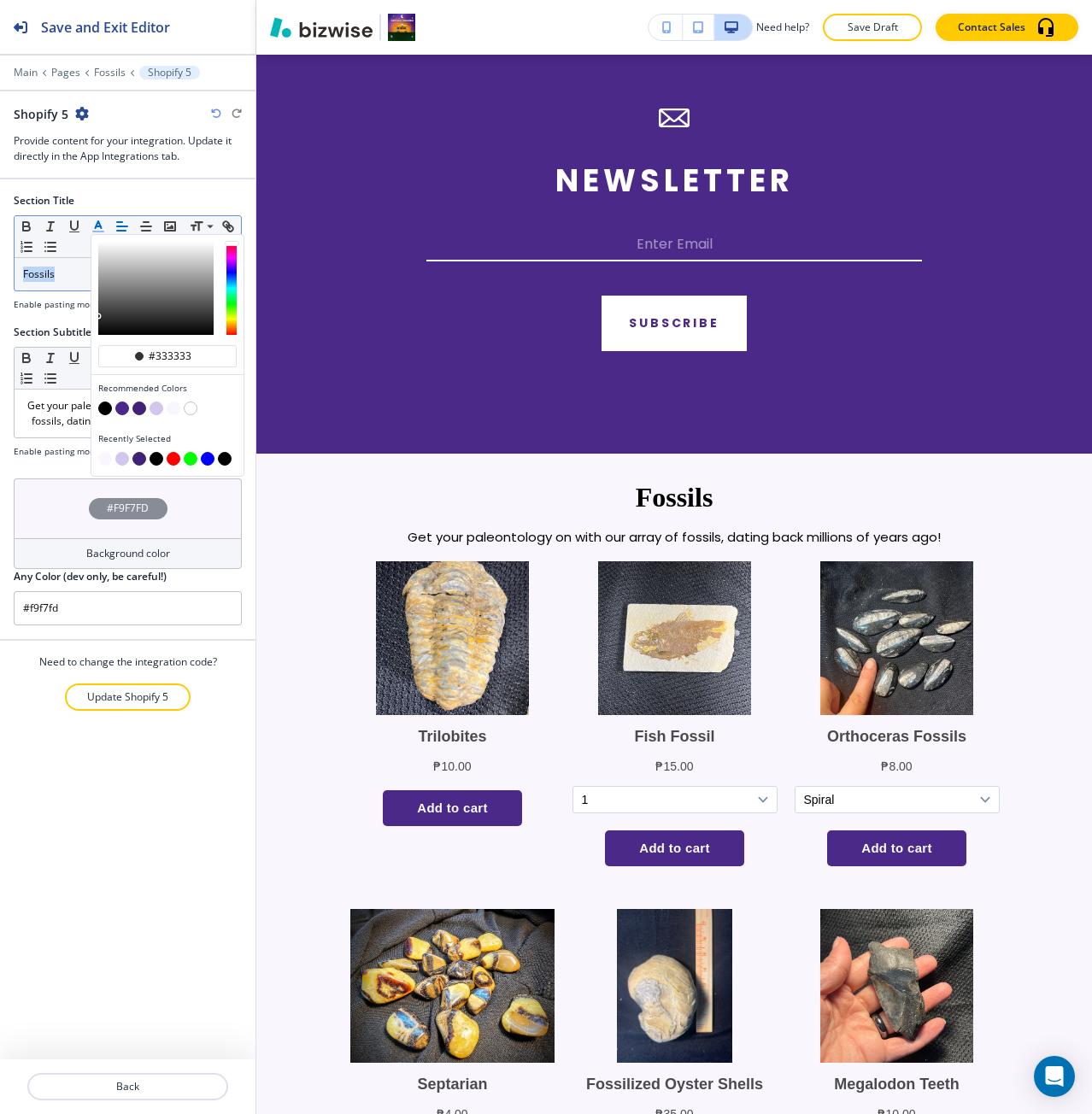
click at [137, 407] on button "button" at bounding box center [139, 408] width 14 height 14
type input "#402376"
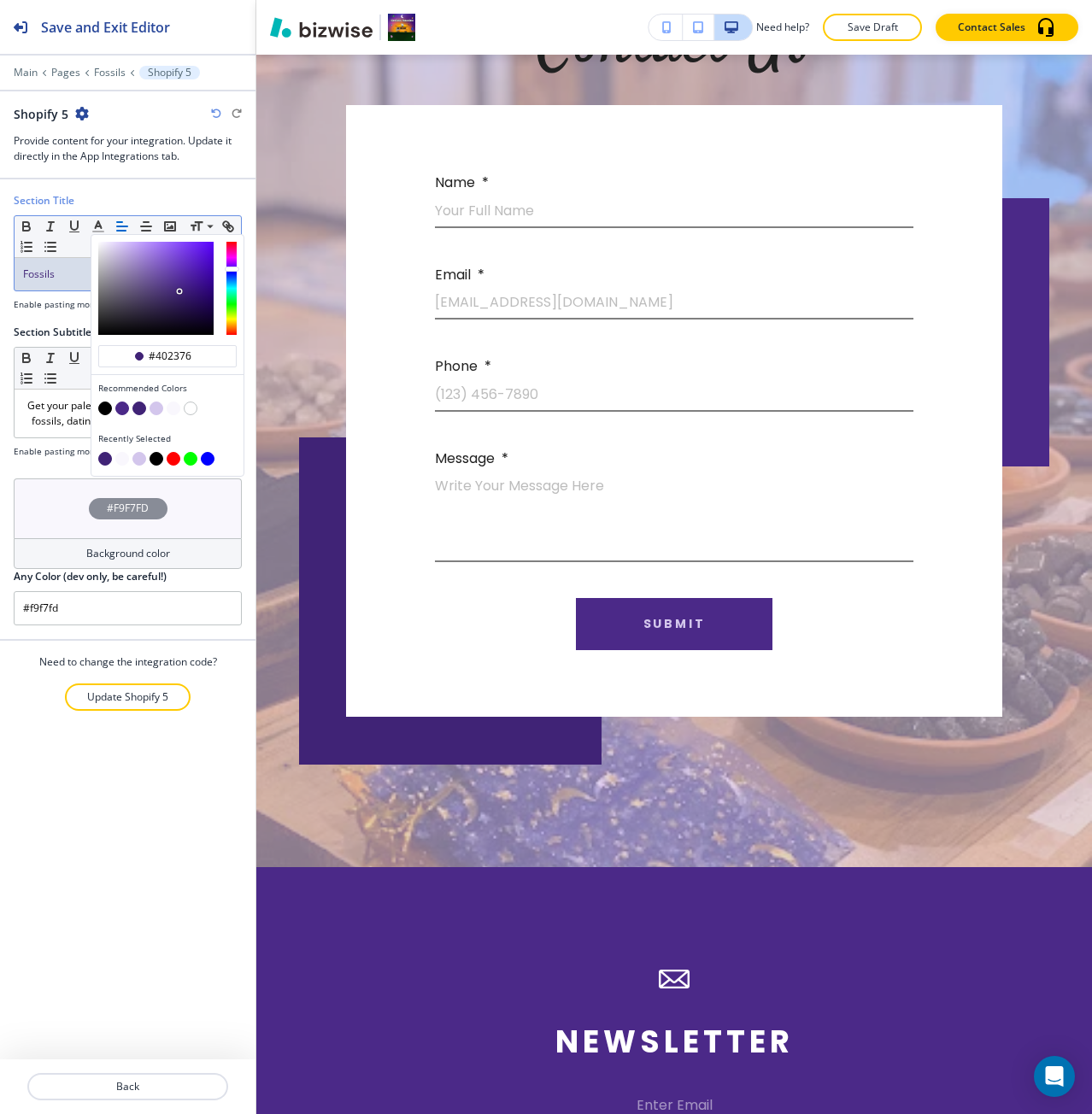
scroll to position [1864, 0]
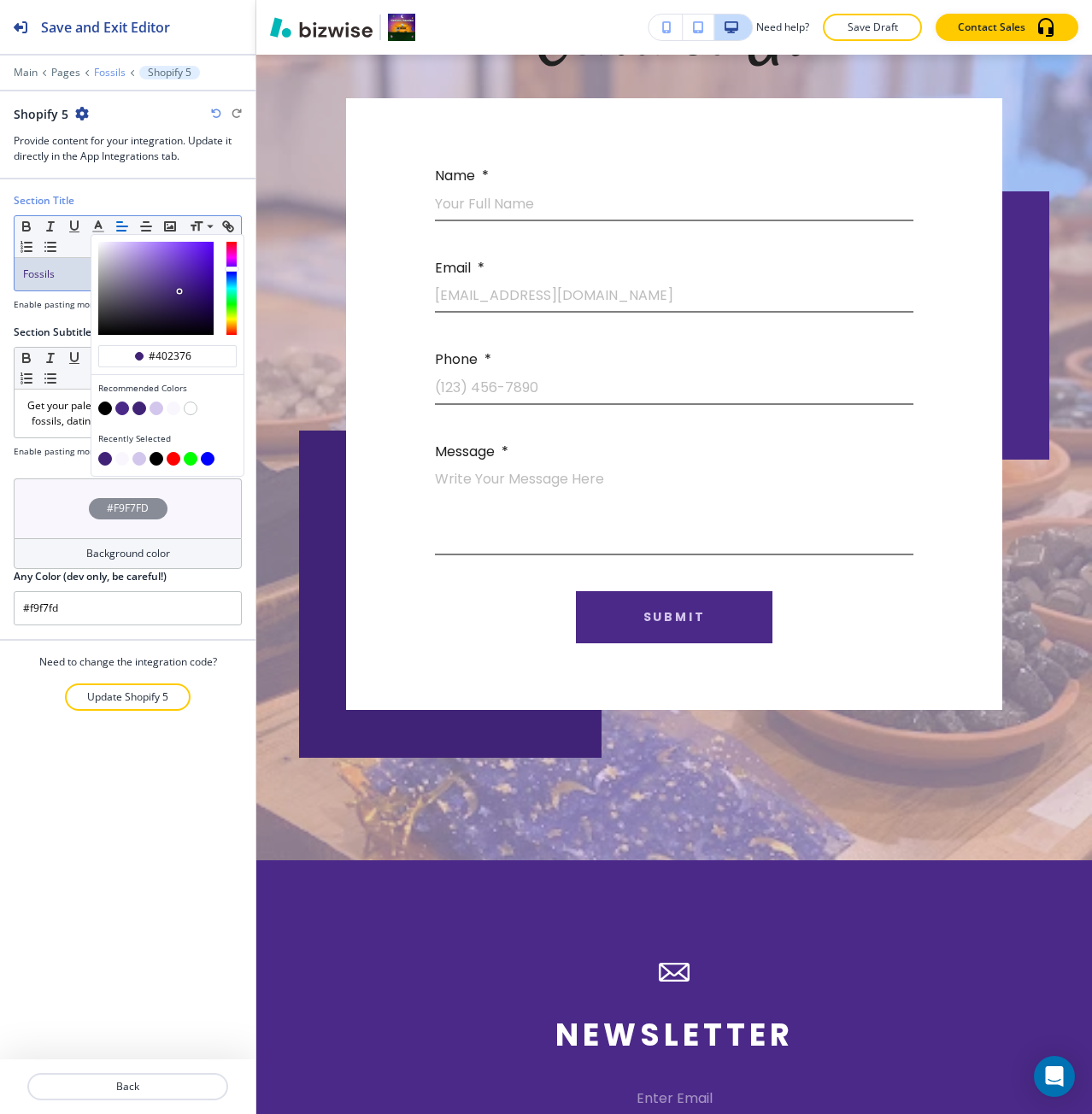
click at [100, 78] on p "Fossils" at bounding box center [110, 73] width 32 height 12
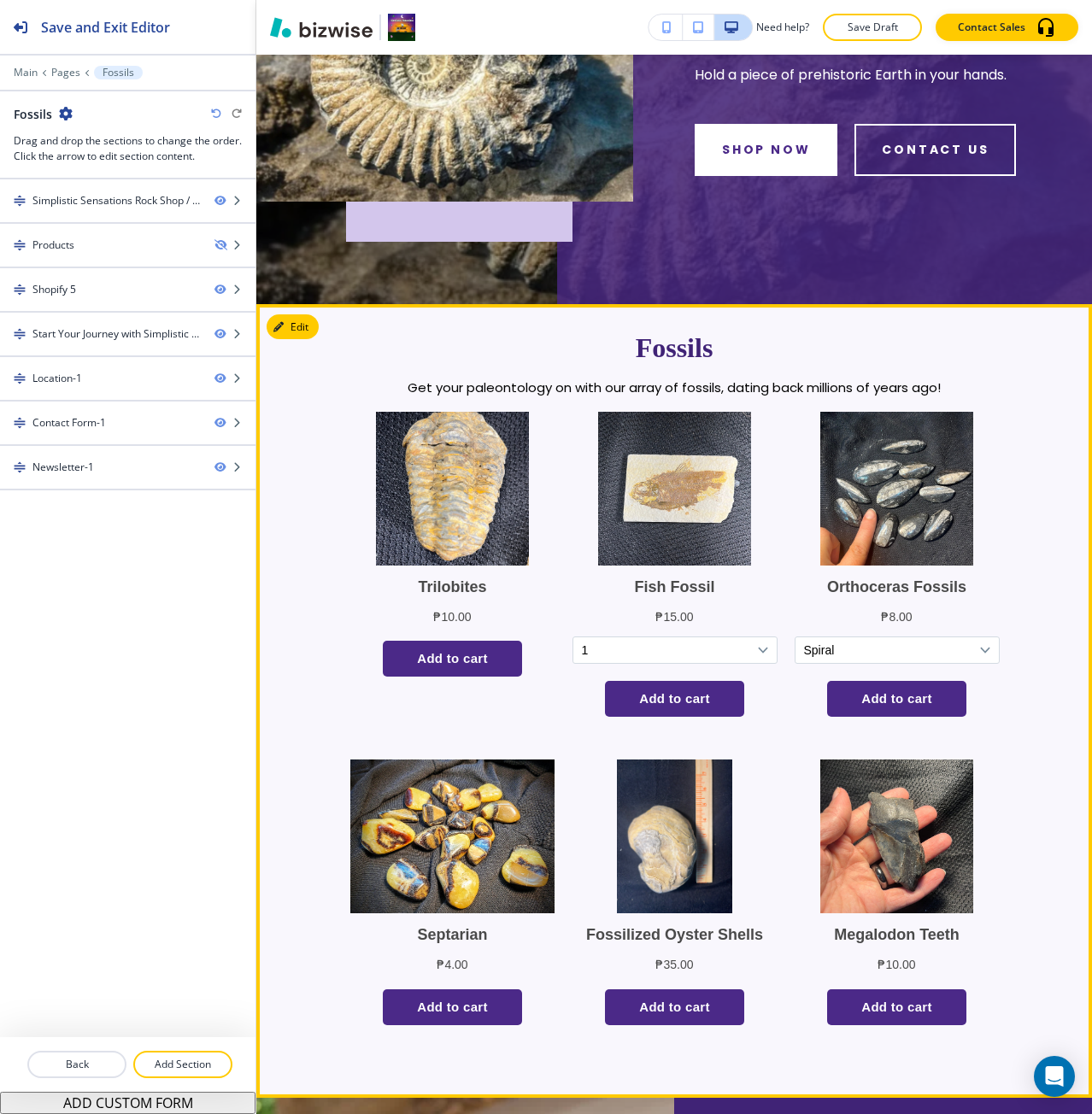
scroll to position [75, 0]
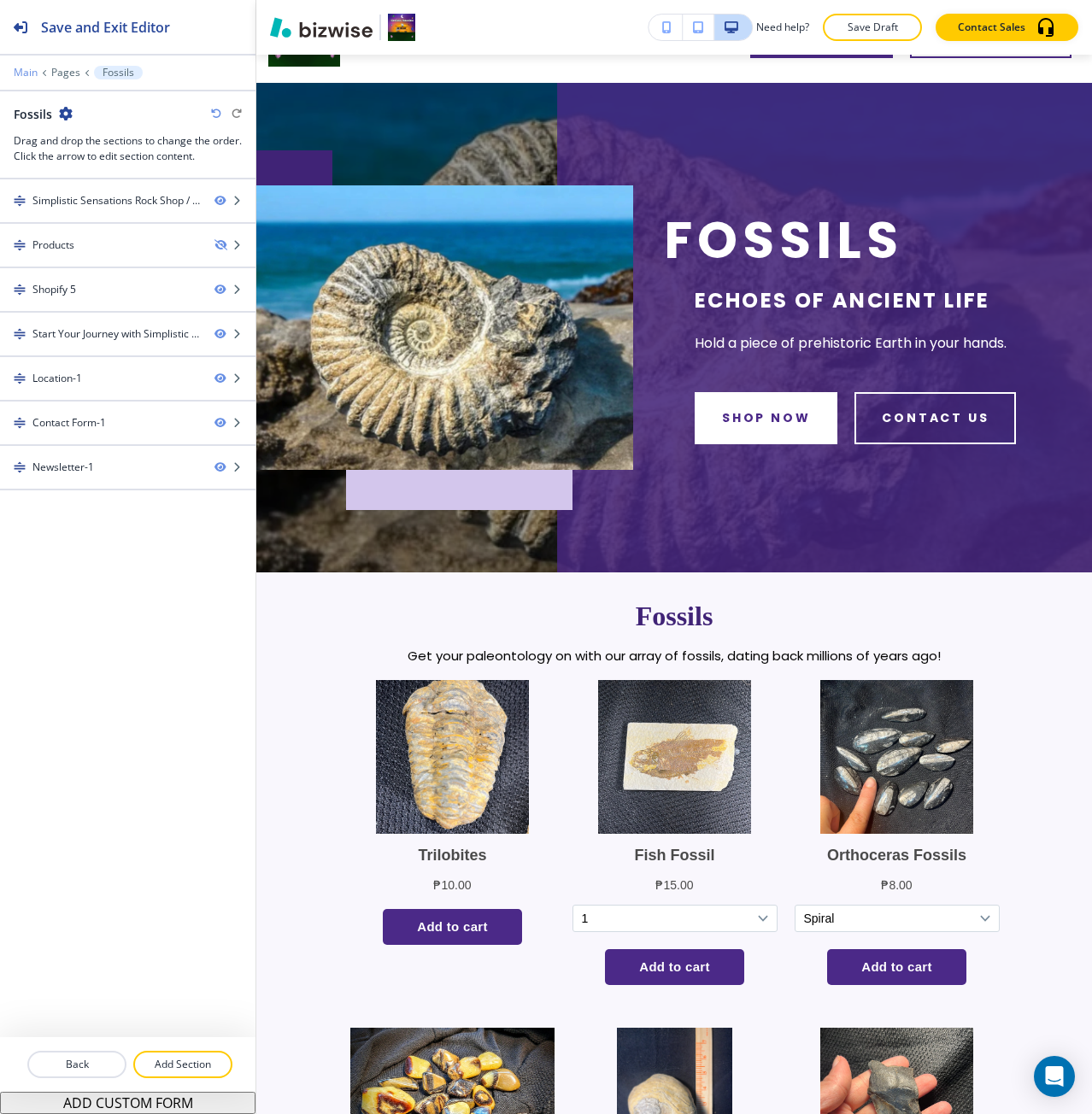
click at [33, 69] on p "Main" at bounding box center [26, 73] width 24 height 12
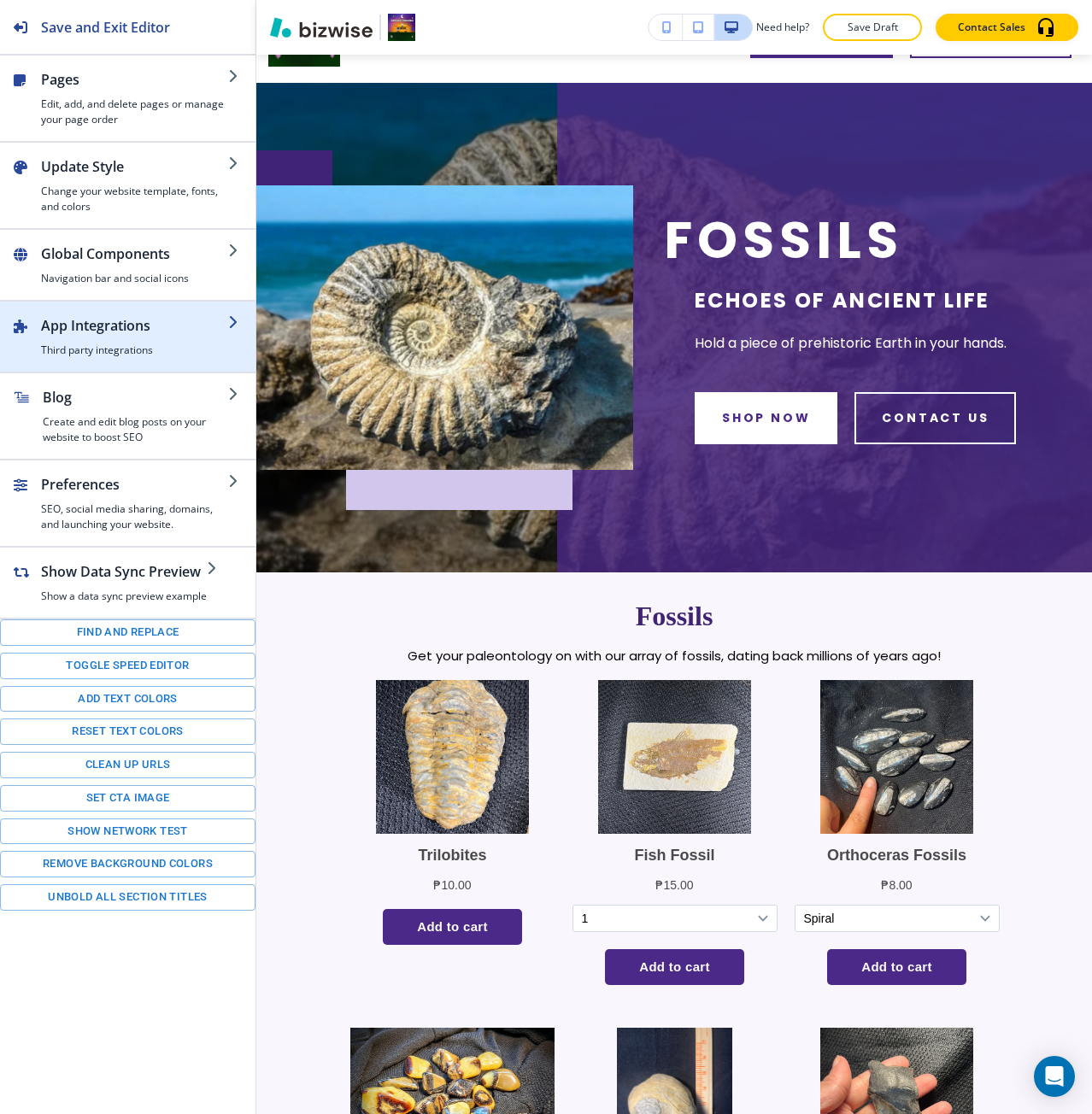
click at [124, 331] on h2 "App Integrations" at bounding box center [134, 325] width 187 height 21
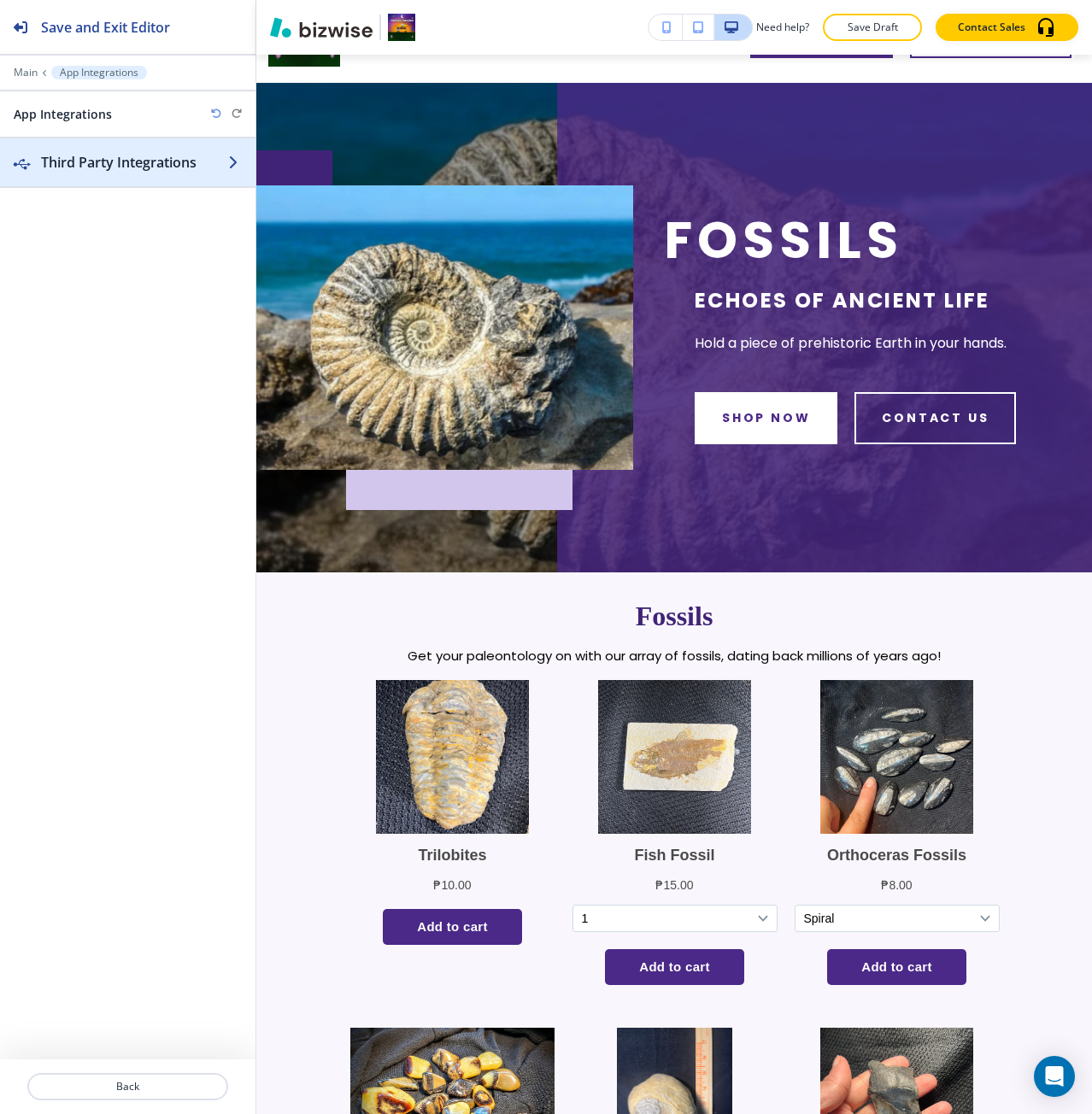
click at [100, 150] on div "button" at bounding box center [127, 145] width 255 height 14
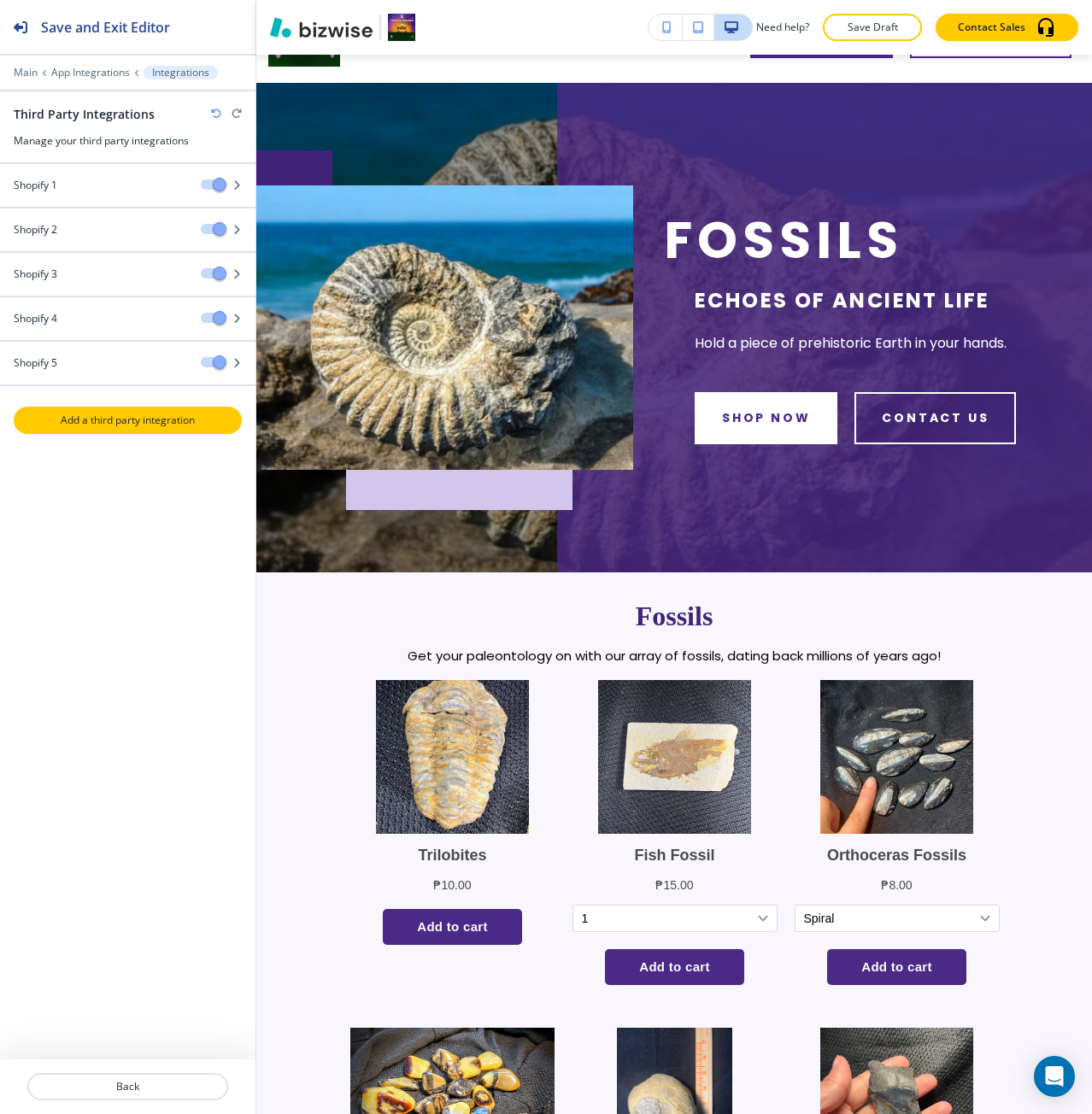
click at [104, 408] on button "Add a third party integration" at bounding box center [128, 420] width 229 height 28
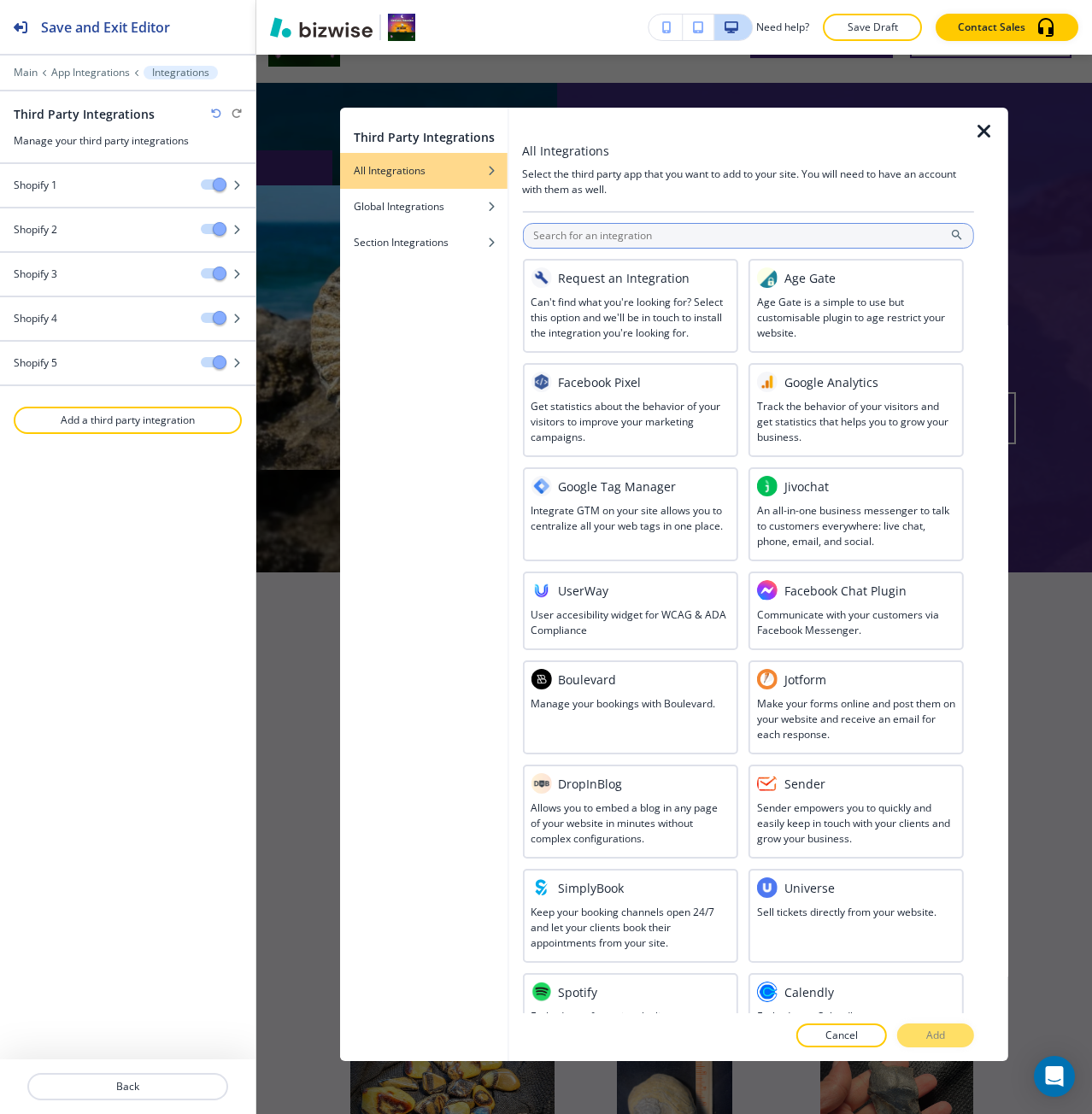
click at [531, 239] on input "text" at bounding box center [747, 236] width 452 height 26
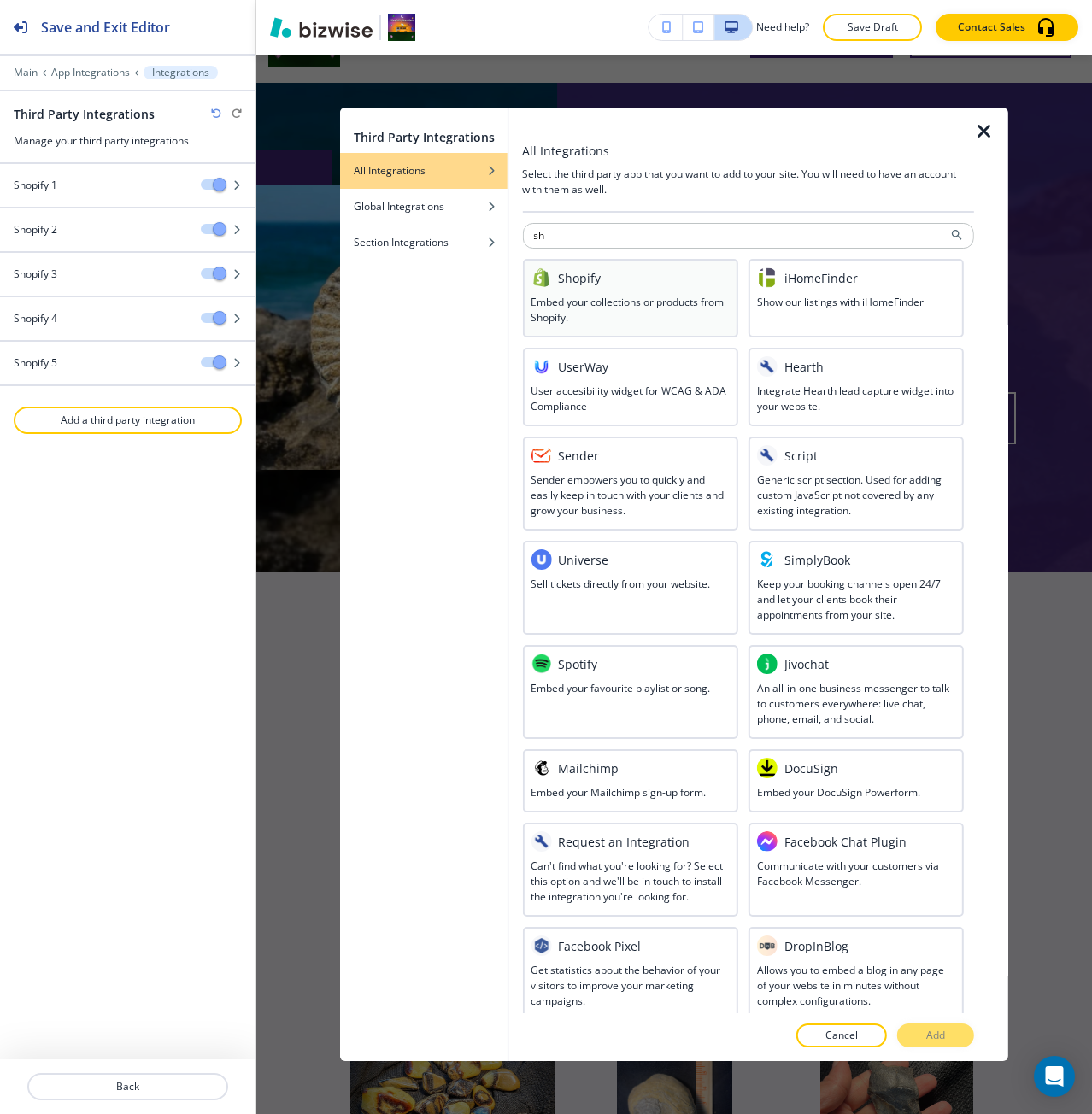
type input "sh"
click at [551, 312] on h3 "Embed your collections or products from Shopify." at bounding box center [629, 310] width 198 height 31
click at [935, 1037] on p "Add" at bounding box center [935, 1034] width 19 height 15
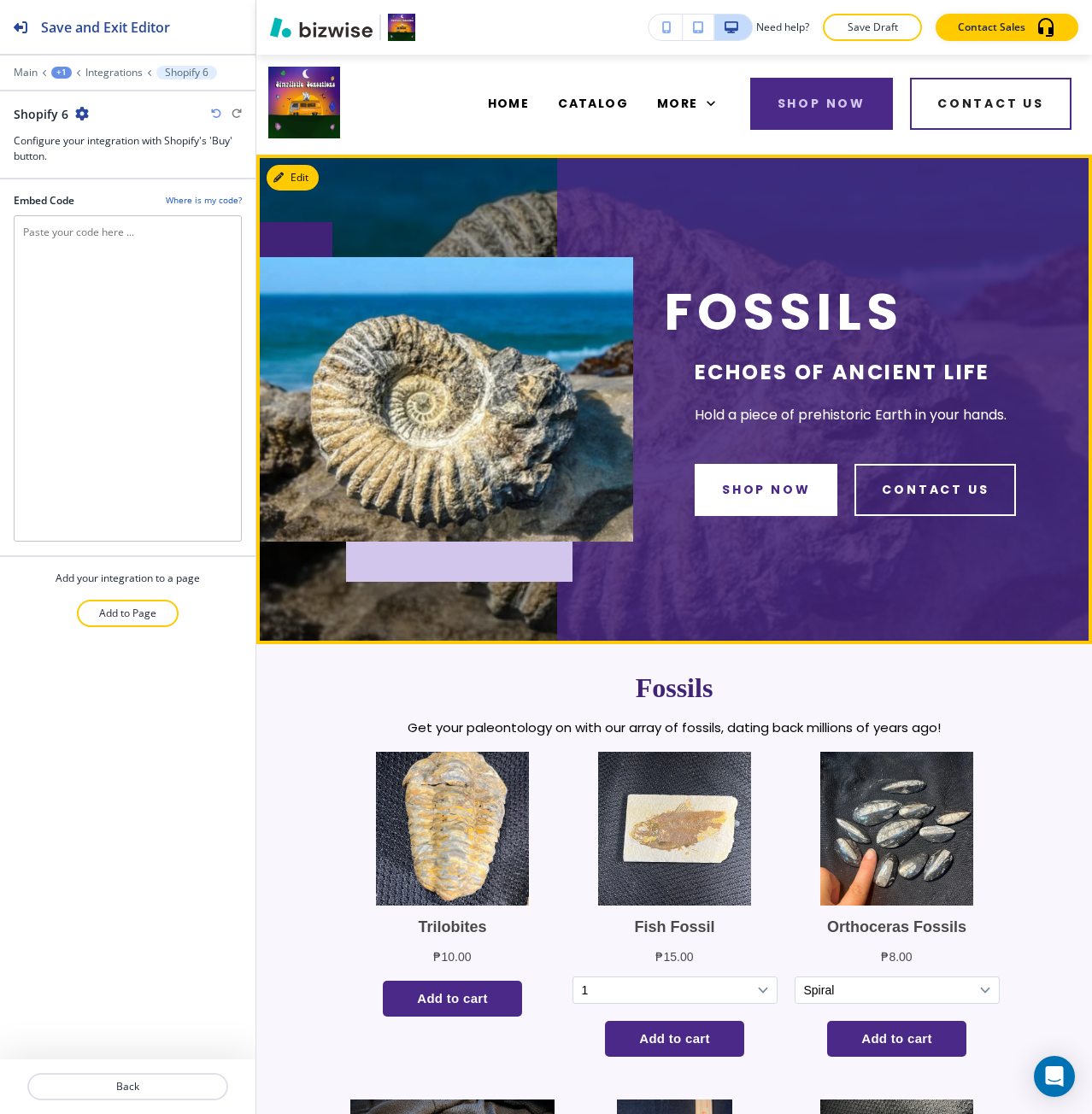
scroll to position [0, 0]
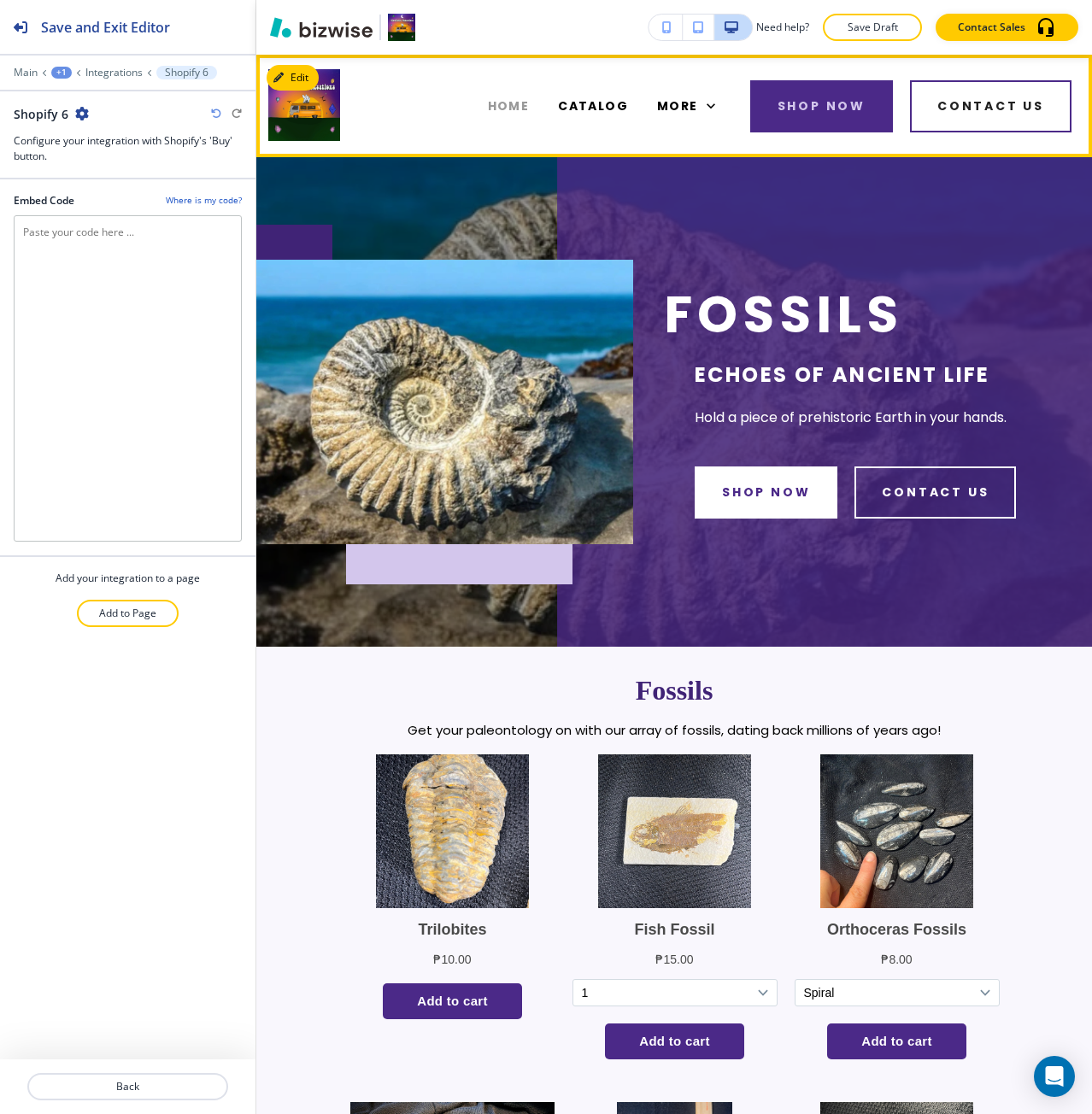
click at [501, 100] on span "HOME" at bounding box center [509, 106] width 42 height 18
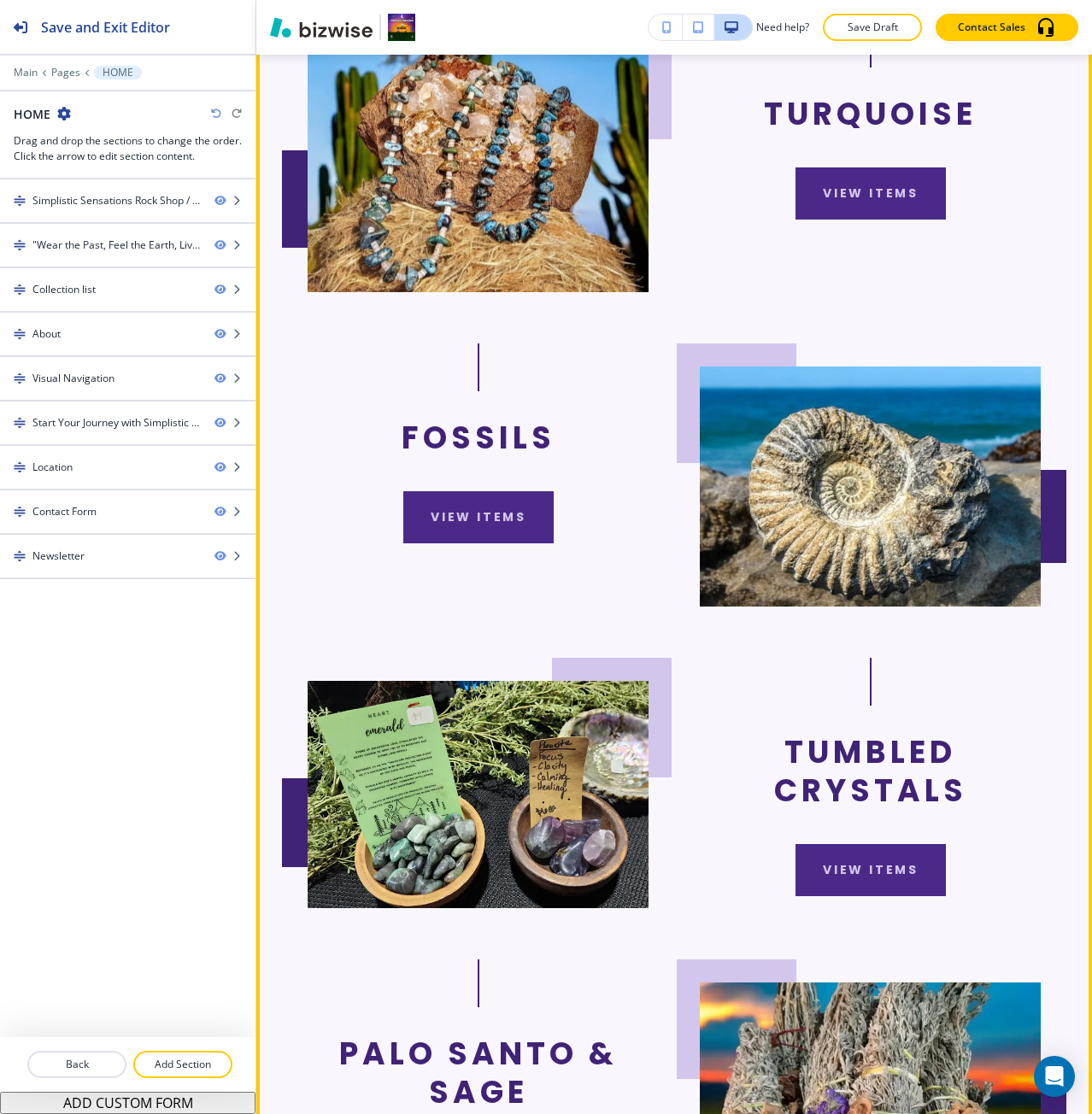
scroll to position [1879, 0]
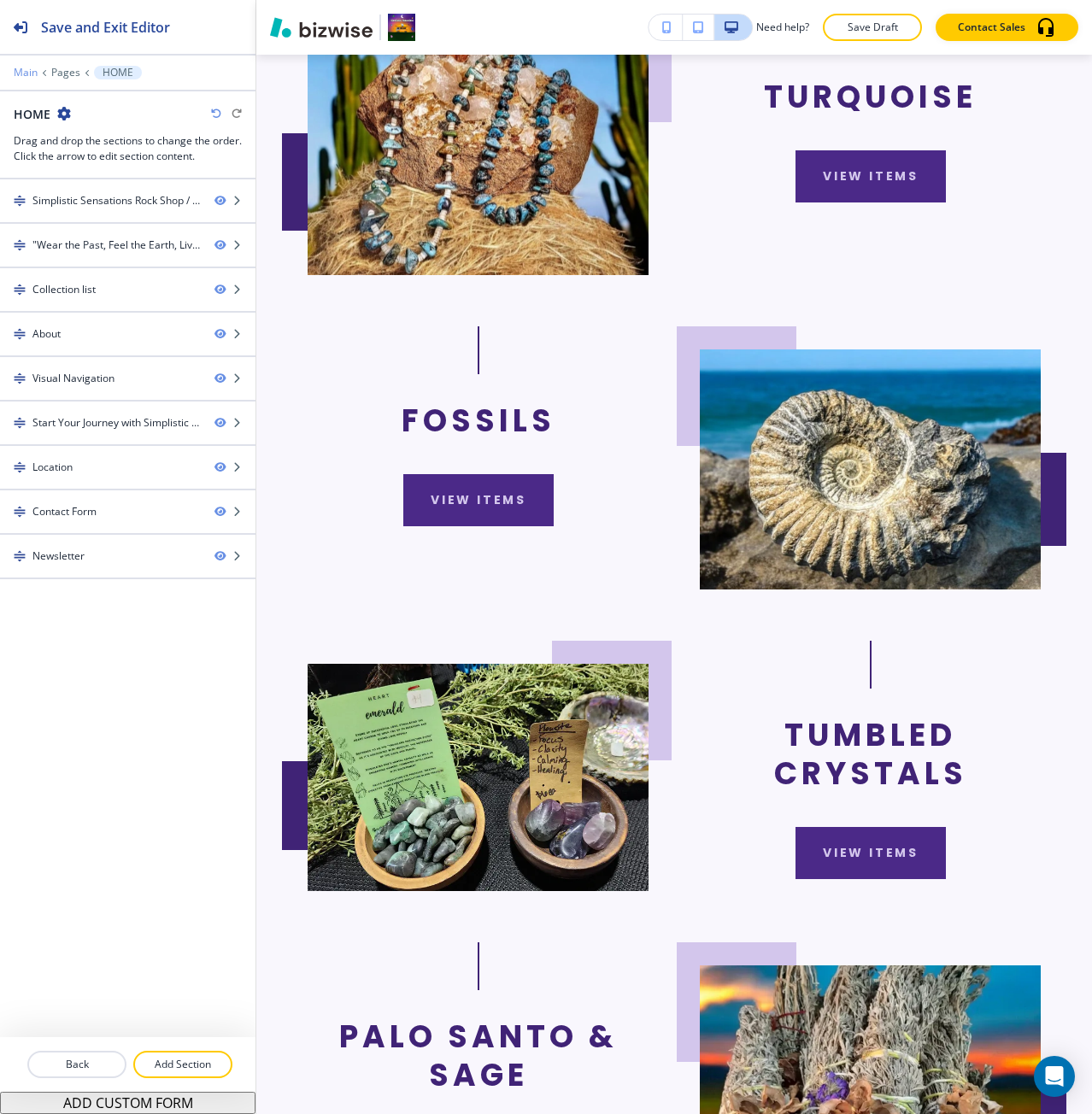
click at [29, 73] on p "Main" at bounding box center [26, 73] width 24 height 12
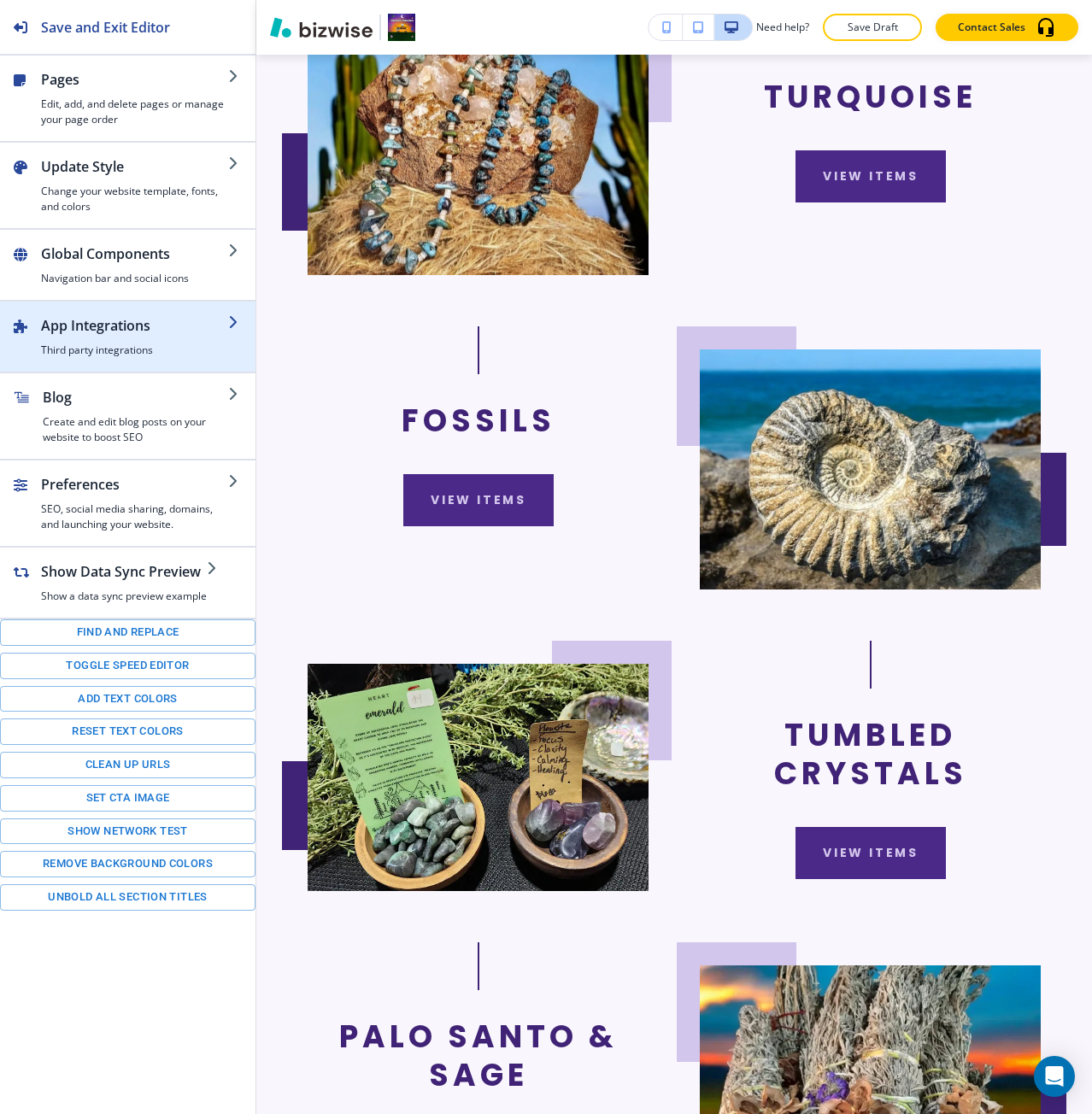
click at [87, 304] on div "button" at bounding box center [127, 308] width 255 height 14
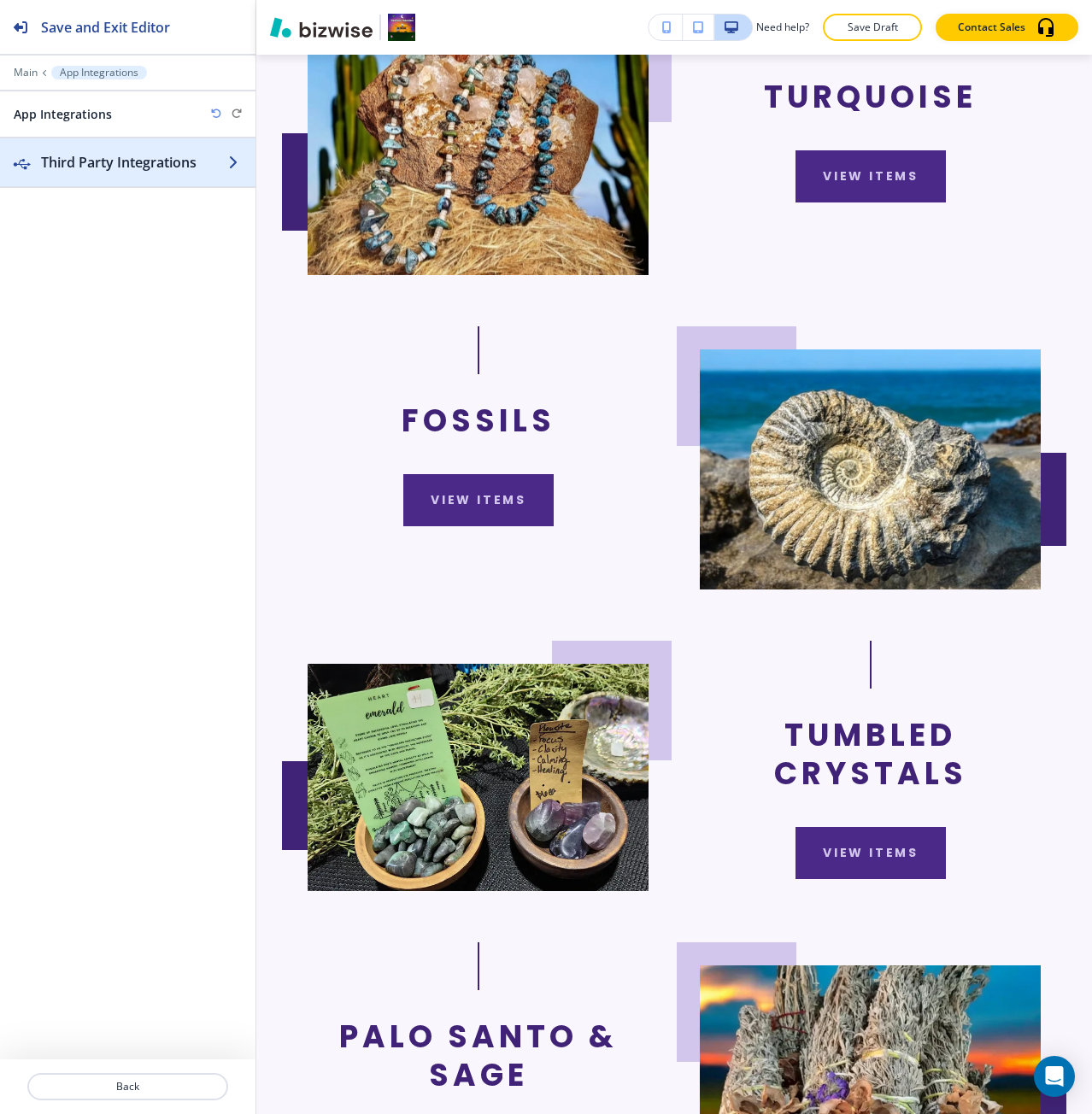
click at [88, 167] on h2 "Third Party Integrations" at bounding box center [134, 162] width 187 height 21
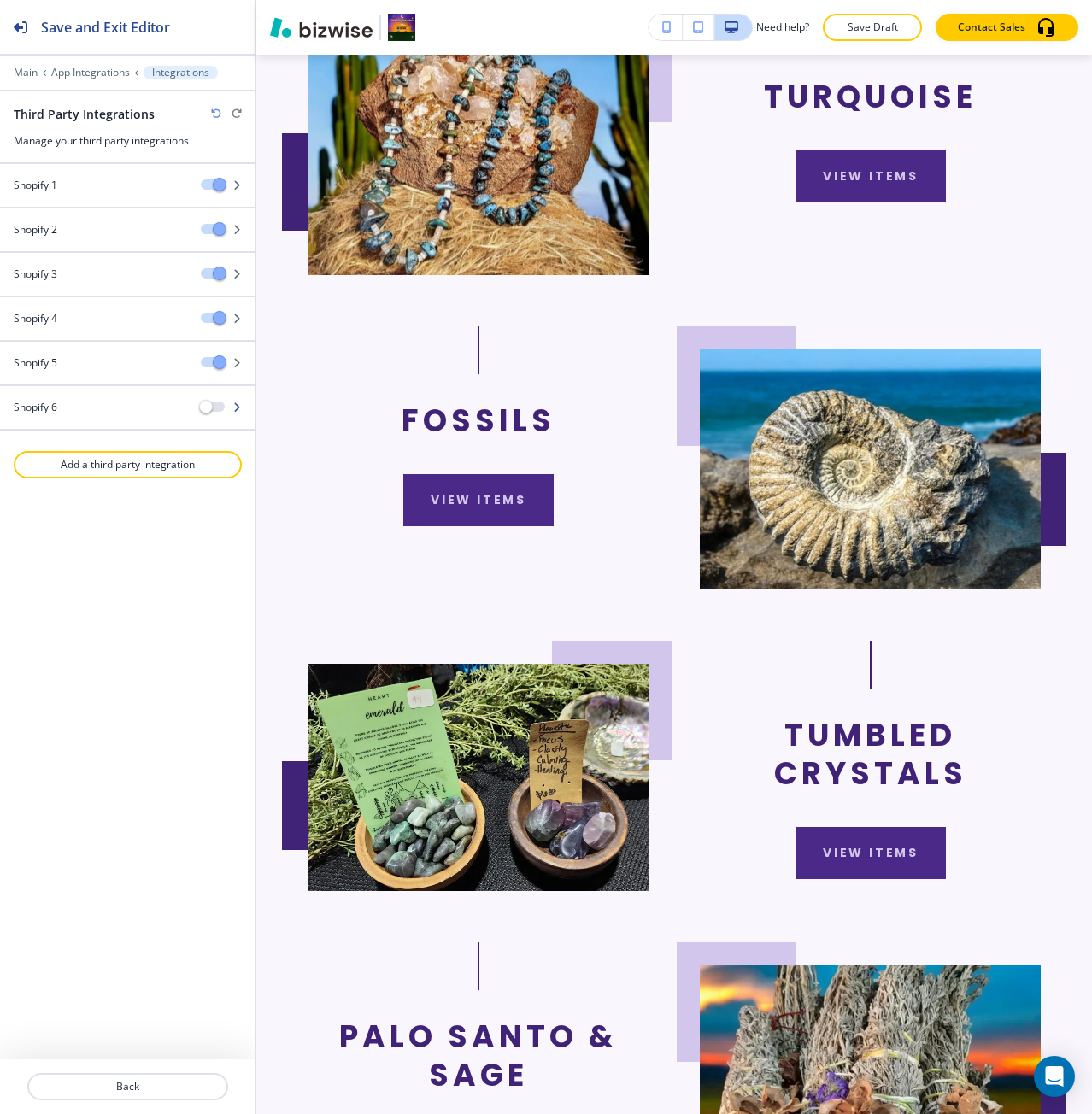
click at [126, 399] on div "Shopify 6" at bounding box center [93, 406] width 187 height 15
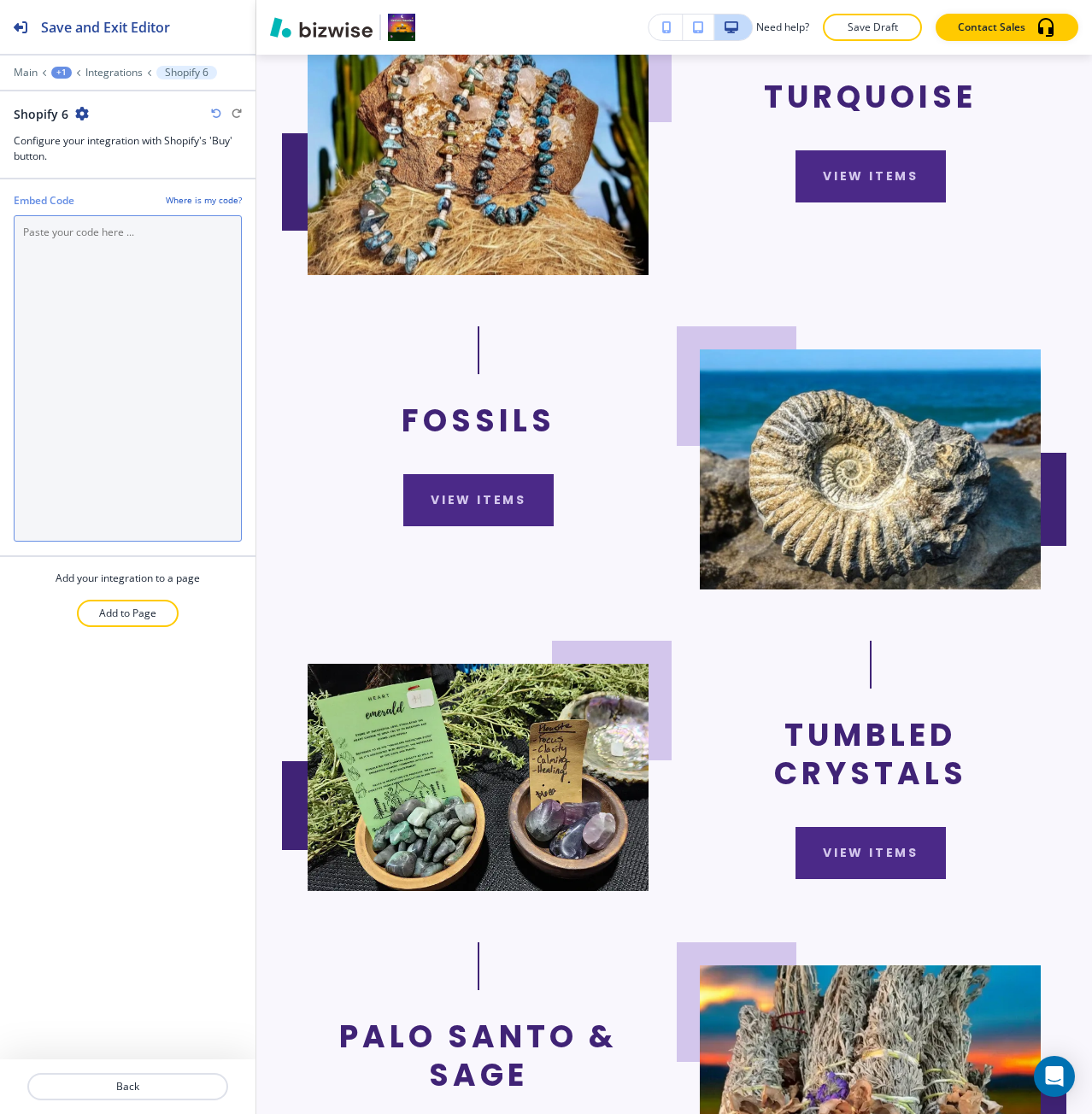
click at [143, 304] on Code "Embed Code" at bounding box center [128, 379] width 229 height 326
paste Code "<div id='collection-component-1755705284461'></div> <script type="text/javascri…"
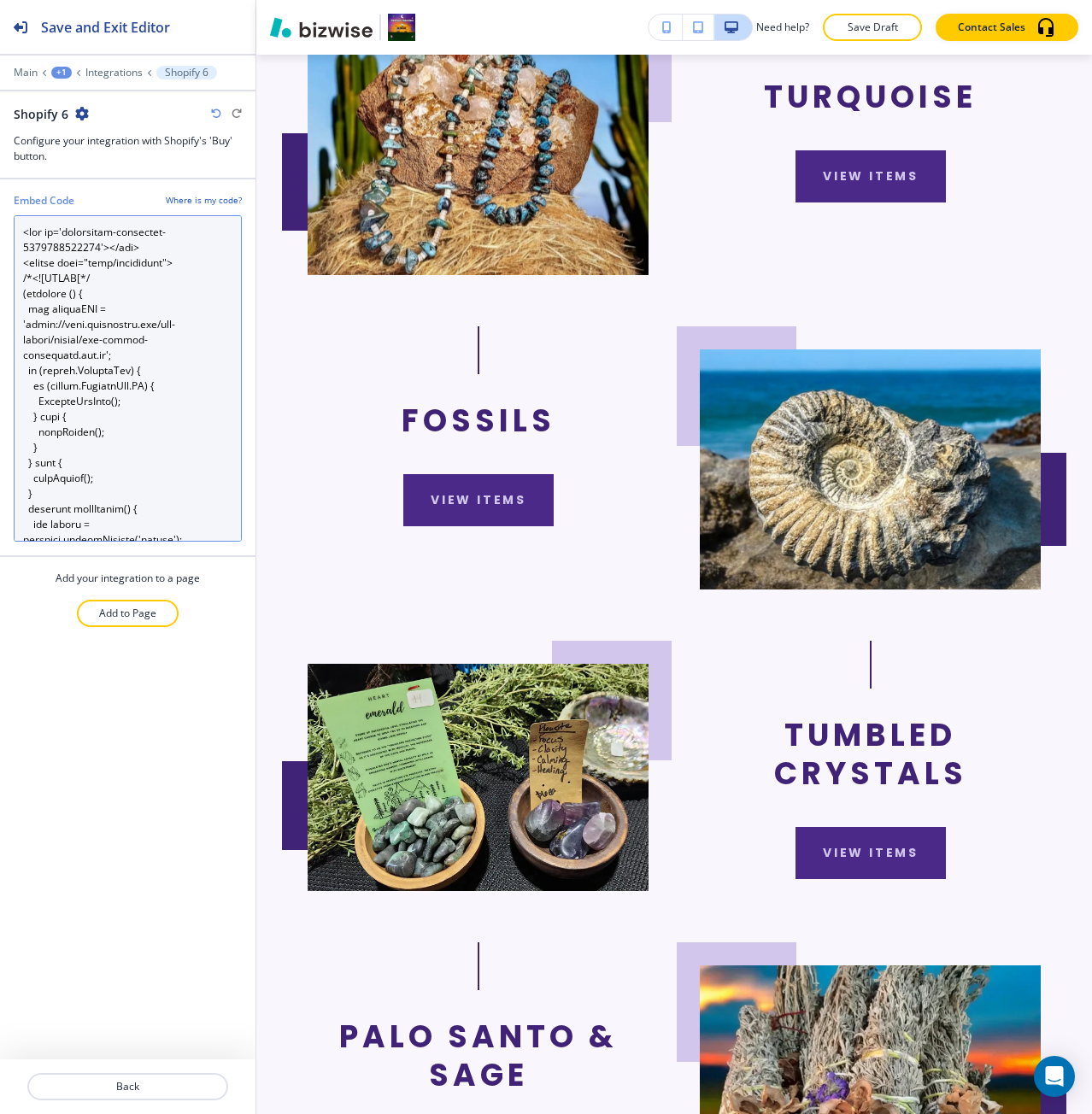
scroll to position [2327, 0]
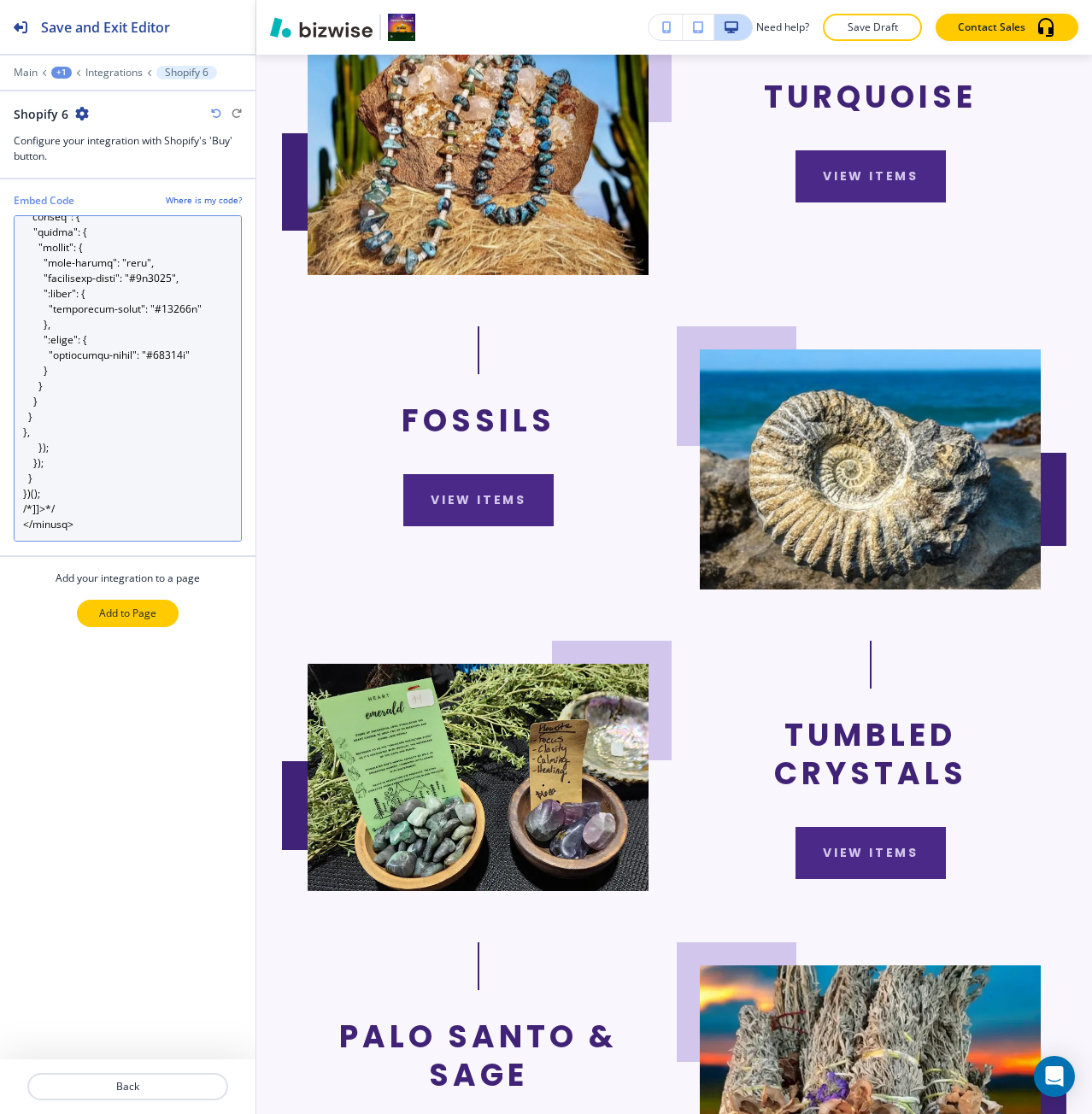
type Code "<div id='collection-component-1755705284461'></div> <script type="text/javascri…"
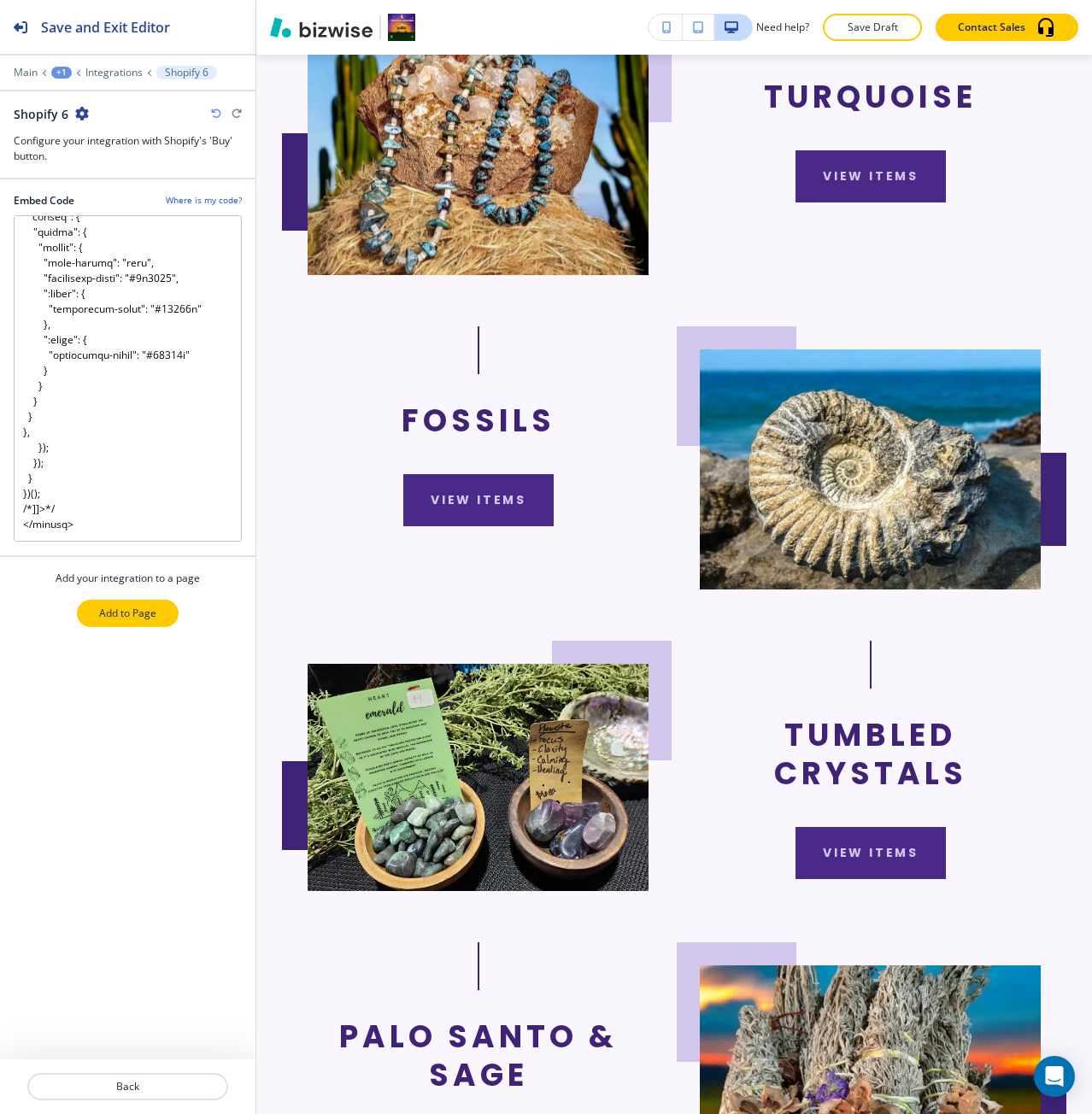
click at [155, 620] on p "Add to Page" at bounding box center [128, 612] width 58 height 15
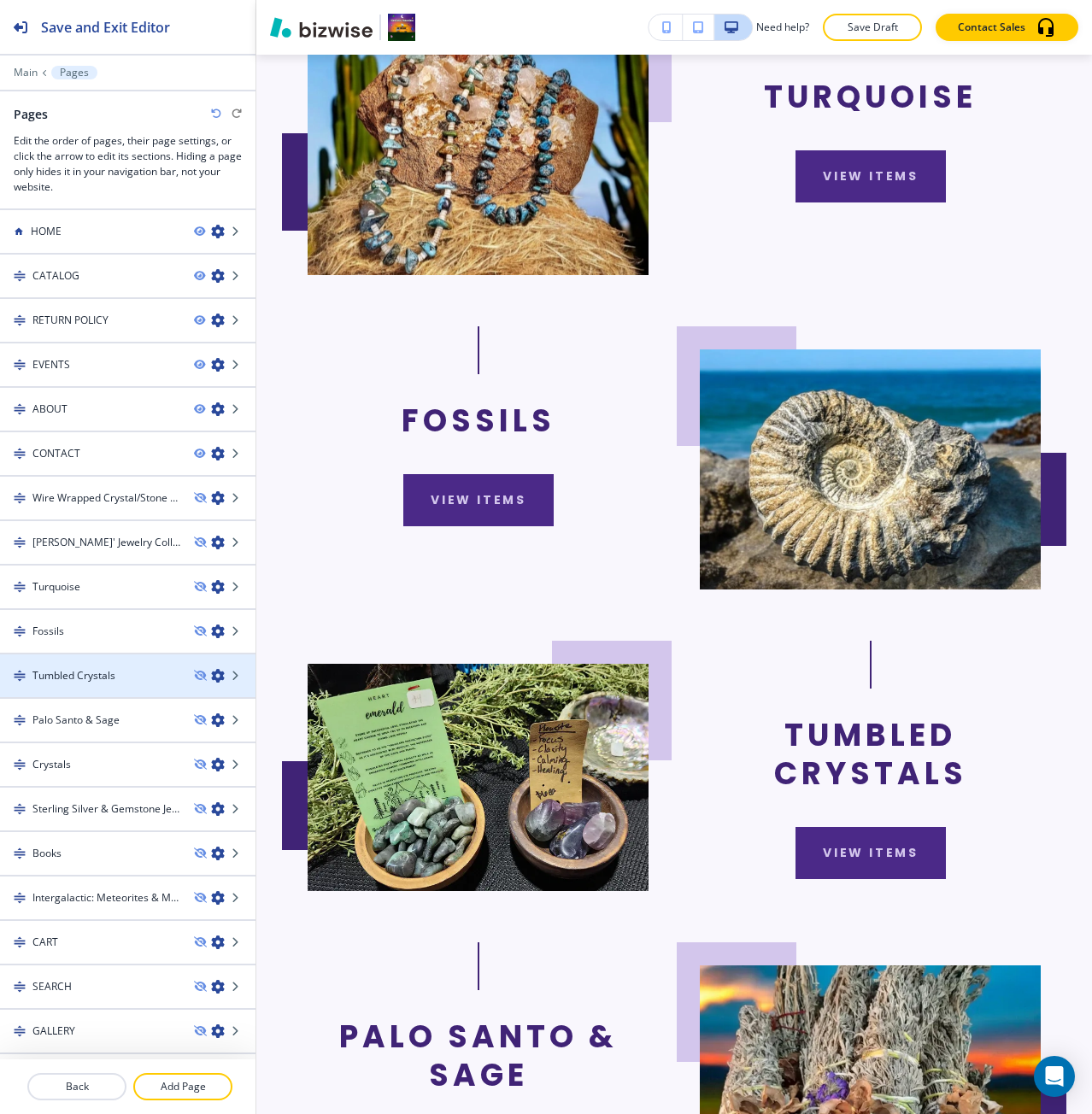
click at [78, 686] on div at bounding box center [127, 691] width 255 height 14
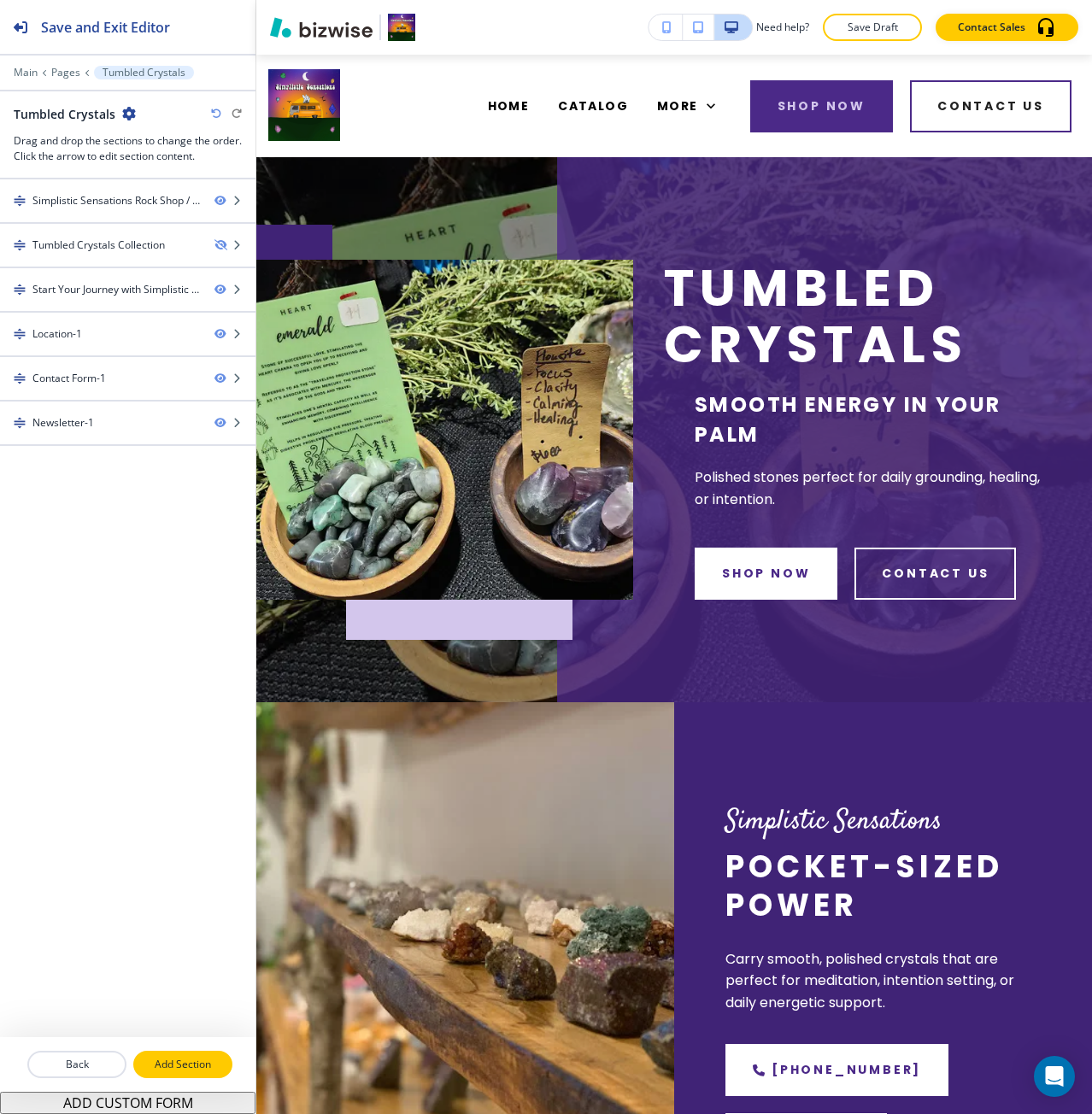
click at [167, 1067] on p "Add Section" at bounding box center [183, 1063] width 95 height 15
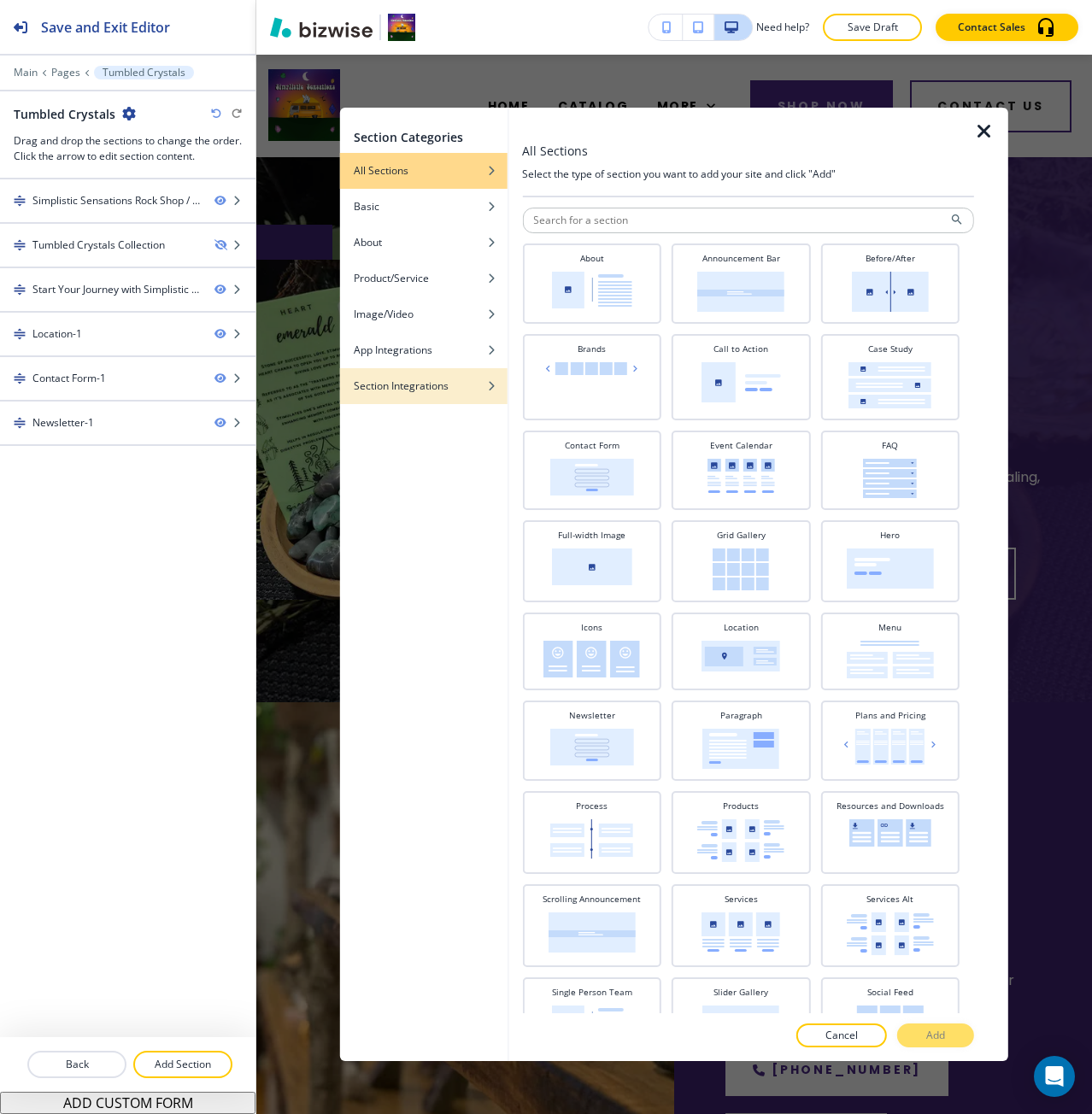
click at [362, 400] on div "button" at bounding box center [423, 398] width 167 height 10
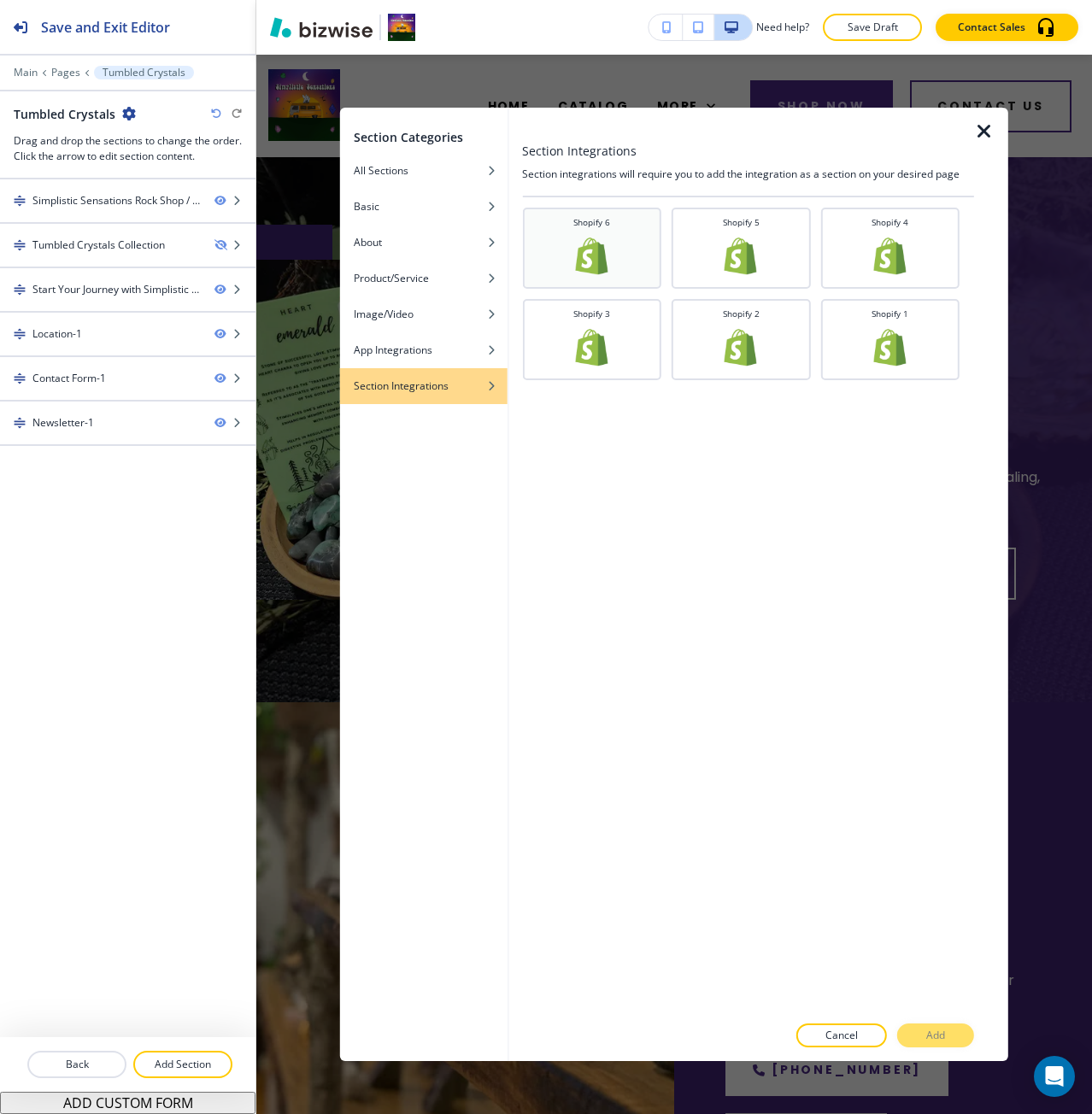
click at [563, 269] on div "Shopify 6" at bounding box center [591, 245] width 122 height 61
click at [929, 1034] on p "Add" at bounding box center [935, 1034] width 19 height 15
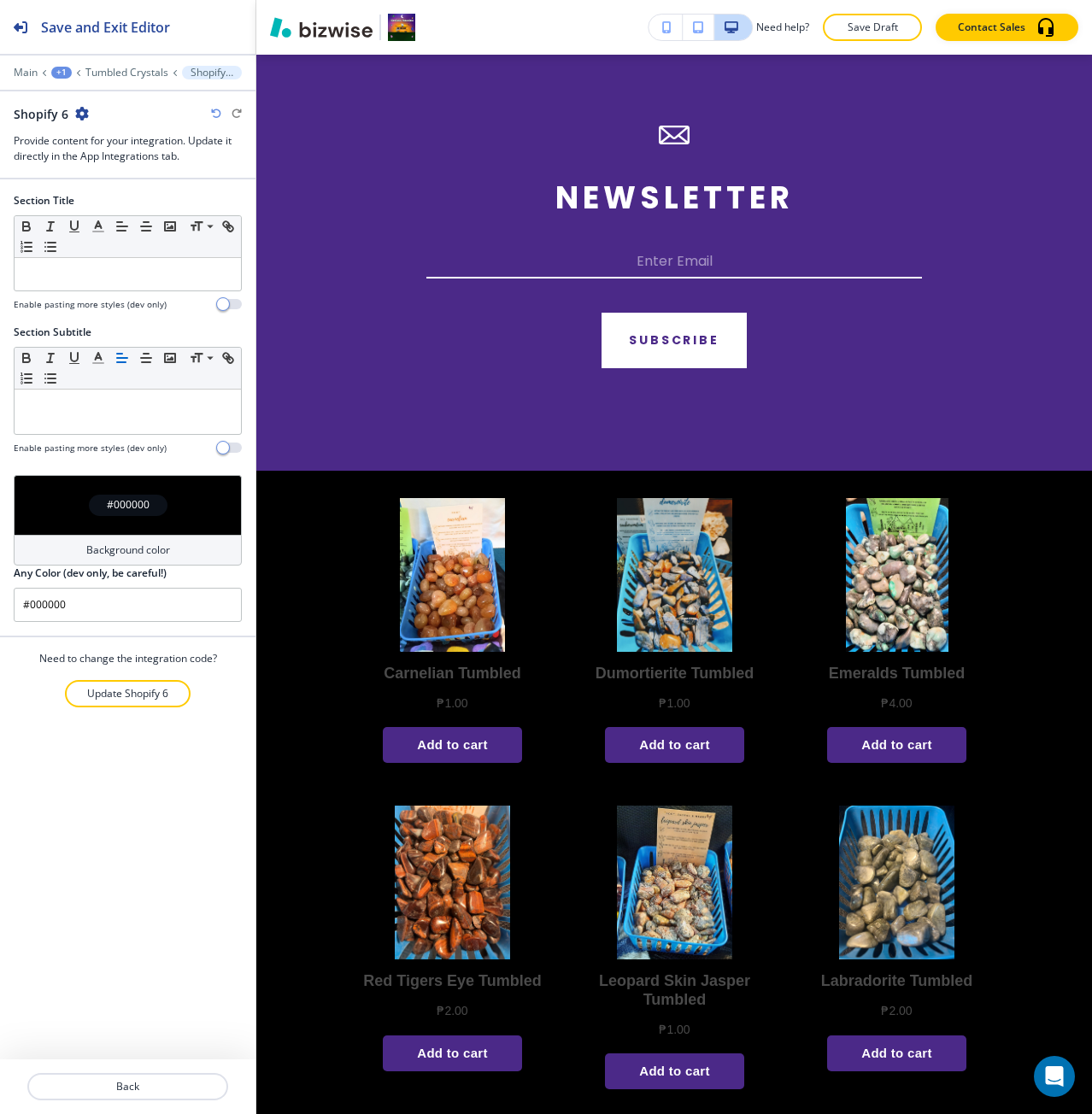
scroll to position [2763, 0]
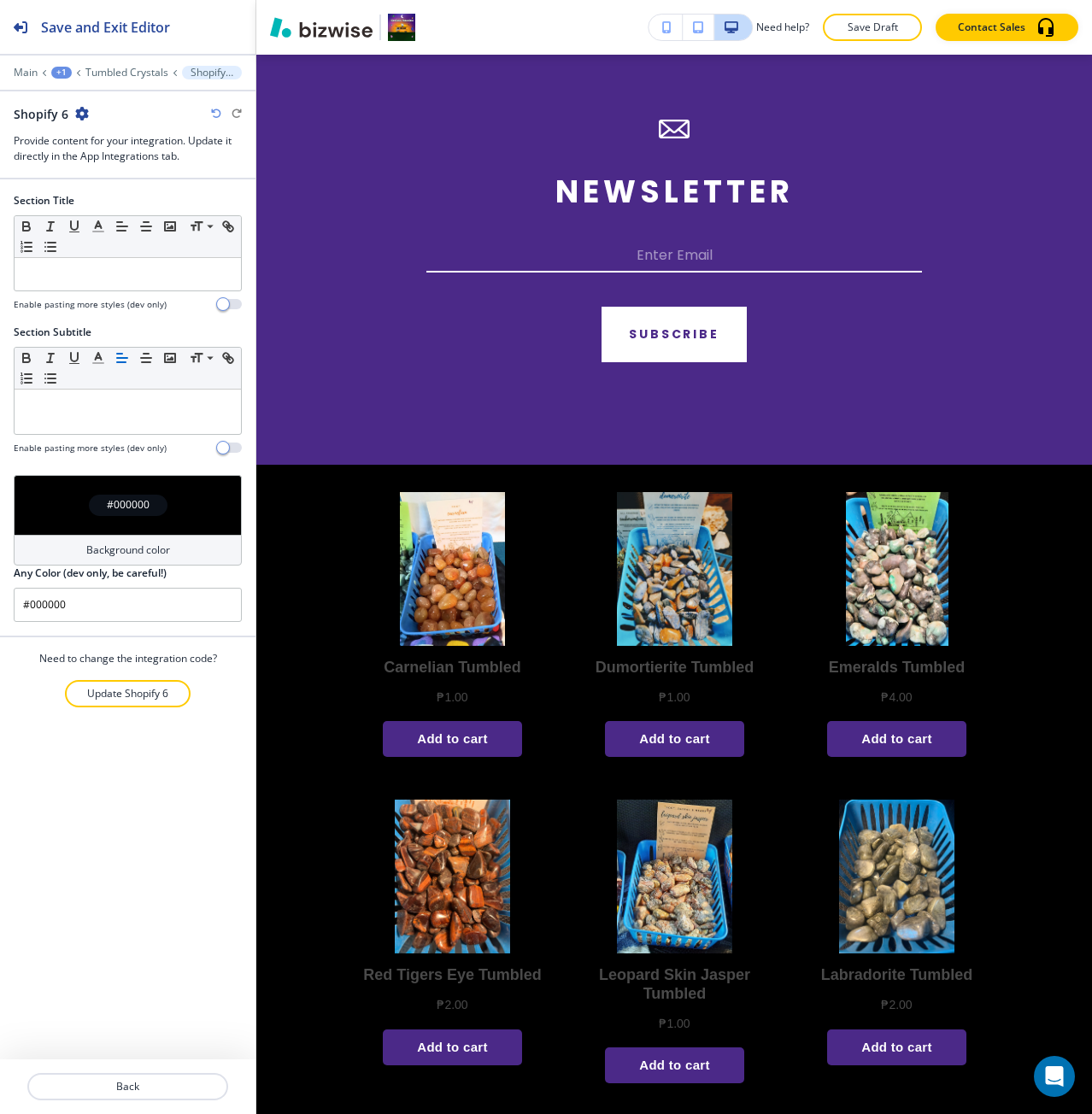
click at [163, 522] on div "#000000" at bounding box center [128, 505] width 229 height 60
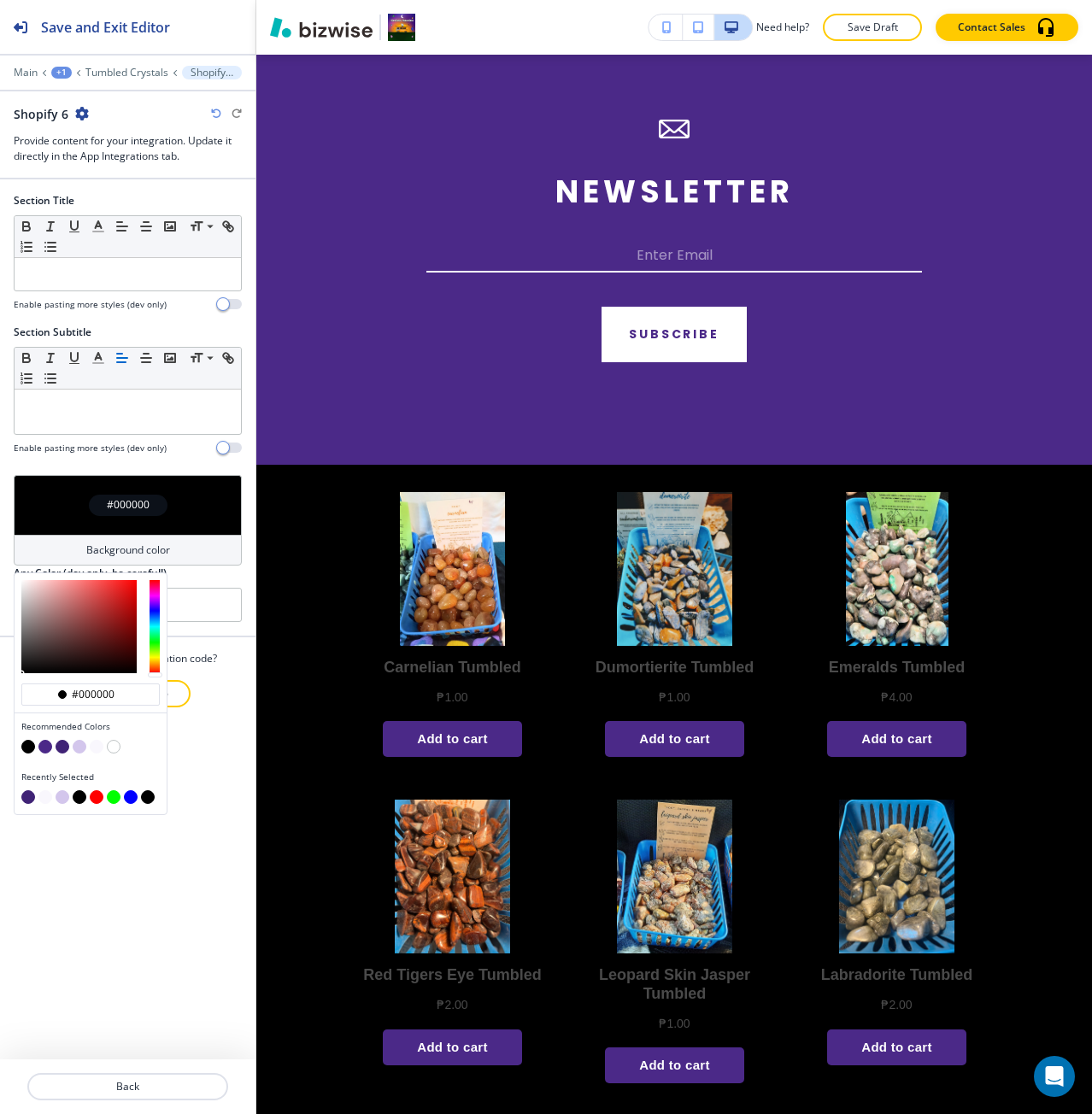
click at [94, 748] on button "button" at bounding box center [96, 746] width 14 height 14
type input "#f9f7fd"
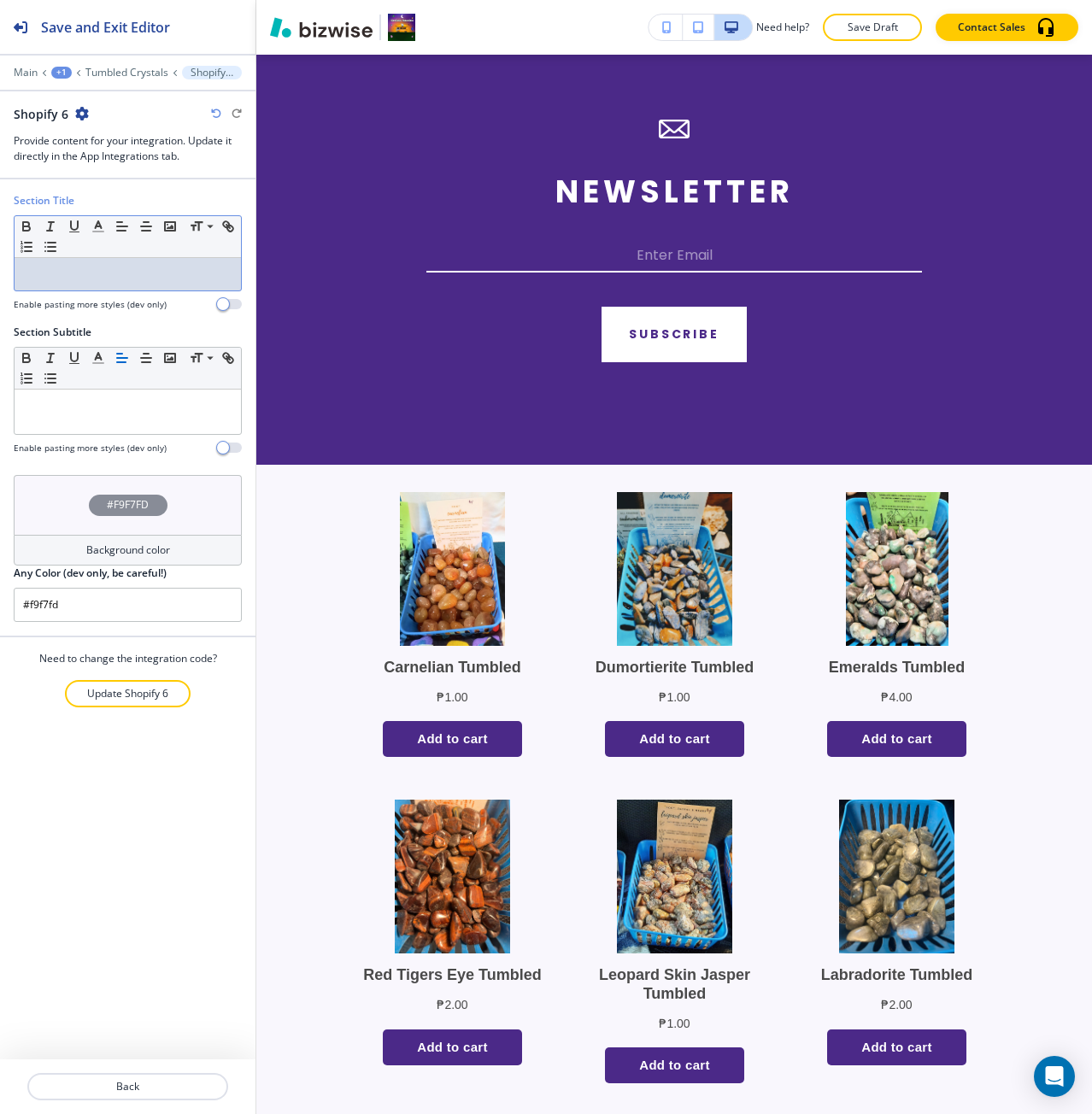
click at [190, 284] on div at bounding box center [128, 274] width 227 height 33
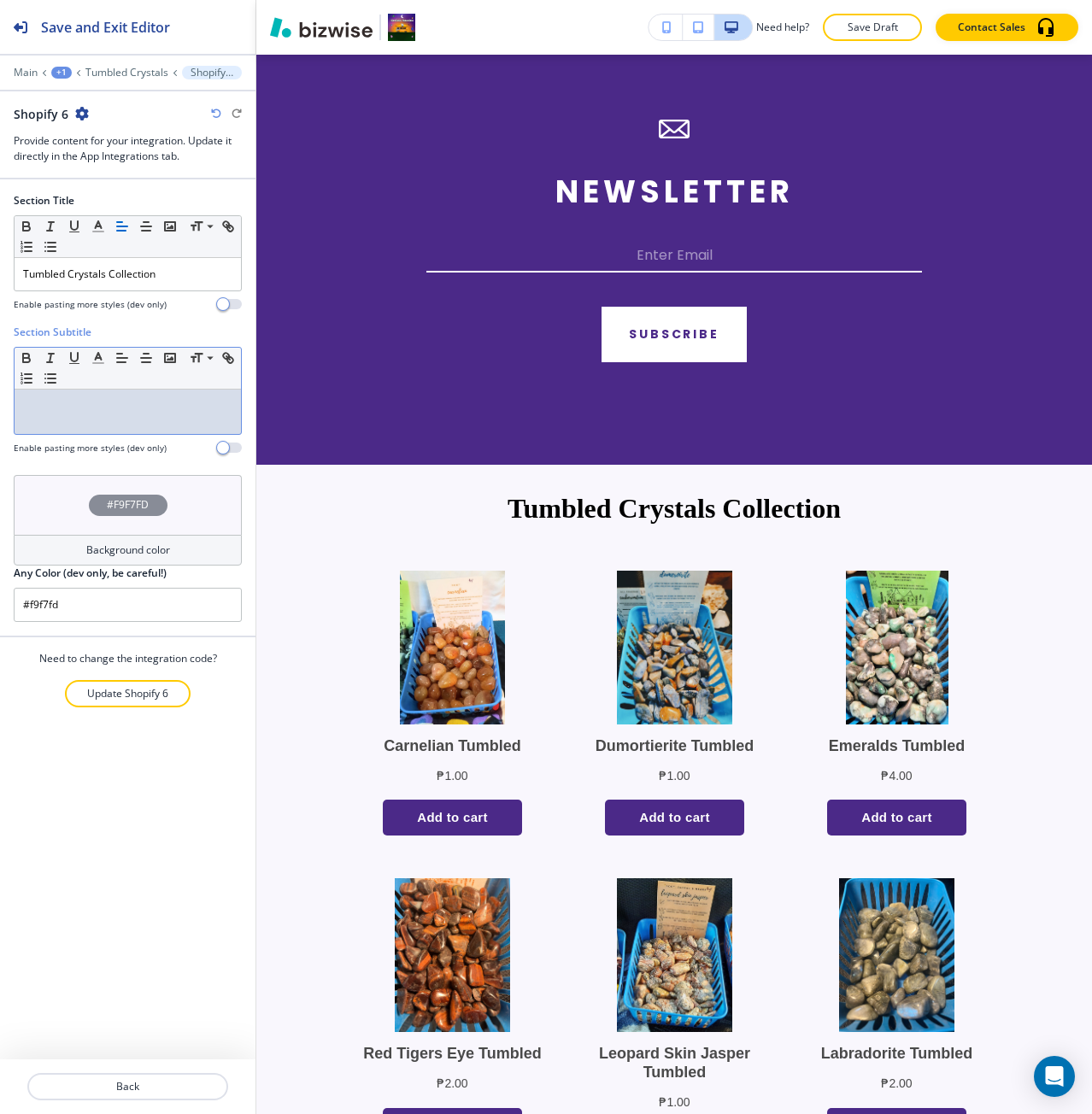
click at [102, 414] on div at bounding box center [128, 411] width 227 height 45
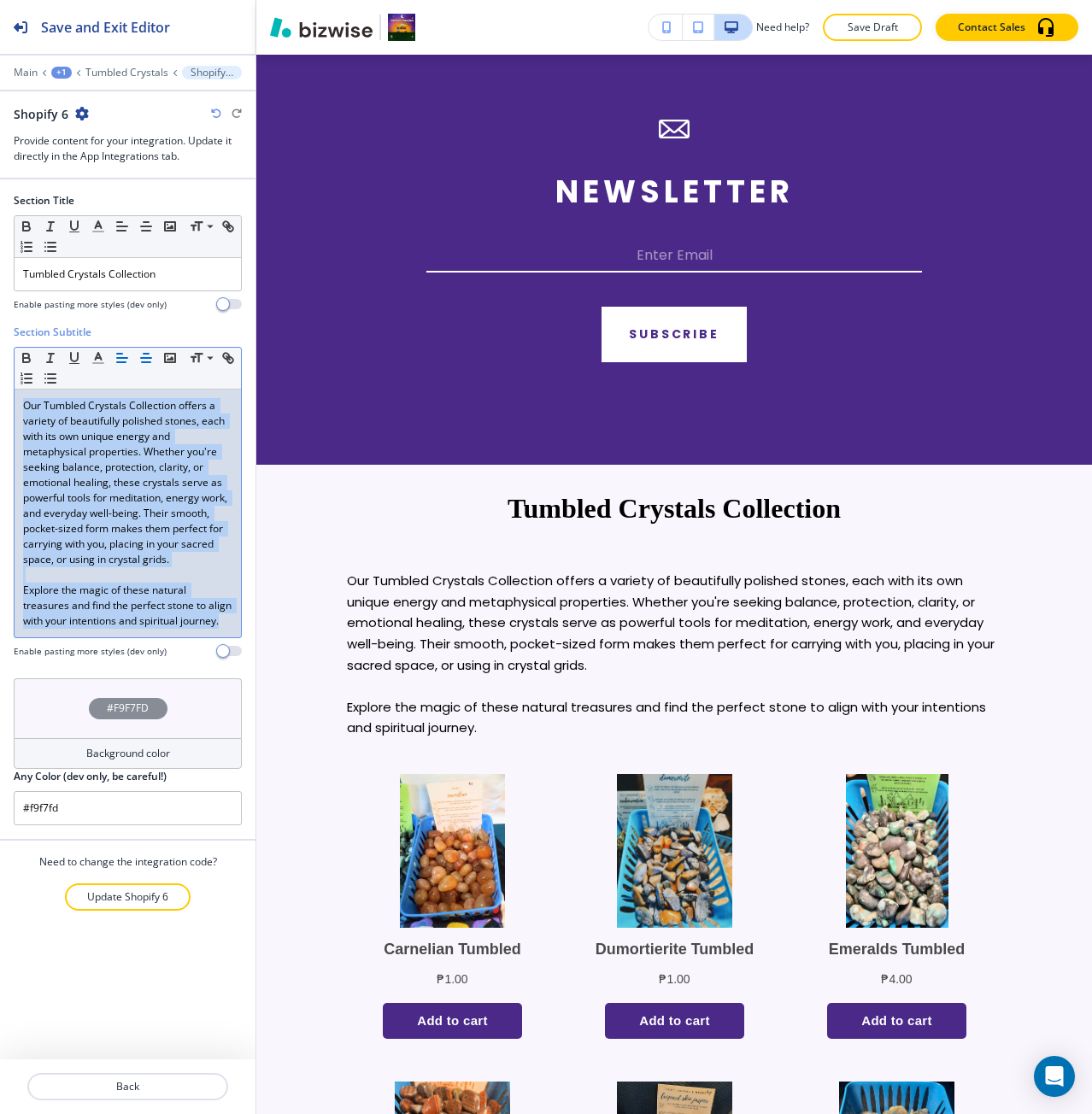
click at [144, 354] on line "button" at bounding box center [145, 354] width 5 height 0
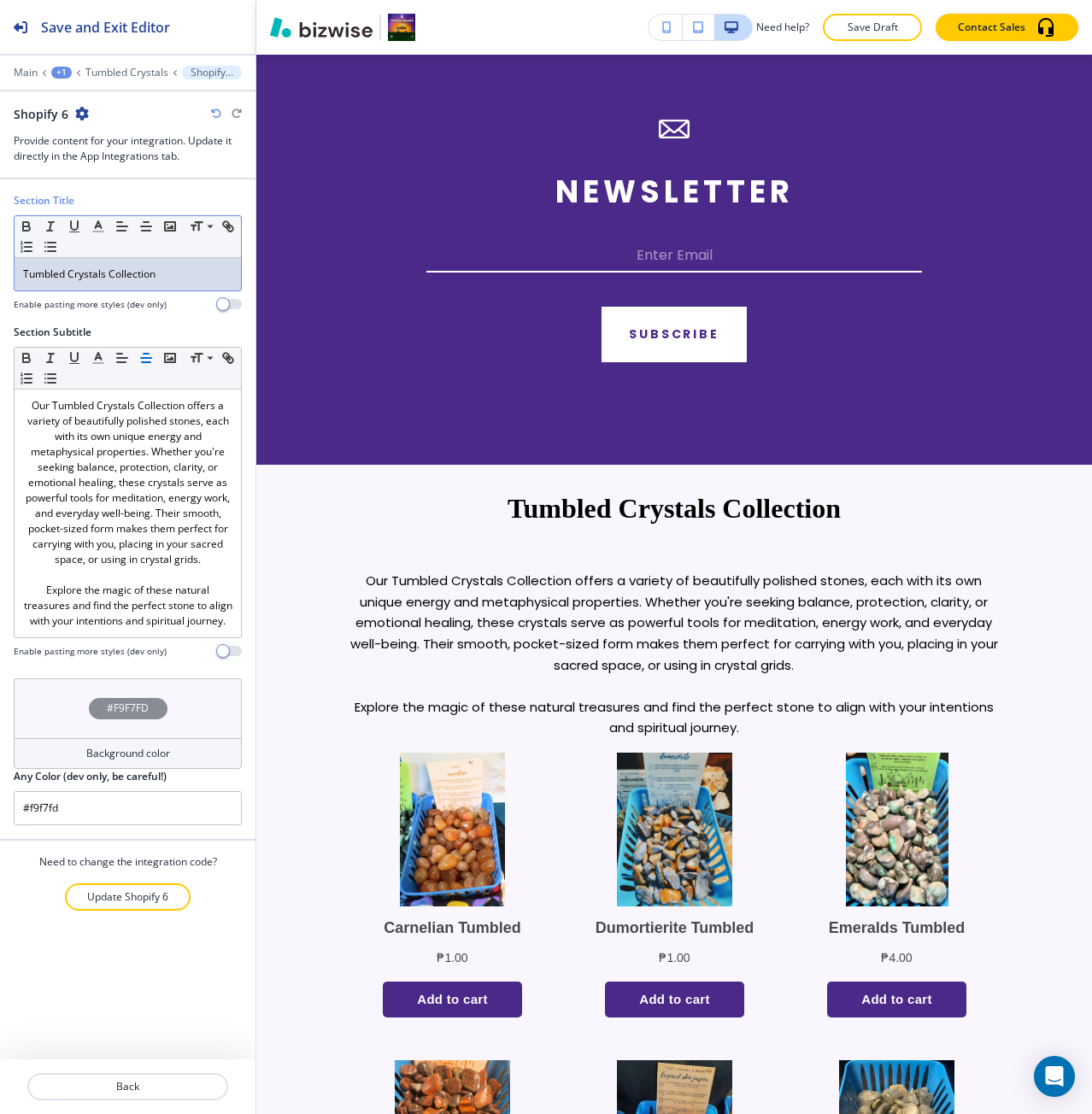
click at [167, 273] on p "Tumbled Crystals Collection" at bounding box center [127, 273] width 210 height 15
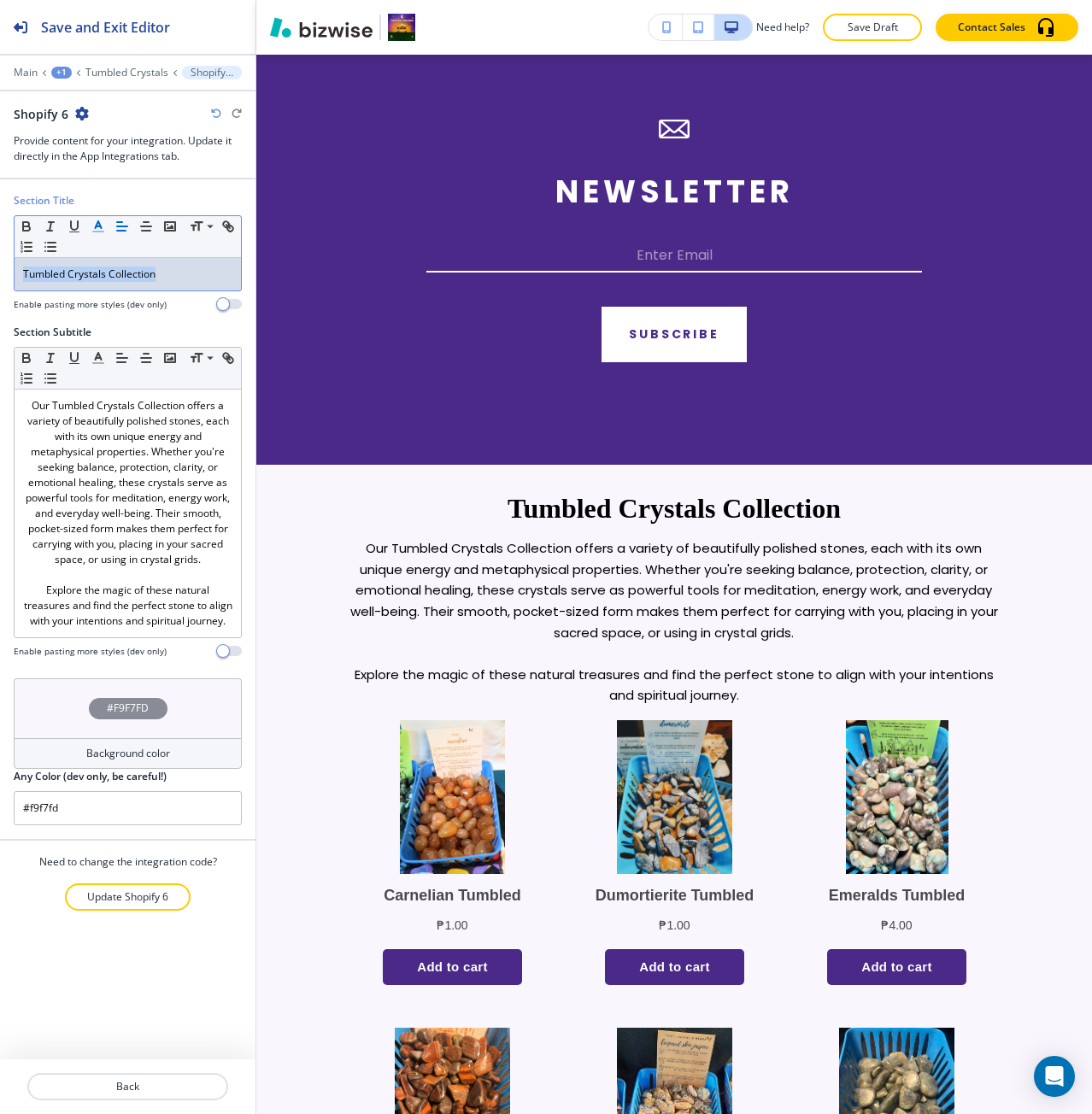
click at [100, 220] on icon "button" at bounding box center [97, 226] width 15 height 15
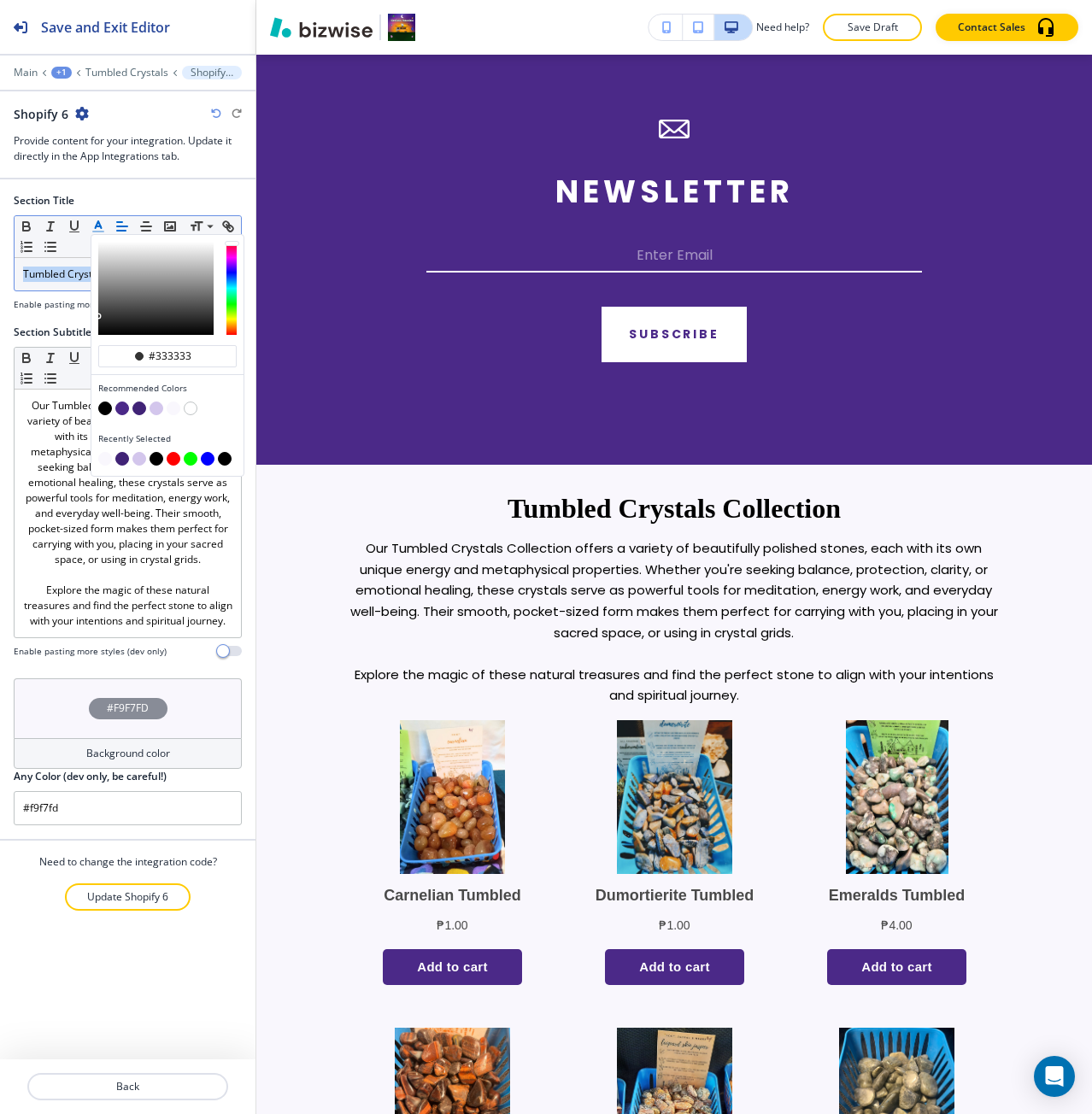
click at [134, 406] on button "button" at bounding box center [139, 408] width 14 height 14
type input "#402376"
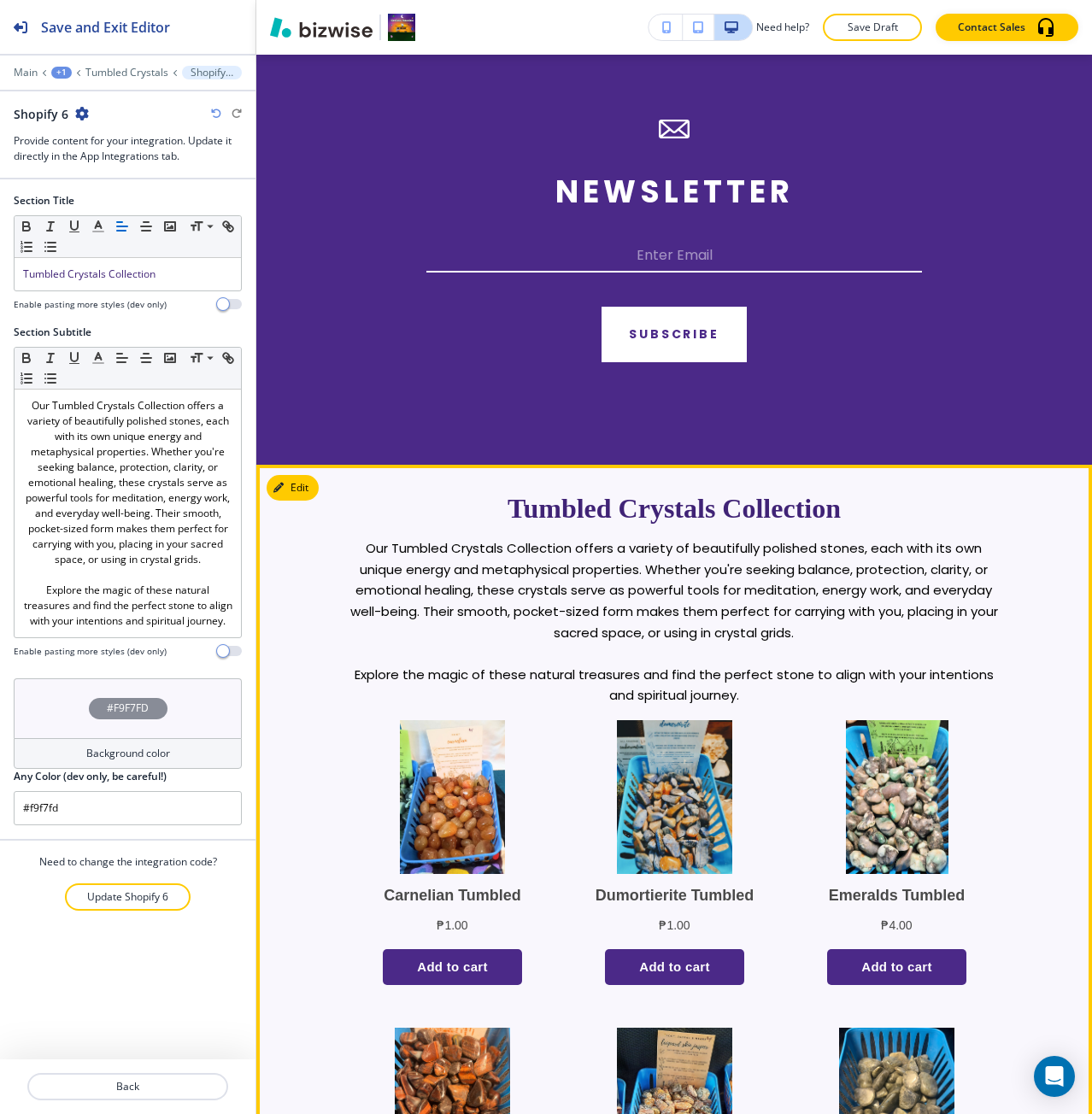
click at [356, 589] on p "Our Tumbled Crystals Collection offers a variety of beautifully polished stones…" at bounding box center [674, 591] width 655 height 105
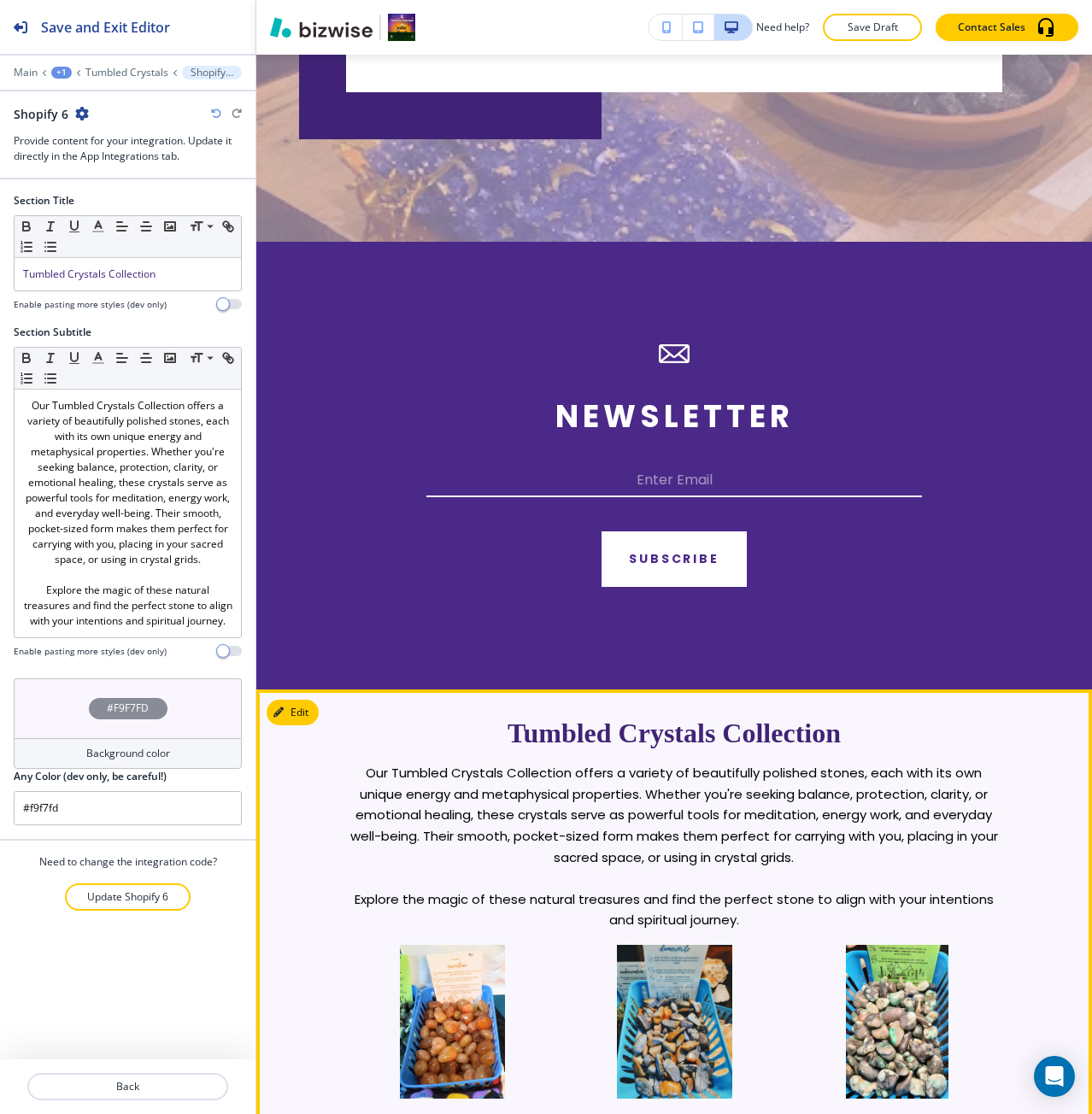
scroll to position [2421, 0]
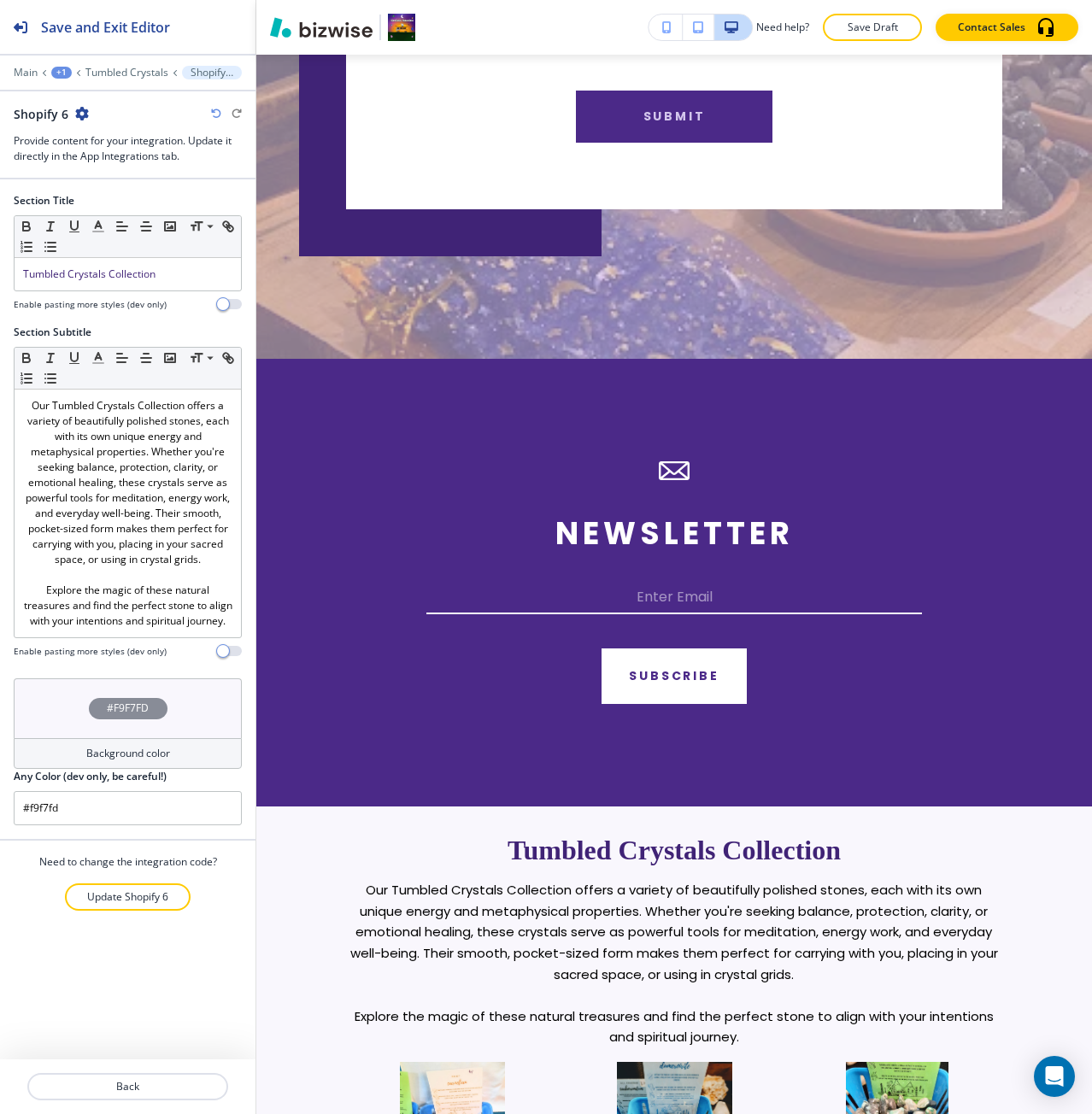
click at [106, 66] on div "Main +1 Tumbled Crystals Shopify 6" at bounding box center [128, 73] width 229 height 14
click at [103, 75] on p "Tumbled Crystals" at bounding box center [126, 73] width 82 height 12
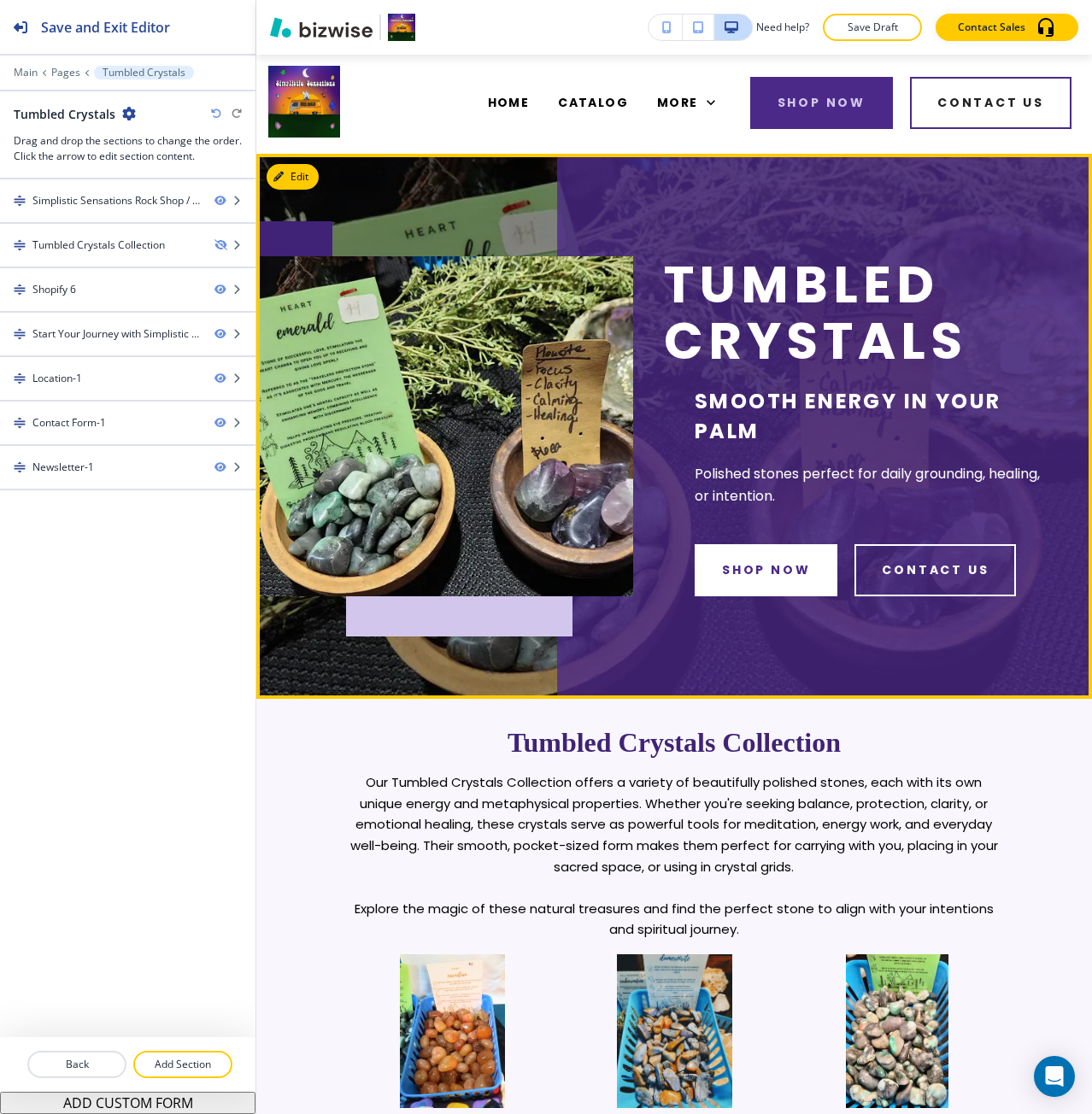
scroll to position [0, 0]
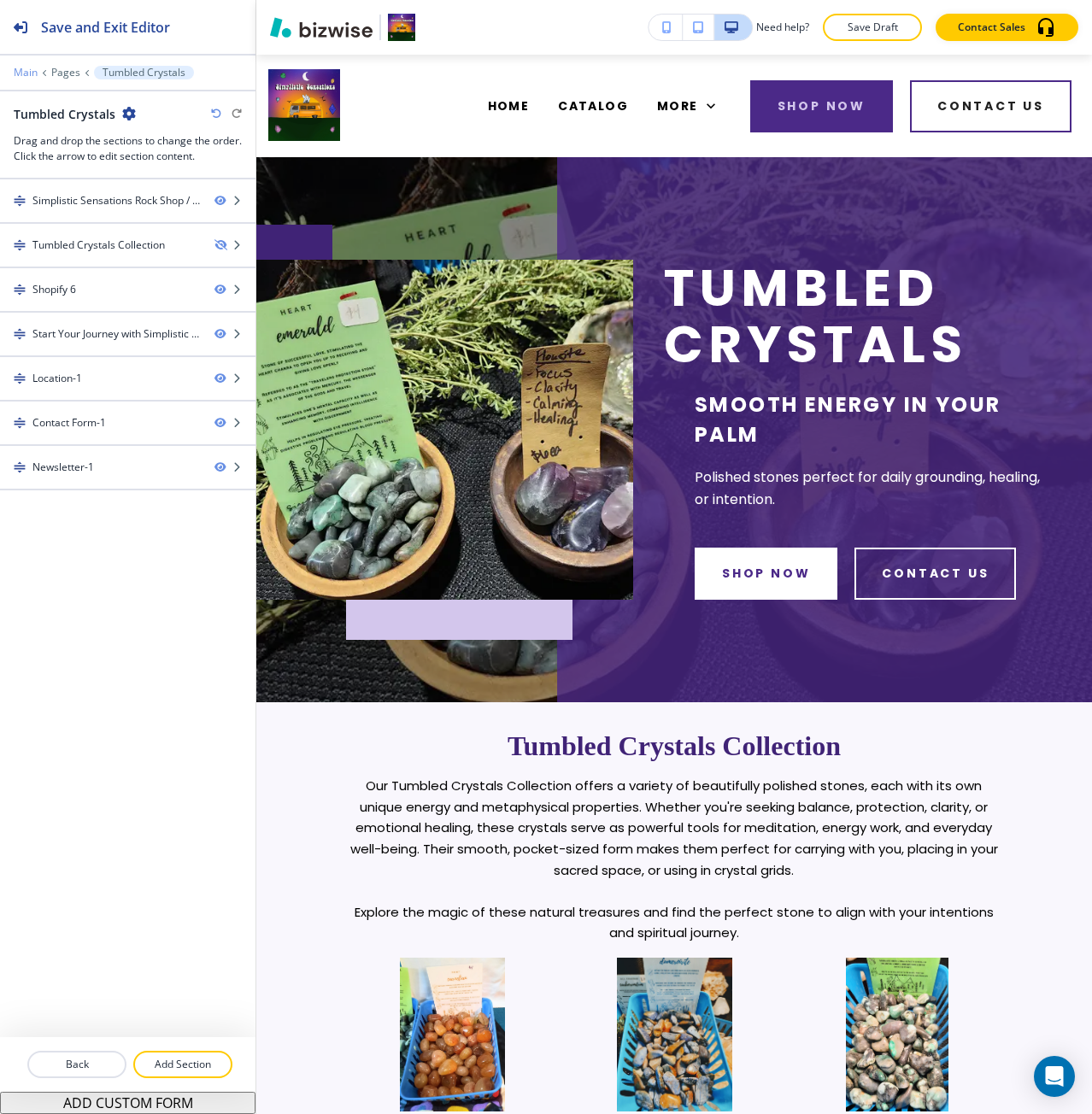
click at [30, 72] on p "Main" at bounding box center [26, 73] width 24 height 12
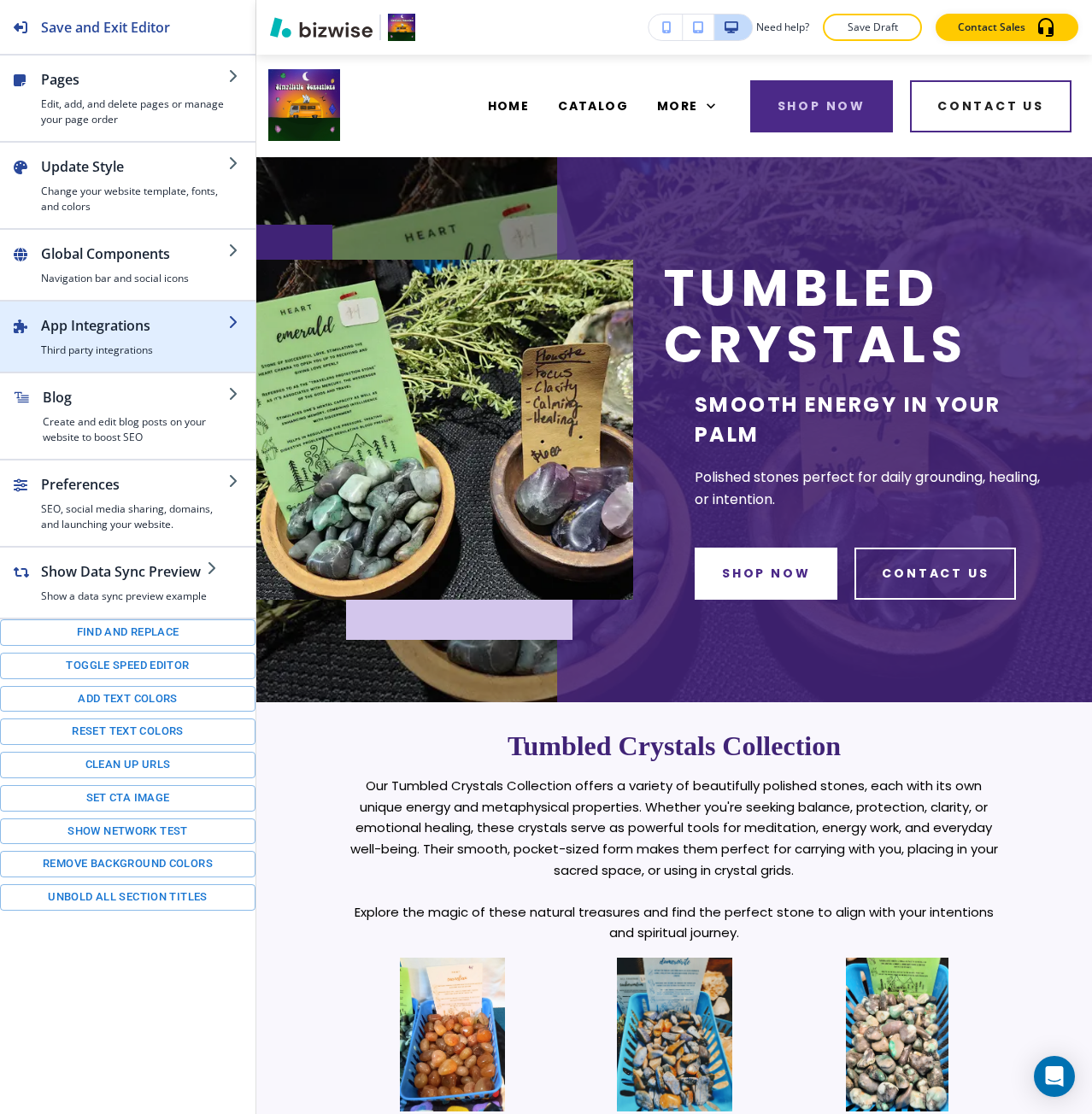
click at [87, 340] on div "button" at bounding box center [134, 339] width 187 height 7
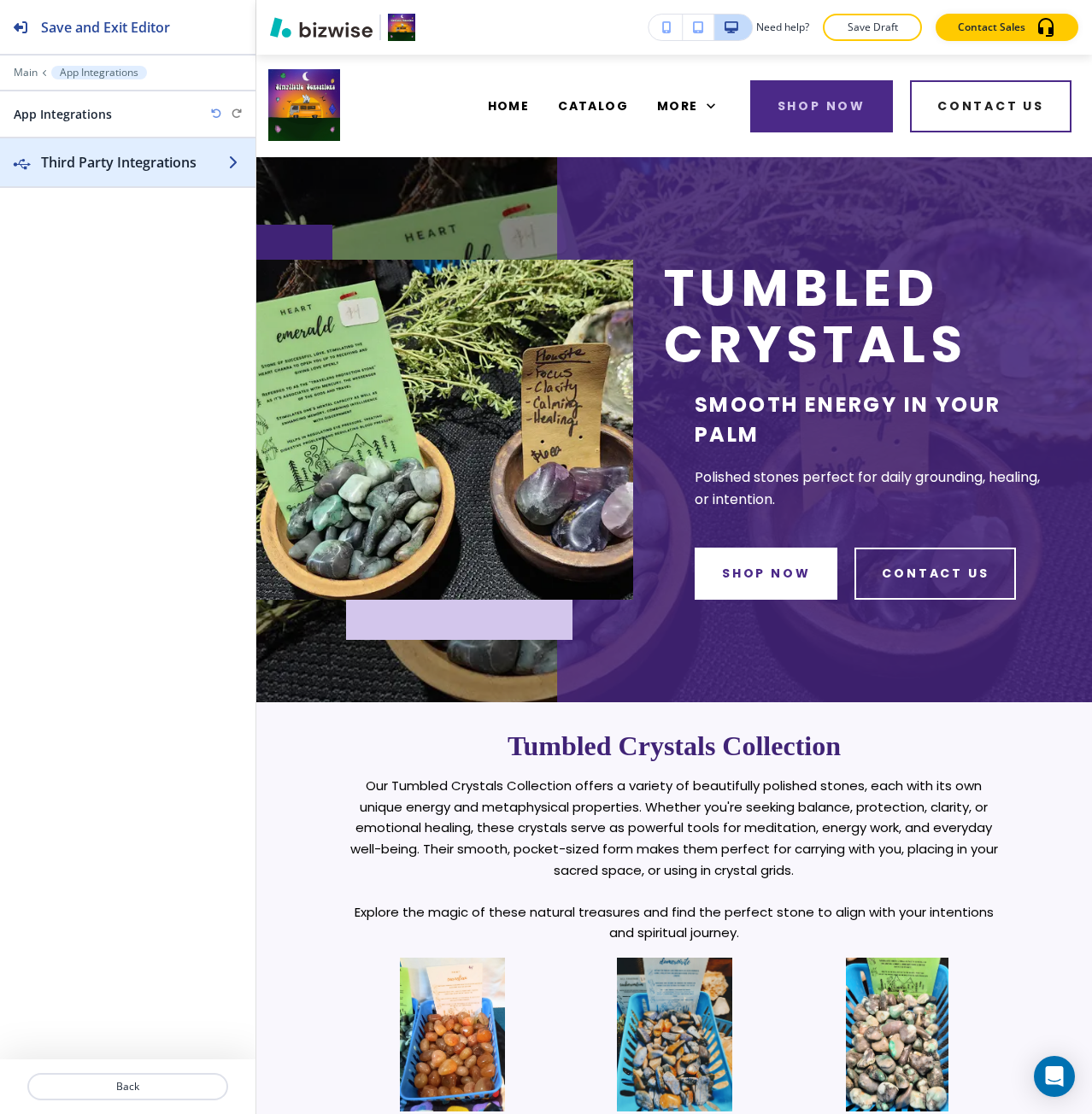
click at [159, 171] on h2 "Third Party Integrations" at bounding box center [134, 162] width 187 height 21
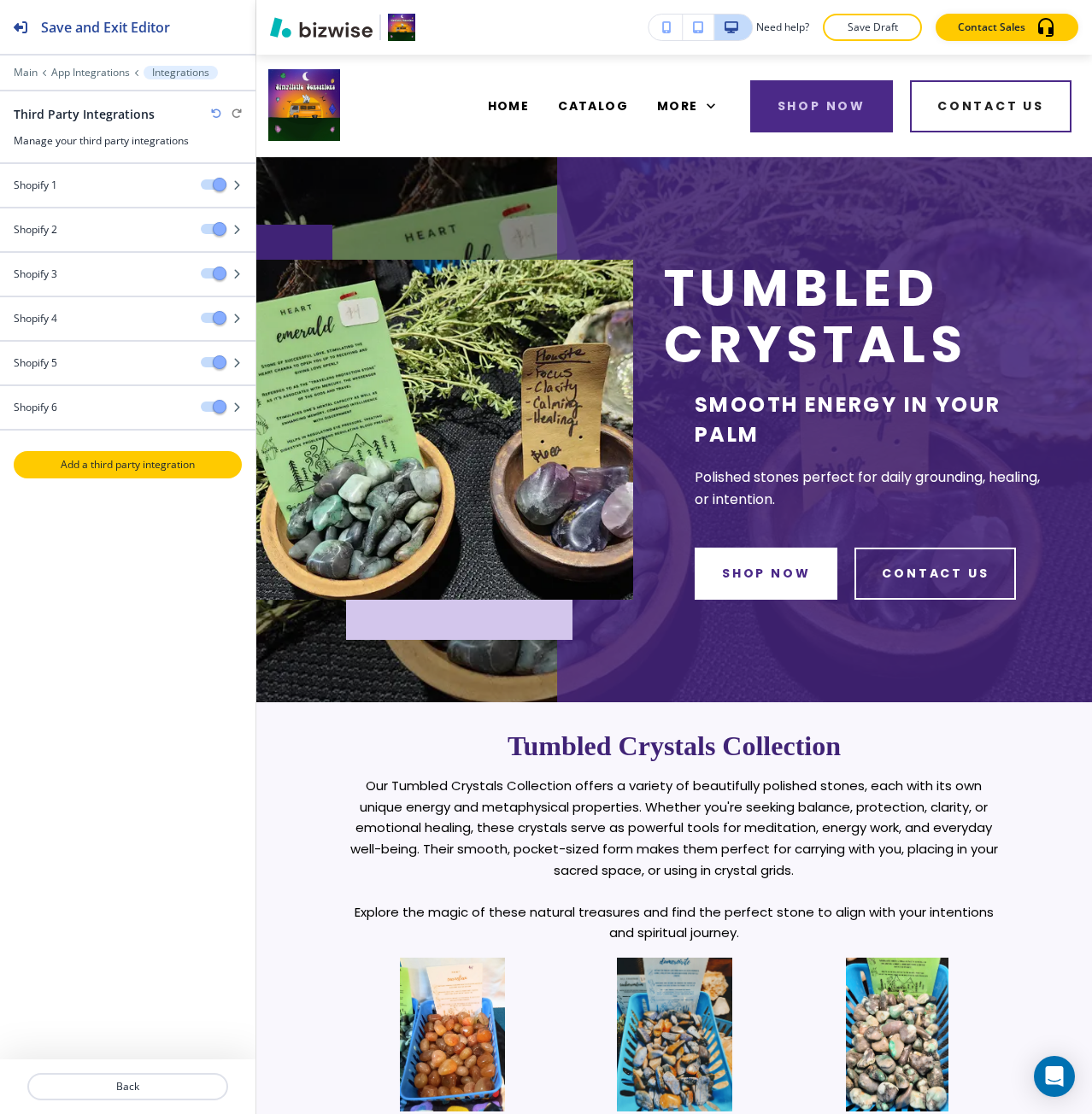
click at [180, 451] on button "Add a third party integration" at bounding box center [128, 465] width 229 height 28
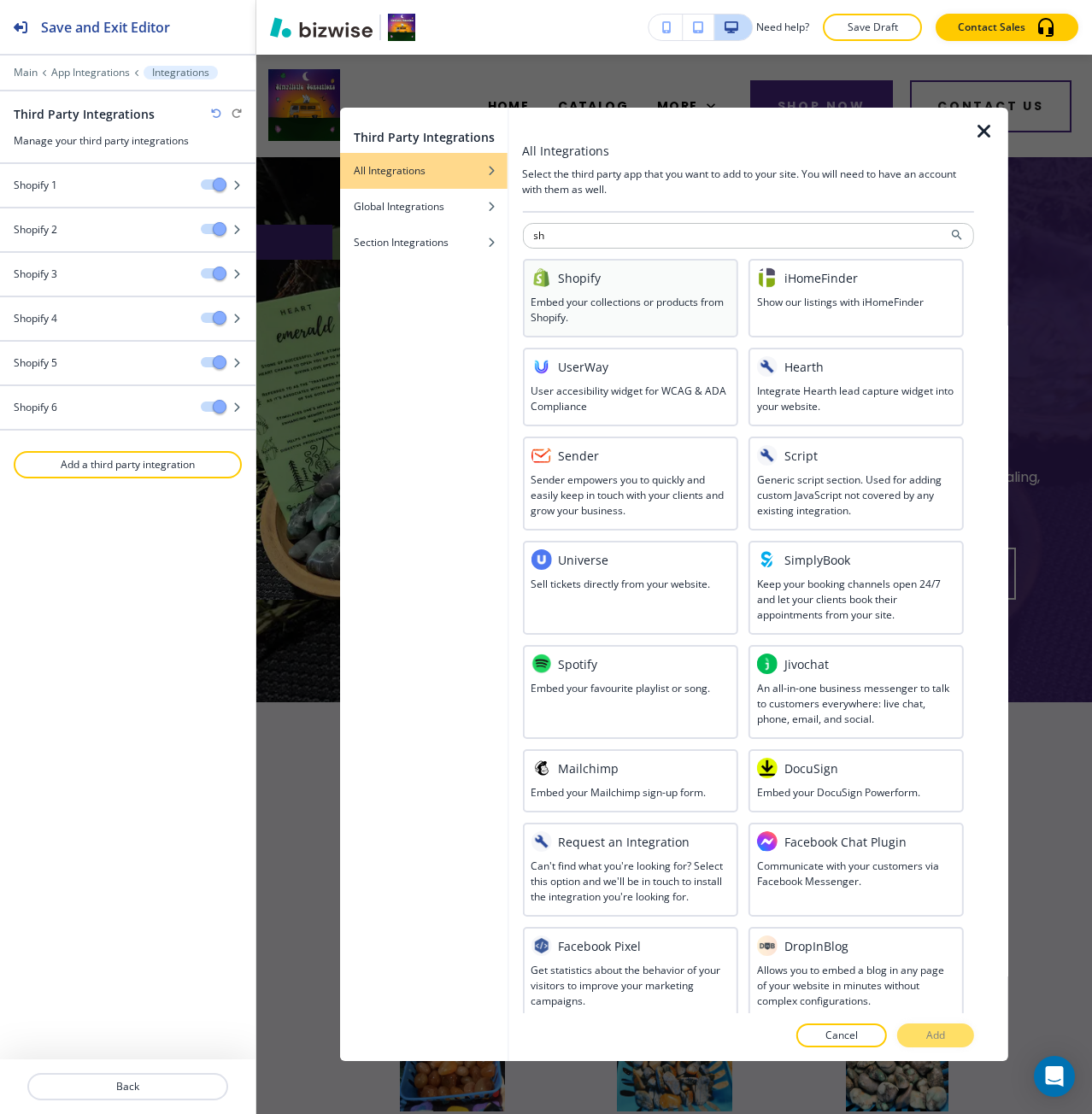
type input "sh"
click at [579, 298] on h3 "Embed your collections or products from Shopify." at bounding box center [629, 310] width 198 height 31
click at [935, 1031] on p "Add" at bounding box center [935, 1034] width 19 height 15
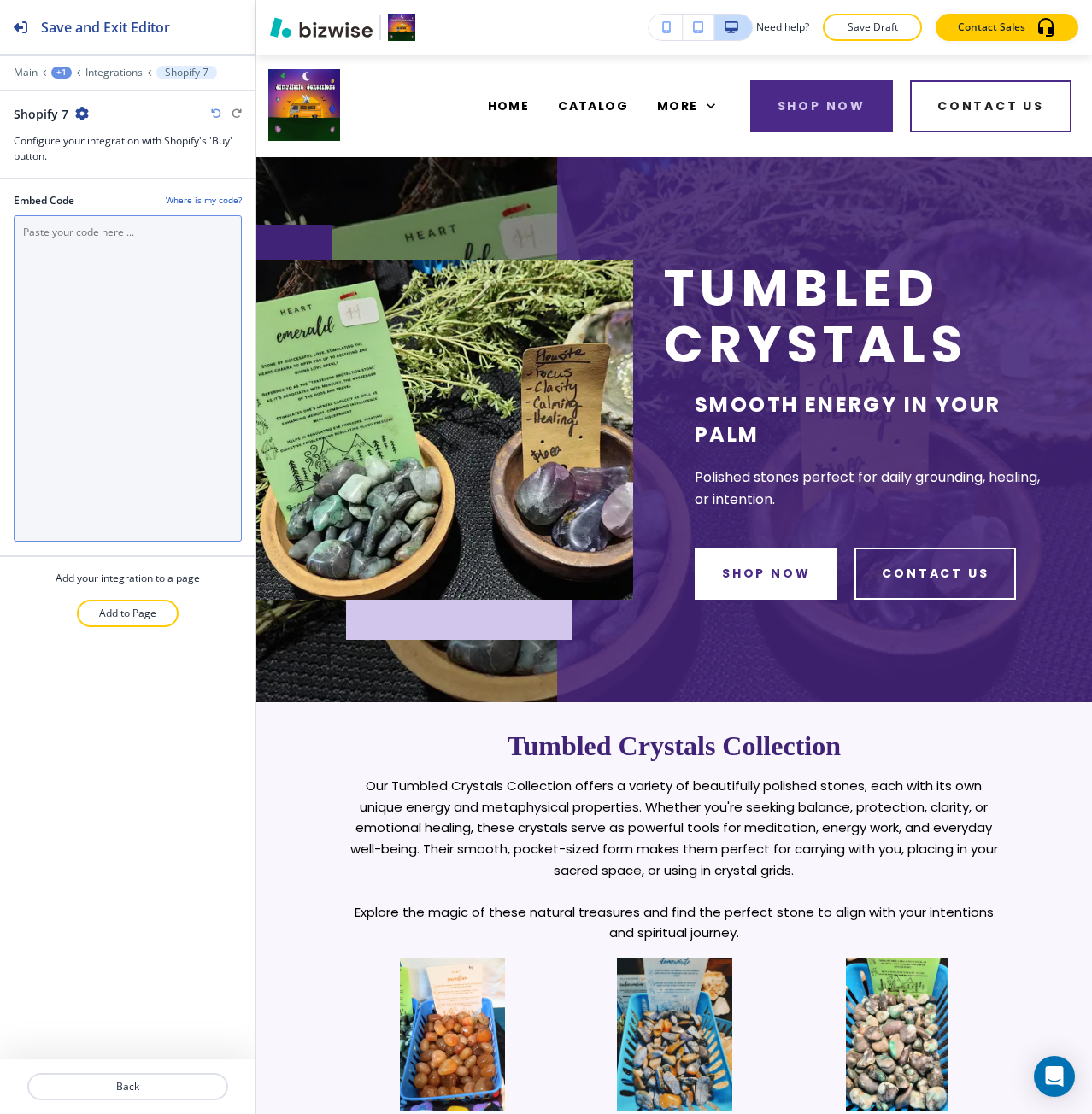
click at [122, 428] on Code "Embed Code" at bounding box center [128, 379] width 229 height 326
paste Code "<div id='collection-component-1755705422939'></div> <script type="text/javascri…"
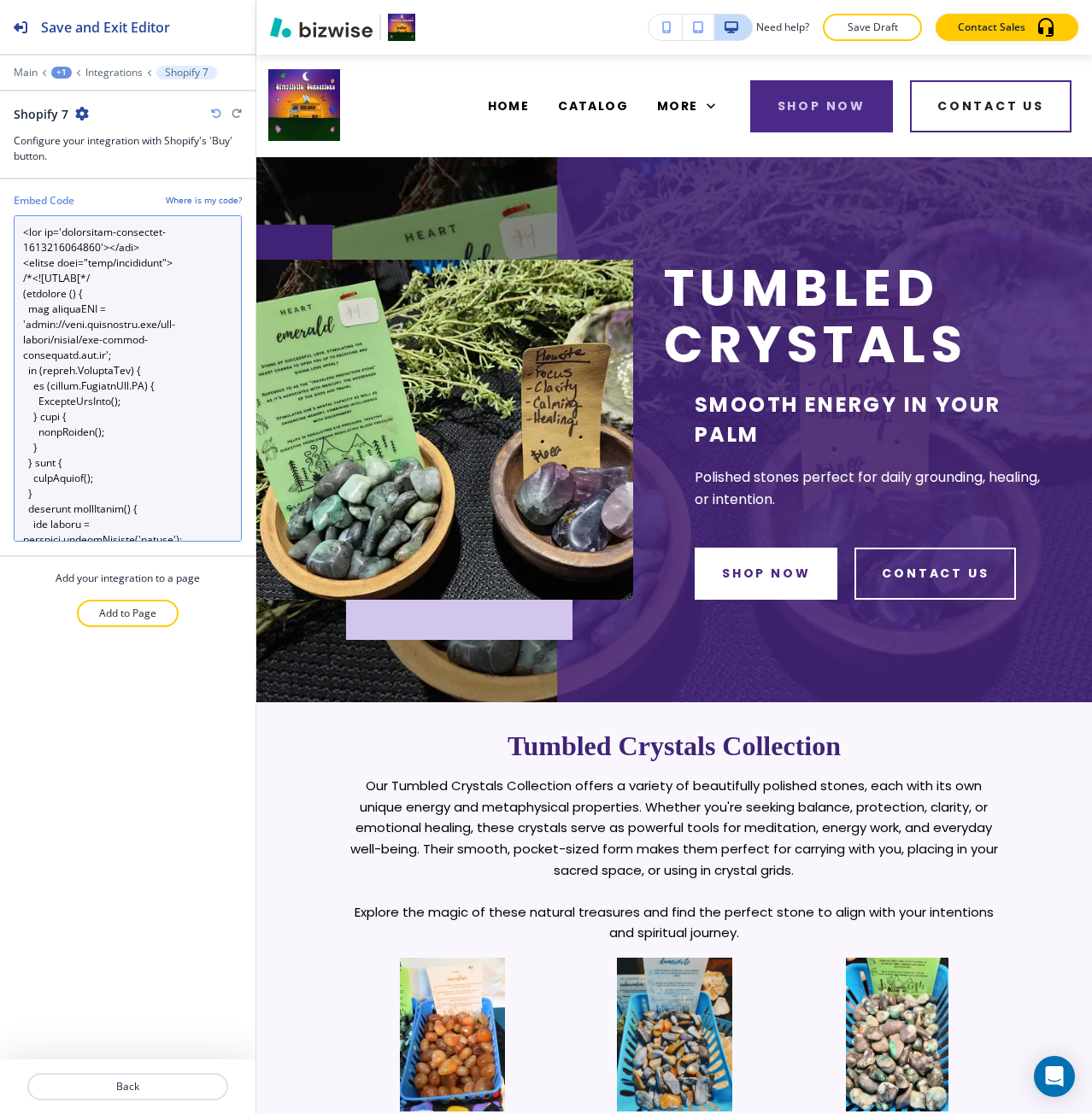
scroll to position [2327, 0]
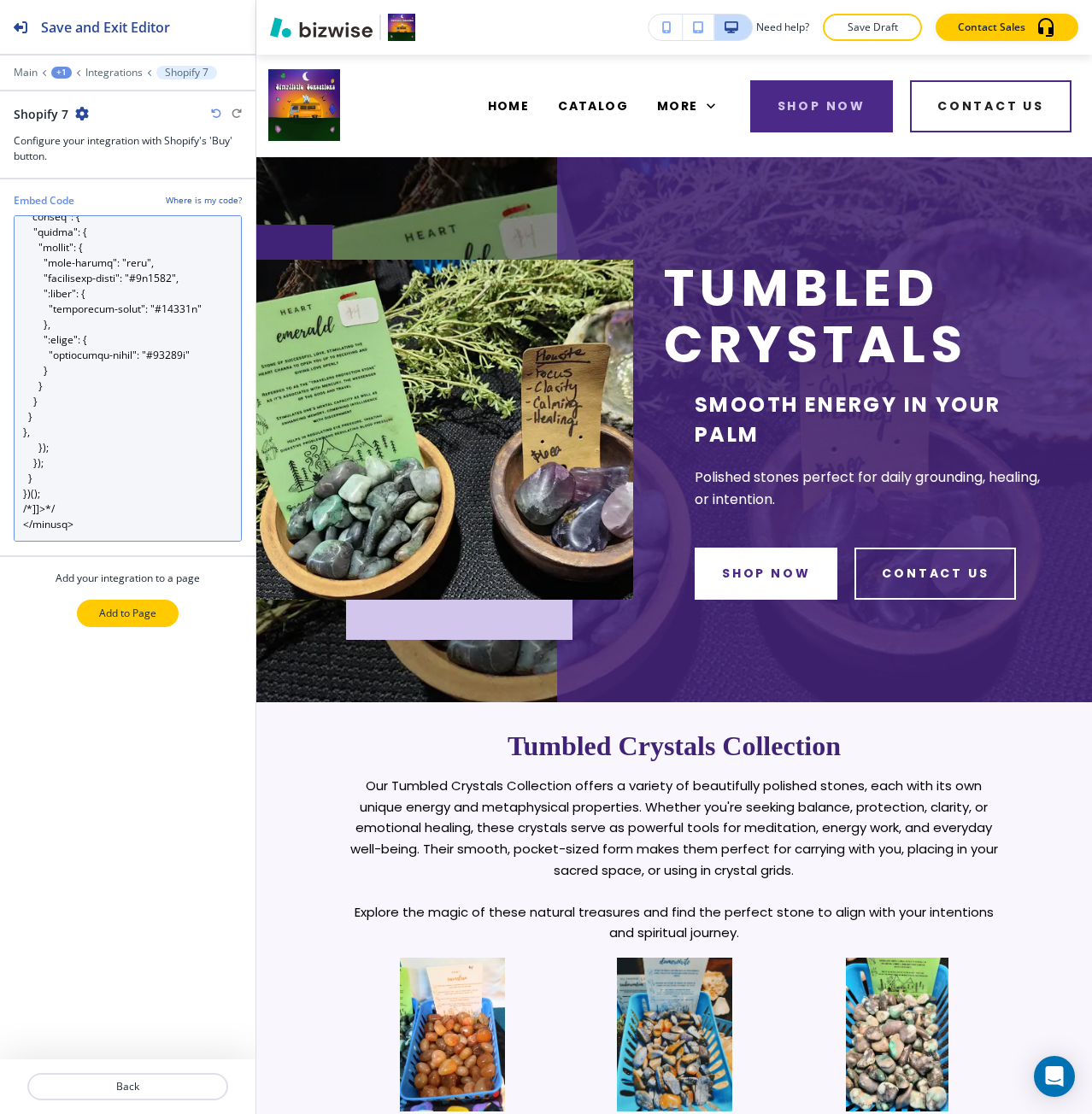
type Code "<div id='collection-component-1755705422939'></div> <script type="text/javascri…"
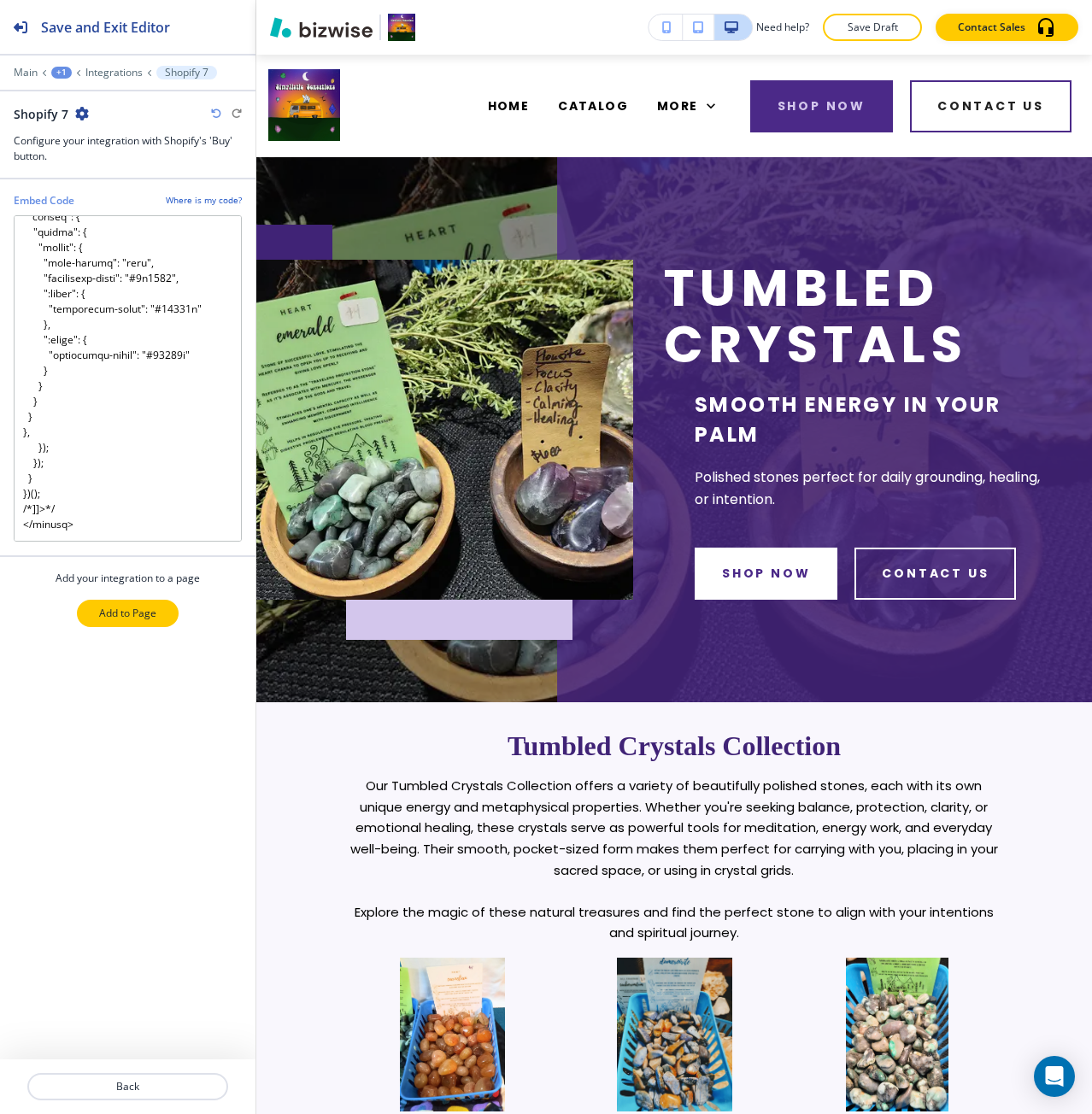
click at [149, 611] on p "Add to Page" at bounding box center [128, 612] width 58 height 15
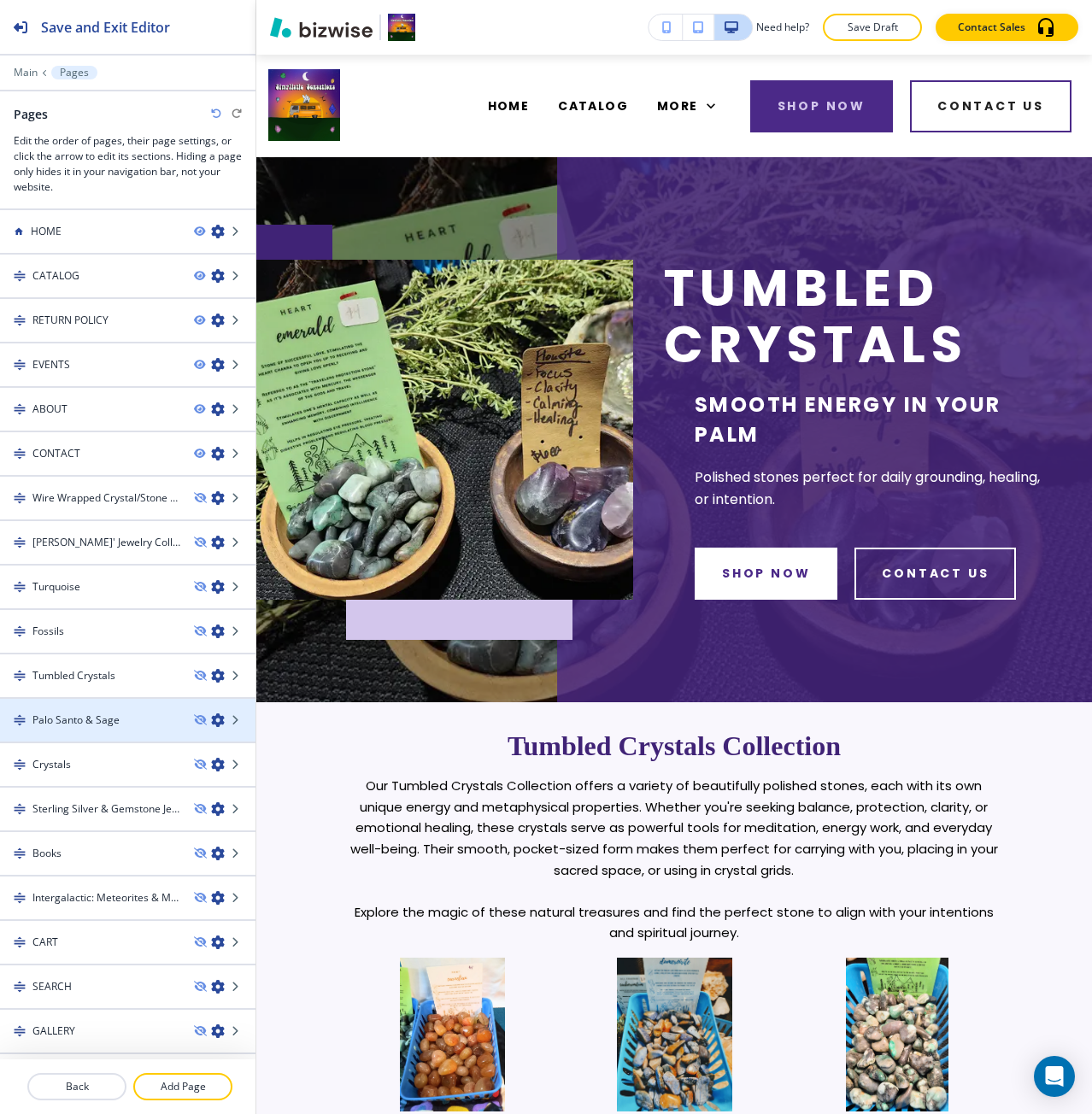
click at [132, 727] on div at bounding box center [127, 734] width 255 height 14
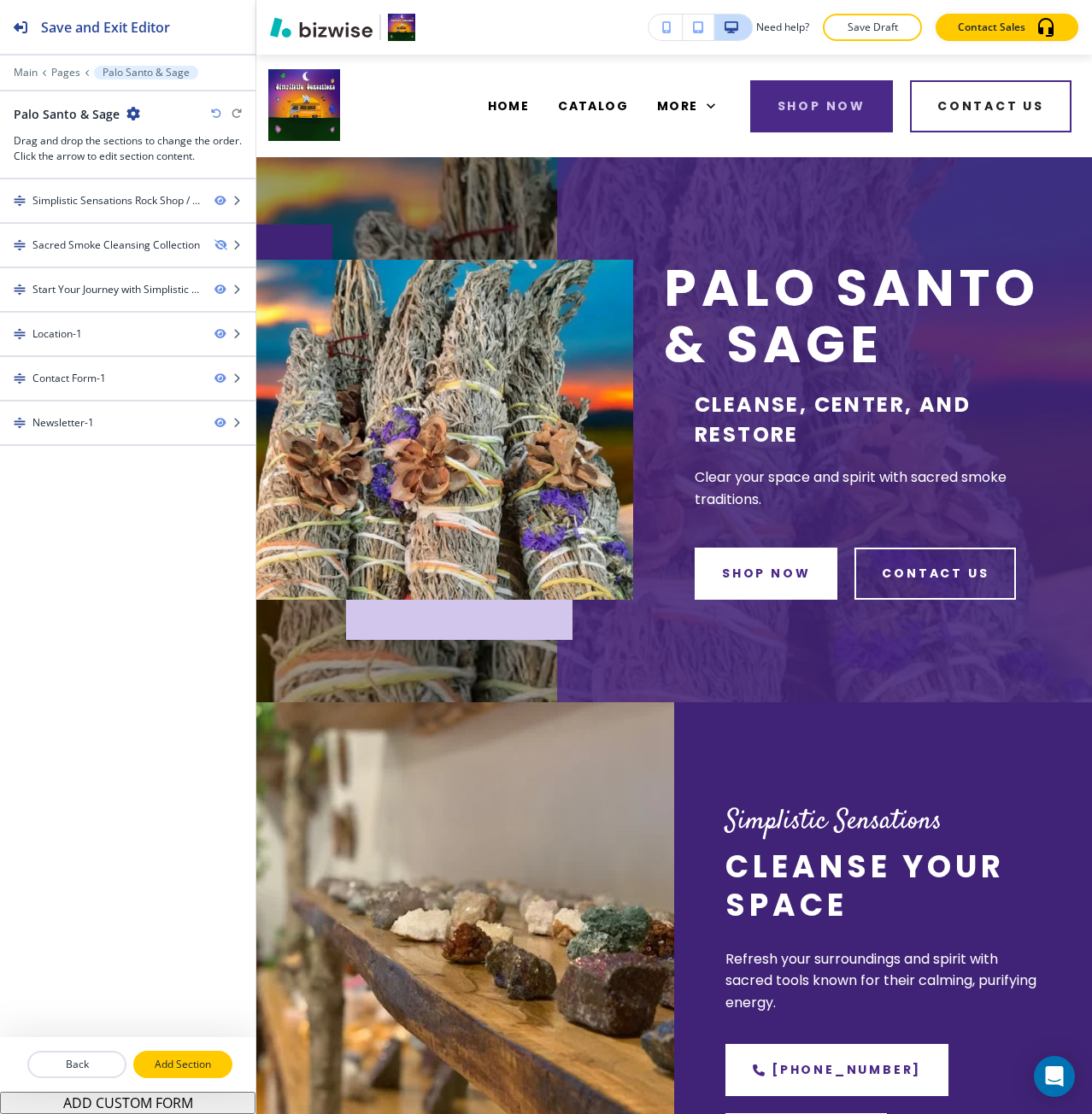
click at [165, 1063] on p "Add Section" at bounding box center [183, 1063] width 95 height 15
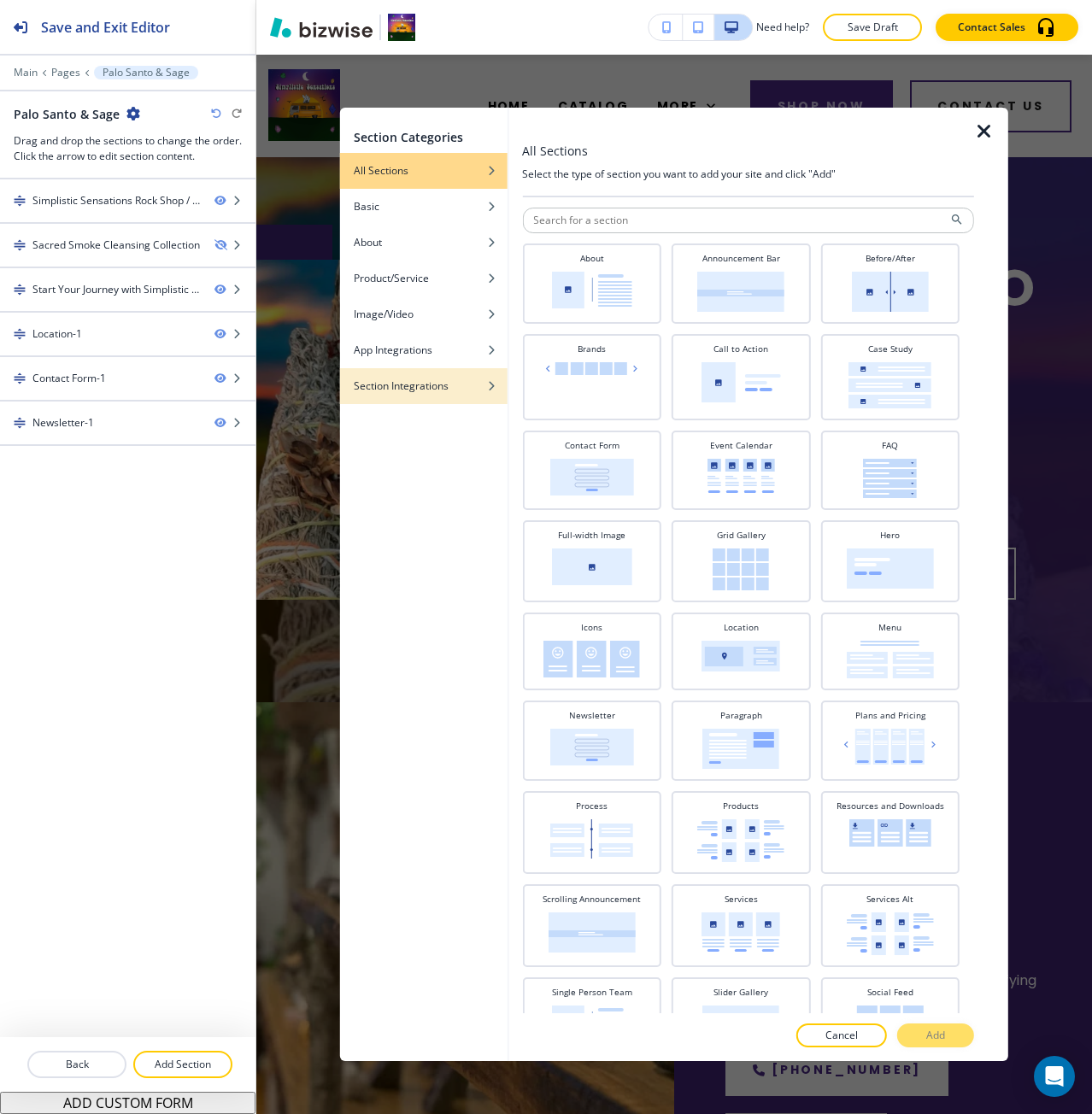
click at [400, 390] on h4 "Section Integrations" at bounding box center [400, 386] width 94 height 15
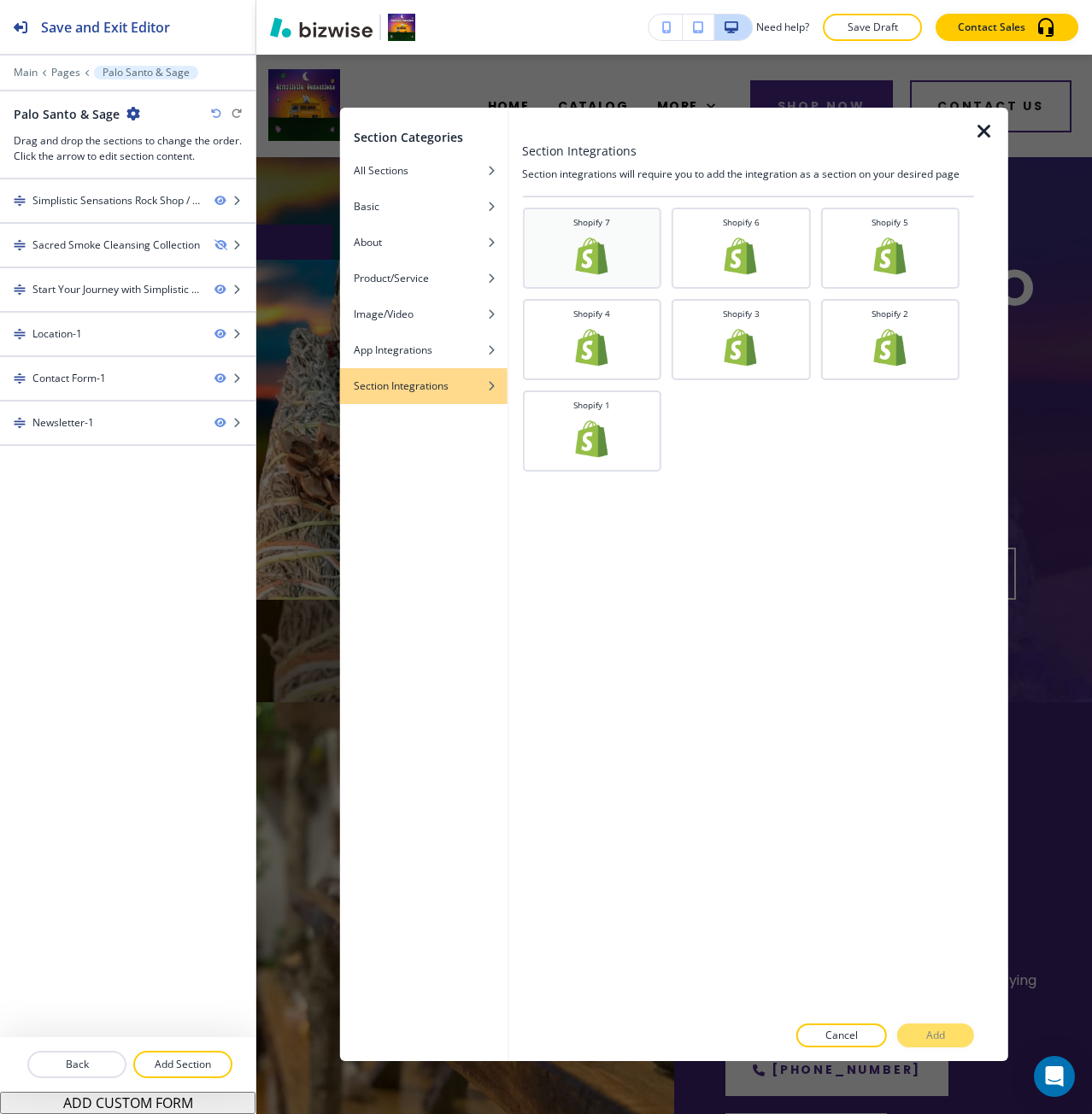
click at [546, 277] on div "Shopify 7" at bounding box center [591, 248] width 139 height 81
click at [929, 1046] on button "Add" at bounding box center [935, 1035] width 77 height 24
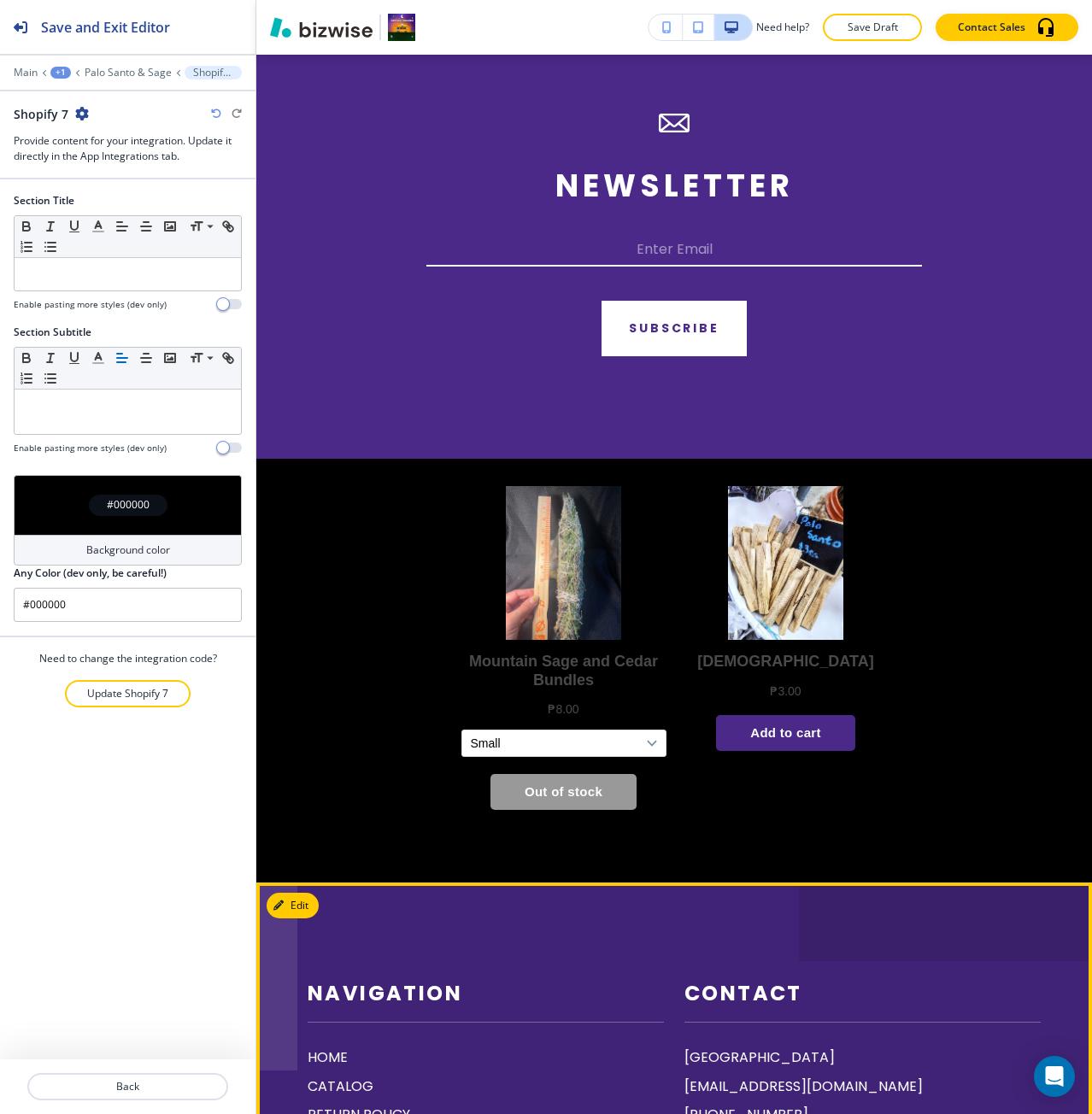
scroll to position [2796, 0]
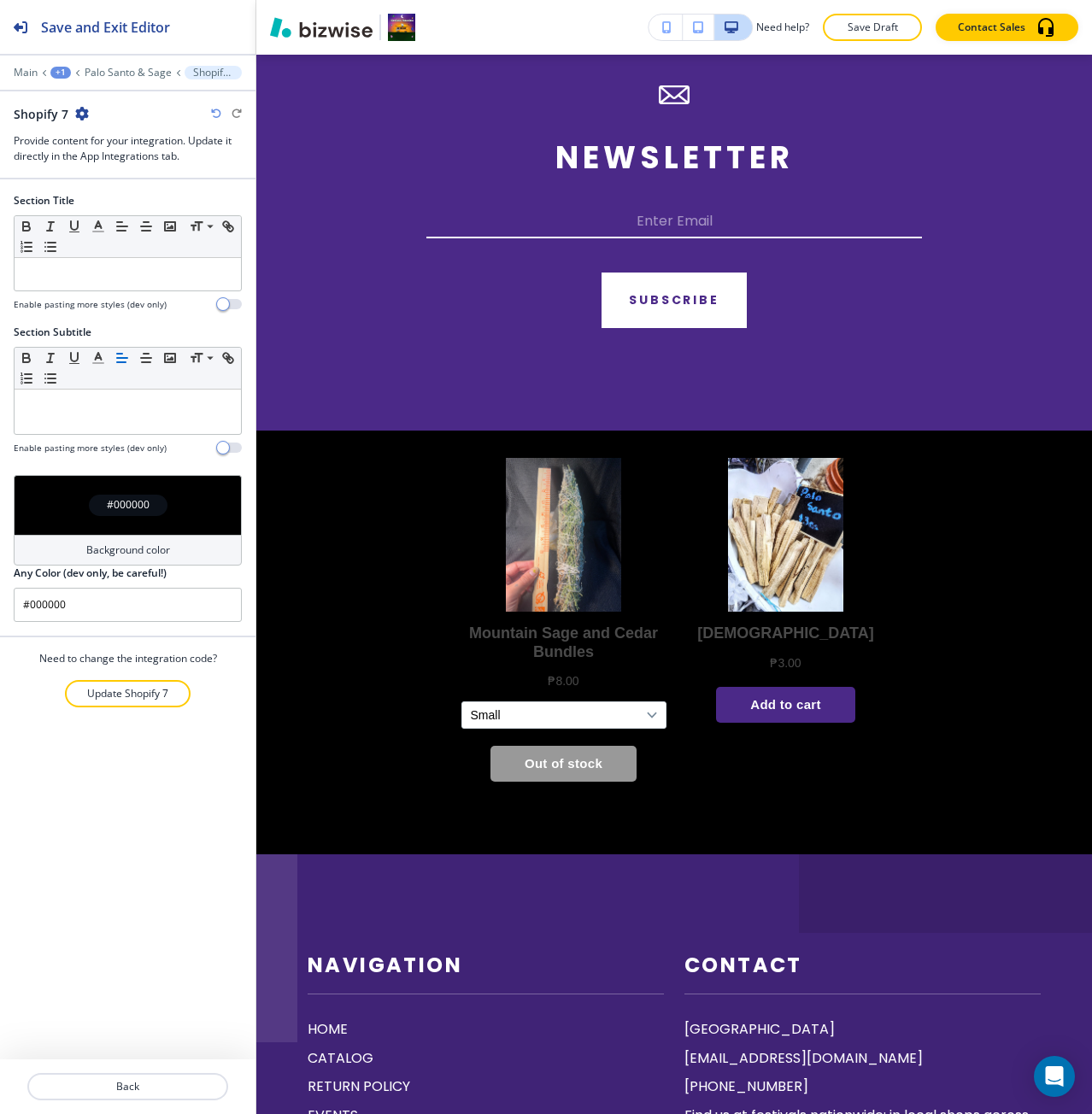
click at [122, 526] on div "#000000" at bounding box center [128, 505] width 229 height 60
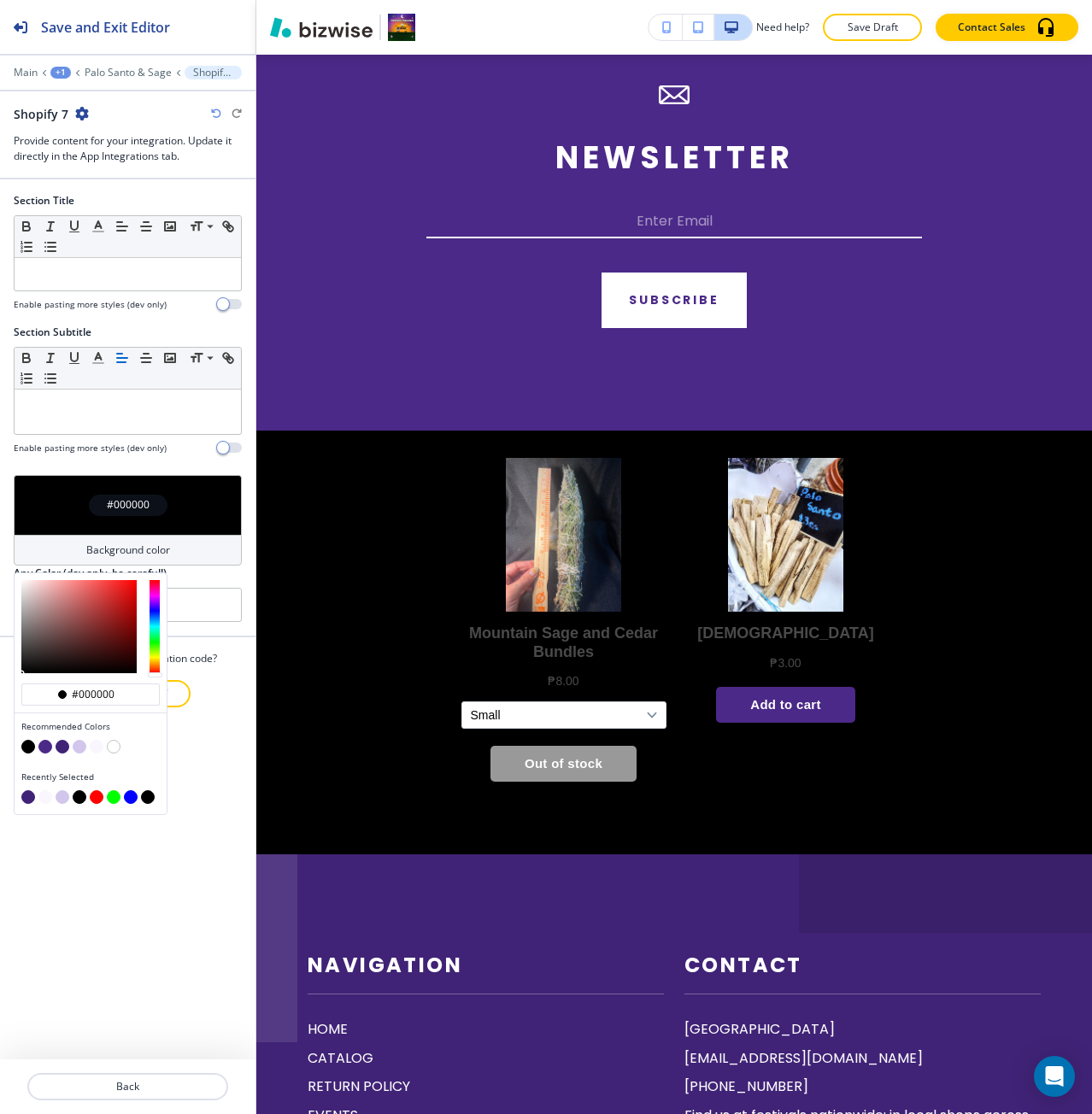
click at [96, 747] on button "button" at bounding box center [96, 746] width 14 height 14
type input "#f9f7fd"
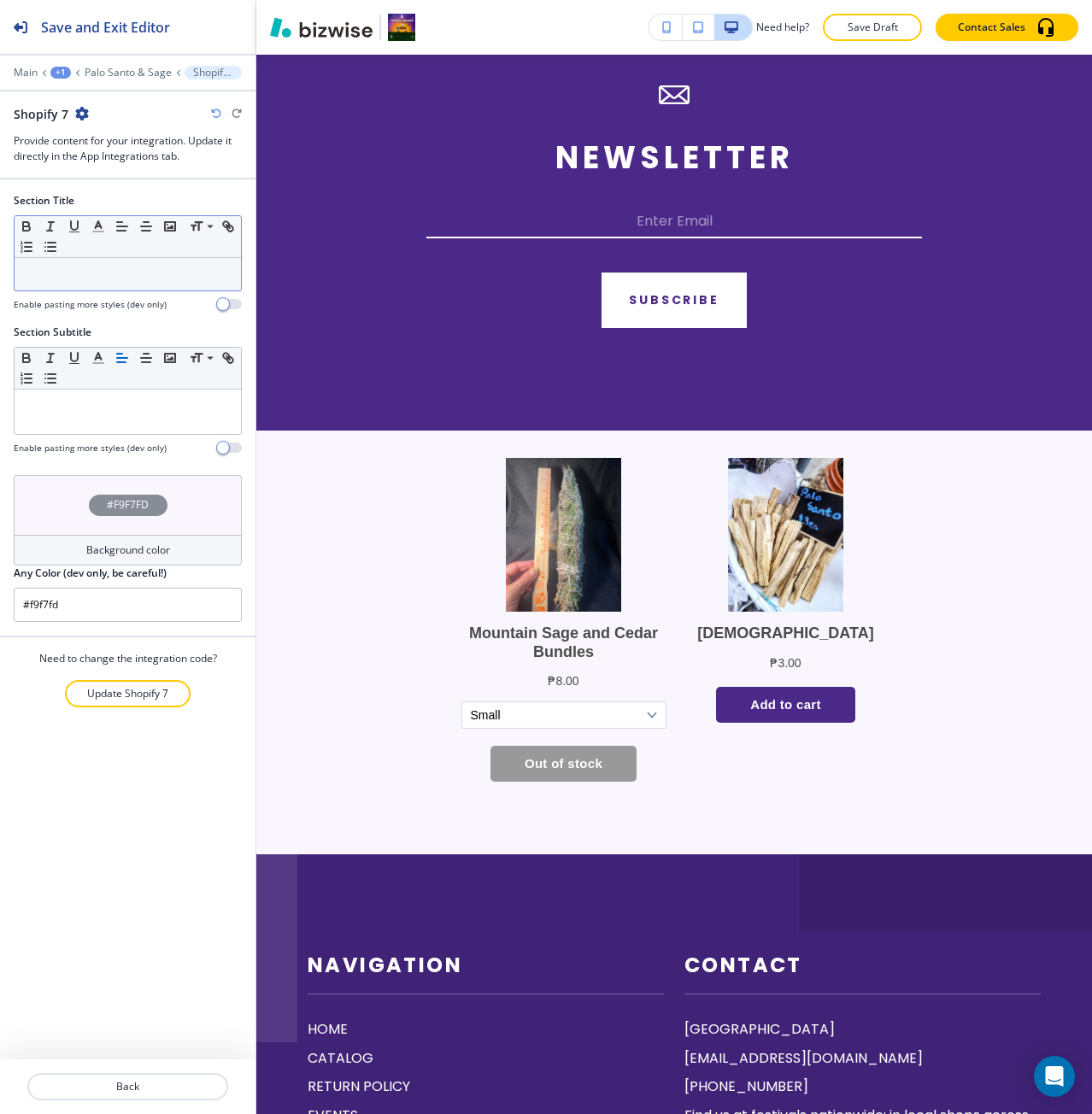
click at [148, 282] on div at bounding box center [128, 274] width 227 height 33
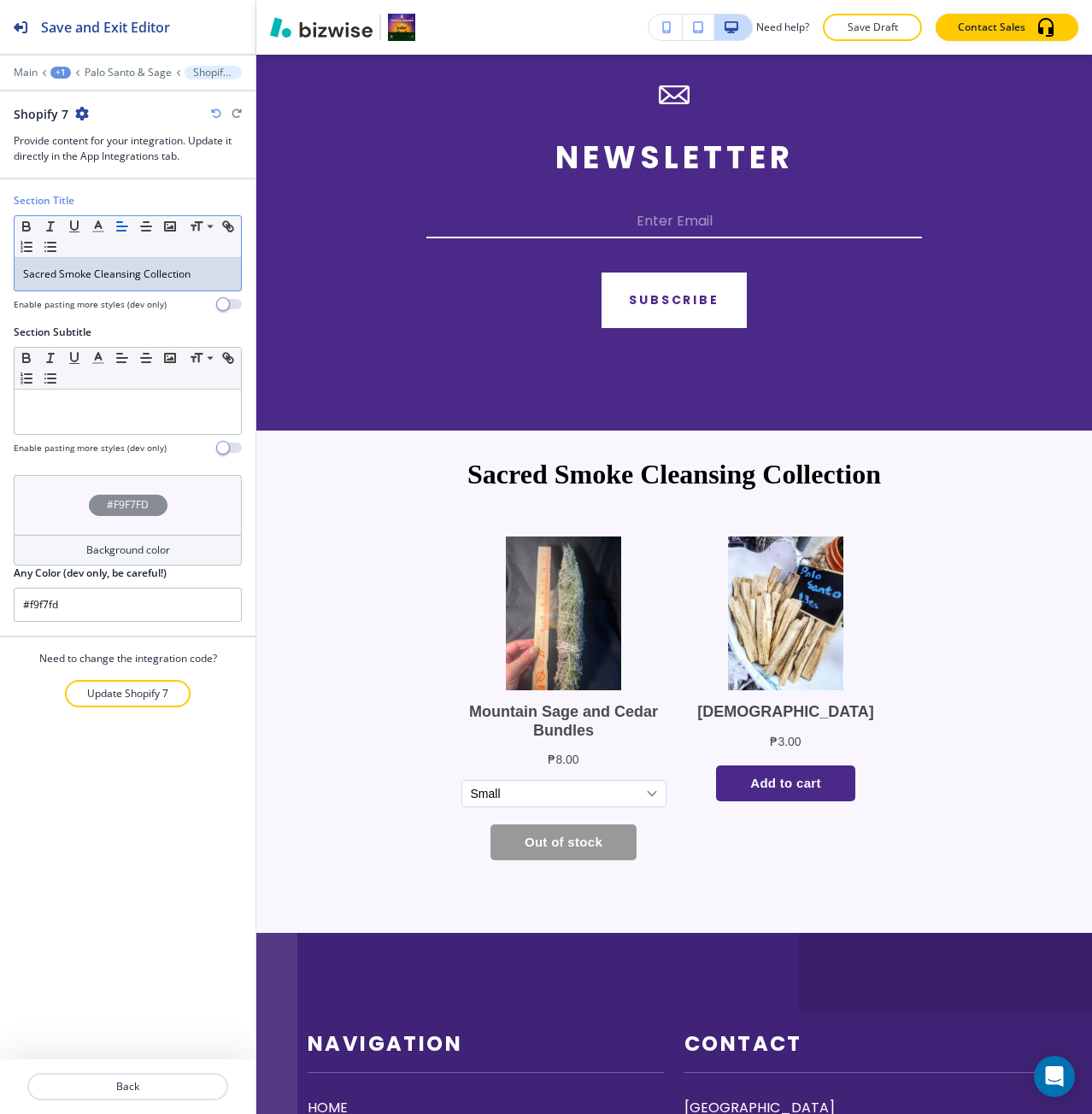
scroll to position [0, 0]
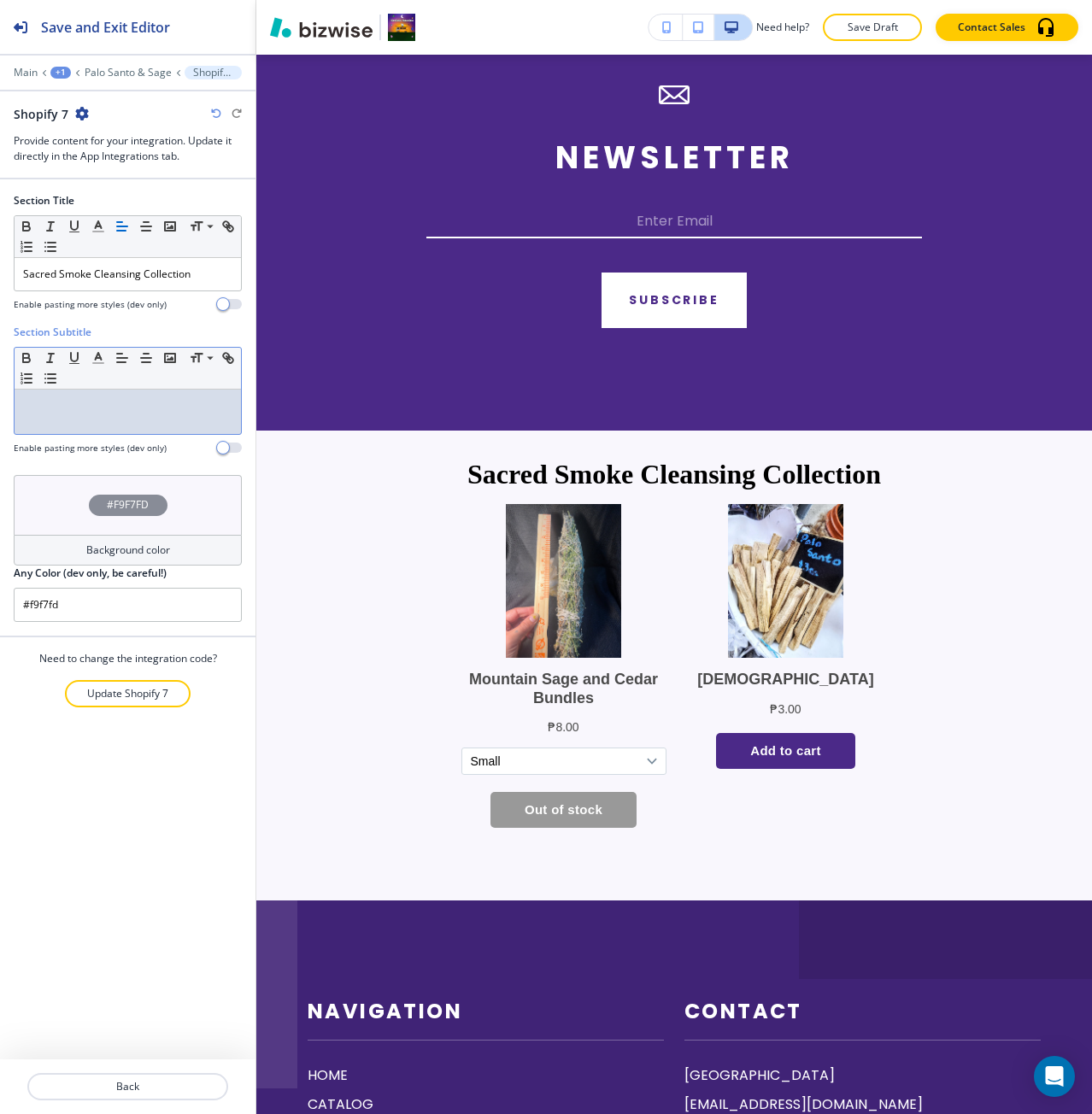
click at [55, 417] on div at bounding box center [128, 411] width 227 height 45
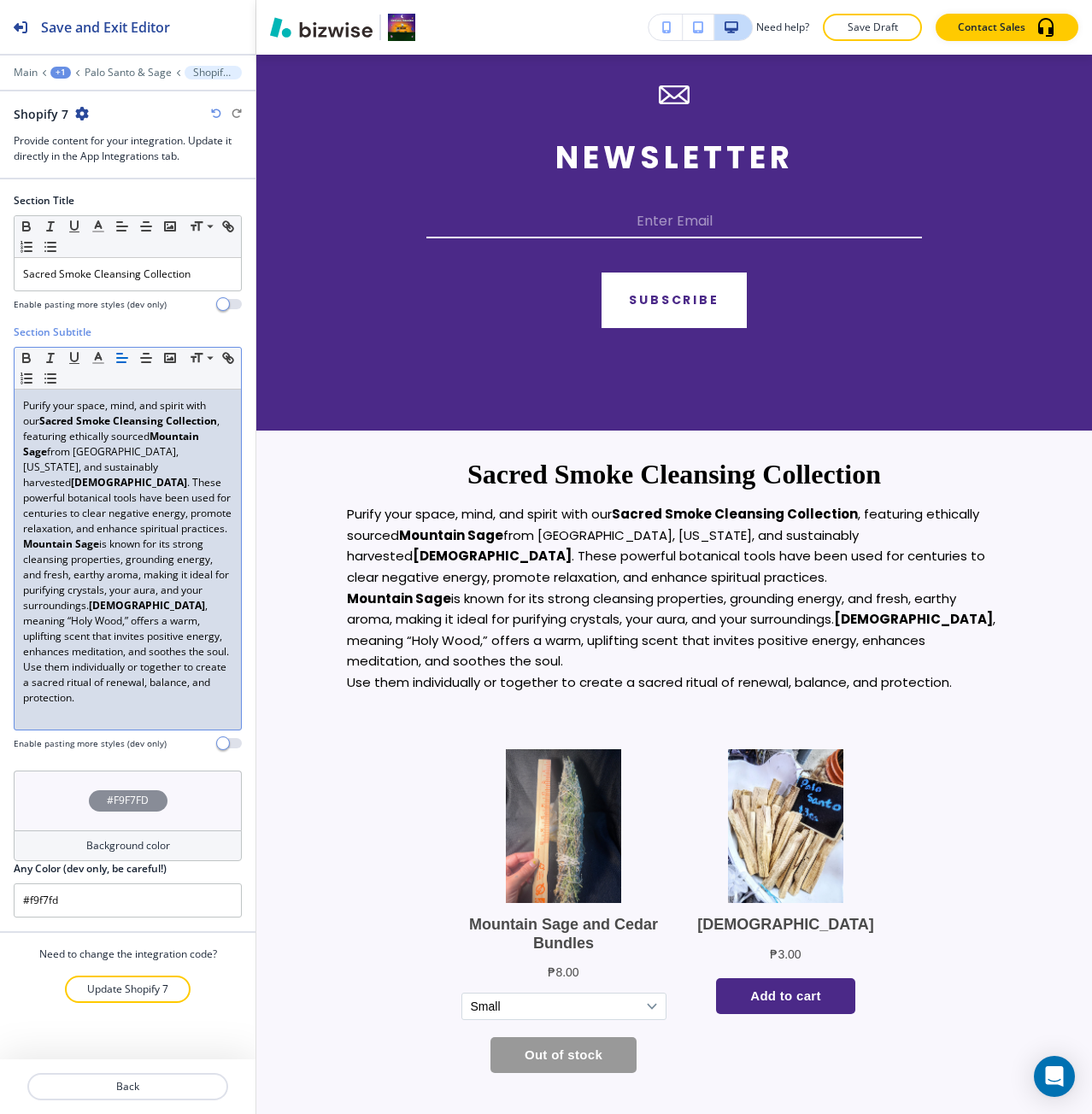
click at [188, 654] on p "Mountain Sage is known for its strong cleansing properties, grounding energy, a…" at bounding box center [127, 598] width 210 height 123
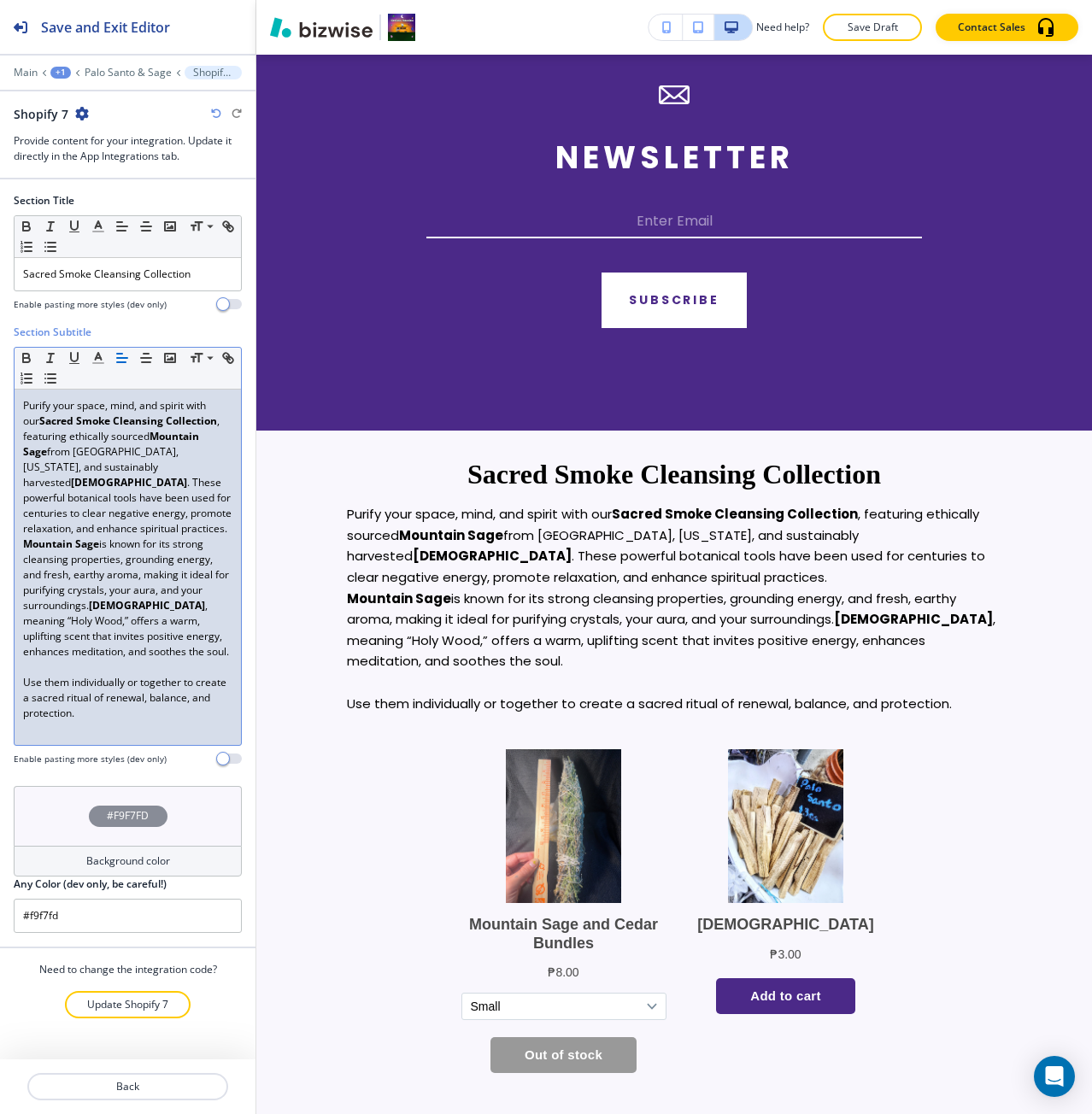
click at [153, 531] on p "Purify your space, mind, and spirit with our Sacred Smoke Cleansing Collection …" at bounding box center [127, 467] width 210 height 138
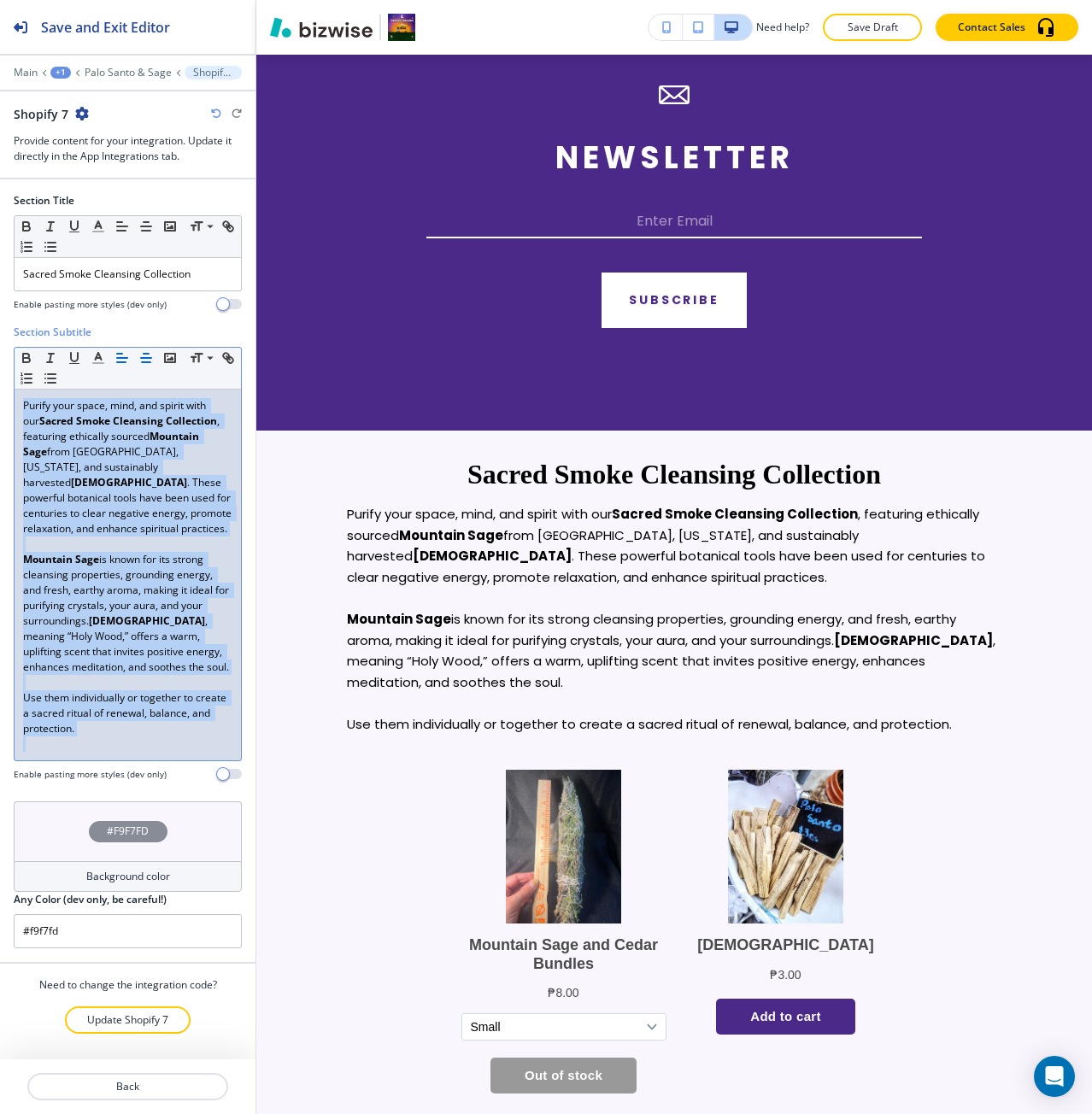
click at [144, 366] on button "button" at bounding box center [146, 358] width 24 height 21
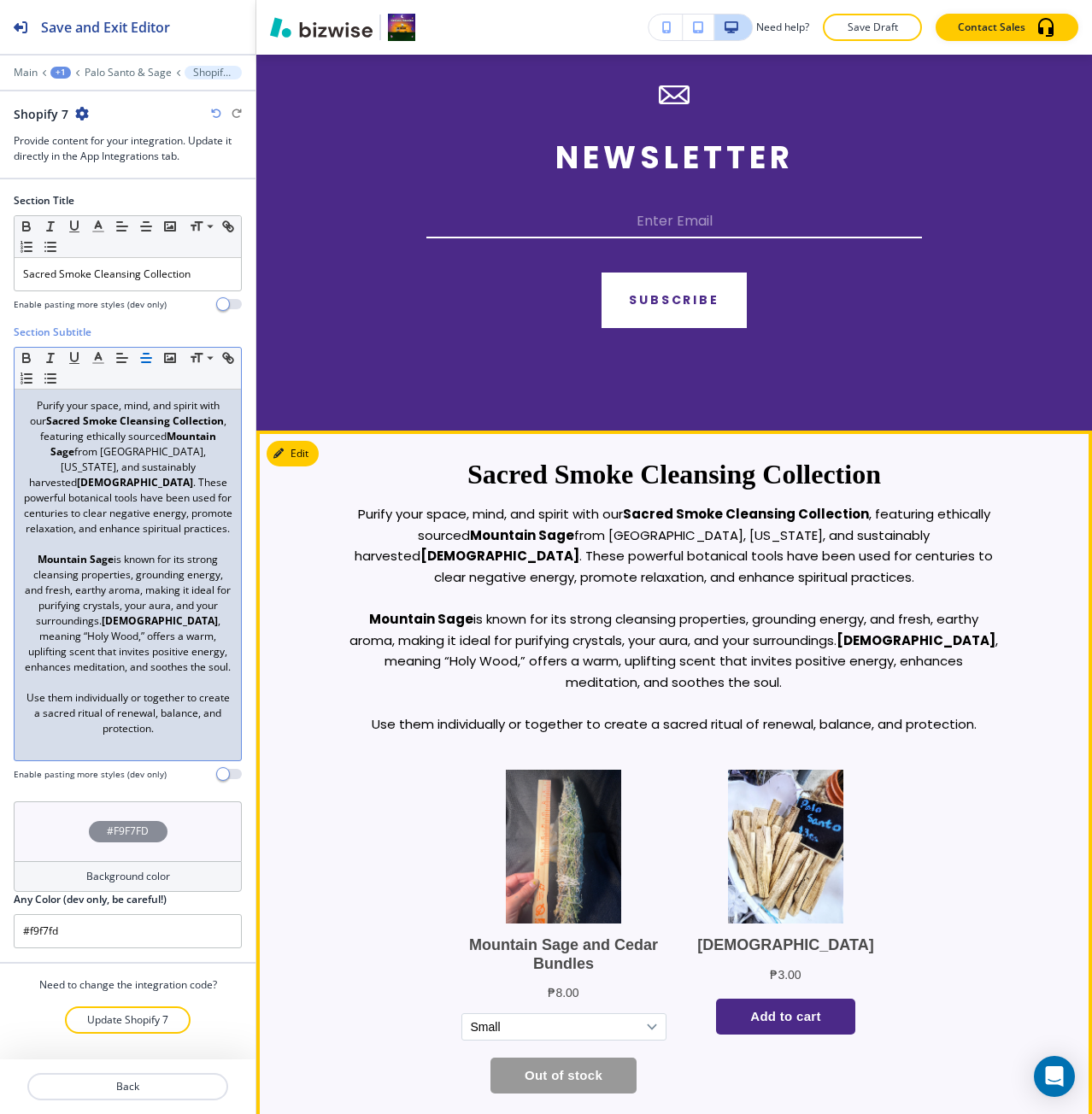
click at [468, 574] on p "Purify your space, mind, and spirit with our Sacred Smoke Cleansing Collection …" at bounding box center [674, 546] width 655 height 83
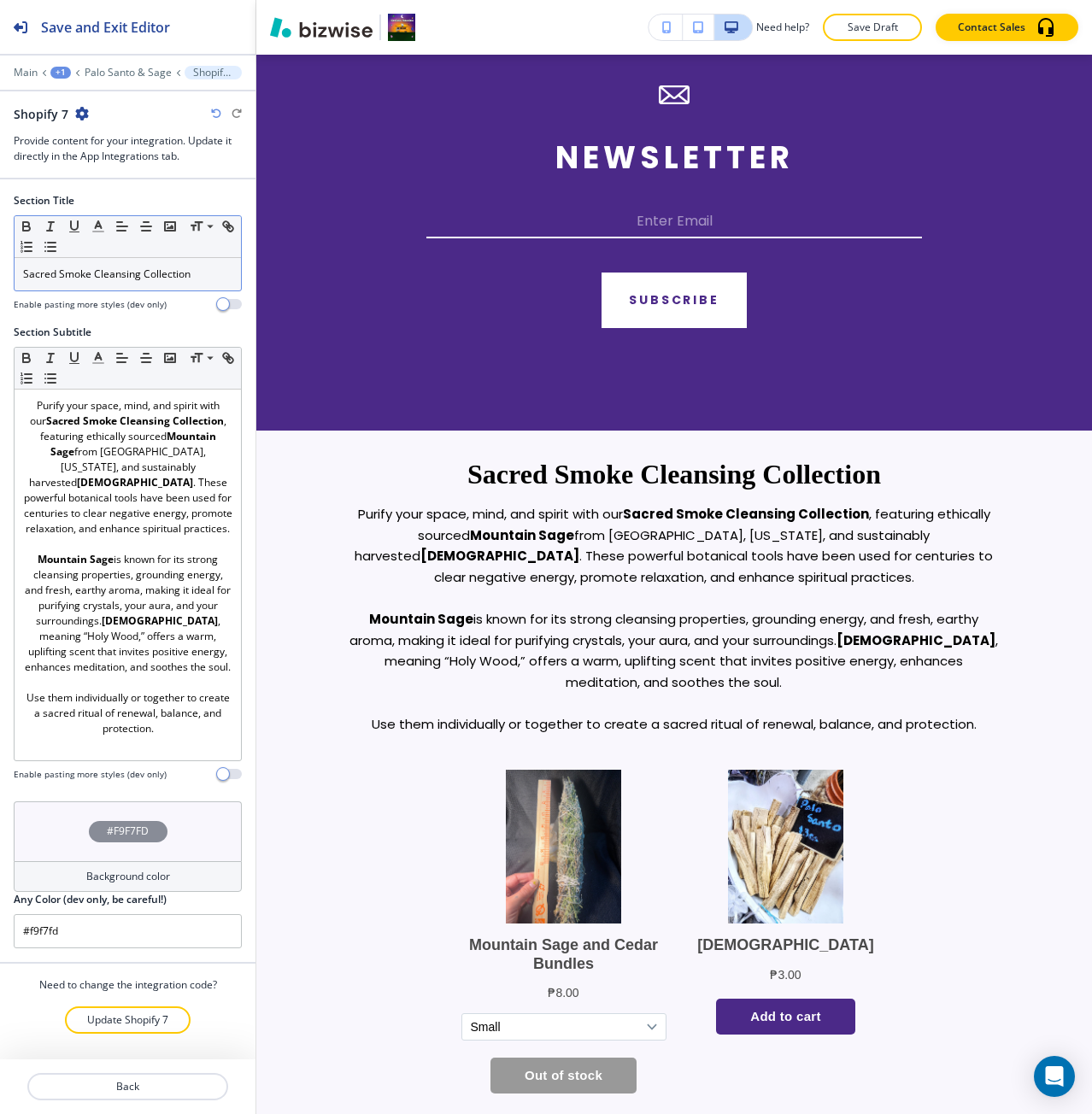
click at [112, 283] on div "Sacred Smoke Cleansing Collection" at bounding box center [128, 274] width 227 height 33
click at [100, 223] on icon "button" at bounding box center [97, 226] width 15 height 15
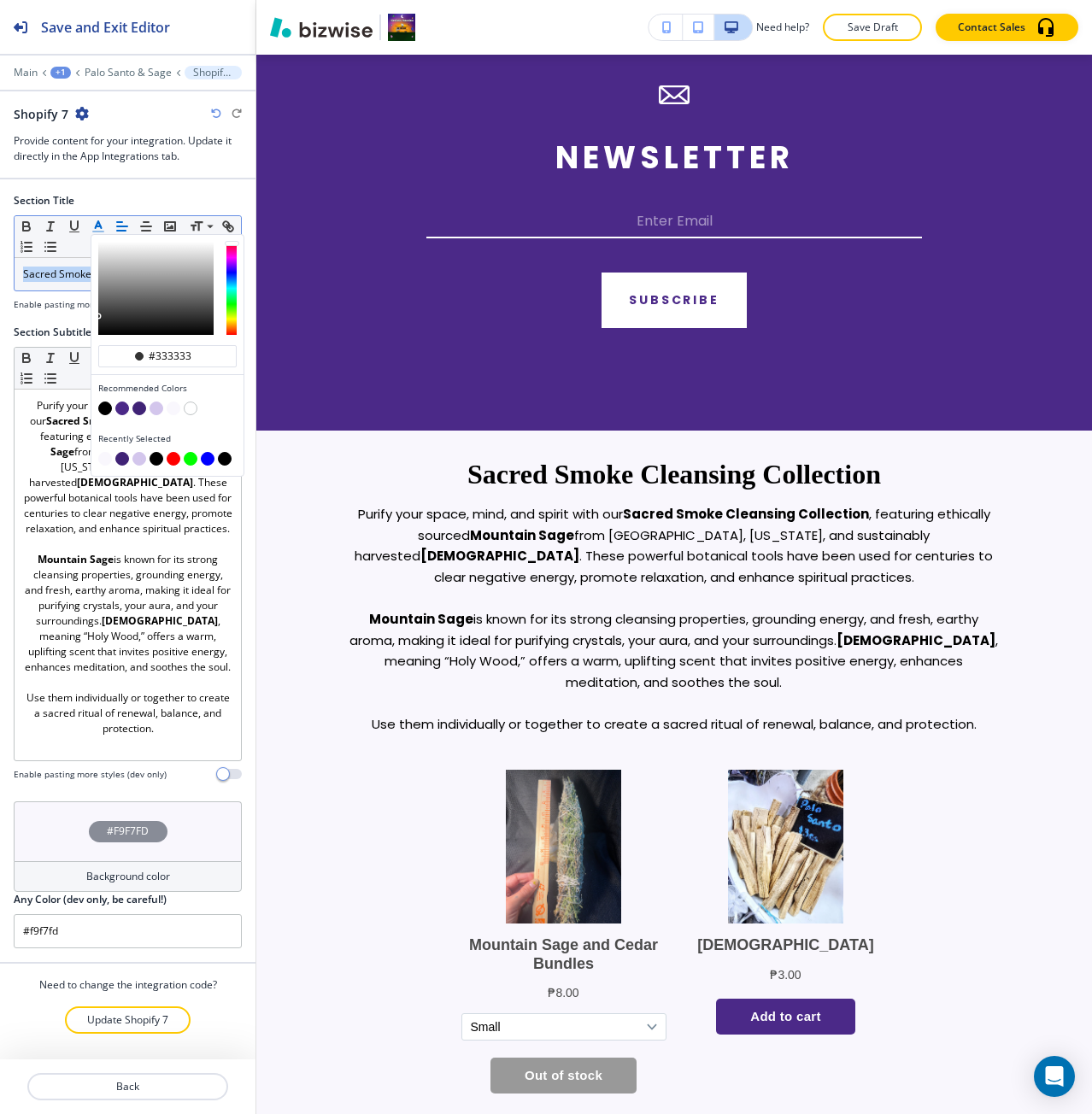
click at [142, 410] on button "button" at bounding box center [139, 408] width 14 height 14
type input "#402376"
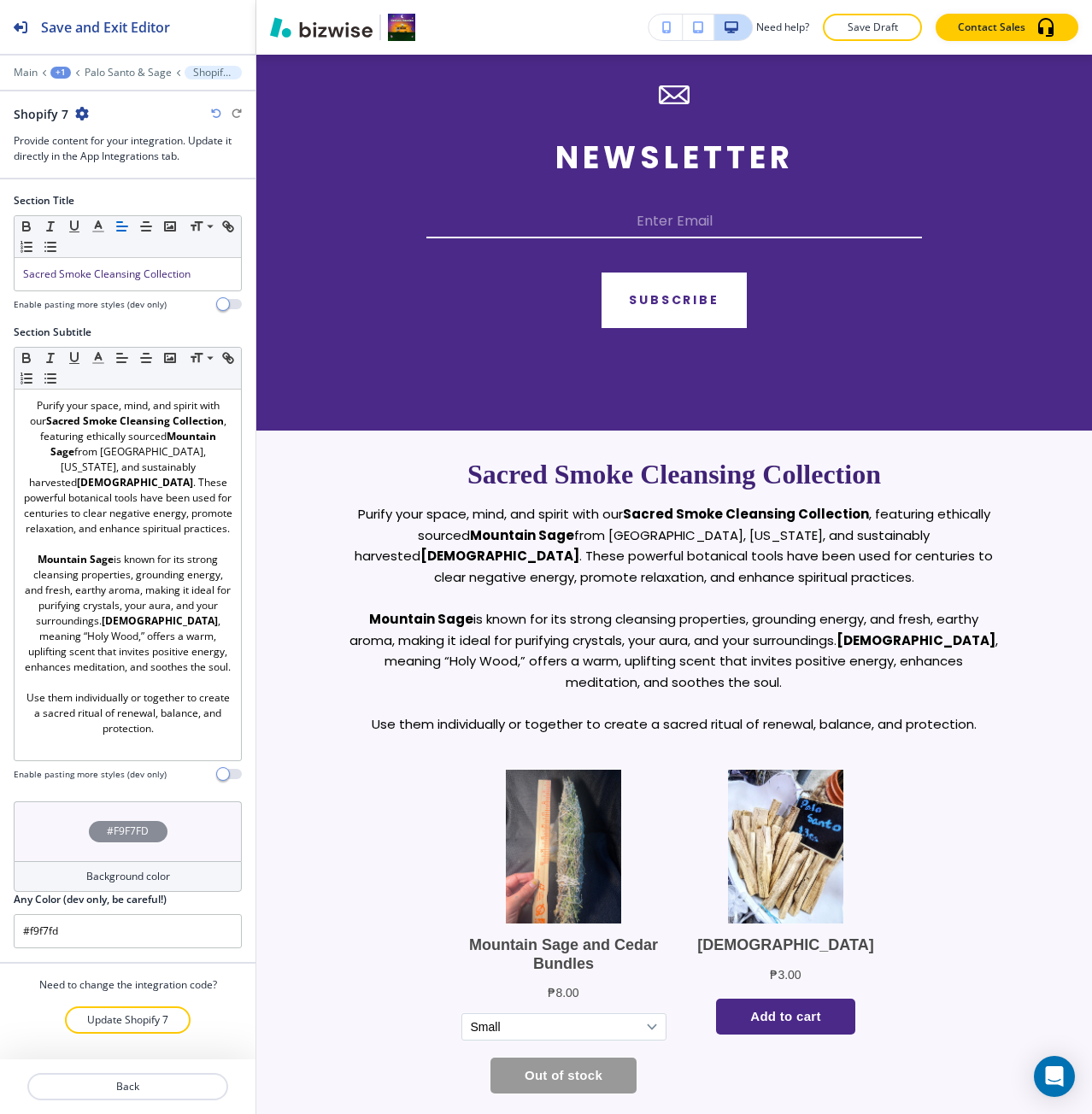
click at [137, 66] on div "Main +1 Palo Santo & Sage Shopify 7" at bounding box center [128, 73] width 229 height 14
click at [124, 74] on p "Palo Santo & Sage" at bounding box center [128, 73] width 87 height 12
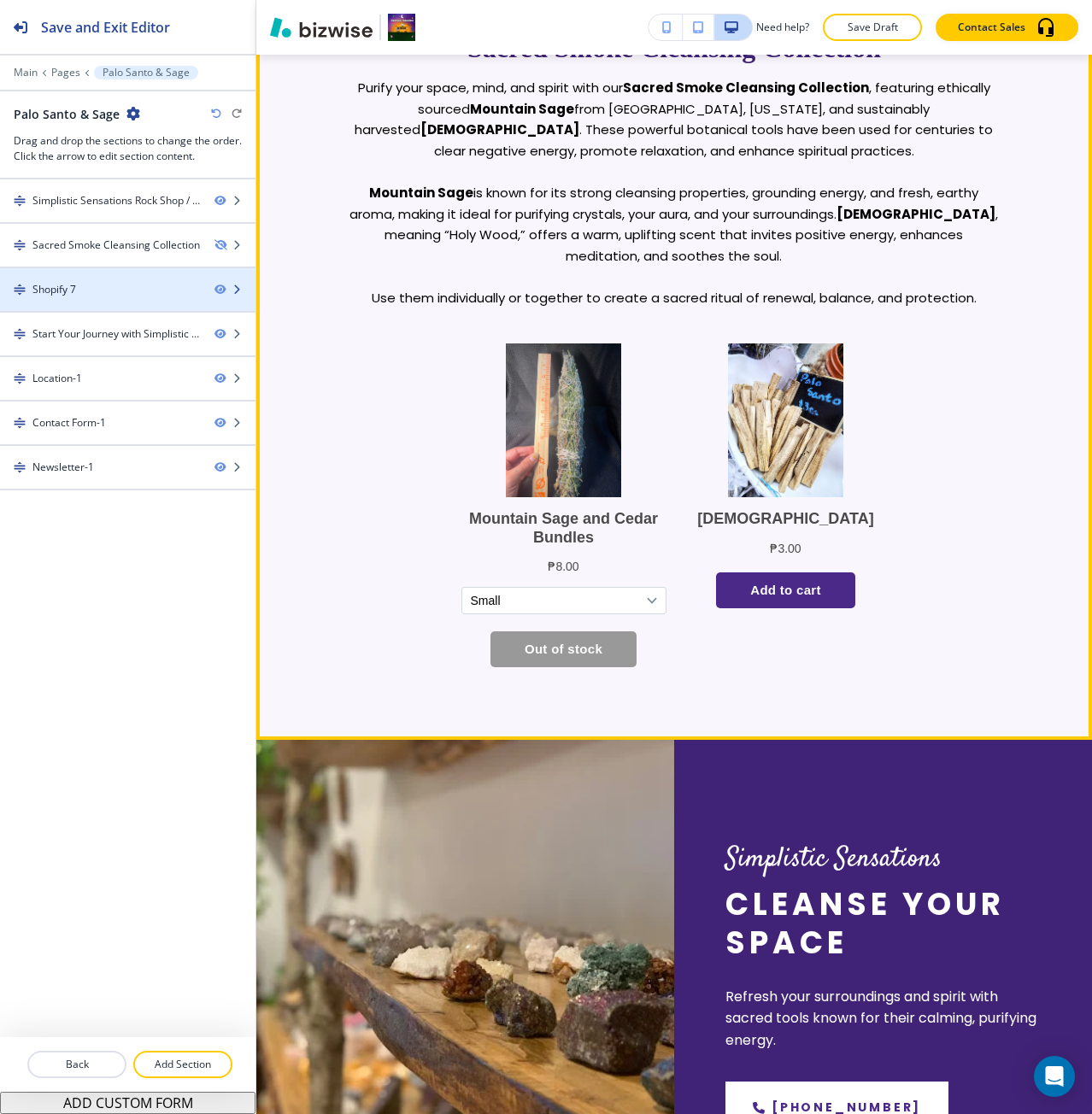
scroll to position [704, 0]
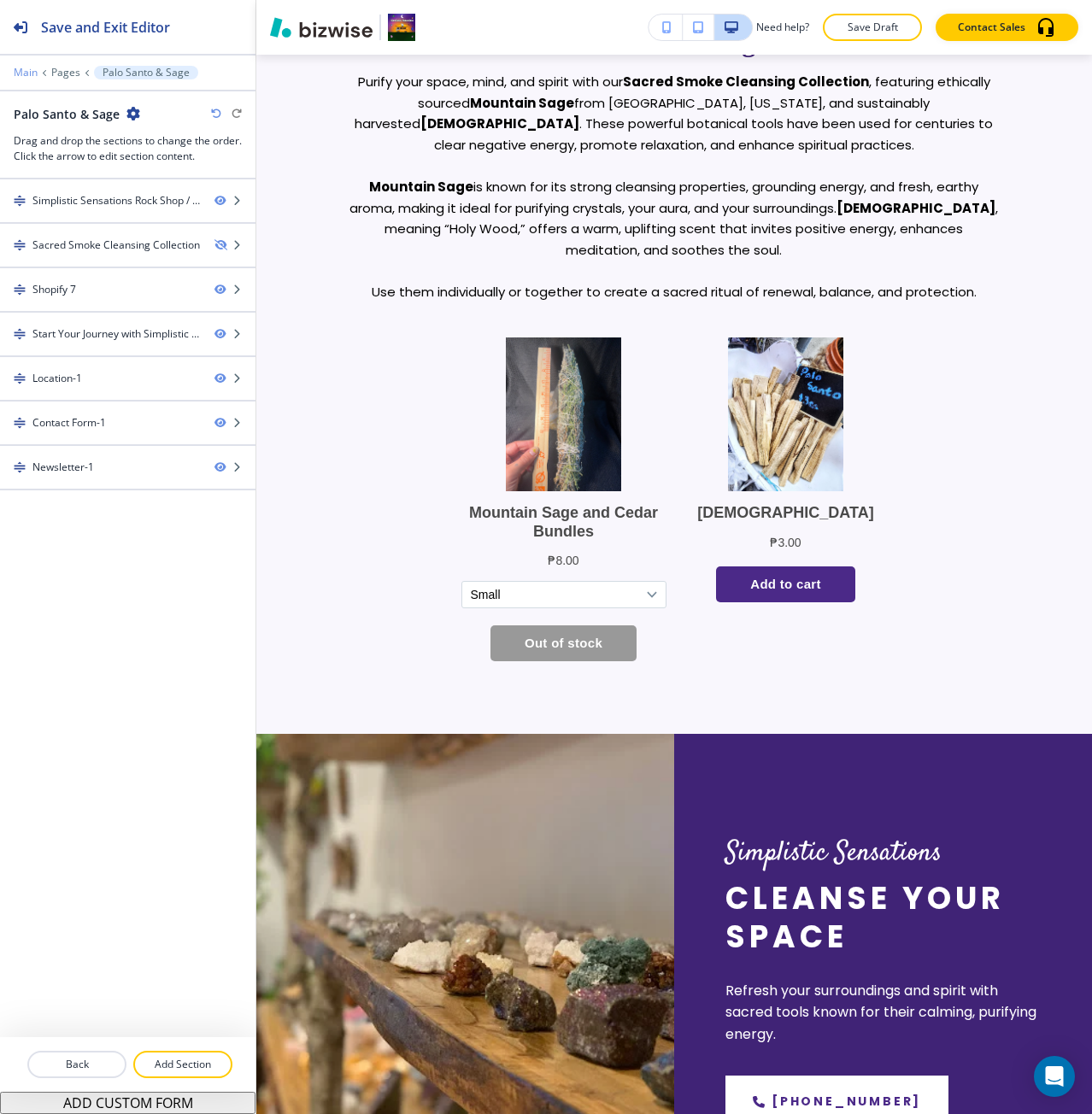
click at [31, 70] on p "Main" at bounding box center [26, 73] width 24 height 12
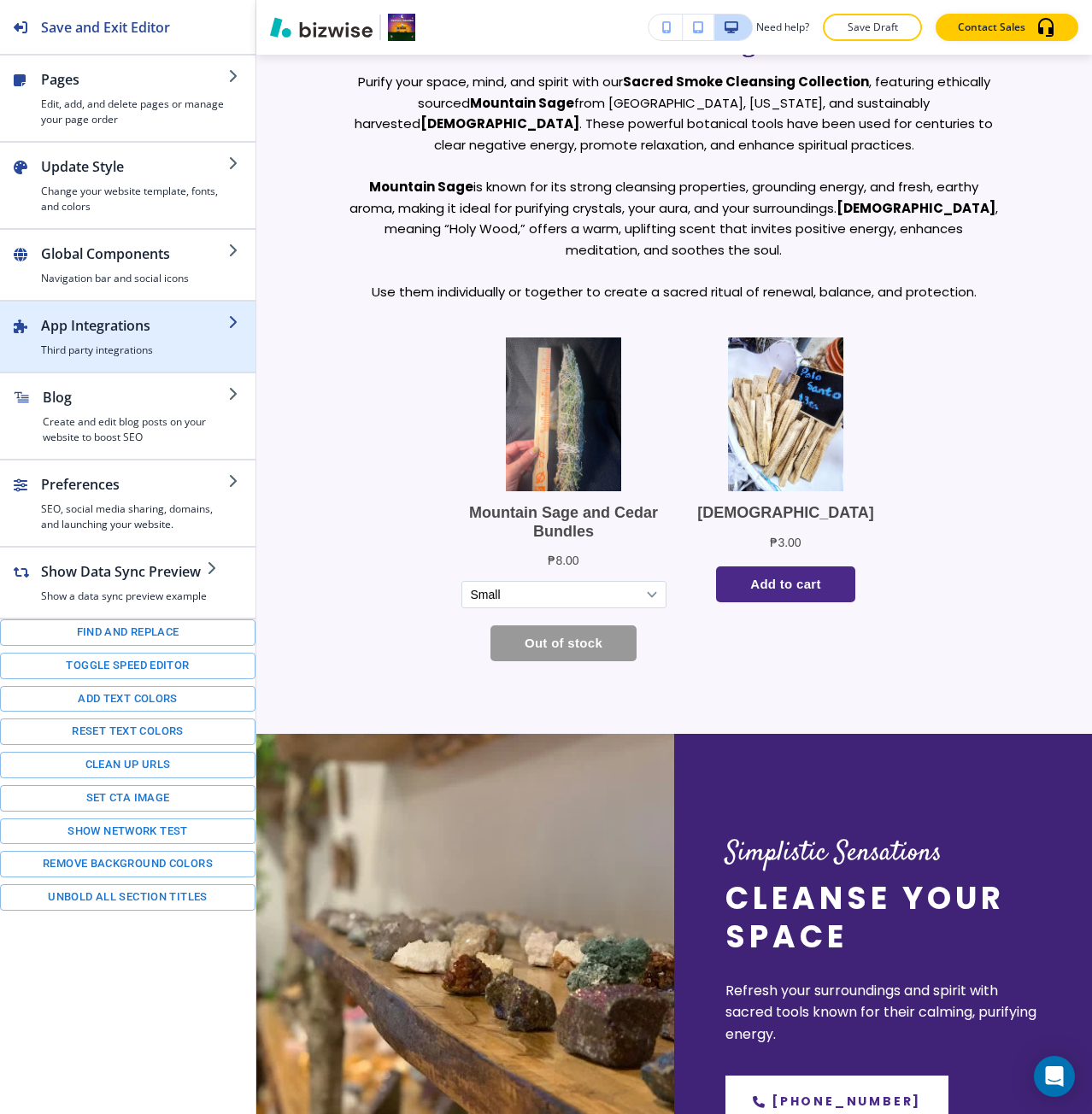
click at [104, 338] on div "button" at bounding box center [134, 339] width 187 height 7
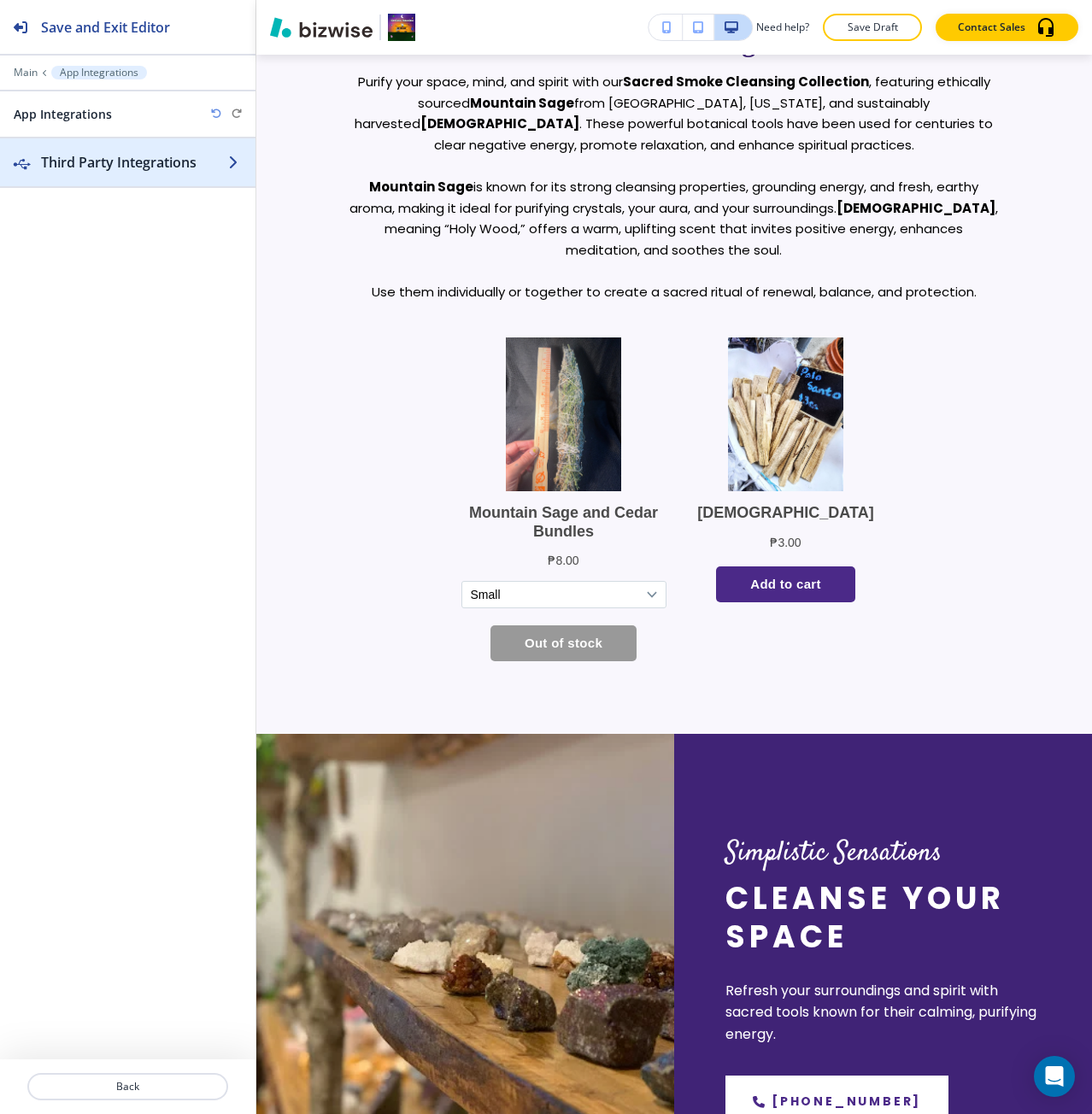
click at [82, 164] on h2 "Third Party Integrations" at bounding box center [134, 162] width 187 height 21
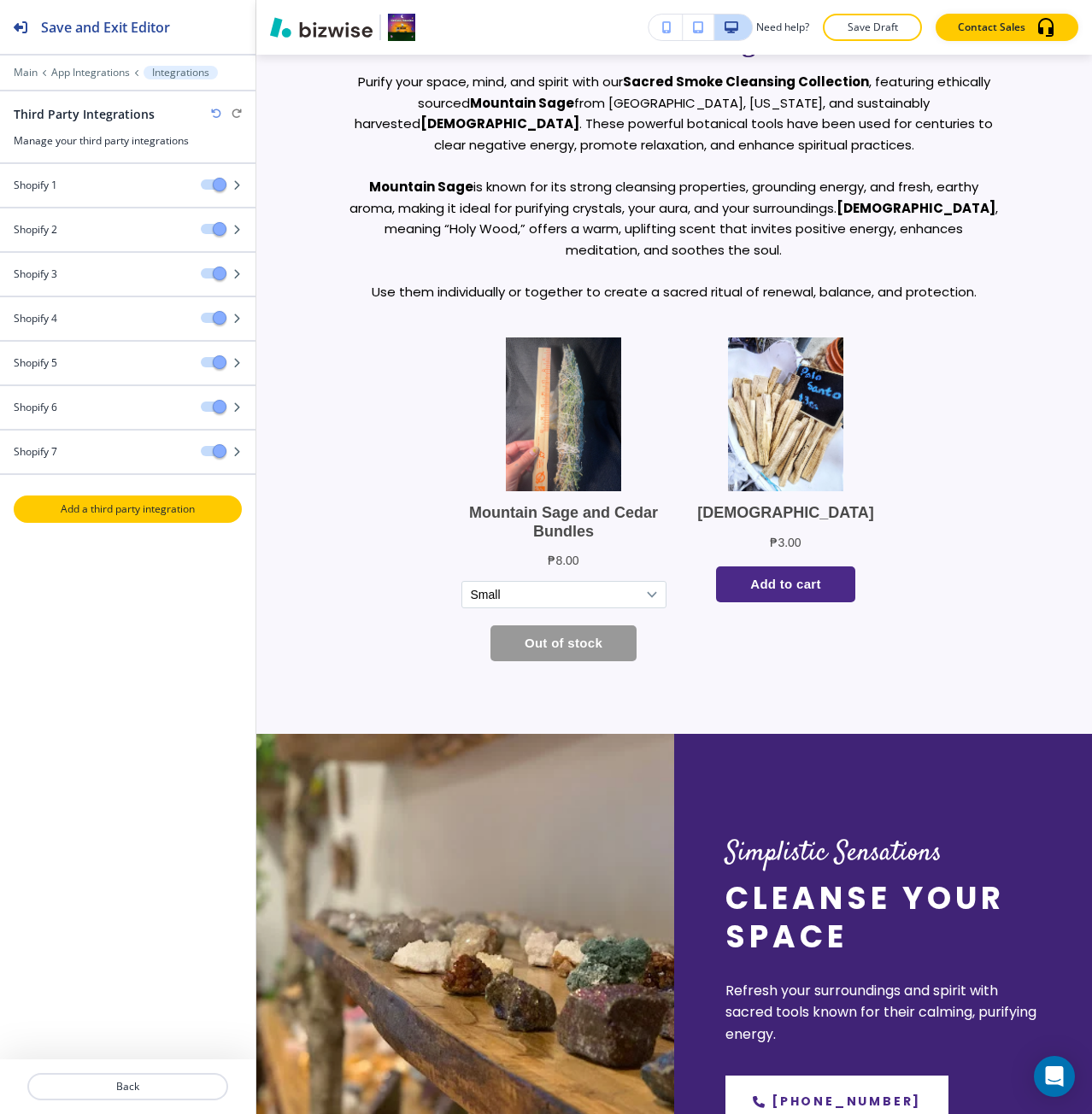
click at [148, 517] on button "Add a third party integration" at bounding box center [128, 510] width 229 height 28
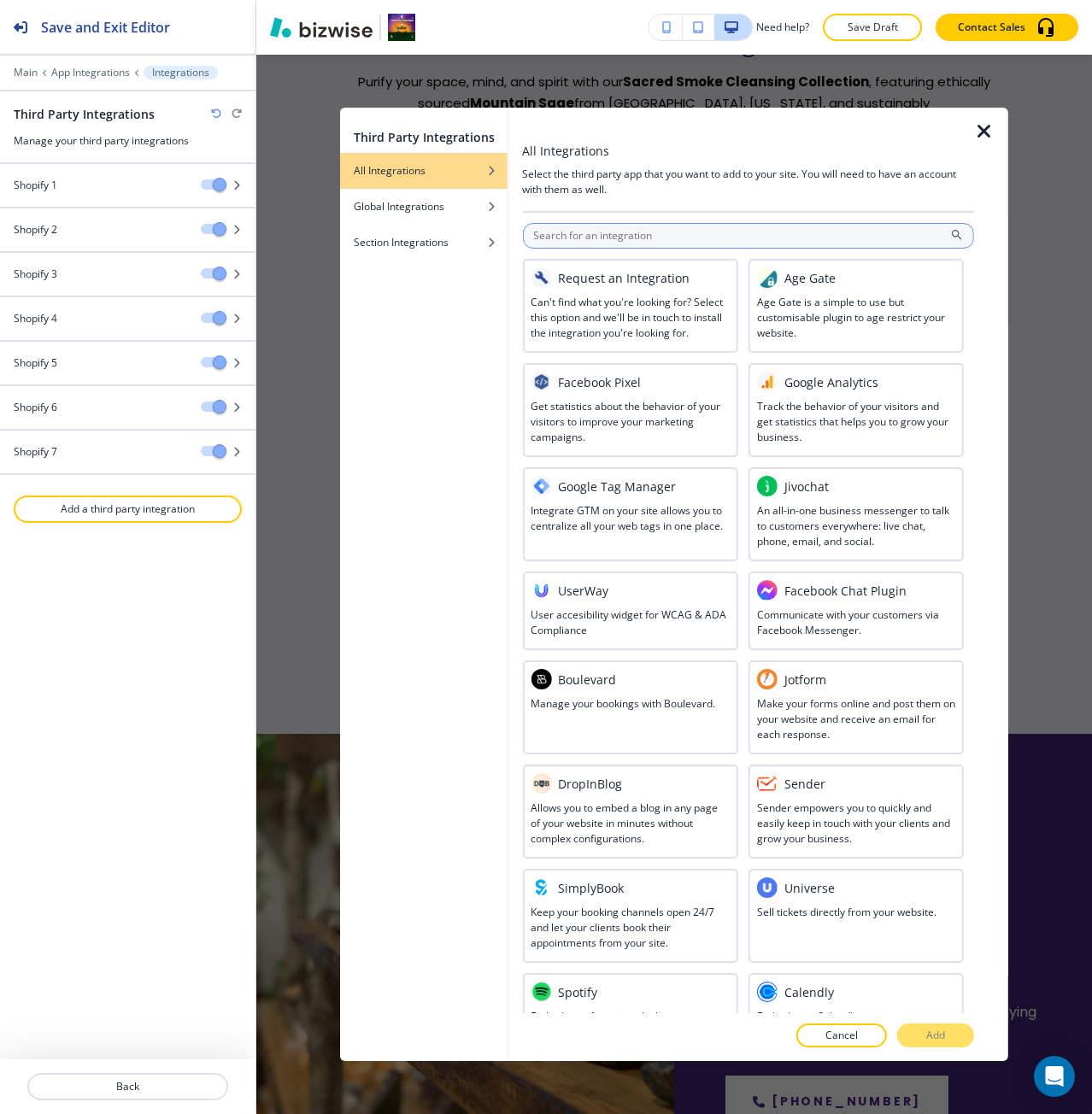
click at [599, 235] on input "text" at bounding box center [747, 236] width 452 height 26
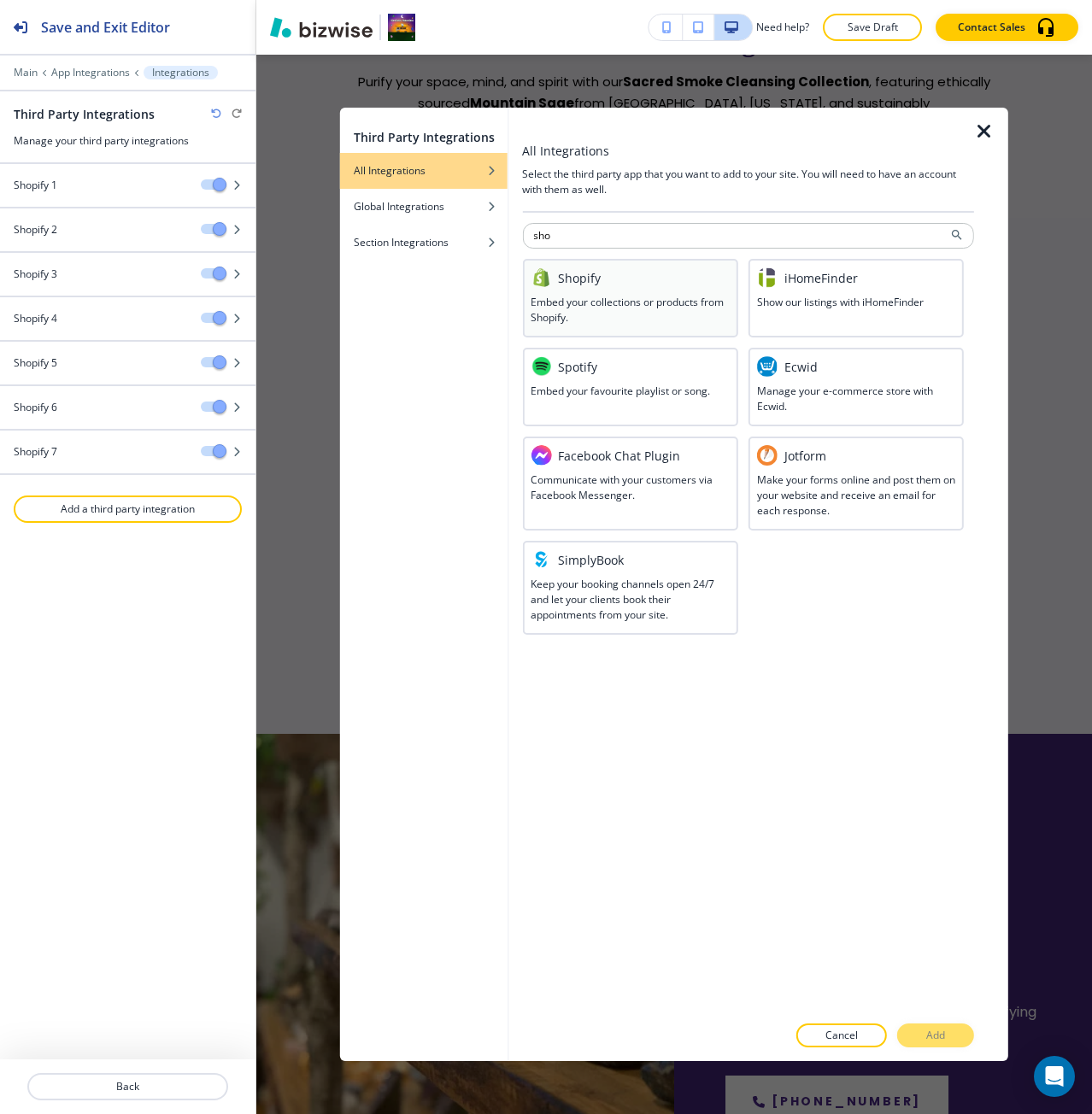
type input "sho"
click at [601, 263] on div "Shopify Embed your collections or products from Shopify." at bounding box center [629, 297] width 216 height 79
click at [928, 1026] on button "Add" at bounding box center [935, 1035] width 77 height 24
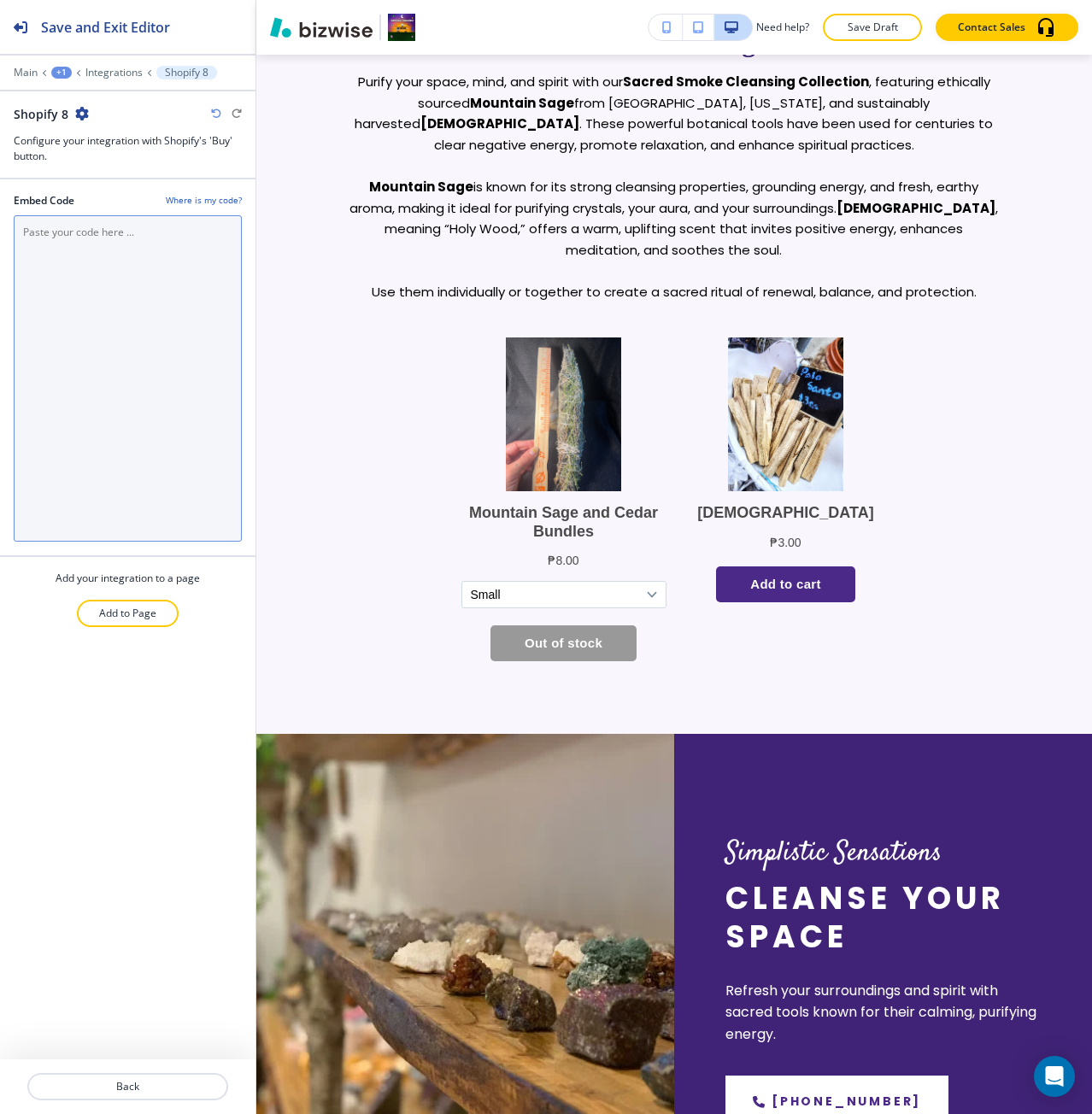
click at [148, 405] on Code "Embed Code" at bounding box center [128, 379] width 229 height 326
paste Code "<div id='collection-component-1755705654354'></div> <script type="text/javascri…"
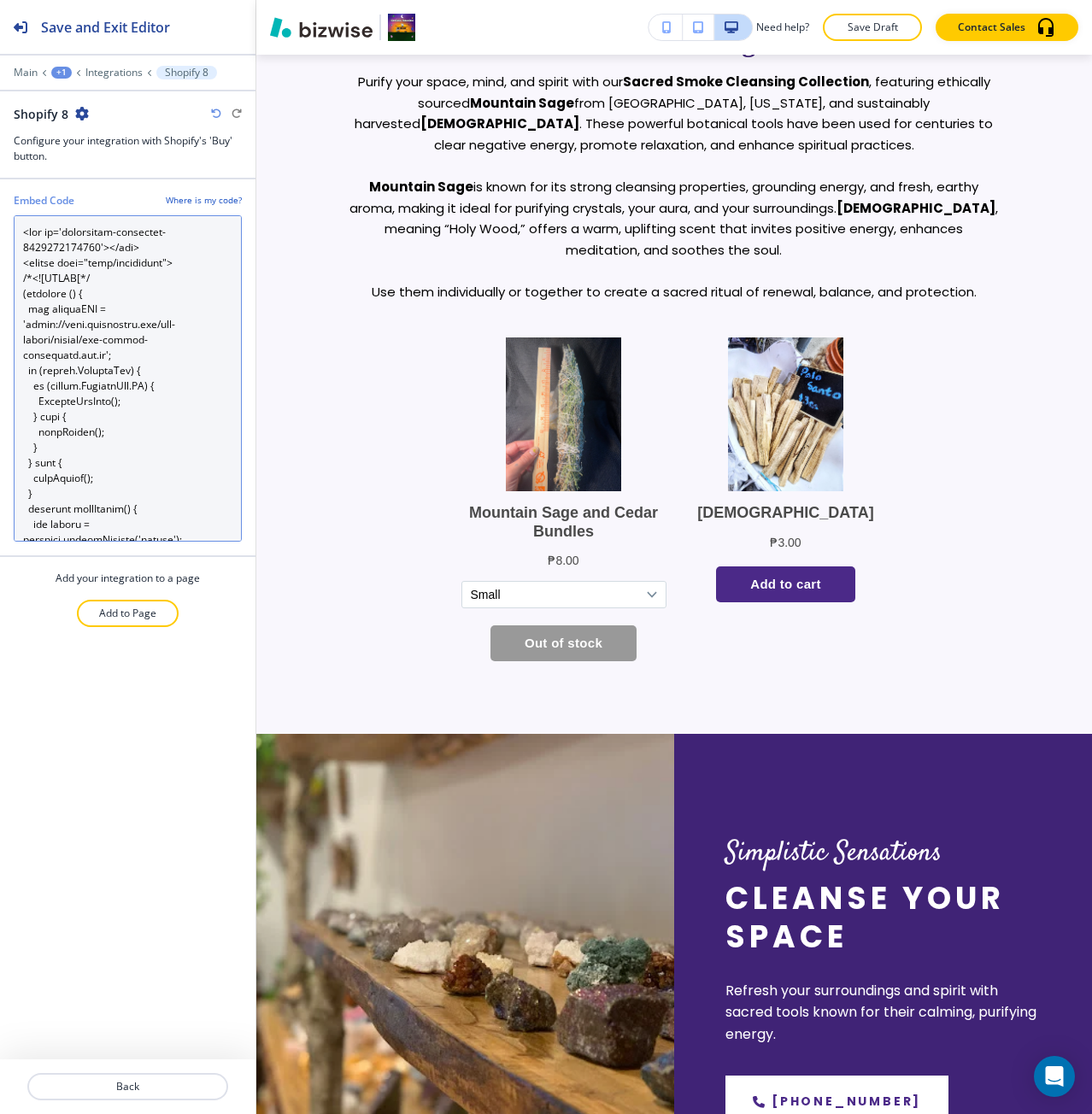
scroll to position [2327, 0]
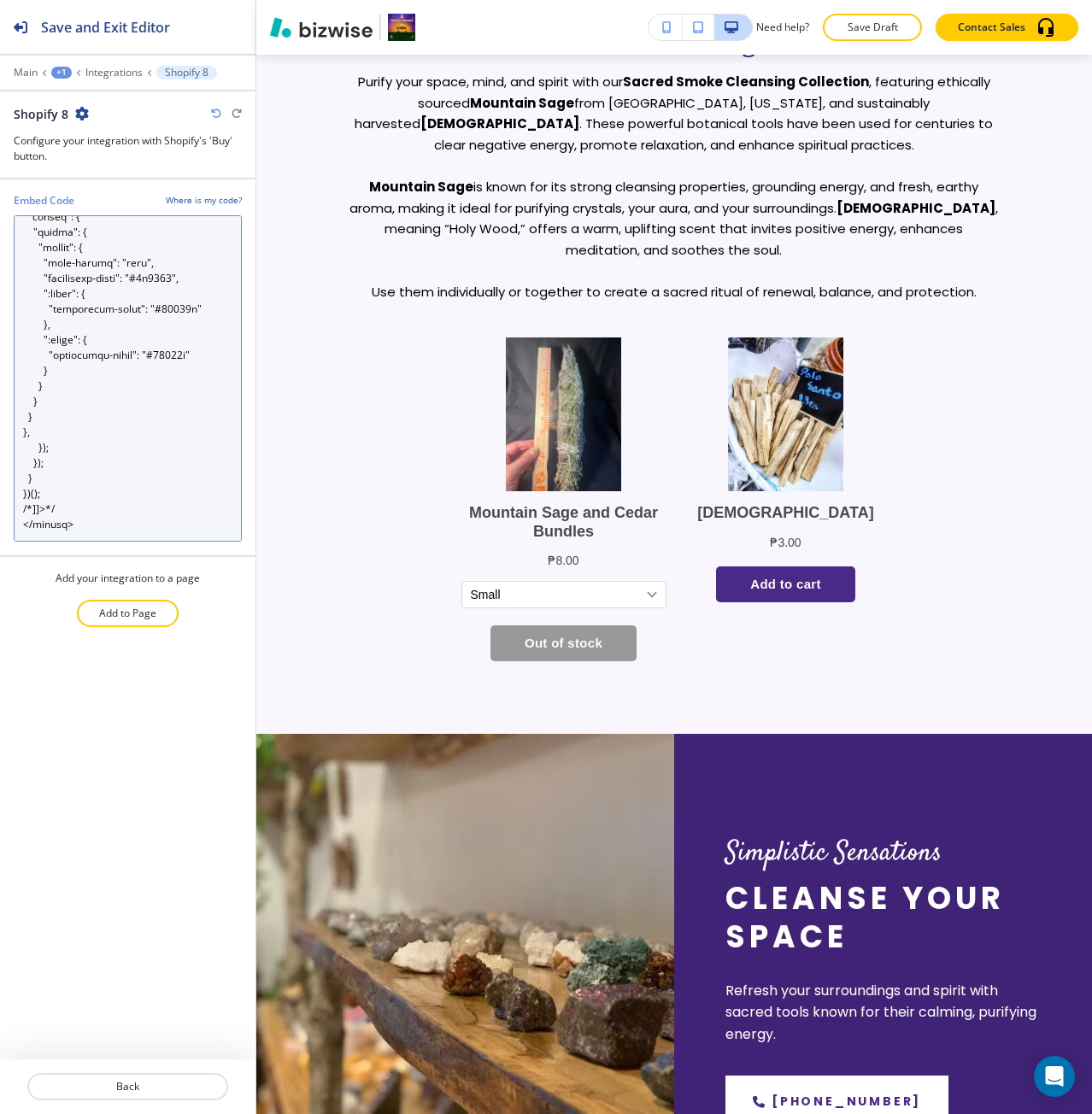
type Code "<div id='collection-component-1755705654354'></div> <script type="text/javascri…"
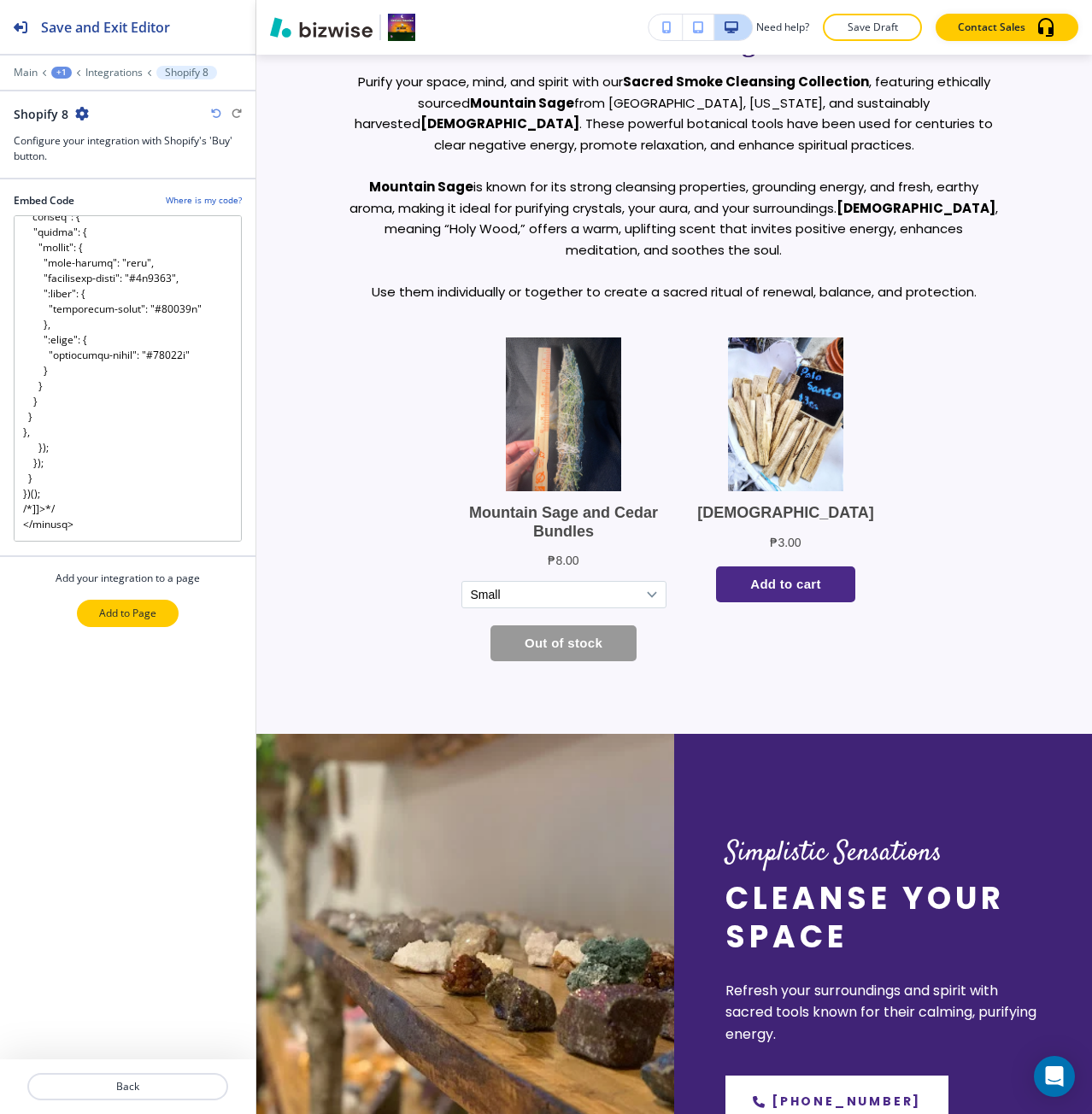
click at [159, 611] on button "Add to Page" at bounding box center [127, 613] width 101 height 28
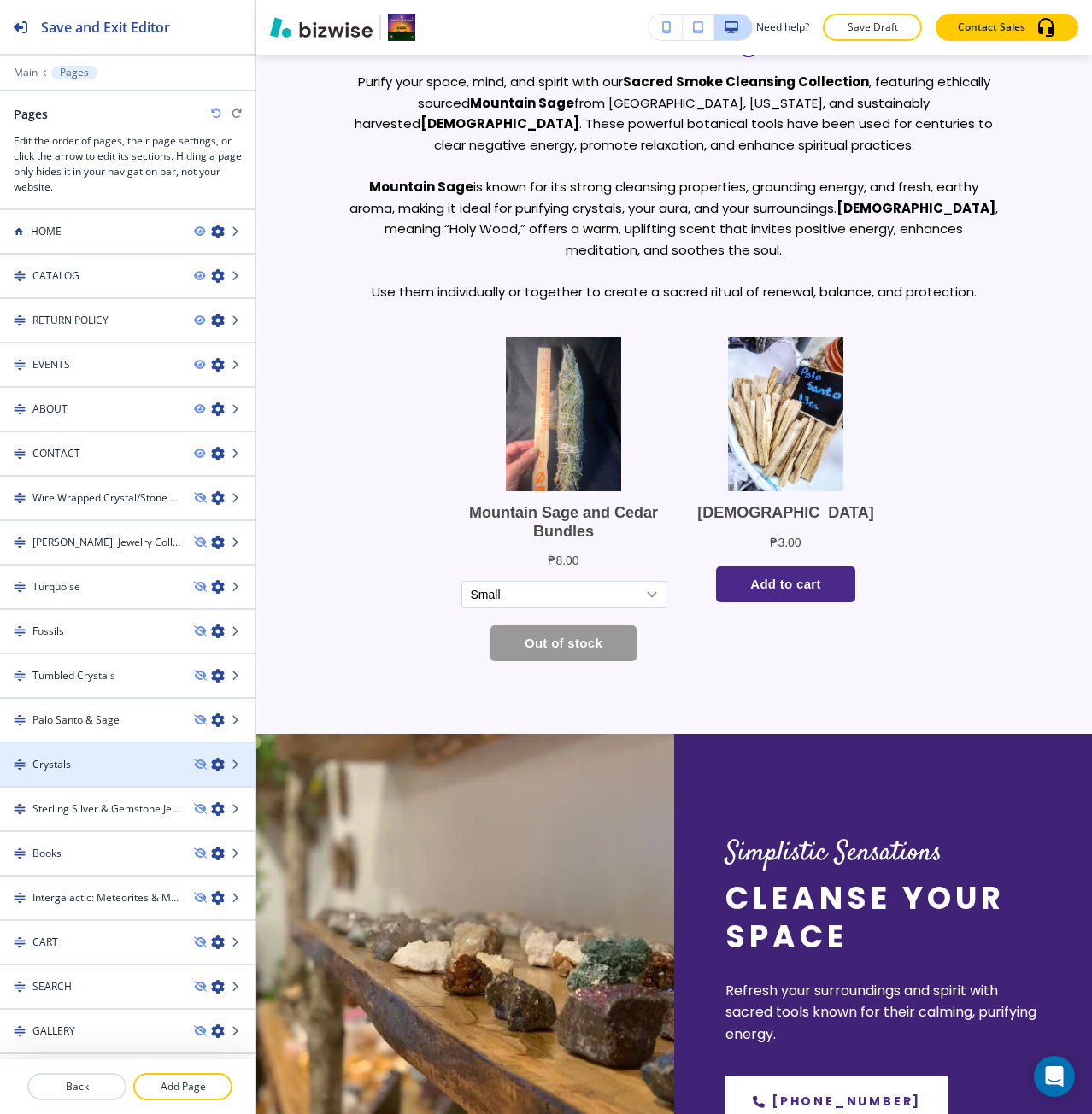
click at [122, 751] on div at bounding box center [127, 750] width 255 height 14
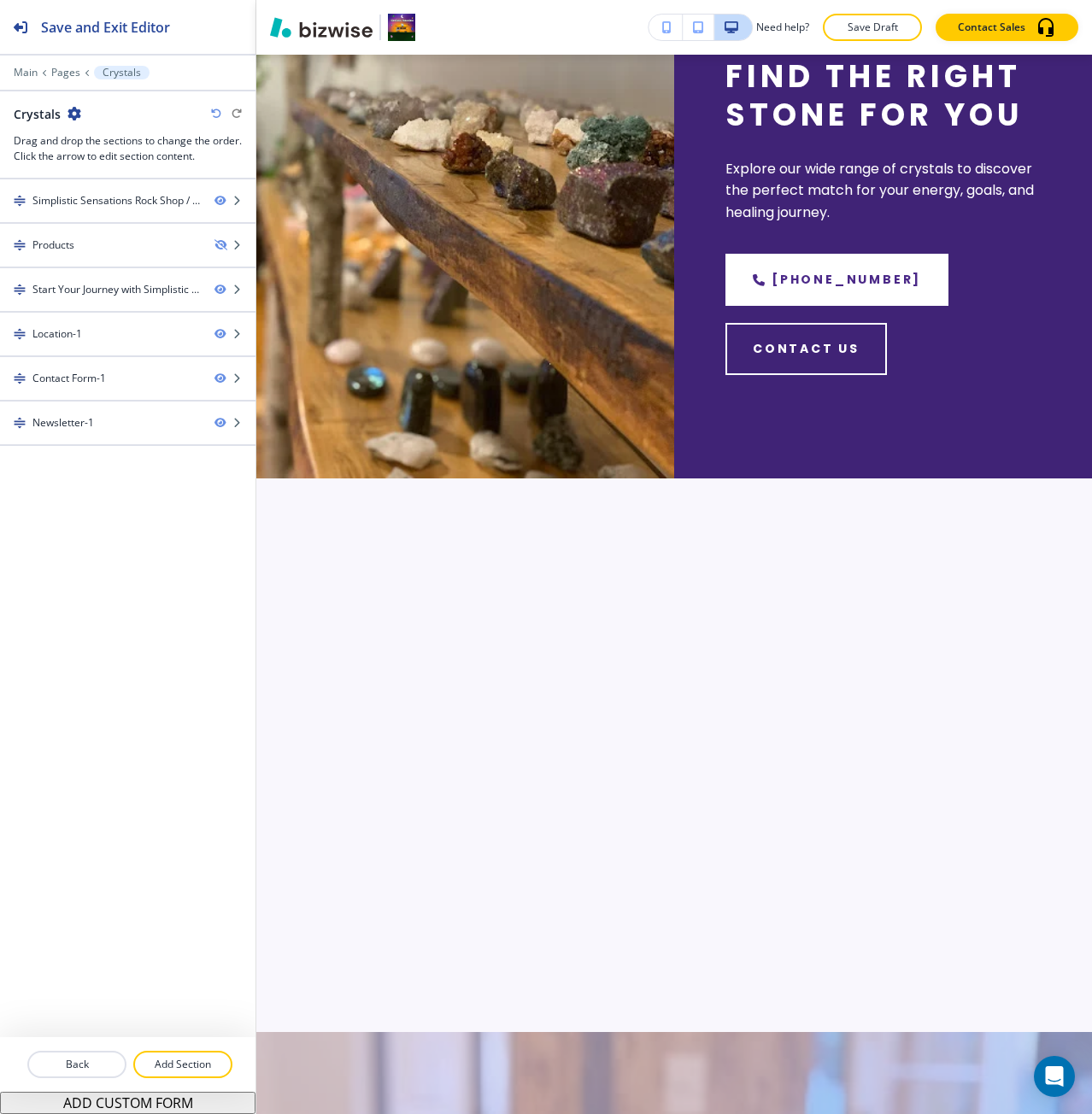
scroll to position [0, 0]
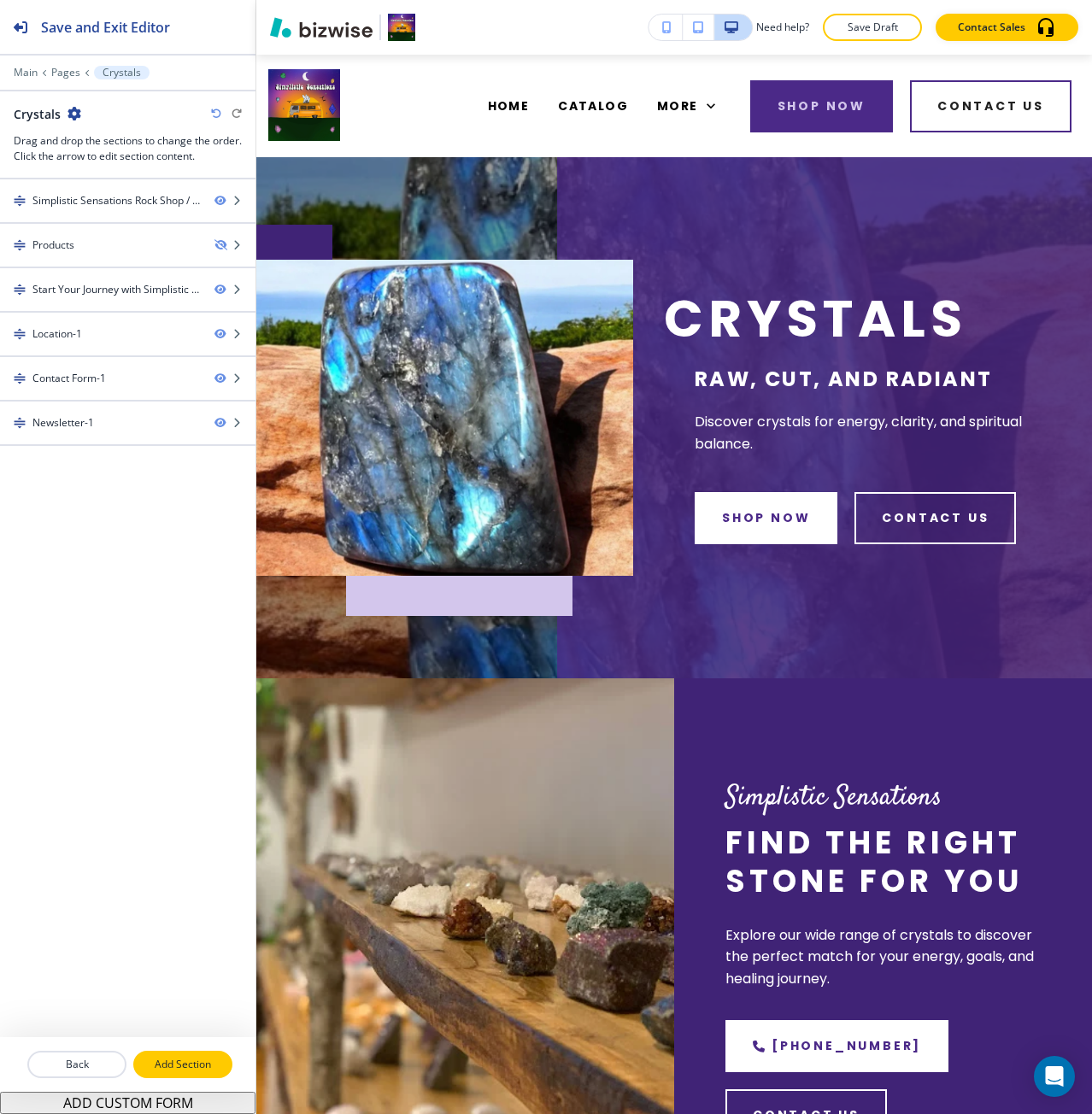
click at [204, 1056] on p "Add Section" at bounding box center [183, 1063] width 95 height 15
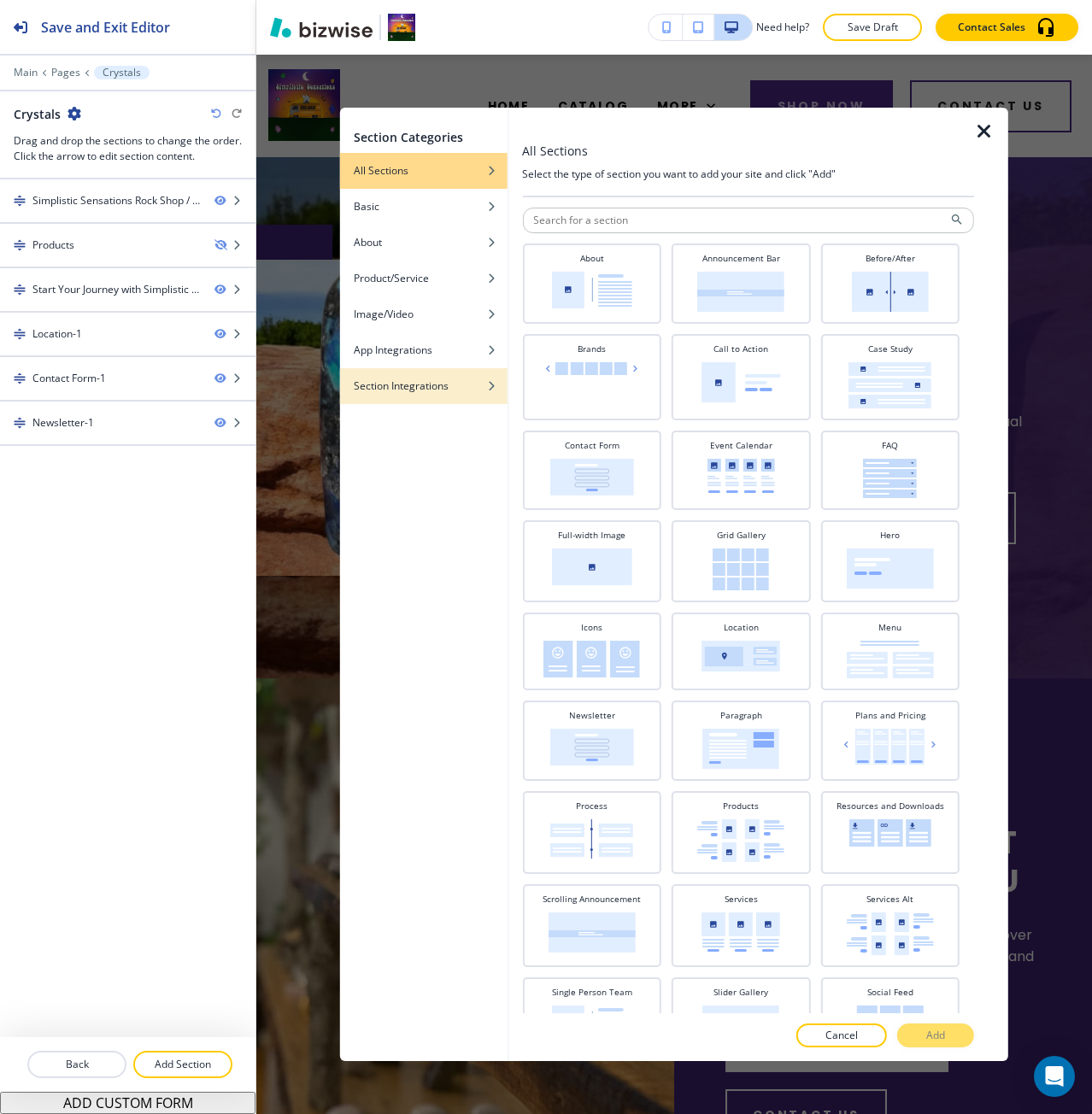
click at [404, 393] on h4 "Section Integrations" at bounding box center [400, 386] width 94 height 15
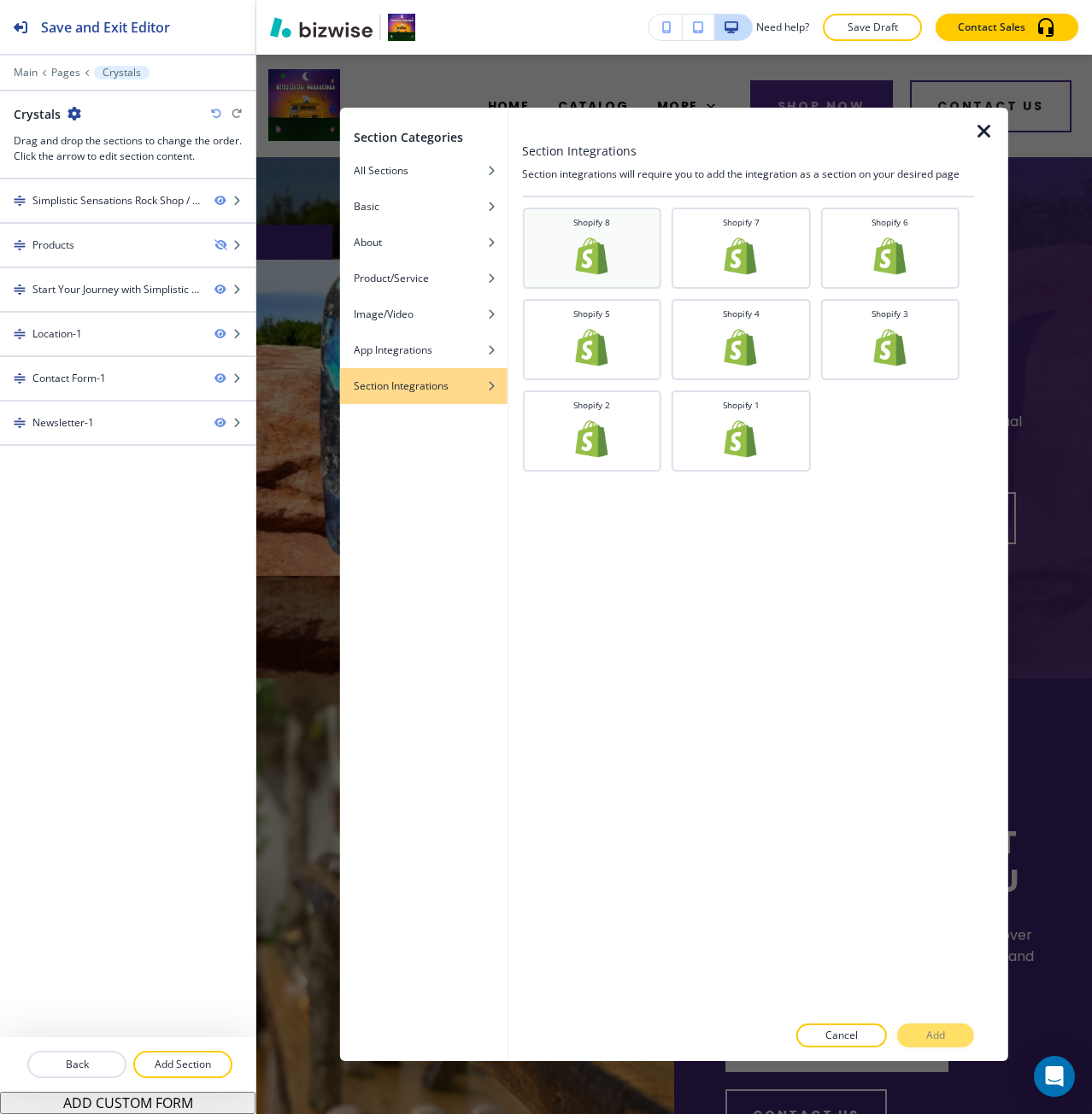
click at [601, 240] on img at bounding box center [591, 255] width 41 height 41
click at [926, 1042] on p "Add" at bounding box center [935, 1034] width 19 height 15
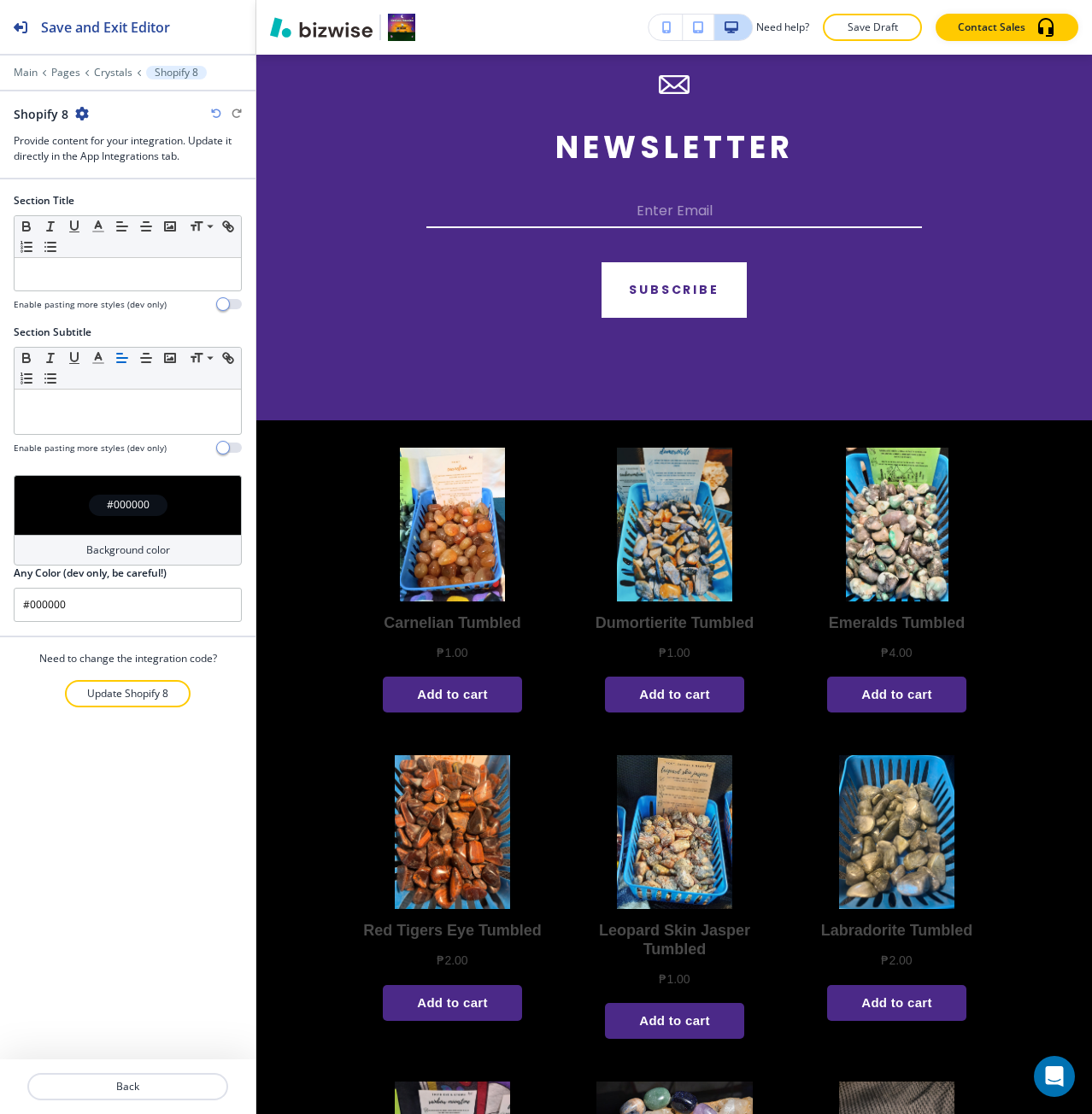
scroll to position [2787, 0]
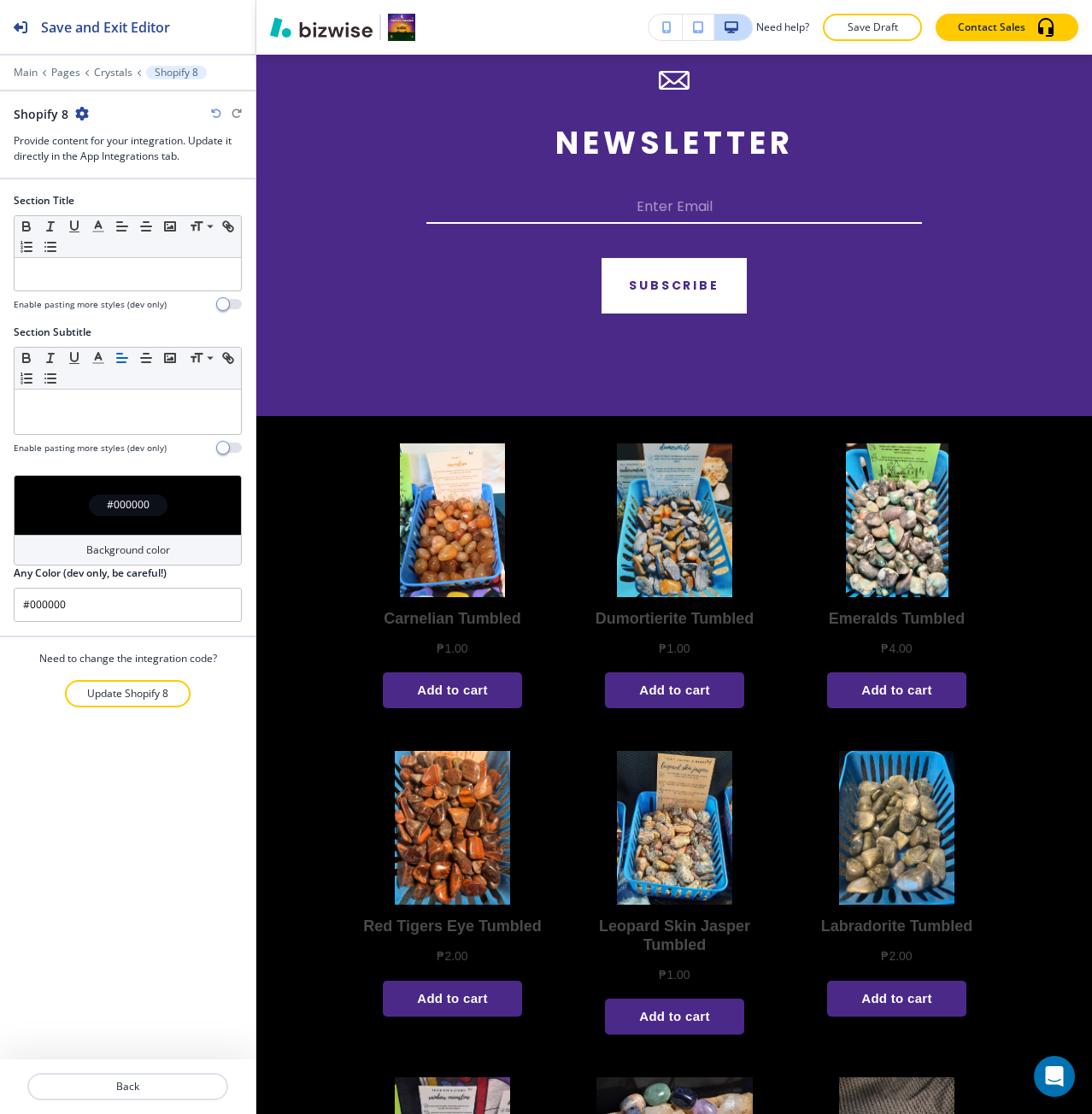
click at [198, 506] on div "#000000" at bounding box center [128, 505] width 229 height 60
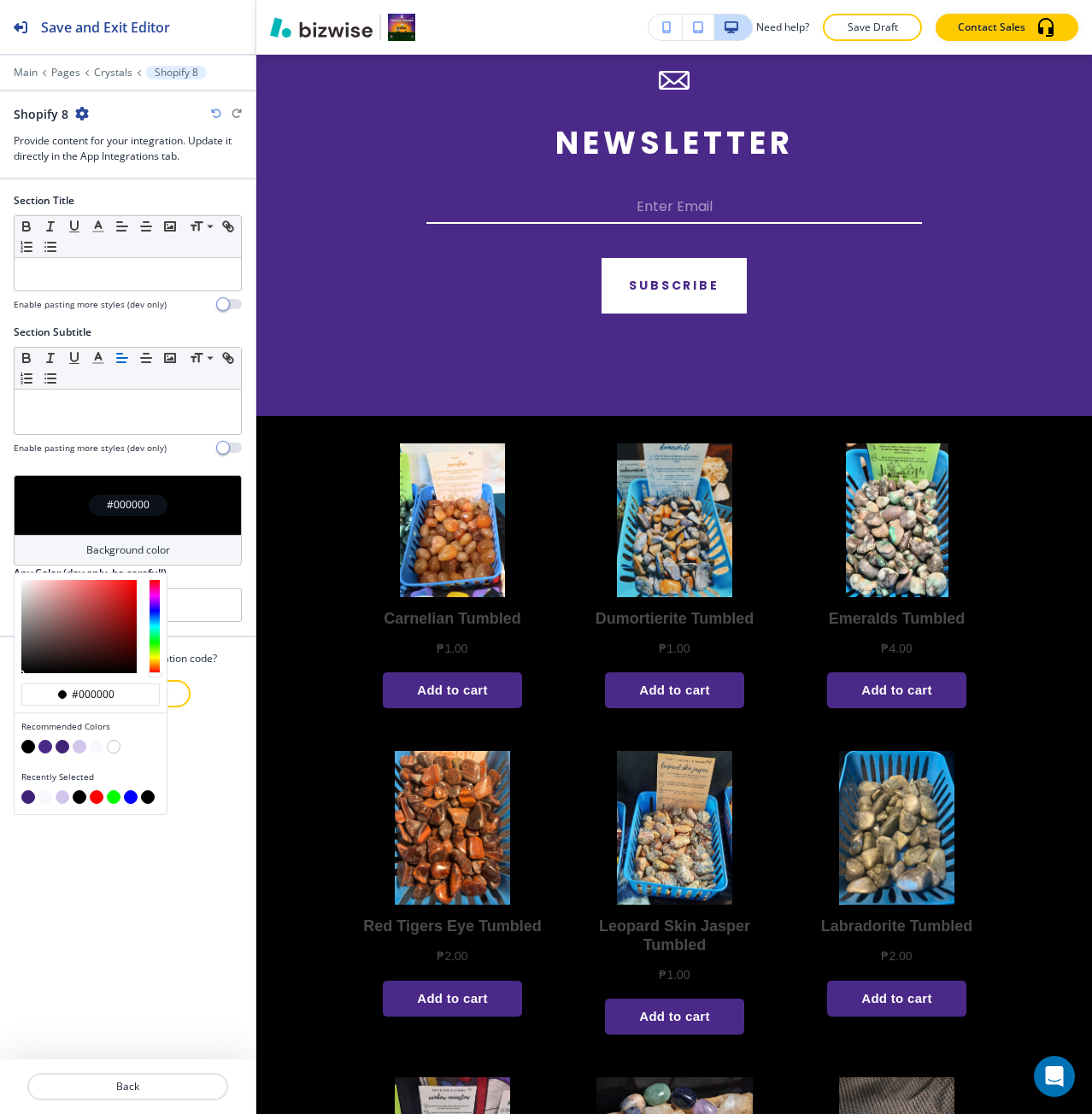
click at [94, 742] on button "button" at bounding box center [96, 746] width 14 height 14
type input "#f9f7fd"
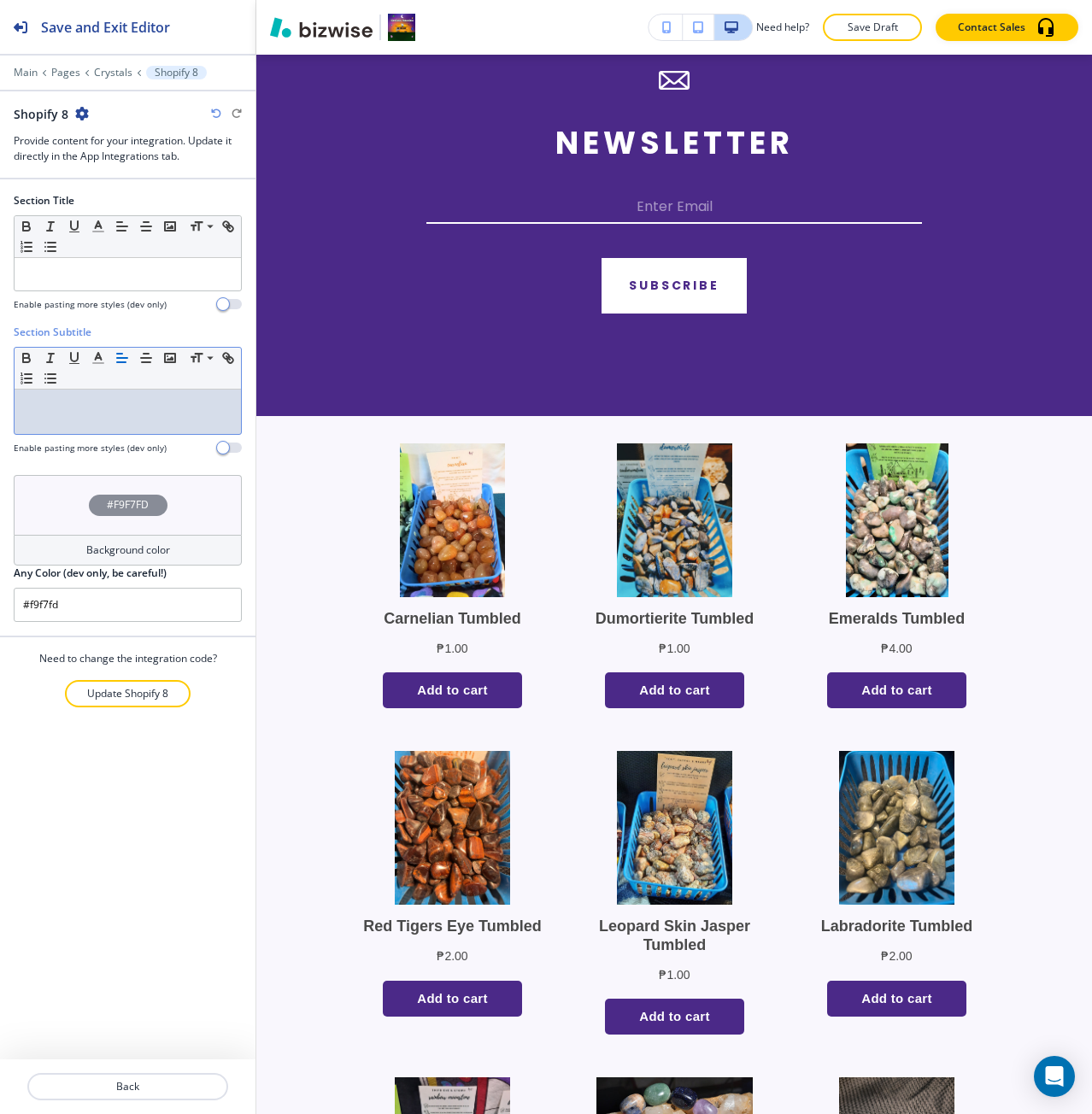
click at [216, 414] on div at bounding box center [128, 411] width 227 height 45
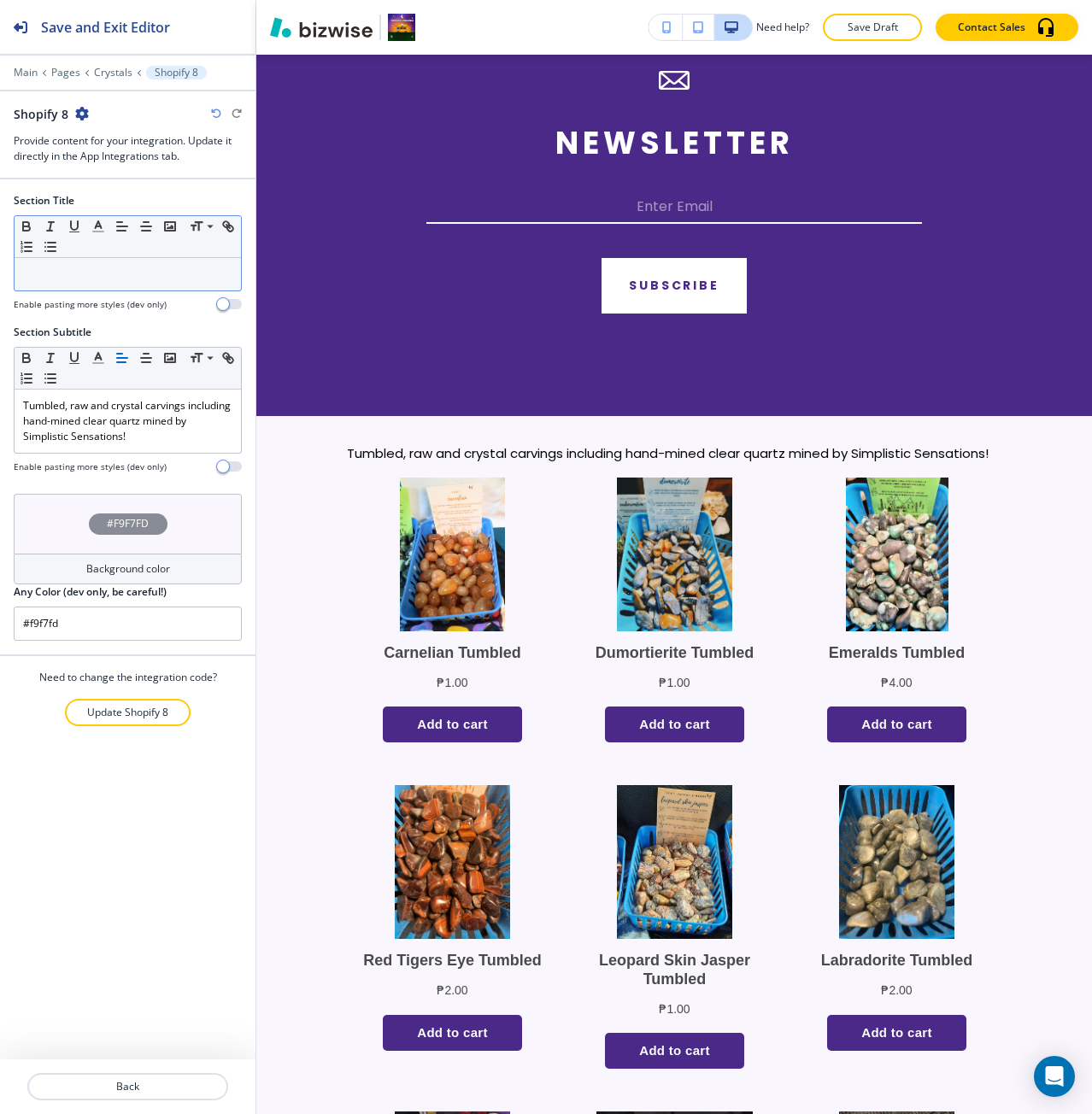
click at [76, 284] on div at bounding box center [128, 274] width 227 height 33
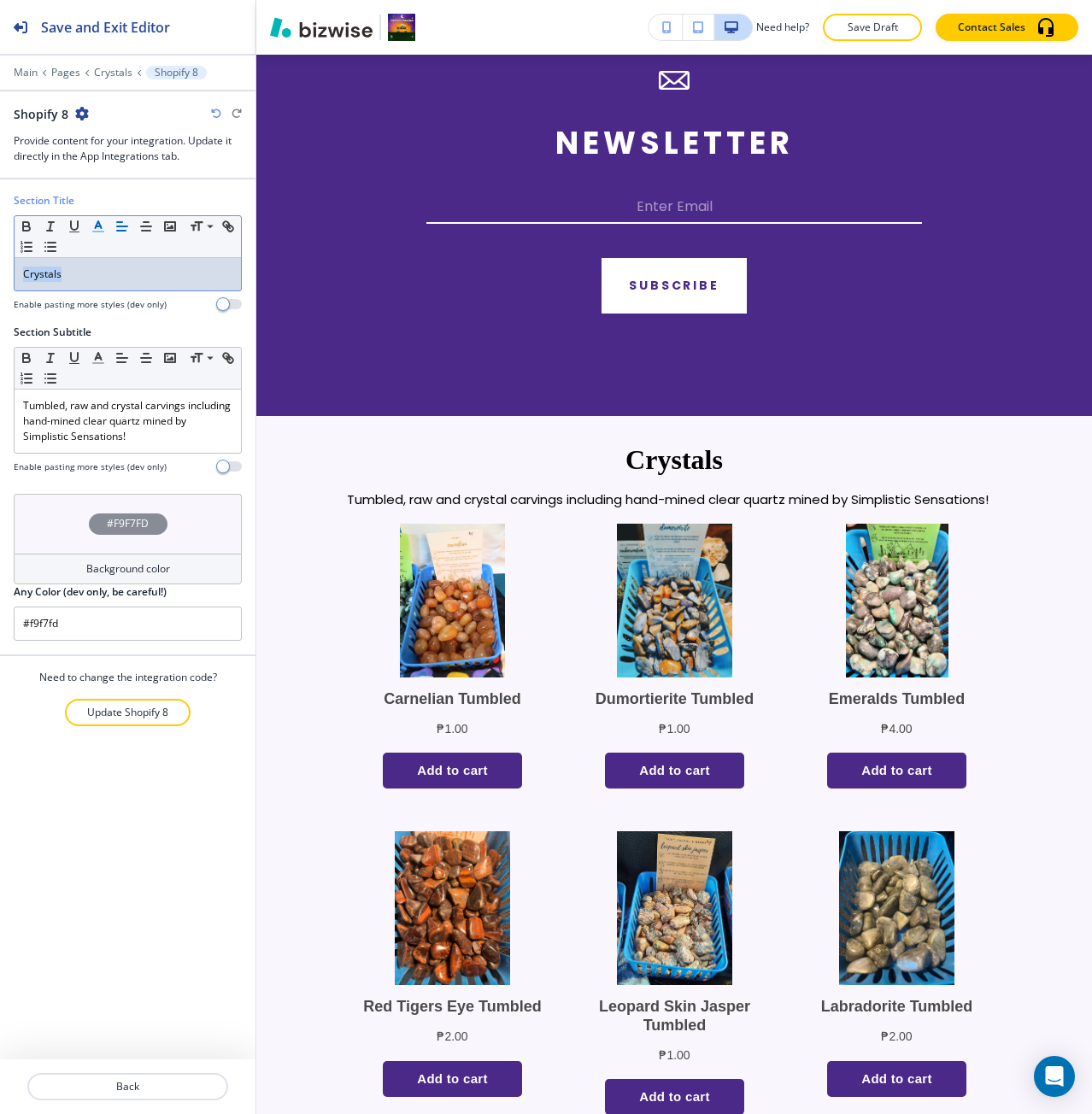
click at [93, 232] on line "button" at bounding box center [98, 232] width 10 height 0
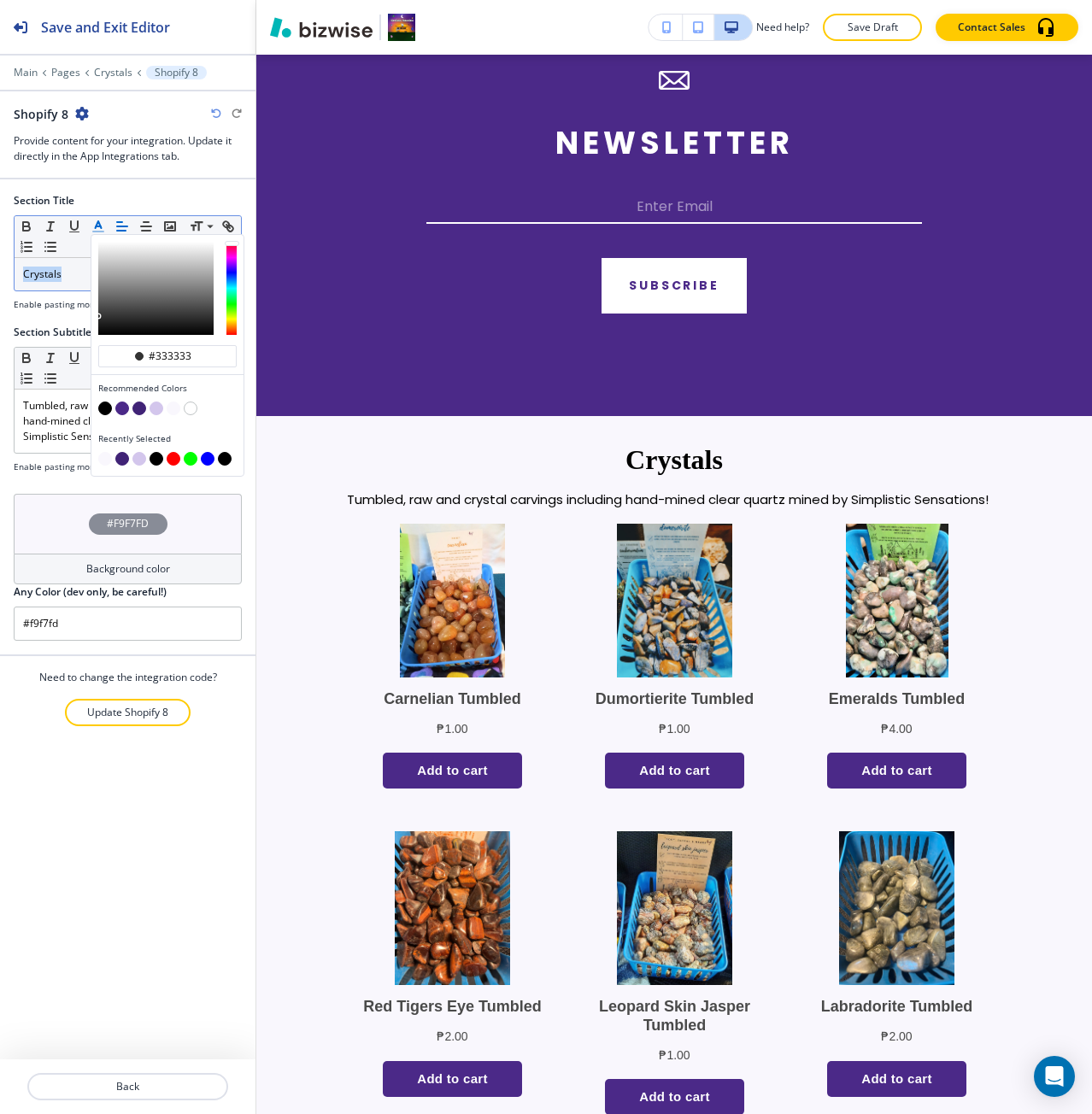
click at [139, 405] on button "button" at bounding box center [139, 408] width 14 height 14
type input "#402376"
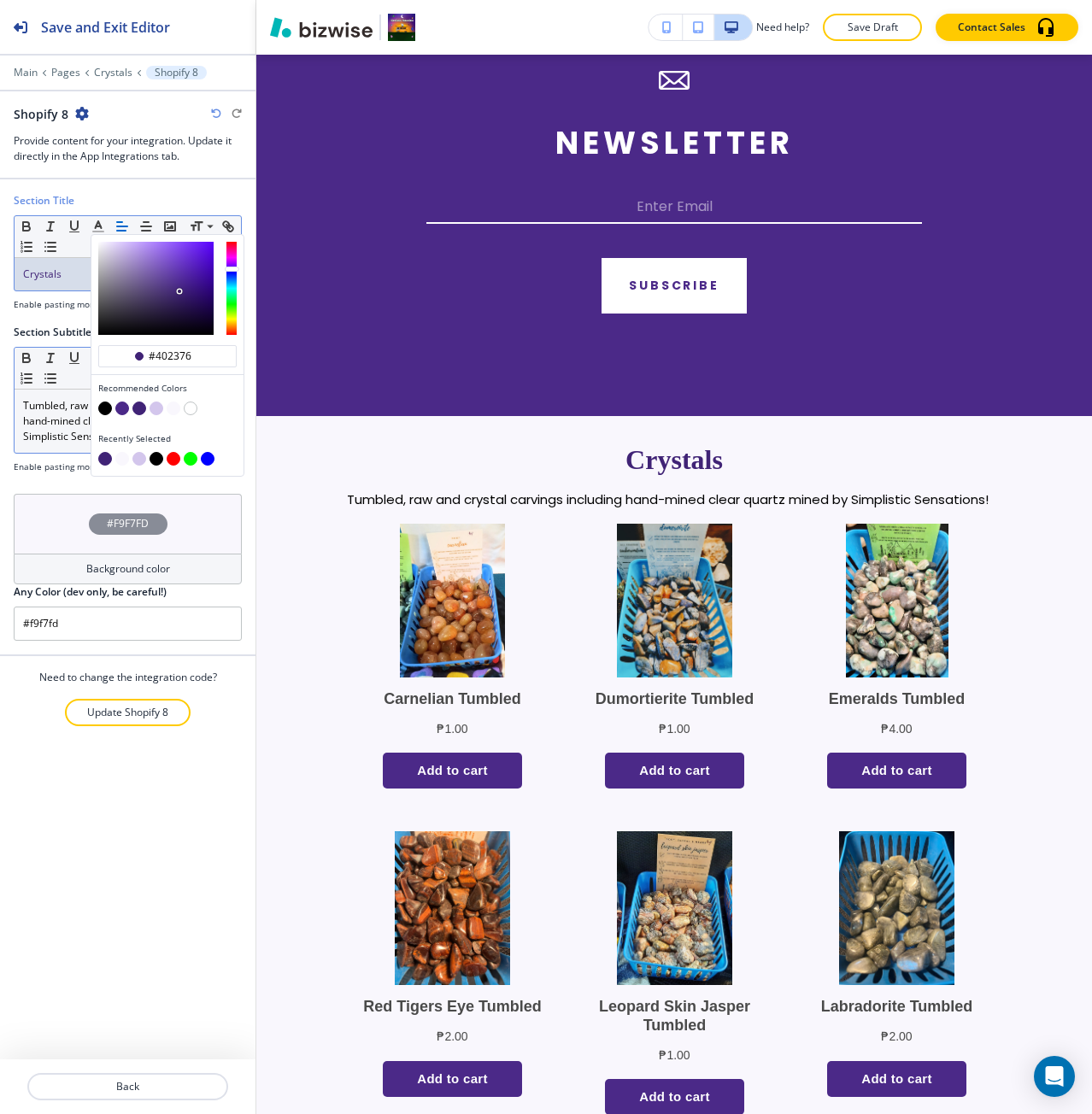
click at [74, 404] on p "Tumbled, raw and crystal carvings including hand-mined clear quartz mined by Si…" at bounding box center [127, 421] width 210 height 46
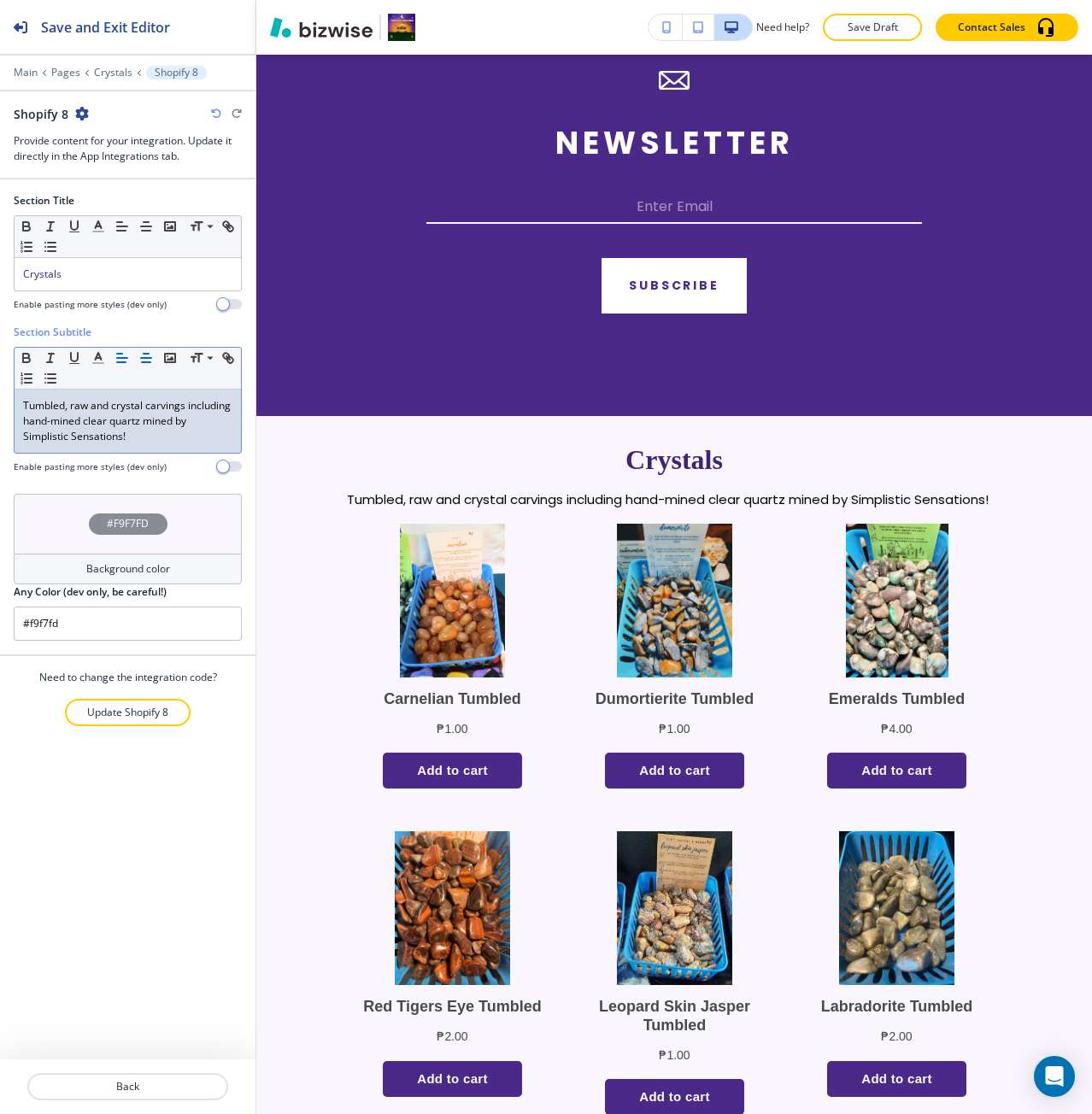
click at [144, 363] on icon "button" at bounding box center [145, 357] width 15 height 15
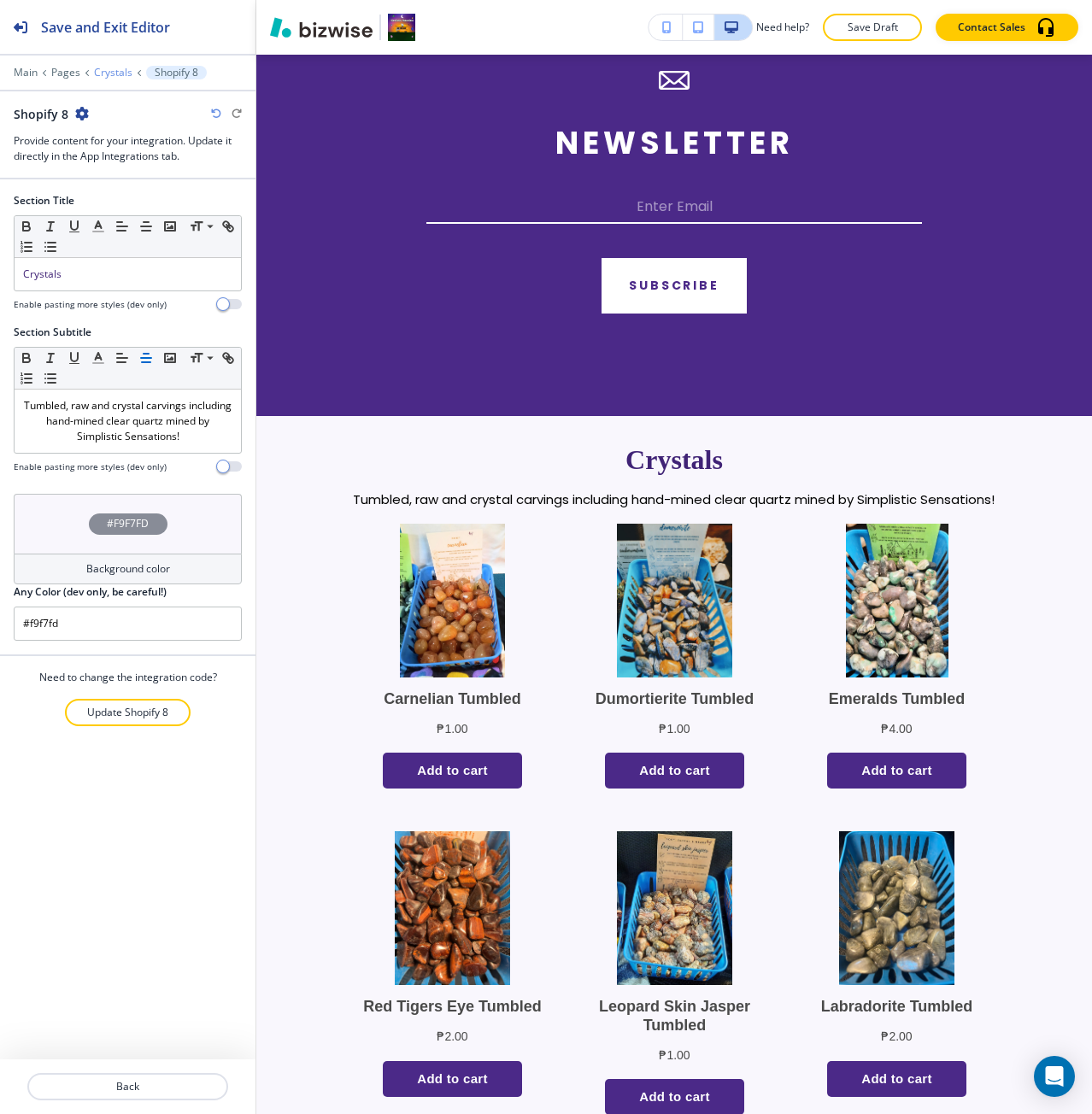
click at [111, 69] on p "Crystals" at bounding box center [113, 73] width 39 height 12
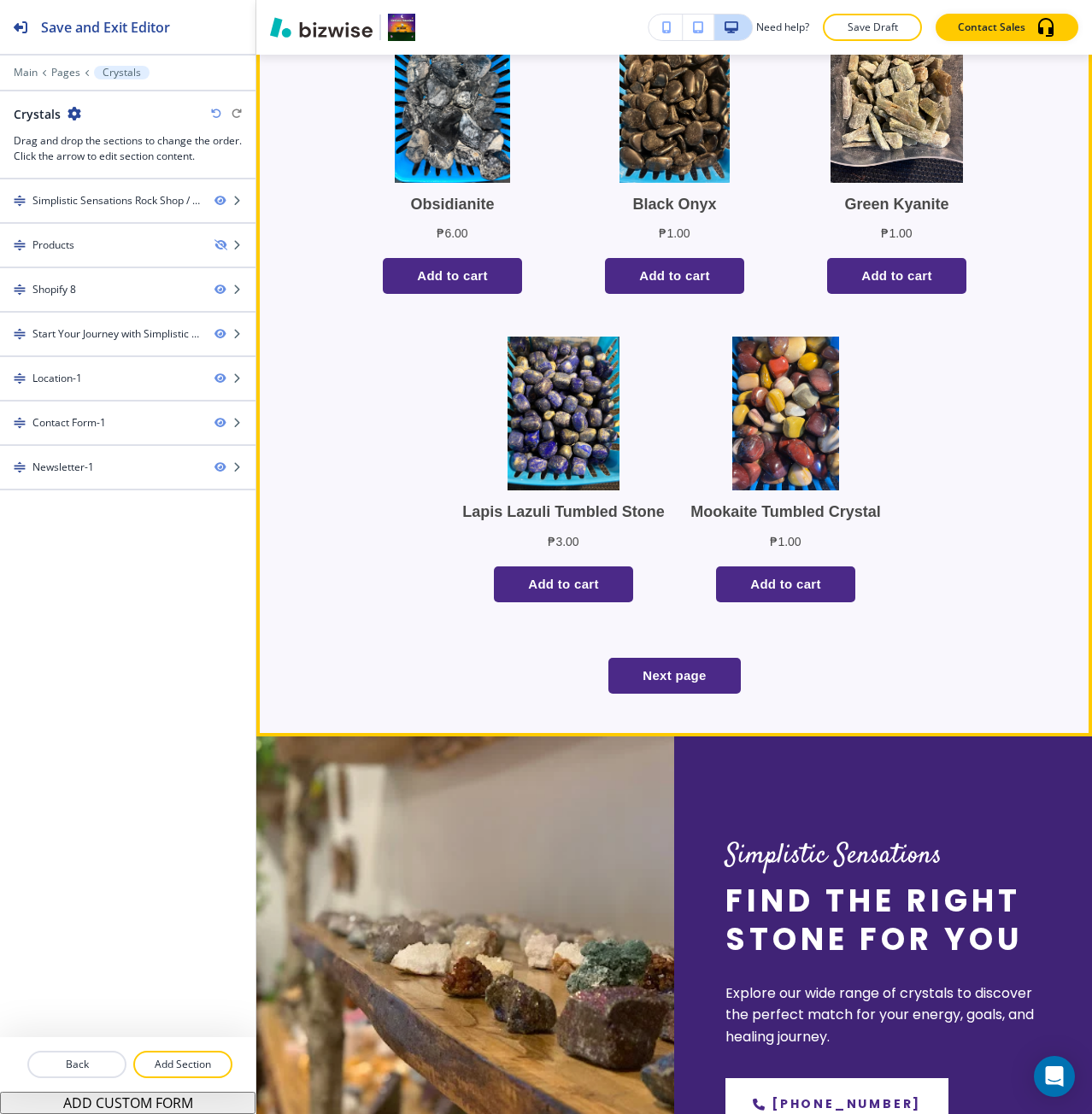
scroll to position [2905, 0]
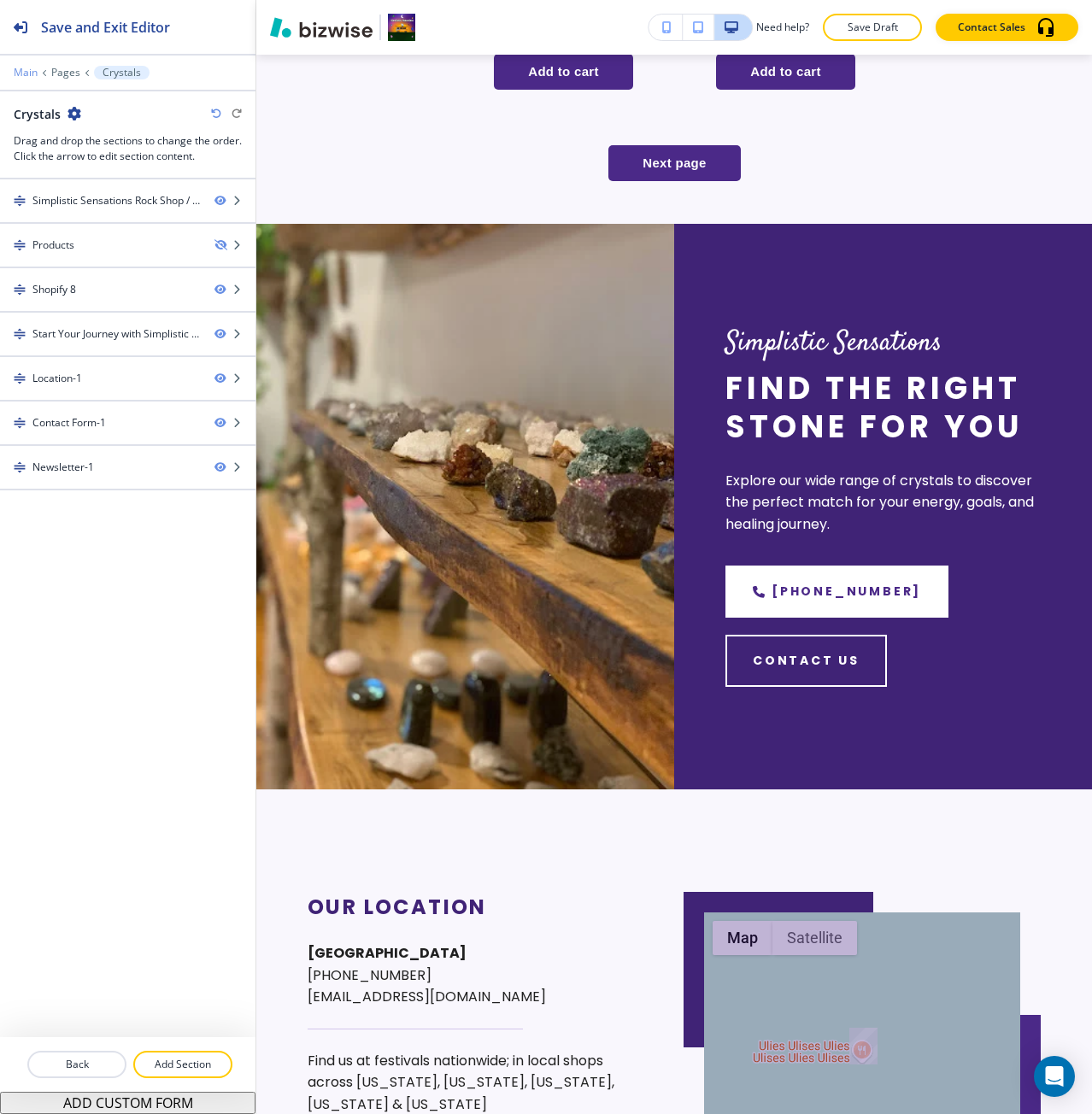
click at [28, 70] on p "Main" at bounding box center [26, 73] width 24 height 12
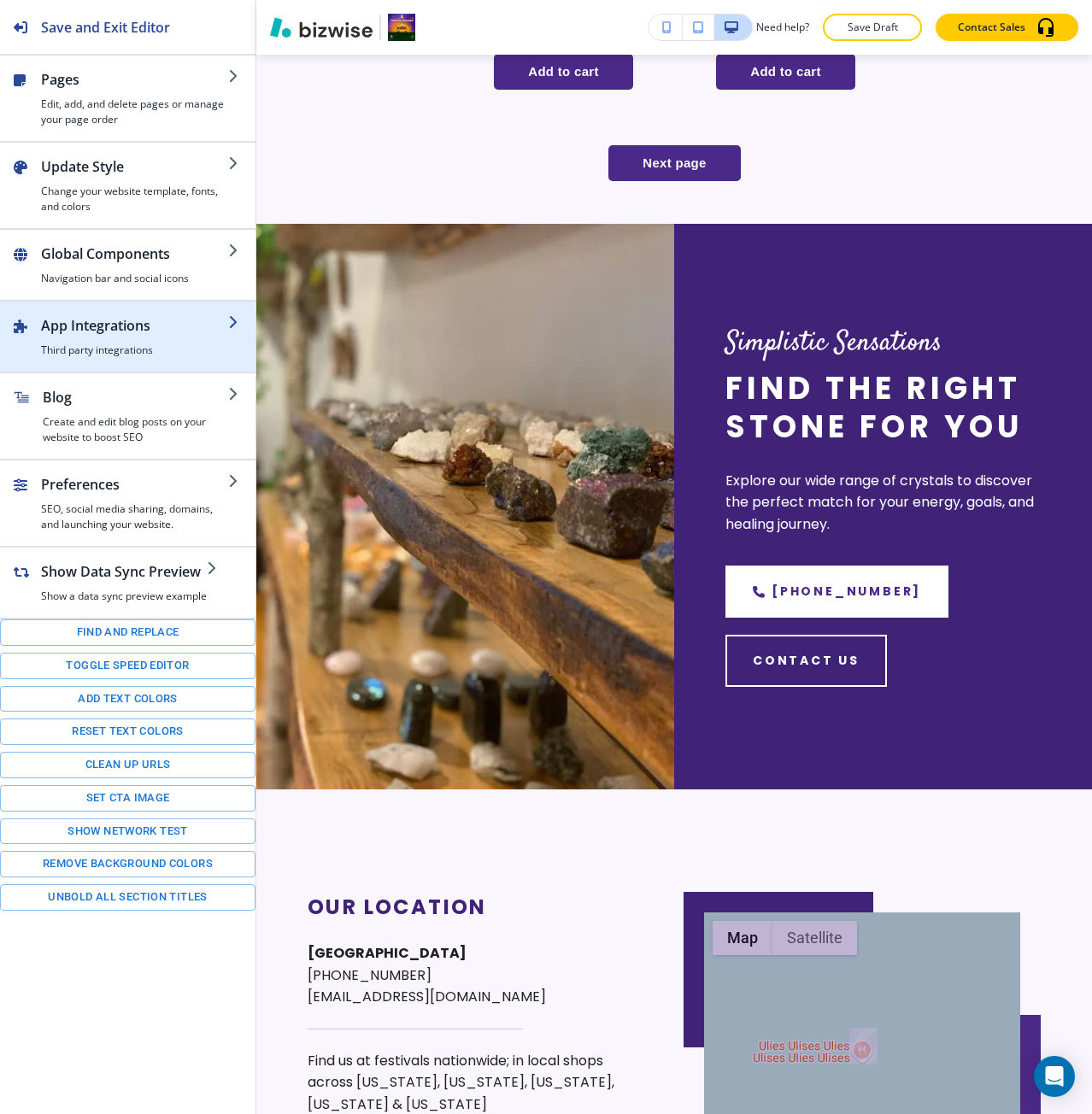
click at [97, 317] on h2 "App Integrations" at bounding box center [134, 325] width 187 height 21
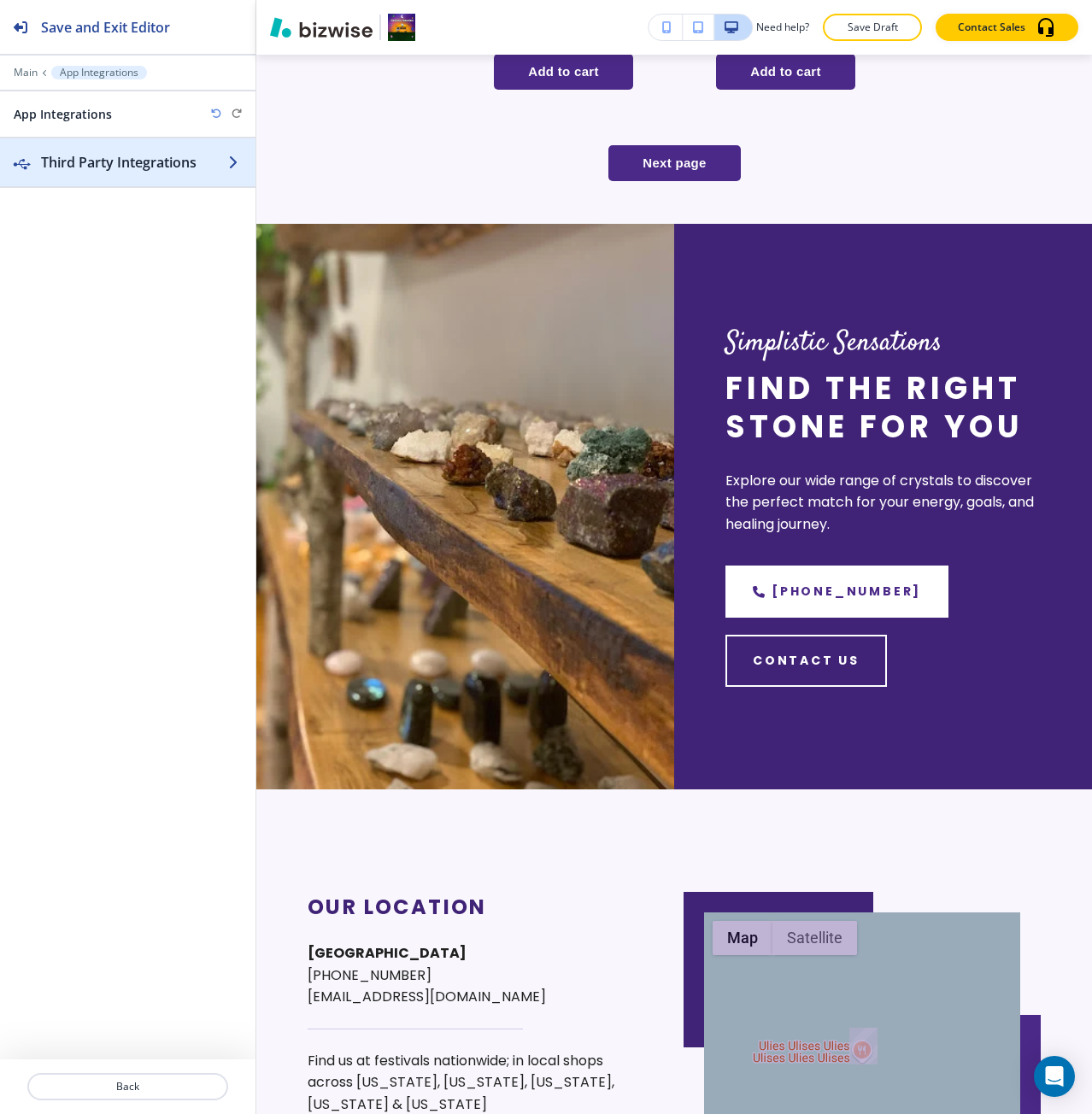
click at [97, 178] on div "button" at bounding box center [127, 180] width 255 height 14
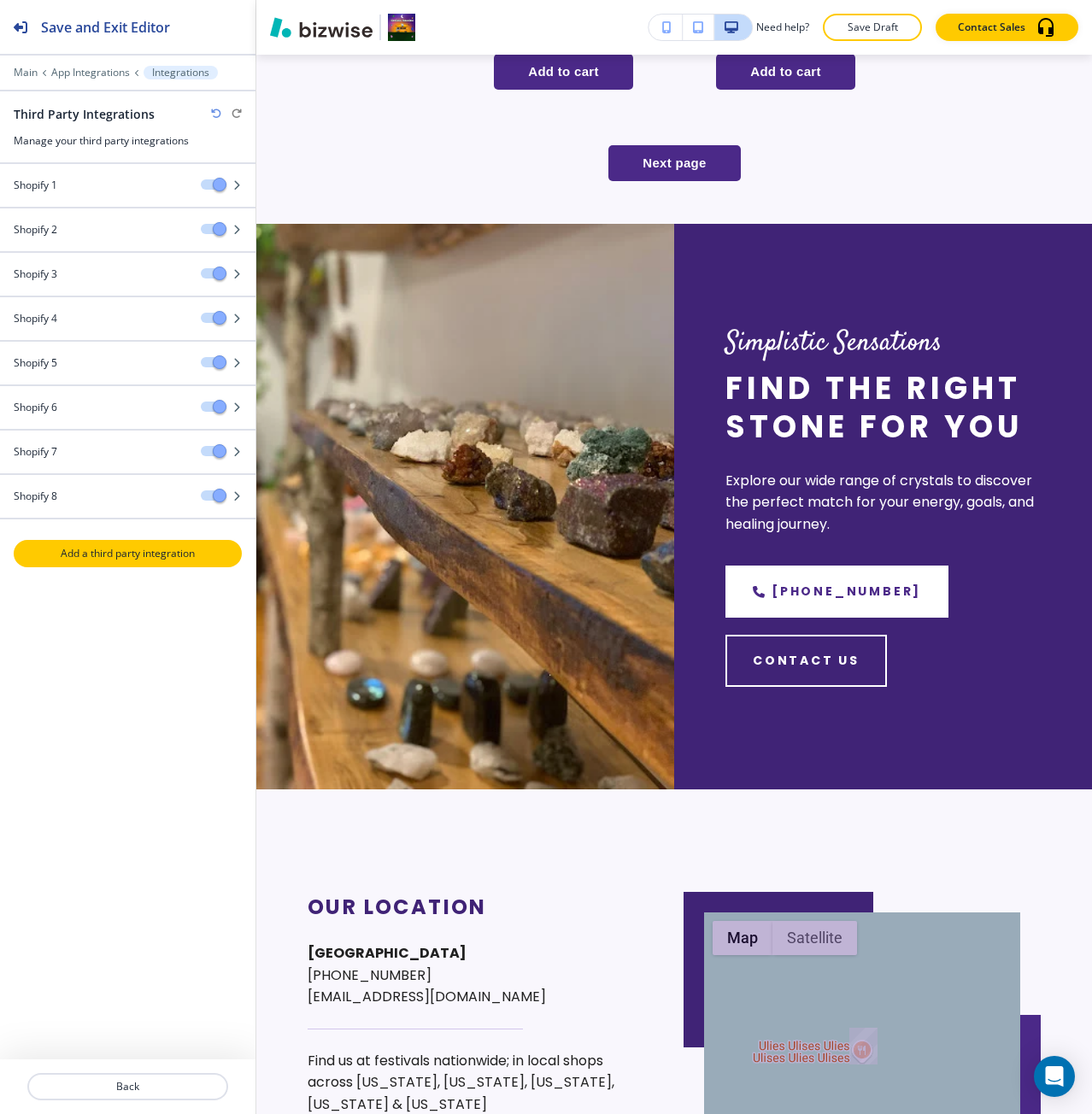
click at [102, 560] on p "Add a third party integration" at bounding box center [127, 553] width 225 height 15
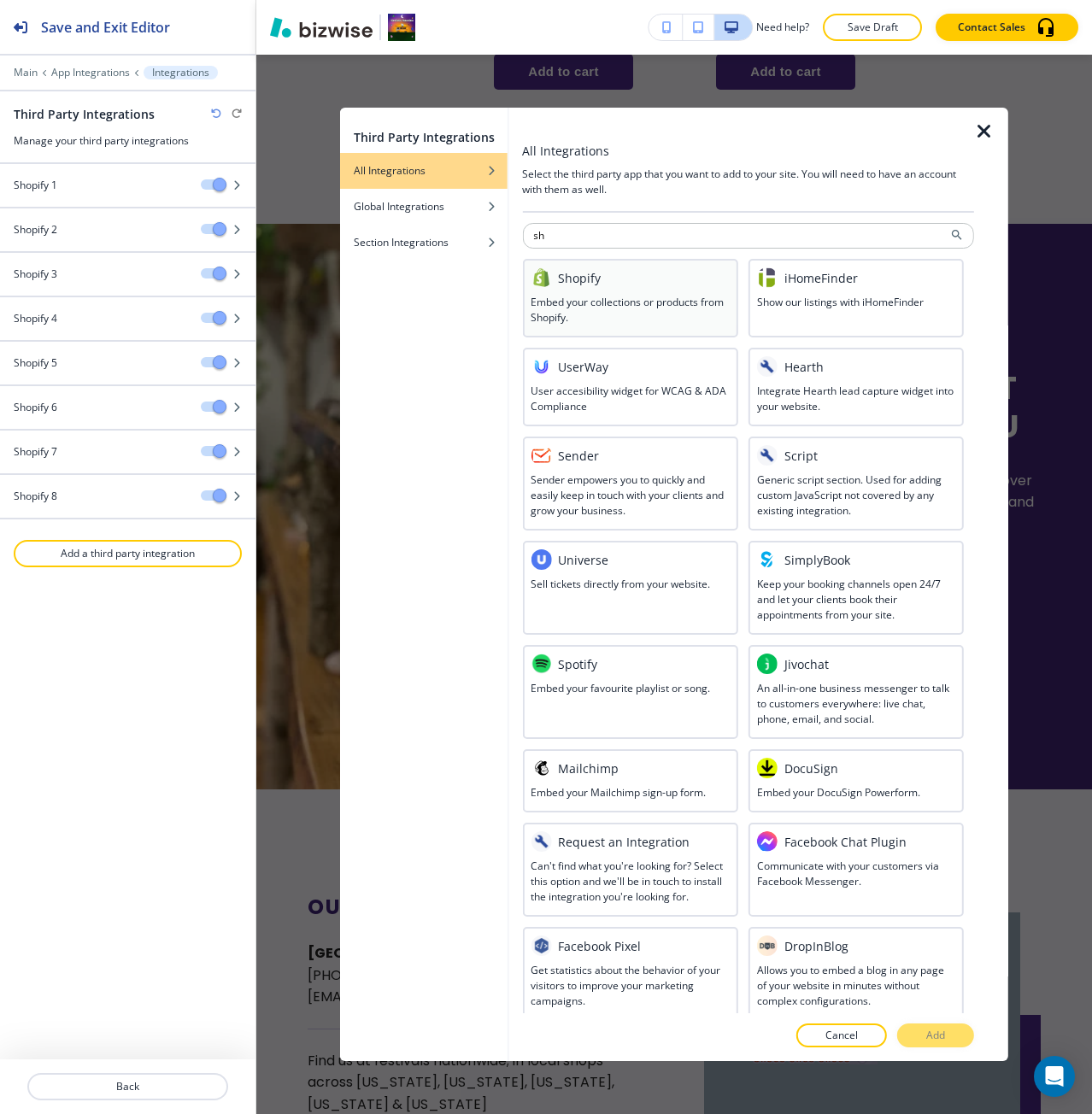
type input "sh"
click at [577, 296] on h3 "Embed your collections or products from Shopify." at bounding box center [629, 310] width 198 height 31
click at [921, 1032] on button "Add" at bounding box center [935, 1035] width 77 height 24
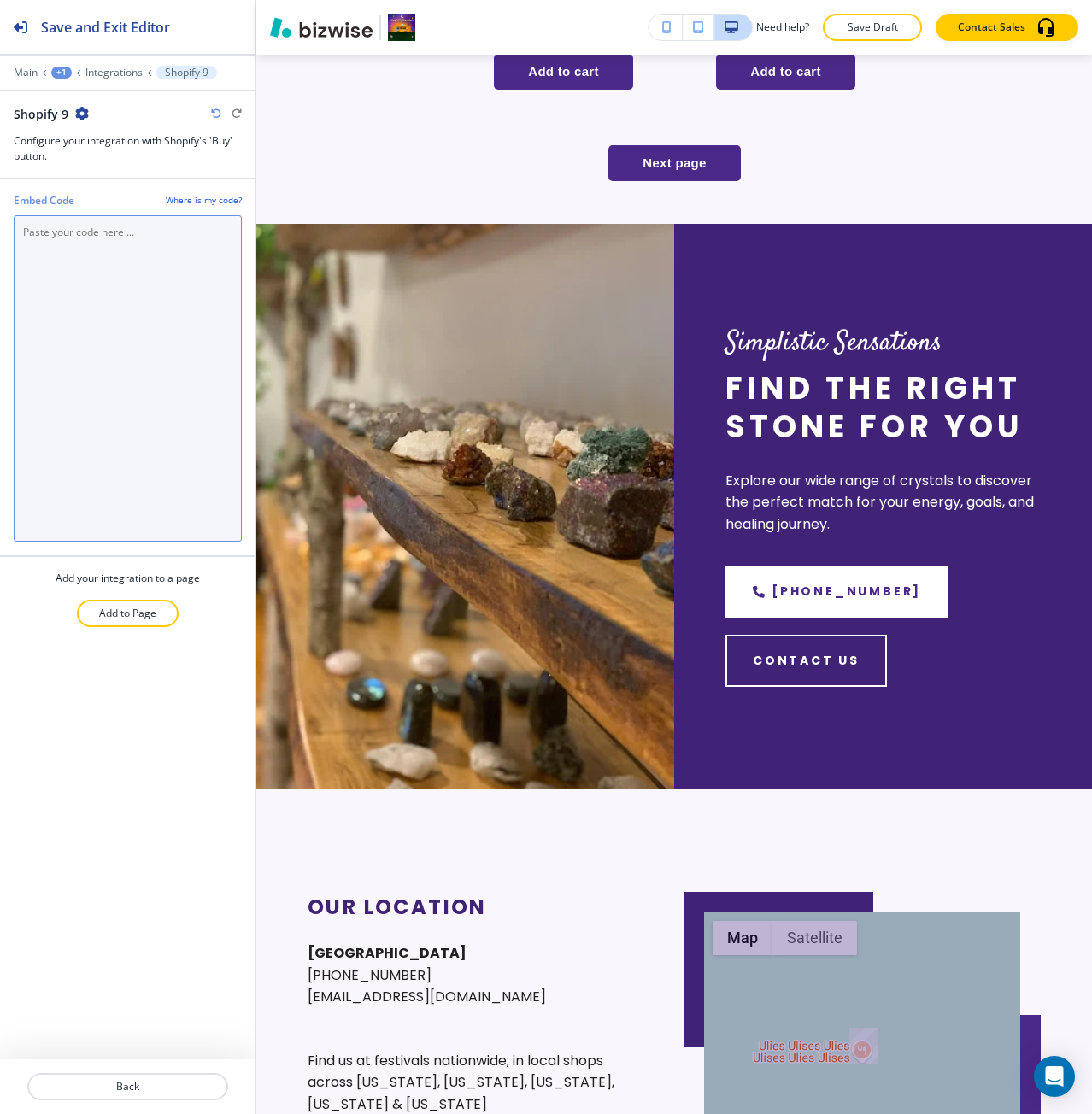
paste Code "<div id='collection-component-1755705791715'></div> <script type="text/javascri…"
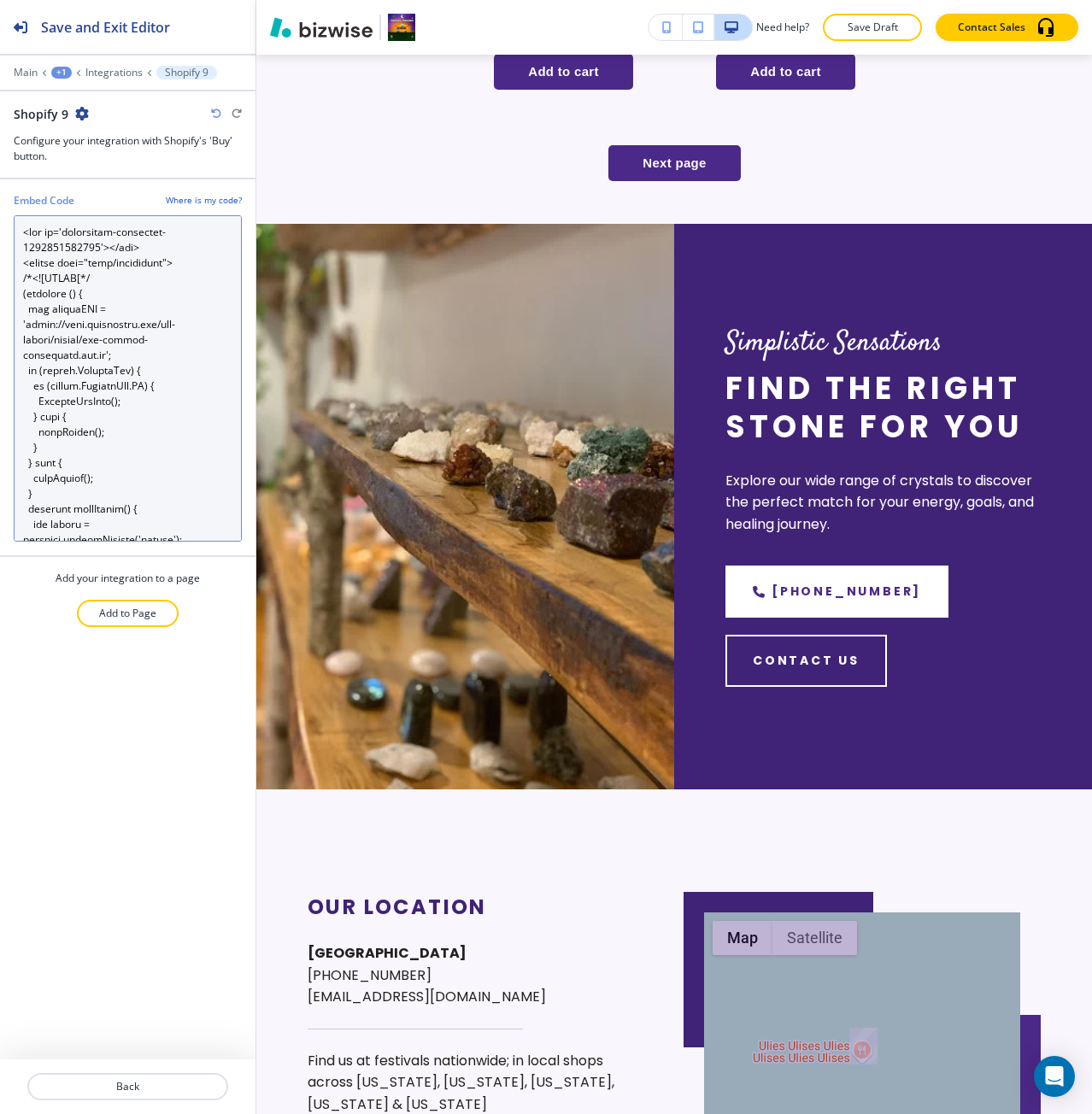
scroll to position [2327, 0]
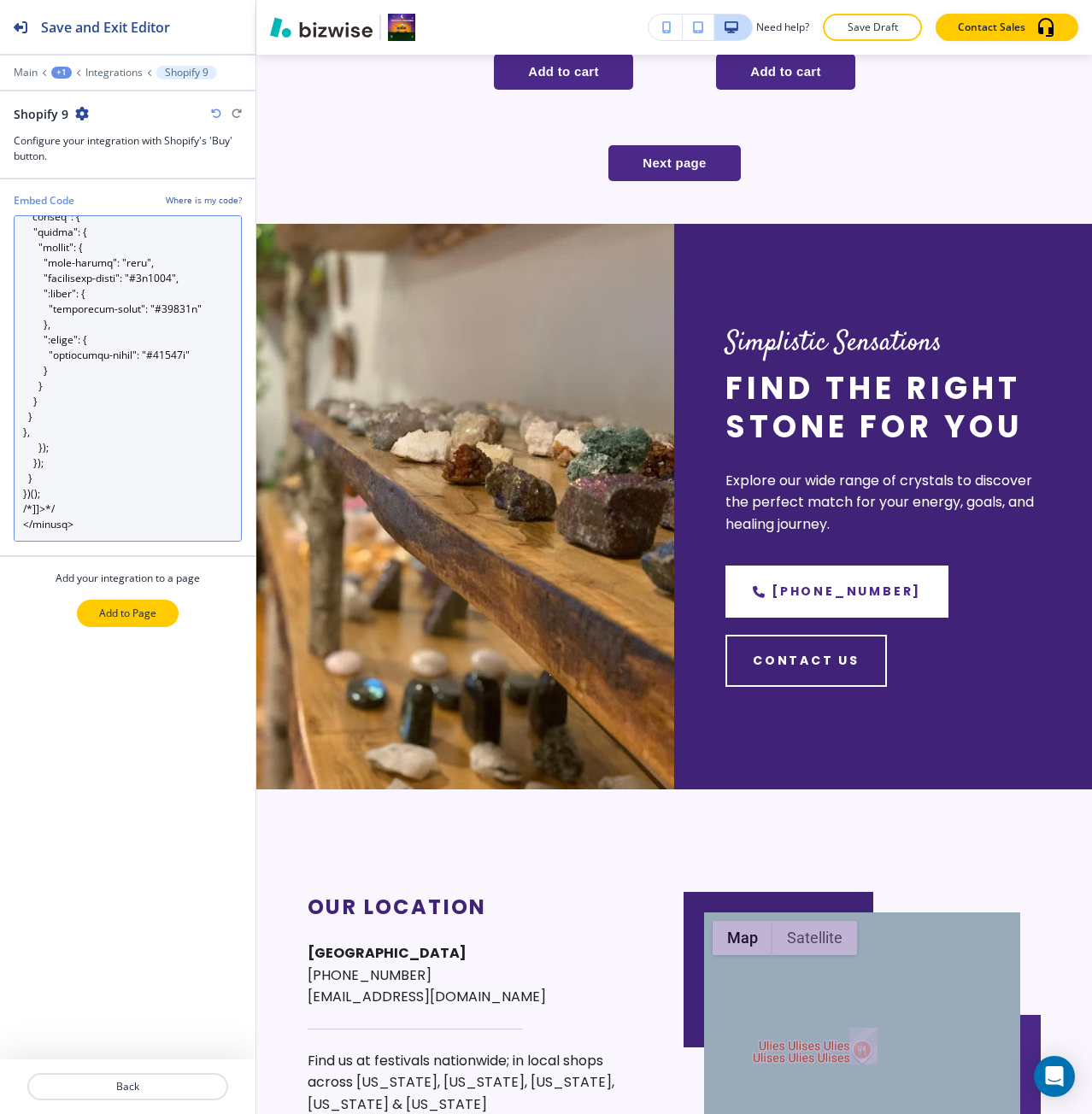
type Code "<div id='collection-component-1755705791715'></div> <script type="text/javascri…"
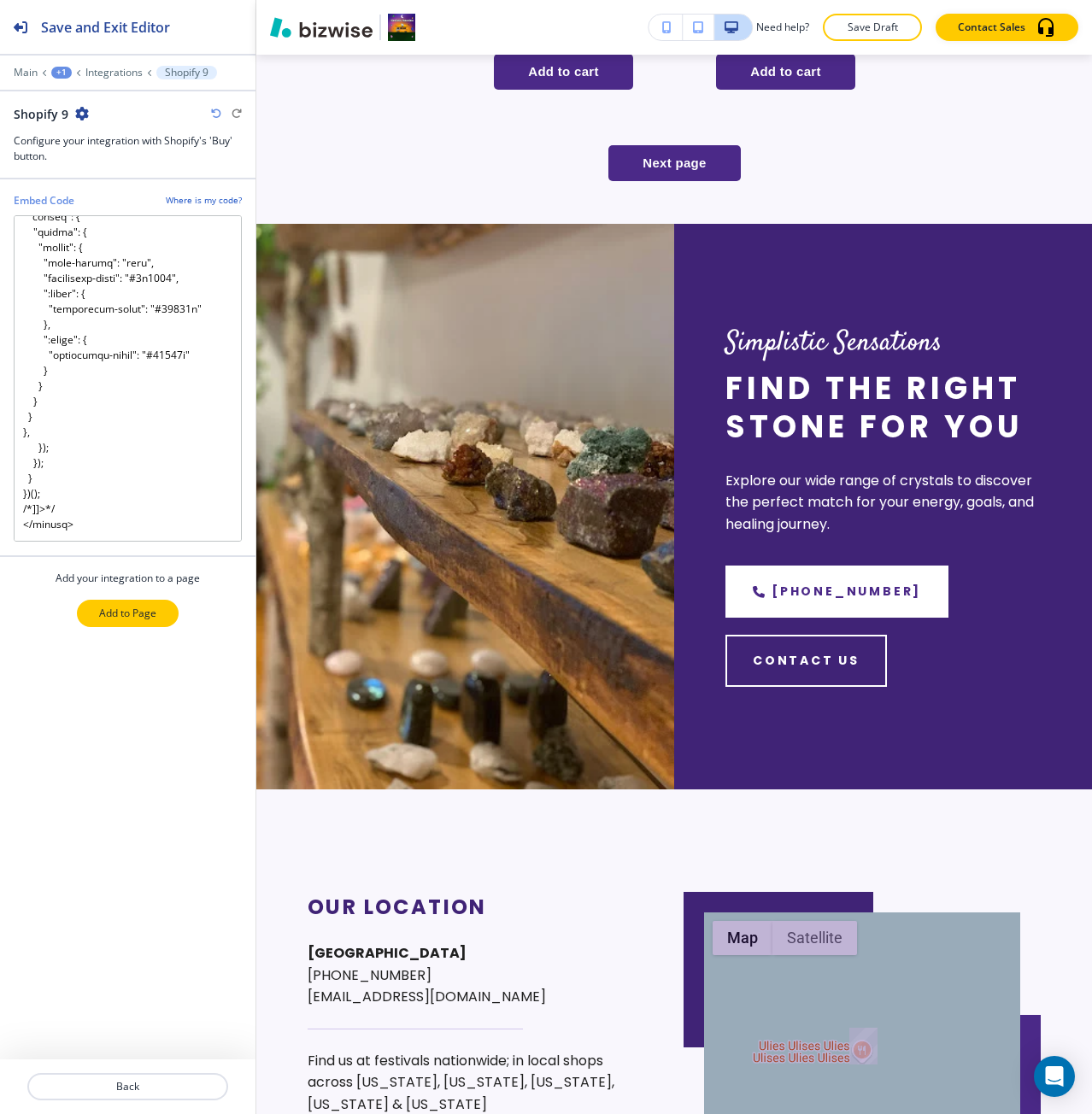
click at [162, 600] on button "Add to Page" at bounding box center [127, 613] width 101 height 28
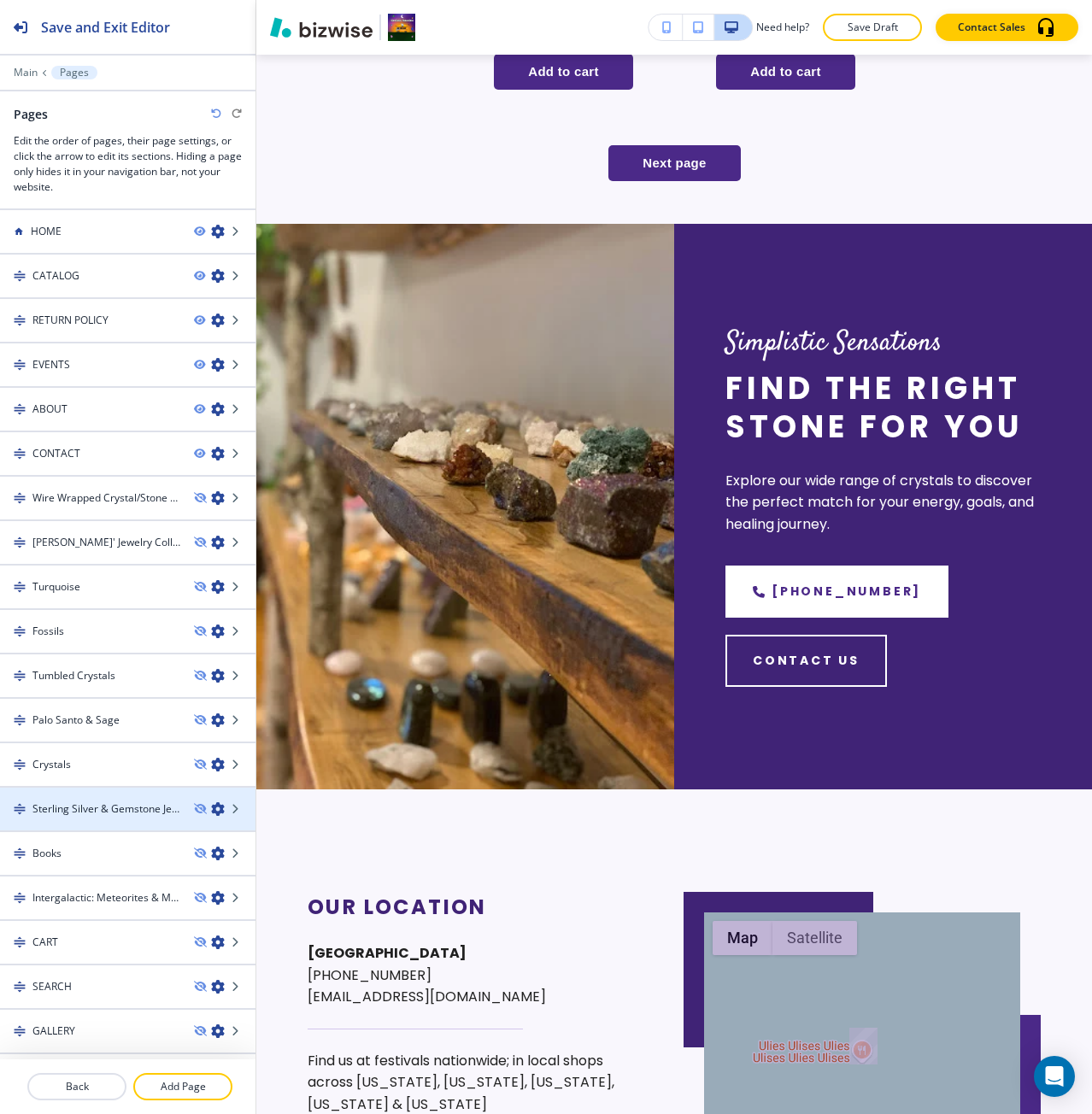
click at [103, 819] on div at bounding box center [127, 824] width 255 height 14
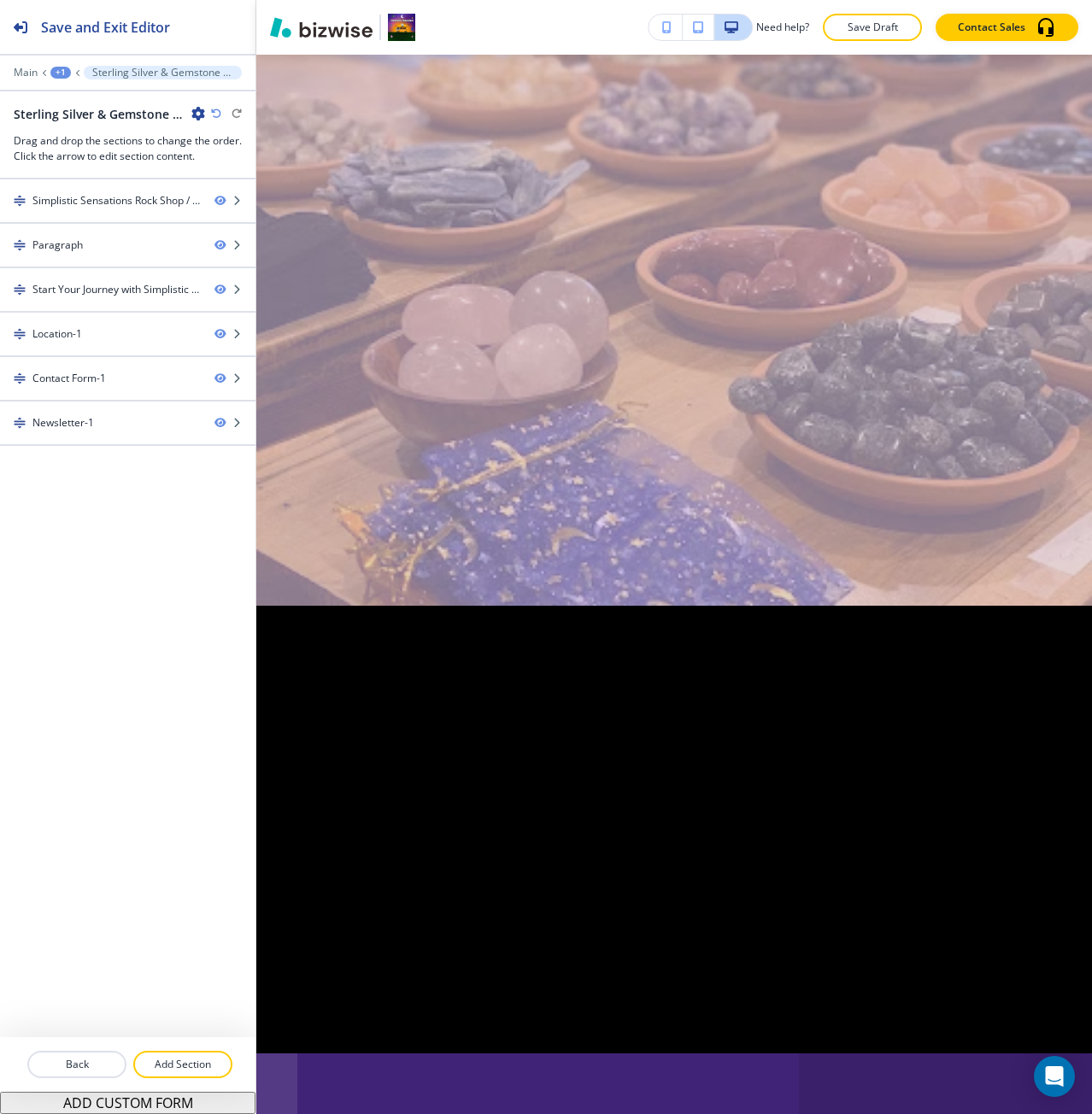
scroll to position [0, 0]
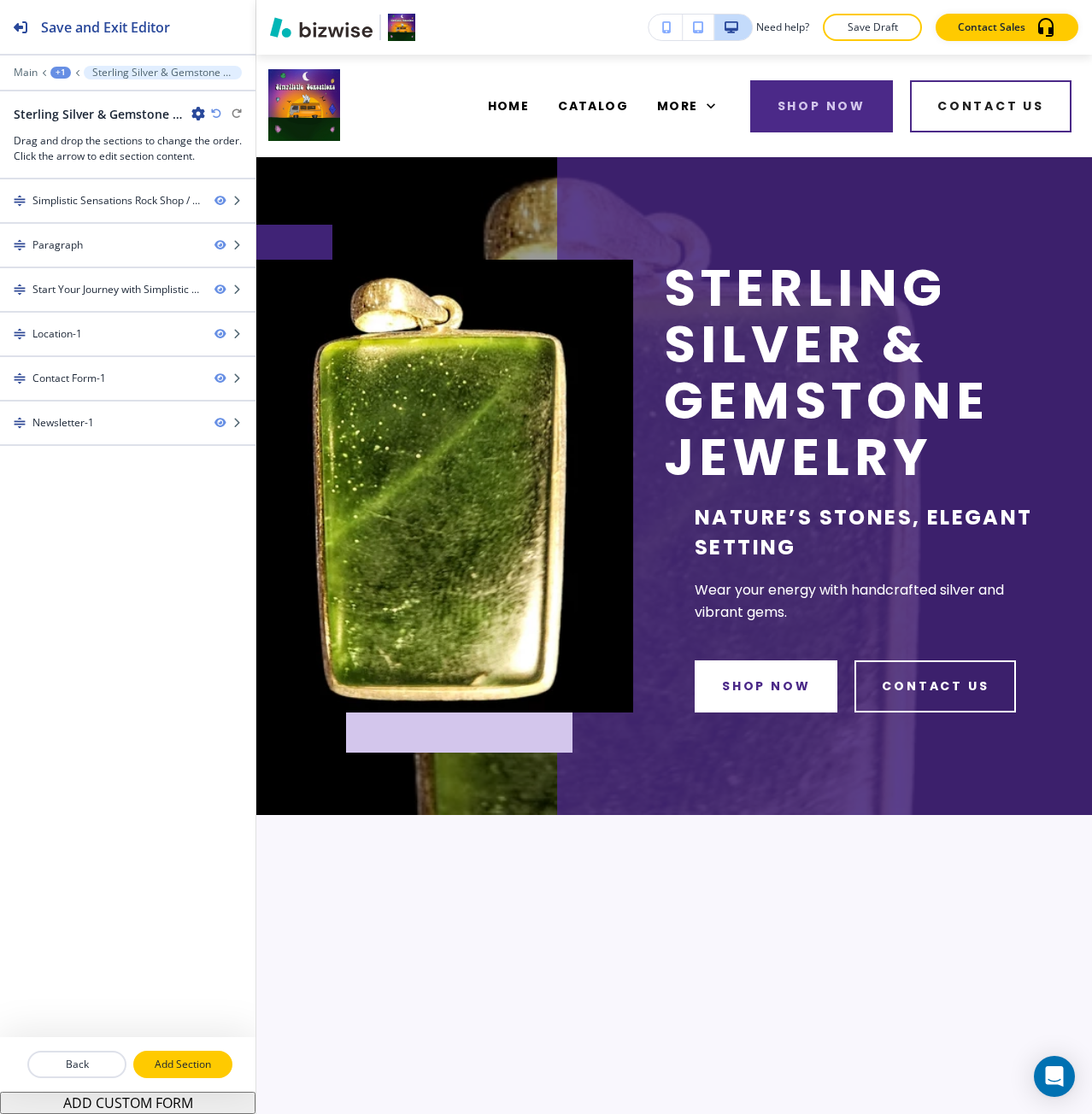
click at [160, 1068] on p "Add Section" at bounding box center [183, 1063] width 95 height 15
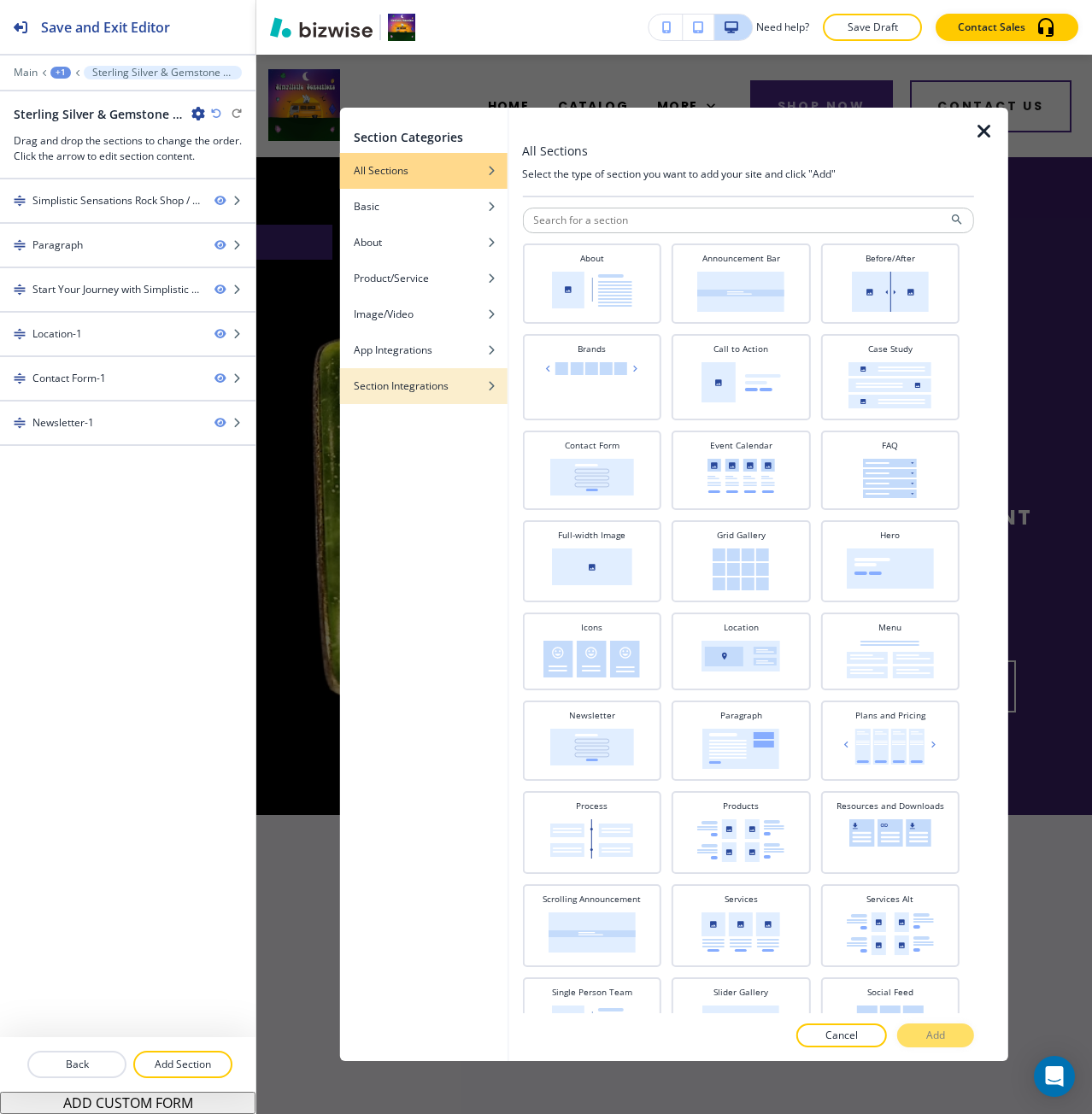
click at [376, 396] on div "button" at bounding box center [423, 398] width 167 height 10
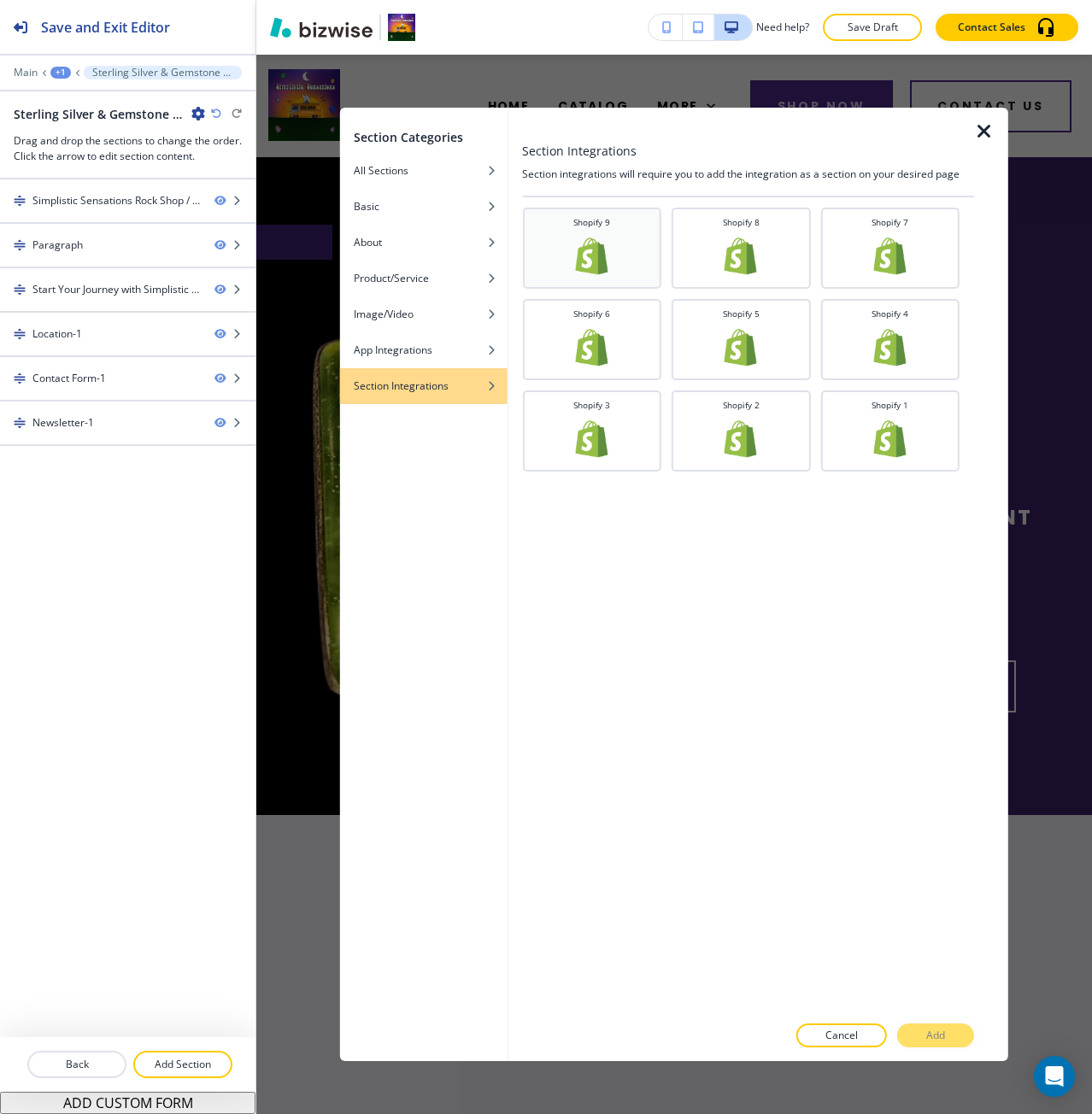
click at [541, 260] on div "Shopify 9" at bounding box center [591, 245] width 122 height 61
click at [926, 1035] on p "Add" at bounding box center [935, 1034] width 19 height 15
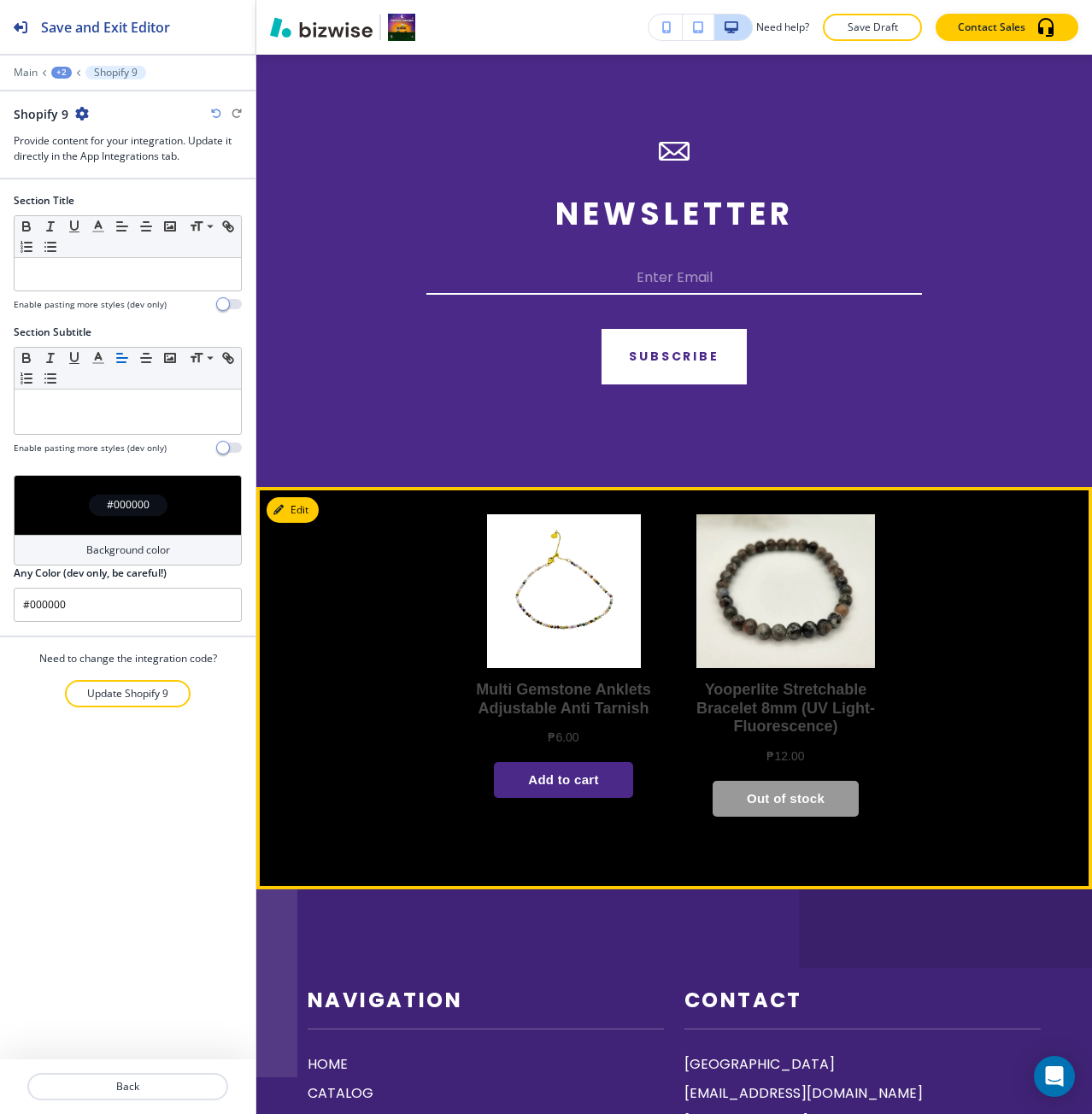
scroll to position [3472, 0]
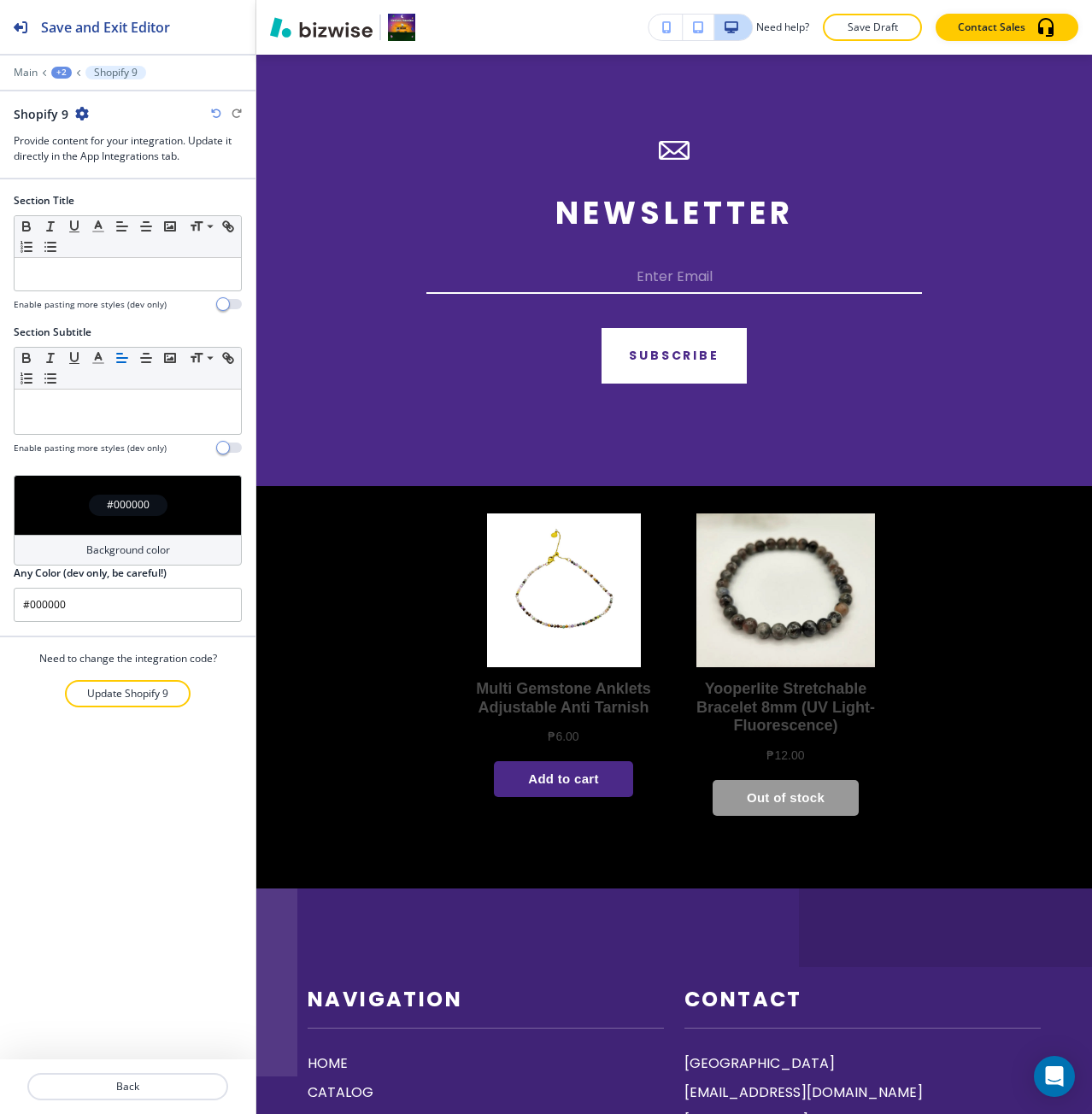
click at [77, 517] on div "#000000" at bounding box center [128, 505] width 229 height 60
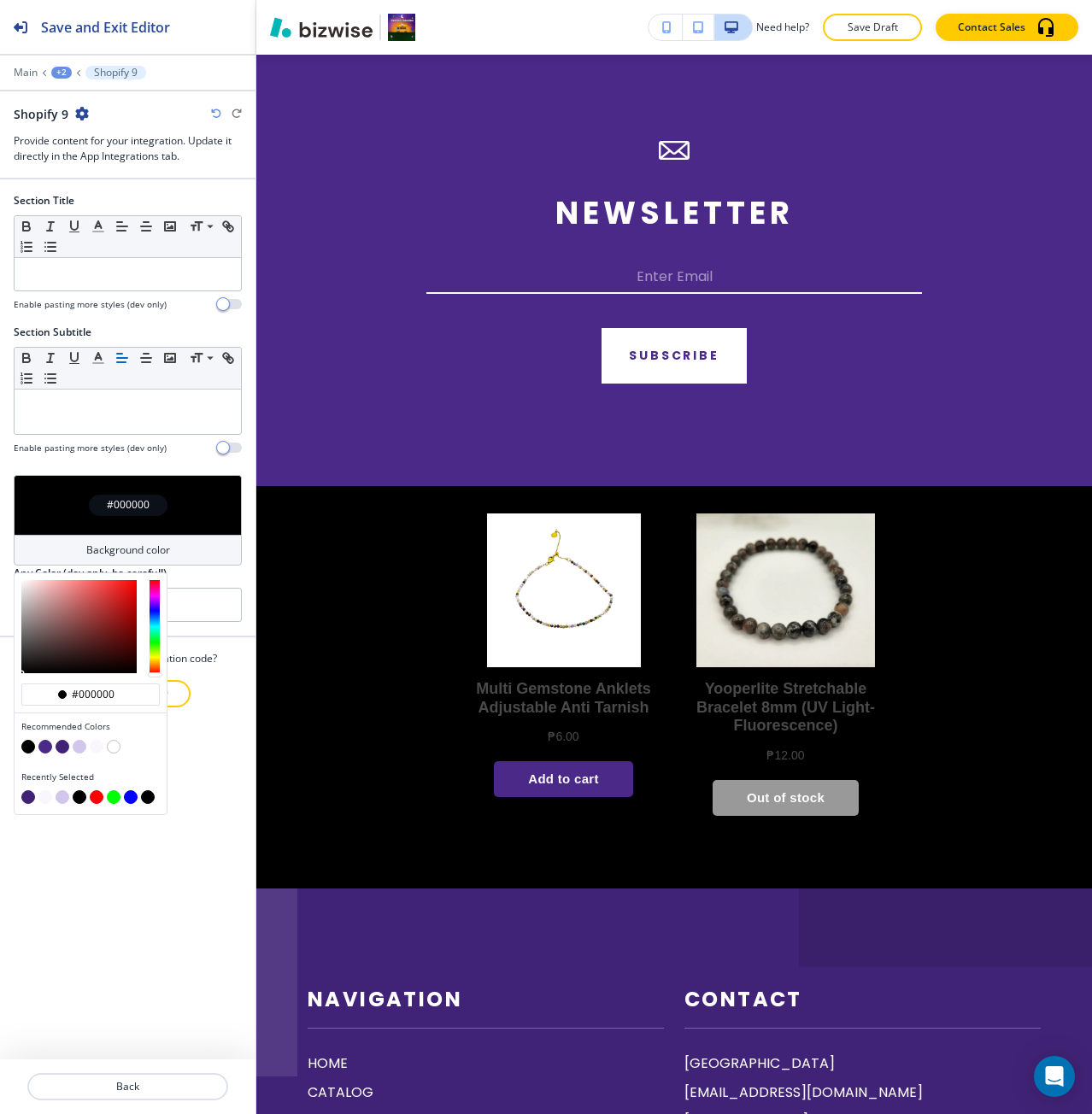
click at [95, 750] on button "button" at bounding box center [96, 746] width 14 height 14
type input "#f9f7fd"
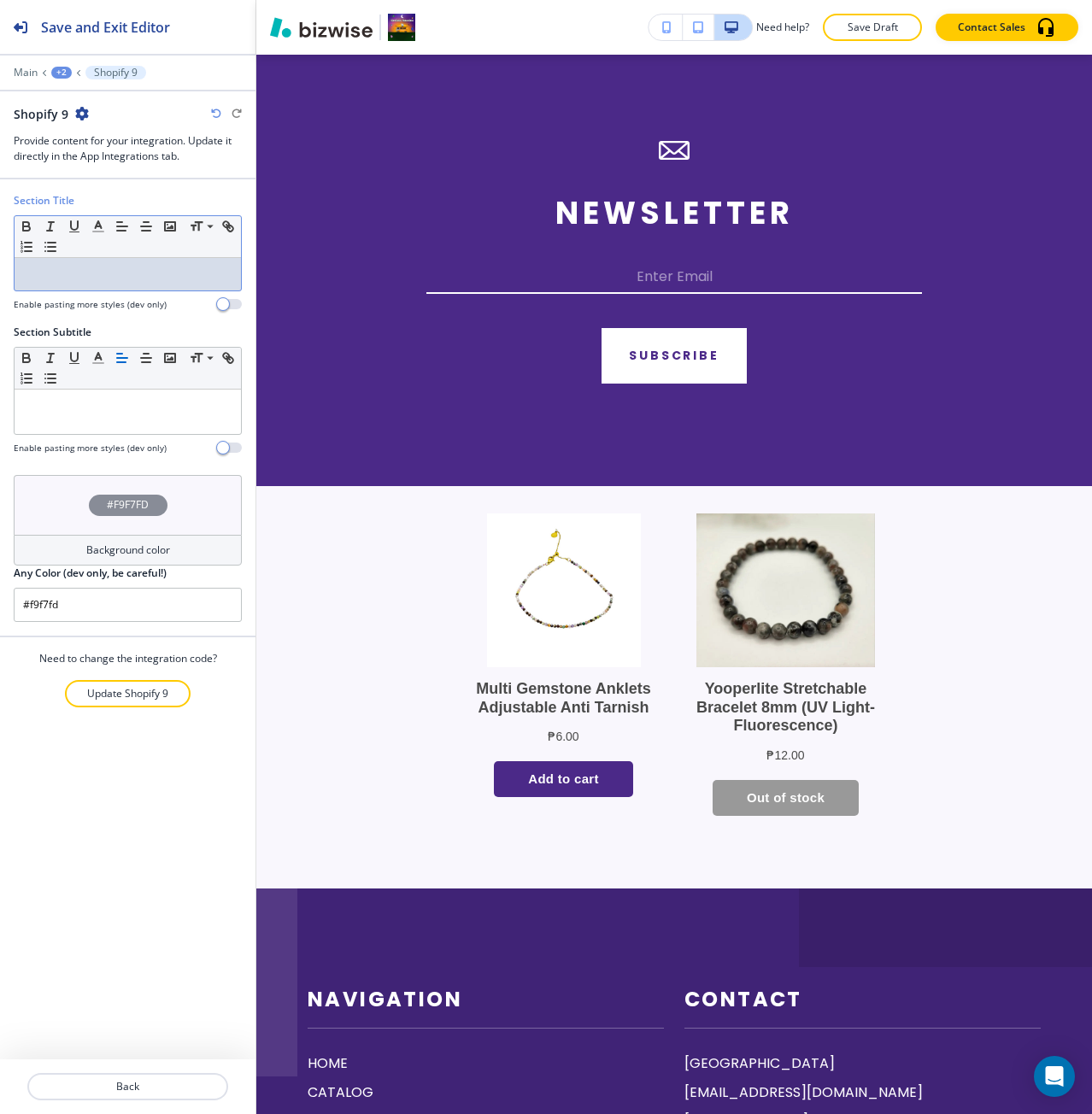
click at [217, 278] on p at bounding box center [127, 273] width 210 height 15
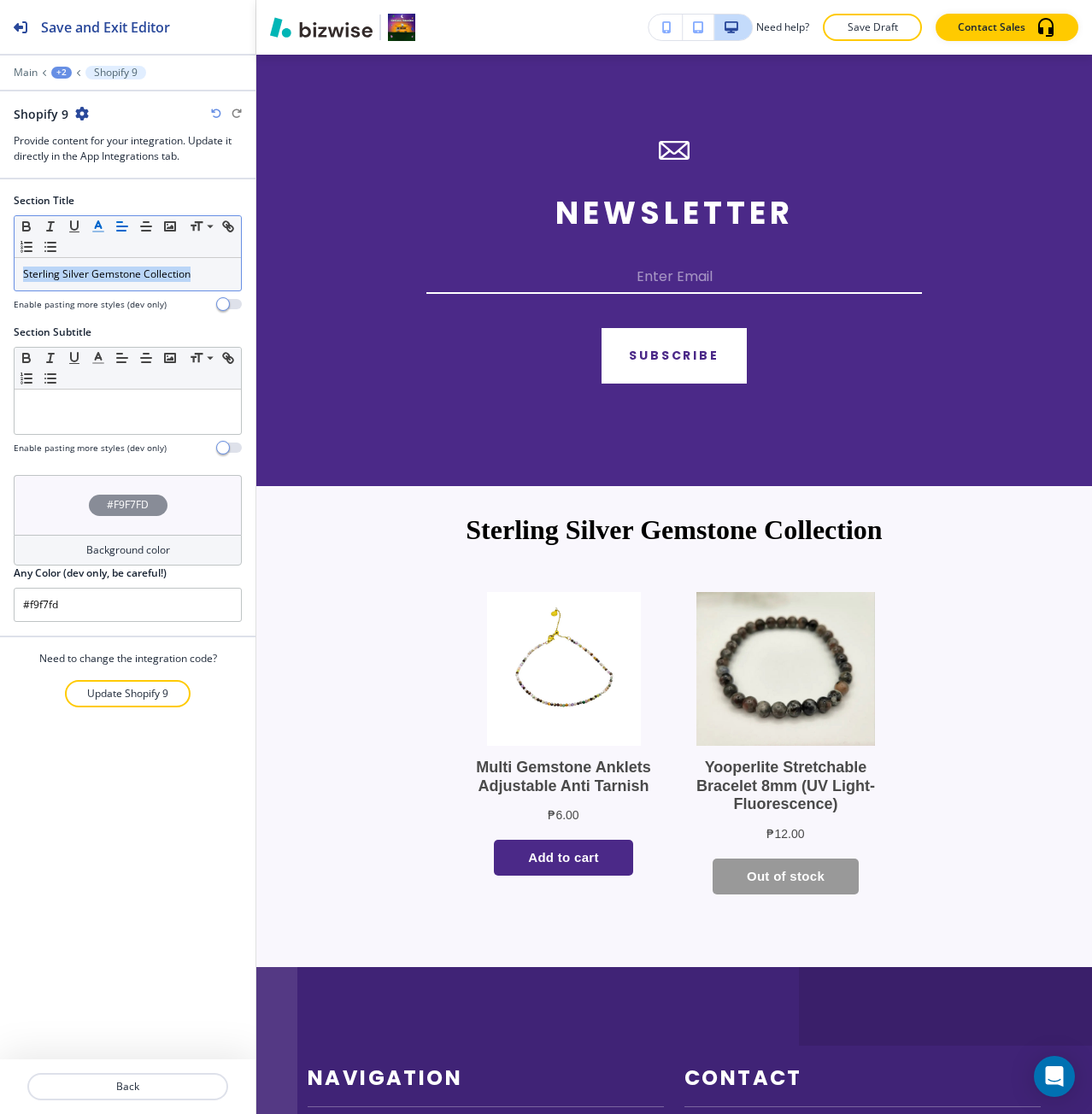
click at [106, 229] on button "button" at bounding box center [98, 226] width 24 height 21
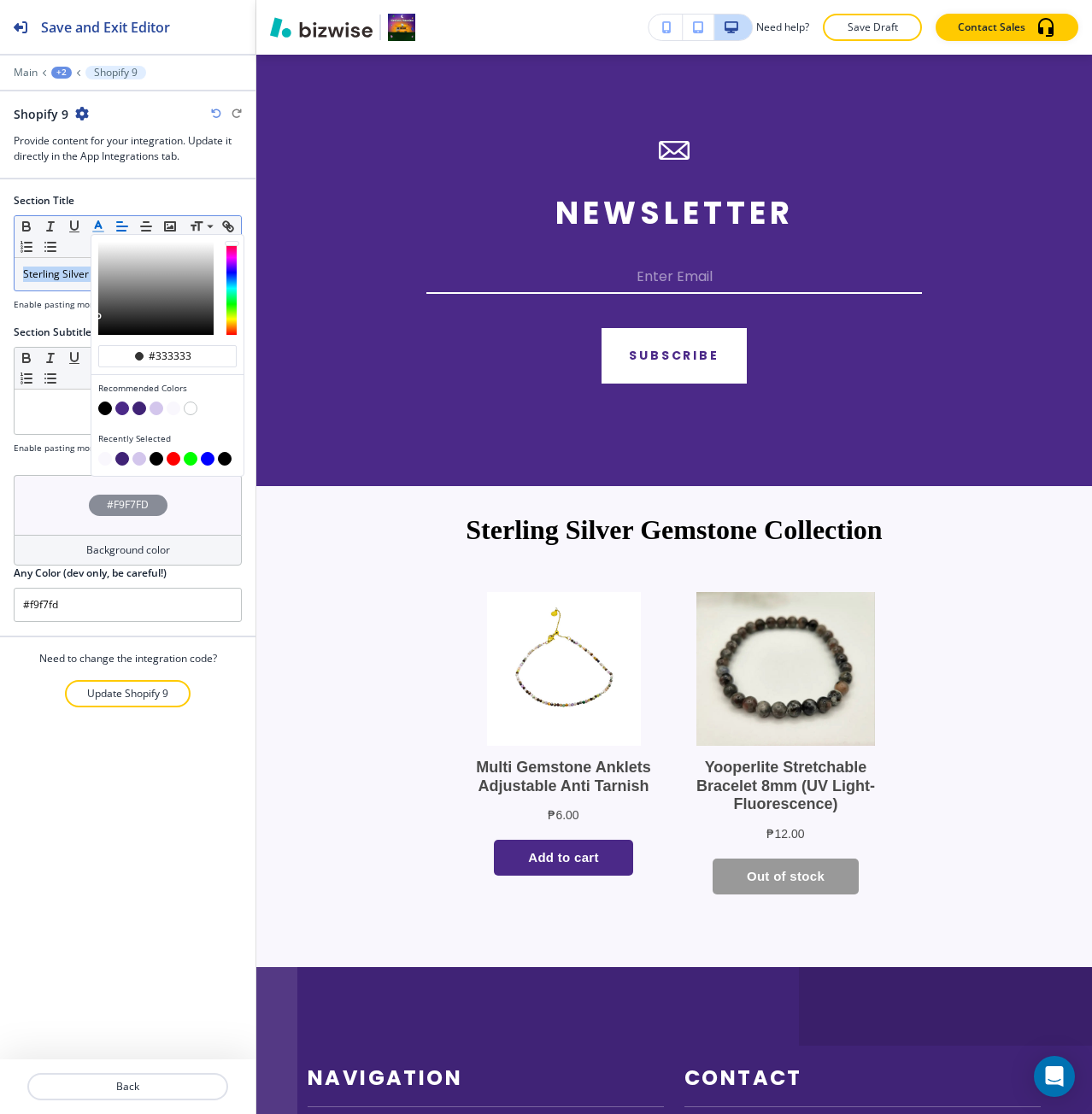
click at [141, 405] on button "button" at bounding box center [139, 408] width 14 height 14
type input "#402376"
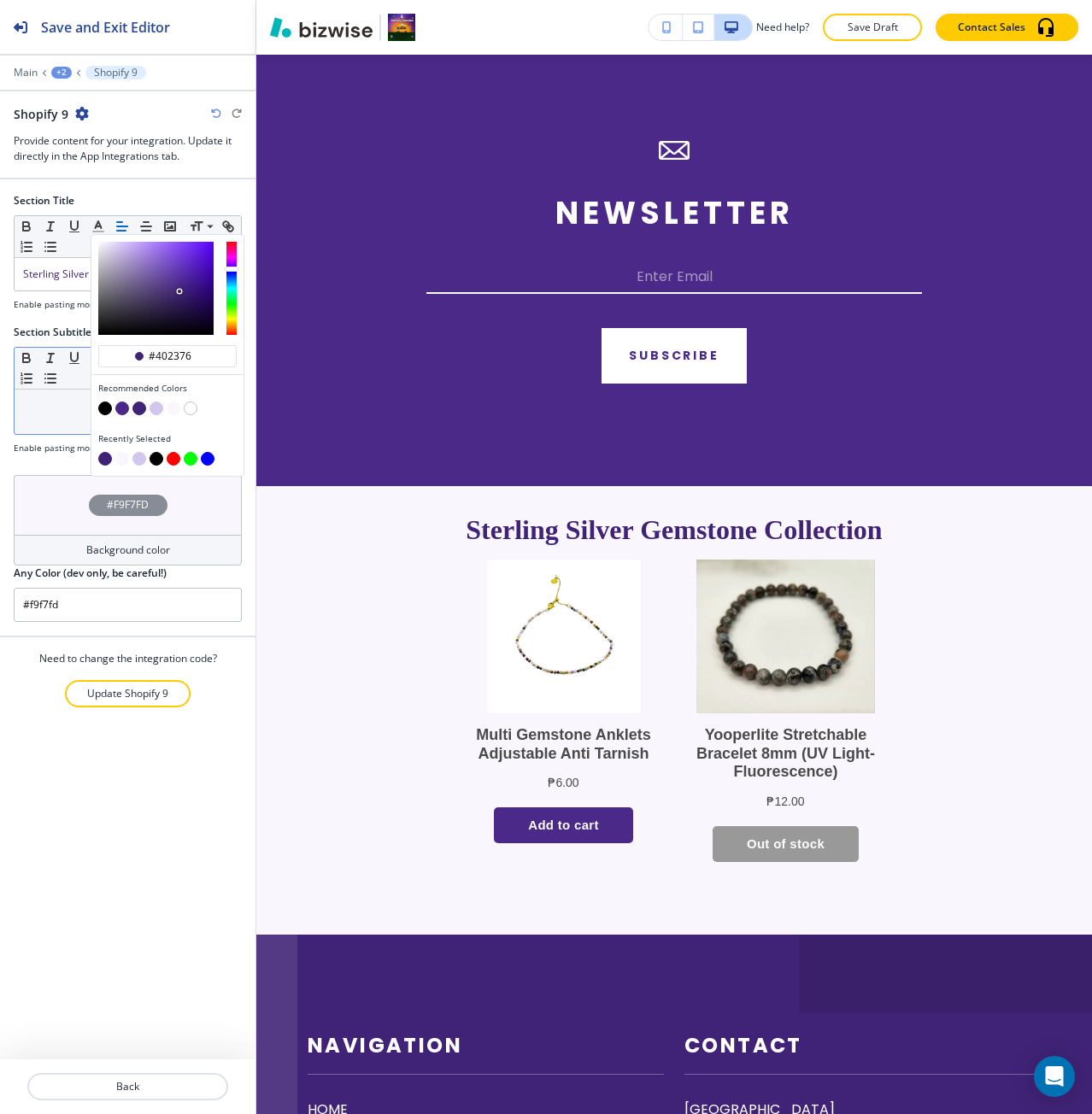
click at [46, 407] on p at bounding box center [127, 405] width 210 height 15
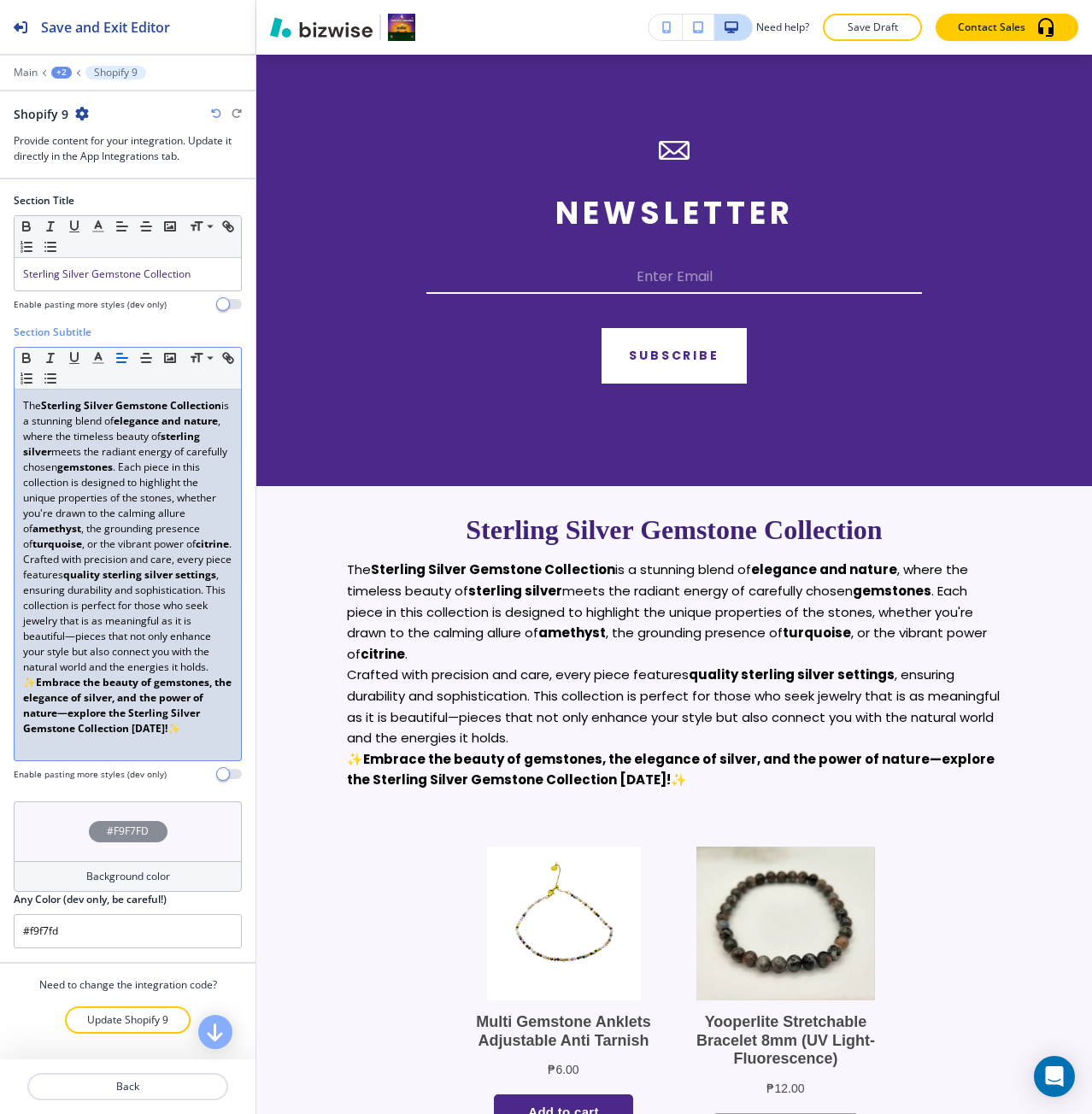
click at [169, 675] on p "Crafted with precision and care, every piece features quality sterling silver s…" at bounding box center [127, 613] width 210 height 123
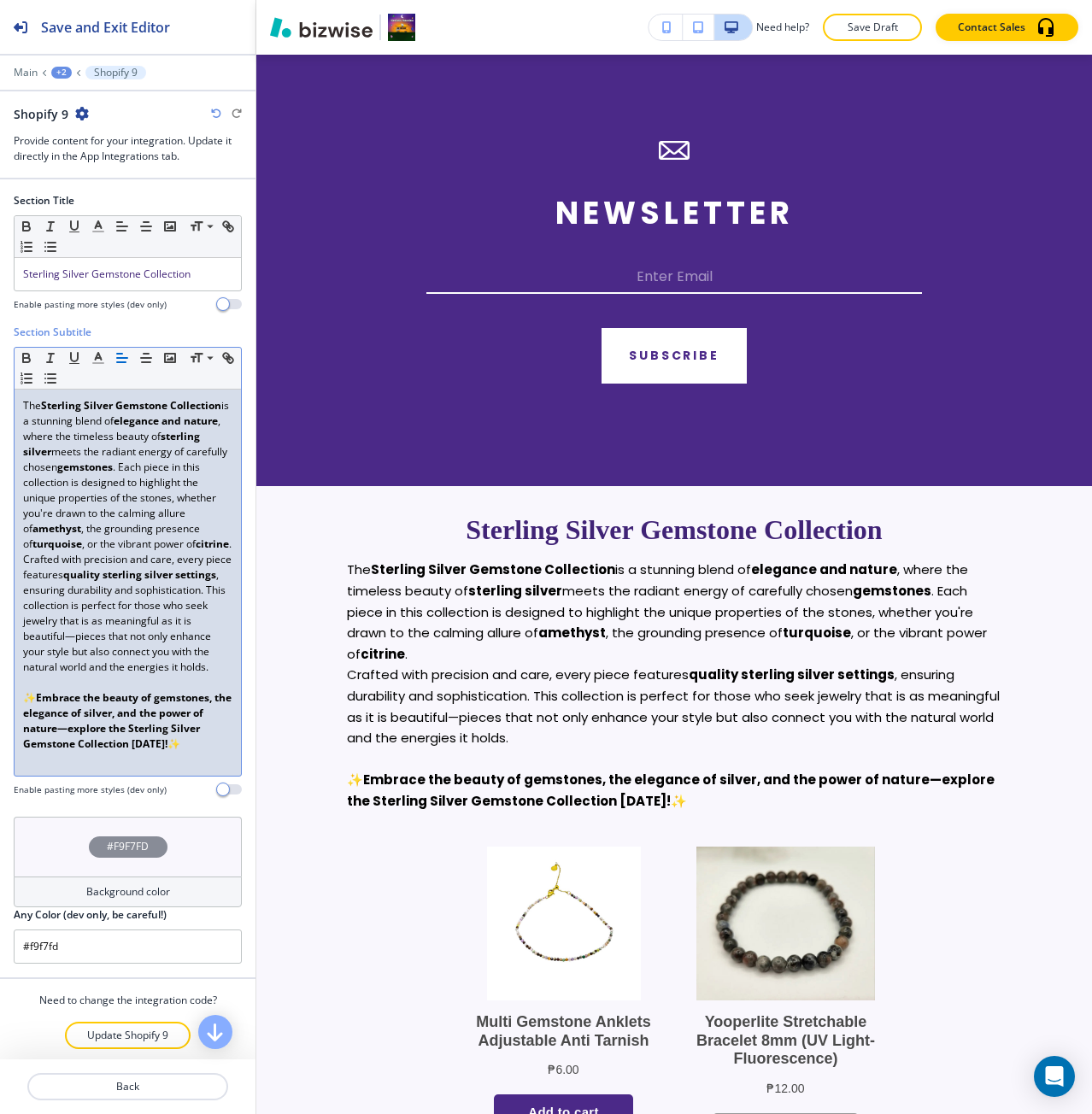
click at [112, 552] on p "The Sterling Silver Gemstone Collection is a stunning blend of elegance and nat…" at bounding box center [127, 475] width 210 height 154
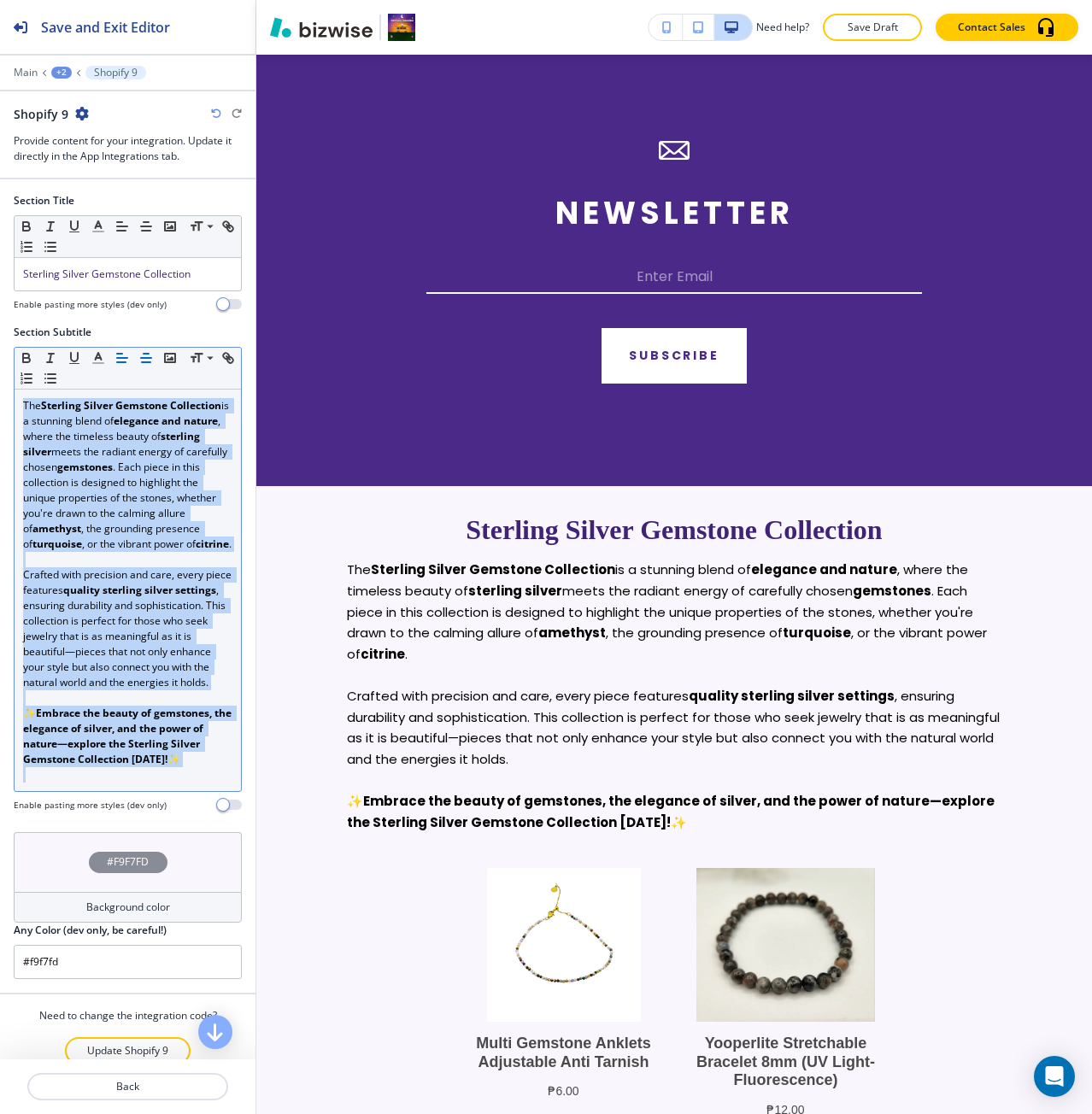
click at [143, 361] on icon "button" at bounding box center [145, 357] width 15 height 15
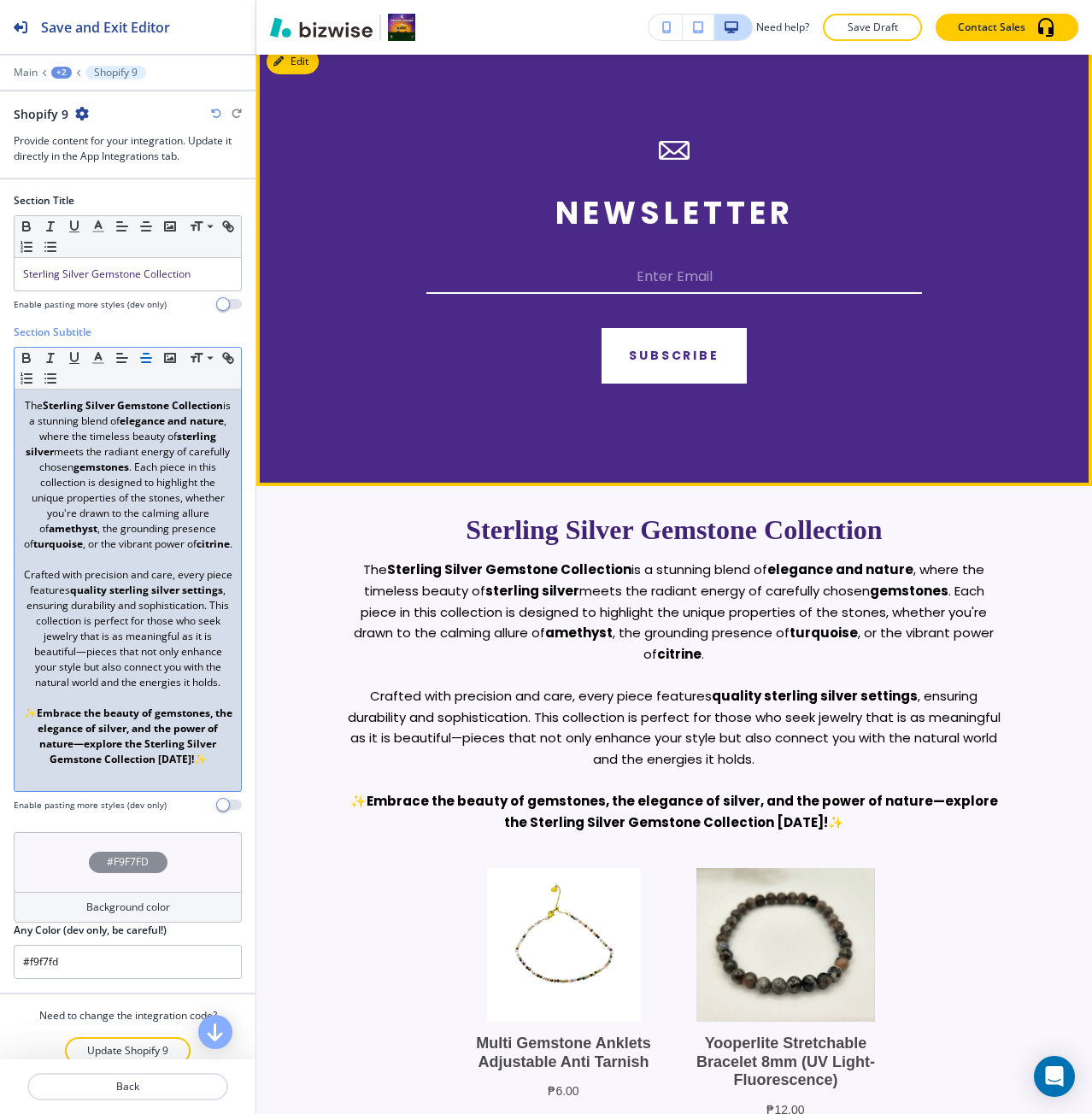
click at [338, 398] on section "Newsletter Enter Email subscribe" at bounding box center [674, 262] width 836 height 447
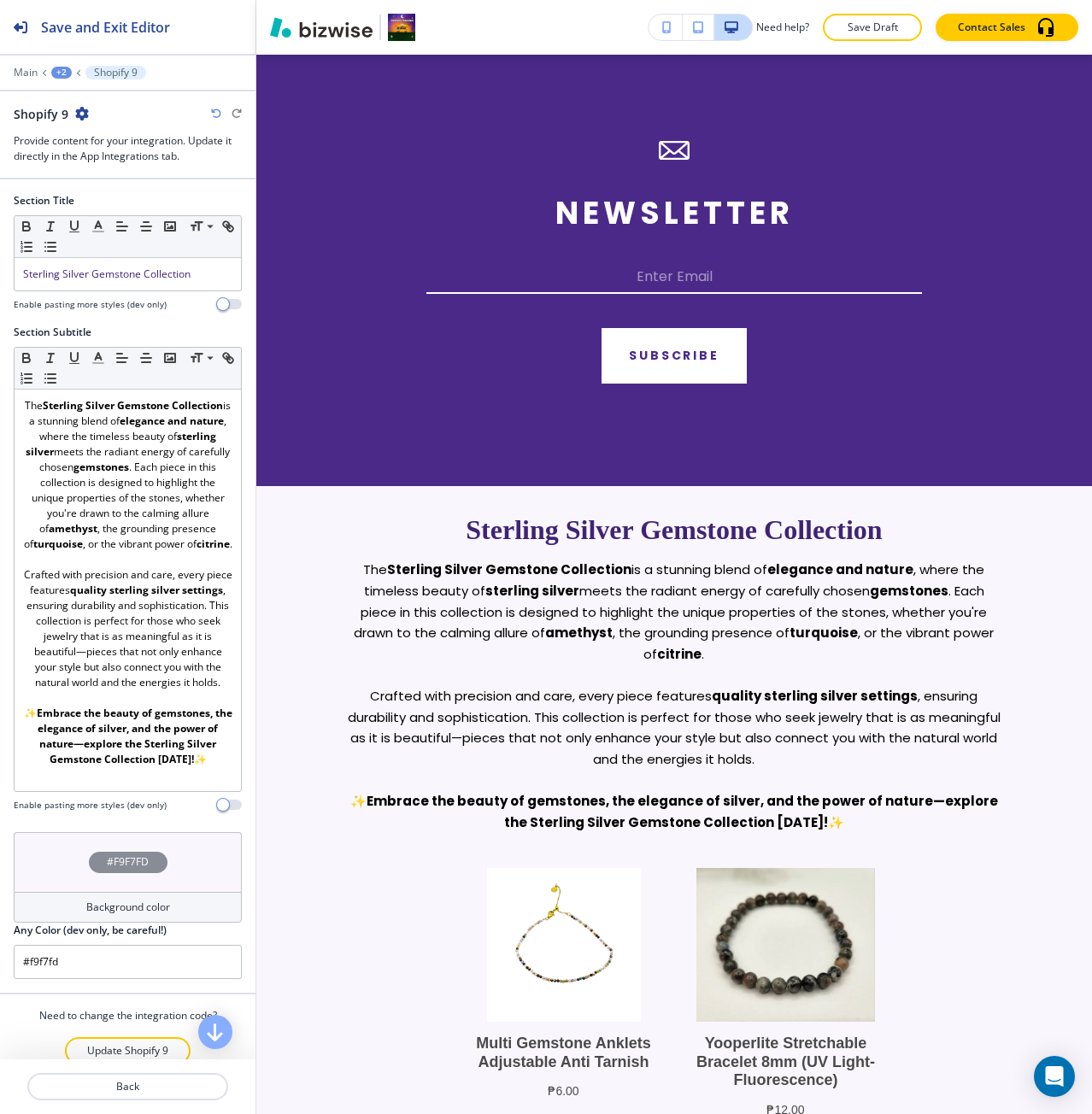
click at [60, 73] on div "+2" at bounding box center [62, 73] width 21 height 12
click at [78, 131] on p "Sterling Silver & Gemstone Jewelry" at bounding box center [106, 130] width 87 height 15
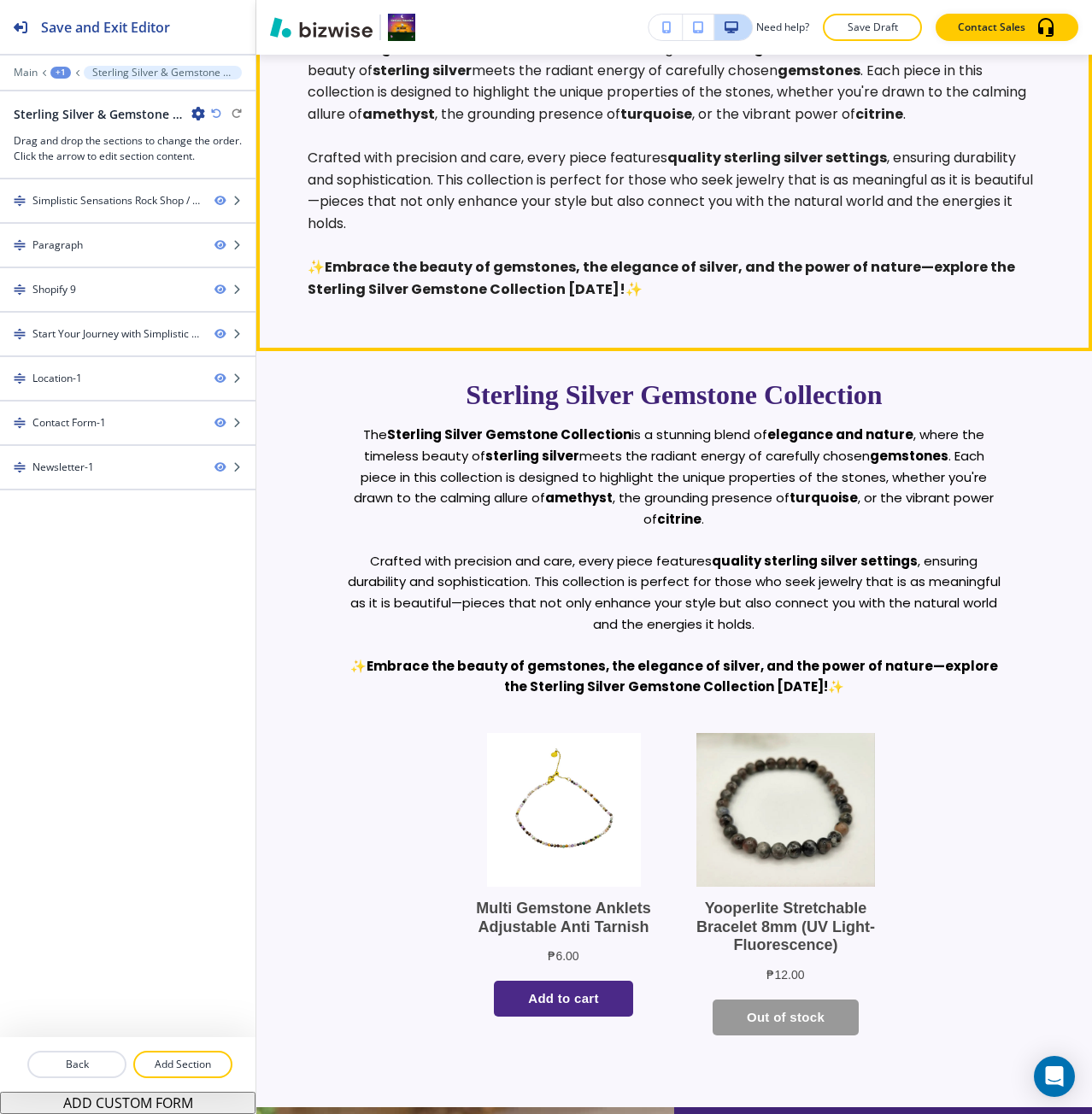
scroll to position [728, 0]
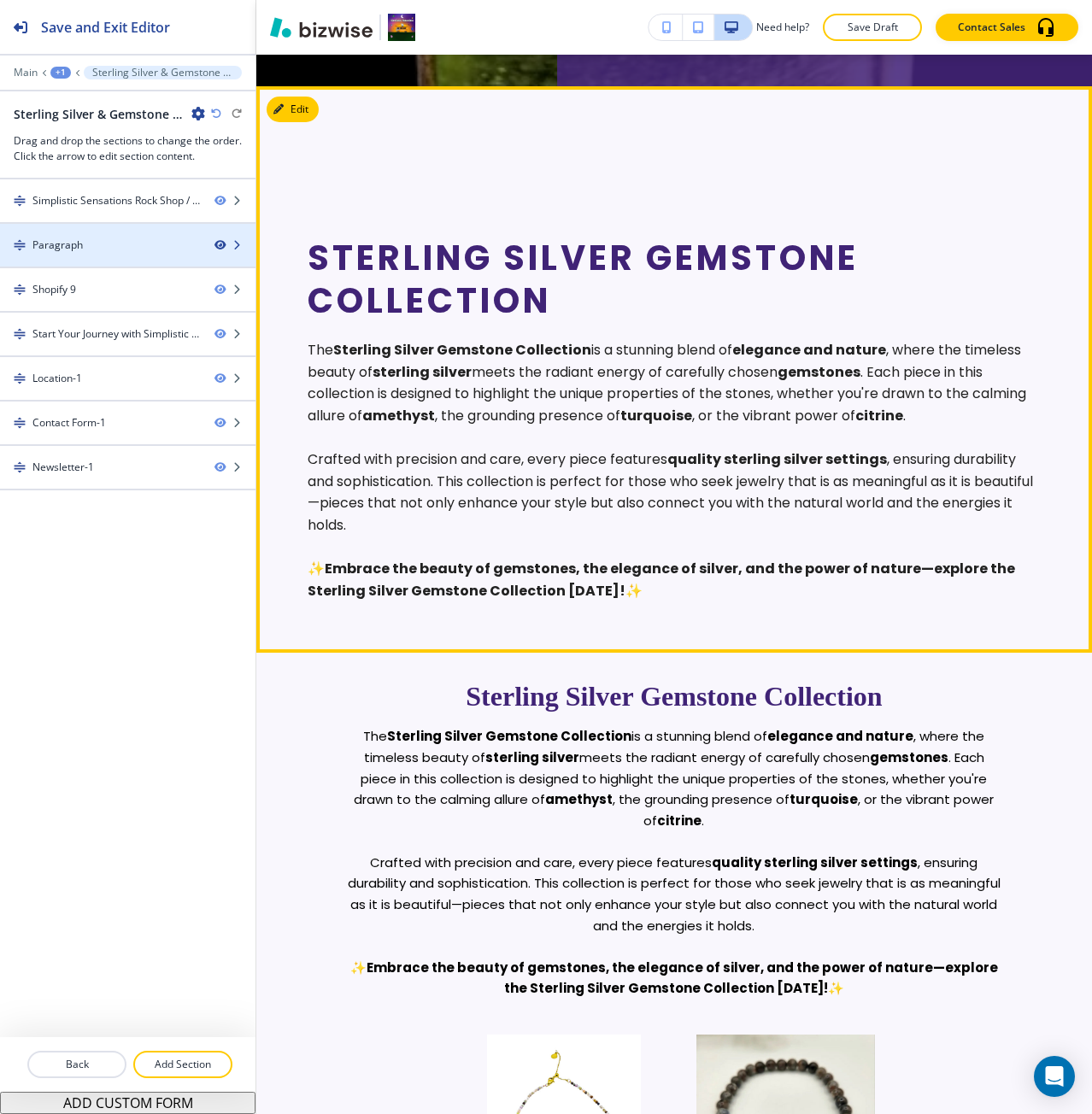
click at [218, 247] on icon "button" at bounding box center [220, 245] width 10 height 10
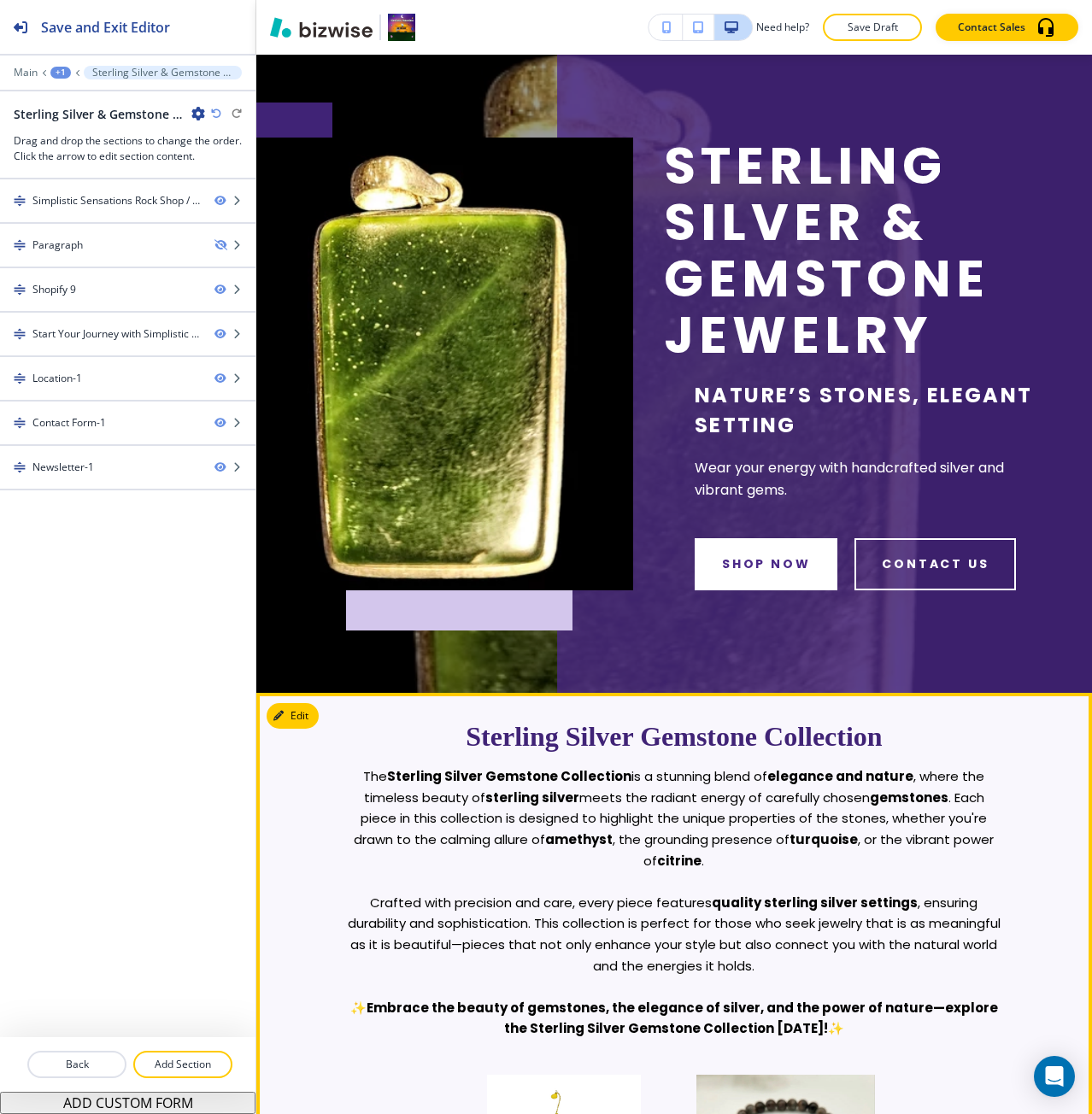
scroll to position [0, 0]
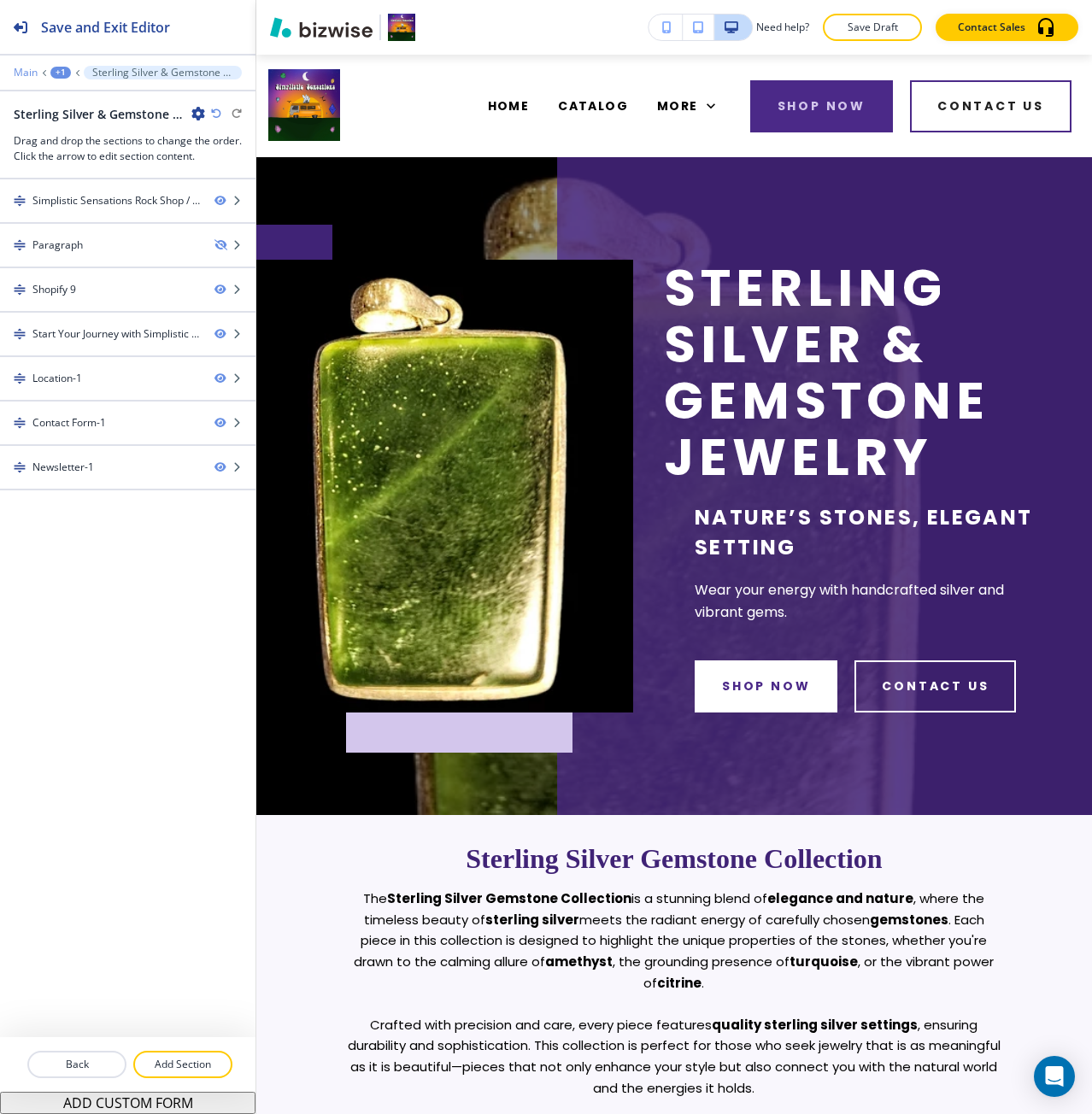
click at [36, 72] on p "Main" at bounding box center [26, 73] width 24 height 12
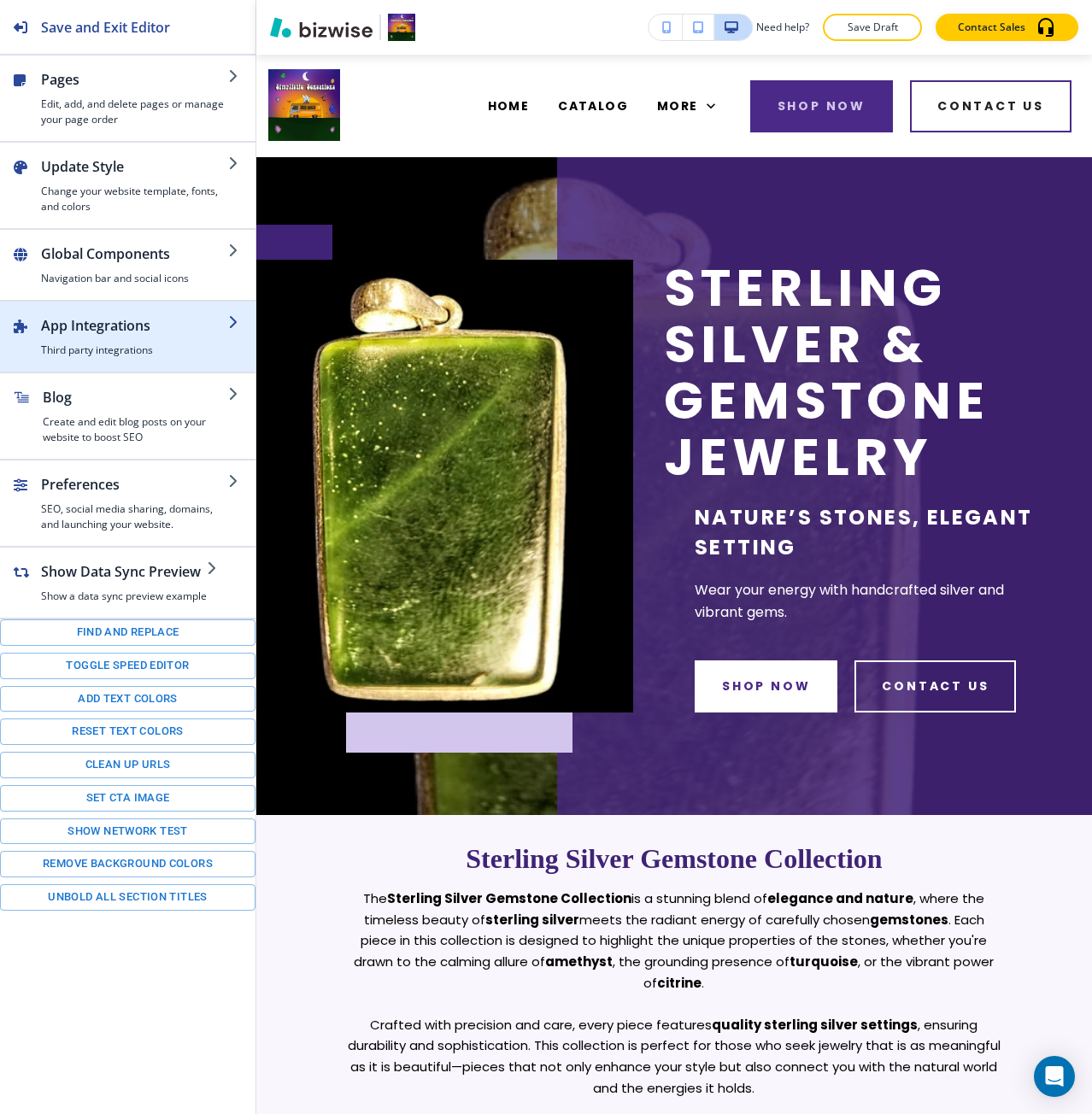
click at [117, 336] on div "button" at bounding box center [134, 339] width 187 height 7
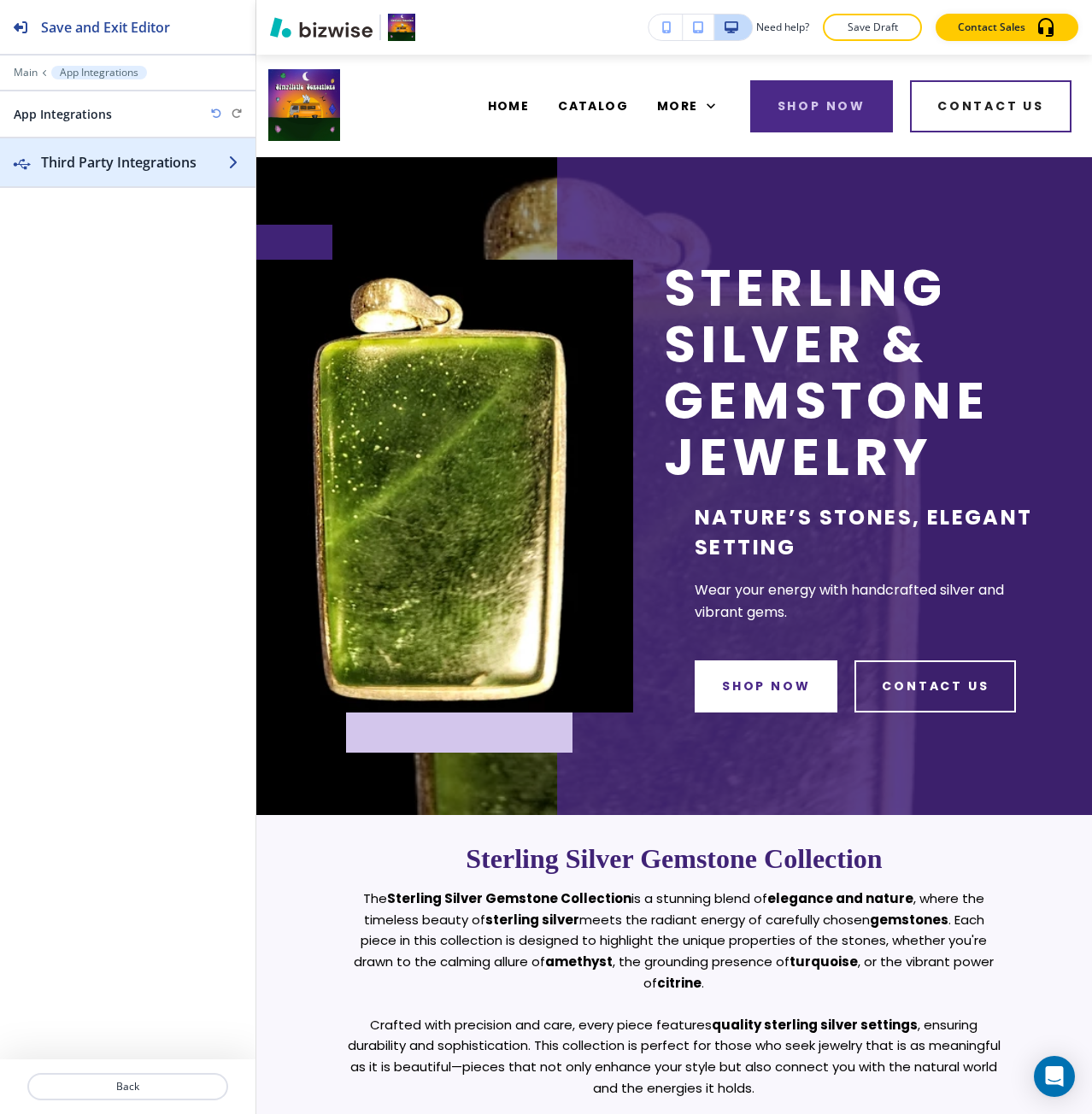
click at [120, 161] on h2 "Third Party Integrations" at bounding box center [134, 162] width 187 height 21
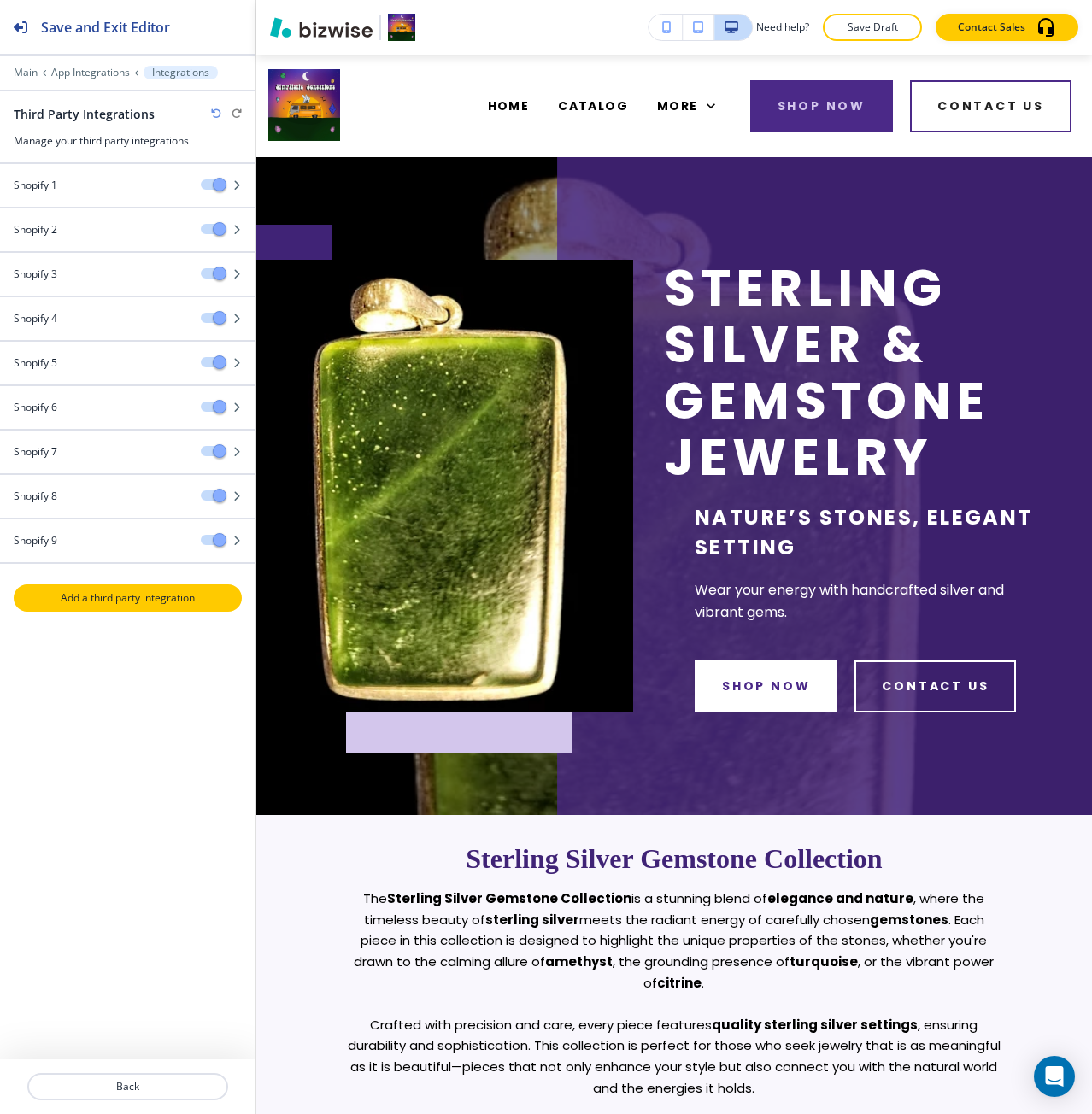
click at [131, 599] on p "Add a third party integration" at bounding box center [127, 597] width 225 height 15
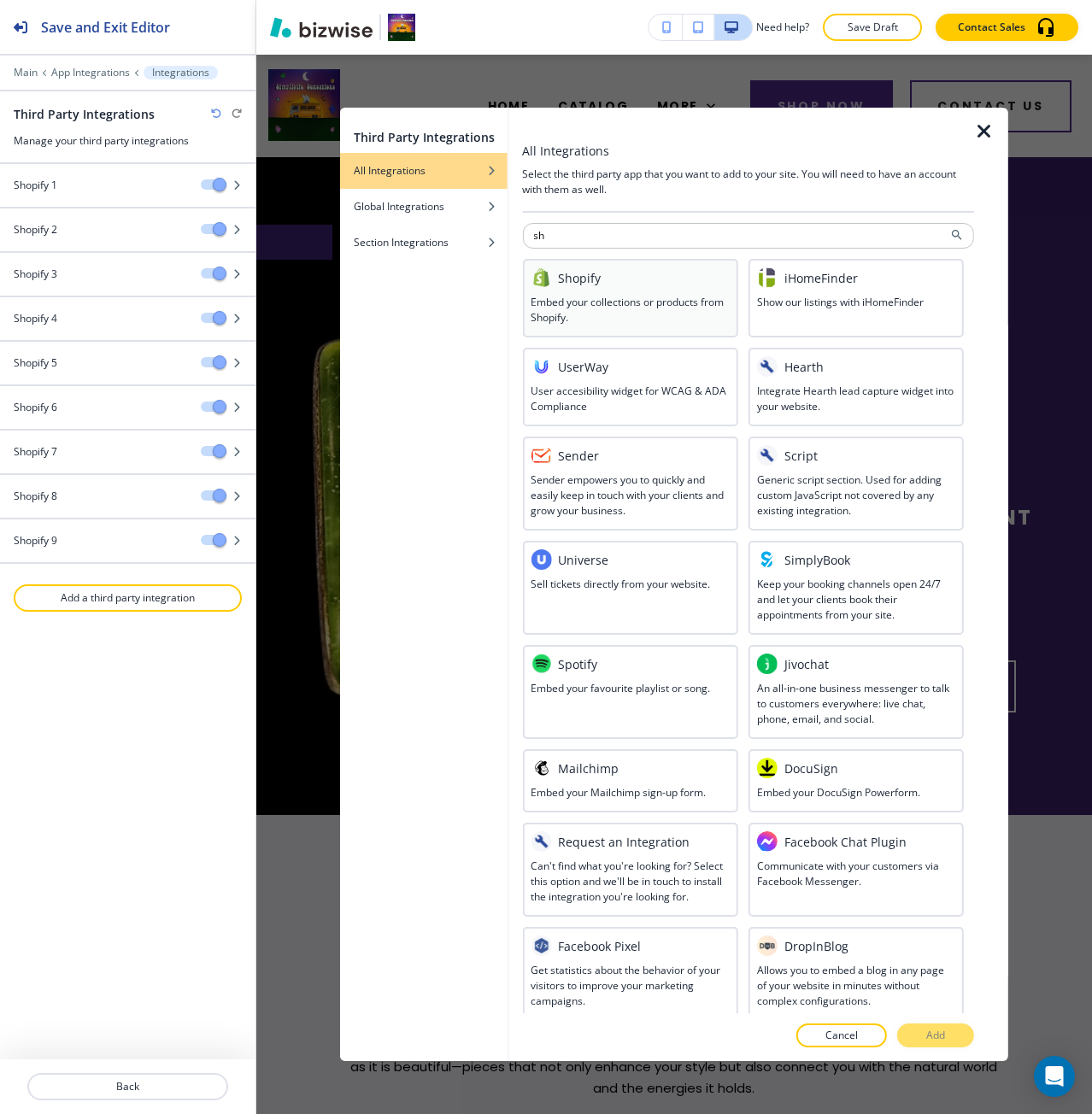
type input "sh"
click at [575, 296] on h3 "Embed your collections or products from Shopify." at bounding box center [629, 310] width 198 height 31
click at [946, 1023] on div at bounding box center [747, 1019] width 452 height 10
drag, startPoint x: 944, startPoint y: 1034, endPoint x: 982, endPoint y: 880, distance: 158.6
click at [944, 1032] on p "Add" at bounding box center [935, 1034] width 19 height 15
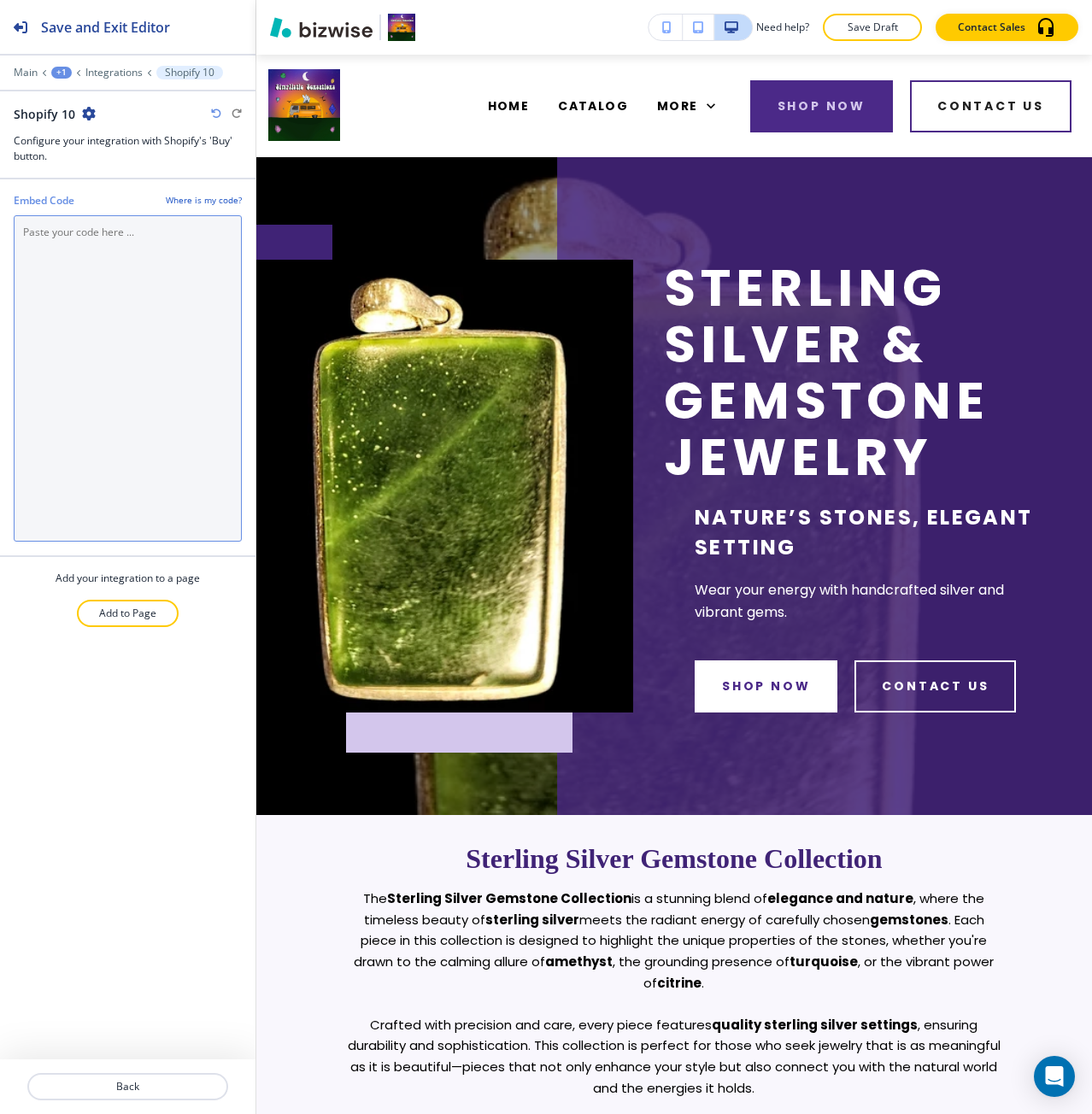
click at [122, 341] on Code "Embed Code" at bounding box center [128, 379] width 229 height 326
paste Code "<div id='collection-component-1755705934642'></div> <script type="text/javascri…"
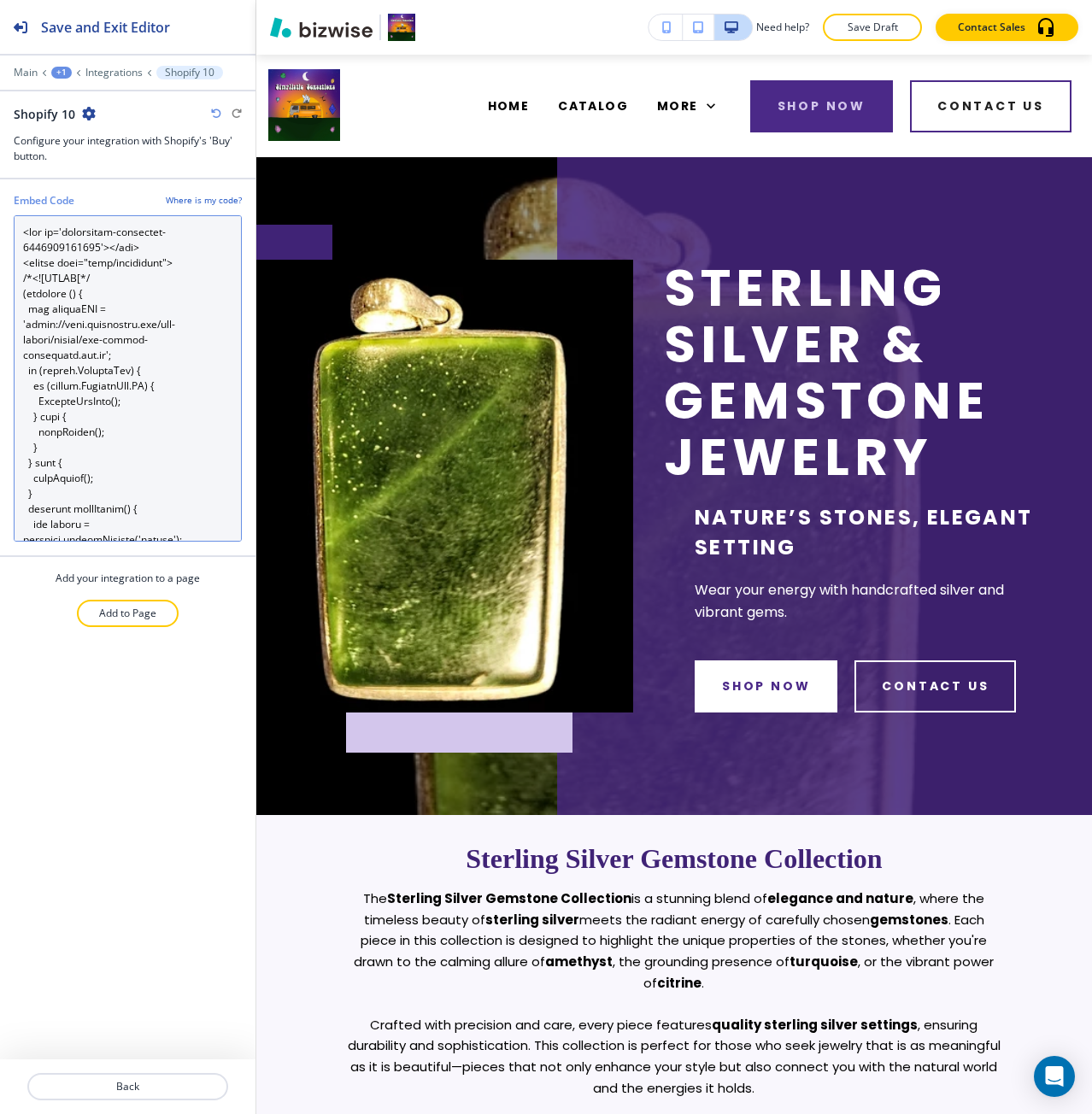
scroll to position [2327, 0]
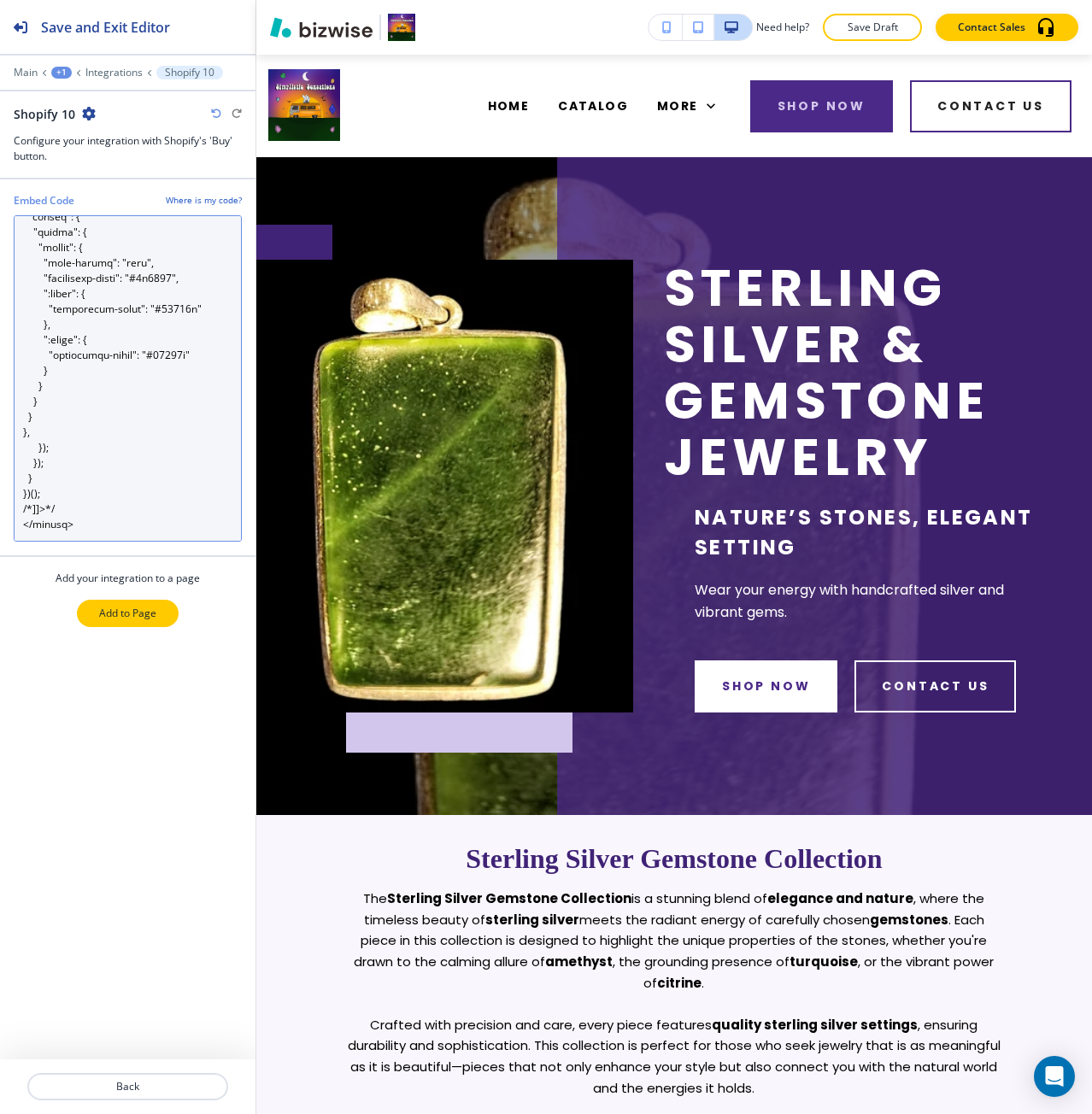
type Code "<div id='collection-component-1755705934642'></div> <script type="text/javascri…"
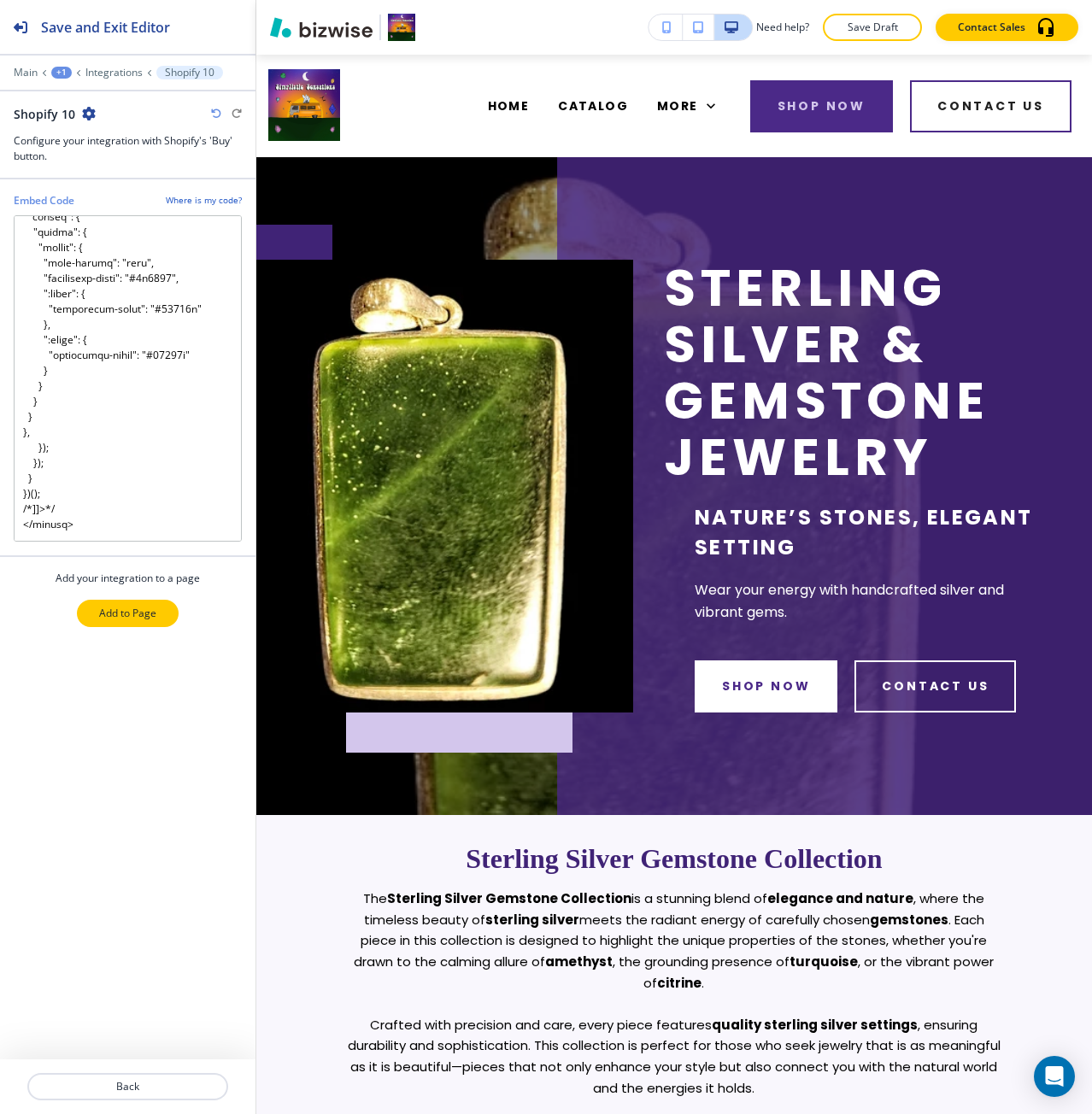
click at [104, 618] on p "Add to Page" at bounding box center [128, 612] width 58 height 15
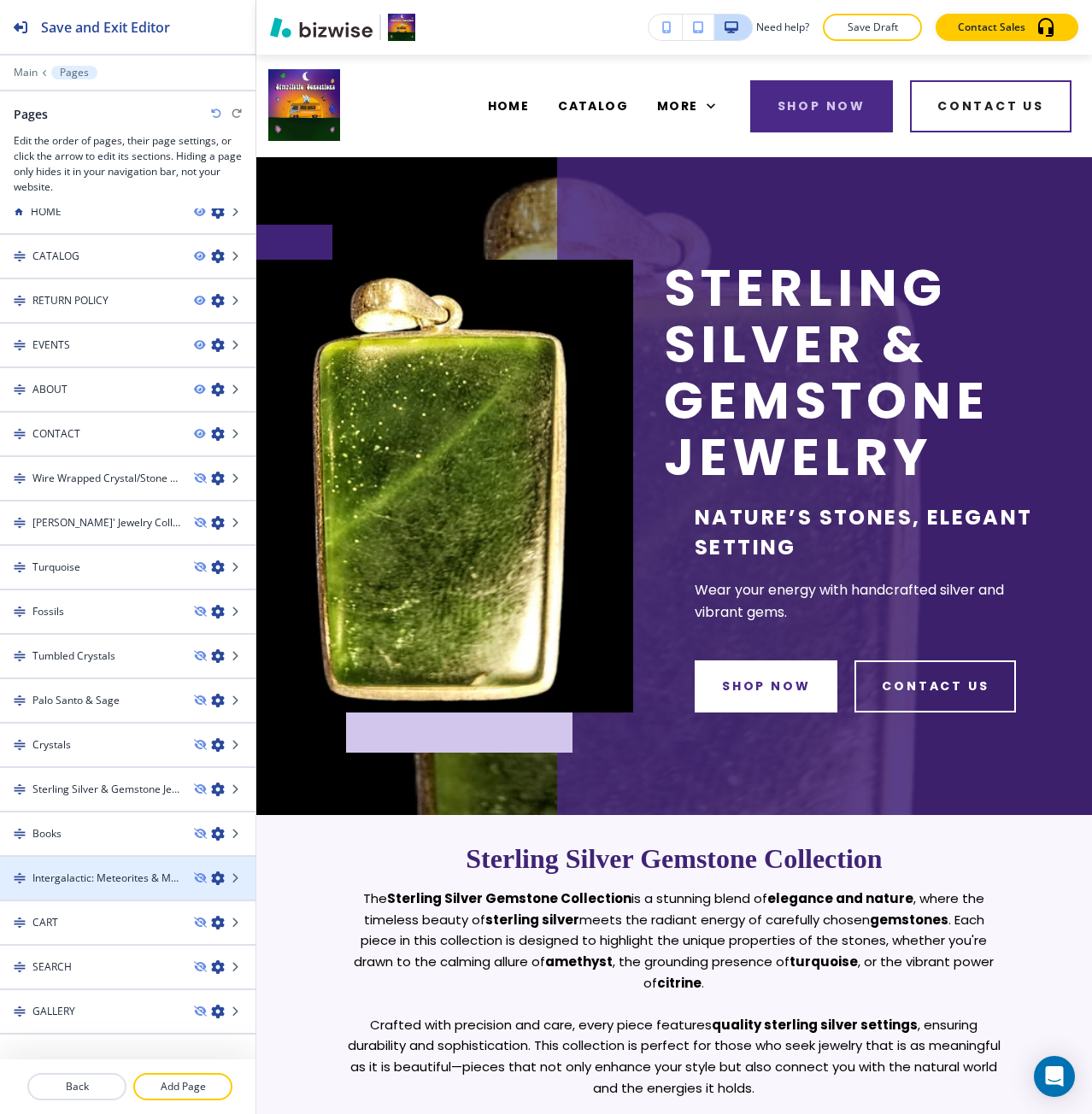
scroll to position [21, 0]
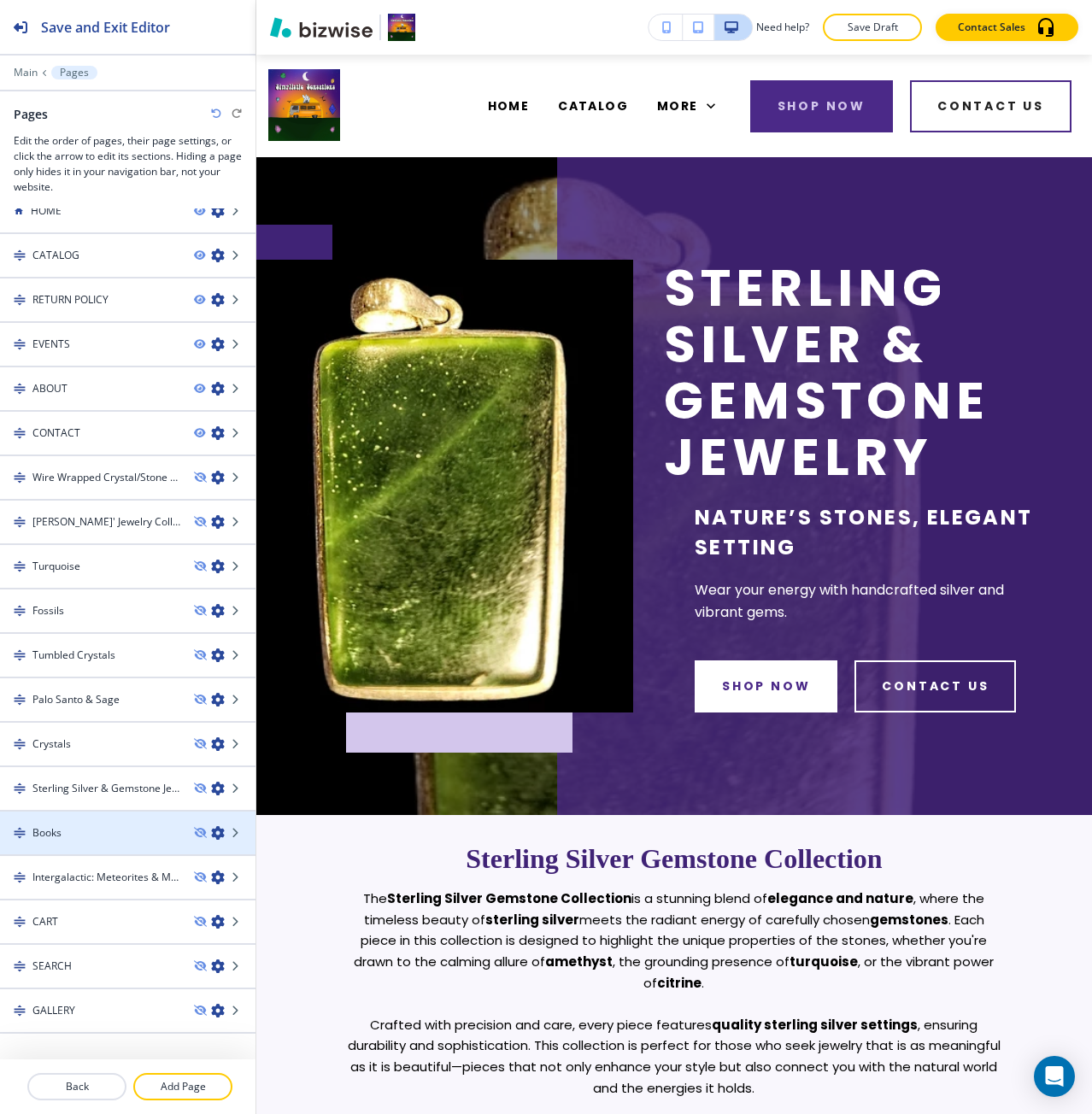
click at [101, 831] on div "Books" at bounding box center [89, 832] width 180 height 15
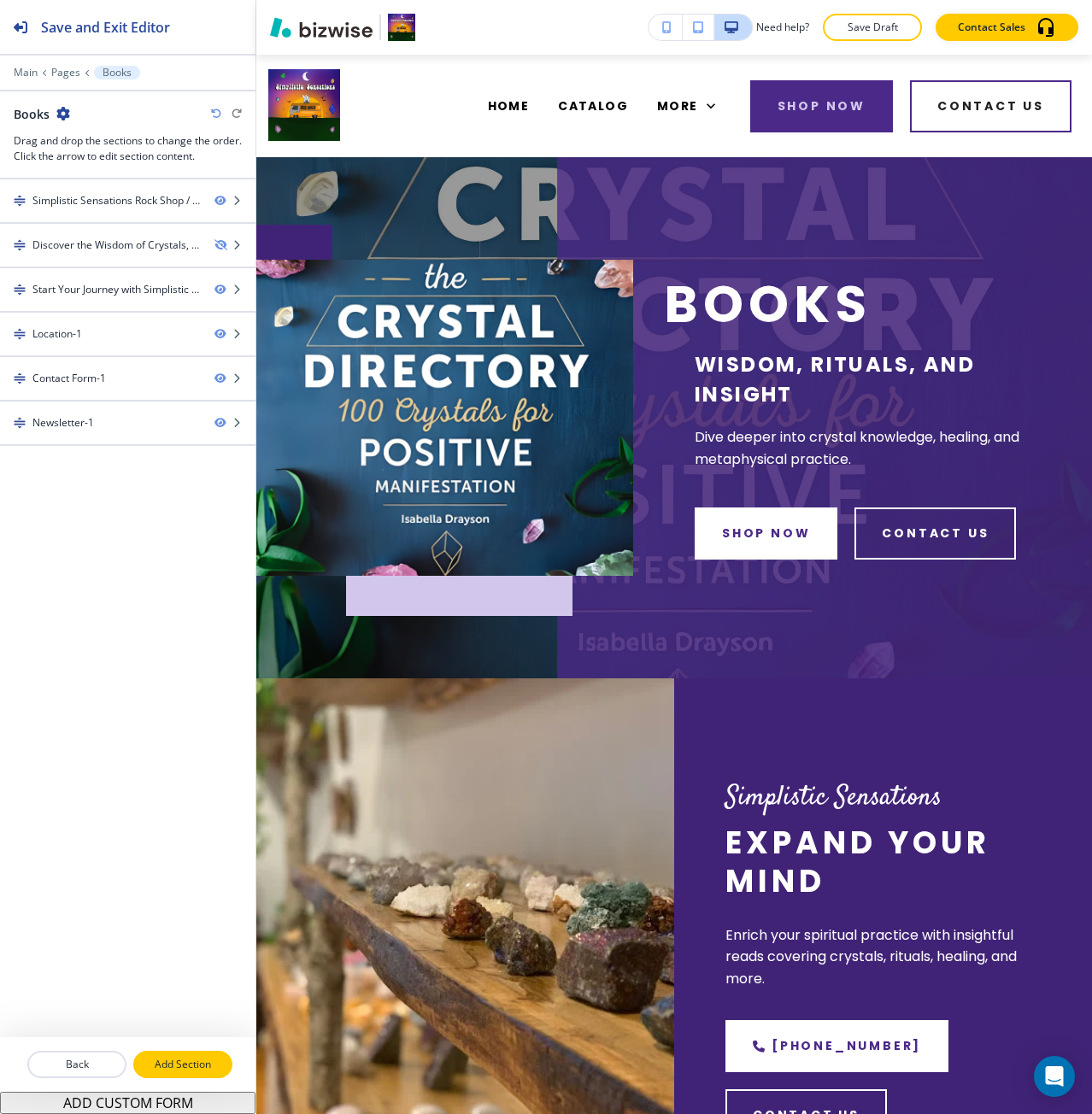
click at [156, 1062] on p "Add Section" at bounding box center [183, 1063] width 95 height 15
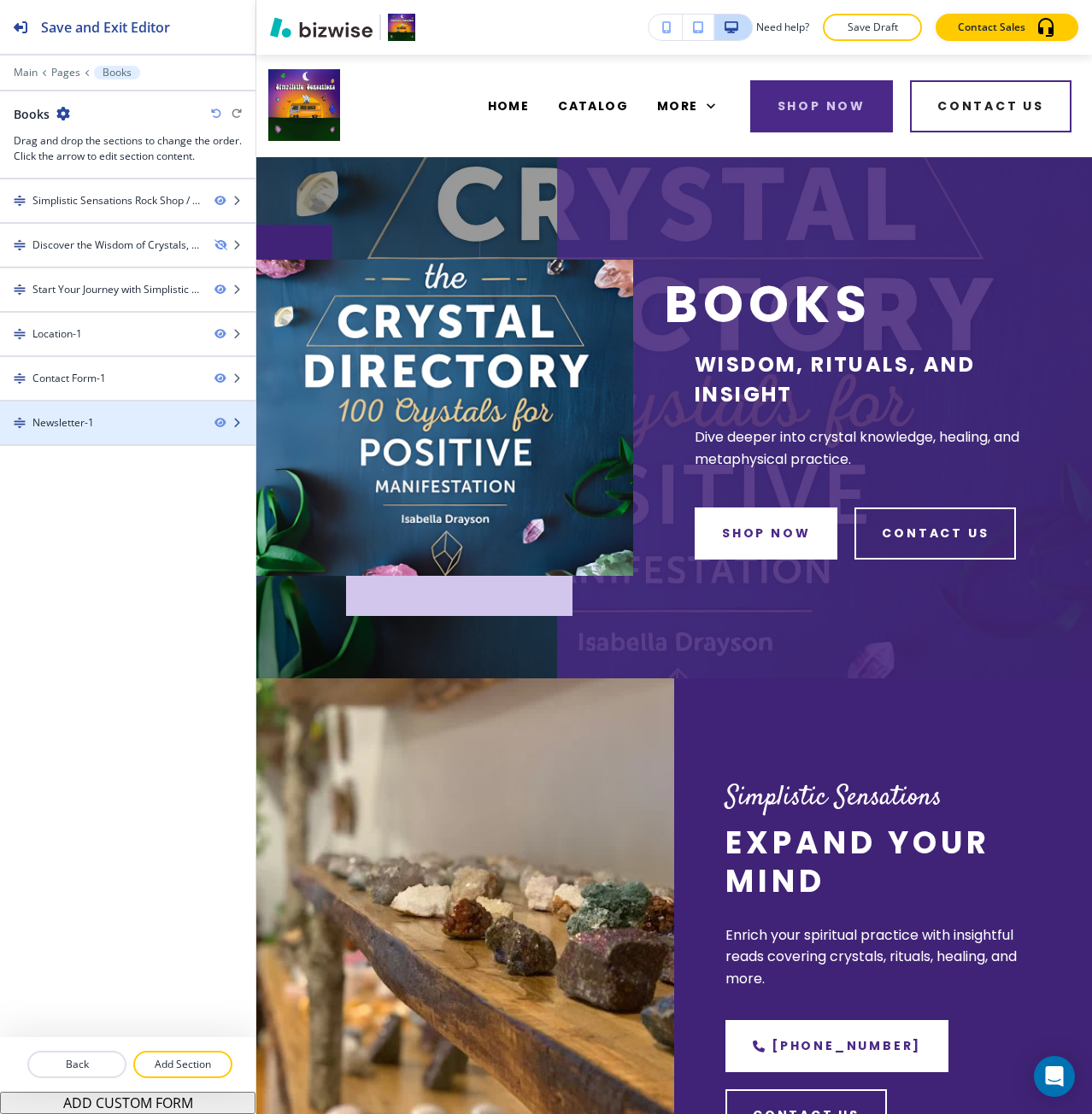
click at [176, 428] on div "Newsletter-1" at bounding box center [100, 422] width 201 height 15
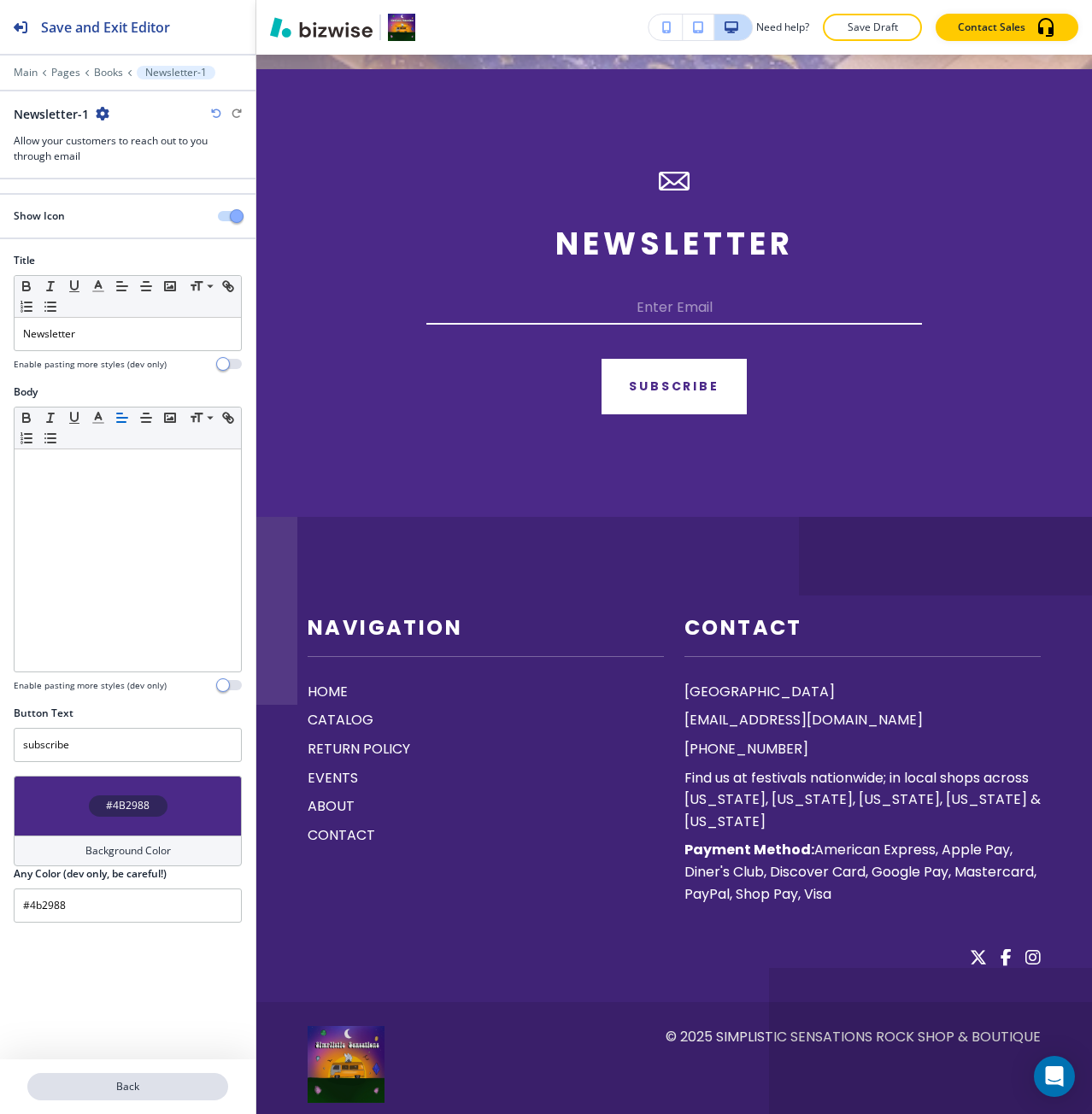
scroll to position [2695, 0]
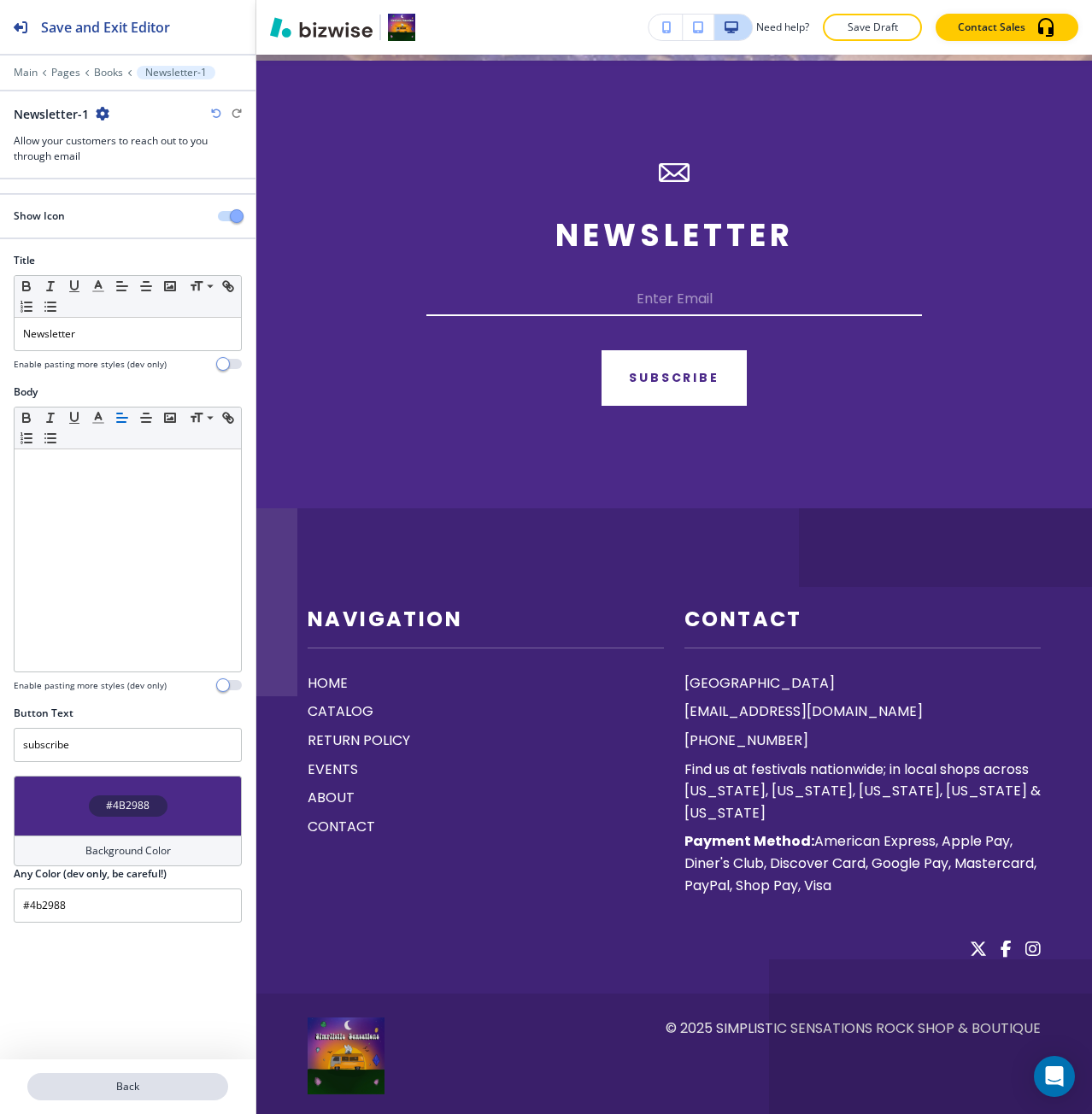
click at [149, 1092] on p "Back" at bounding box center [127, 1086] width 198 height 15
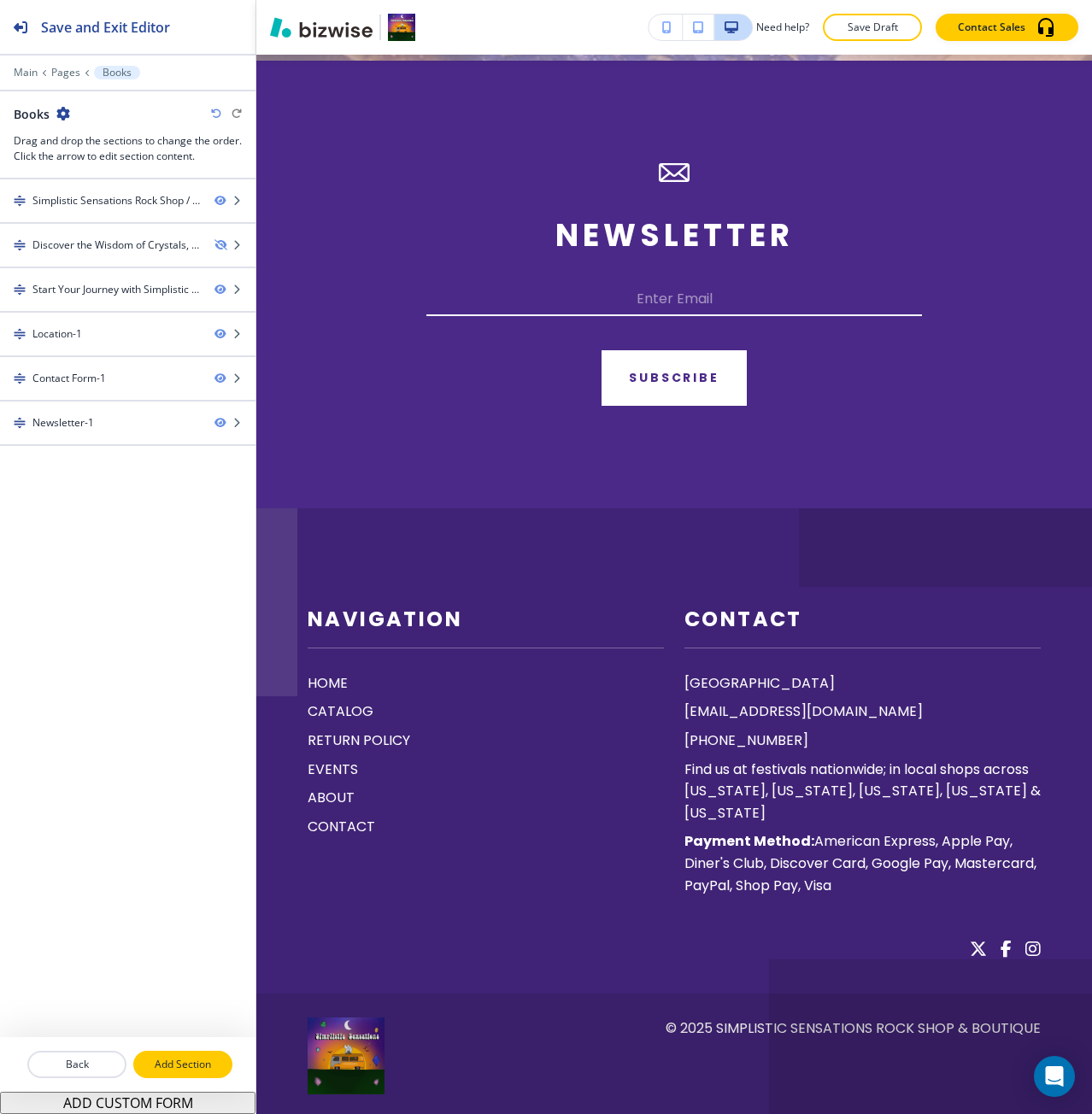
click at [162, 1066] on p "Add Section" at bounding box center [183, 1063] width 95 height 15
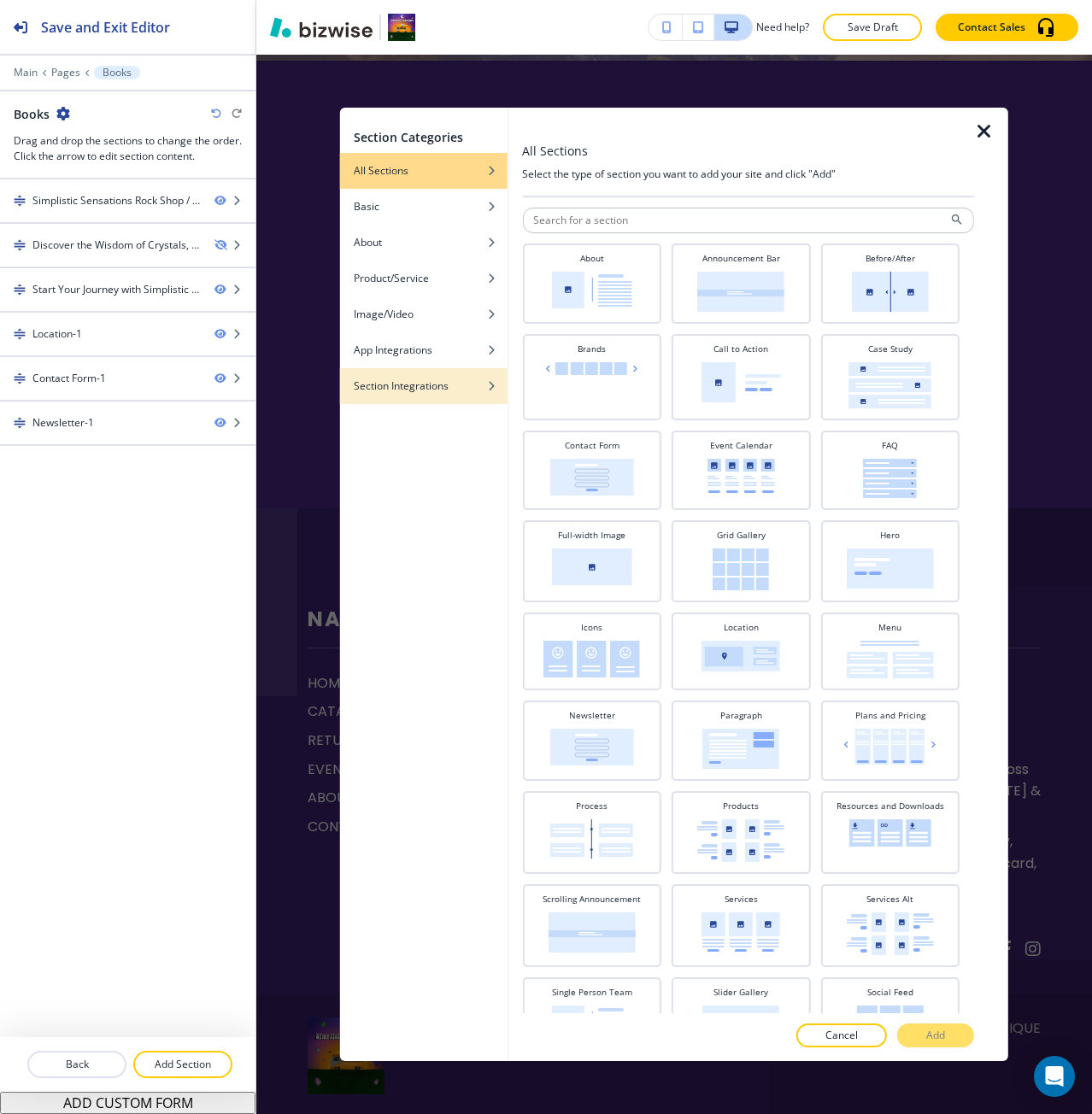
click at [411, 396] on div "button" at bounding box center [423, 398] width 167 height 10
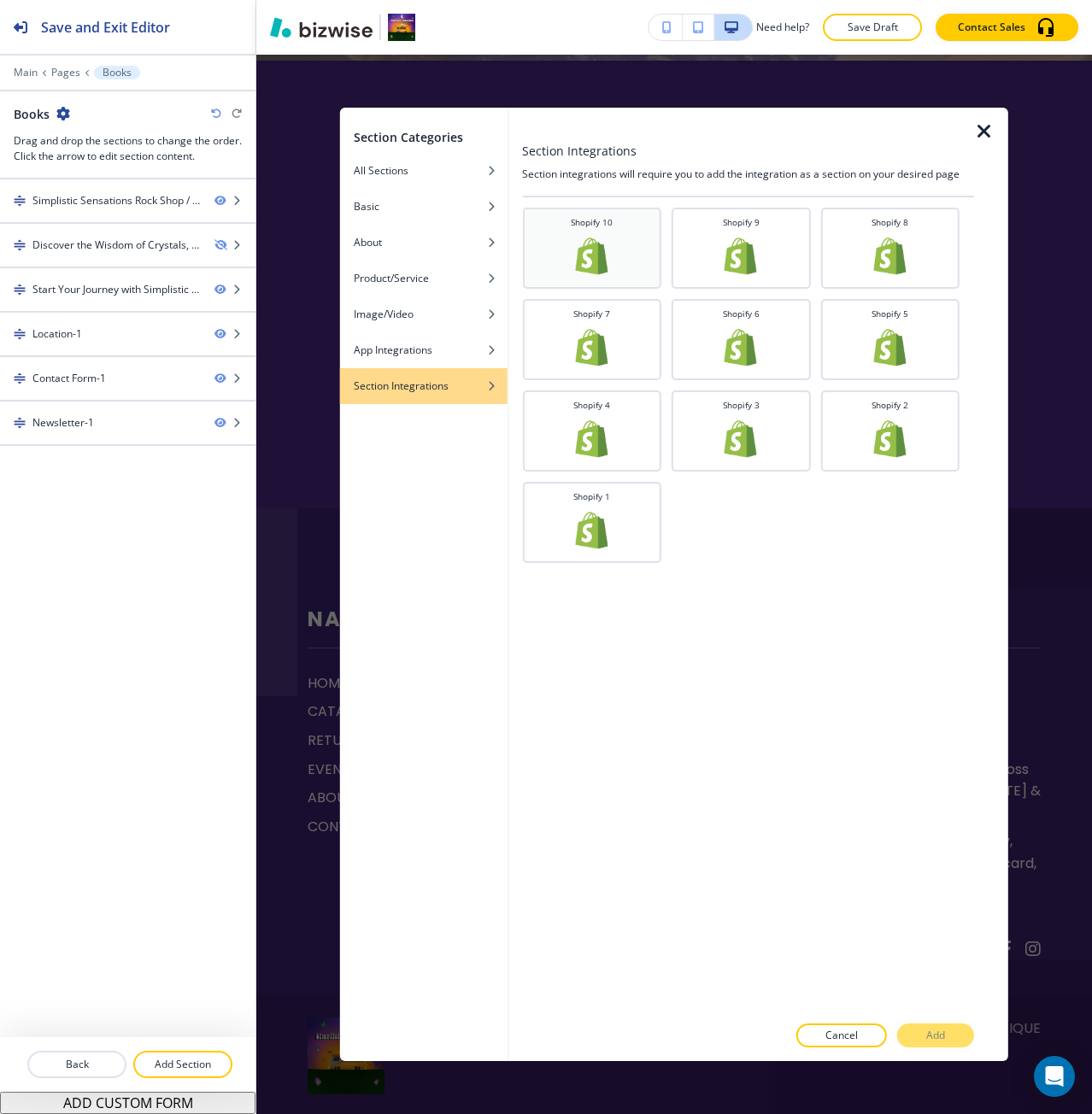
click at [575, 265] on img at bounding box center [591, 255] width 41 height 41
click at [928, 1034] on p "Add" at bounding box center [935, 1034] width 19 height 15
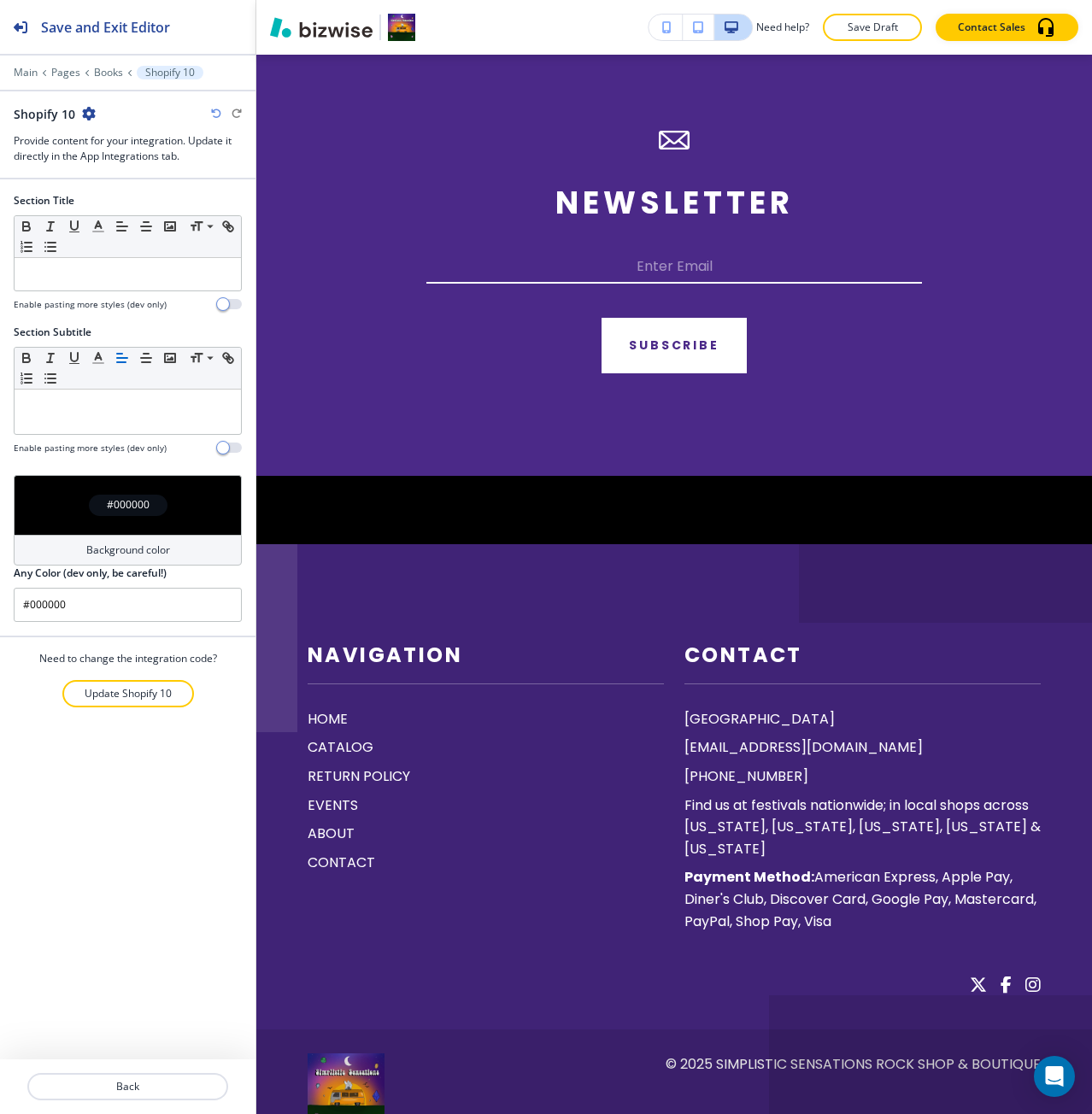
scroll to position [0, 0]
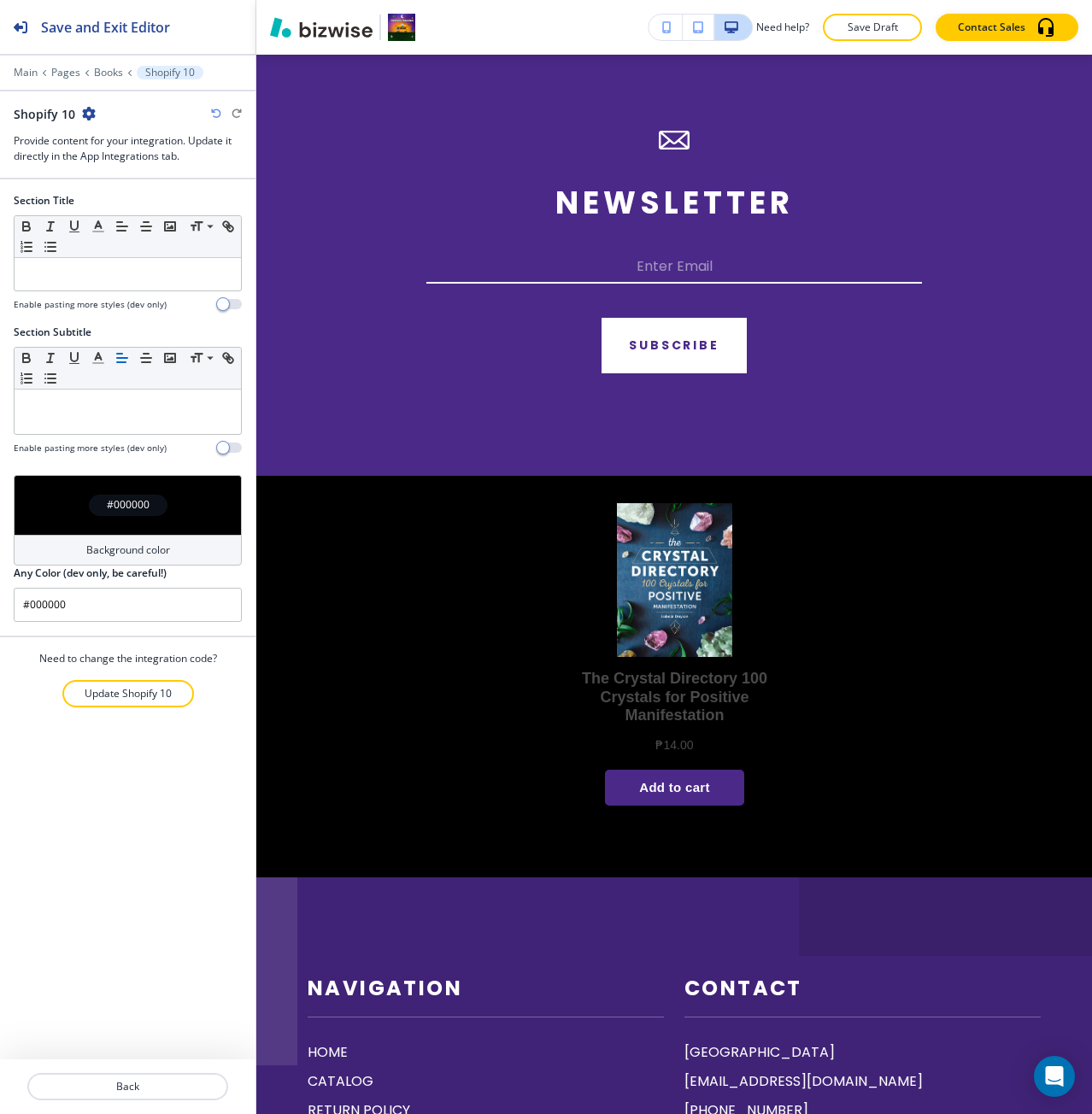
click at [169, 524] on div "#000000" at bounding box center [128, 505] width 229 height 60
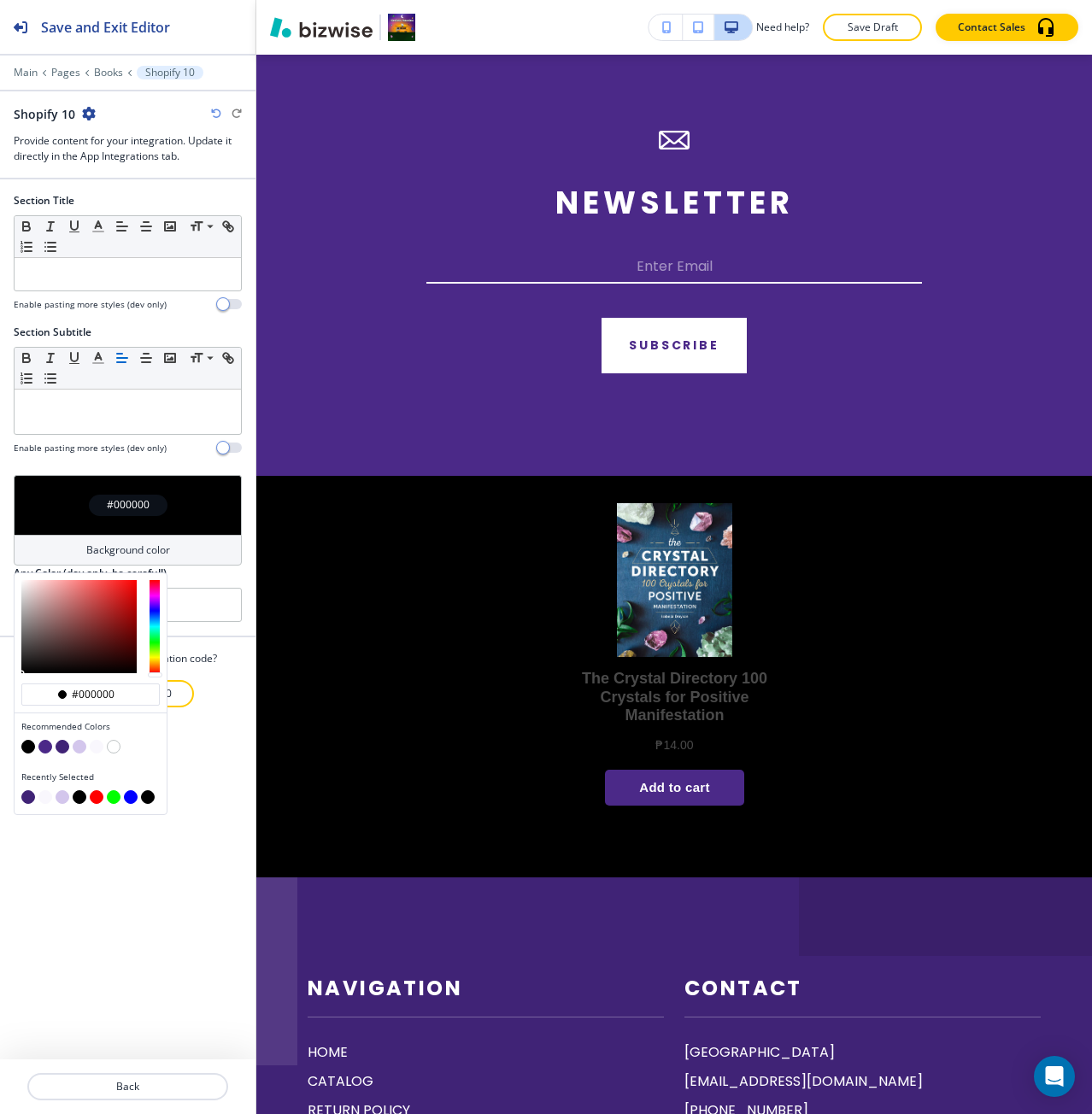
click at [97, 751] on button "button" at bounding box center [96, 746] width 14 height 14
type input "#f9f7fd"
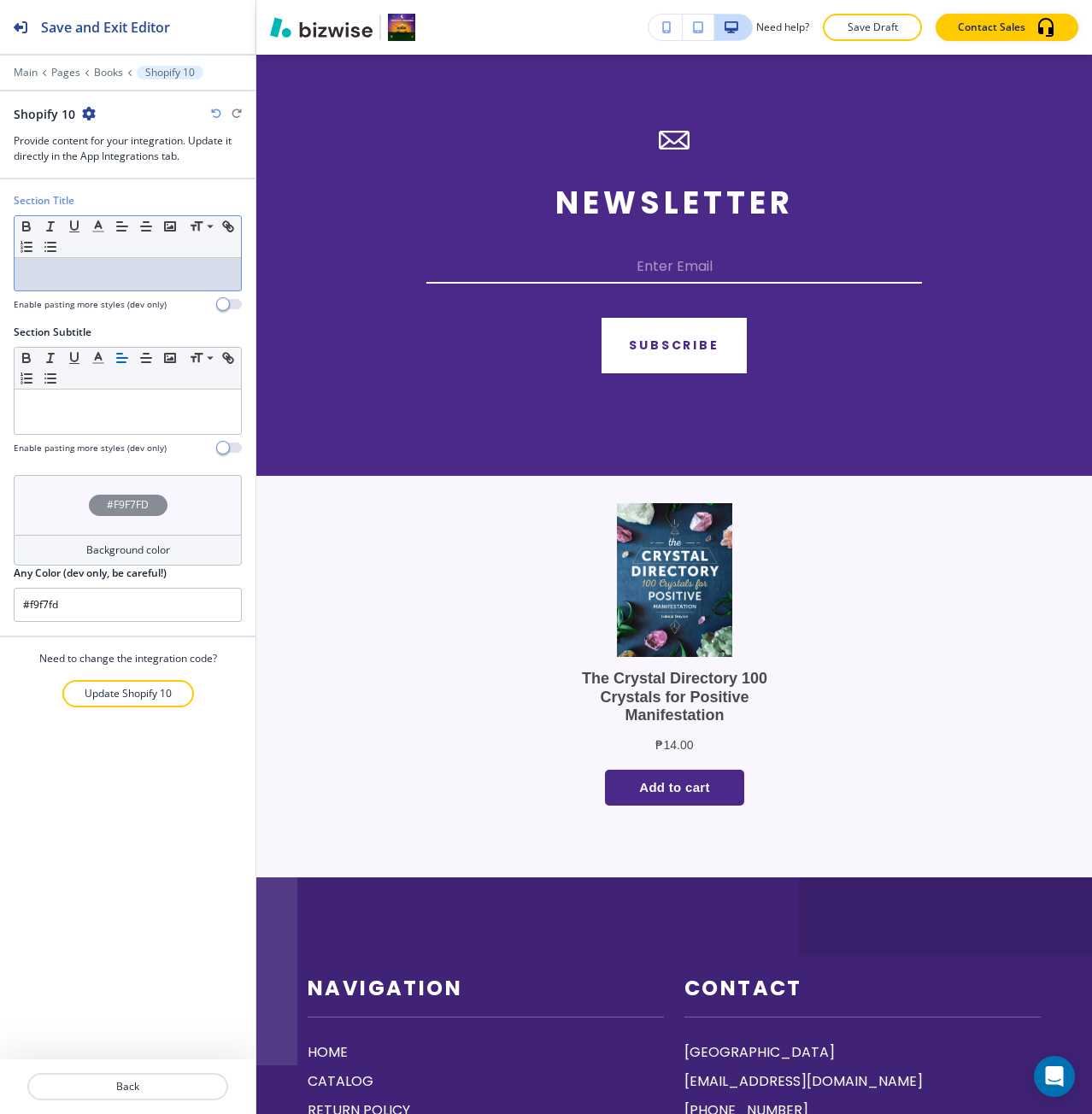
click at [100, 277] on p at bounding box center [127, 273] width 210 height 15
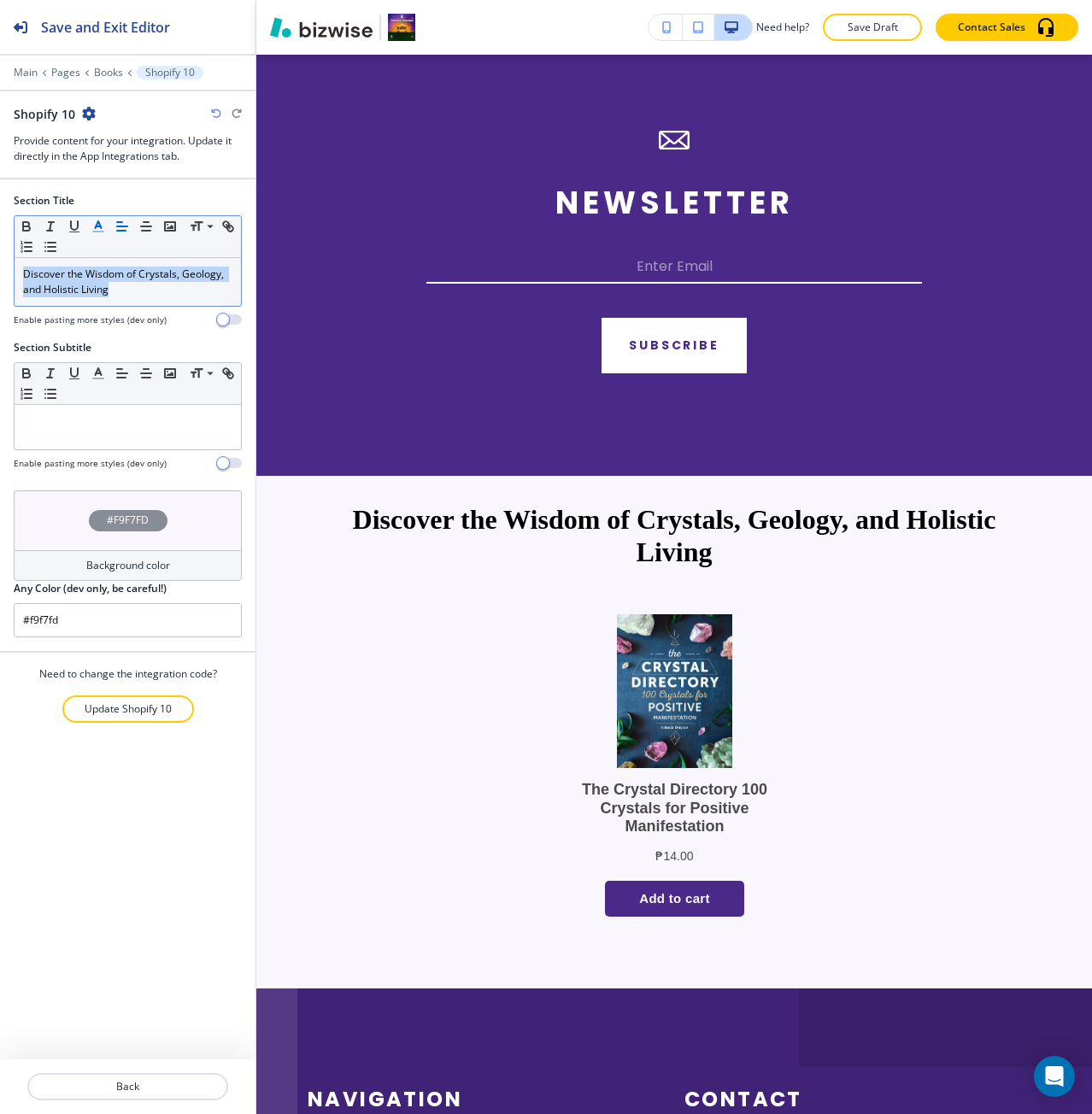
click at [104, 230] on icon "button" at bounding box center [97, 226] width 15 height 15
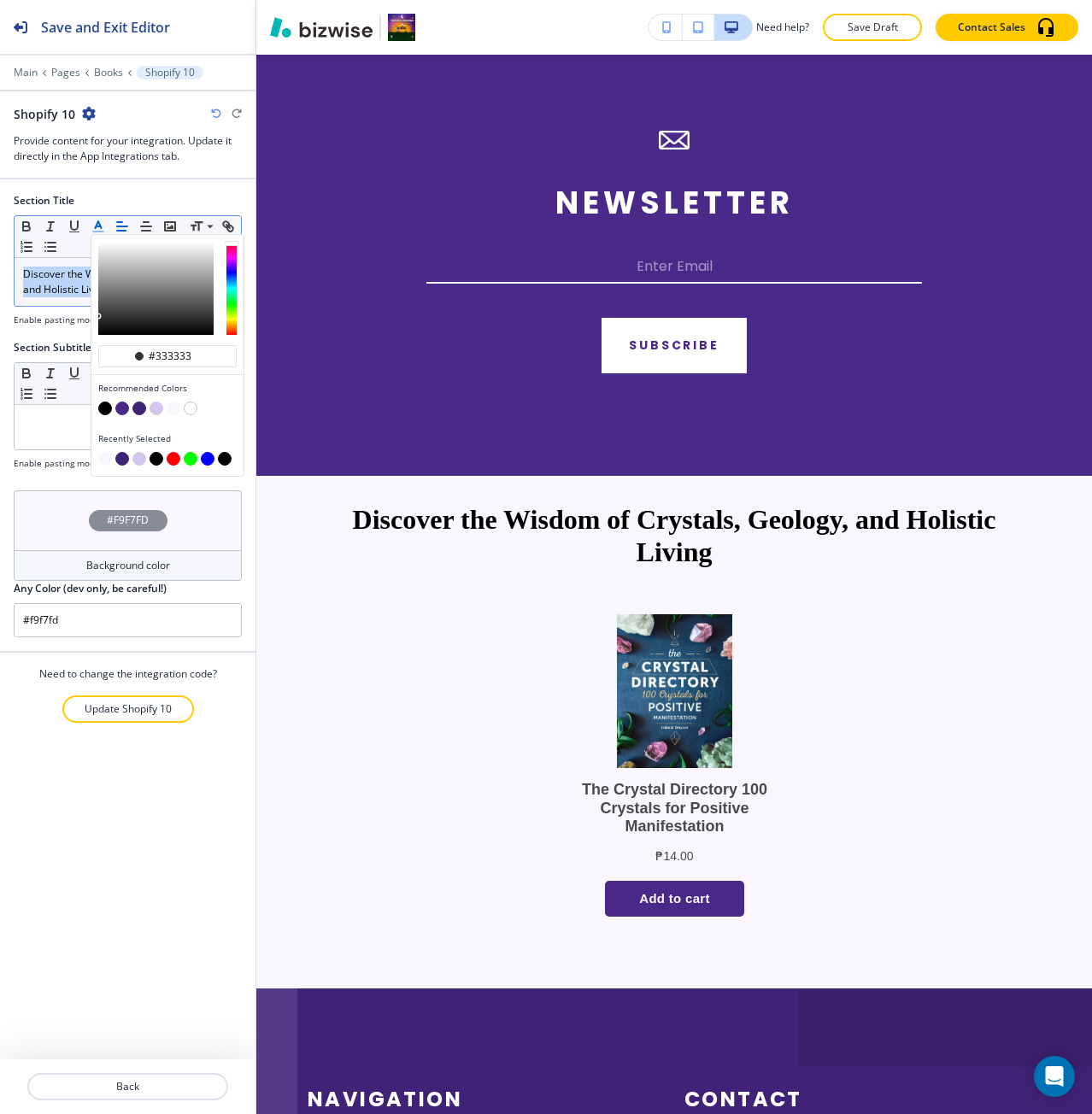
click at [135, 410] on button "button" at bounding box center [139, 408] width 14 height 14
type input "#402376"
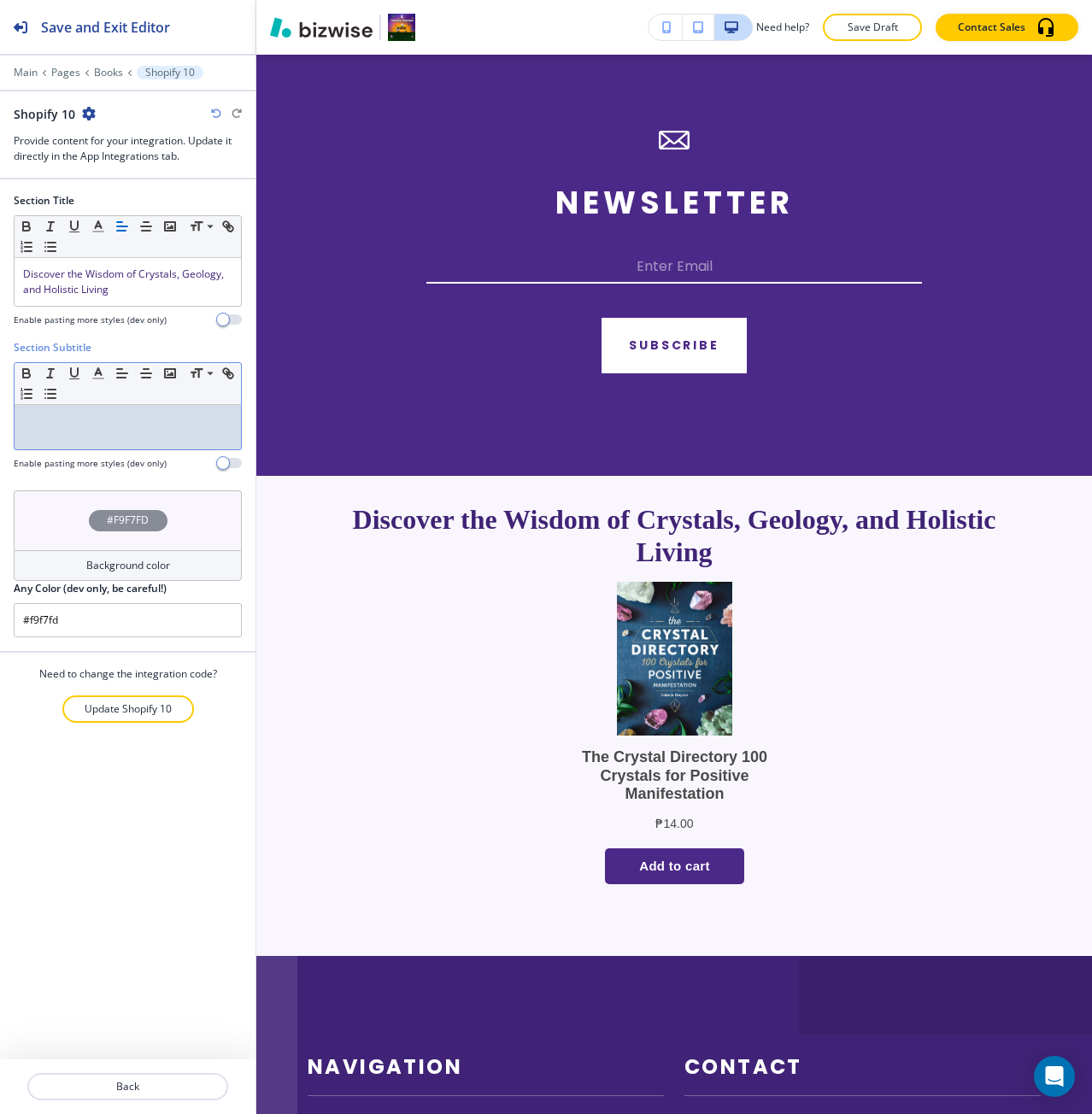
click at [52, 423] on p at bounding box center [127, 420] width 210 height 15
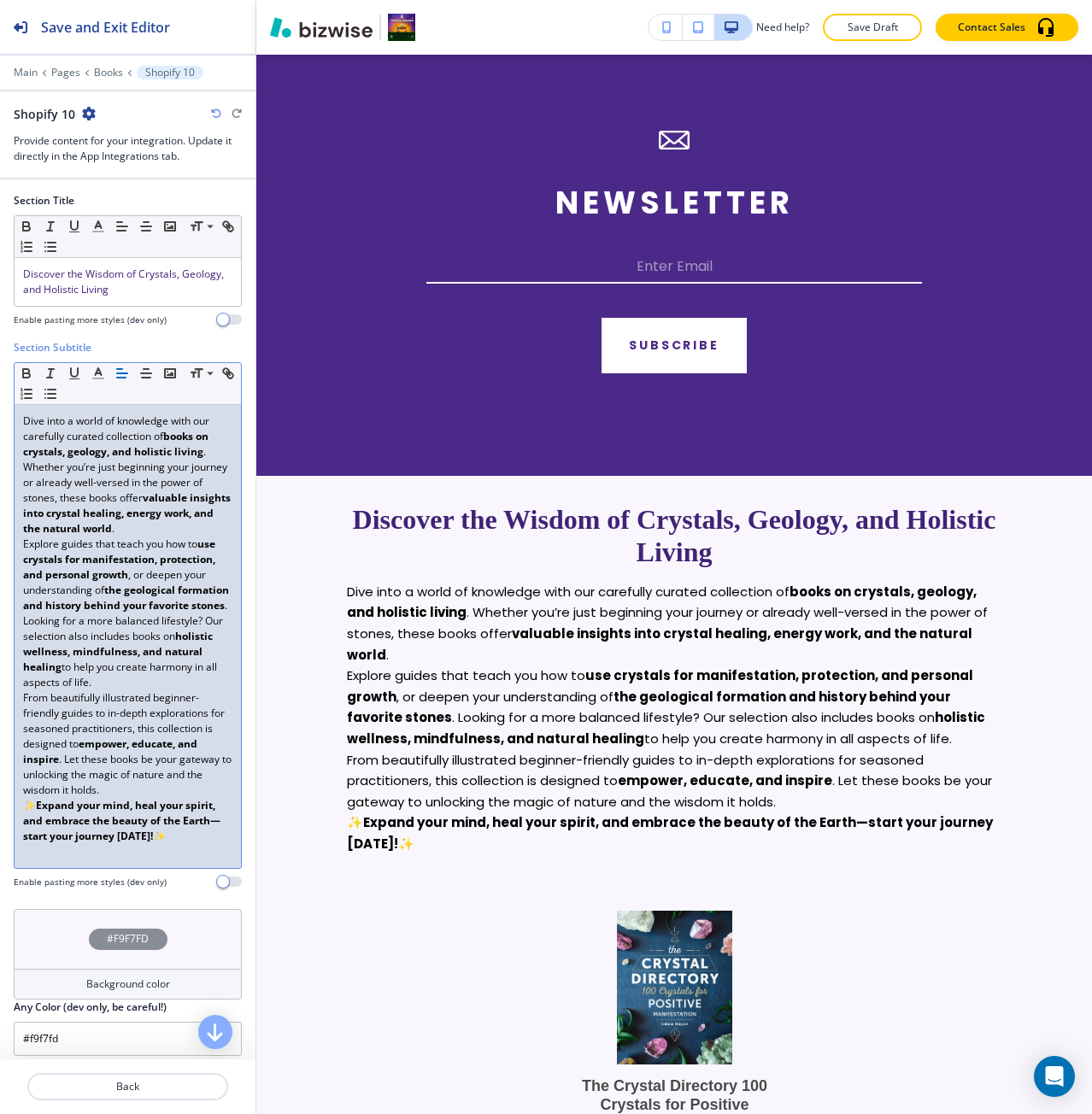
click at [194, 798] on p "From beautifully illustrated beginner-friendly guides to in-depth explorations …" at bounding box center [127, 744] width 210 height 107
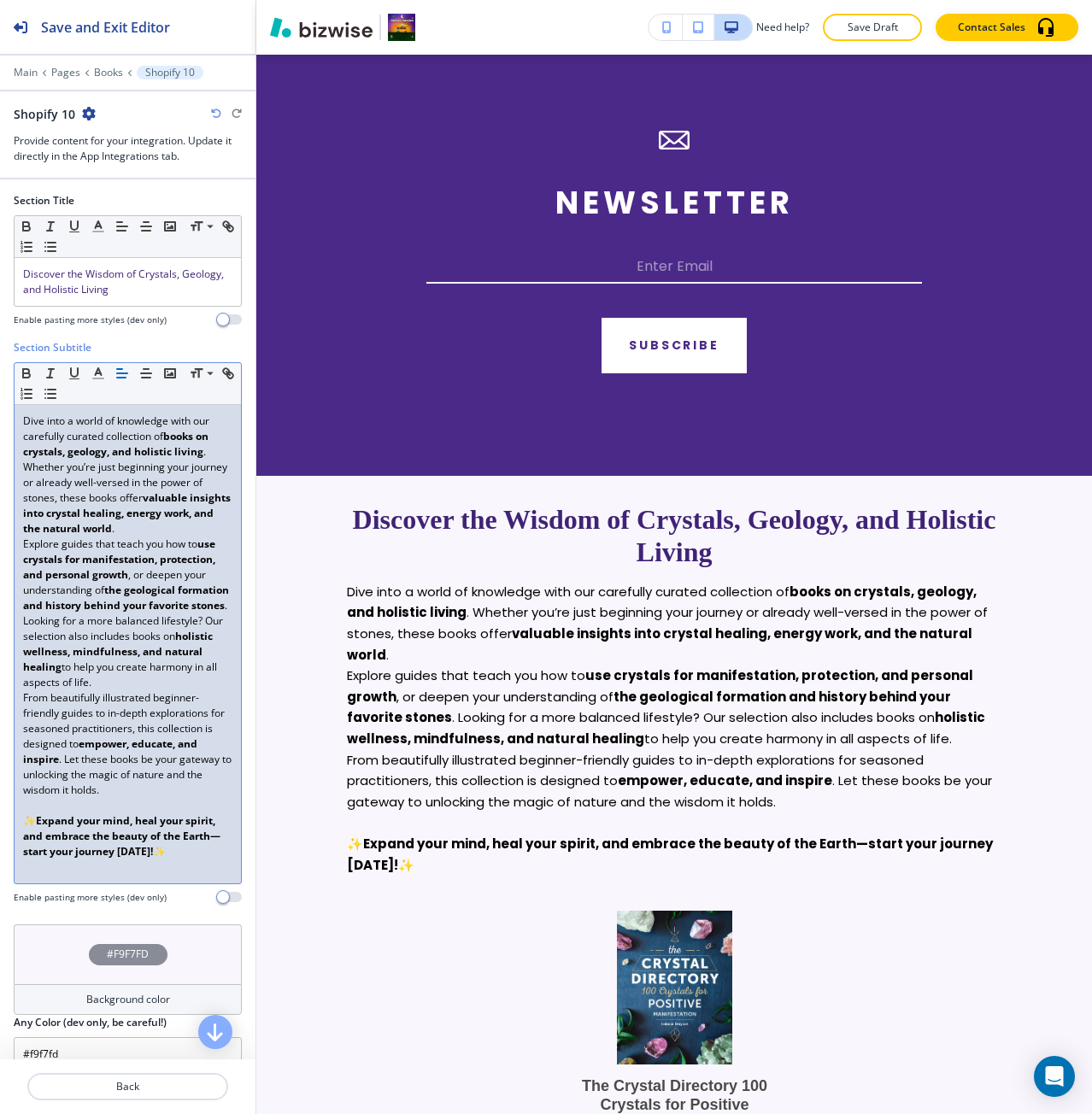
click at [161, 691] on p "Explore guides that teach you how to use crystals for manifestation, protection…" at bounding box center [127, 613] width 210 height 154
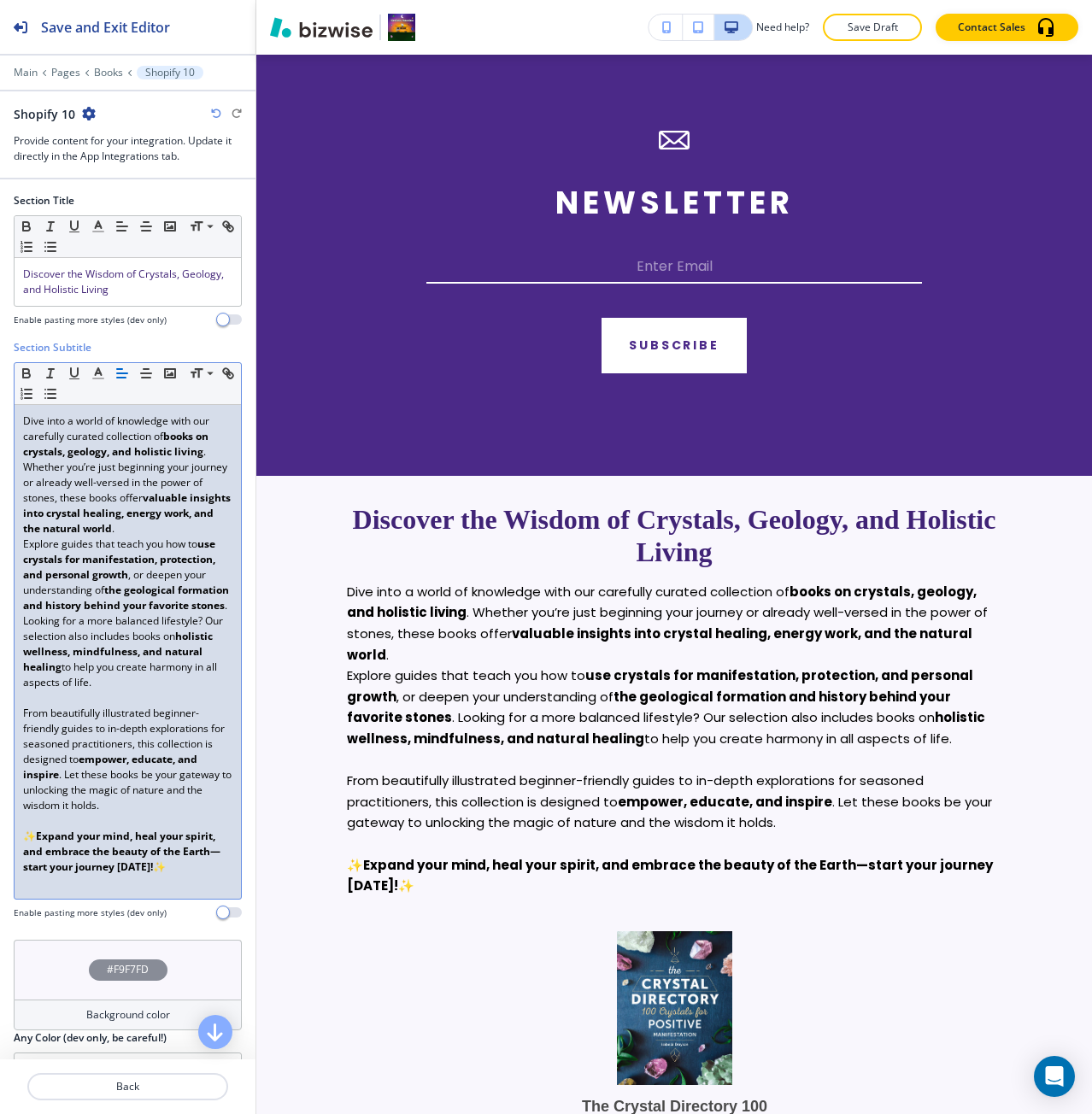
click at [155, 537] on p "Dive into a world of knowledge with our carefully curated collection of books o…" at bounding box center [127, 475] width 210 height 123
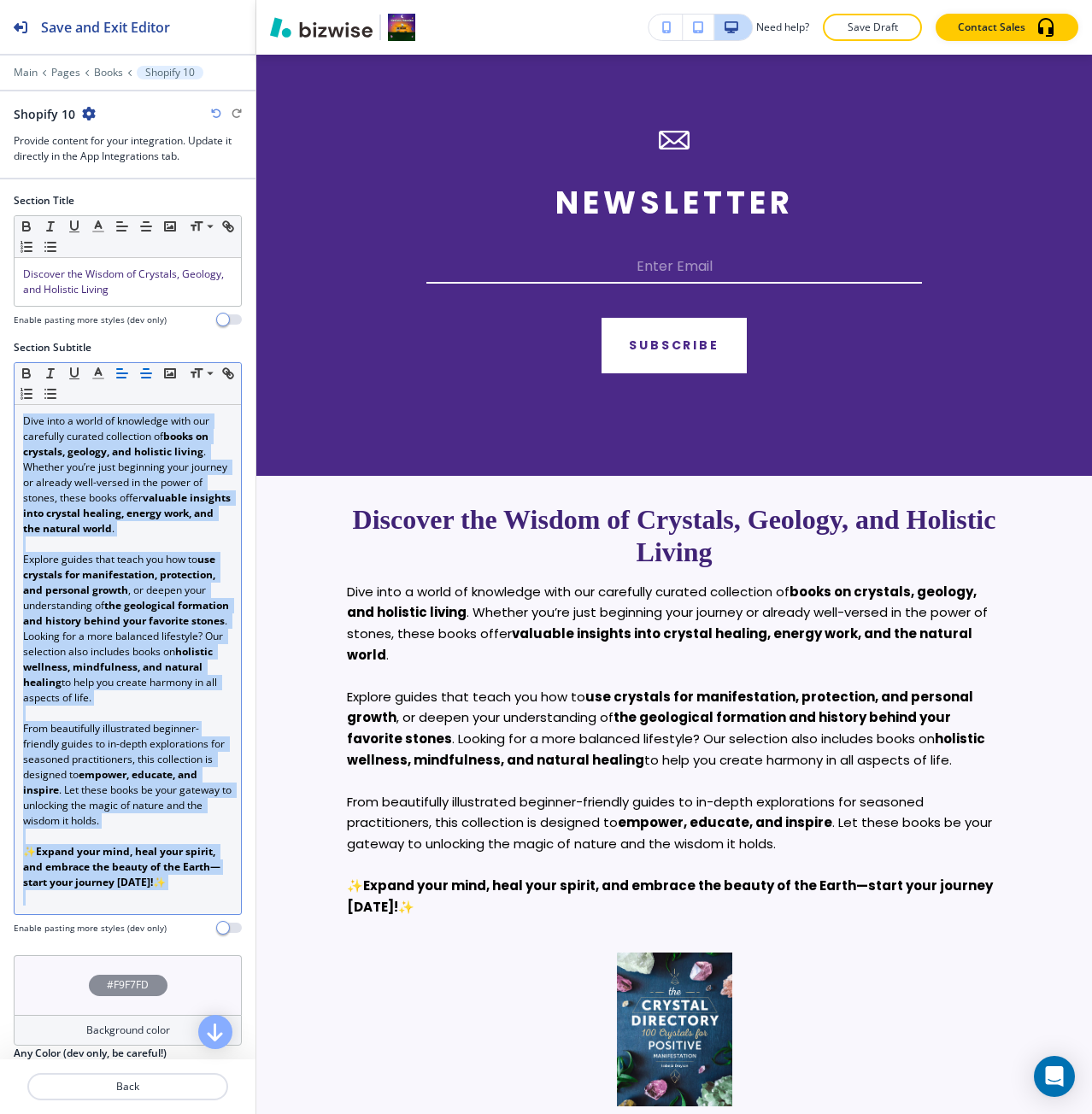
click at [137, 368] on button "button" at bounding box center [146, 373] width 24 height 21
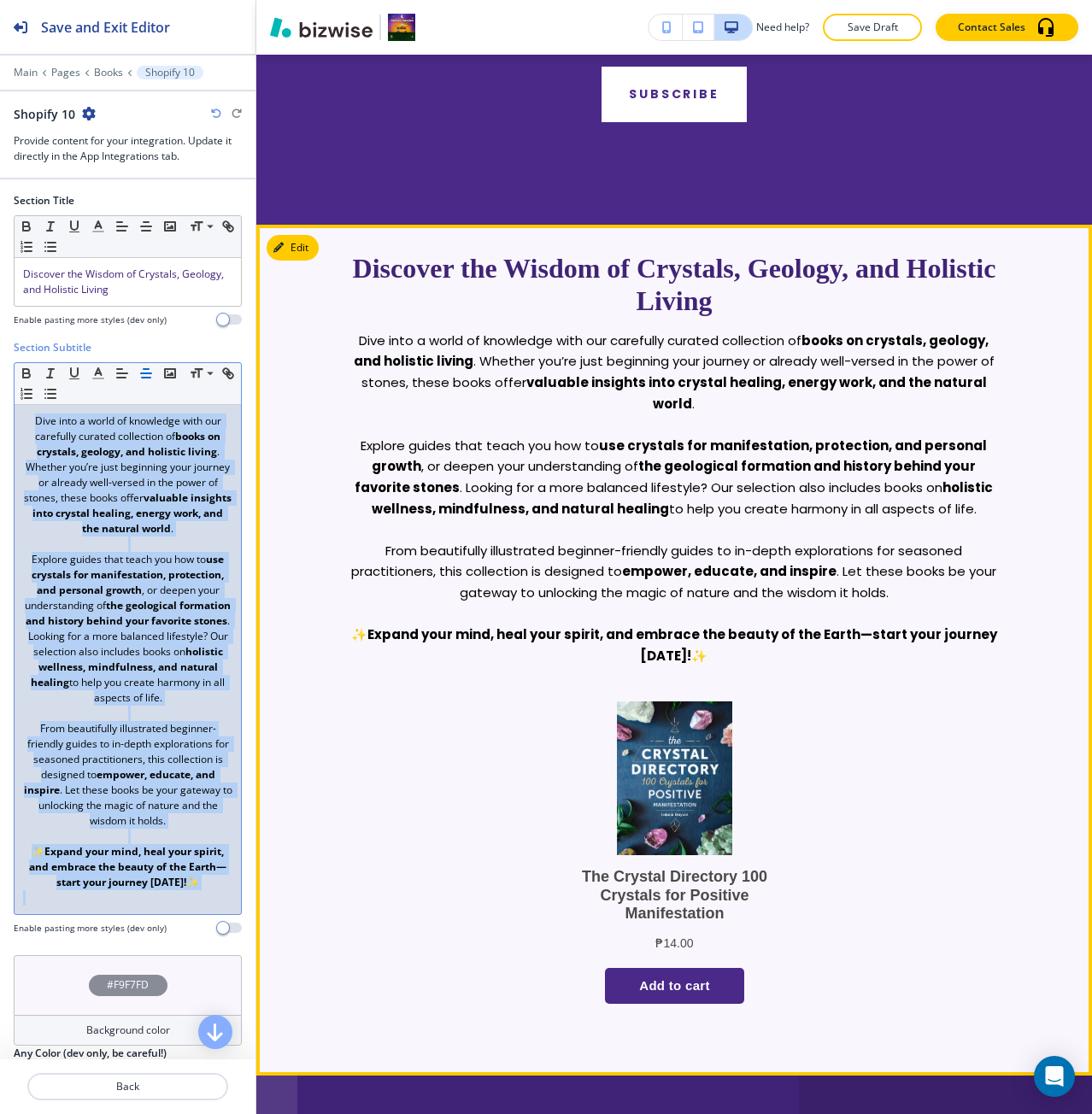
scroll to position [2984, 0]
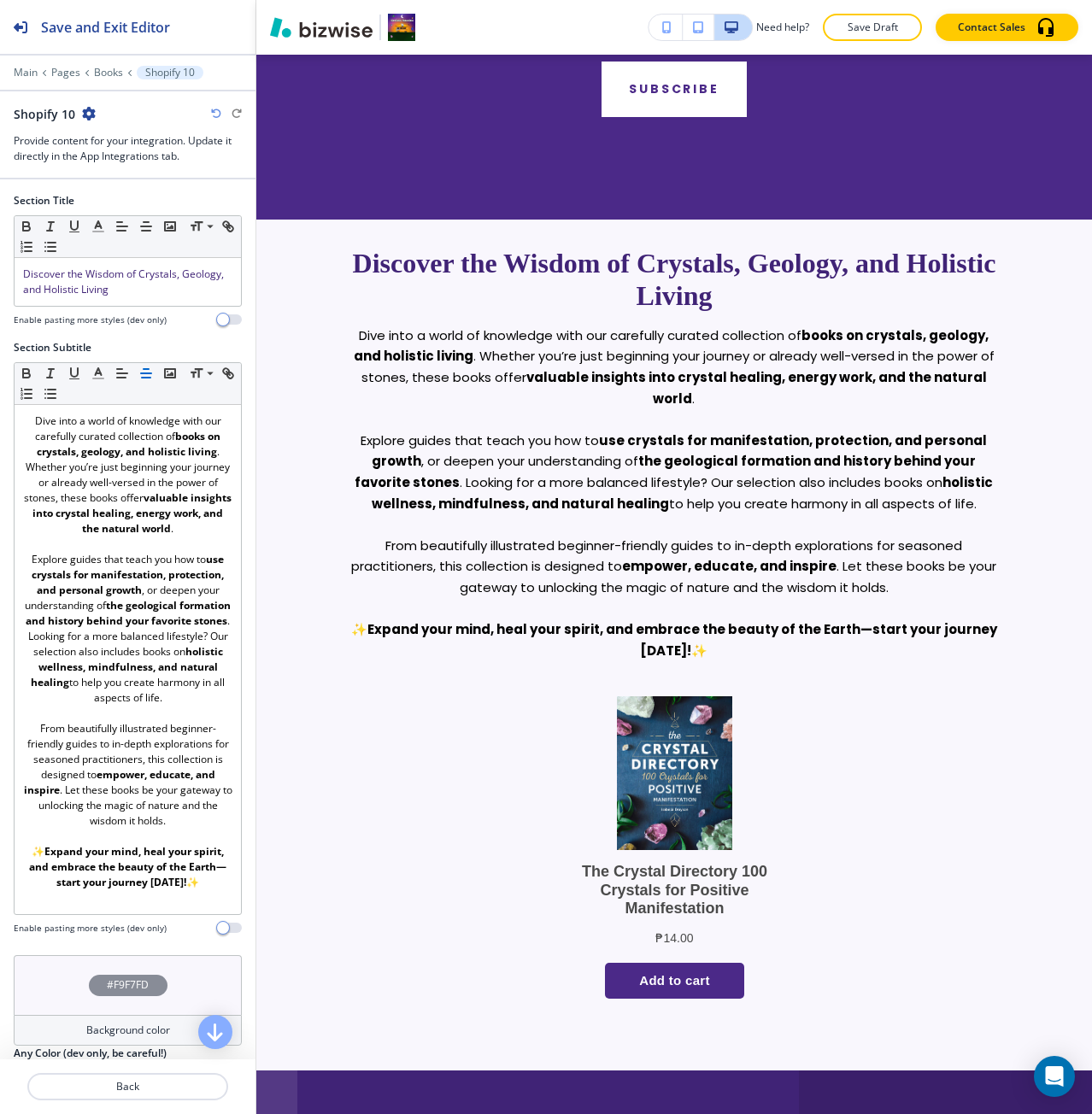
click at [100, 79] on div "Main Pages Books Shopify 10" at bounding box center [128, 73] width 229 height 14
click at [104, 70] on p "Books" at bounding box center [108, 73] width 29 height 12
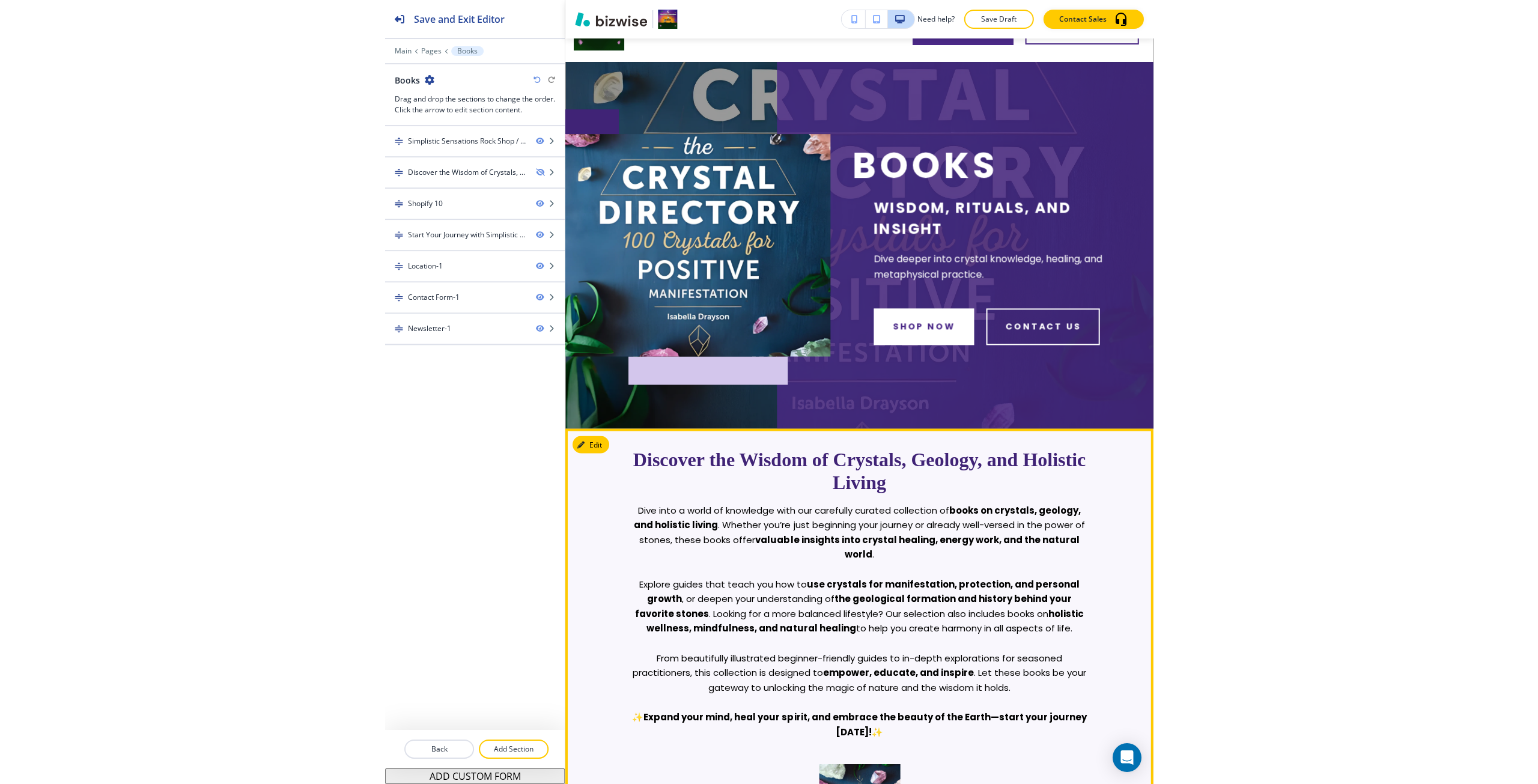
scroll to position [0, 0]
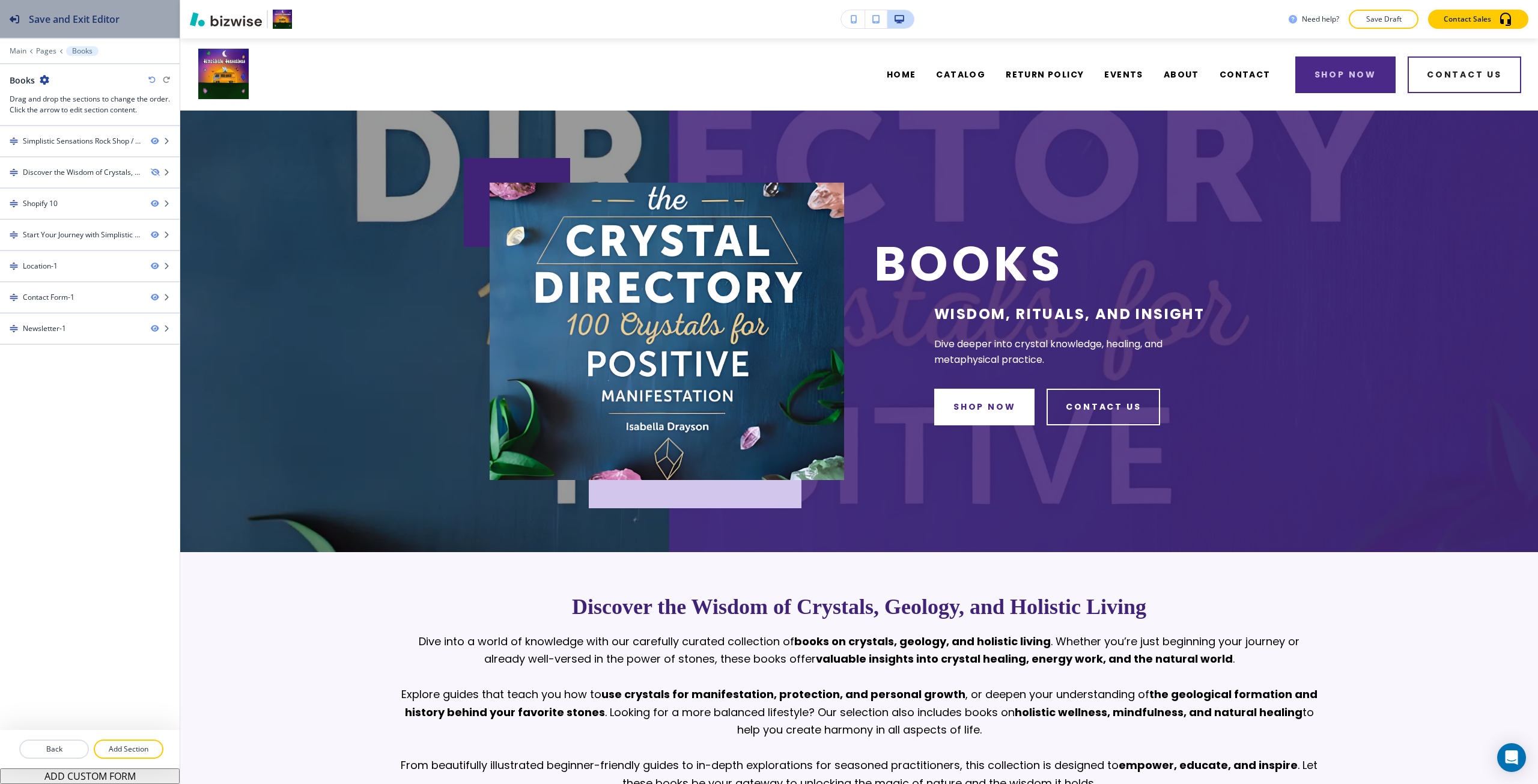
click at [145, 15] on button "Save and Exit Editor" at bounding box center [89, 19] width 180 height 38
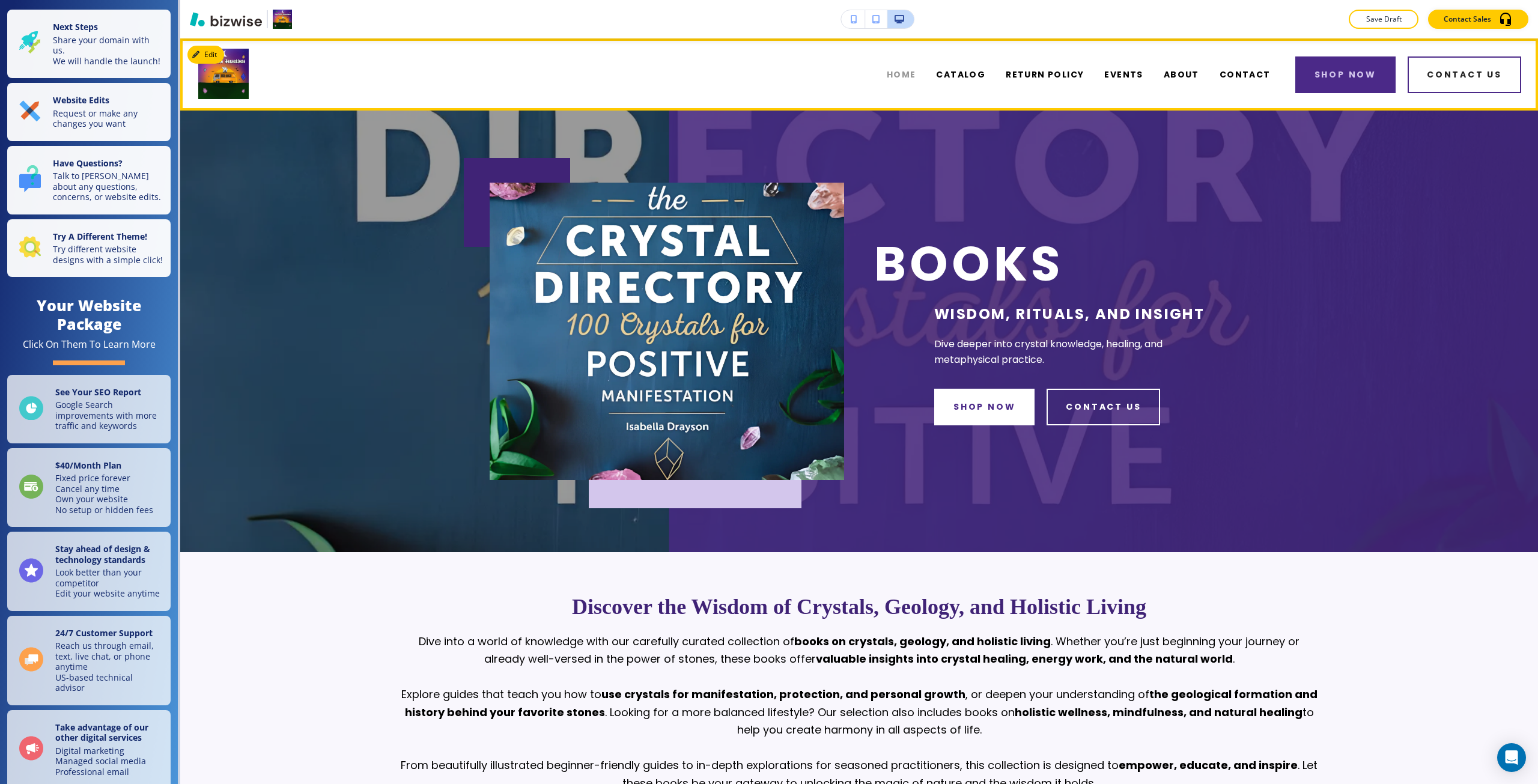
click at [767, 71] on span "HOME" at bounding box center [901, 75] width 29 height 13
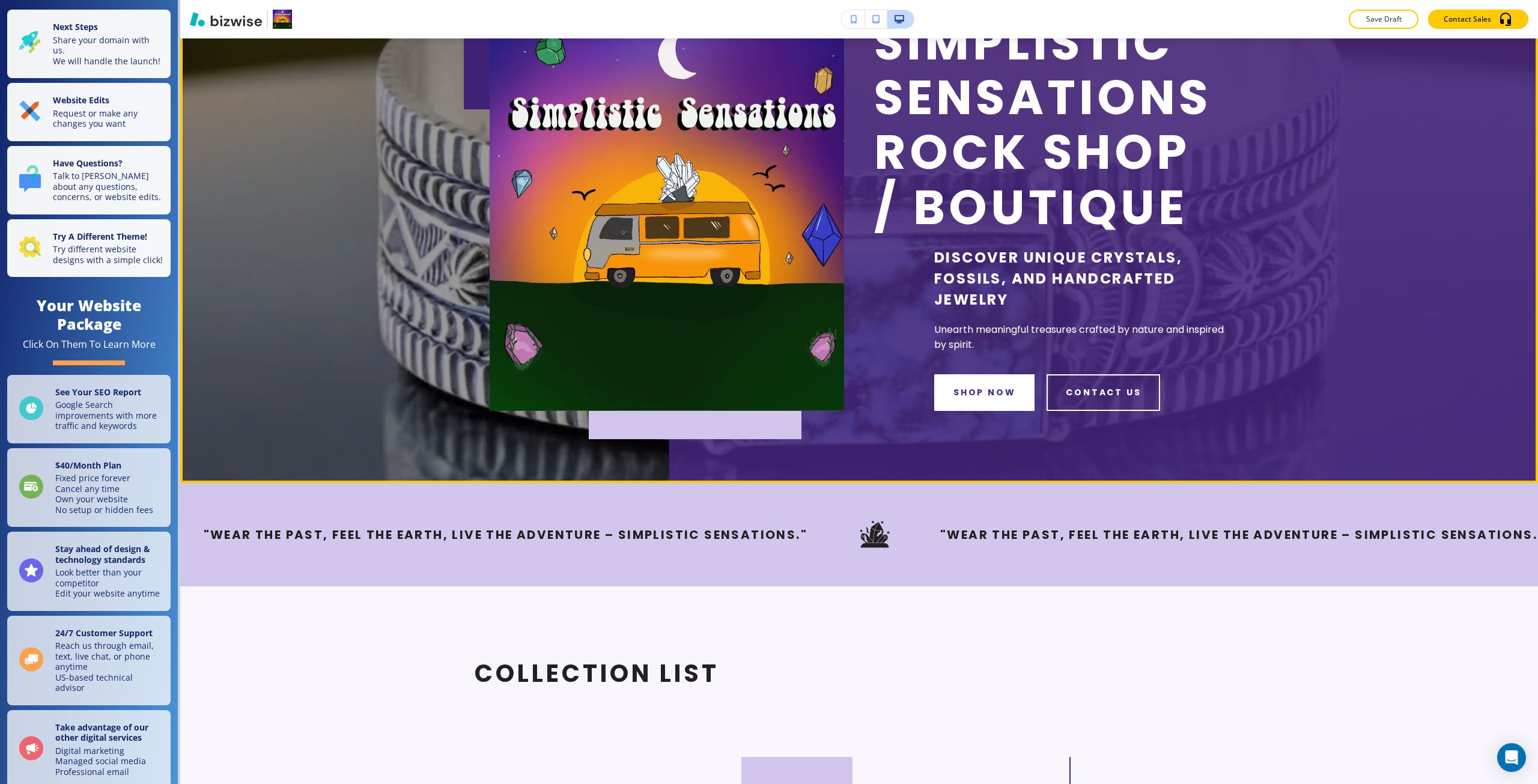
scroll to position [300, 0]
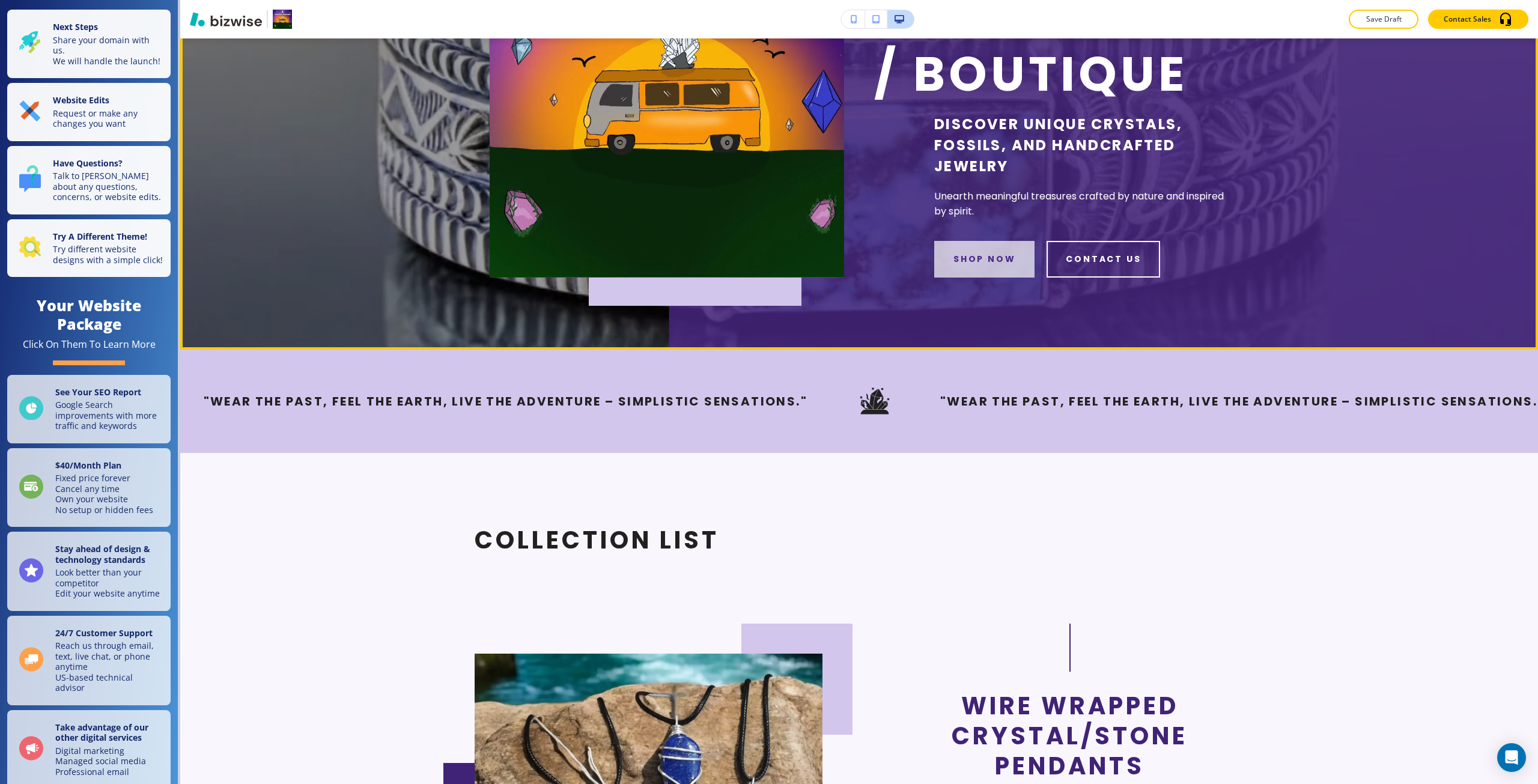
click at [767, 255] on button "shop now" at bounding box center [985, 259] width 101 height 36
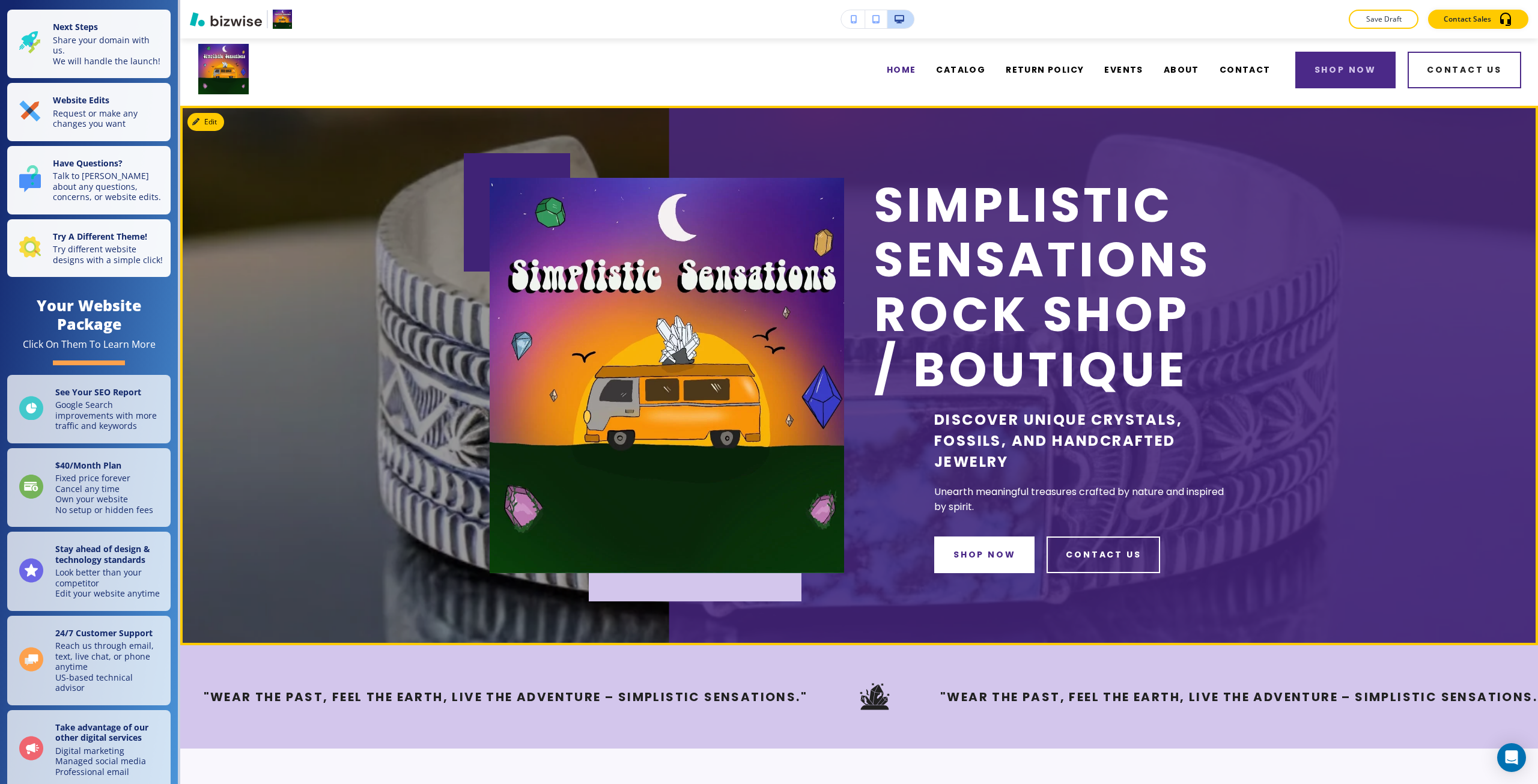
scroll to position [0, 0]
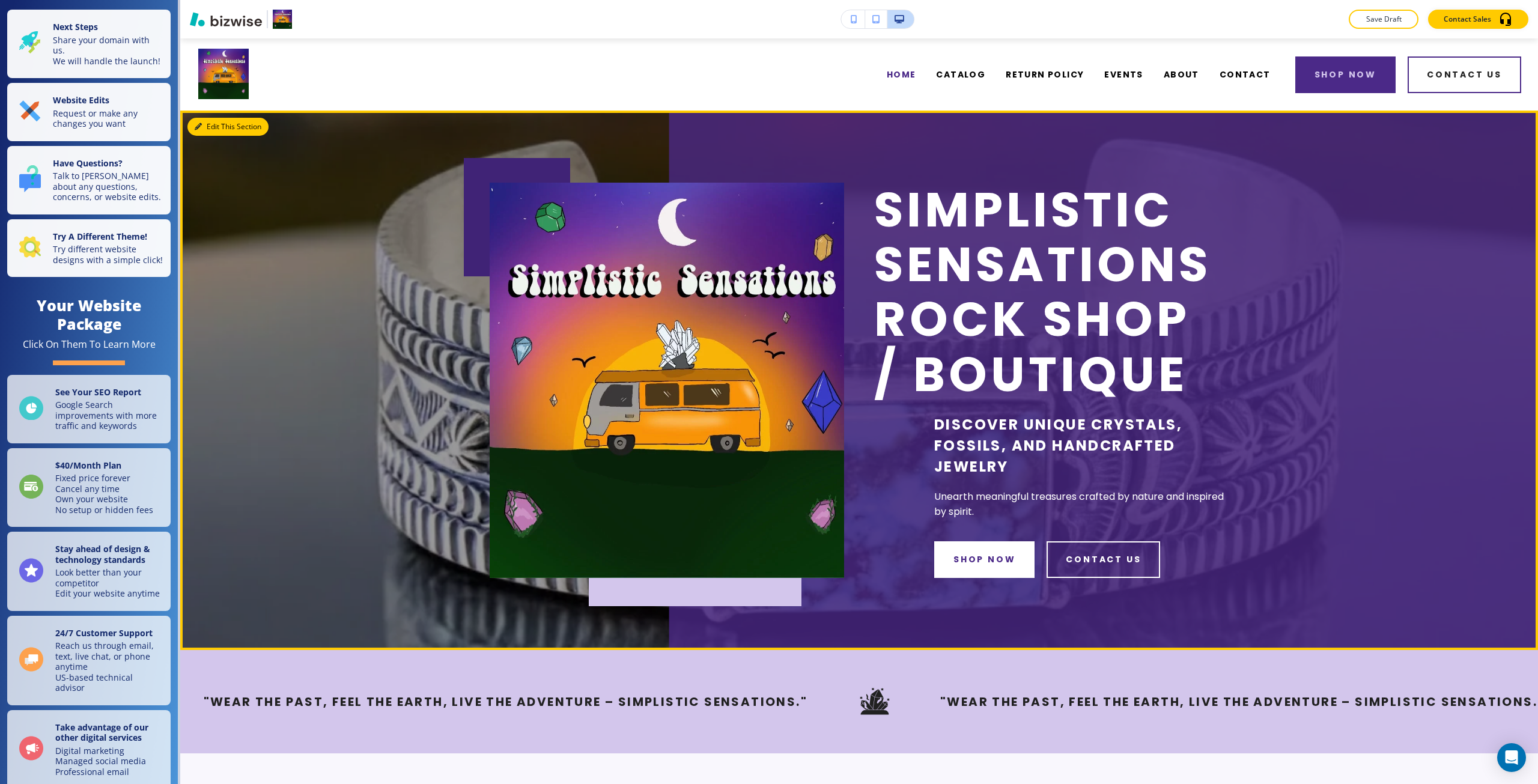
click at [213, 129] on div "Edit This Section Simplistic Sensations Rock Shop / Boutique Discover unique cr…" at bounding box center [859, 380] width 1358 height 539
click at [199, 119] on button "Edit This Section" at bounding box center [228, 126] width 81 height 18
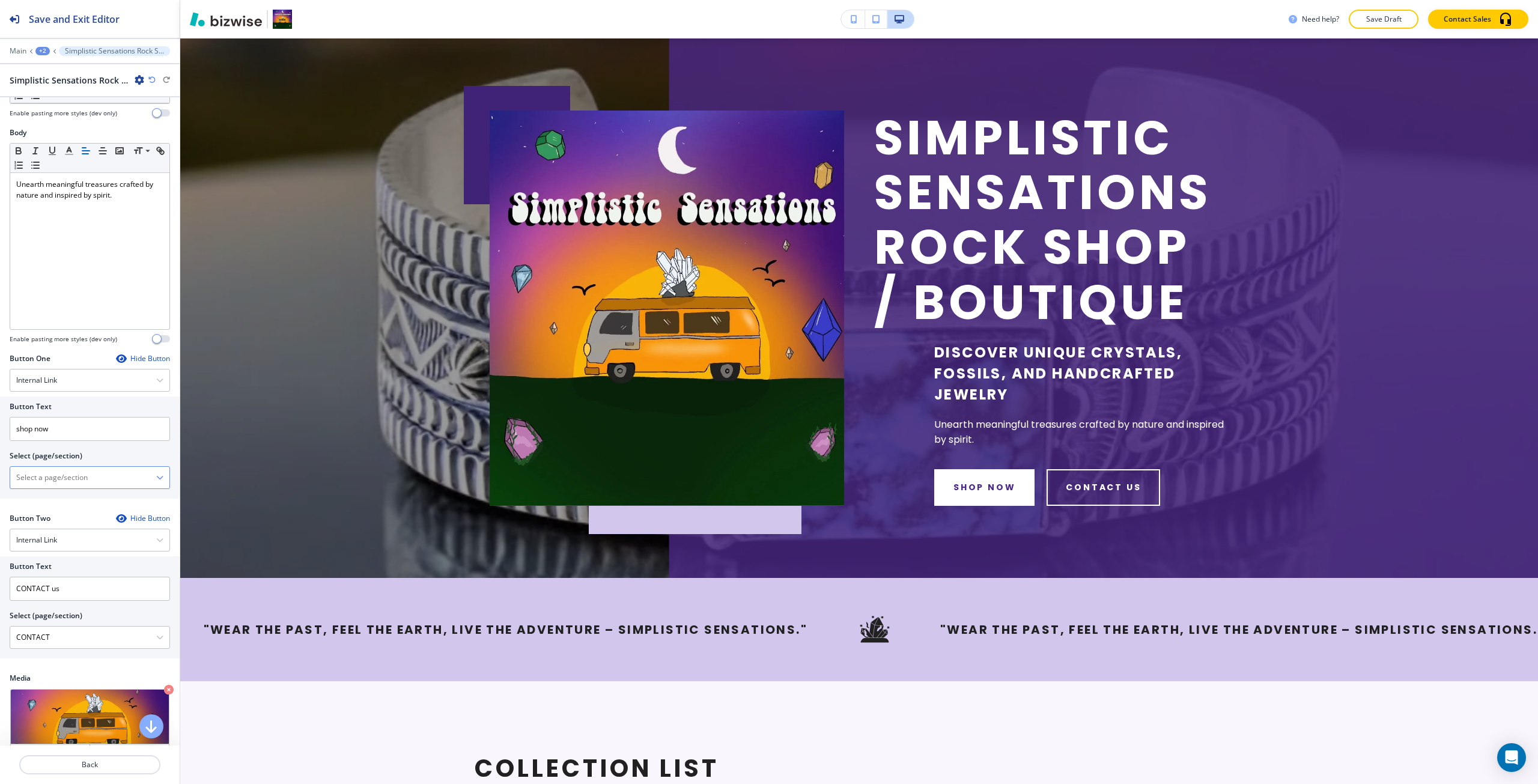
scroll to position [240, 0]
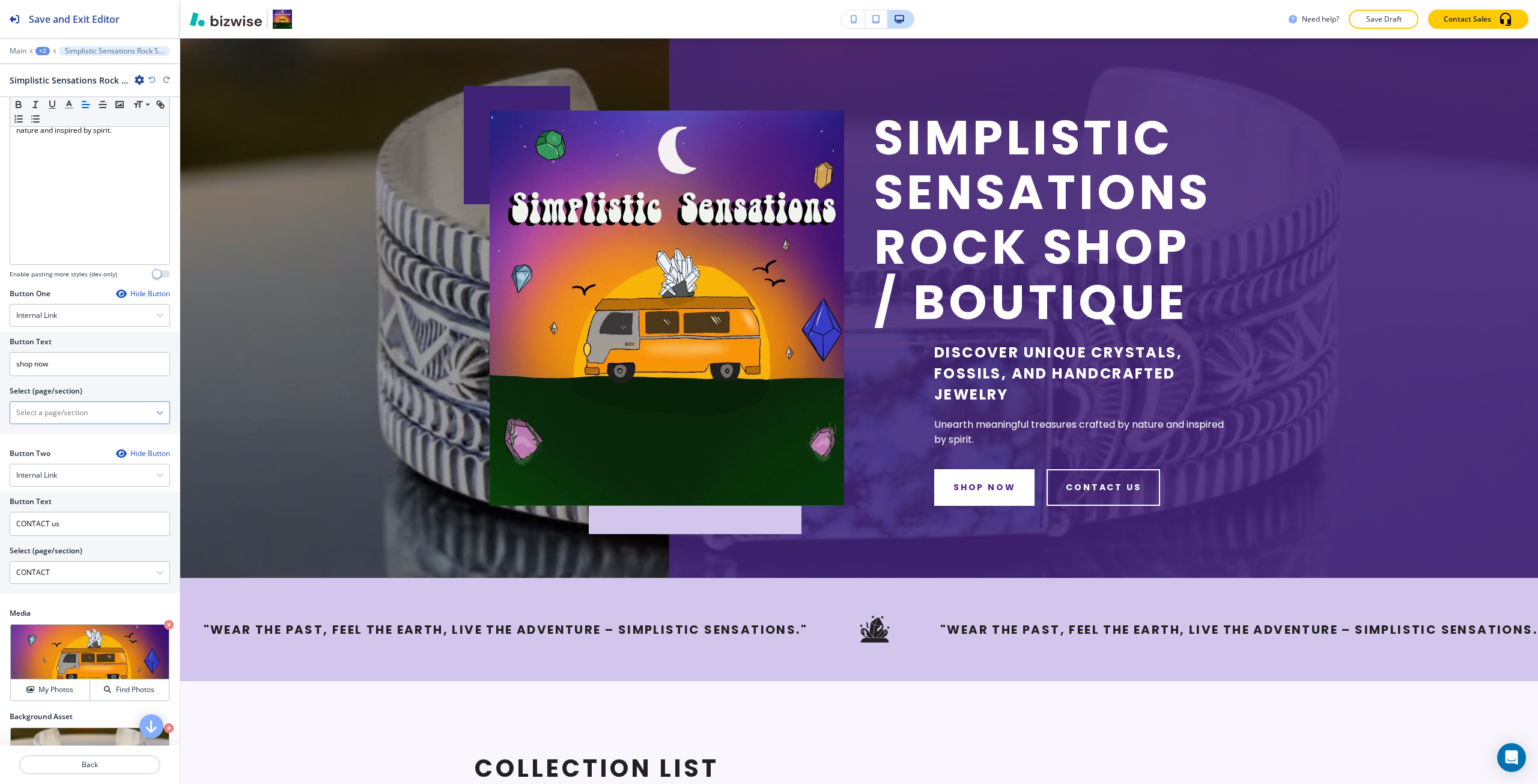
click at [145, 423] on \(page\/section\) "Manual Input" at bounding box center [83, 412] width 146 height 20
click at [157, 416] on icon "button" at bounding box center [160, 412] width 7 height 7
click at [106, 507] on h4 "CATALOG | Shopify 10" at bounding box center [89, 502] width 147 height 10
type \(page\/section\) "CATALOG | Shopify 10"
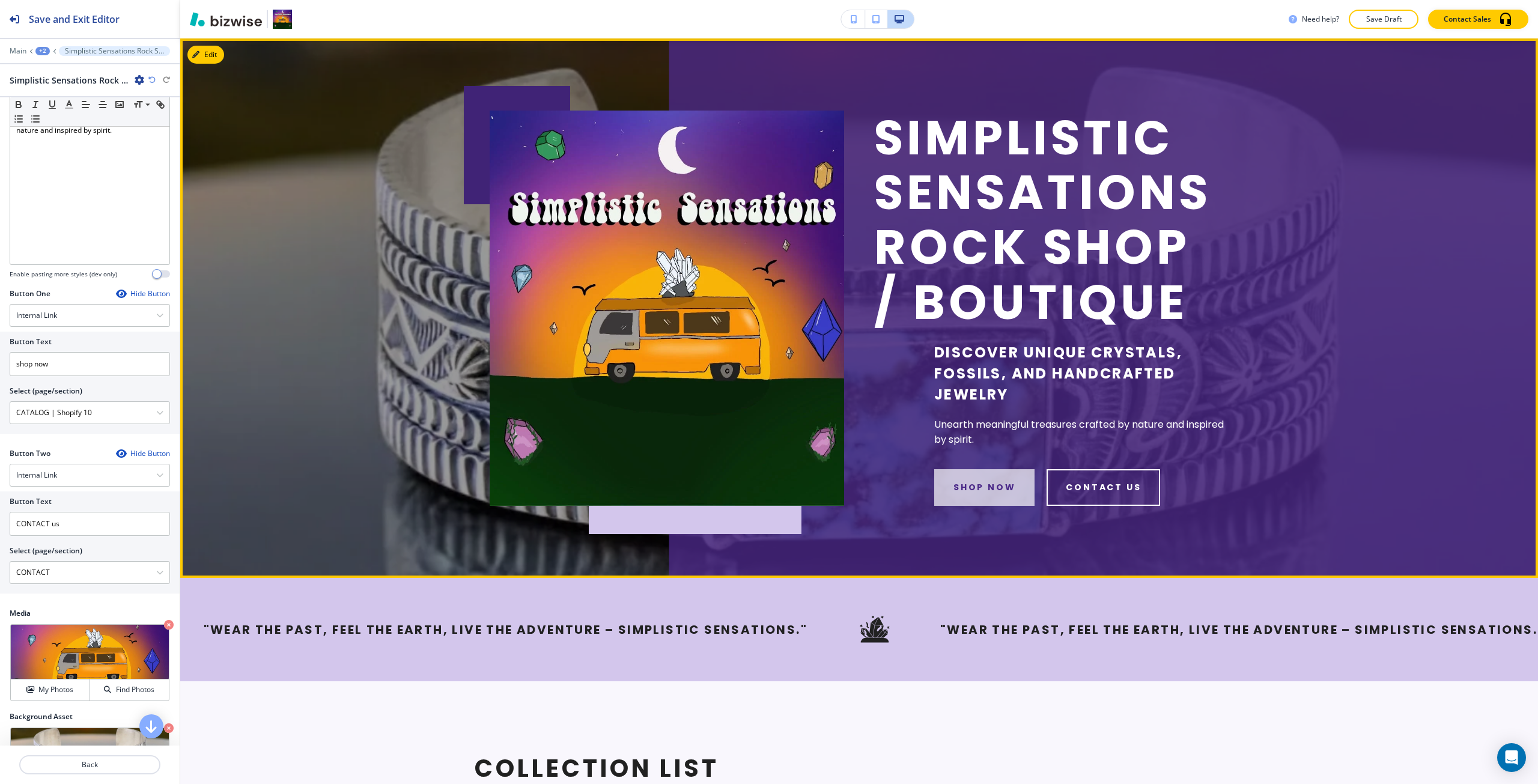
click at [767, 491] on button "shop now" at bounding box center [985, 487] width 101 height 36
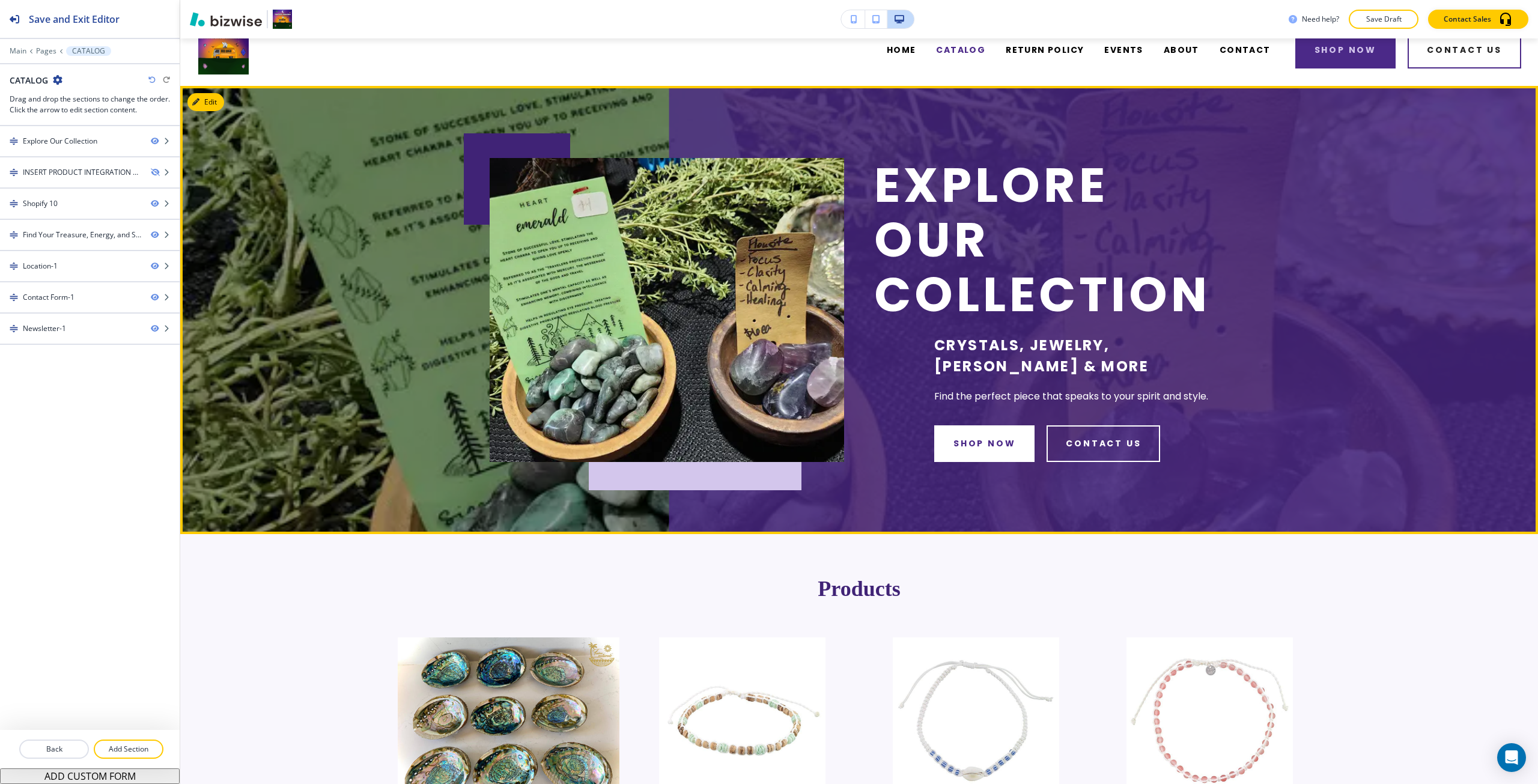
scroll to position [0, 0]
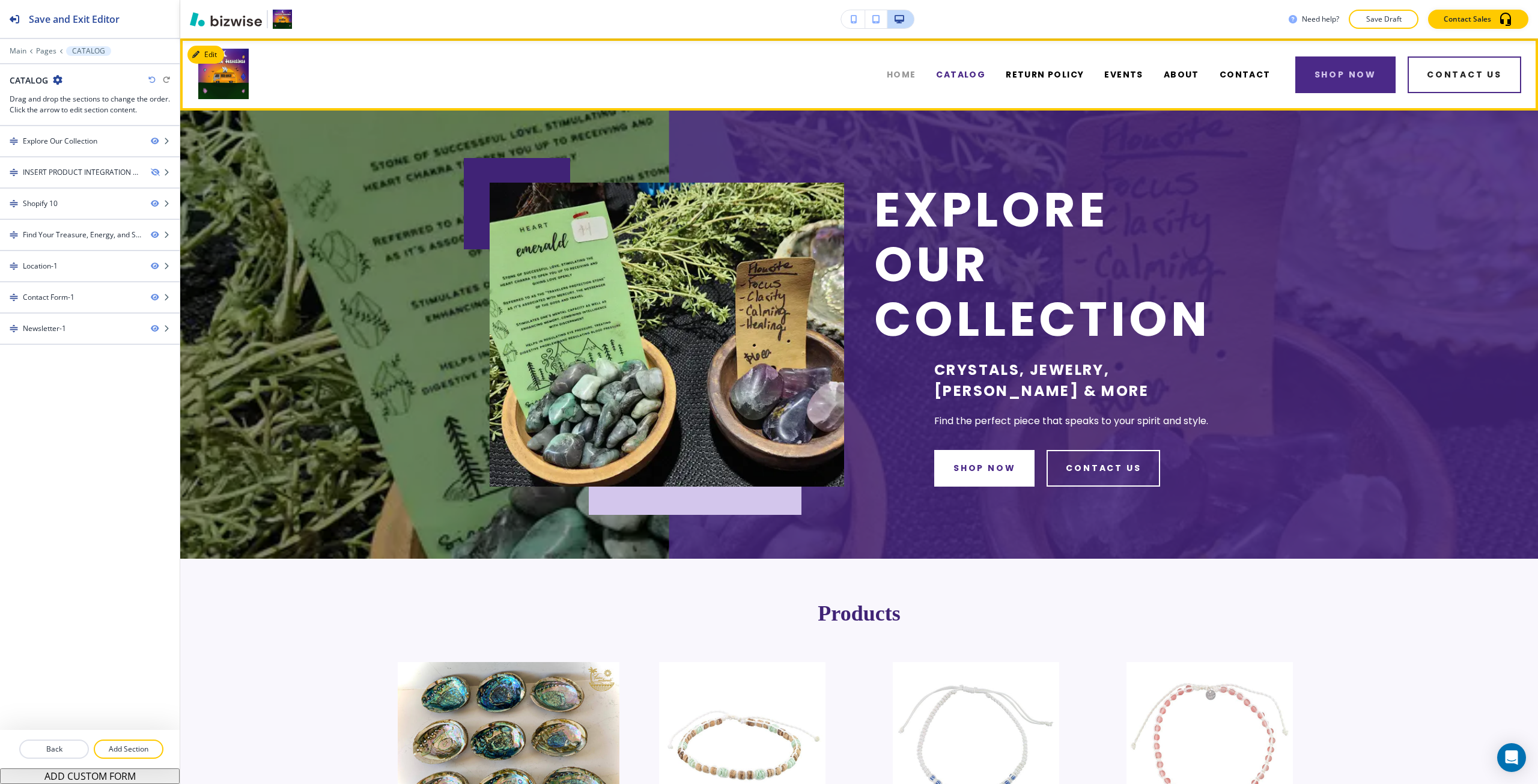
click at [767, 73] on span "HOME" at bounding box center [901, 75] width 29 height 13
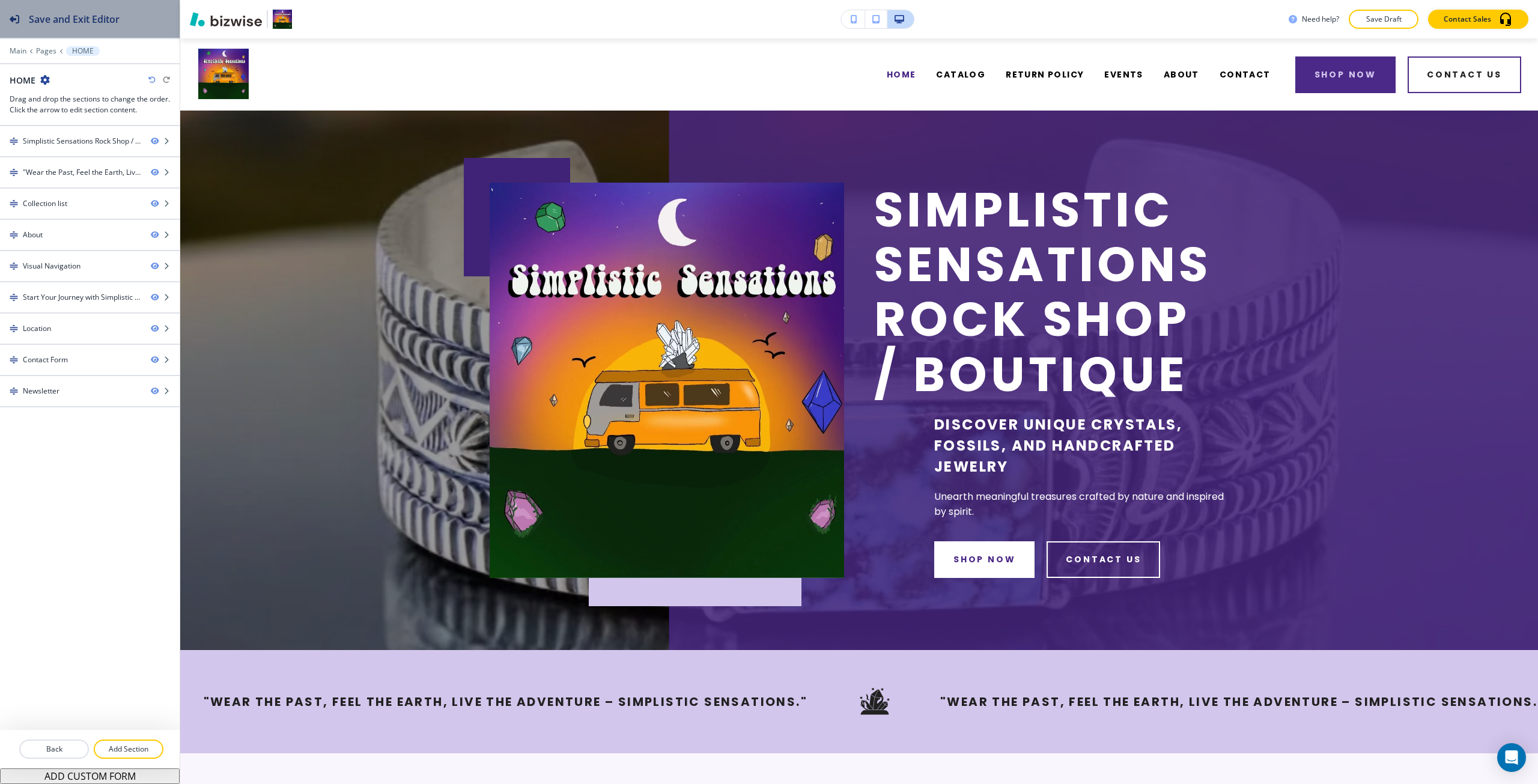
click at [157, 10] on button "Save and Exit Editor" at bounding box center [89, 19] width 180 height 38
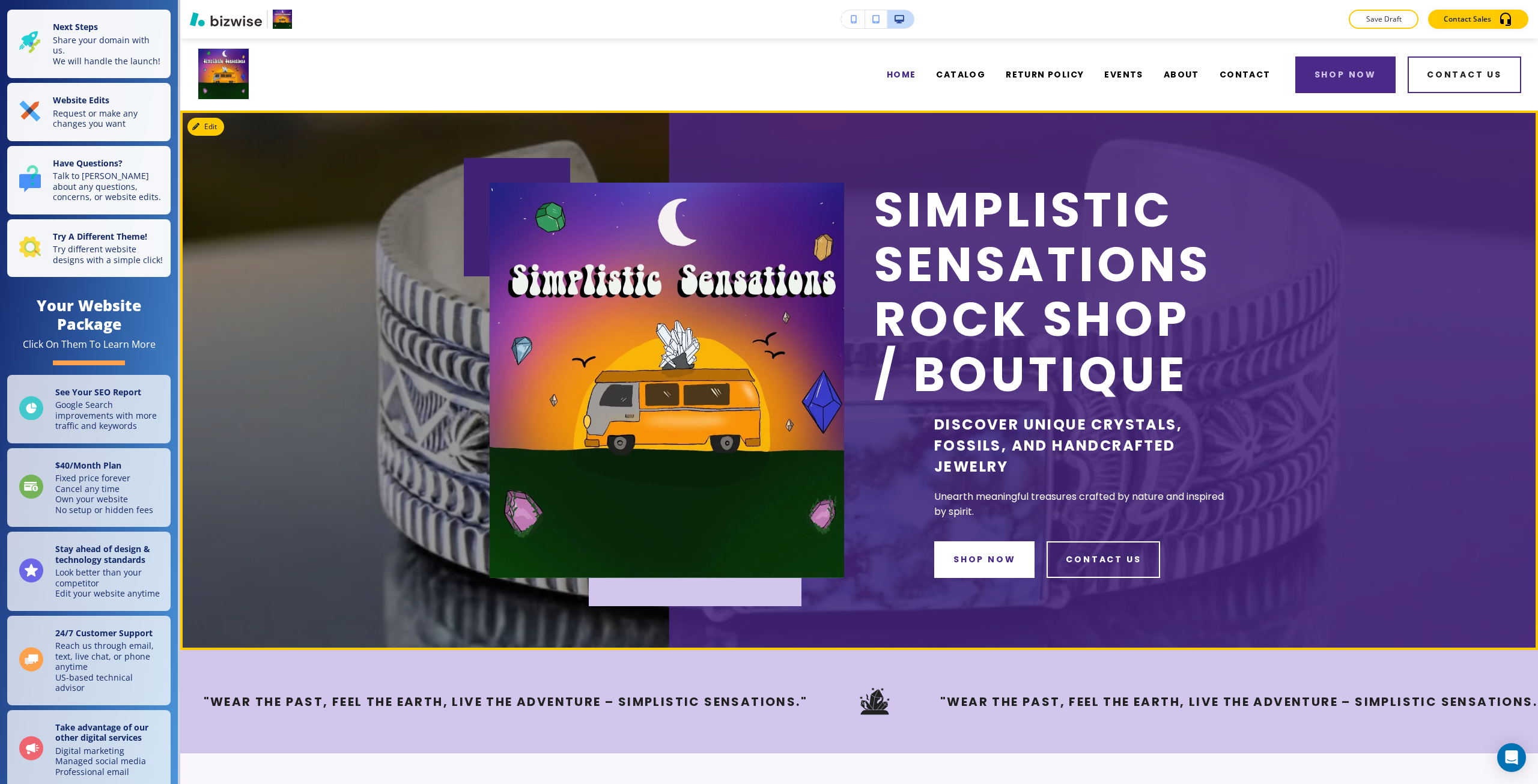
click at [310, 502] on div "Simplistic Sensations Rock Shop / Boutique Discover unique crystals, fossils, a…" at bounding box center [859, 380] width 1358 height 539
